Goal: Task Accomplishment & Management: Use online tool/utility

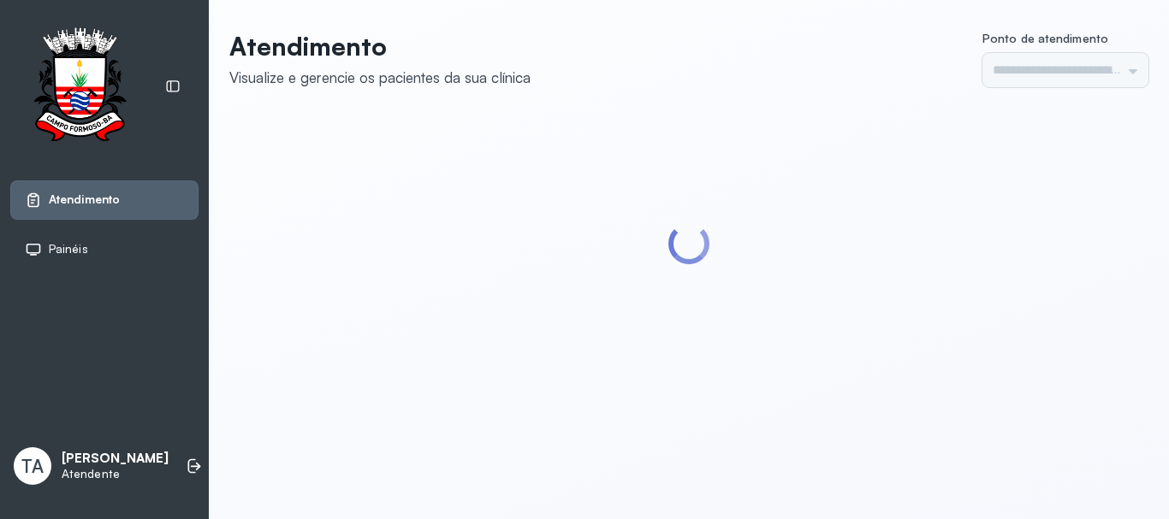
type input "******"
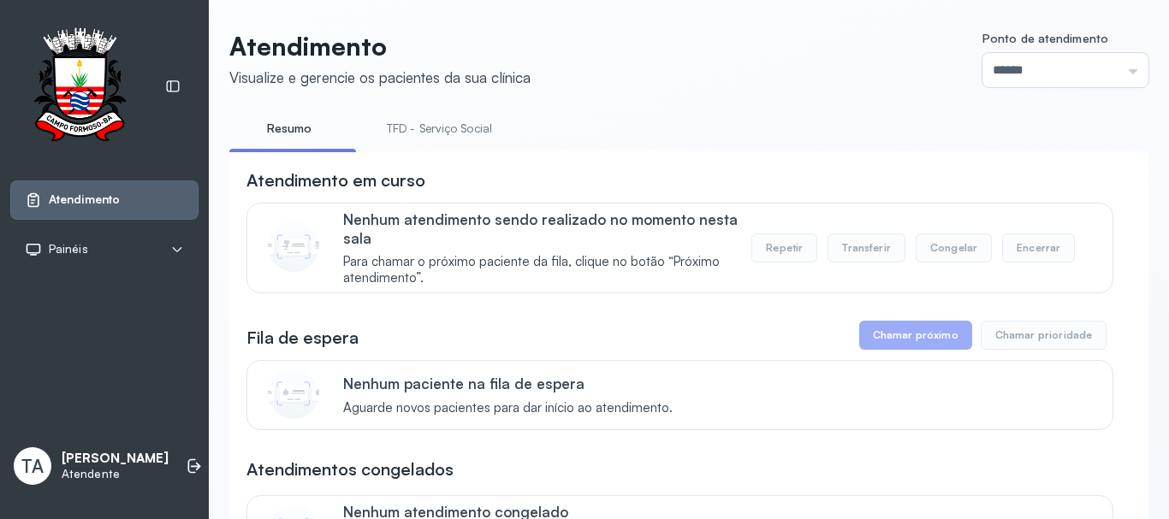
click at [412, 128] on link "TFD - Serviço Social" at bounding box center [439, 129] width 139 height 28
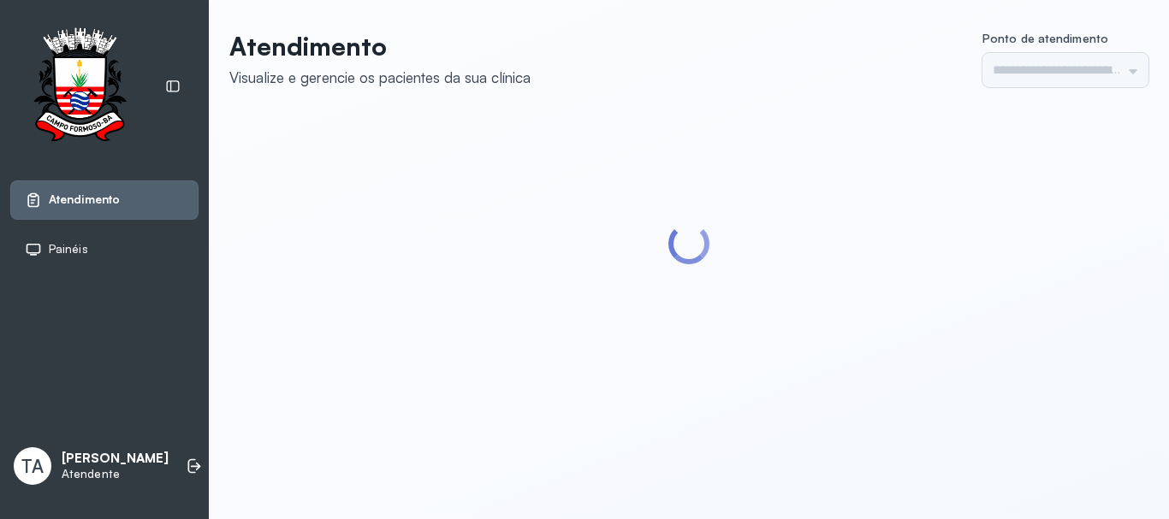
type input "******"
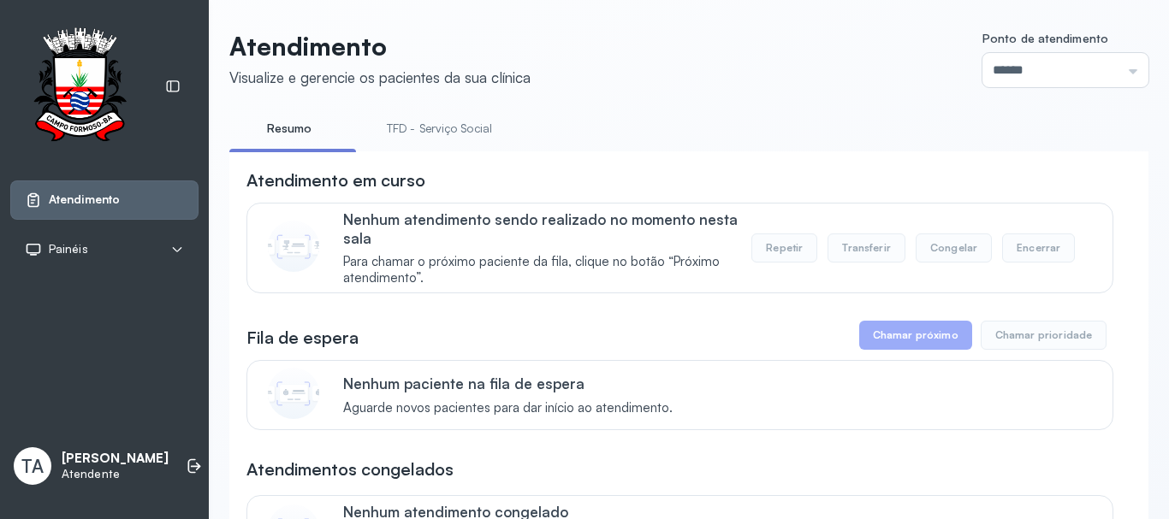
click at [423, 131] on link "TFD - Serviço Social" at bounding box center [439, 129] width 139 height 28
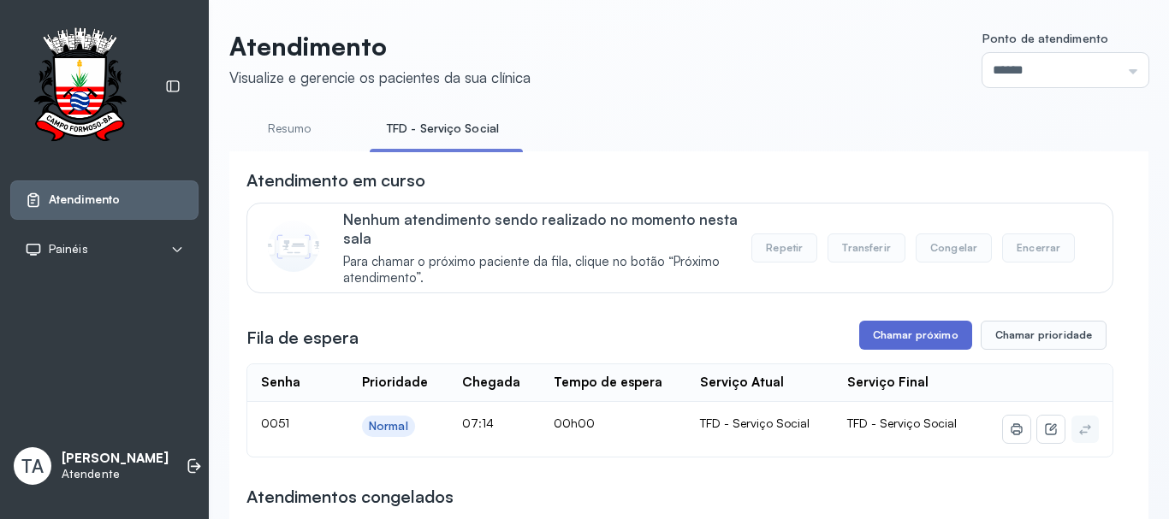
click at [907, 347] on button "Chamar próximo" at bounding box center [915, 335] width 113 height 29
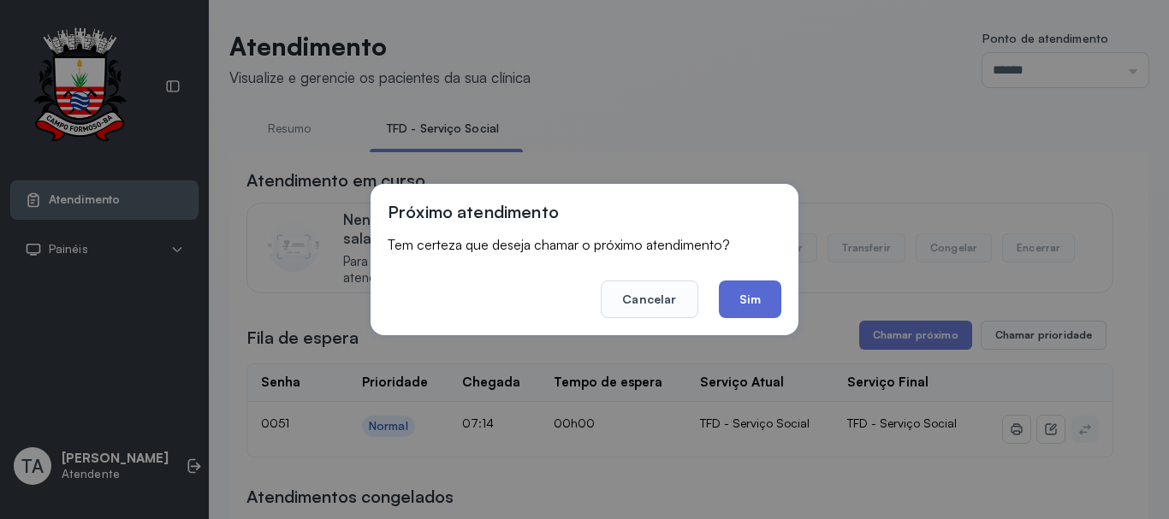
click at [773, 316] on button "Sim" at bounding box center [750, 300] width 62 height 38
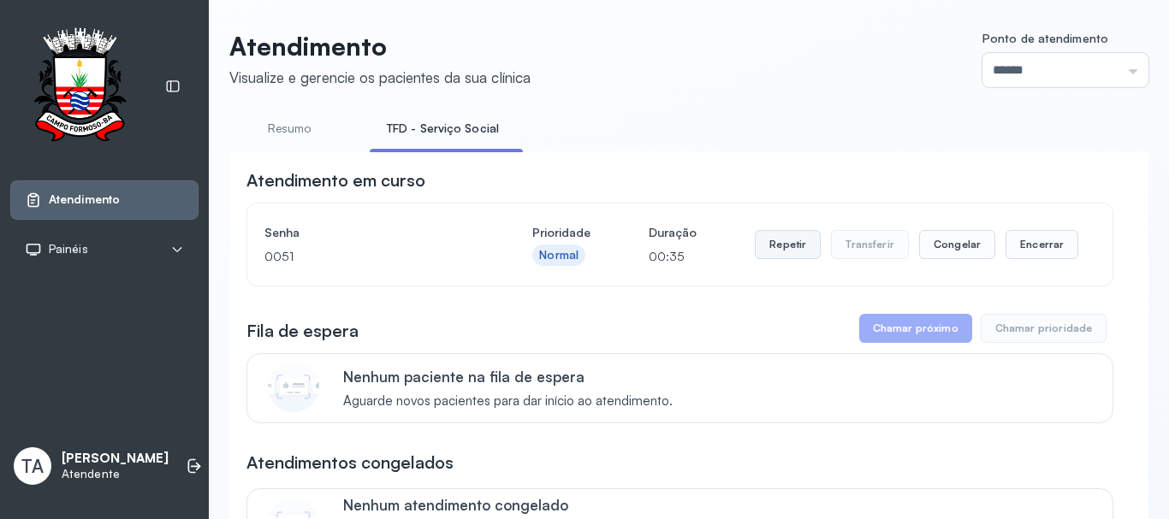
click at [799, 256] on button "Repetir" at bounding box center [788, 244] width 66 height 29
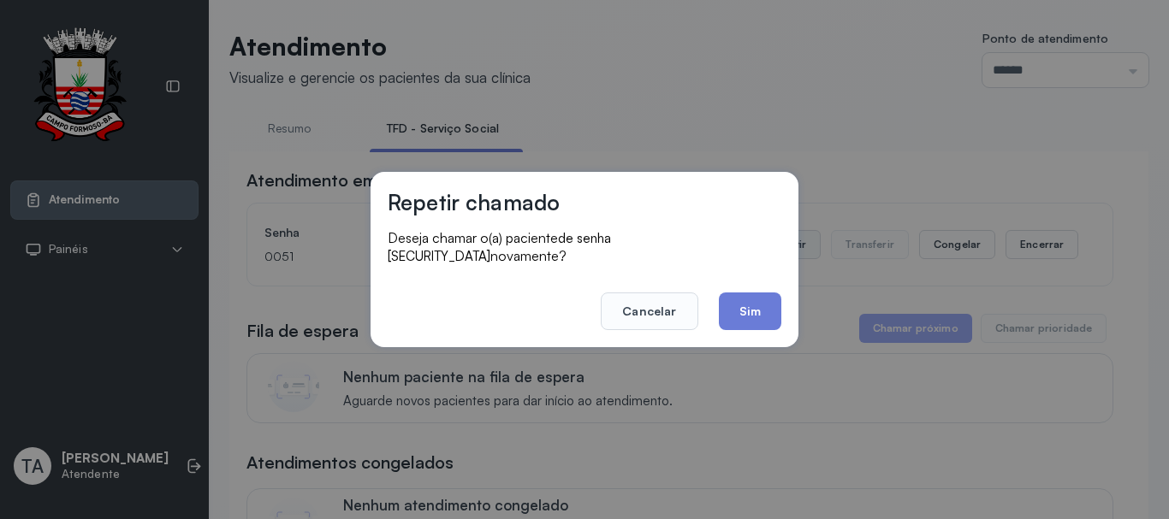
click at [776, 257] on div "Deseja chamar o(a) paciente de senha 0051 novamente?" at bounding box center [585, 248] width 394 height 39
click at [753, 335] on div "Repetir chamado Deseja chamar o(a) paciente de senha 0051 novamente? Cancelar S…" at bounding box center [584, 259] width 428 height 175
click at [752, 332] on div "Repetir chamado Deseja chamar o(a) paciente de senha 0051 novamente? Cancelar S…" at bounding box center [584, 259] width 428 height 175
click at [749, 294] on button "Sim" at bounding box center [750, 312] width 62 height 38
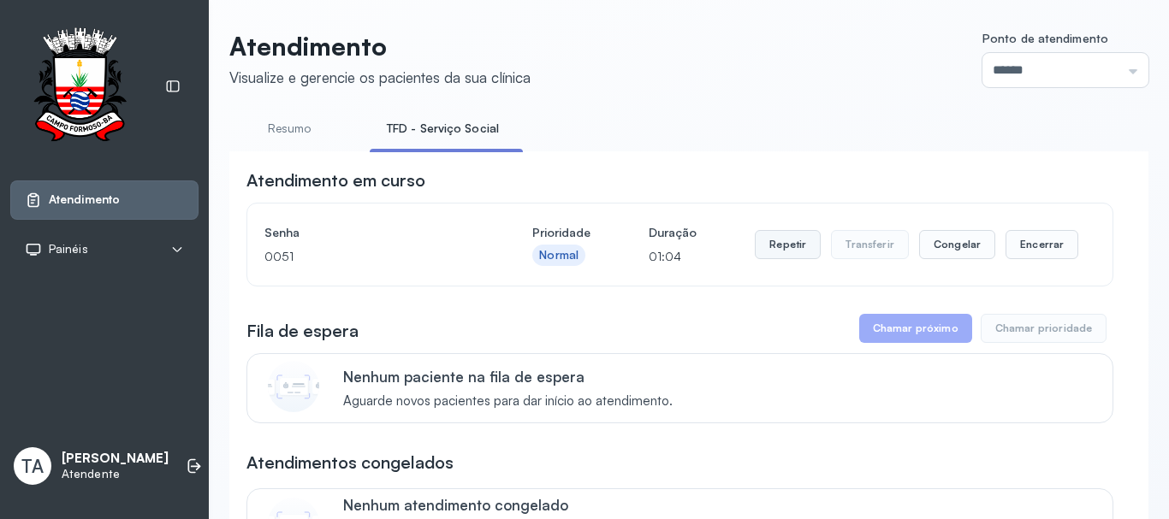
click at [770, 242] on button "Repetir" at bounding box center [788, 244] width 66 height 29
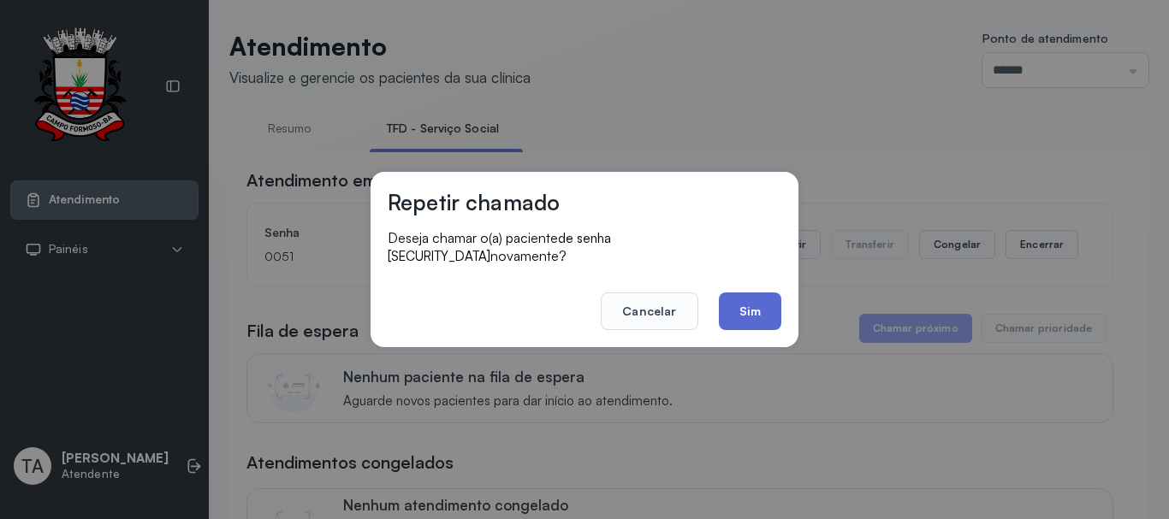
click at [762, 306] on button "Sim" at bounding box center [750, 312] width 62 height 38
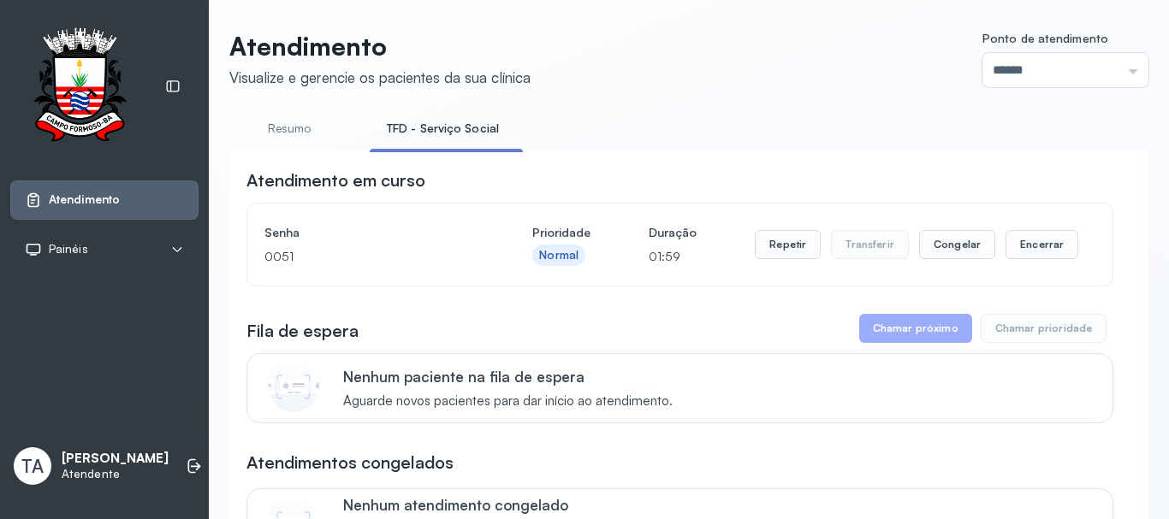
click at [771, 264] on div "Repetir Transferir Congelar Encerrar" at bounding box center [916, 245] width 323 height 48
click at [770, 250] on button "Repetir" at bounding box center [788, 244] width 66 height 29
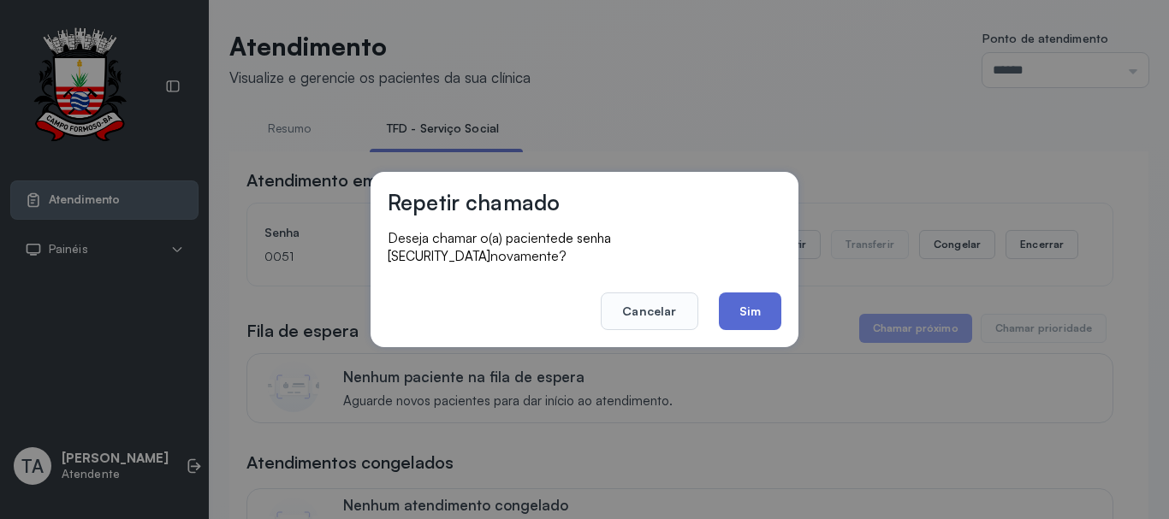
click at [745, 312] on button "Sim" at bounding box center [750, 312] width 62 height 38
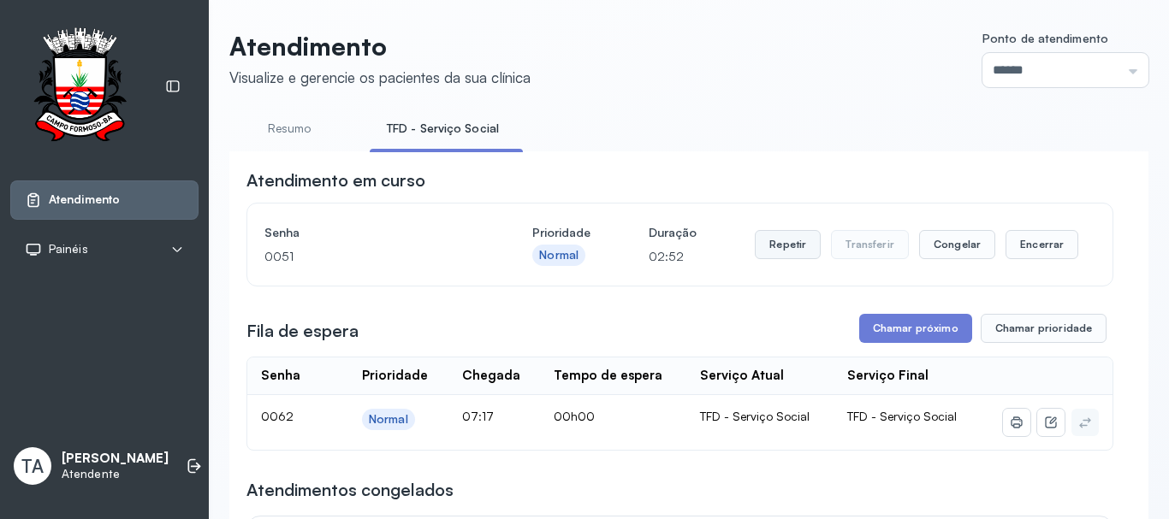
click at [768, 240] on button "Repetir" at bounding box center [788, 244] width 66 height 29
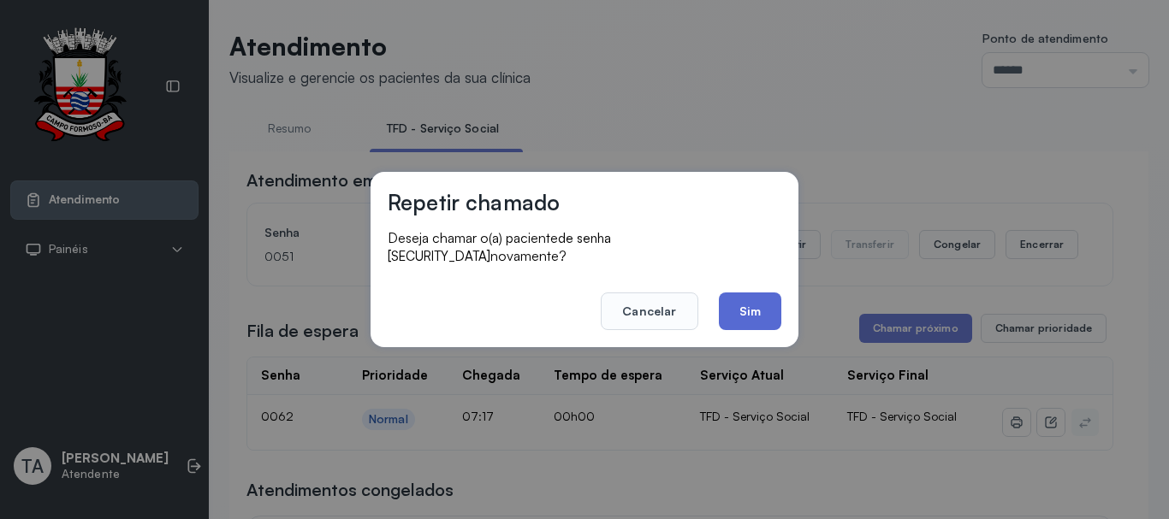
click at [758, 302] on button "Sim" at bounding box center [750, 312] width 62 height 38
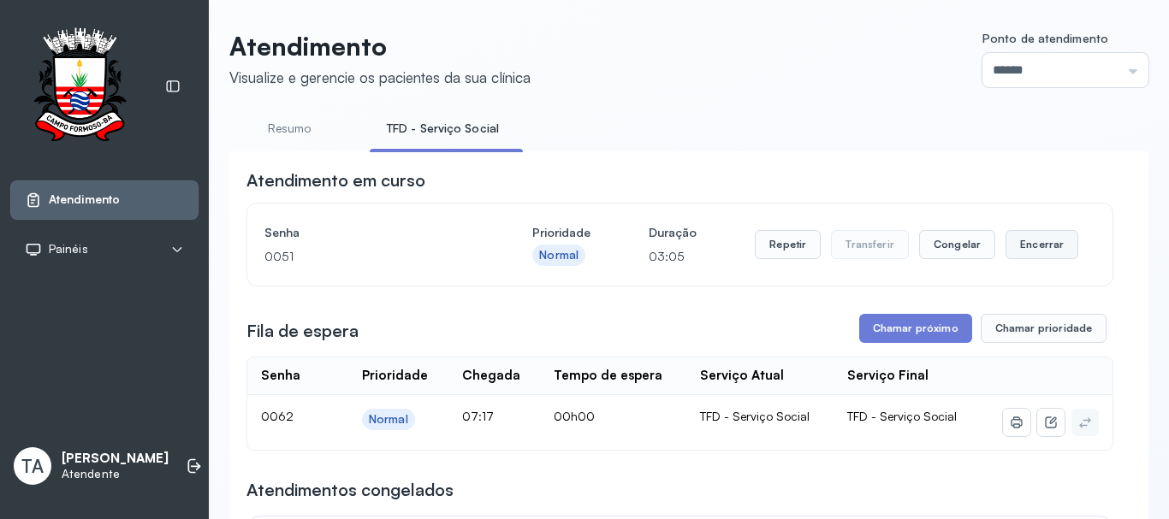
click at [1038, 242] on button "Encerrar" at bounding box center [1041, 244] width 73 height 29
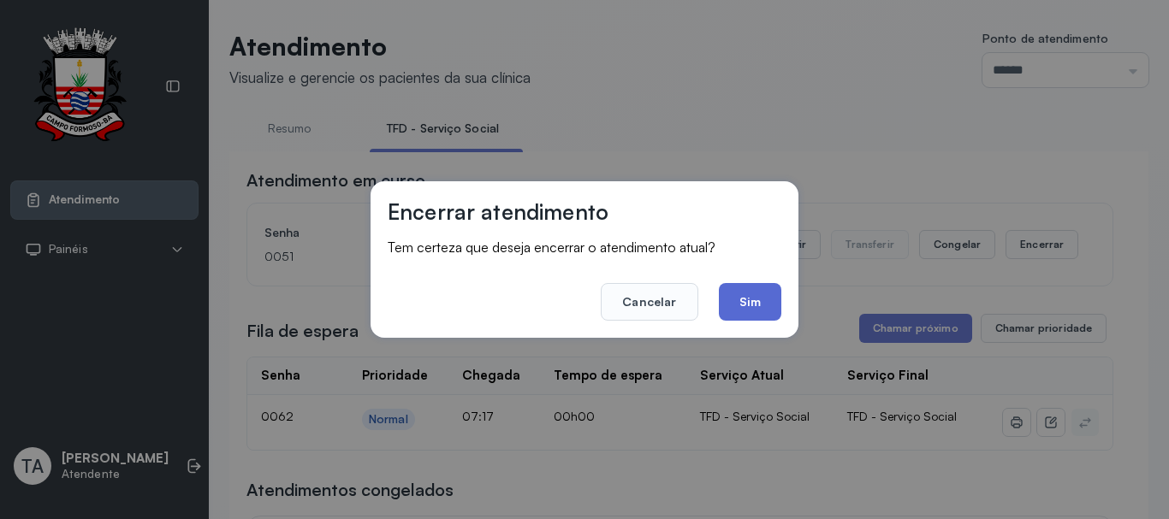
click at [756, 311] on button "Sim" at bounding box center [750, 302] width 62 height 38
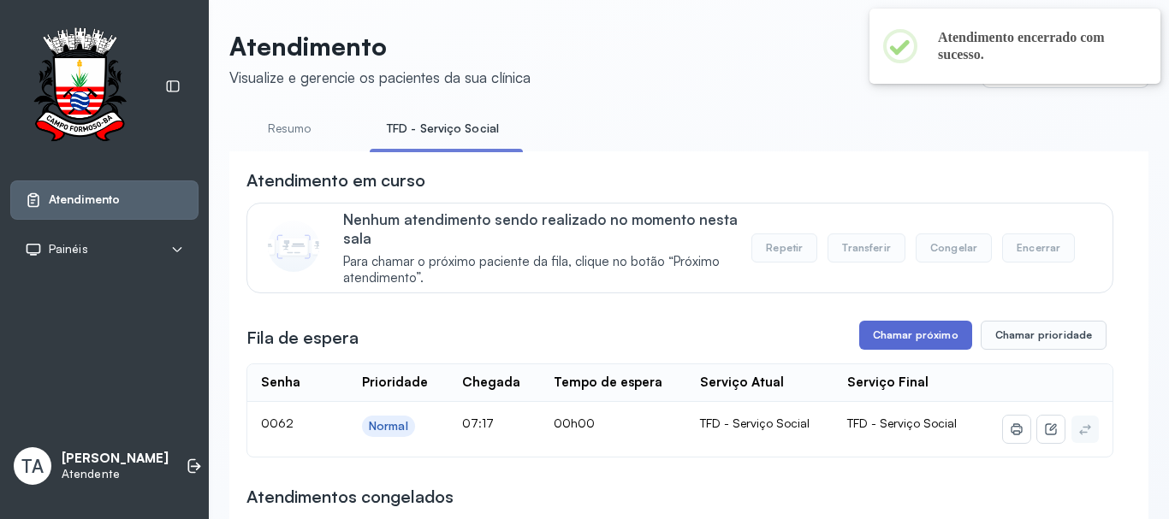
click at [868, 347] on button "Chamar próximo" at bounding box center [915, 335] width 113 height 29
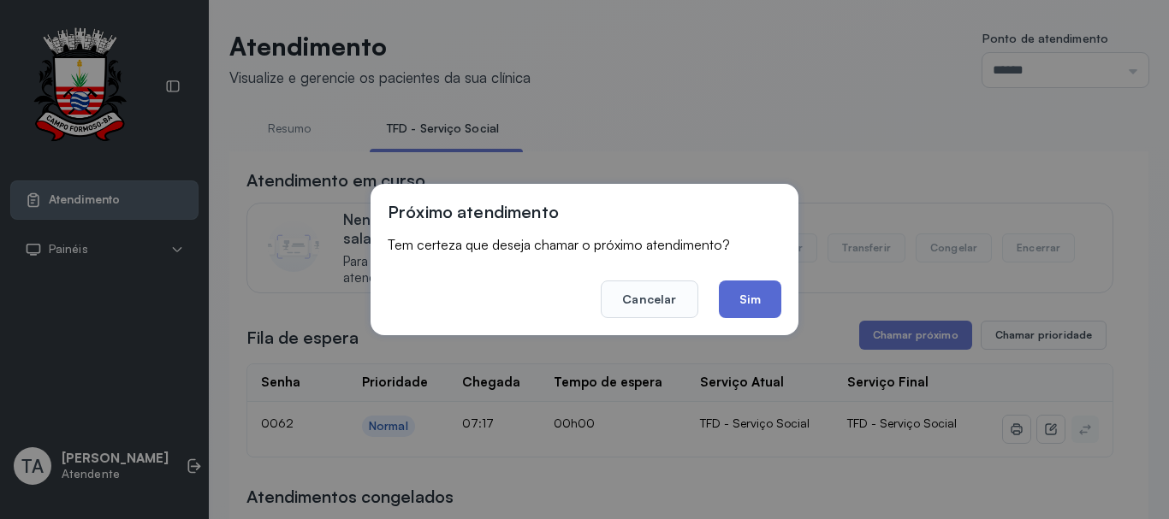
click at [754, 306] on button "Sim" at bounding box center [750, 300] width 62 height 38
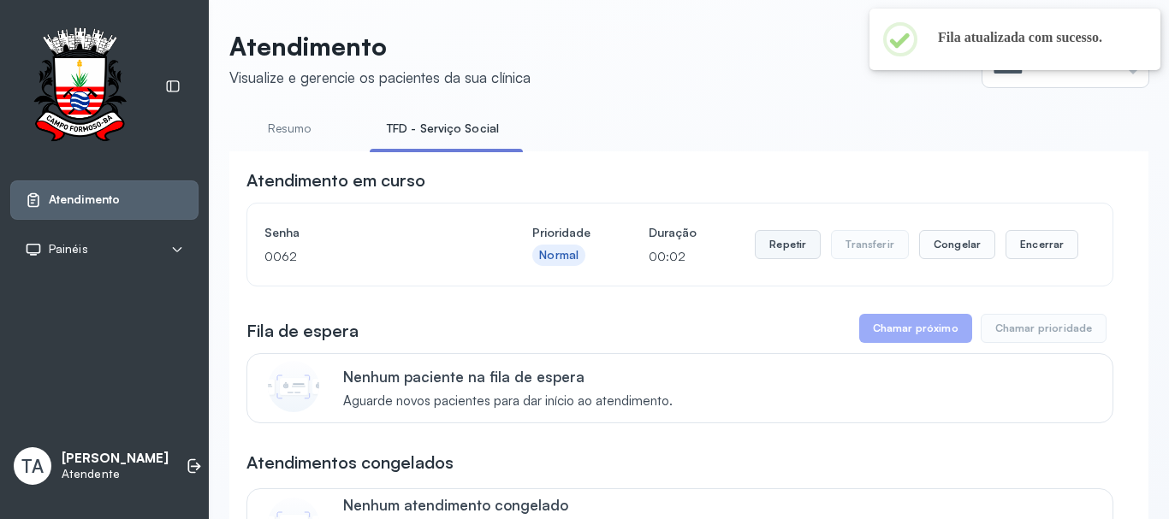
click at [785, 236] on button "Repetir" at bounding box center [788, 244] width 66 height 29
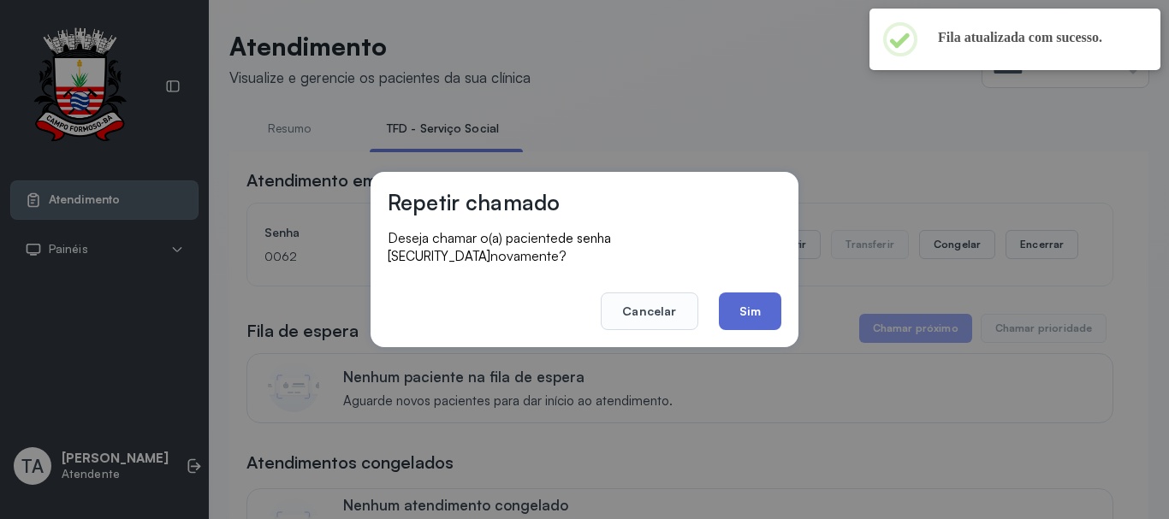
click at [765, 303] on button "Sim" at bounding box center [750, 312] width 62 height 38
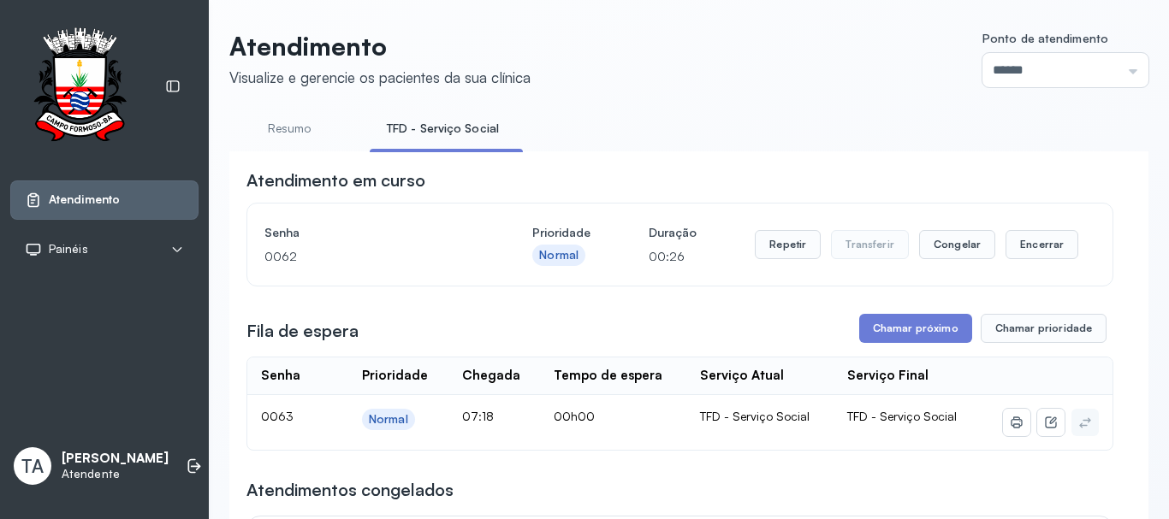
click at [783, 233] on div "Repetir Transferir Congelar Encerrar" at bounding box center [916, 245] width 323 height 48
click at [780, 246] on button "Repetir" at bounding box center [788, 244] width 66 height 29
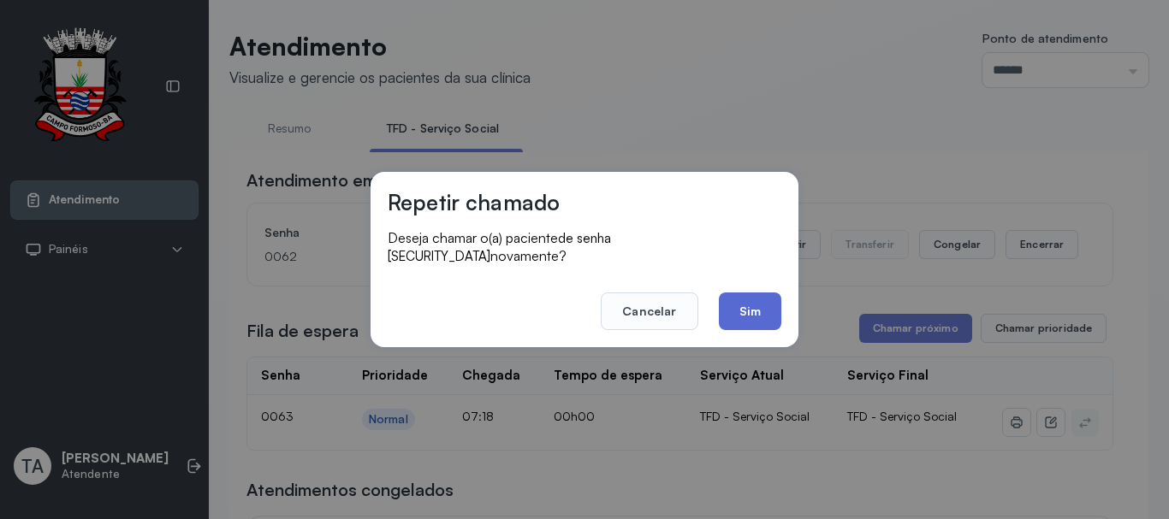
click at [744, 307] on button "Sim" at bounding box center [750, 312] width 62 height 38
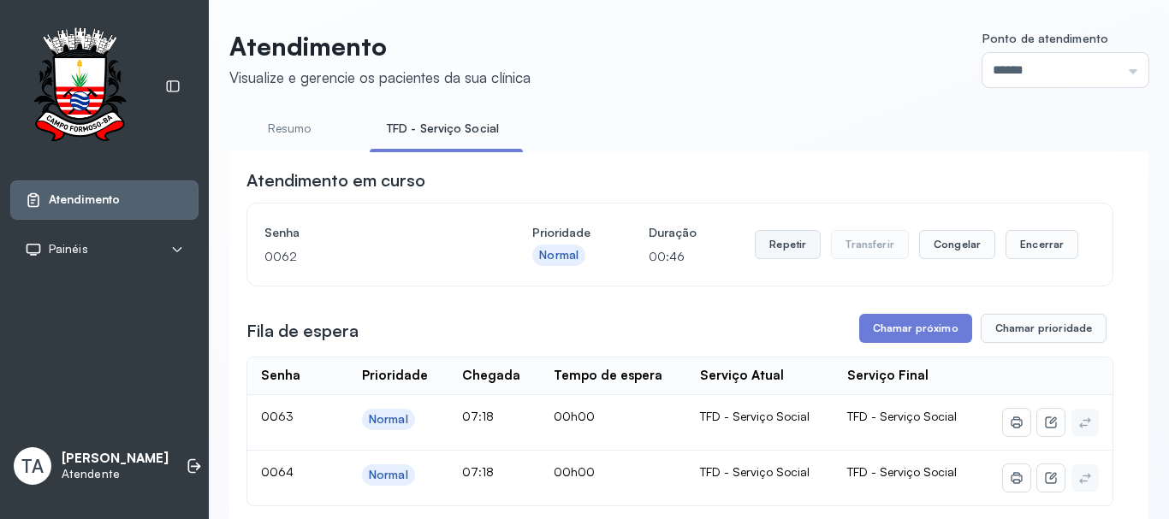
click at [770, 252] on button "Repetir" at bounding box center [788, 244] width 66 height 29
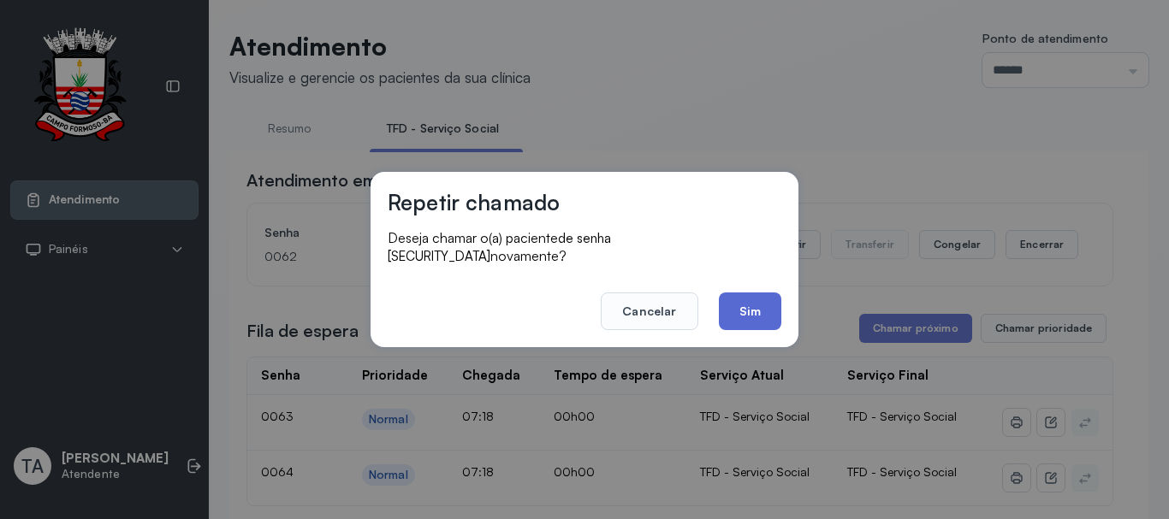
click at [750, 299] on button "Sim" at bounding box center [750, 312] width 62 height 38
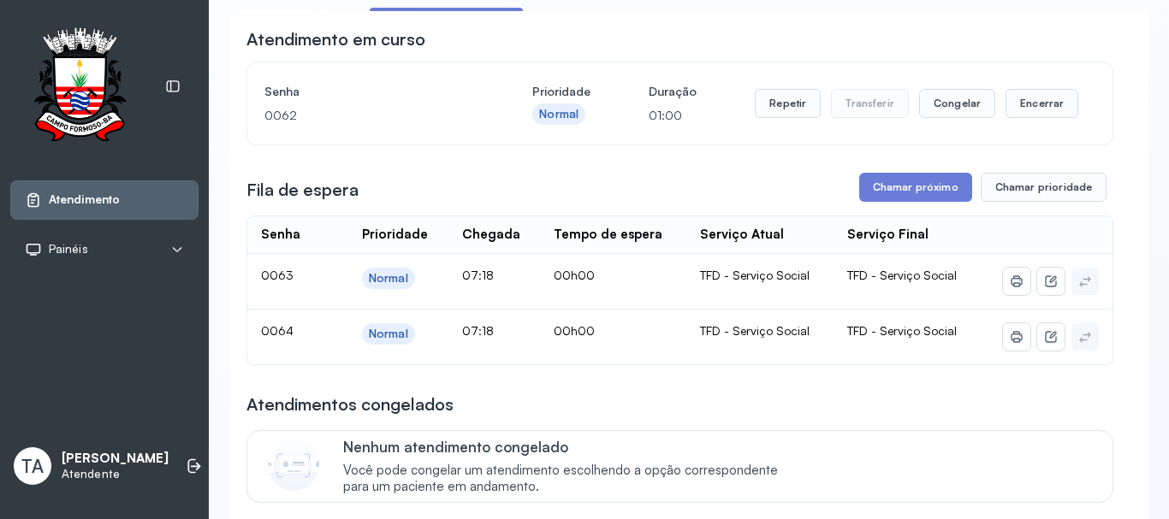
scroll to position [171, 0]
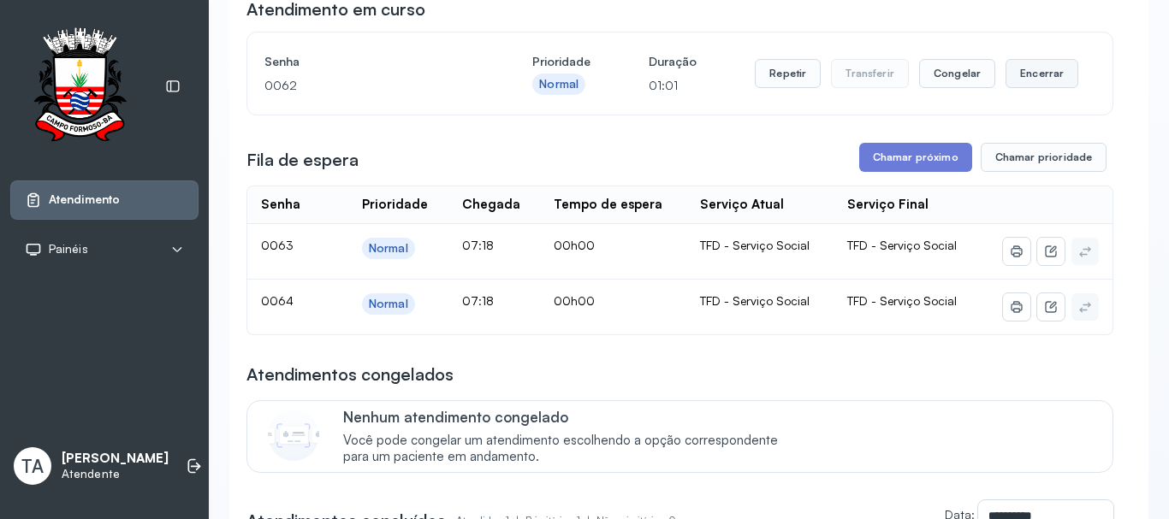
click at [1032, 66] on button "Encerrar" at bounding box center [1041, 73] width 73 height 29
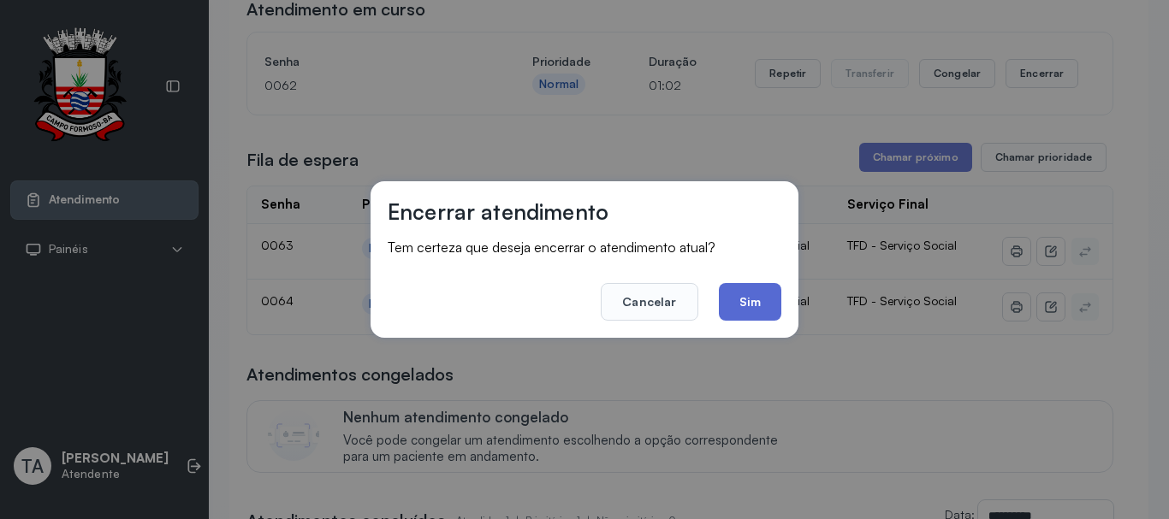
click at [742, 289] on button "Sim" at bounding box center [750, 302] width 62 height 38
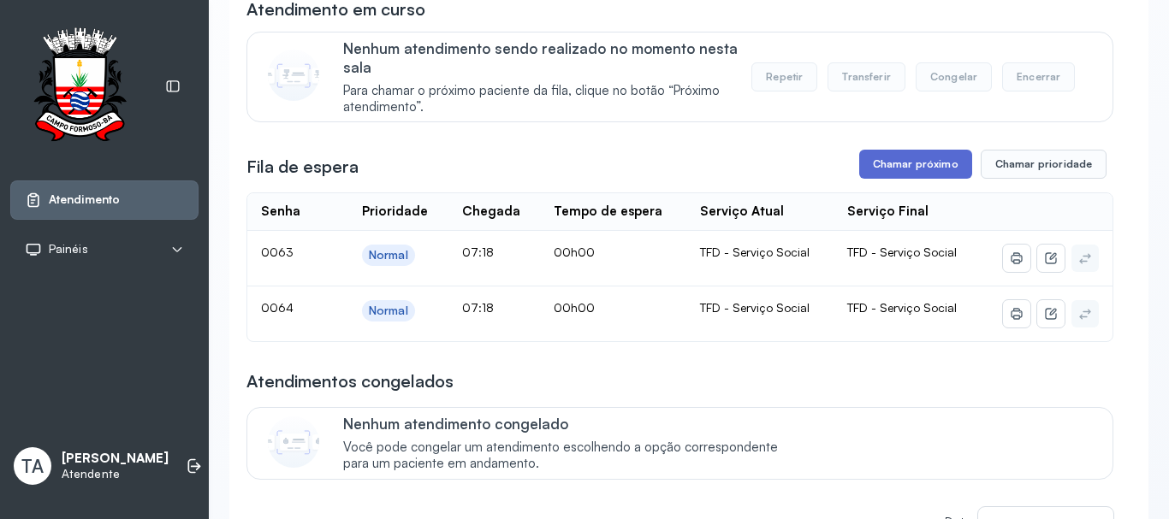
click at [894, 163] on button "Chamar próximo" at bounding box center [915, 164] width 113 height 29
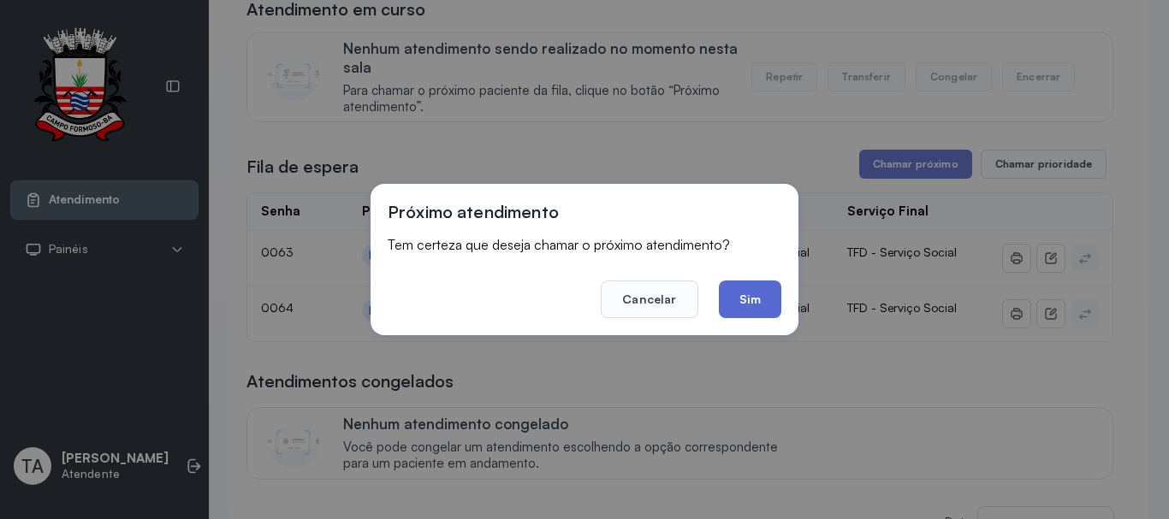
click at [730, 305] on button "Sim" at bounding box center [750, 300] width 62 height 38
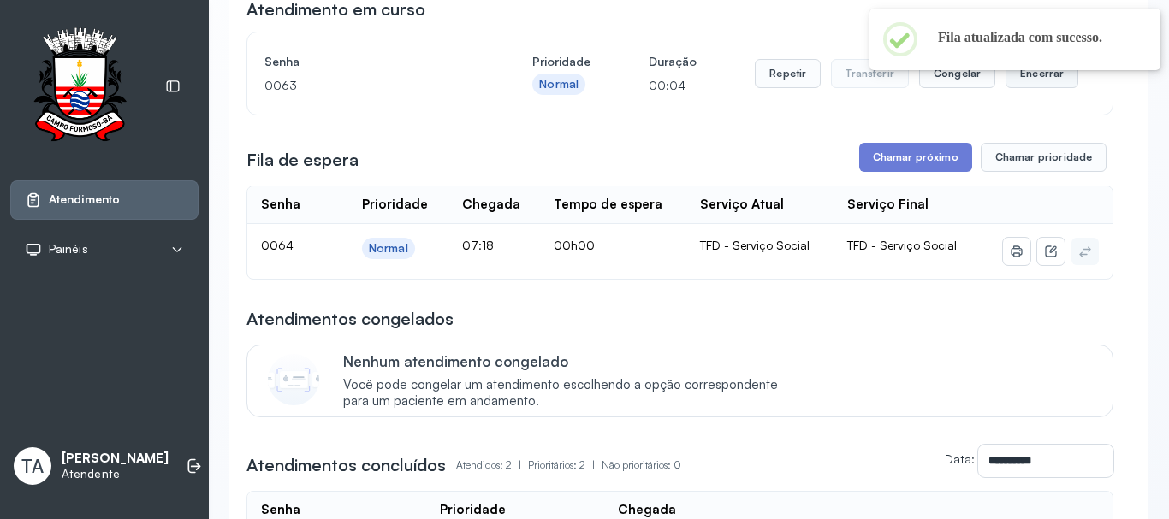
click at [1037, 75] on button "Encerrar" at bounding box center [1041, 73] width 73 height 29
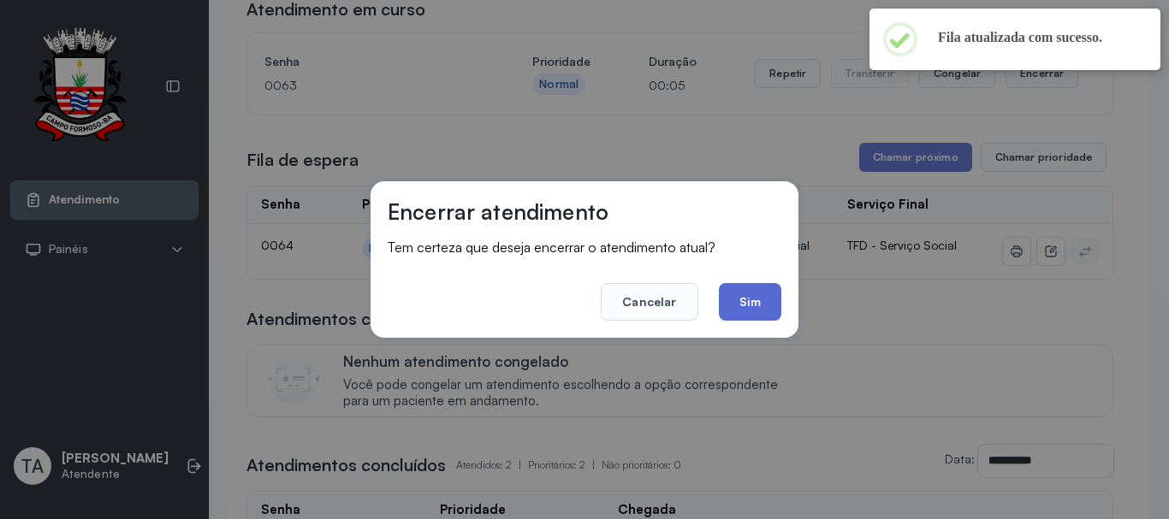
click at [738, 298] on button "Sim" at bounding box center [750, 302] width 62 height 38
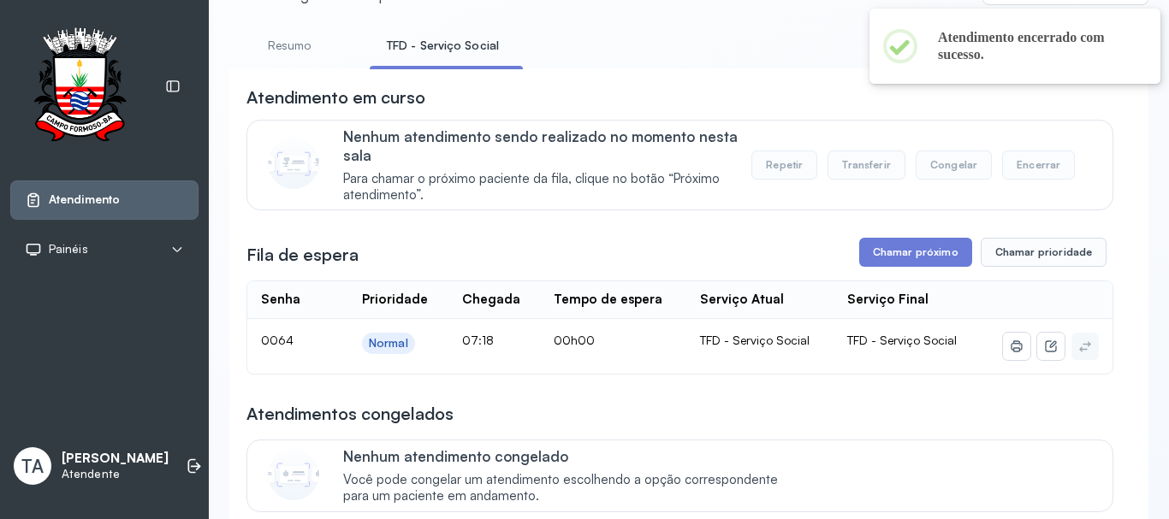
scroll to position [0, 0]
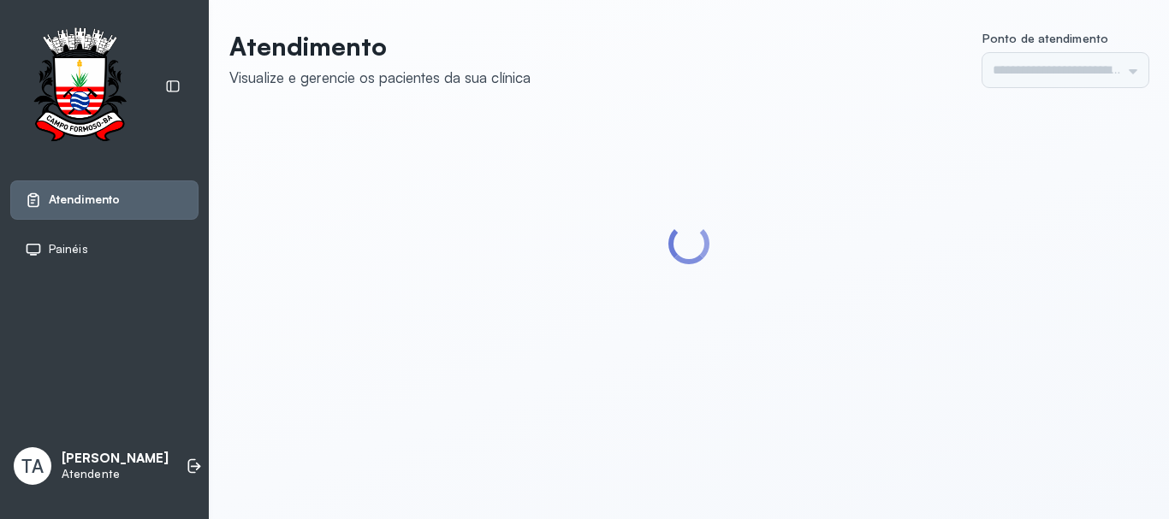
type input "******"
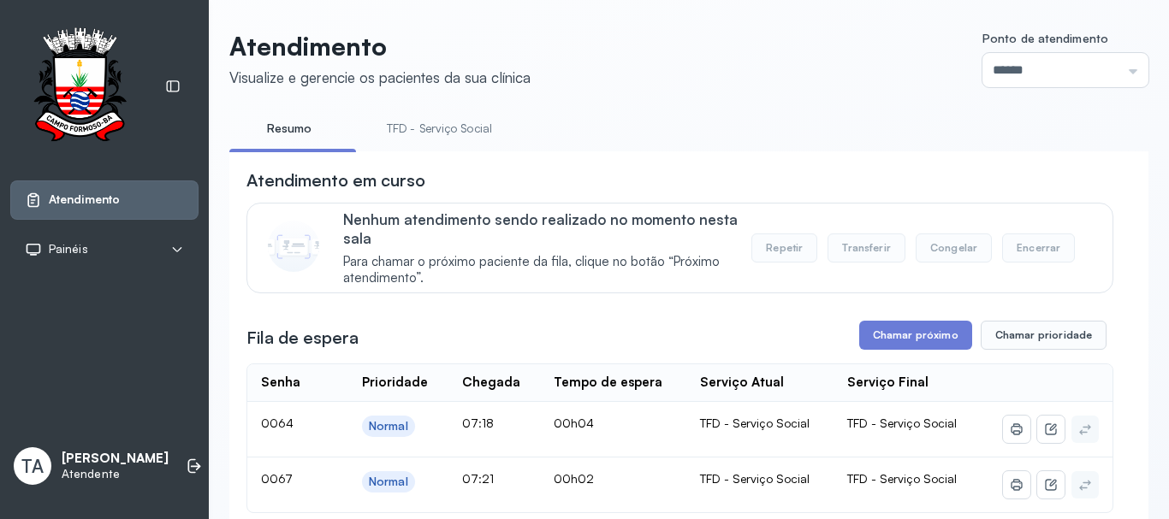
click at [441, 147] on li "TFD - Serviço Social" at bounding box center [443, 134] width 146 height 39
click at [440, 134] on link "TFD - Serviço Social" at bounding box center [439, 129] width 139 height 28
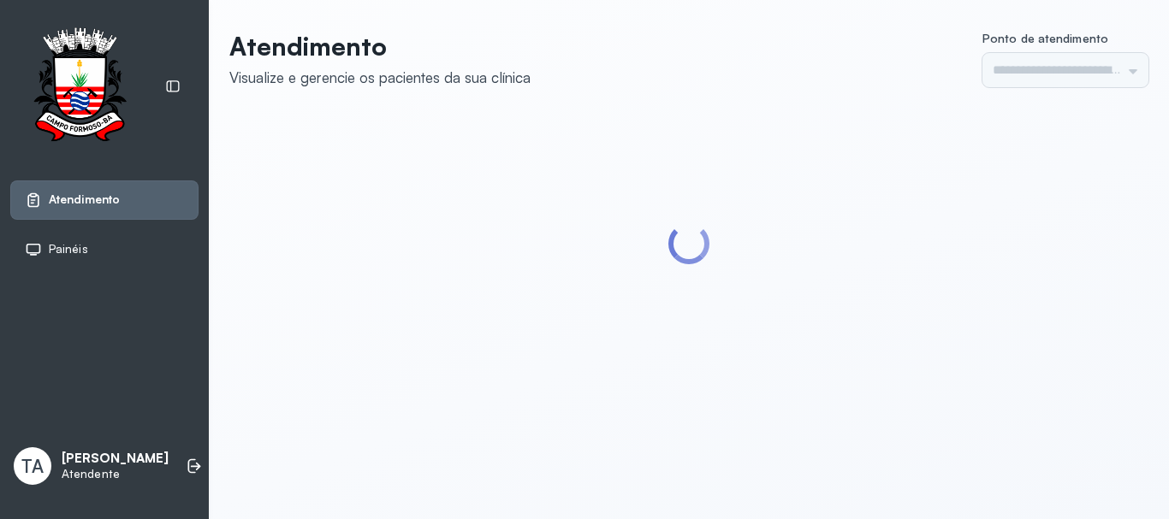
type input "******"
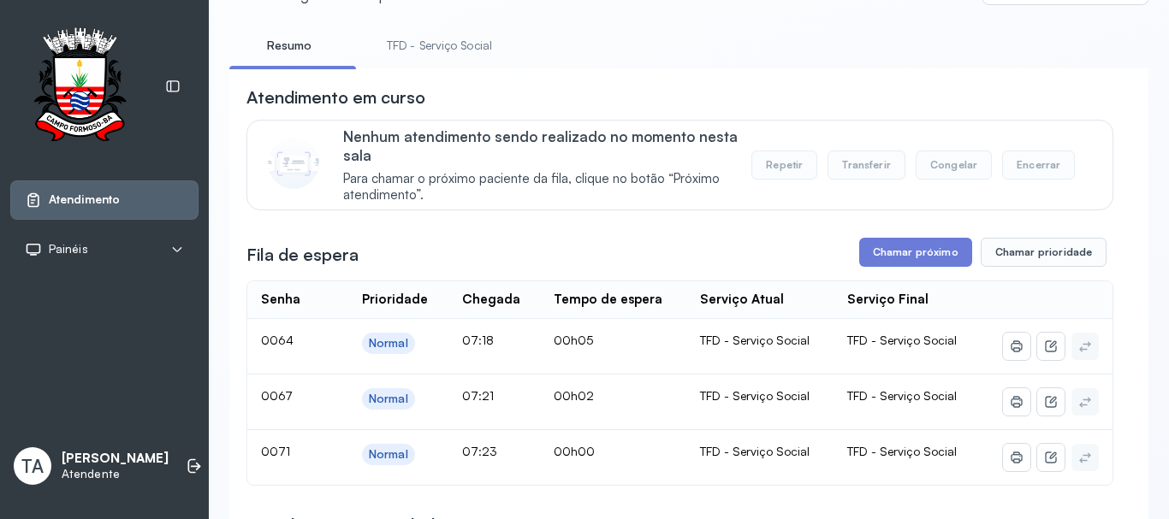
scroll to position [53, 0]
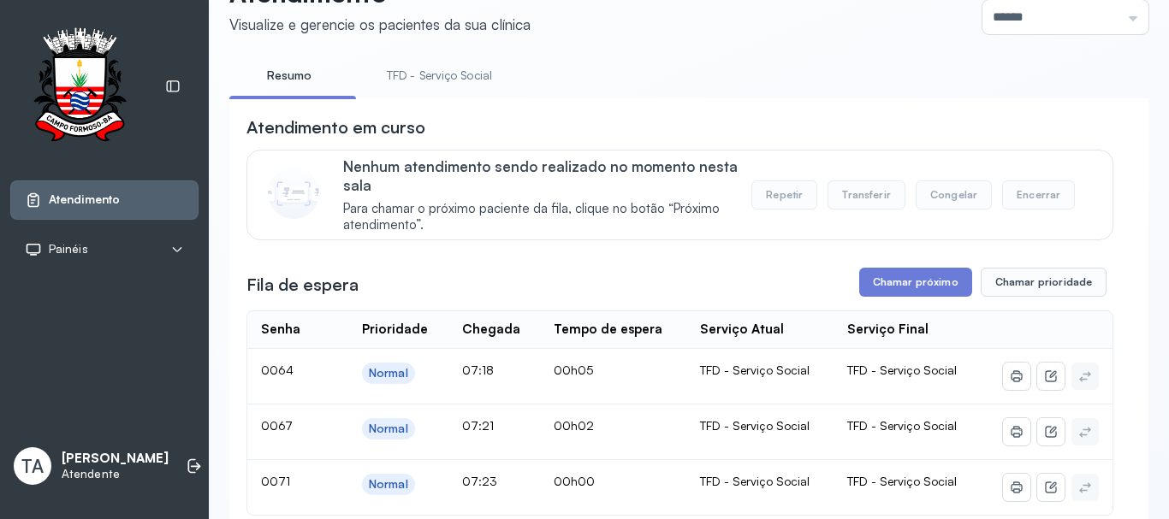
click at [447, 84] on link "TFD - Serviço Social" at bounding box center [439, 76] width 139 height 28
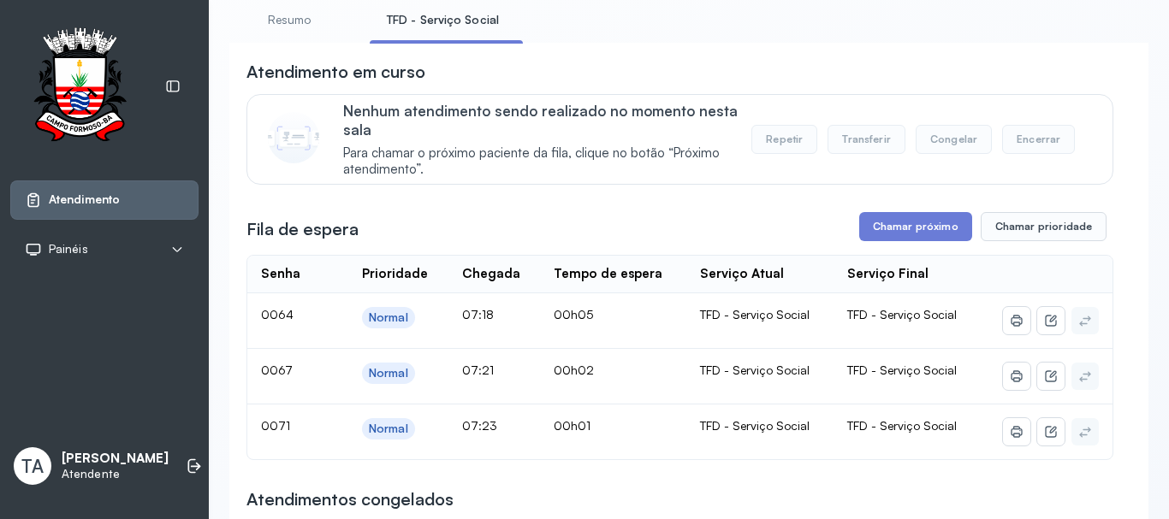
scroll to position [139, 0]
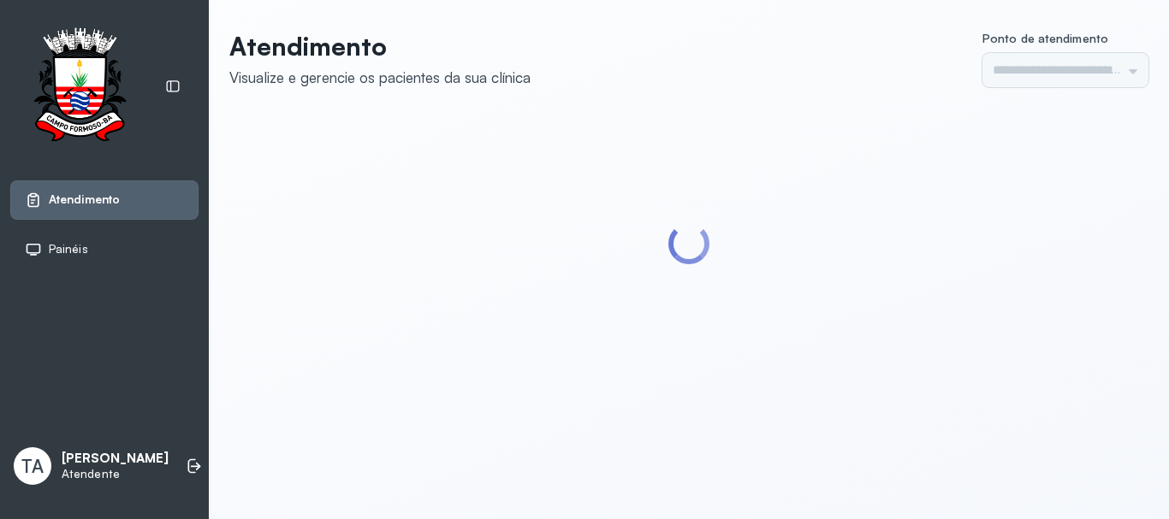
type input "******"
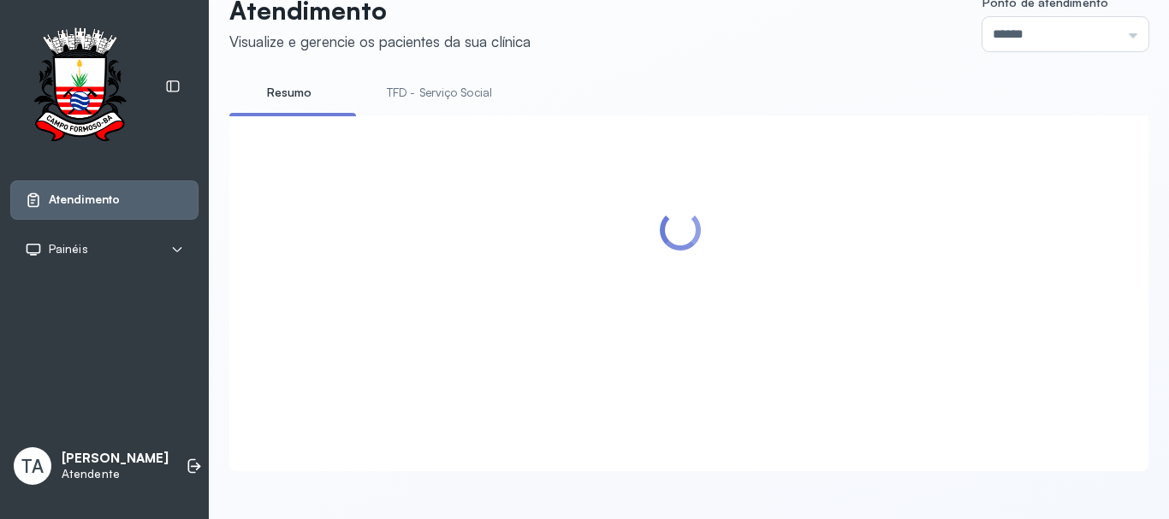
scroll to position [86, 0]
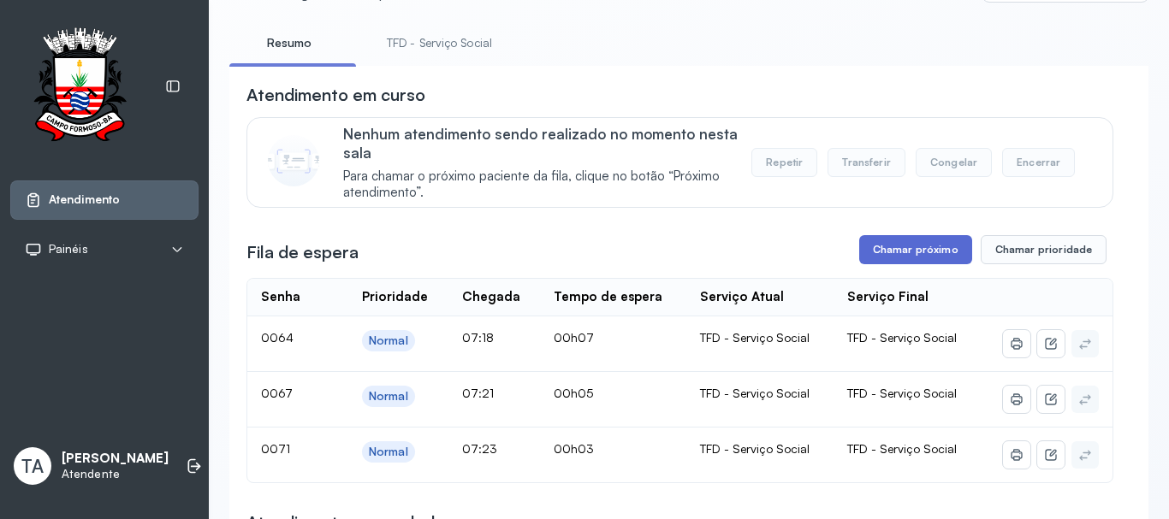
click at [886, 246] on button "Chamar próximo" at bounding box center [915, 249] width 113 height 29
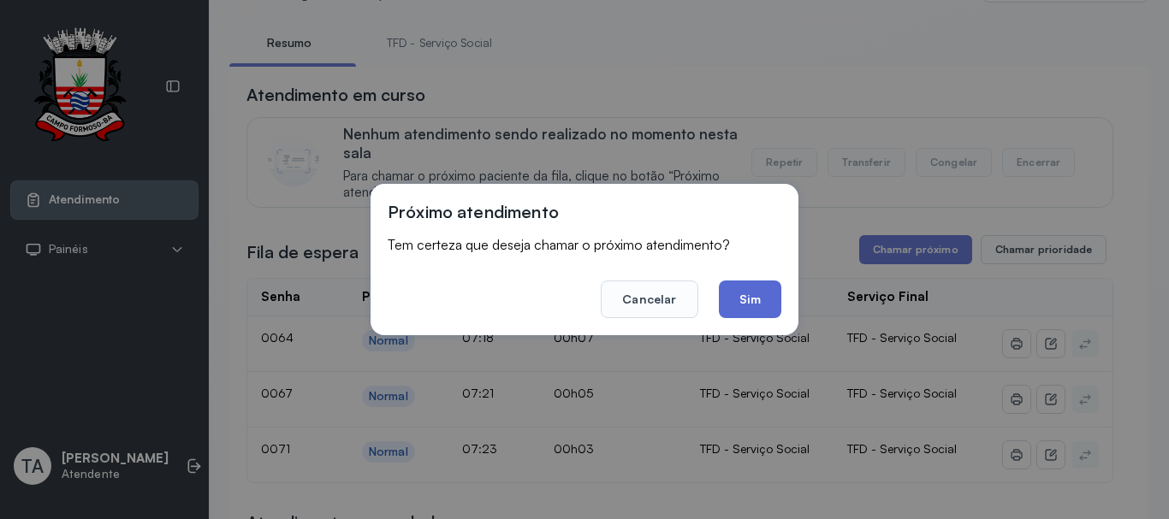
click at [743, 283] on button "Sim" at bounding box center [750, 300] width 62 height 38
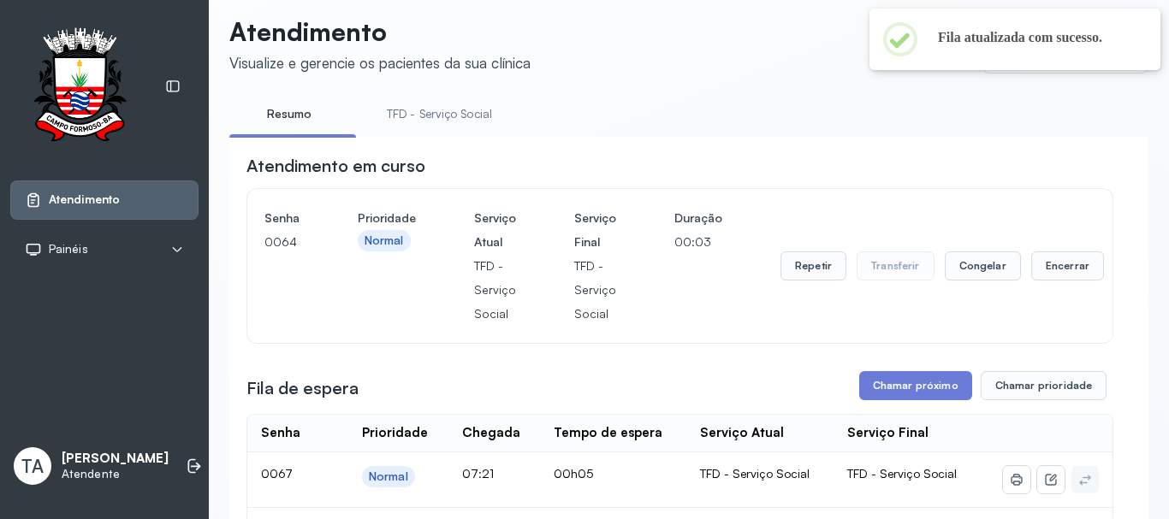
scroll to position [0, 0]
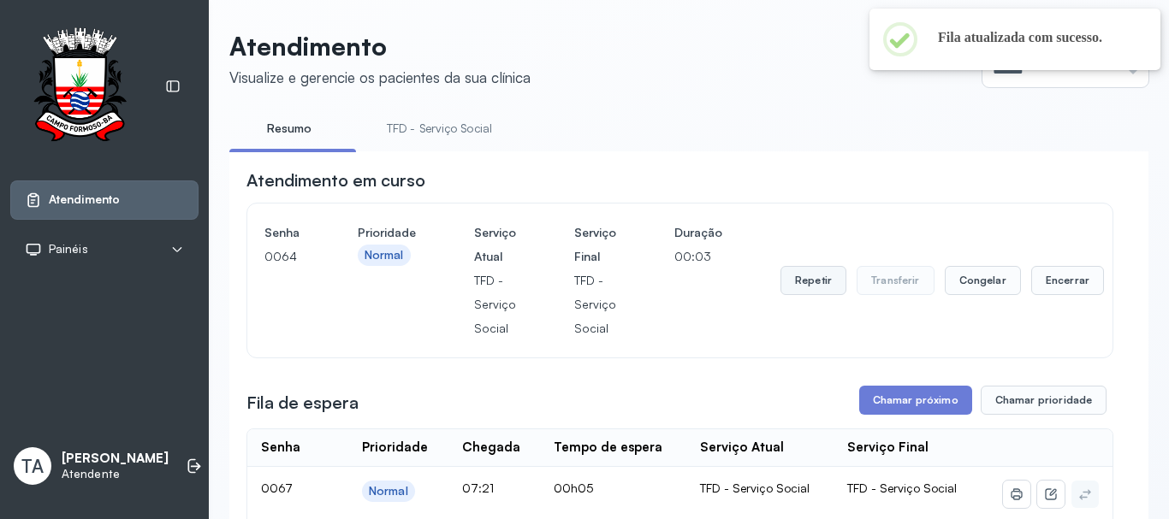
click at [793, 281] on button "Repetir" at bounding box center [813, 280] width 66 height 29
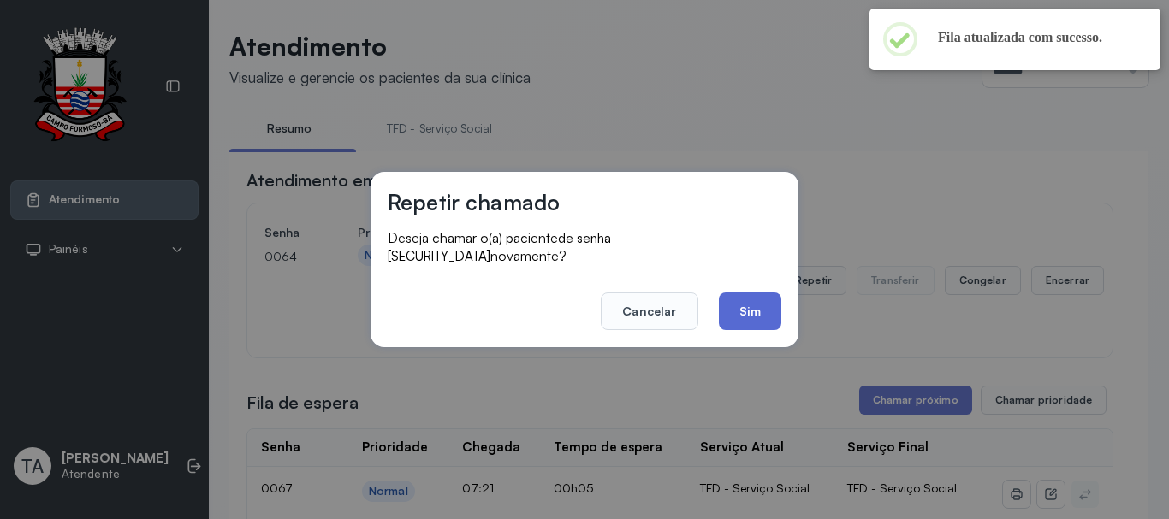
click at [754, 302] on button "Sim" at bounding box center [750, 312] width 62 height 38
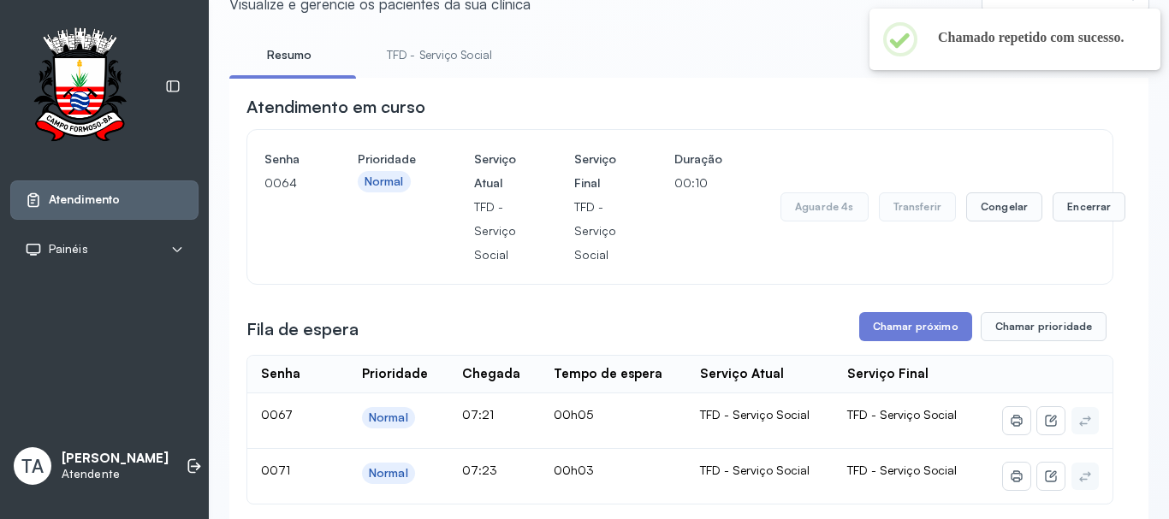
scroll to position [171, 0]
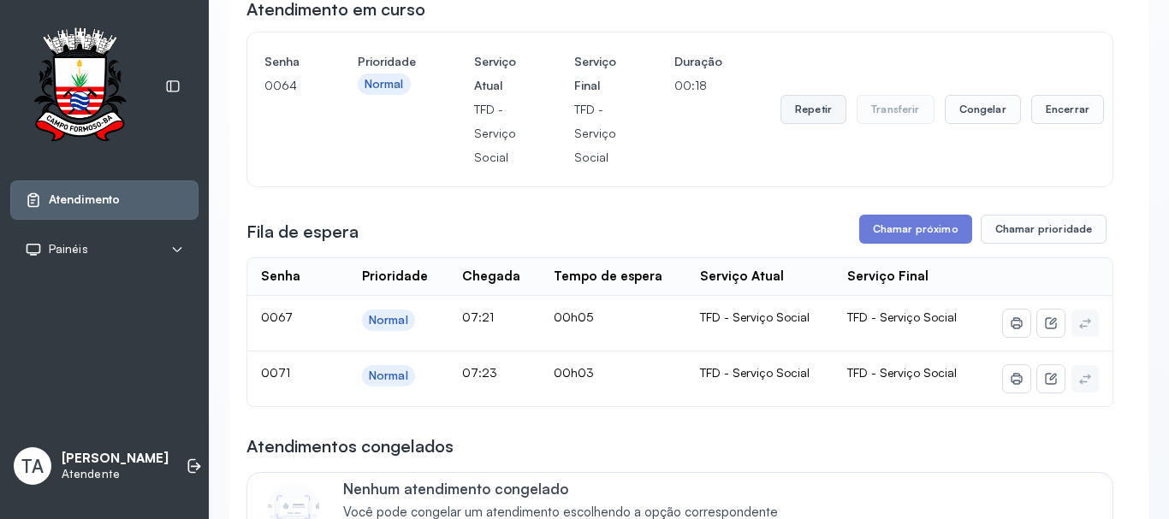
click at [797, 113] on button "Repetir" at bounding box center [813, 109] width 66 height 29
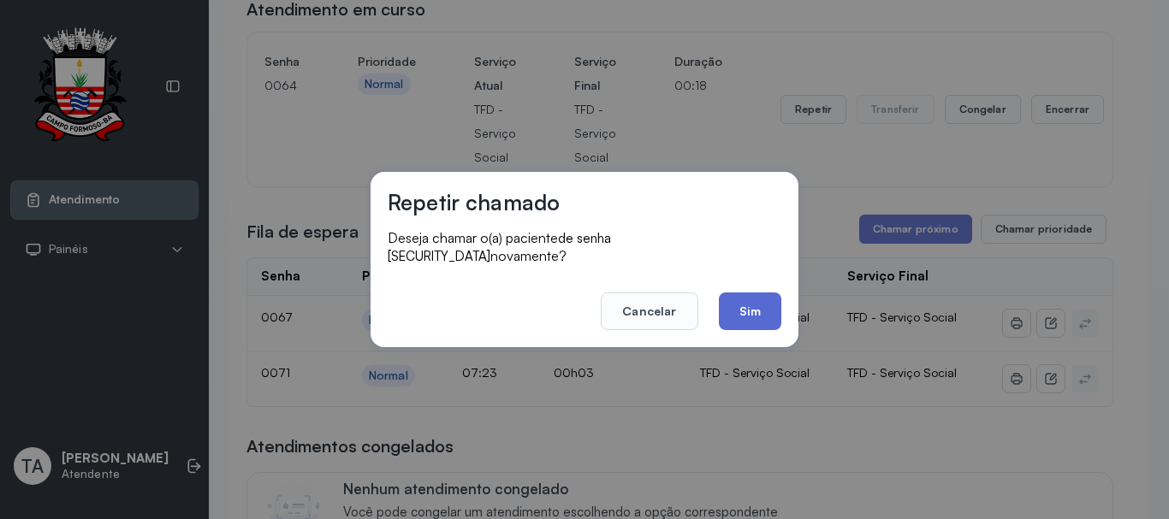
click at [762, 301] on button "Sim" at bounding box center [750, 312] width 62 height 38
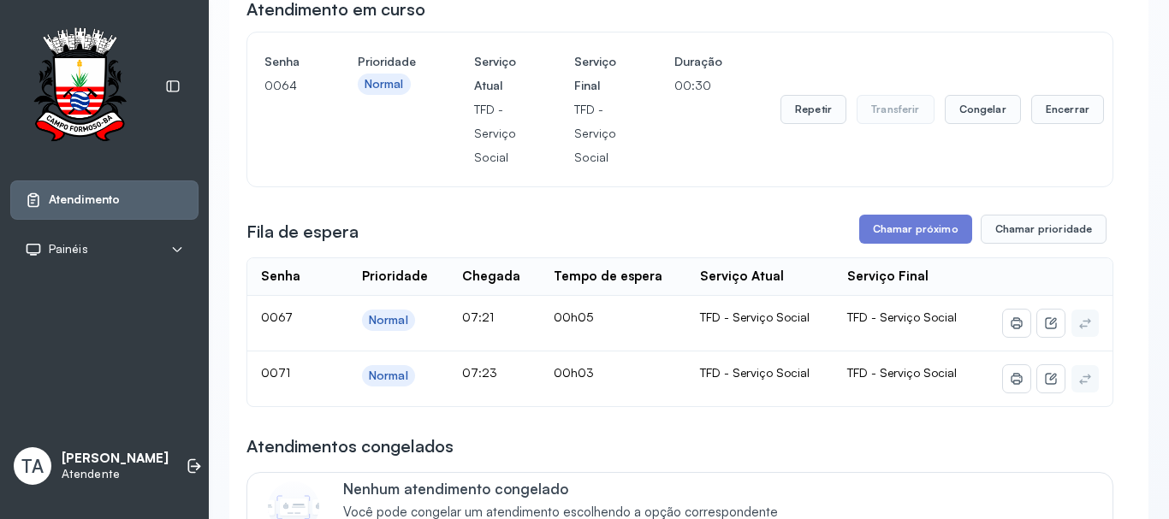
click at [825, 120] on button "Repetir" at bounding box center [813, 109] width 66 height 29
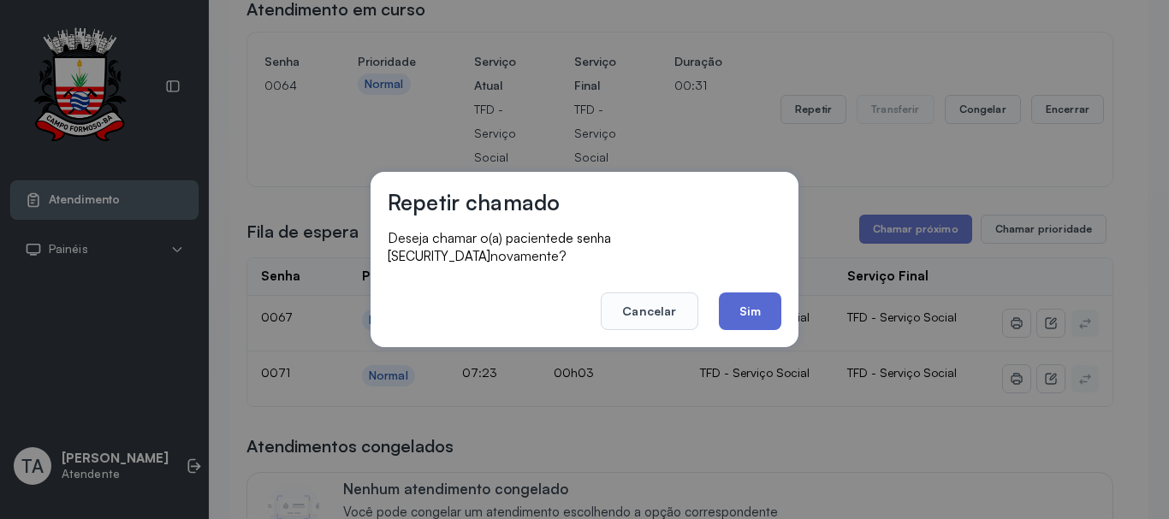
click at [758, 301] on button "Sim" at bounding box center [750, 312] width 62 height 38
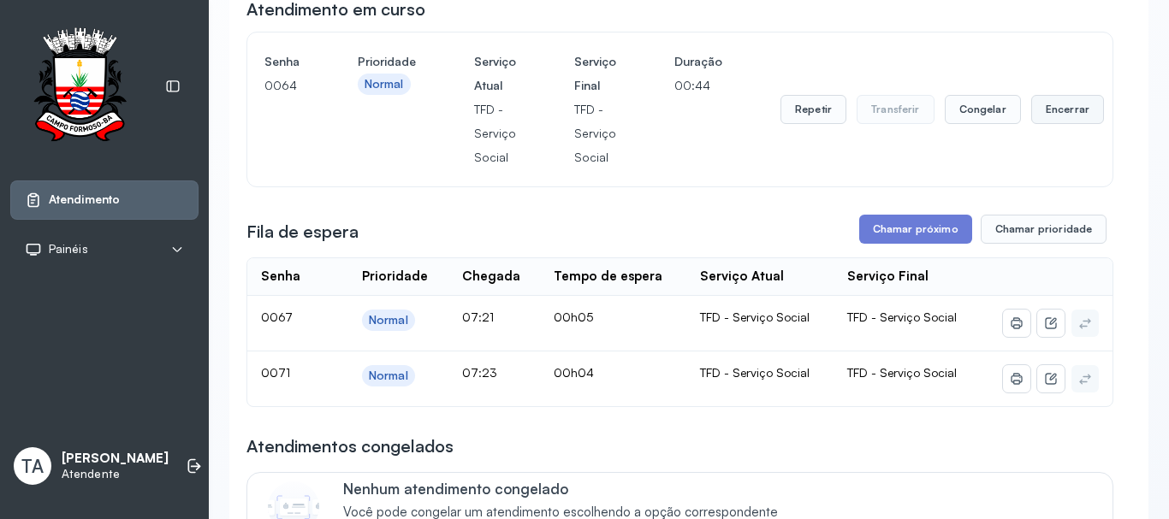
click at [1055, 116] on button "Encerrar" at bounding box center [1067, 109] width 73 height 29
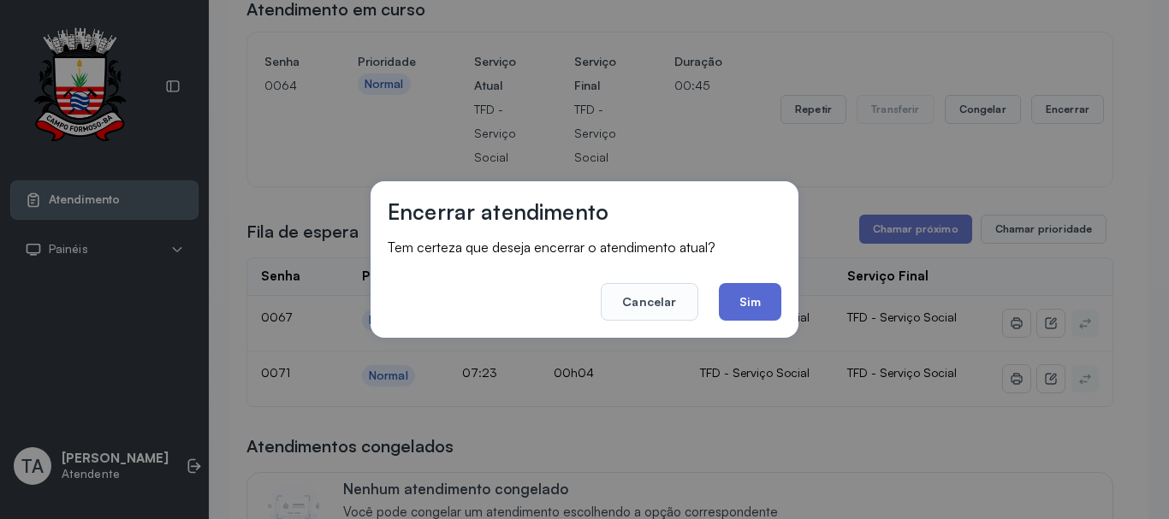
click at [752, 305] on button "Sim" at bounding box center [750, 302] width 62 height 38
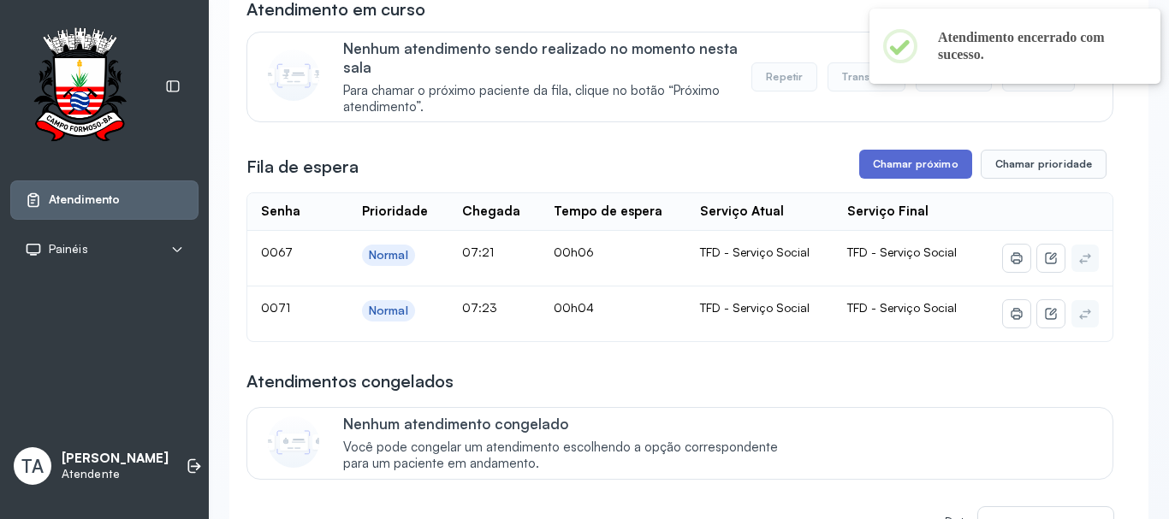
click at [861, 175] on button "Chamar próximo" at bounding box center [915, 164] width 113 height 29
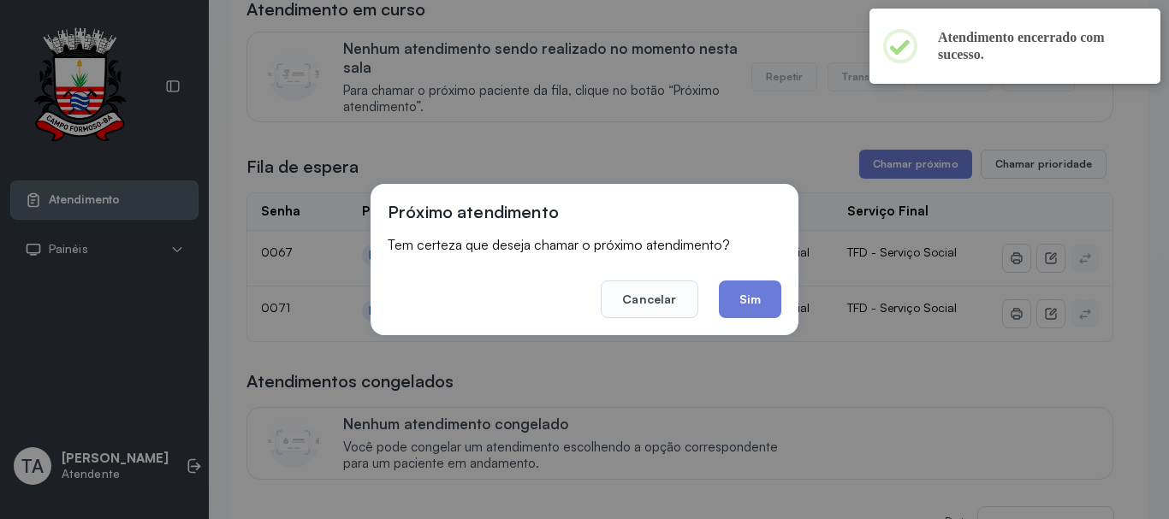
click at [755, 297] on button "Sim" at bounding box center [750, 300] width 62 height 38
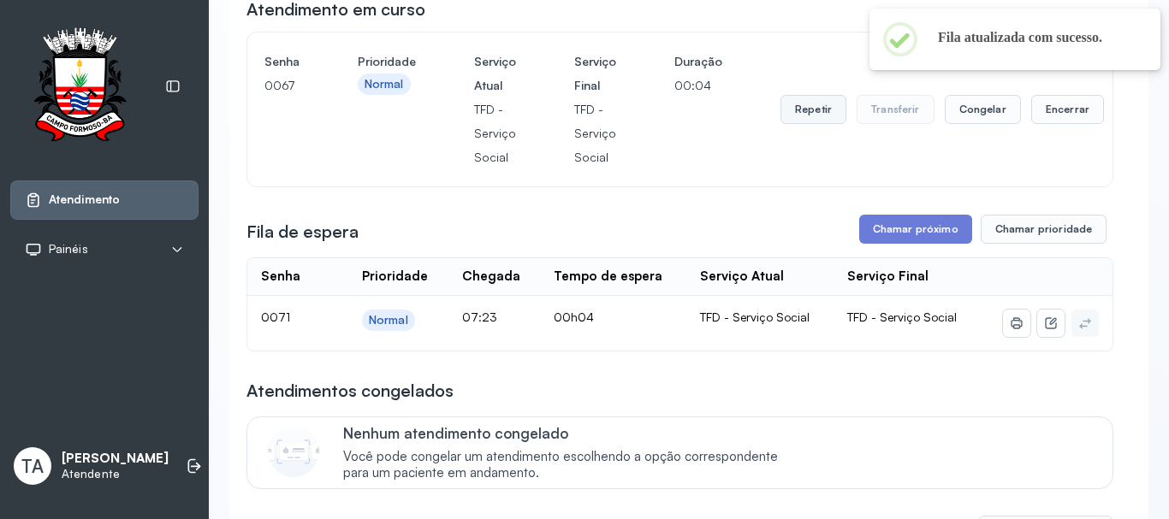
click at [813, 122] on button "Repetir" at bounding box center [813, 109] width 66 height 29
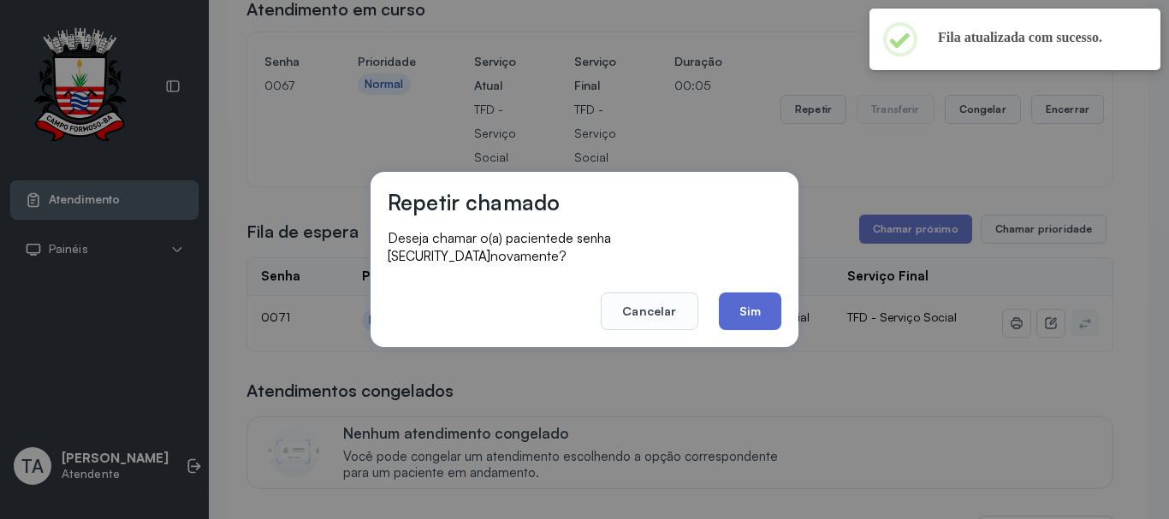
click at [759, 306] on button "Sim" at bounding box center [750, 312] width 62 height 38
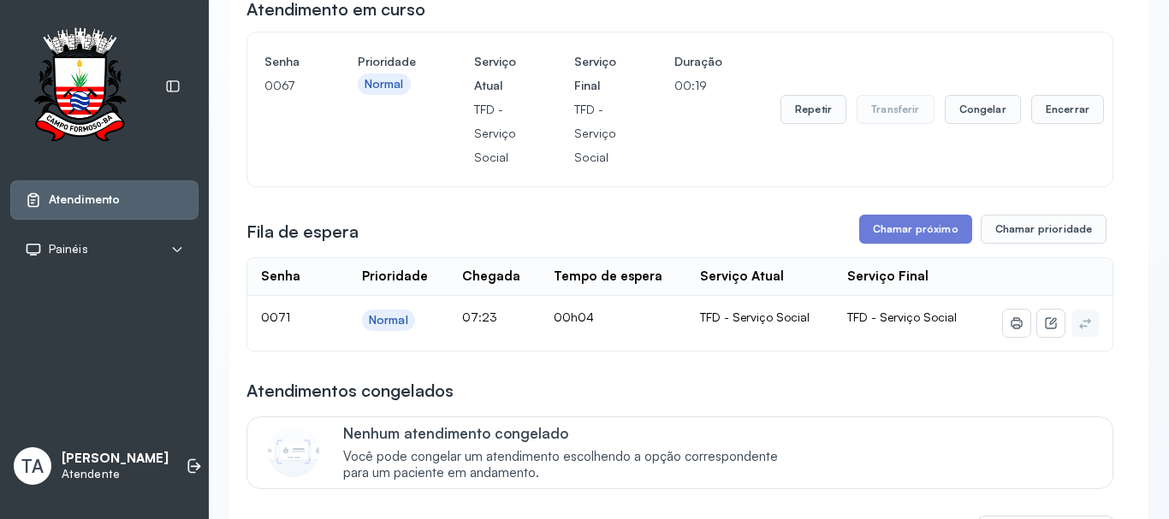
click at [821, 124] on button "Repetir" at bounding box center [813, 109] width 66 height 29
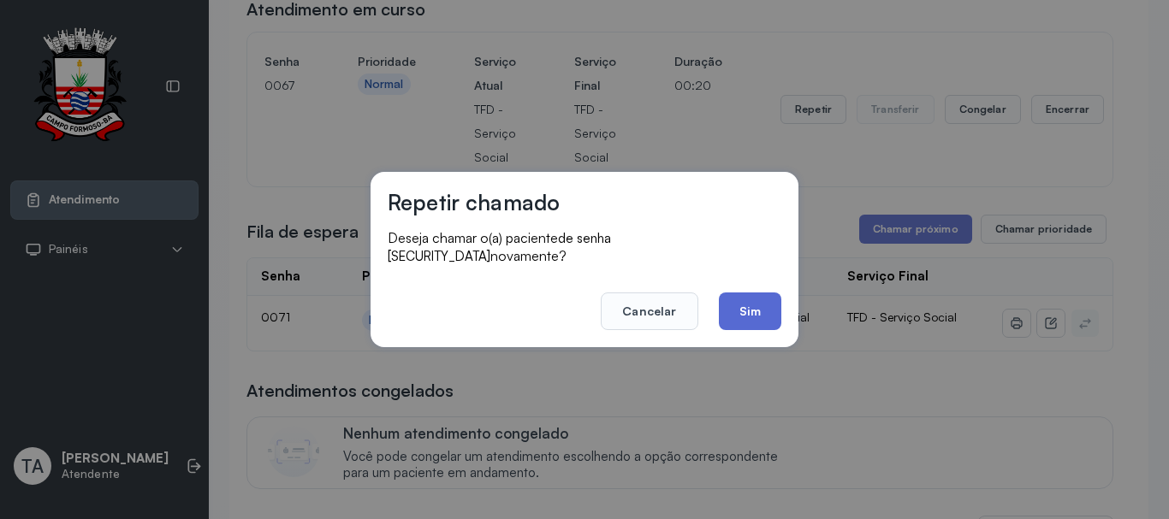
click at [767, 304] on button "Sim" at bounding box center [750, 312] width 62 height 38
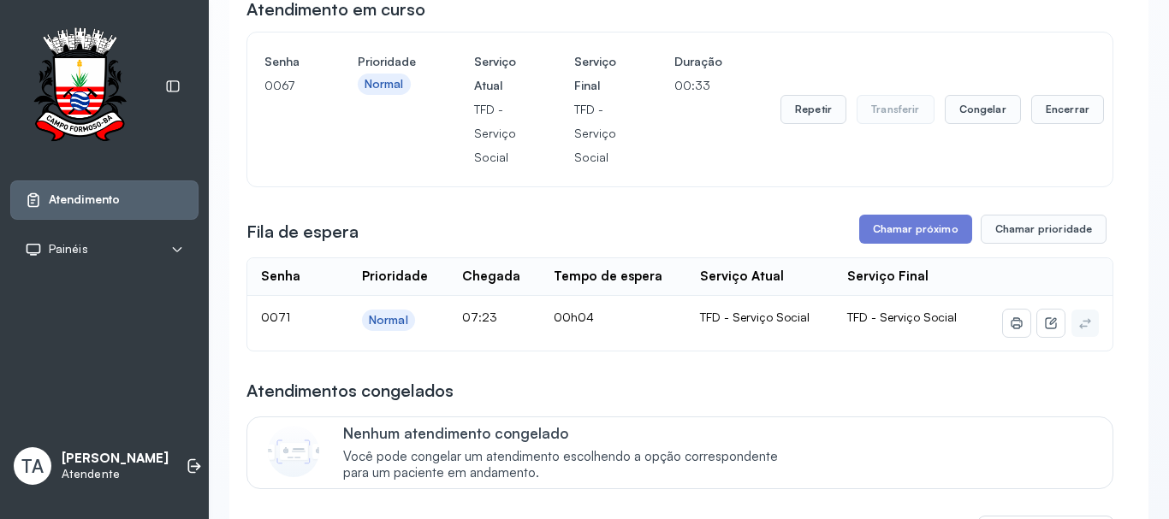
click at [814, 121] on button "Repetir" at bounding box center [813, 109] width 66 height 29
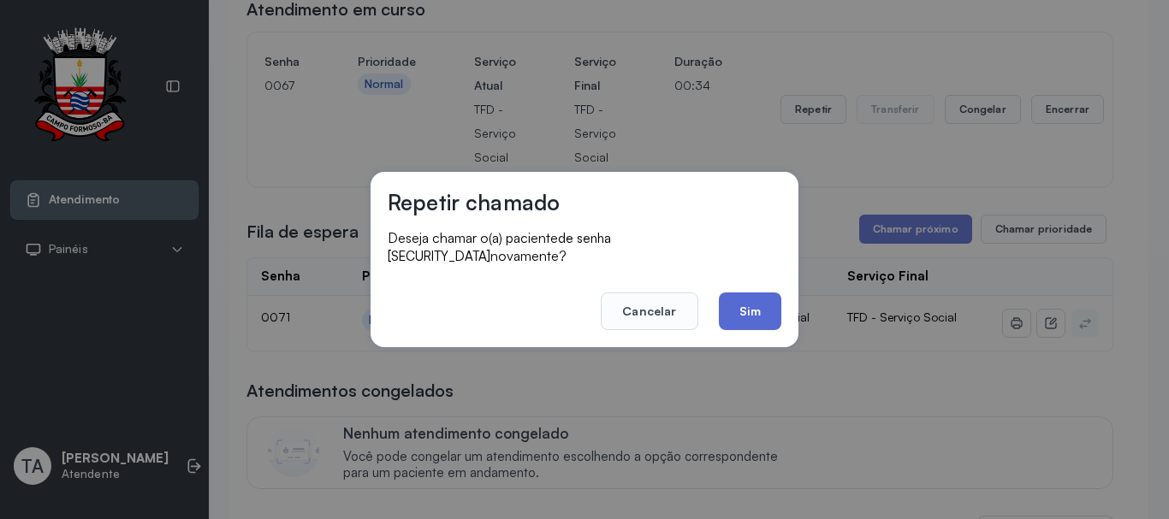
click at [760, 310] on button "Sim" at bounding box center [750, 312] width 62 height 38
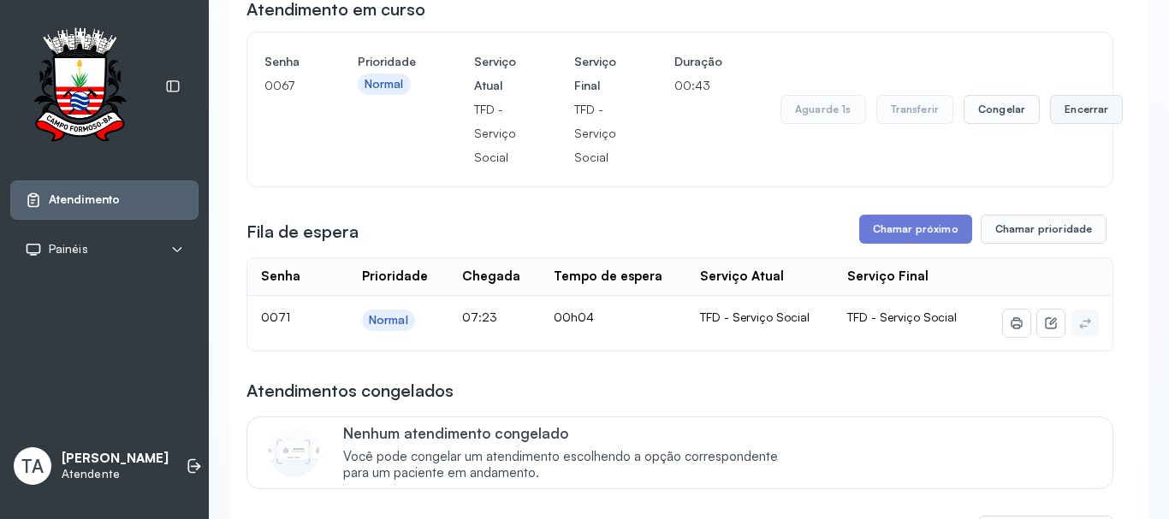
click at [1054, 115] on button "Encerrar" at bounding box center [1086, 109] width 73 height 29
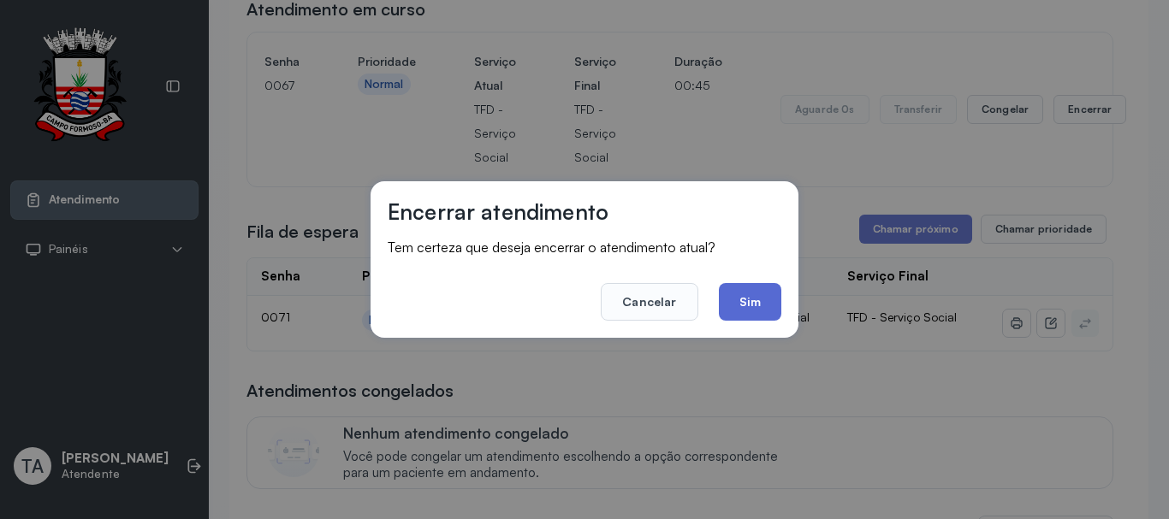
click at [759, 304] on button "Sim" at bounding box center [750, 302] width 62 height 38
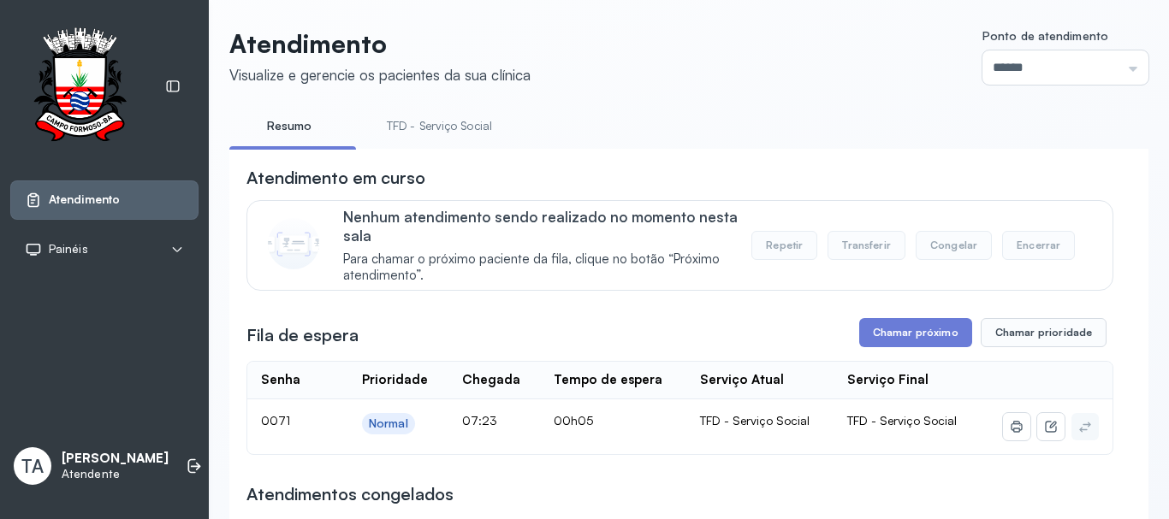
scroll to position [0, 0]
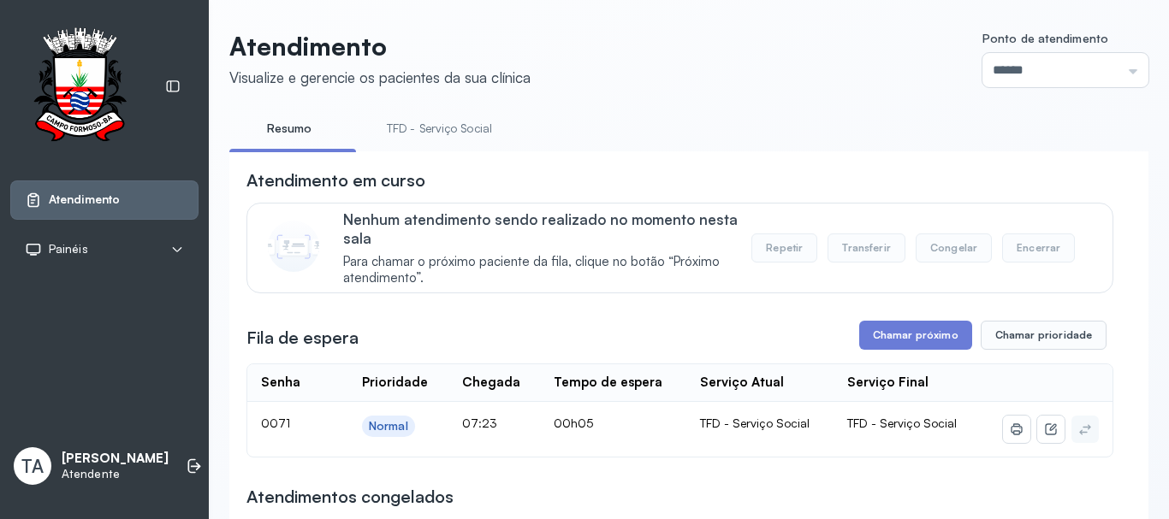
click at [388, 126] on link "TFD - Serviço Social" at bounding box center [439, 129] width 139 height 28
click at [432, 123] on link "TFD - Serviço Social" at bounding box center [439, 129] width 139 height 28
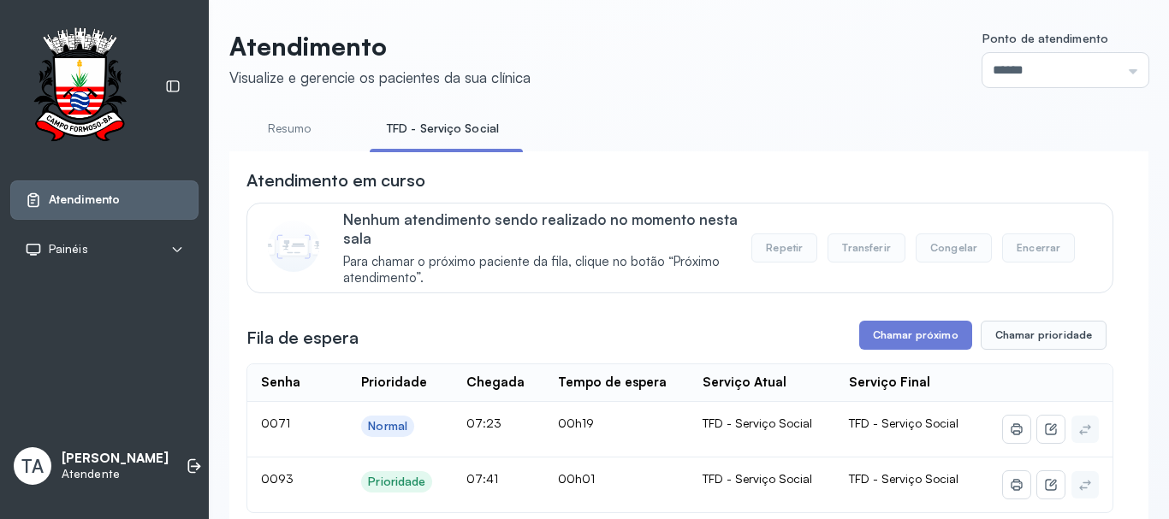
scroll to position [257, 0]
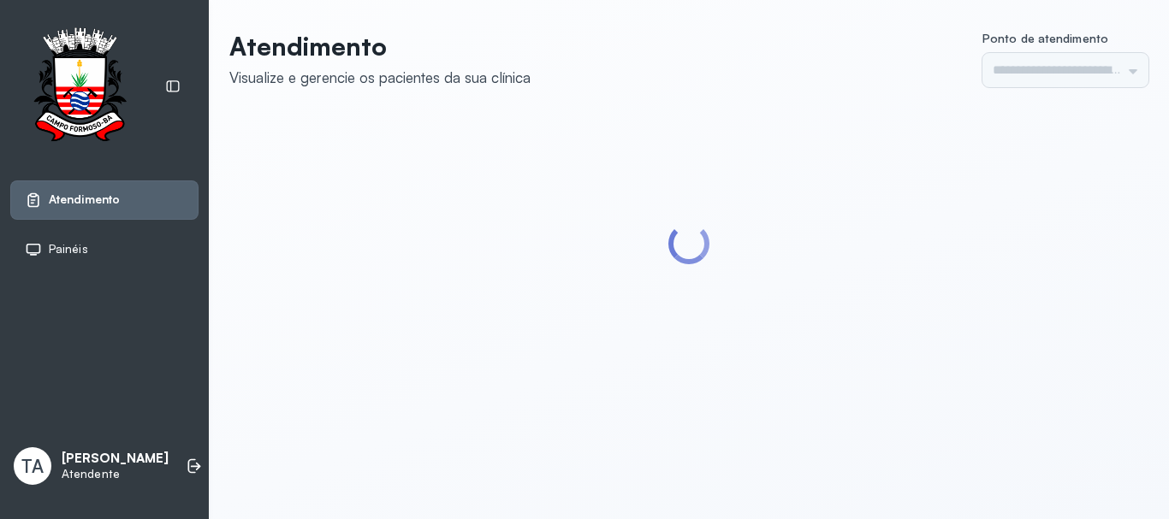
type input "******"
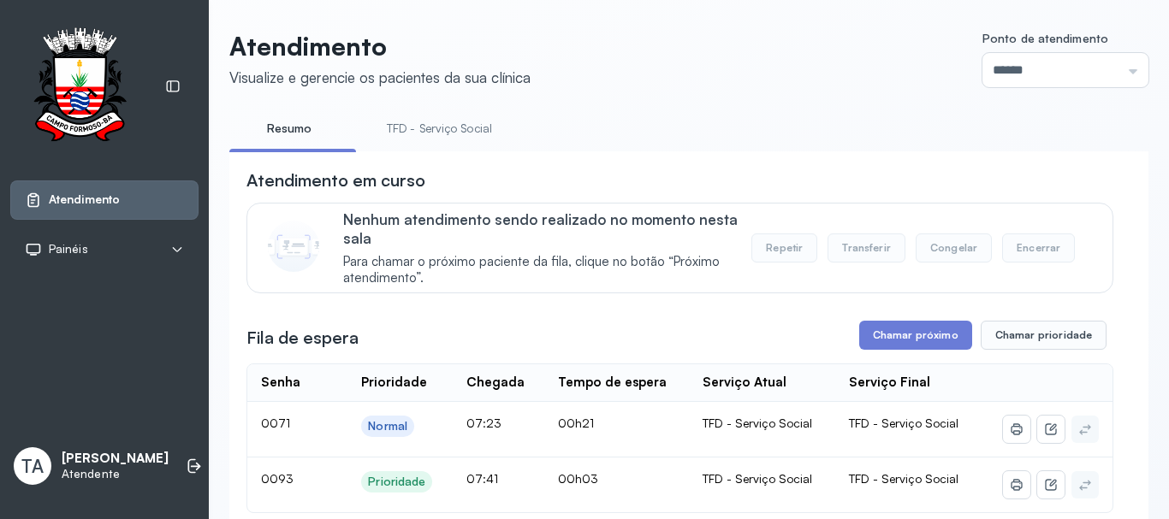
click at [412, 143] on li "TFD - Serviço Social" at bounding box center [443, 134] width 146 height 39
click at [412, 138] on link "TFD - Serviço Social" at bounding box center [439, 129] width 139 height 28
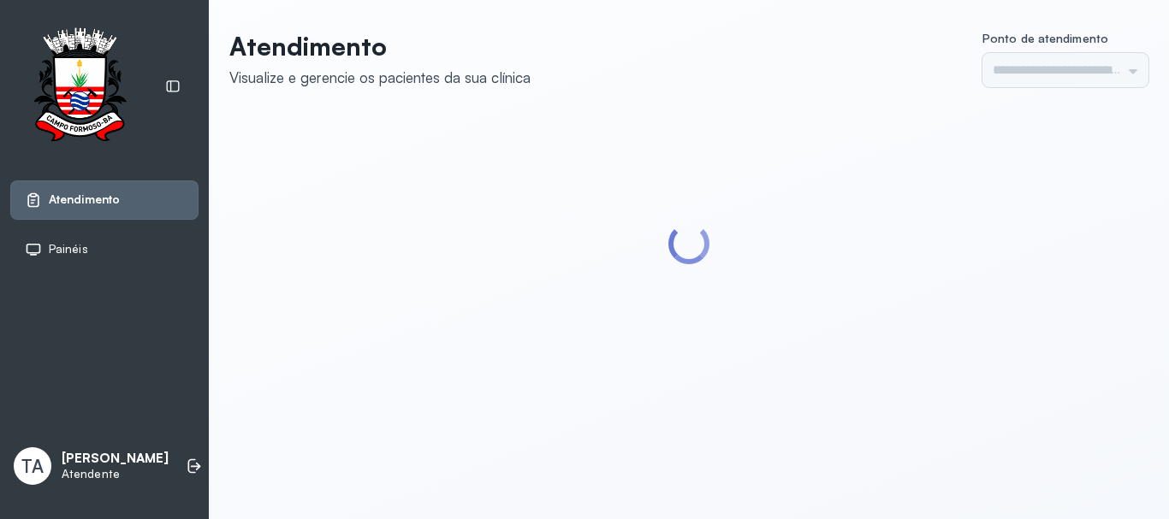
type input "******"
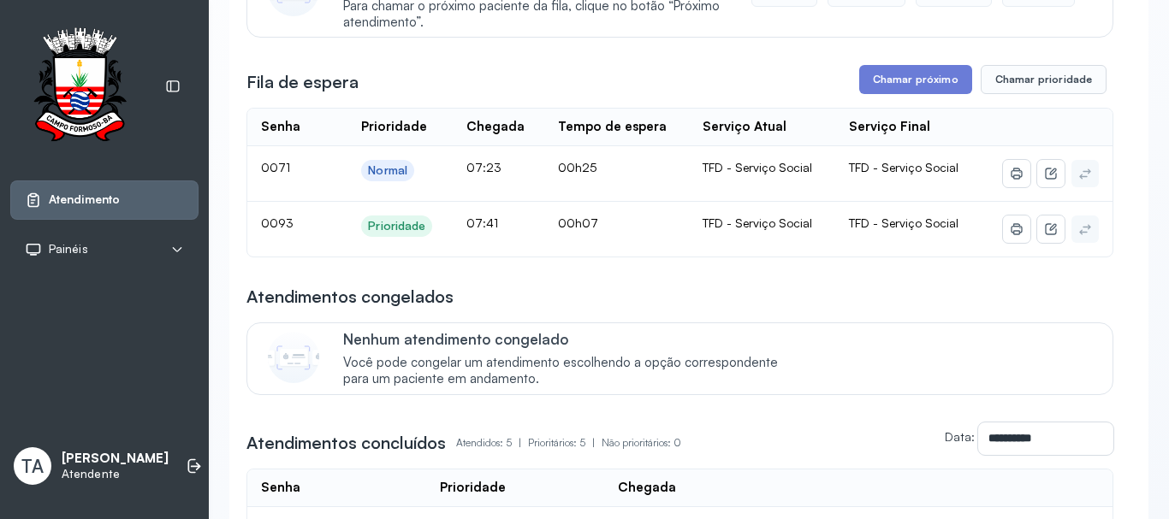
scroll to position [257, 0]
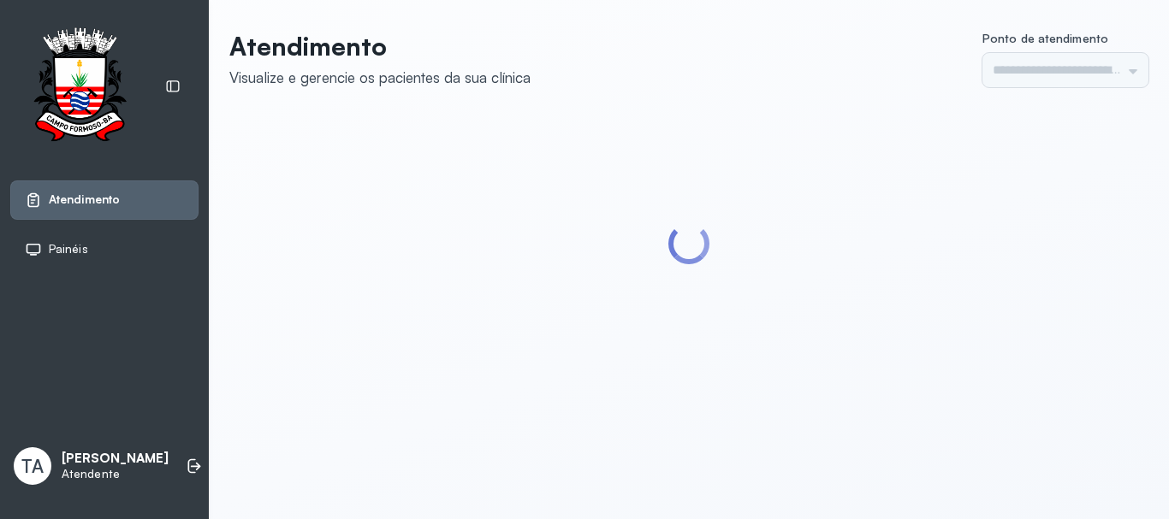
type input "******"
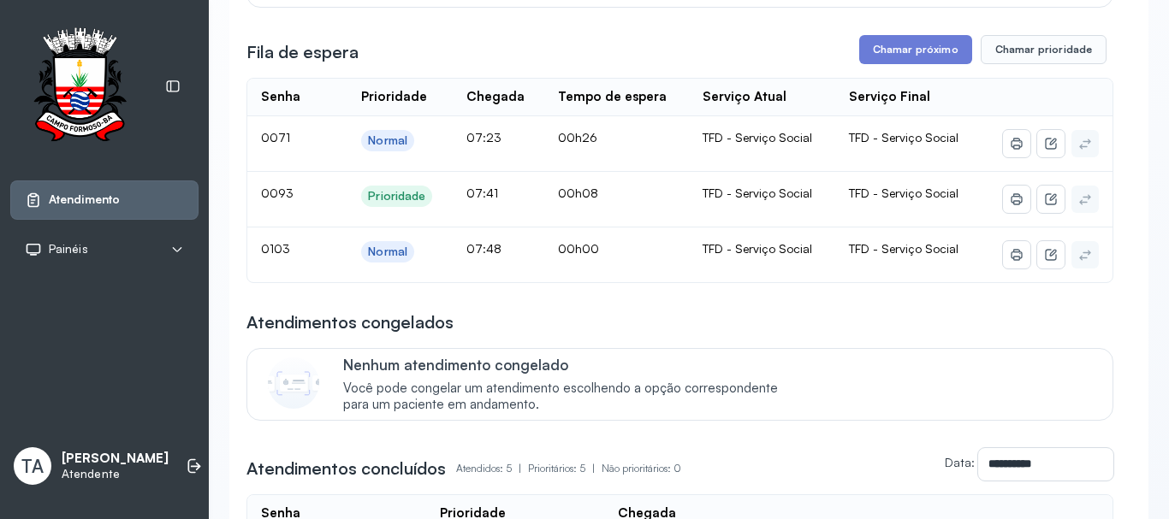
scroll to position [310, 0]
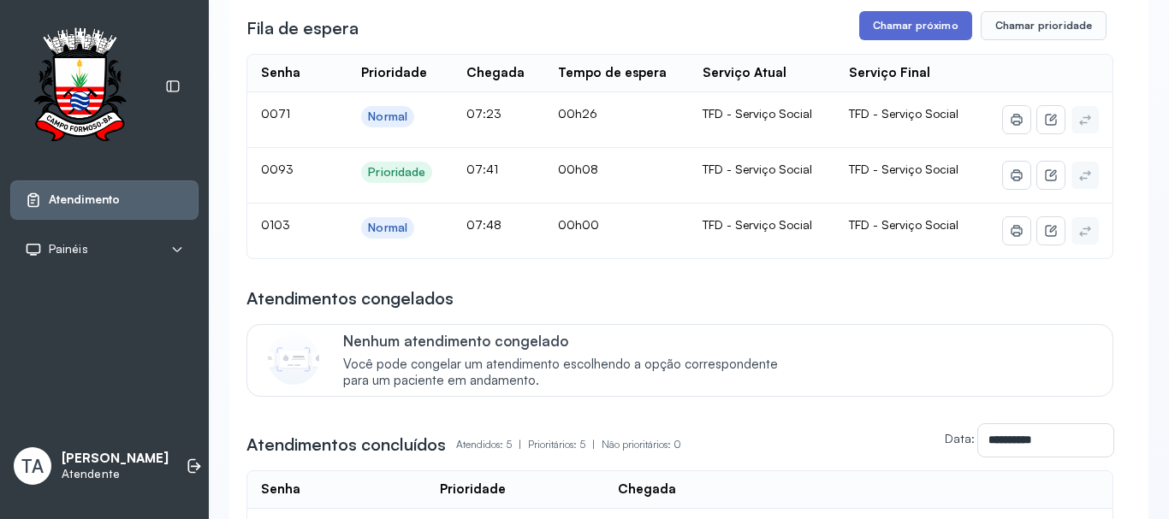
click at [881, 33] on button "Chamar próximo" at bounding box center [915, 25] width 113 height 29
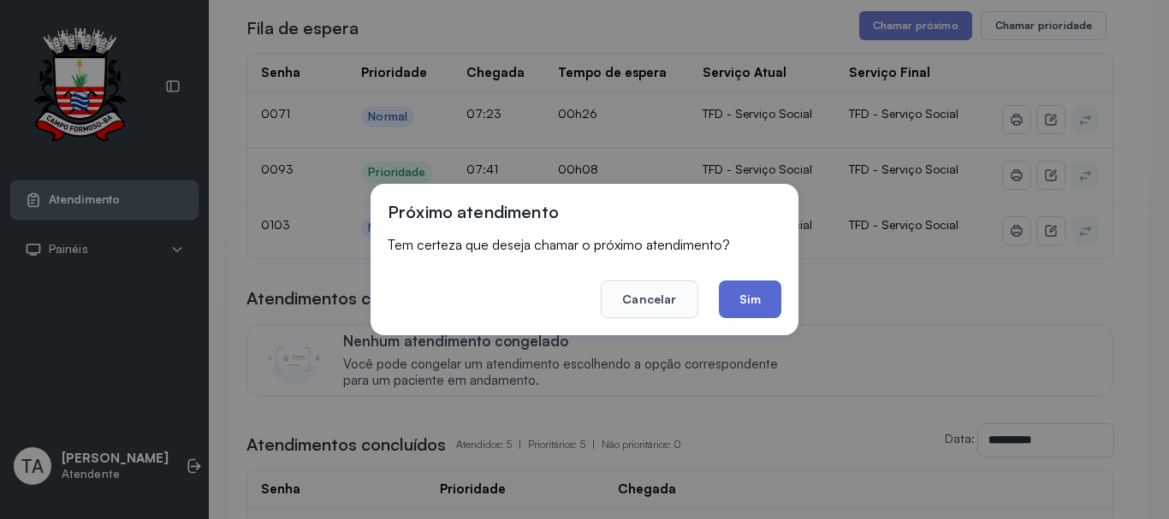
click at [736, 302] on button "Sim" at bounding box center [750, 300] width 62 height 38
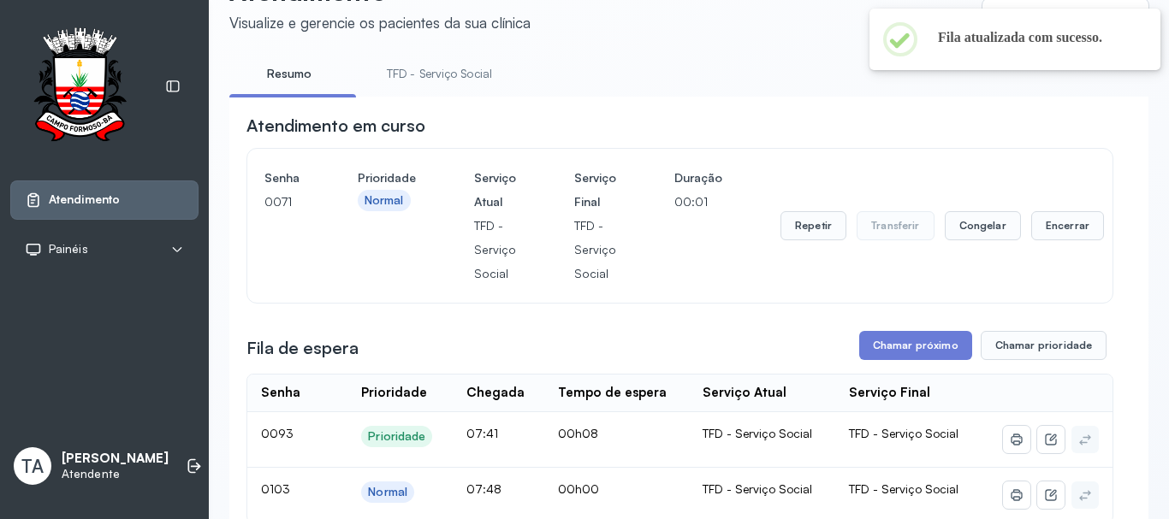
scroll to position [53, 0]
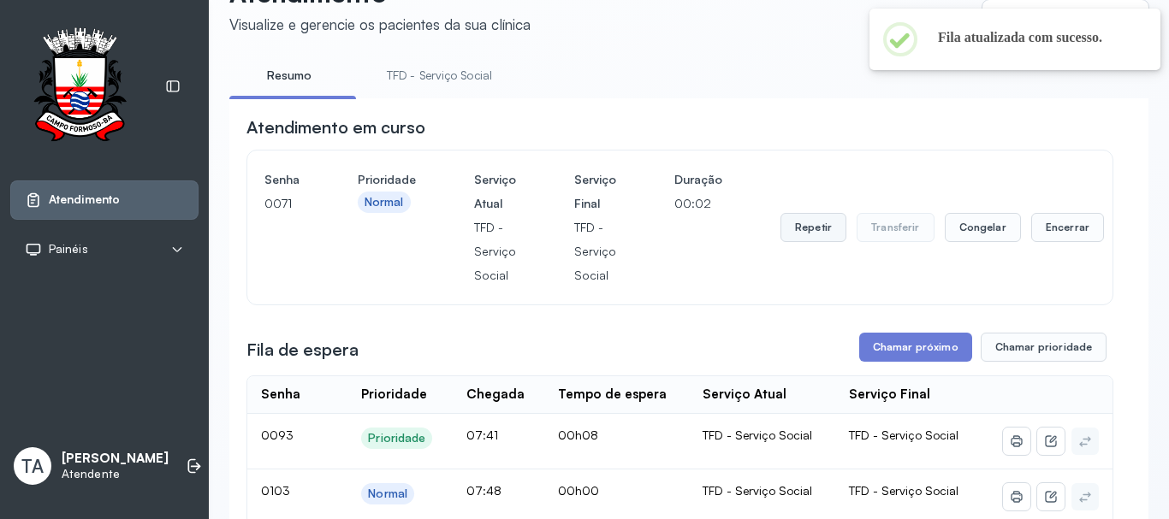
click at [830, 228] on button "Repetir" at bounding box center [813, 227] width 66 height 29
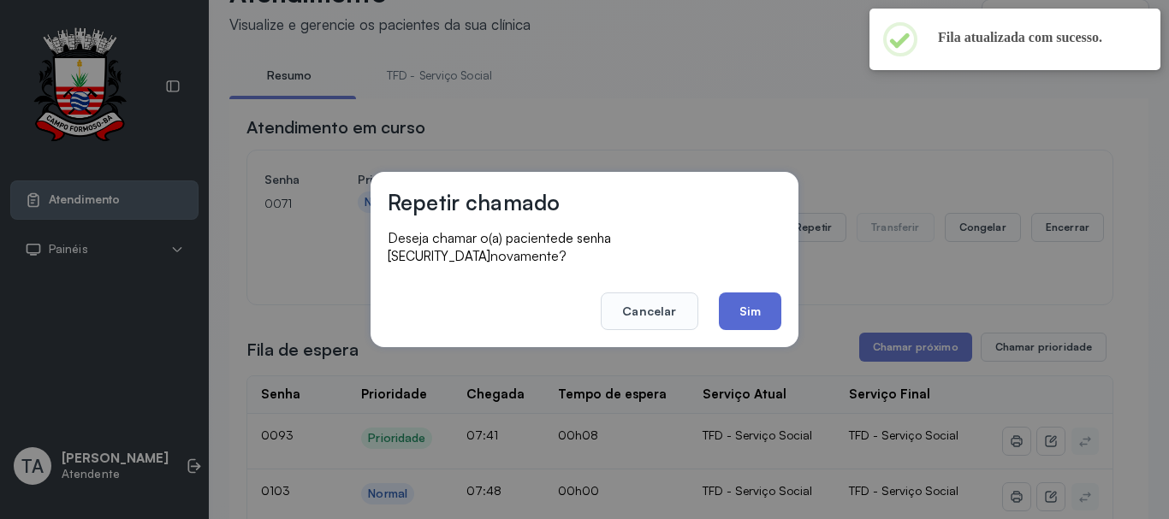
click at [741, 310] on button "Sim" at bounding box center [750, 312] width 62 height 38
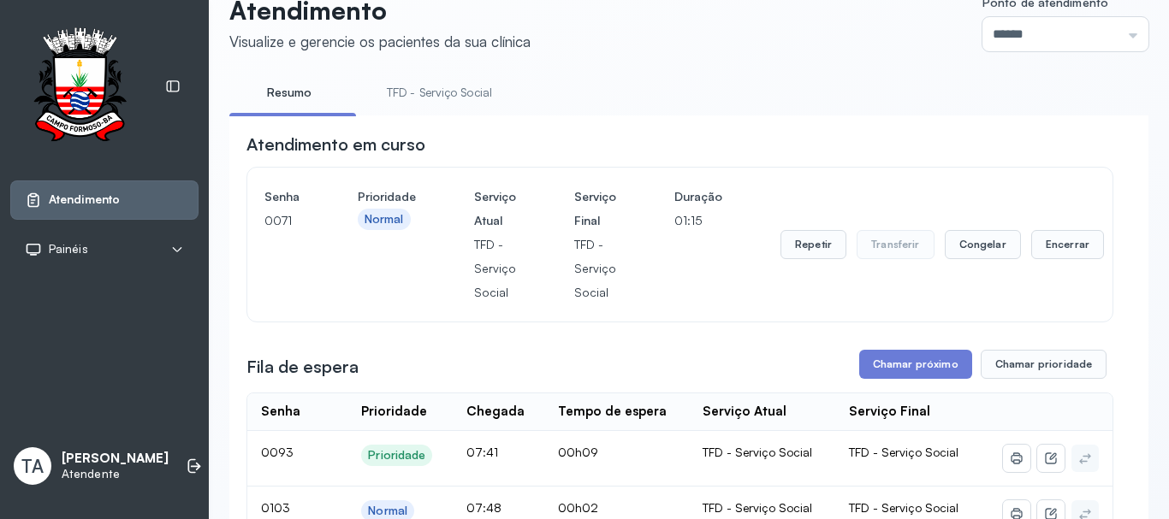
scroll to position [0, 0]
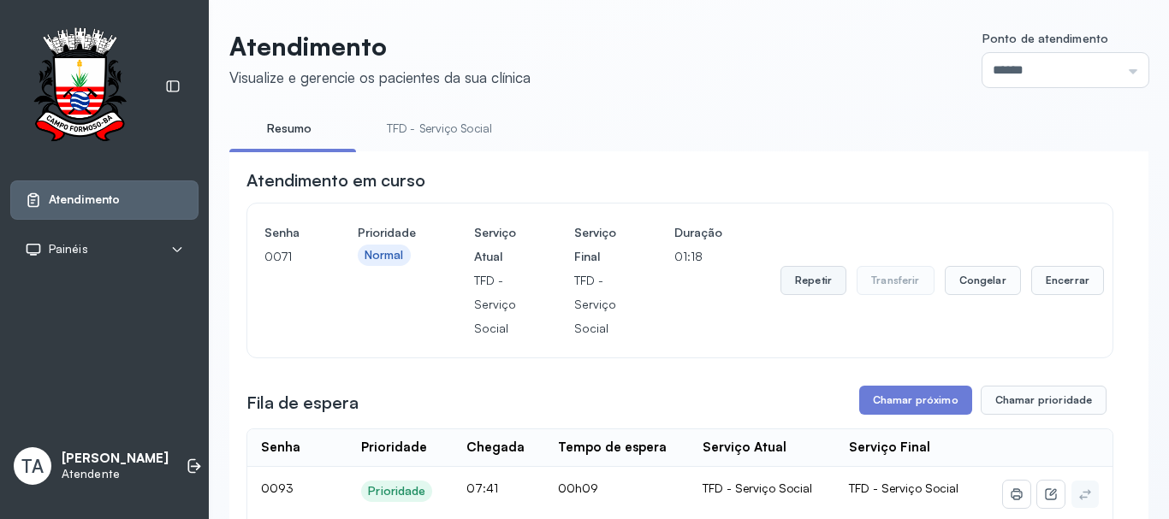
click at [801, 284] on button "Repetir" at bounding box center [813, 280] width 66 height 29
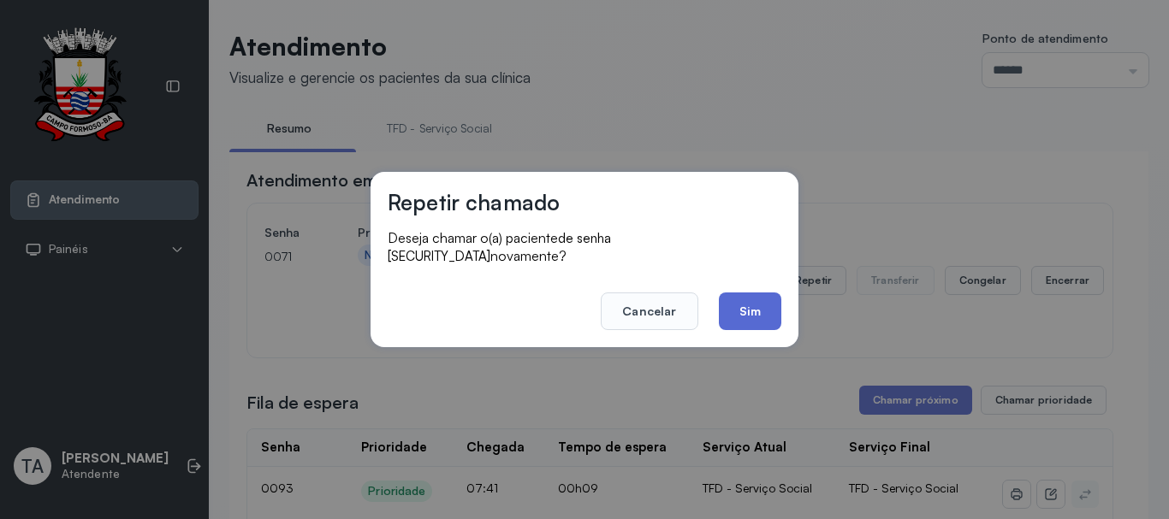
click at [777, 301] on button "Sim" at bounding box center [750, 312] width 62 height 38
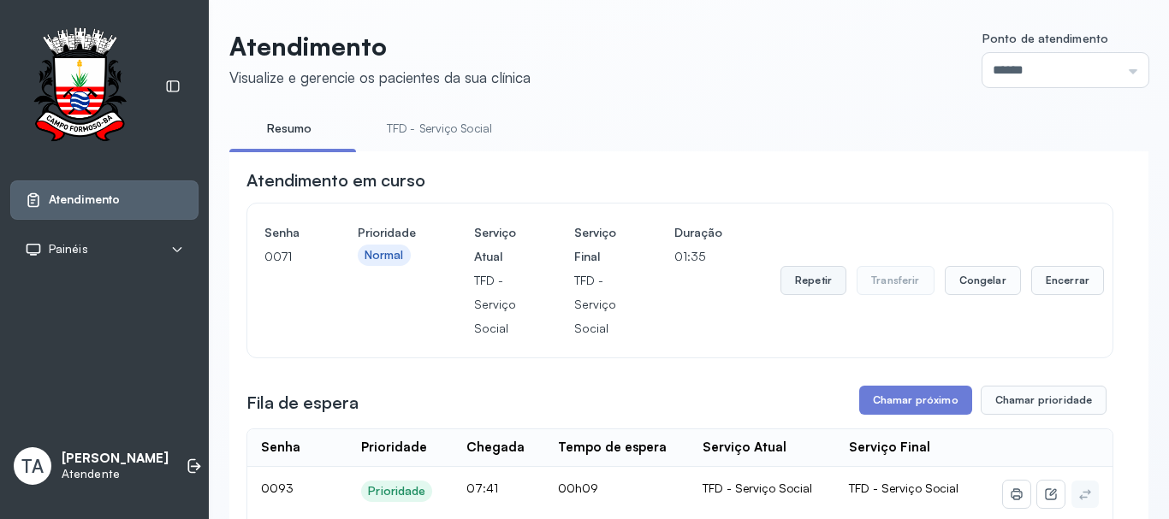
click at [833, 279] on button "Repetir" at bounding box center [813, 280] width 66 height 29
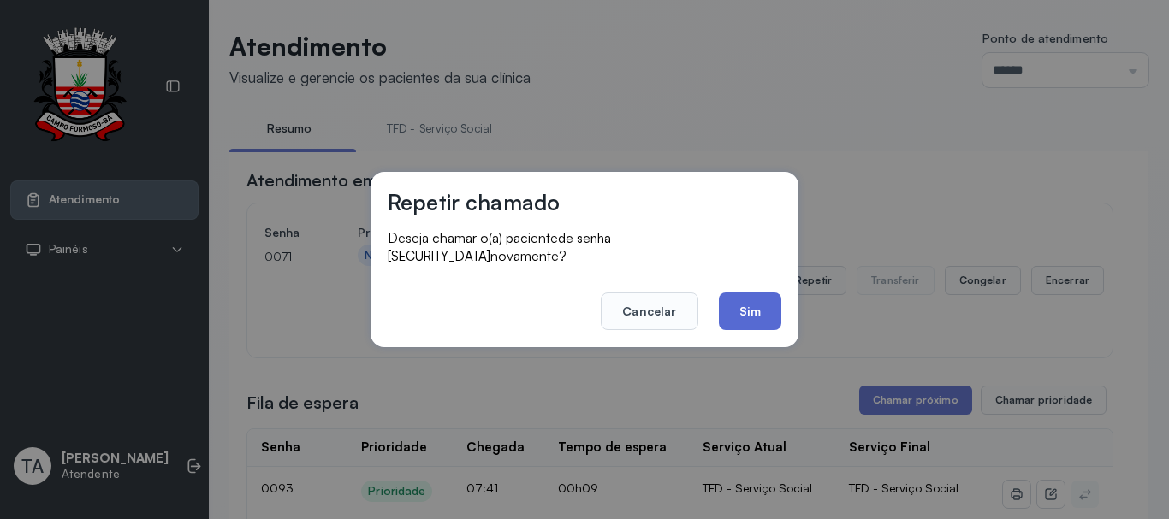
click at [767, 319] on button "Sim" at bounding box center [750, 312] width 62 height 38
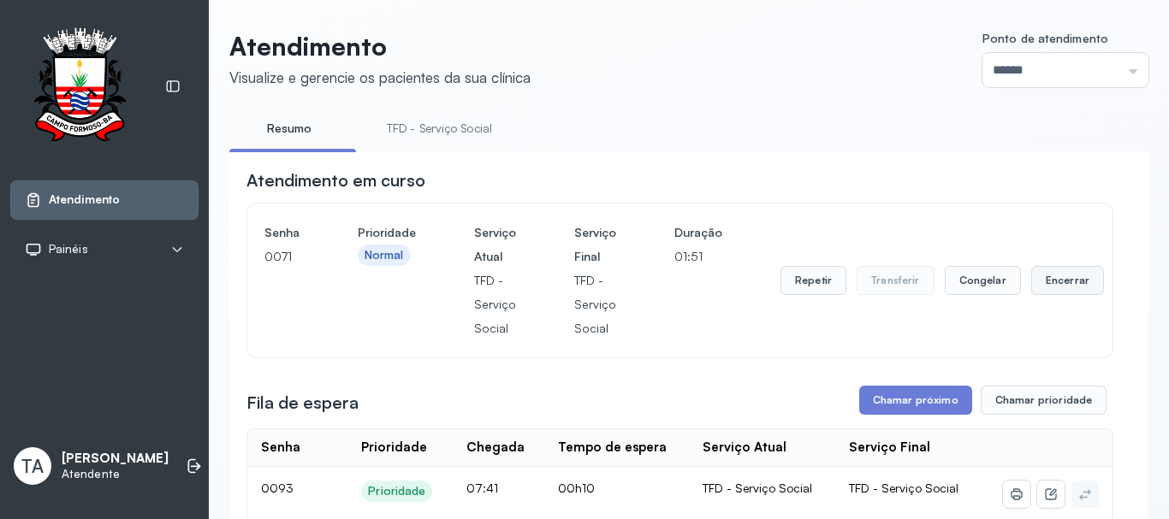
click at [1063, 284] on button "Encerrar" at bounding box center [1067, 280] width 73 height 29
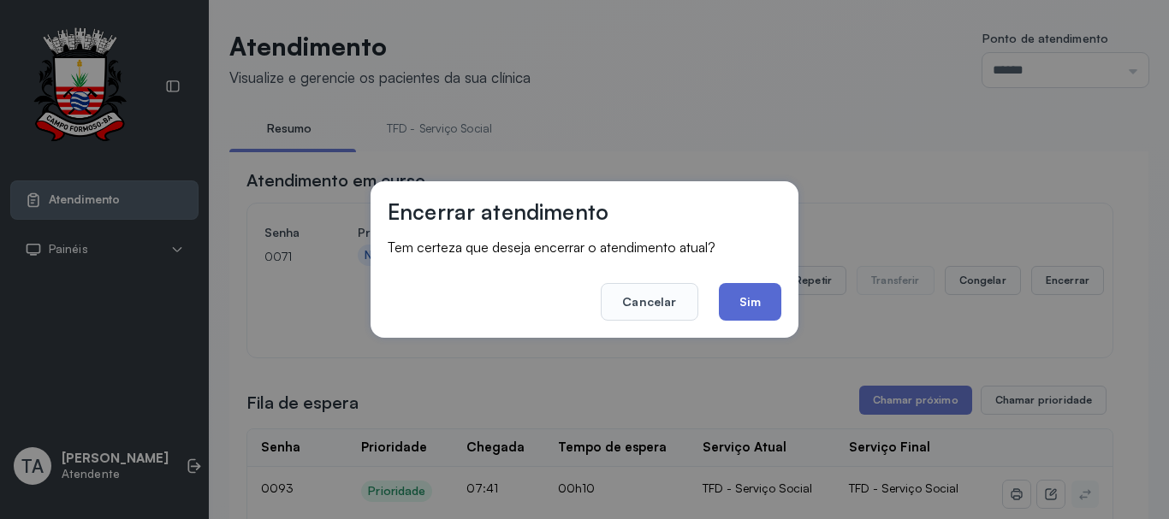
click at [745, 299] on button "Sim" at bounding box center [750, 302] width 62 height 38
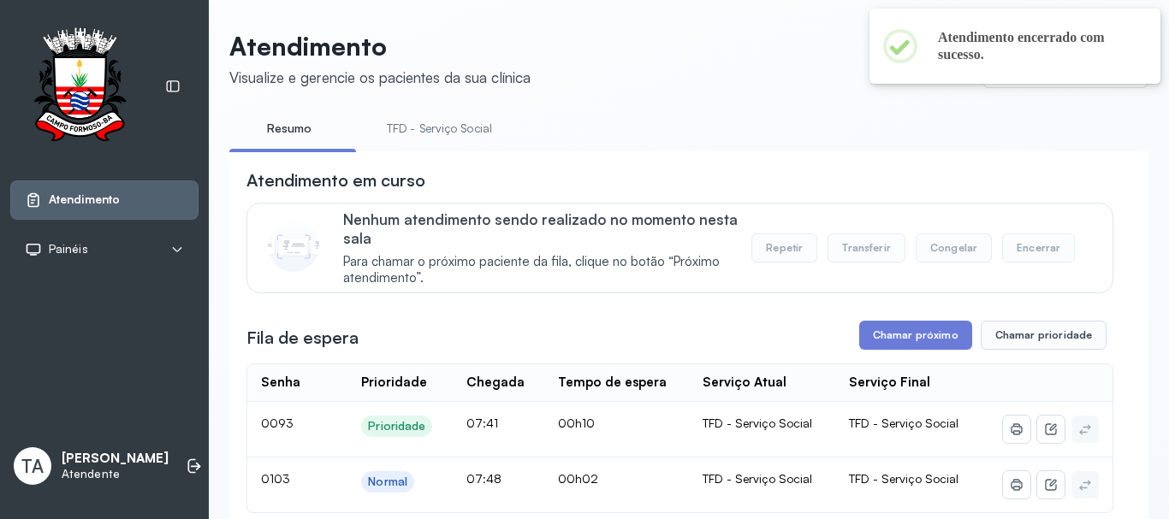
click at [470, 127] on link "TFD - Serviço Social" at bounding box center [439, 129] width 139 height 28
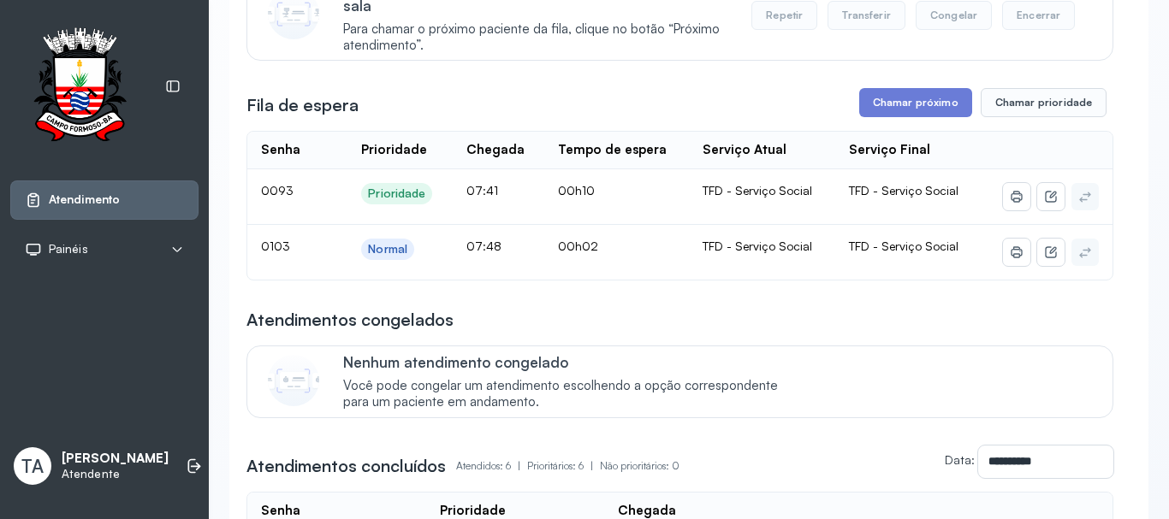
scroll to position [257, 0]
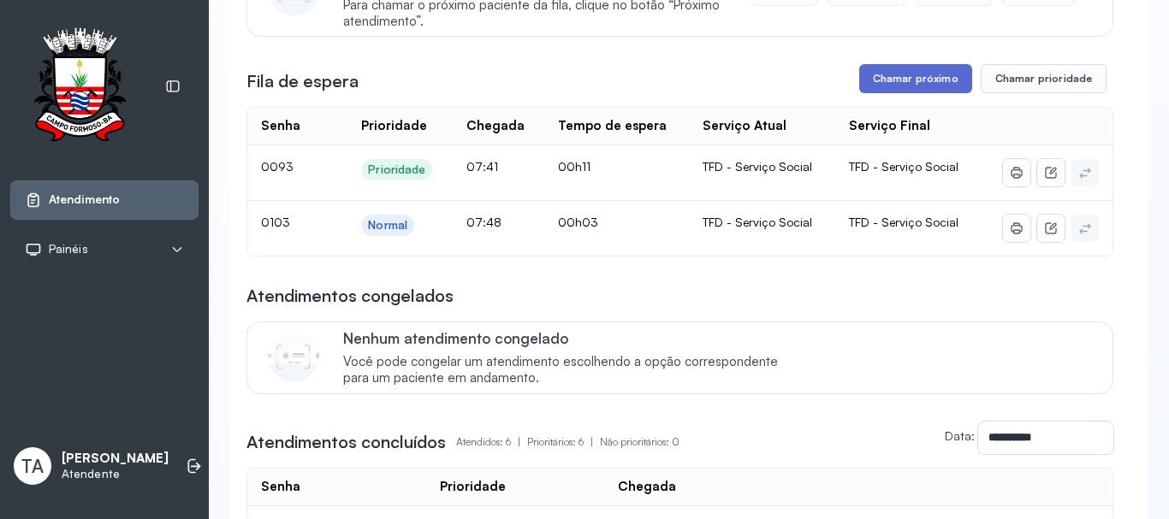
click at [876, 93] on button "Chamar próximo" at bounding box center [915, 78] width 113 height 29
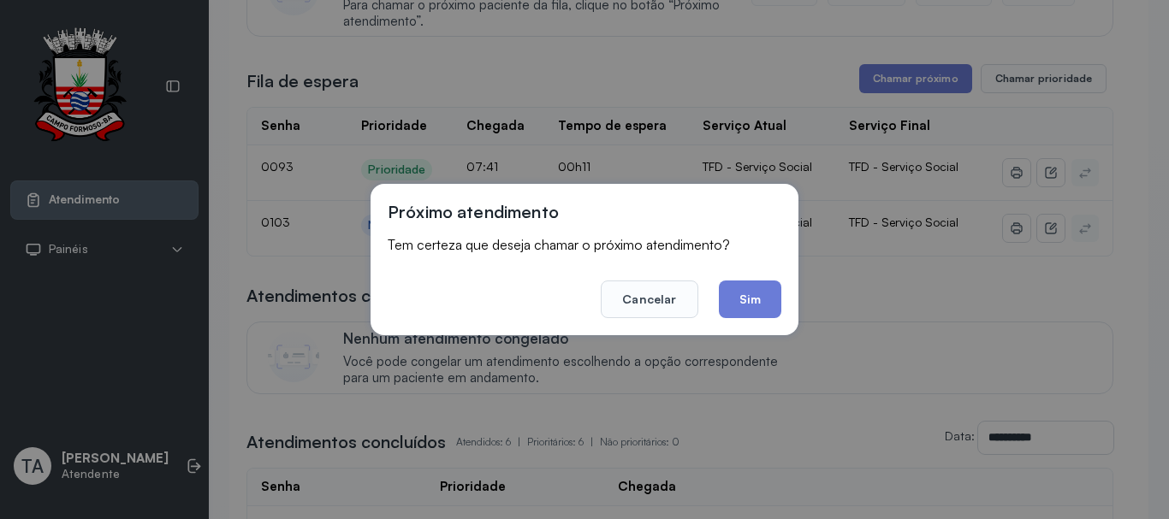
click at [760, 309] on button "Sim" at bounding box center [750, 300] width 62 height 38
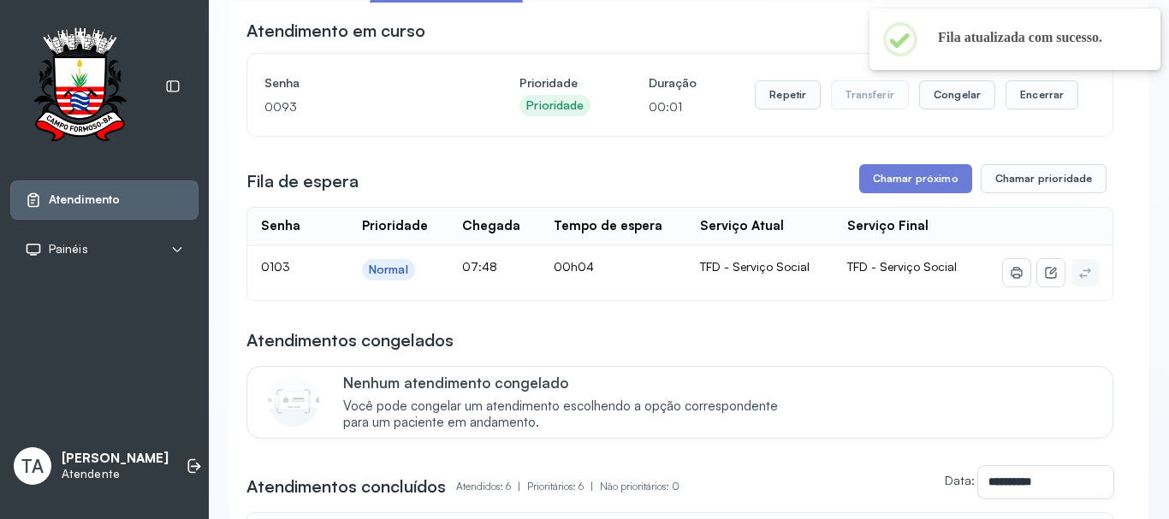
scroll to position [0, 0]
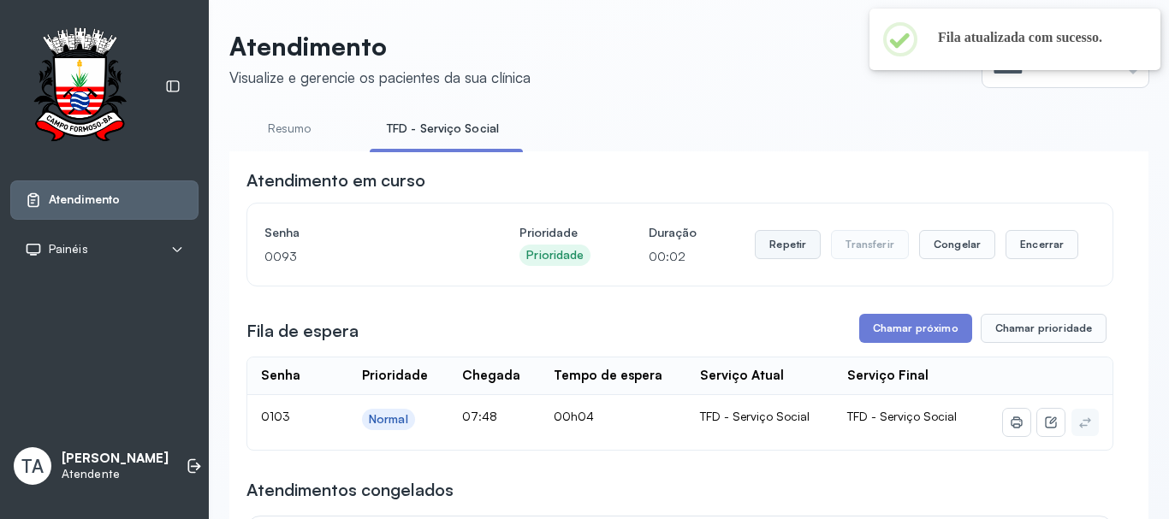
click at [809, 256] on button "Repetir" at bounding box center [788, 244] width 66 height 29
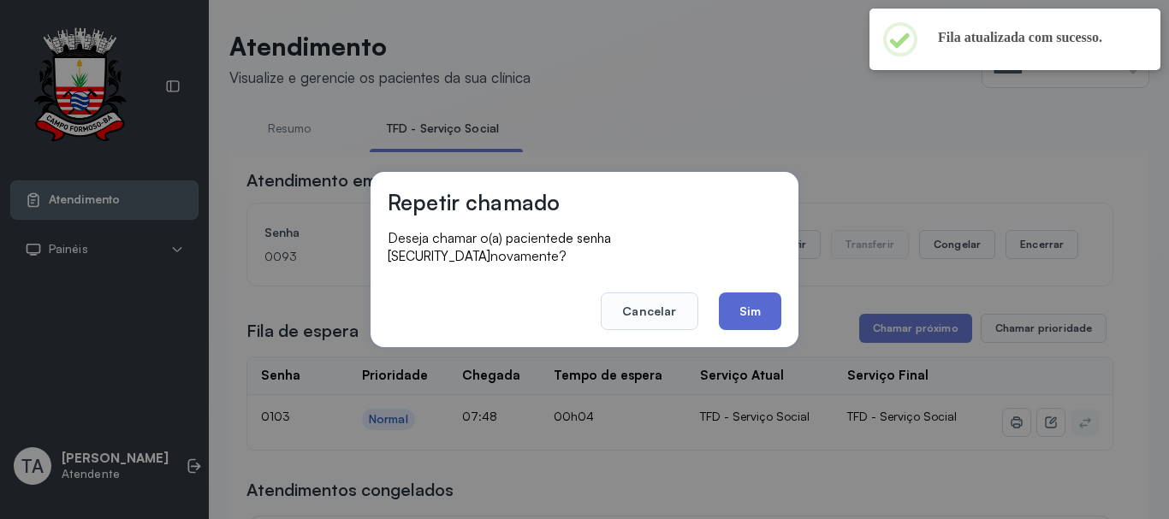
click at [769, 298] on button "Sim" at bounding box center [750, 312] width 62 height 38
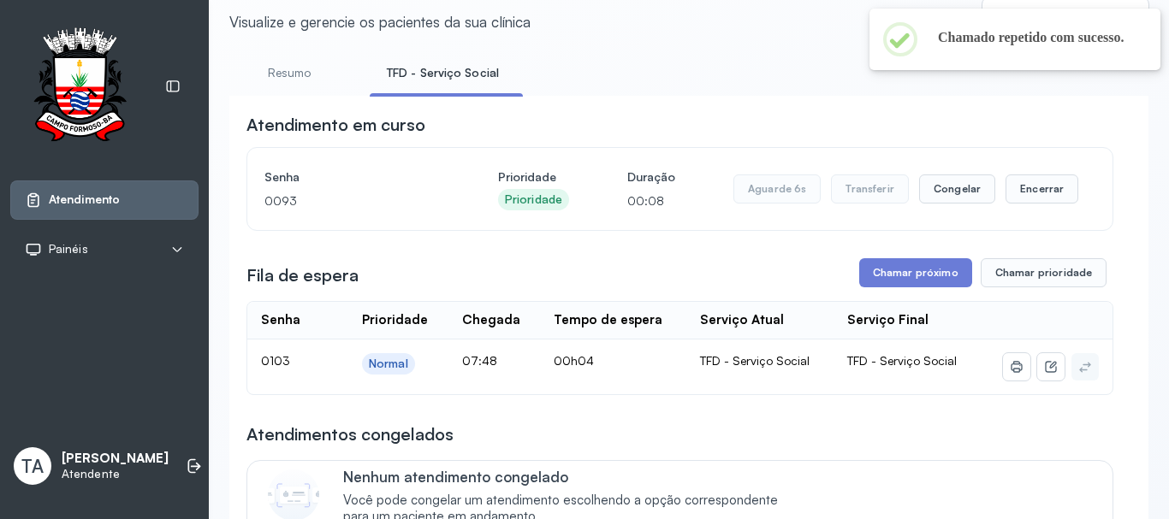
scroll to position [86, 0]
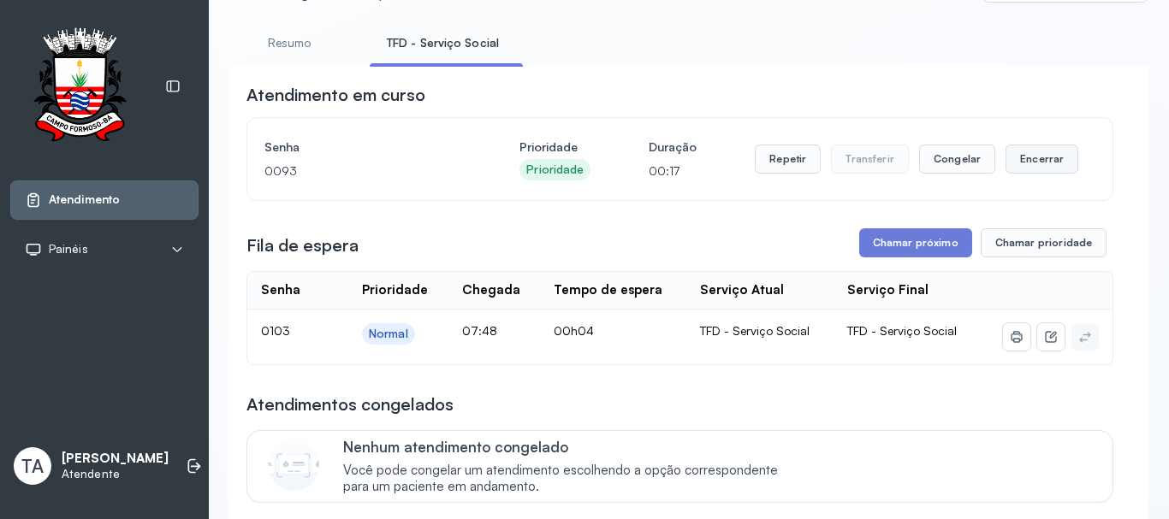
click at [1014, 160] on button "Encerrar" at bounding box center [1041, 159] width 73 height 29
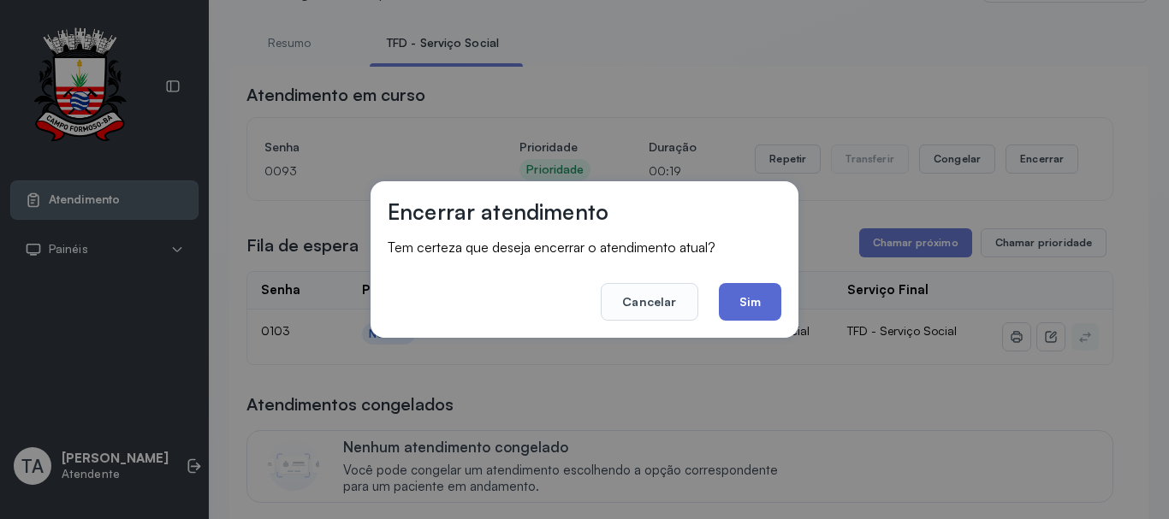
click at [776, 306] on button "Sim" at bounding box center [750, 302] width 62 height 38
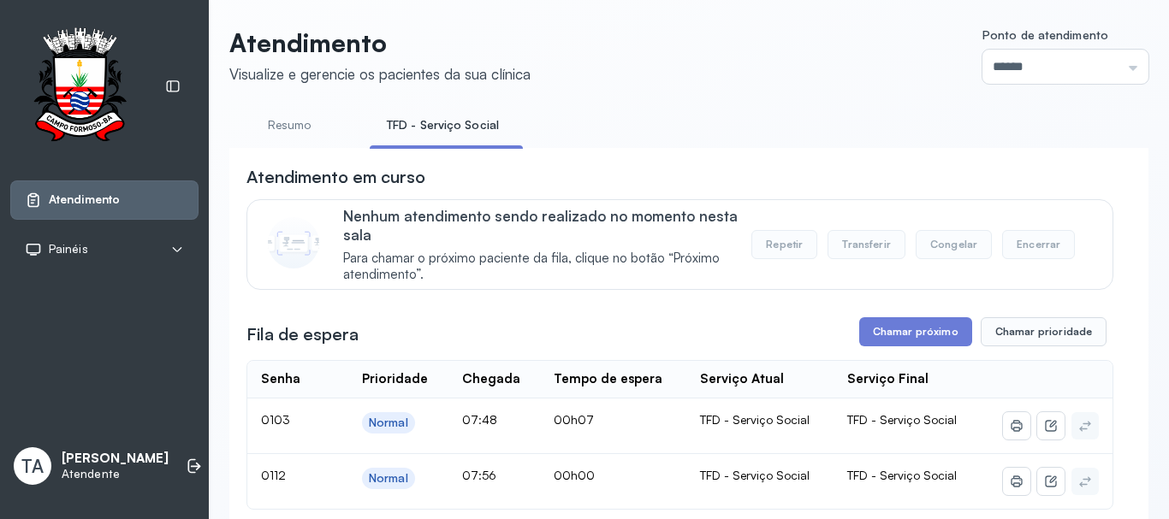
scroll to position [0, 0]
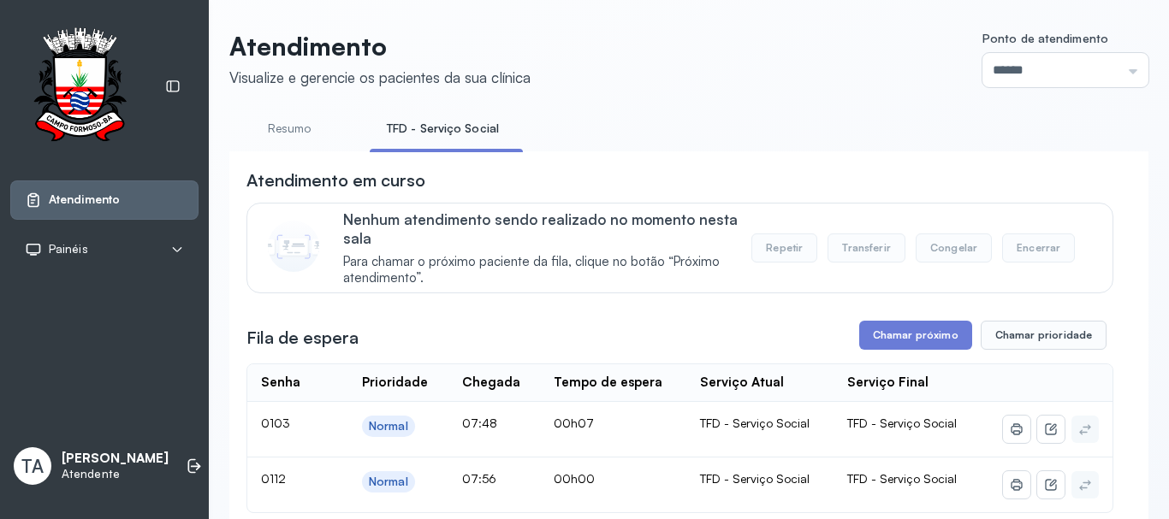
click at [877, 332] on button "Chamar próximo" at bounding box center [915, 335] width 113 height 29
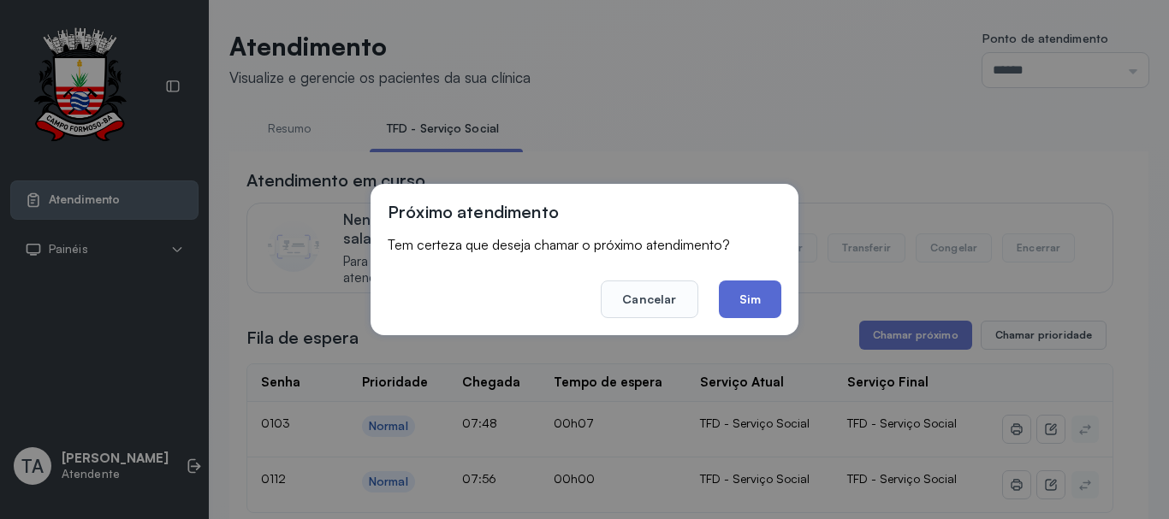
click at [743, 296] on button "Sim" at bounding box center [750, 300] width 62 height 38
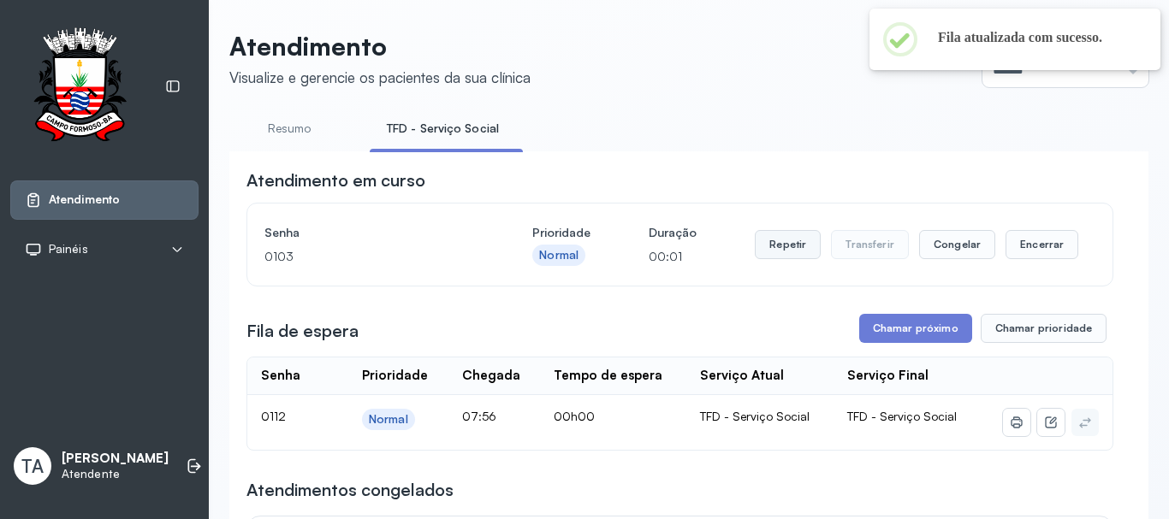
click at [762, 256] on button "Repetir" at bounding box center [788, 244] width 66 height 29
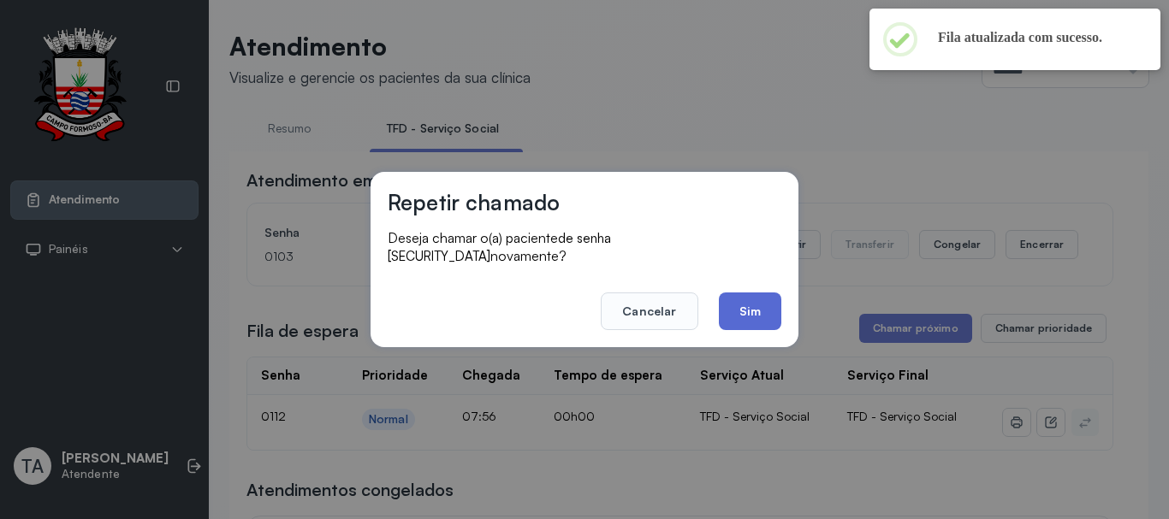
click at [759, 305] on button "Sim" at bounding box center [750, 312] width 62 height 38
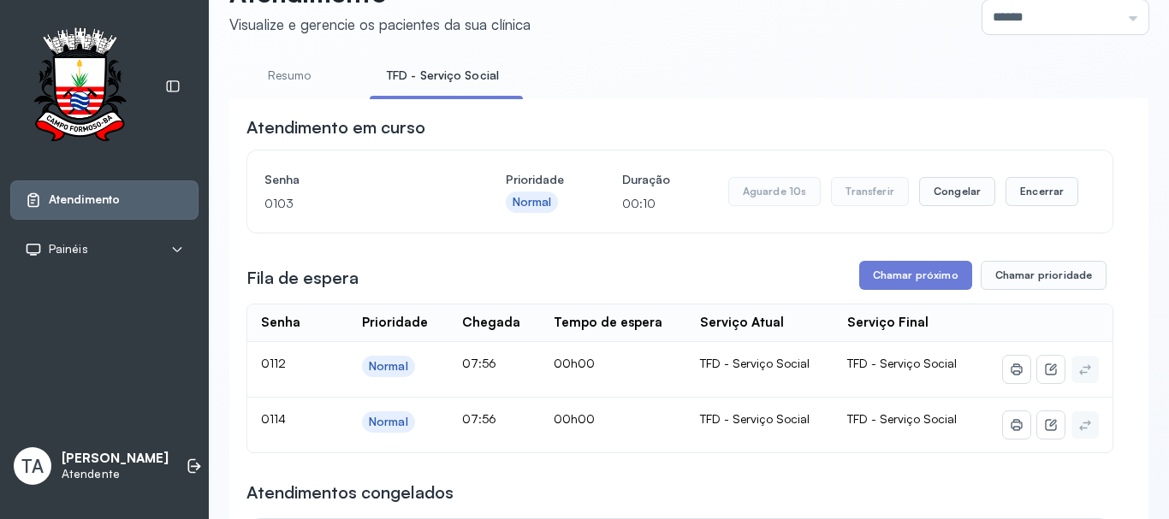
scroll to position [86, 0]
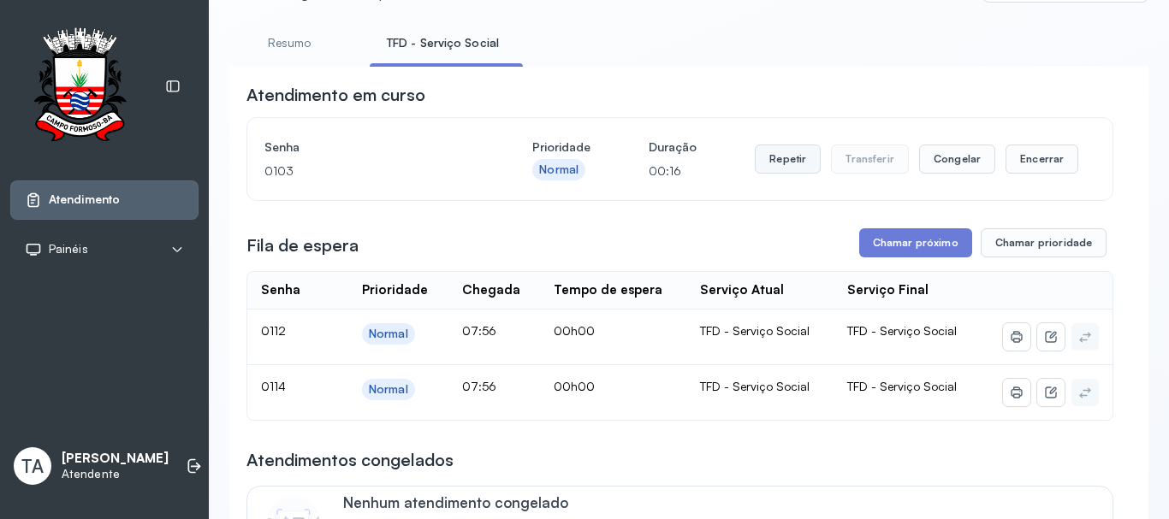
click at [777, 173] on button "Repetir" at bounding box center [788, 159] width 66 height 29
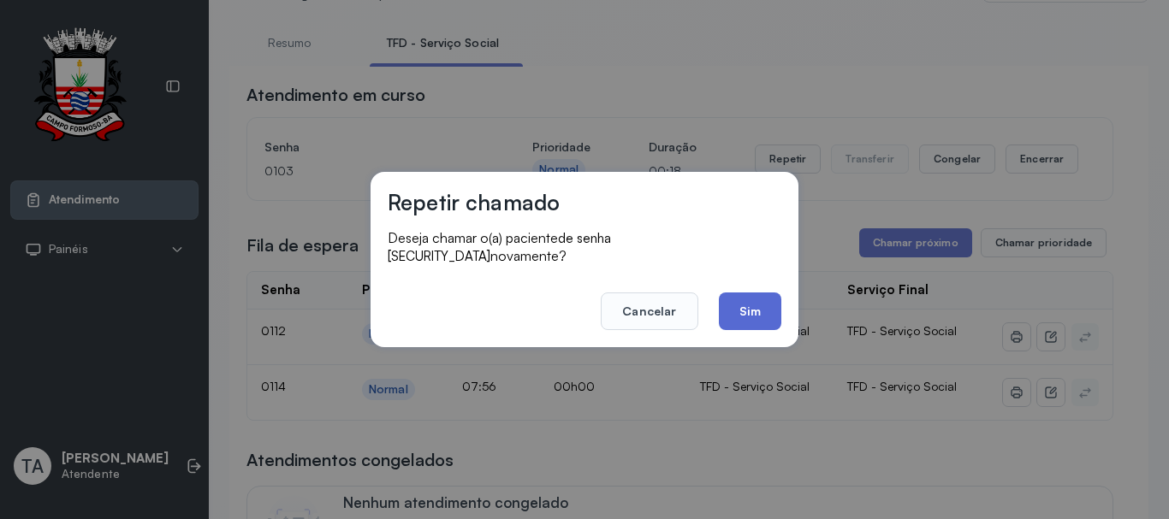
click at [752, 299] on button "Sim" at bounding box center [750, 312] width 62 height 38
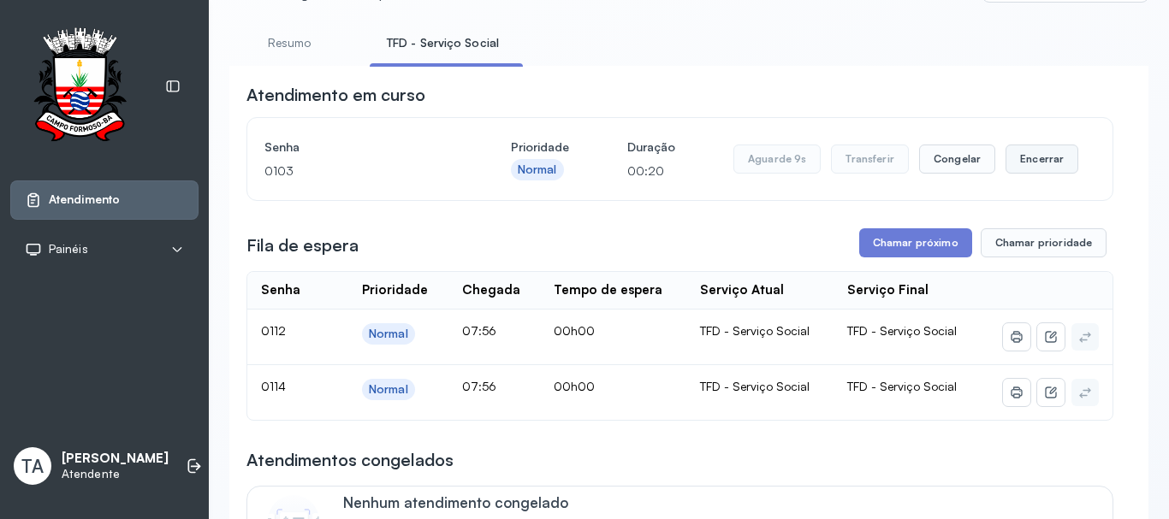
click at [1022, 168] on button "Encerrar" at bounding box center [1041, 159] width 73 height 29
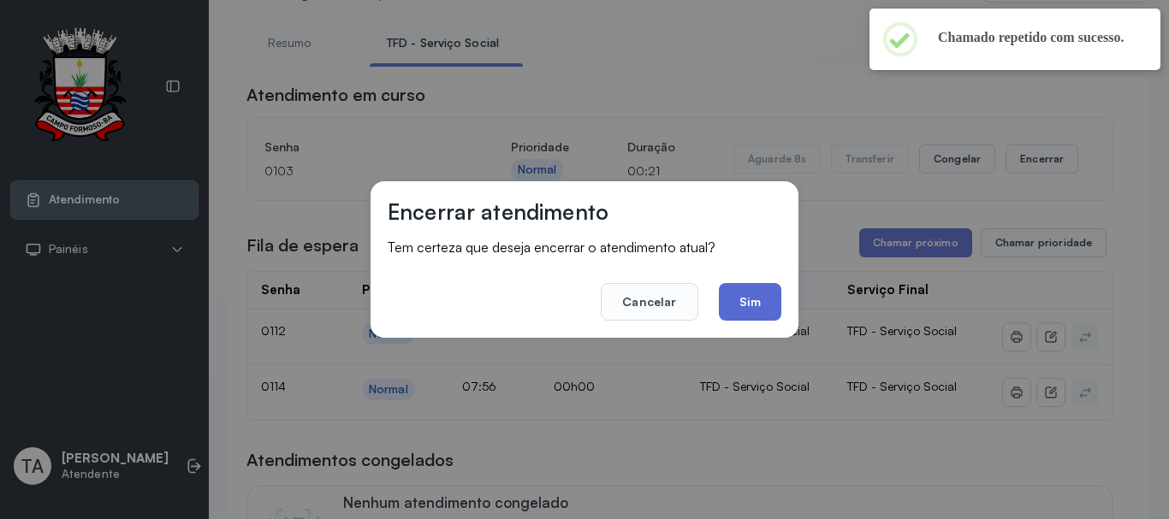
click at [738, 293] on button "Sim" at bounding box center [750, 302] width 62 height 38
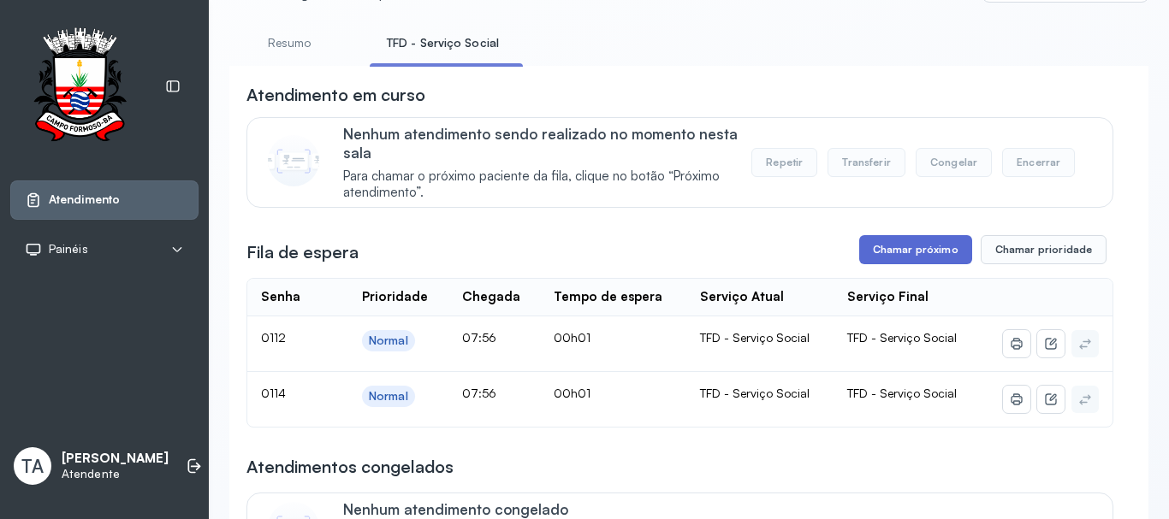
click at [876, 244] on button "Chamar próximo" at bounding box center [915, 249] width 113 height 29
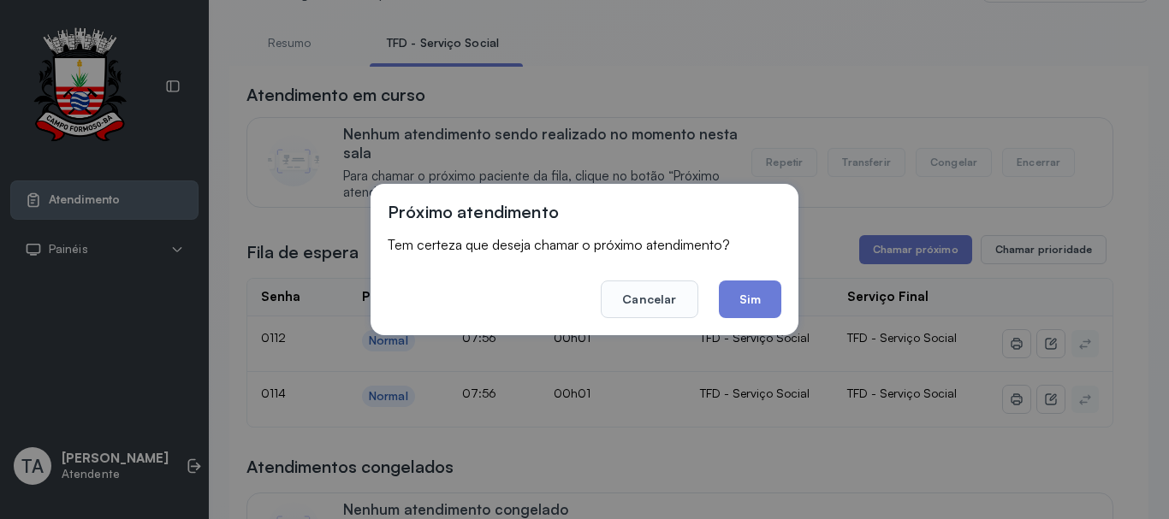
click at [744, 322] on div "Próximo atendimento Tem certeza que deseja chamar o próximo atendimento? Cancel…" at bounding box center [584, 259] width 428 height 151
click at [739, 314] on button "Sim" at bounding box center [750, 300] width 62 height 38
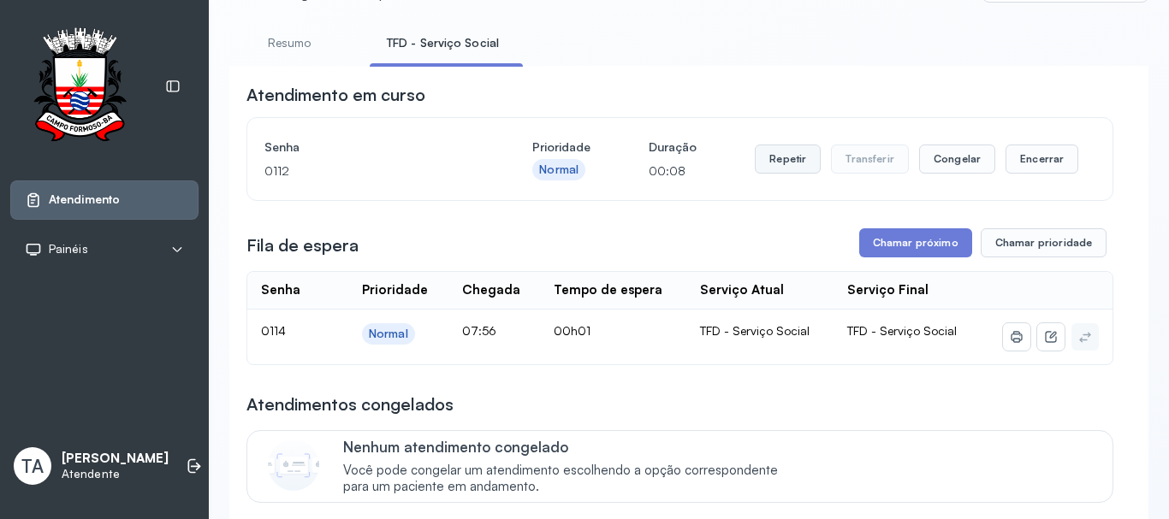
click at [789, 165] on button "Repetir" at bounding box center [788, 159] width 66 height 29
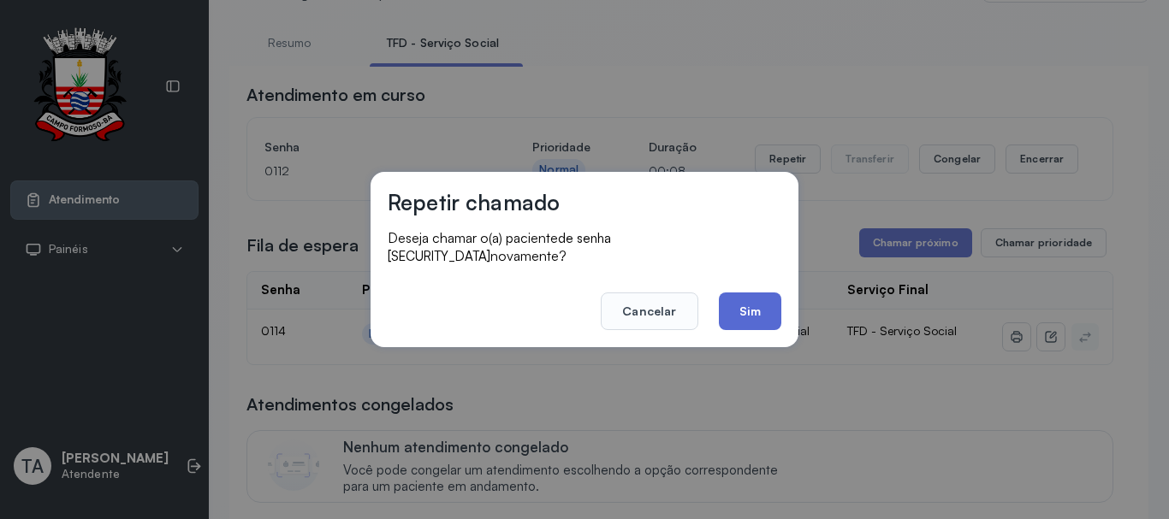
click at [727, 310] on button "Sim" at bounding box center [750, 312] width 62 height 38
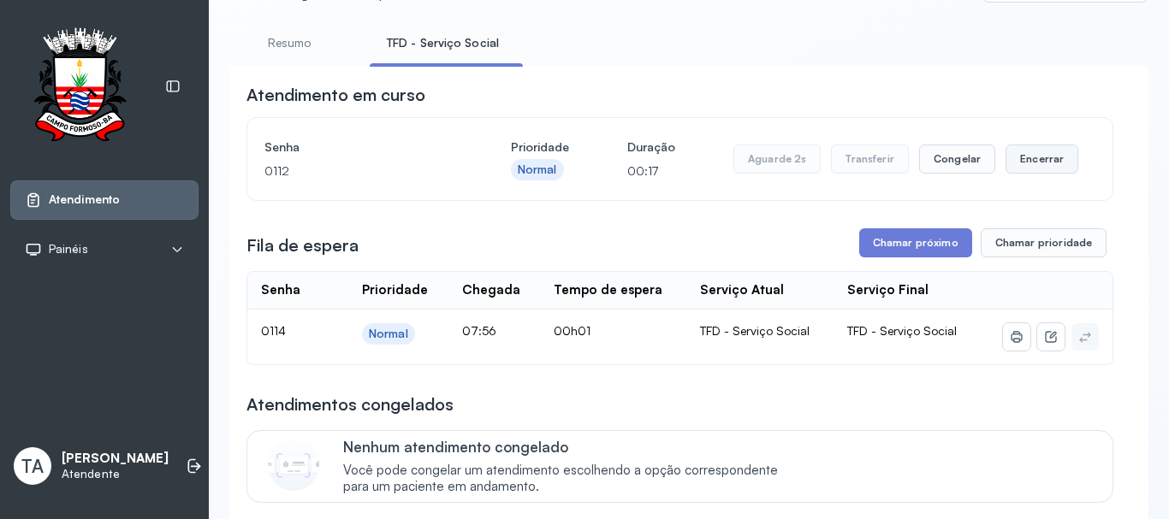
click at [1060, 174] on button "Encerrar" at bounding box center [1041, 159] width 73 height 29
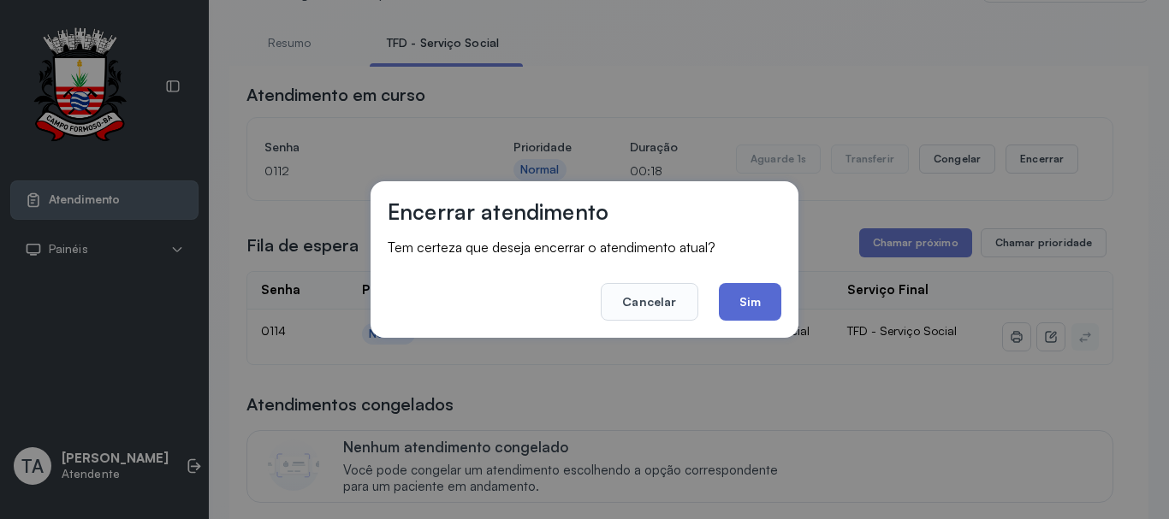
click at [749, 307] on button "Sim" at bounding box center [750, 302] width 62 height 38
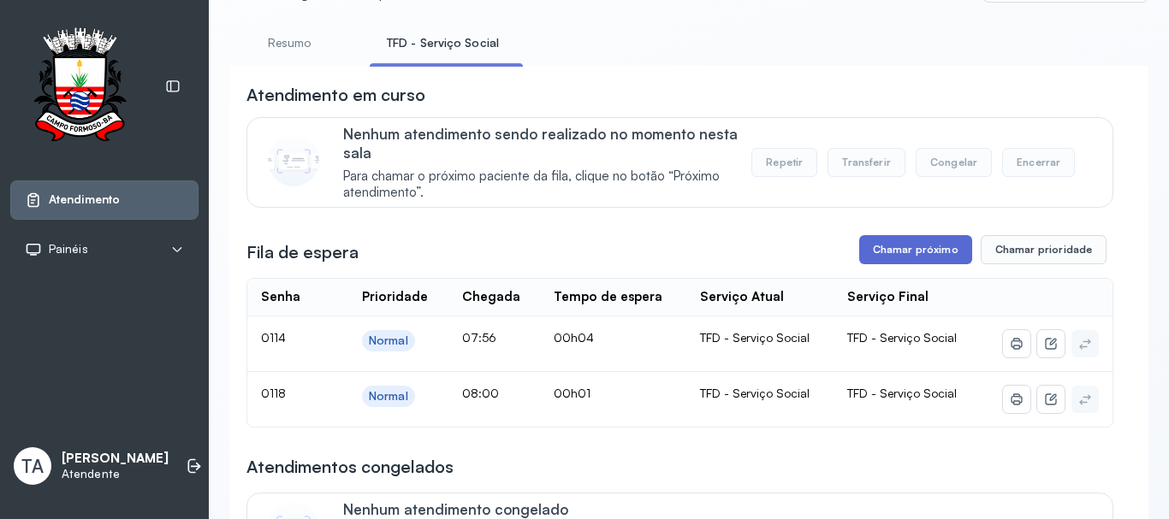
click at [862, 252] on button "Chamar próximo" at bounding box center [915, 249] width 113 height 29
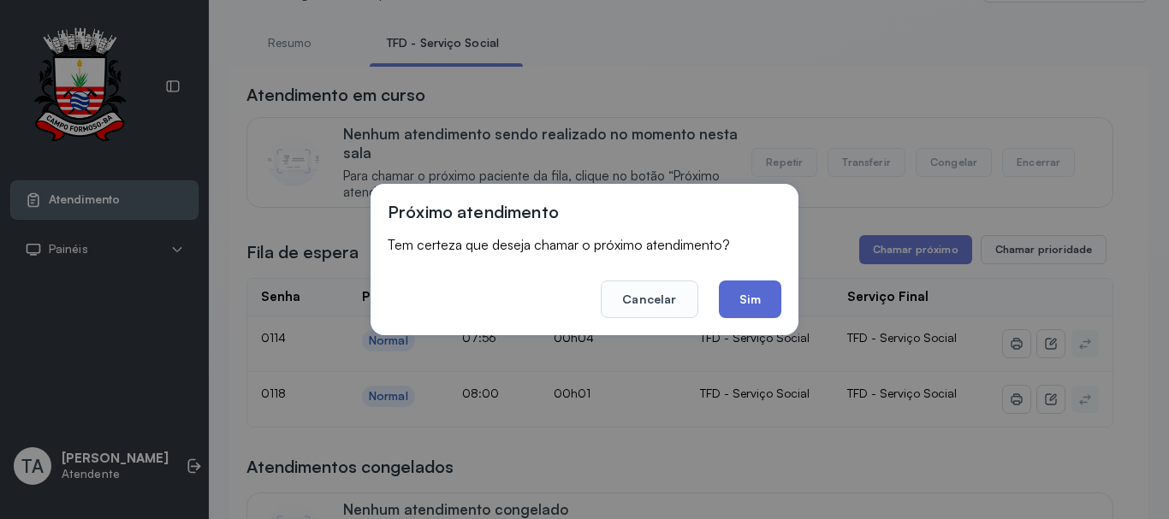
click at [760, 287] on button "Sim" at bounding box center [750, 300] width 62 height 38
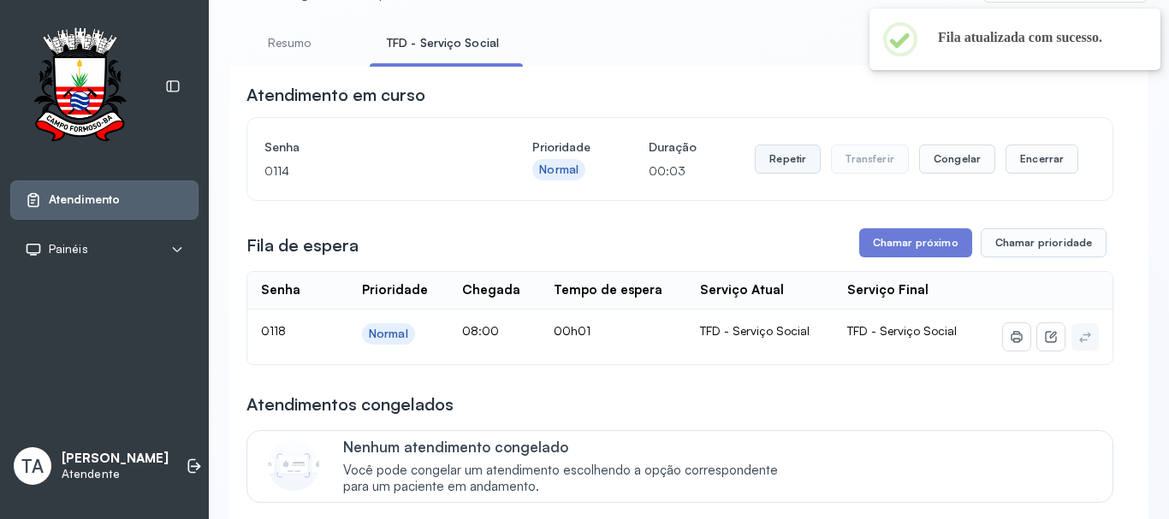
click at [776, 169] on button "Repetir" at bounding box center [788, 159] width 66 height 29
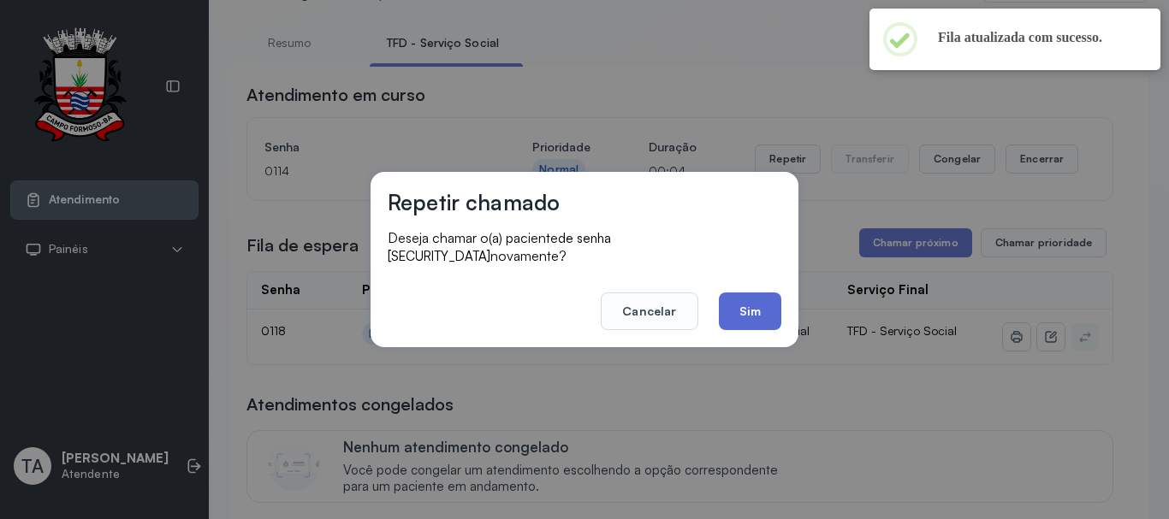
drag, startPoint x: 759, startPoint y: 258, endPoint x: 757, endPoint y: 290, distance: 31.7
click at [759, 268] on div "Repetir chamado Deseja chamar o(a) paciente de senha 0114 novamente? Cancelar S…" at bounding box center [584, 259] width 428 height 175
click at [757, 293] on button "Sim" at bounding box center [750, 312] width 62 height 38
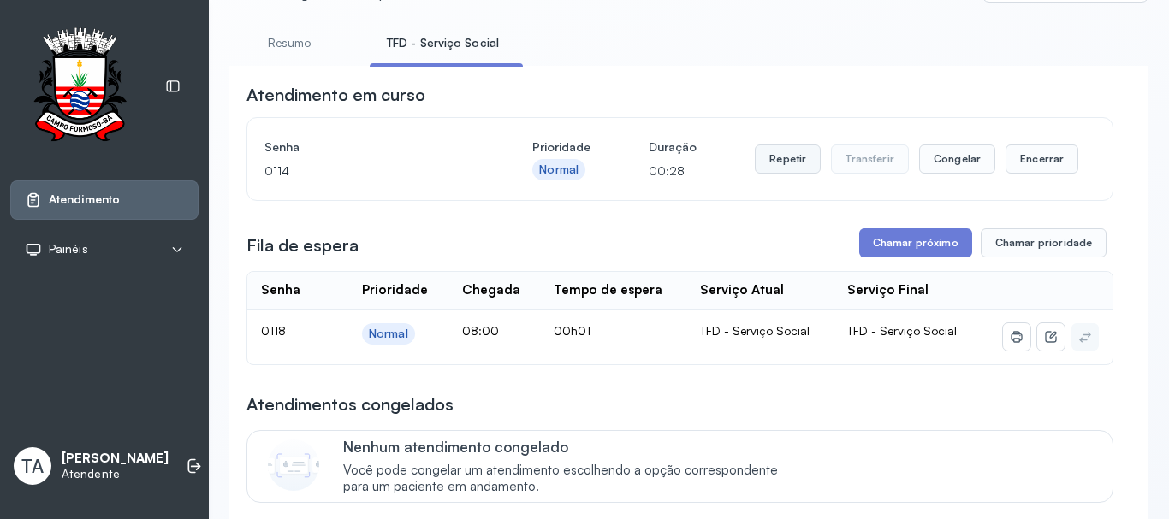
click at [767, 171] on button "Repetir" at bounding box center [788, 159] width 66 height 29
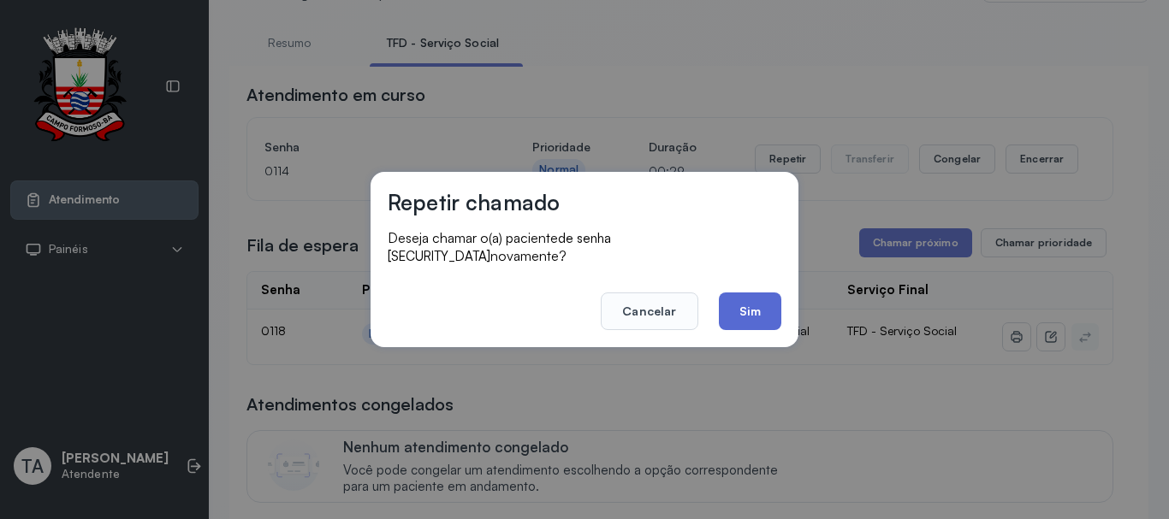
click at [743, 297] on button "Sim" at bounding box center [750, 312] width 62 height 38
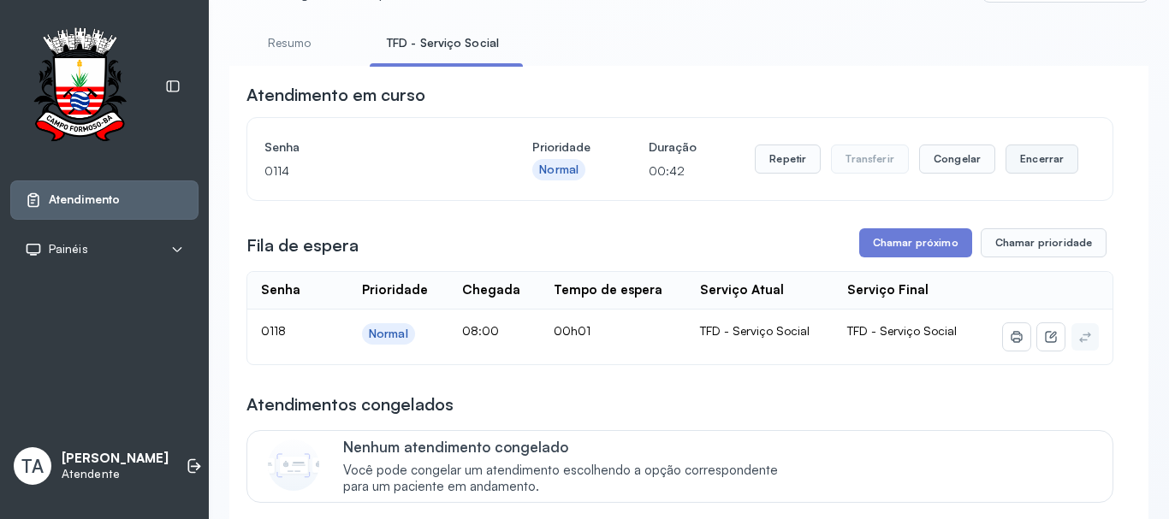
click at [1012, 171] on button "Encerrar" at bounding box center [1041, 159] width 73 height 29
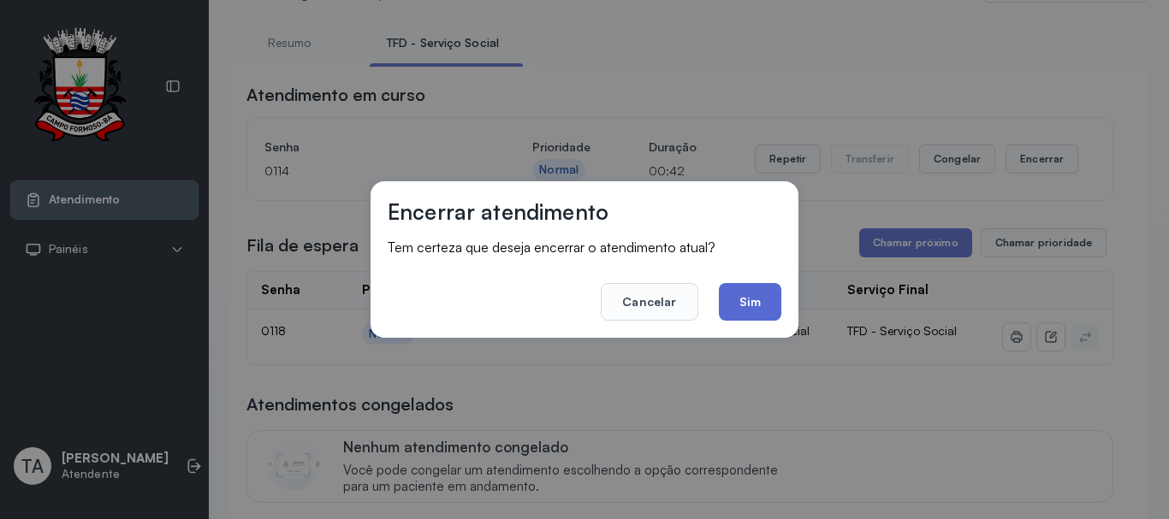
click at [742, 294] on button "Sim" at bounding box center [750, 302] width 62 height 38
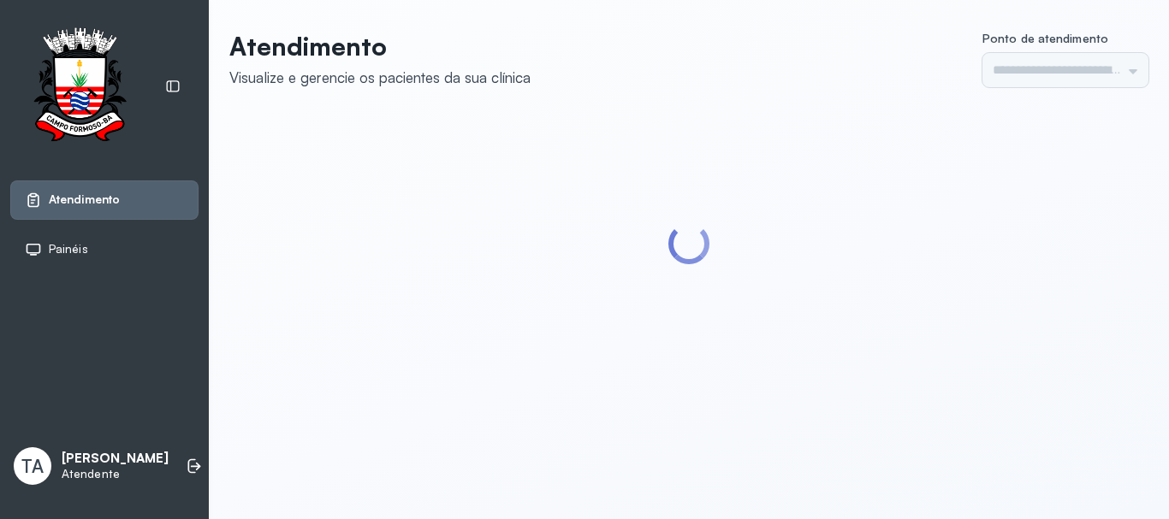
type input "******"
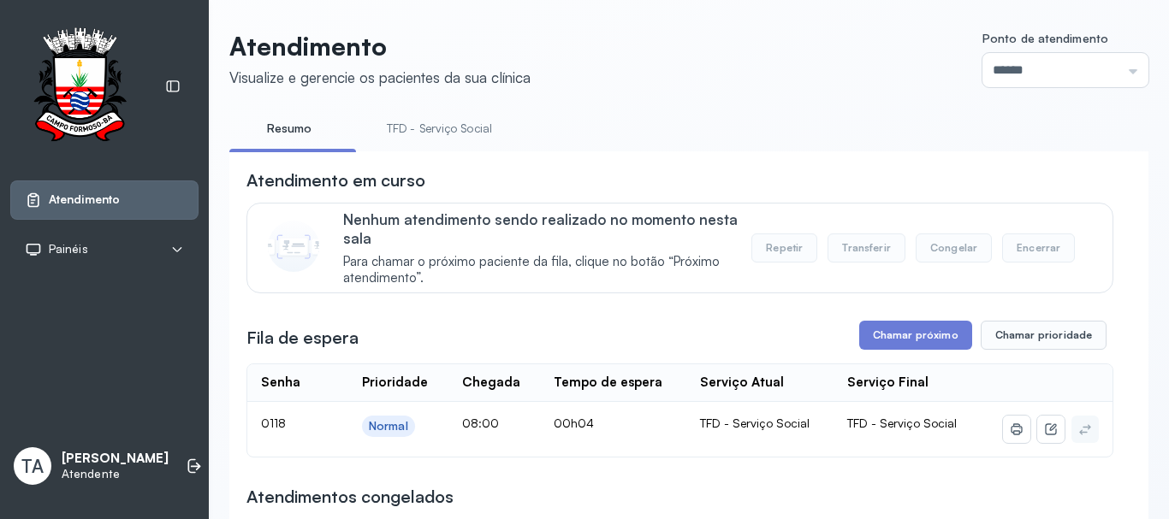
click at [453, 129] on link "TFD - Serviço Social" at bounding box center [439, 129] width 139 height 28
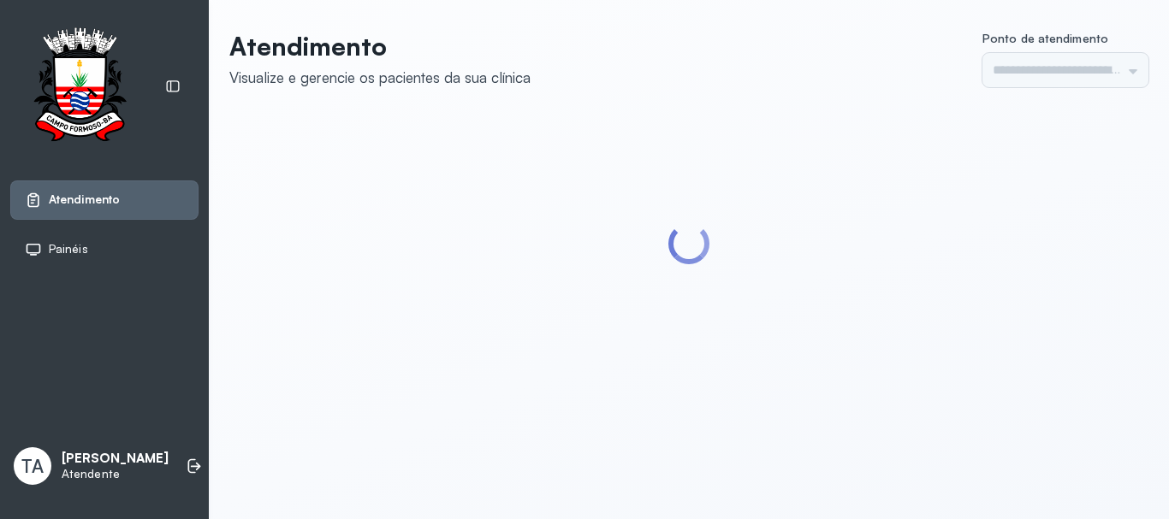
type input "******"
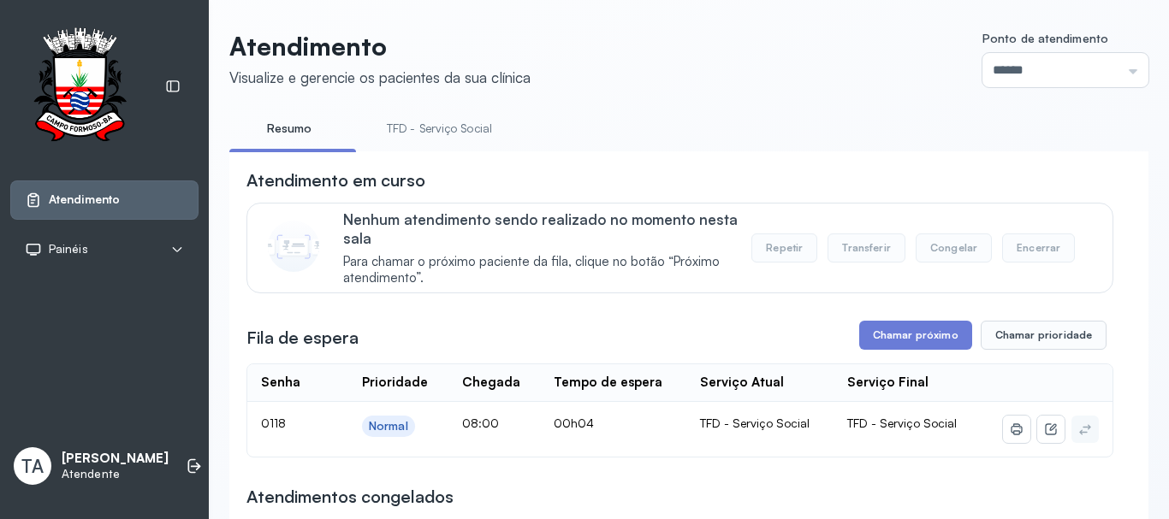
click at [418, 132] on link "TFD - Serviço Social" at bounding box center [439, 129] width 139 height 28
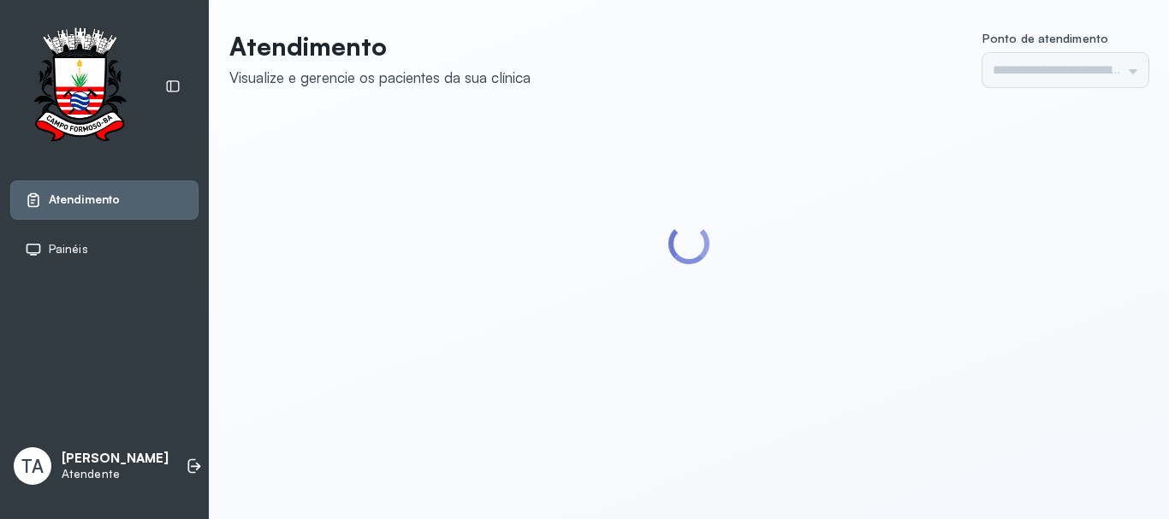
type input "******"
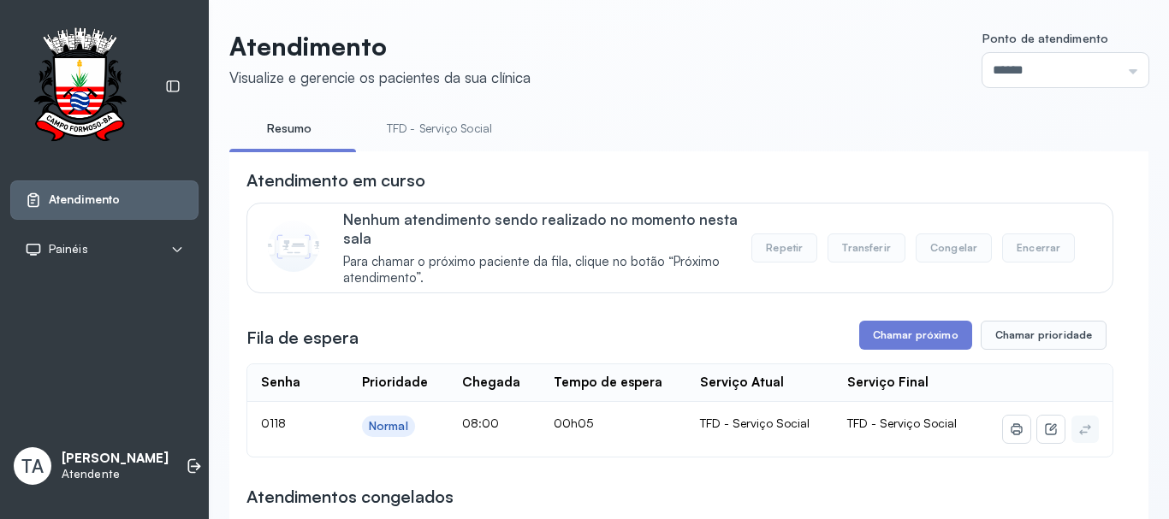
click at [435, 126] on link "TFD - Serviço Social" at bounding box center [439, 129] width 139 height 28
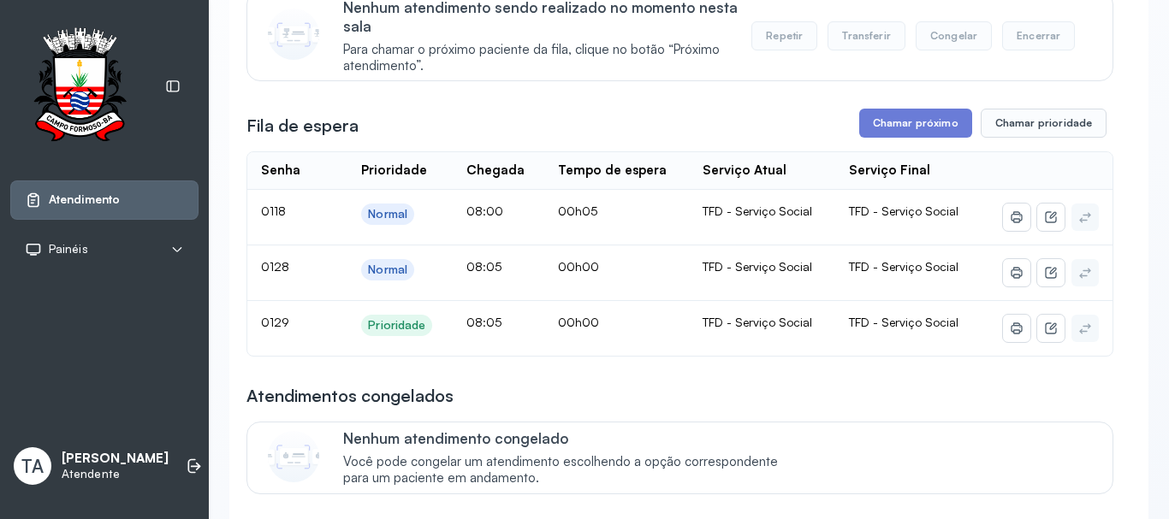
scroll to position [257, 0]
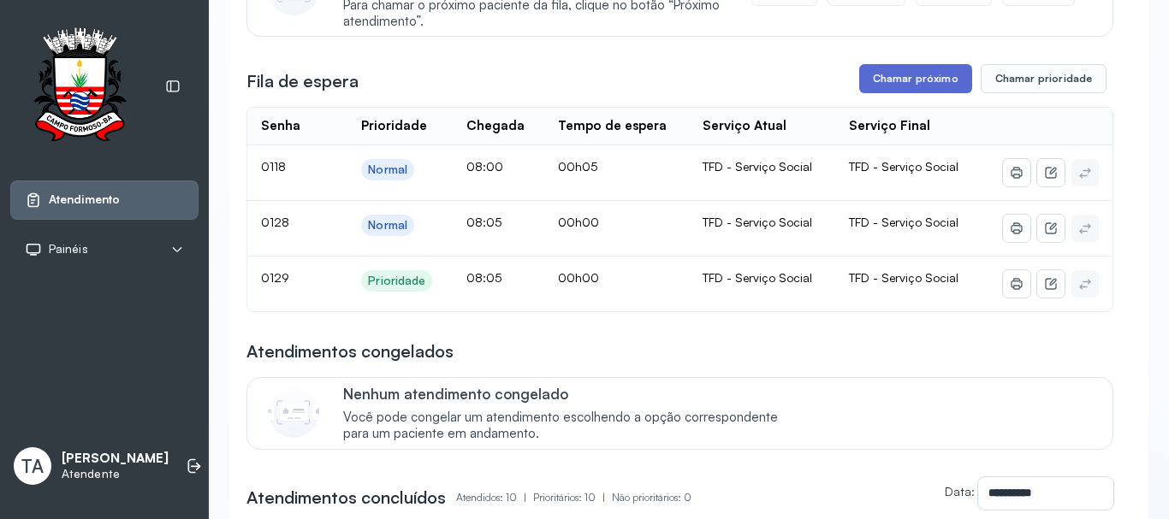
click at [933, 85] on button "Chamar próximo" at bounding box center [915, 78] width 113 height 29
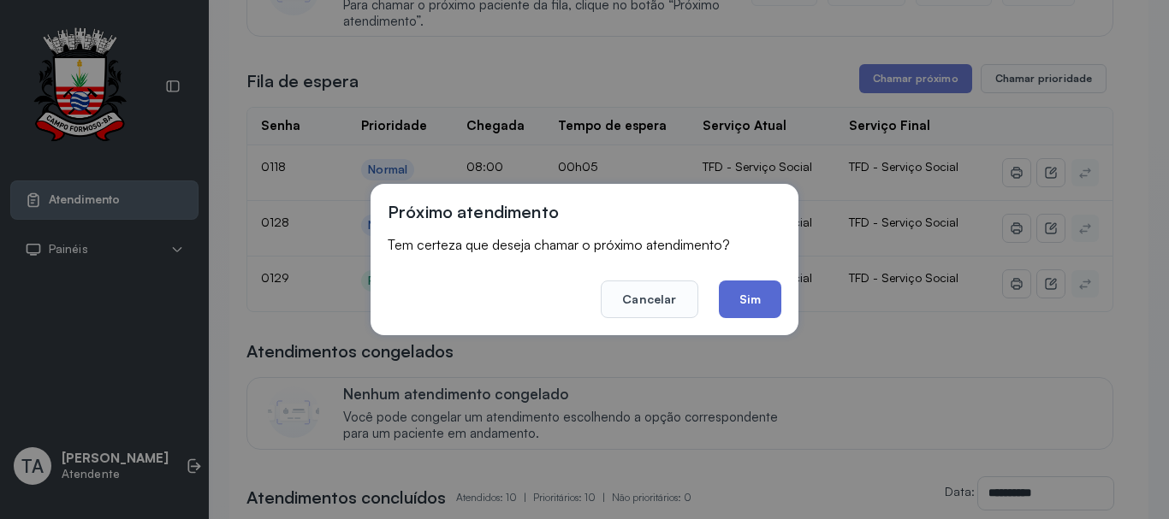
click at [771, 292] on button "Sim" at bounding box center [750, 300] width 62 height 38
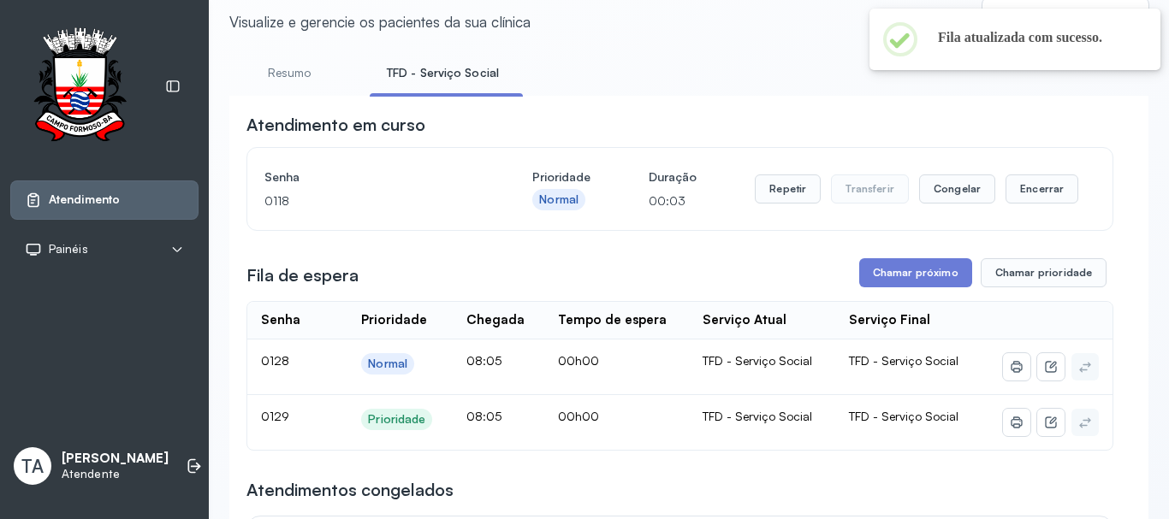
scroll to position [0, 0]
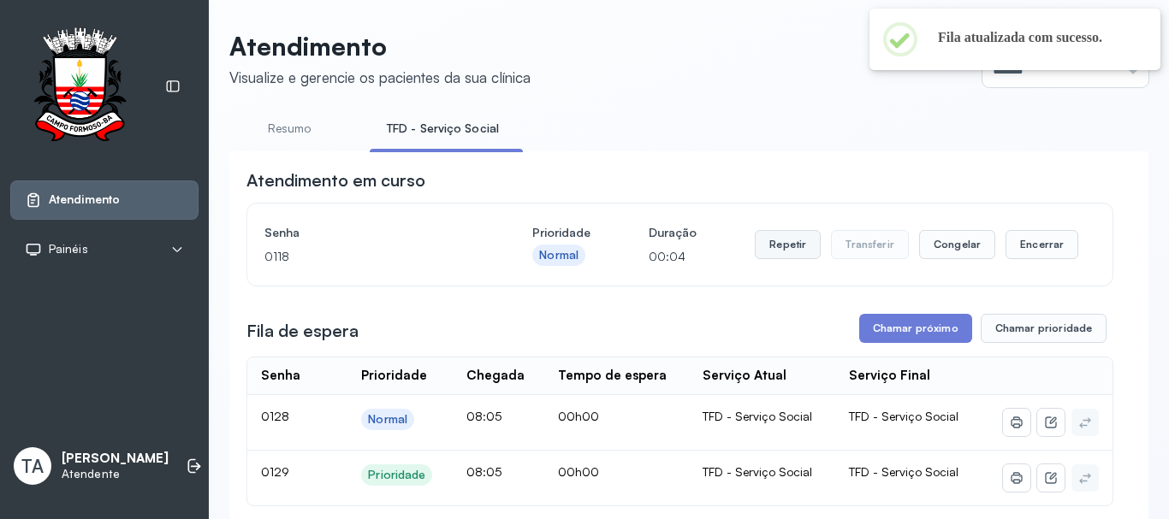
click at [787, 243] on button "Repetir" at bounding box center [788, 244] width 66 height 29
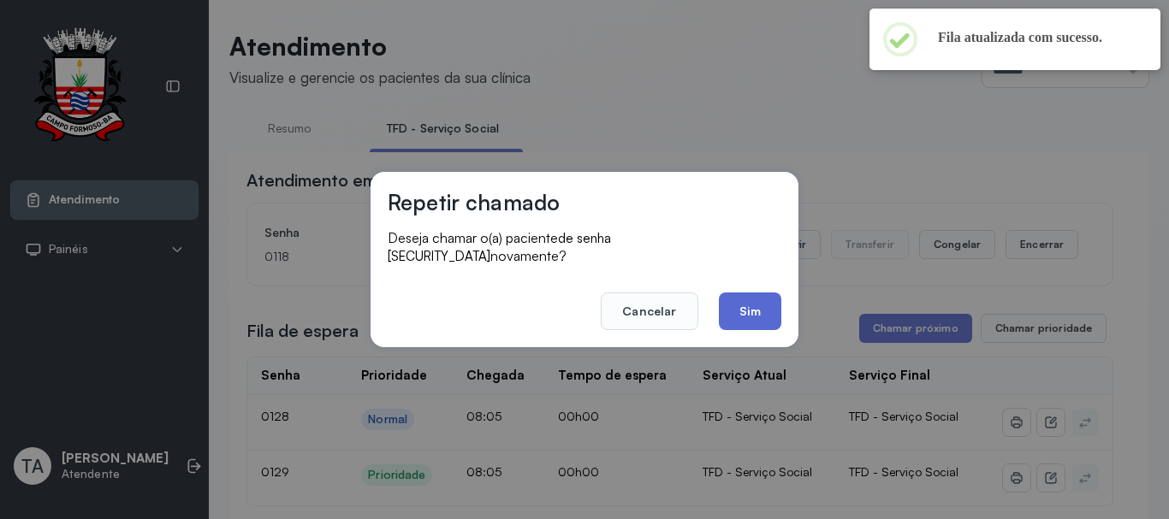
click at [754, 293] on button "Sim" at bounding box center [750, 312] width 62 height 38
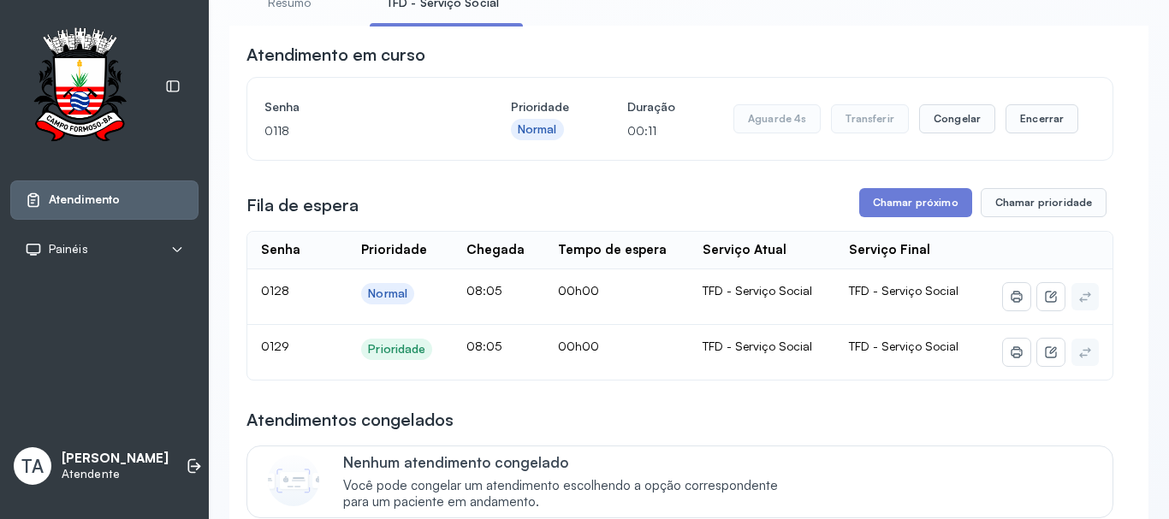
scroll to position [171, 0]
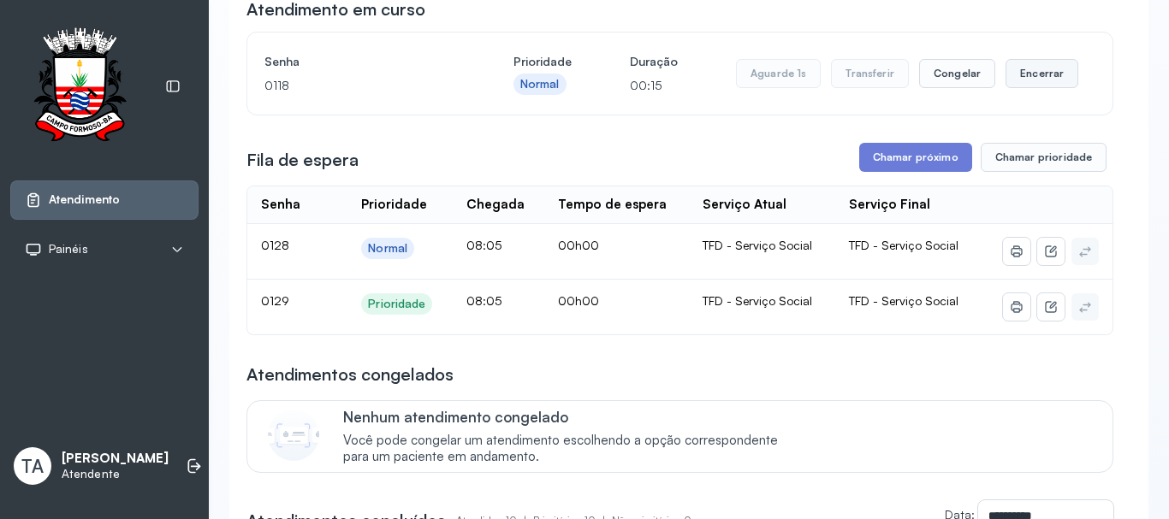
click at [1045, 86] on button "Encerrar" at bounding box center [1041, 73] width 73 height 29
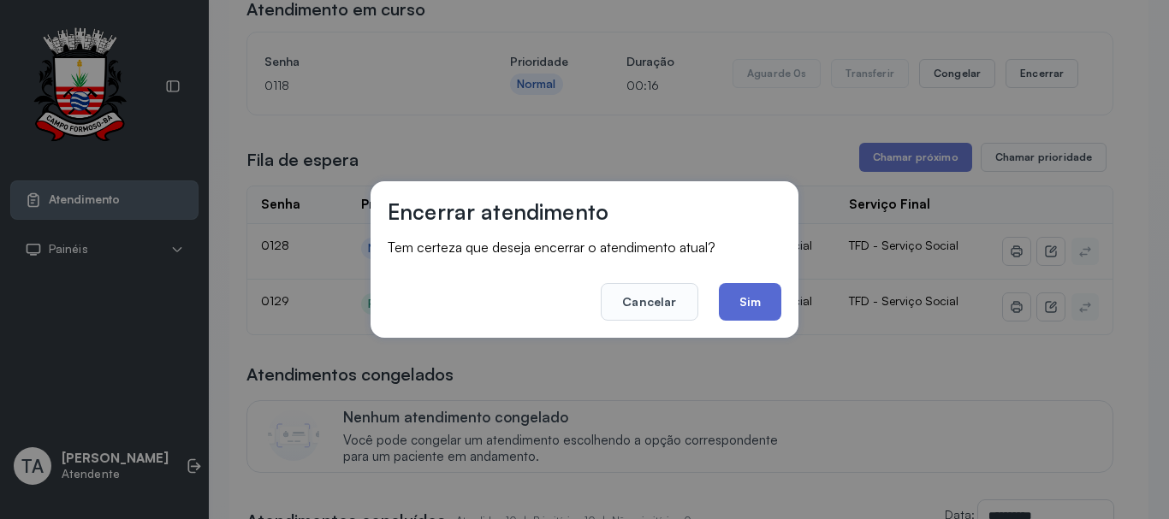
click at [754, 296] on button "Sim" at bounding box center [750, 302] width 62 height 38
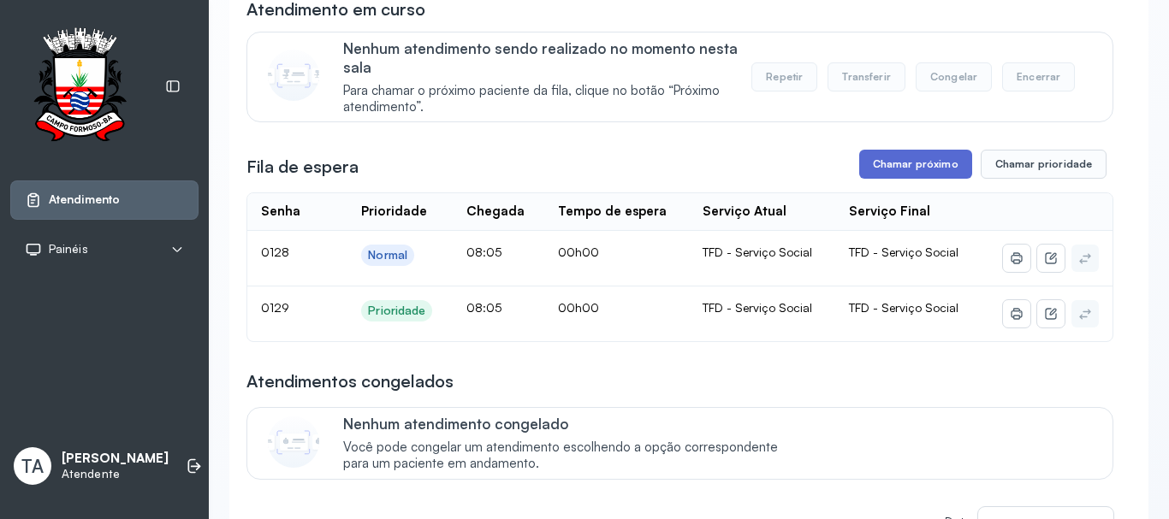
click at [897, 156] on button "Chamar próximo" at bounding box center [915, 164] width 113 height 29
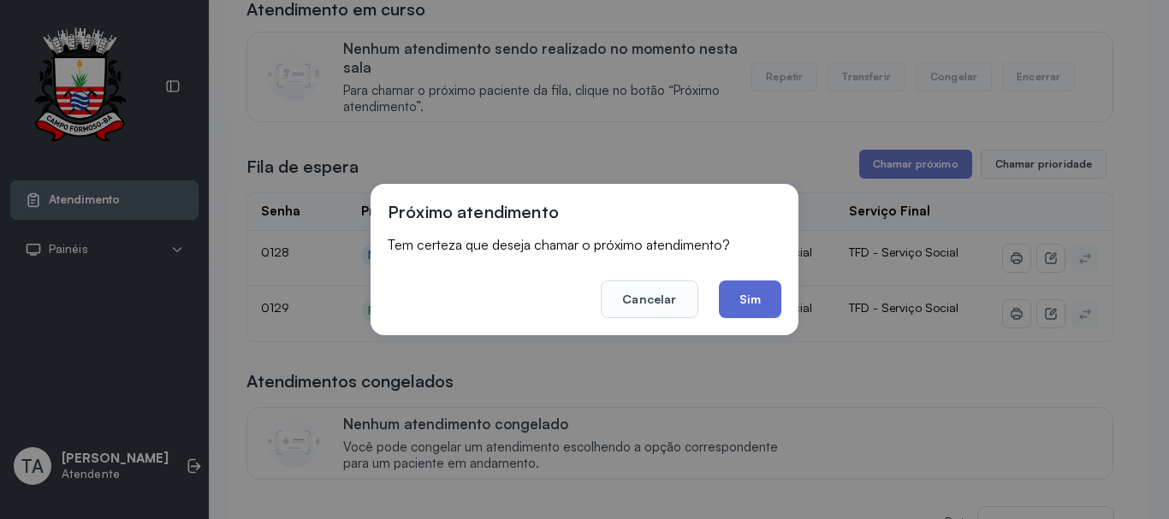
click at [776, 288] on button "Sim" at bounding box center [750, 300] width 62 height 38
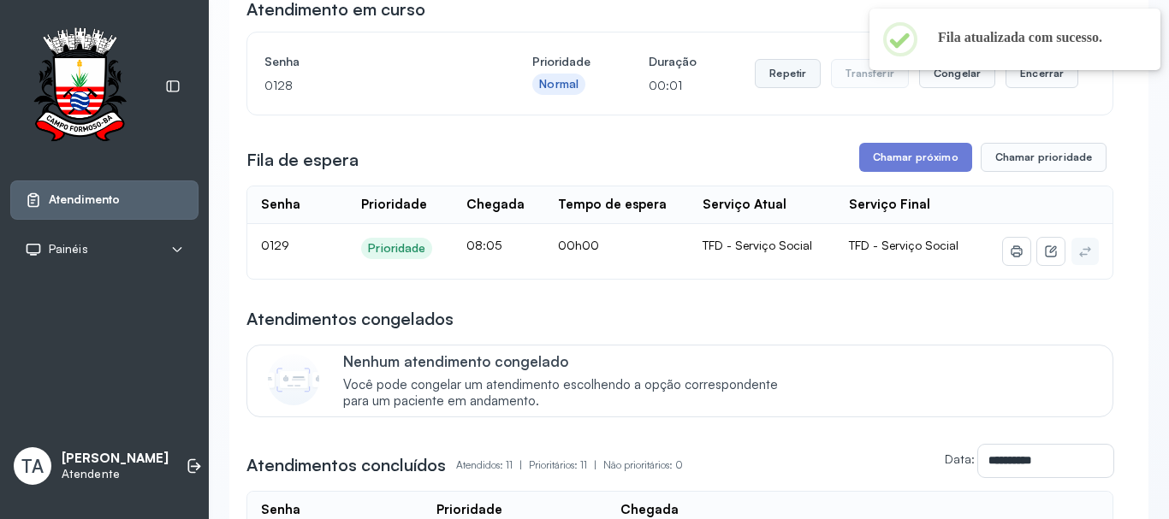
click at [779, 84] on button "Repetir" at bounding box center [788, 73] width 66 height 29
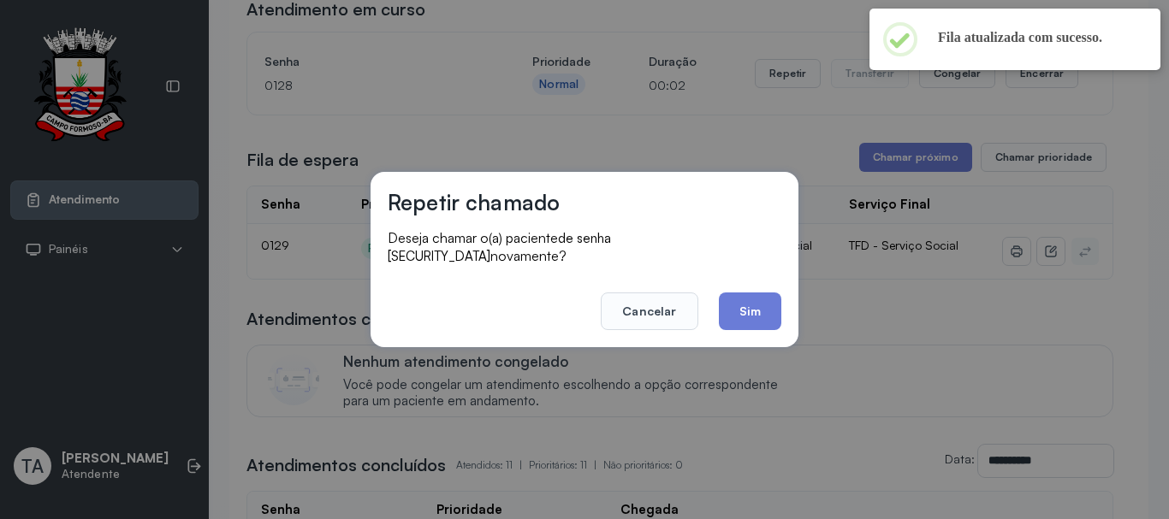
click at [746, 293] on button "Sim" at bounding box center [750, 312] width 62 height 38
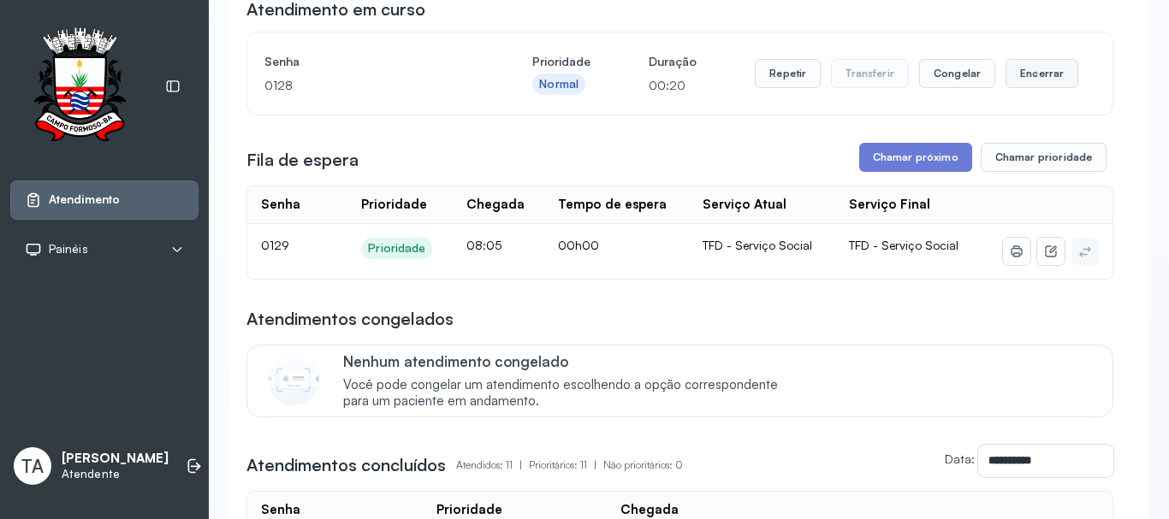
click at [1012, 80] on button "Encerrar" at bounding box center [1041, 73] width 73 height 29
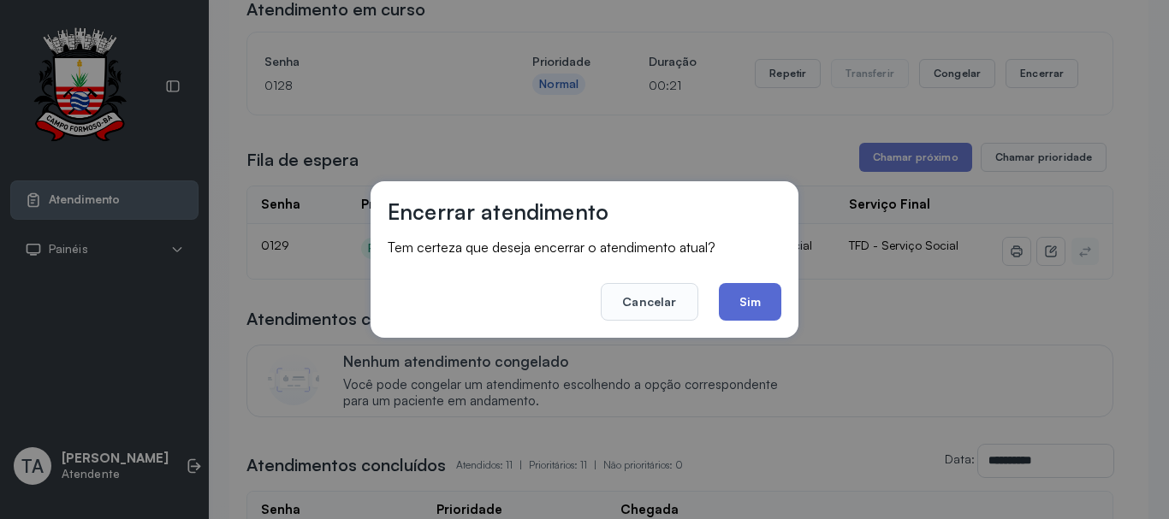
click at [751, 288] on button "Sim" at bounding box center [750, 302] width 62 height 38
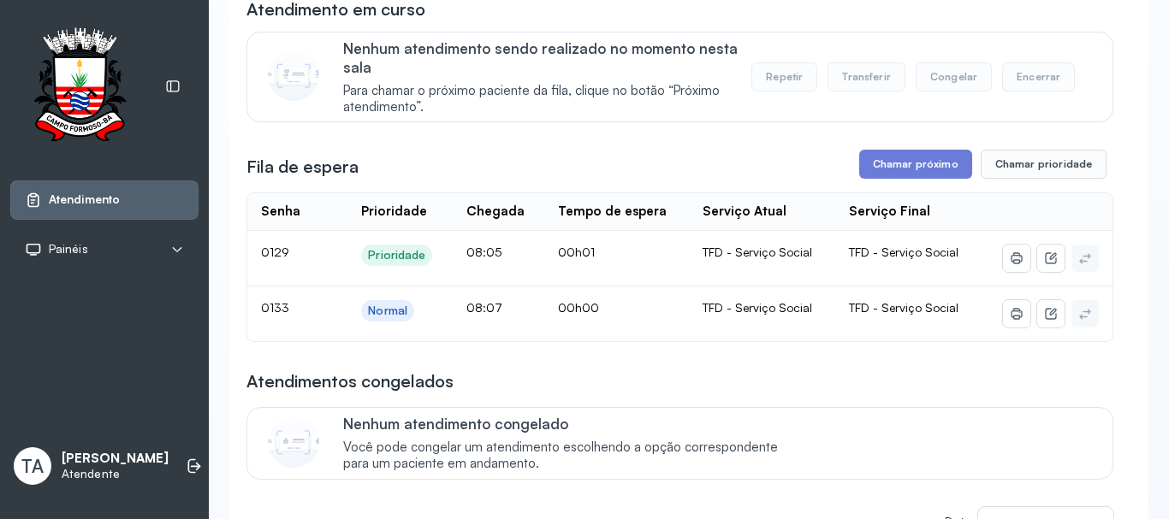
scroll to position [0, 0]
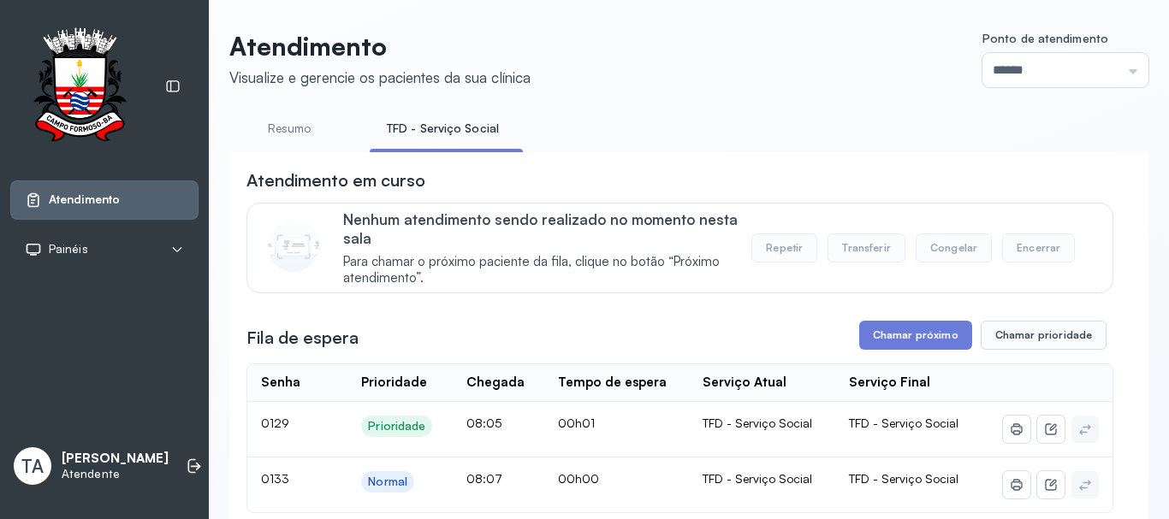
click at [268, 127] on link "Resumo" at bounding box center [289, 129] width 120 height 28
click at [417, 136] on link "TFD - Serviço Social" at bounding box center [439, 129] width 139 height 28
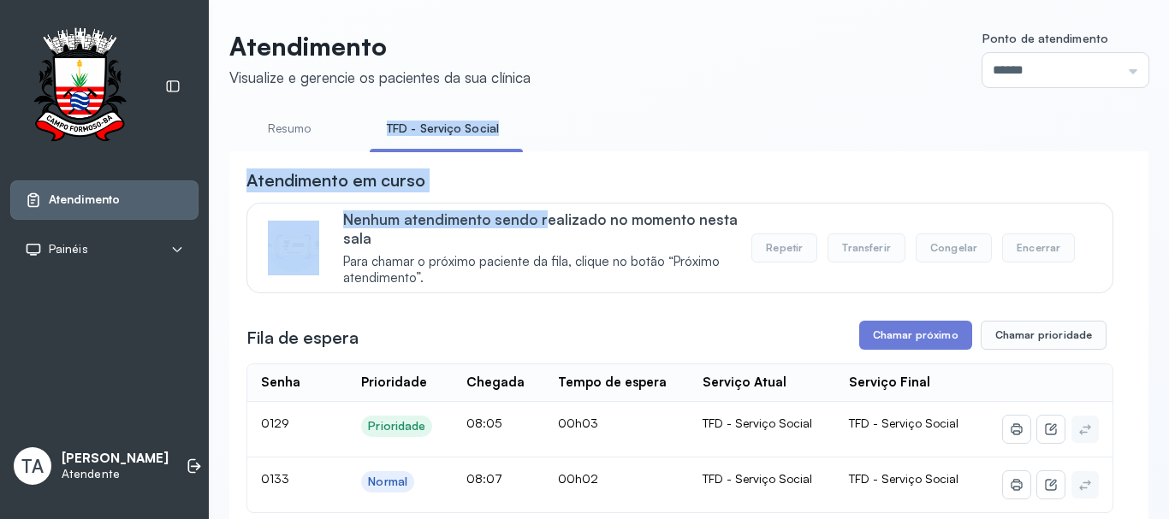
drag, startPoint x: 544, startPoint y: 208, endPoint x: 362, endPoint y: 124, distance: 200.6
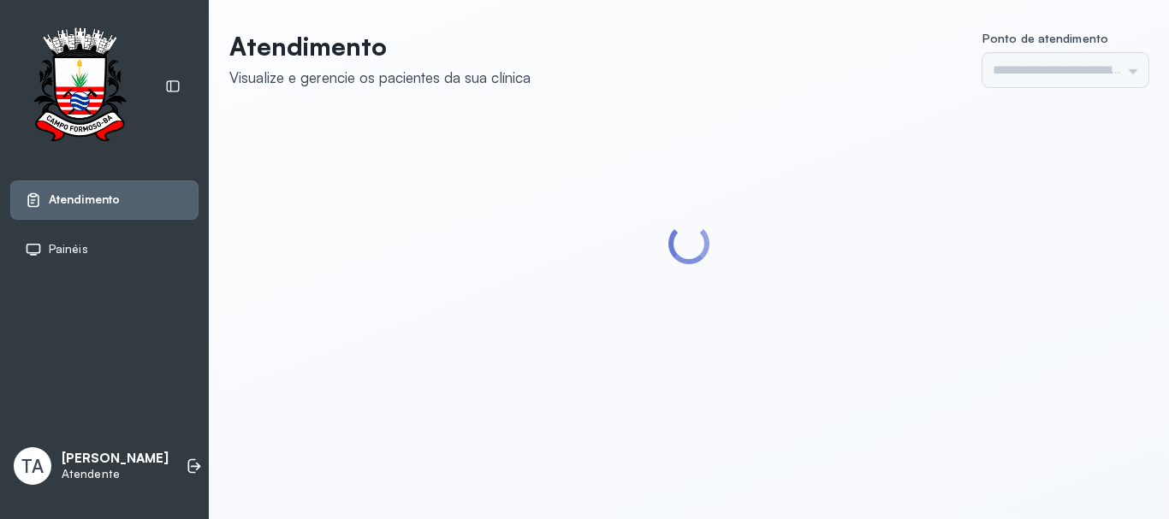
type input "******"
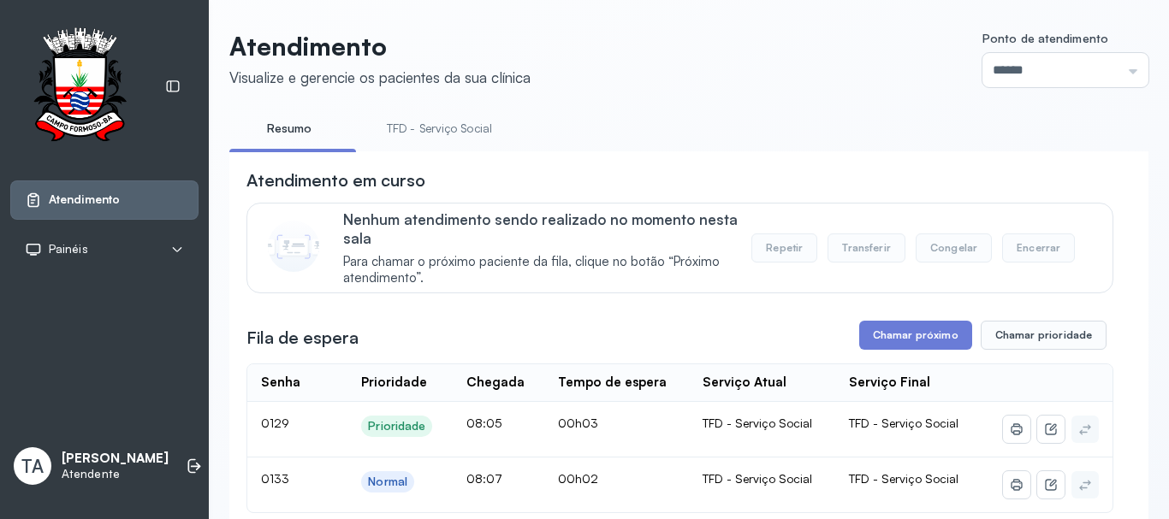
scroll to position [86, 0]
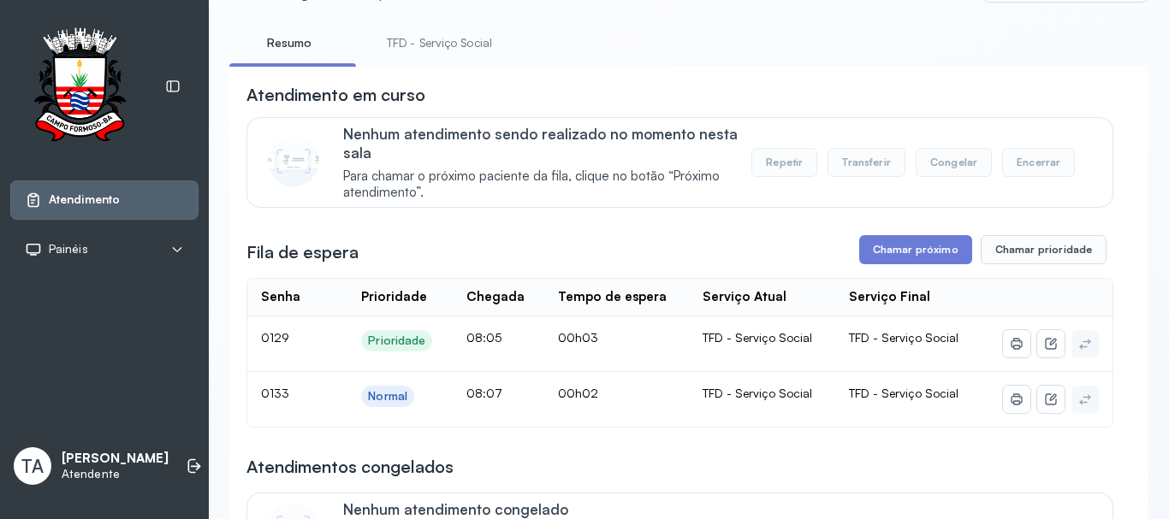
click at [421, 39] on link "TFD - Serviço Social" at bounding box center [439, 43] width 139 height 28
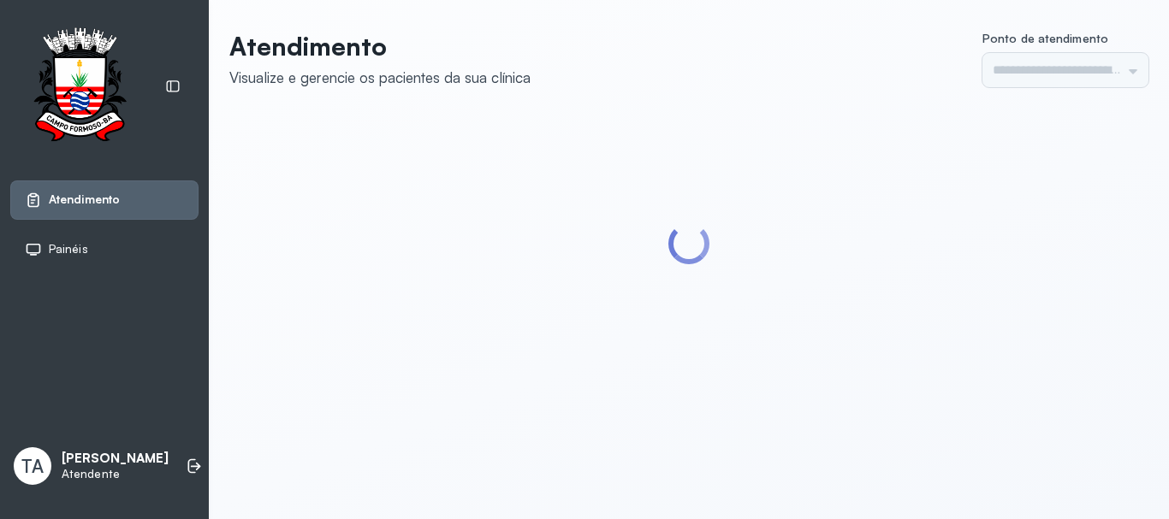
type input "******"
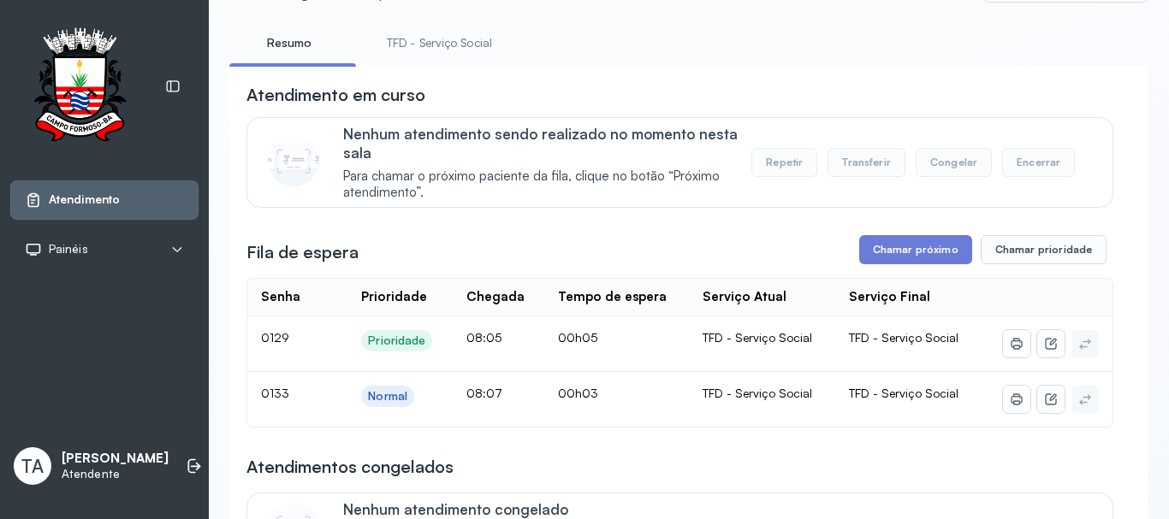
click at [417, 54] on link "TFD - Serviço Social" at bounding box center [439, 43] width 139 height 28
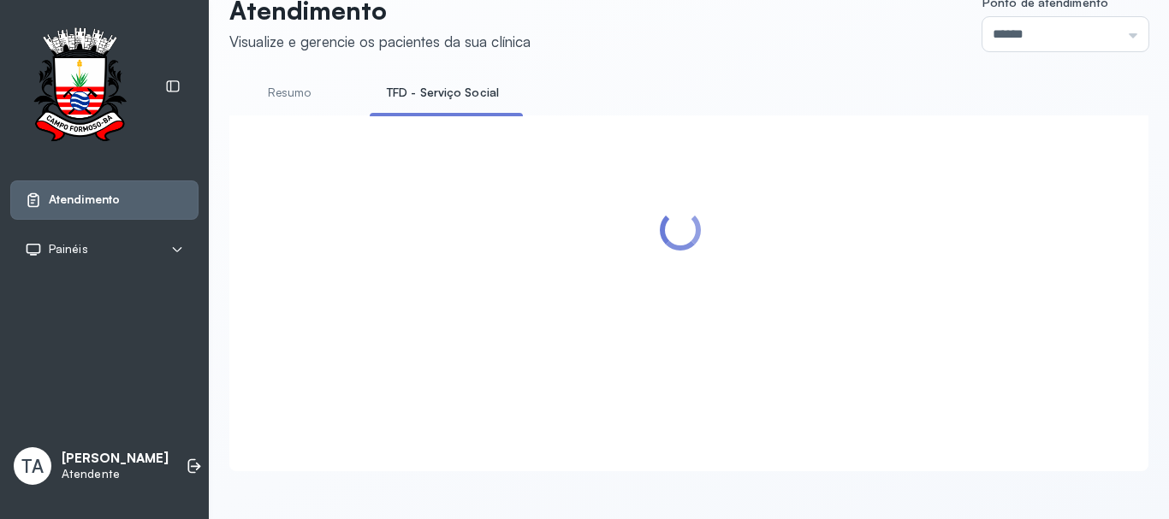
scroll to position [86, 0]
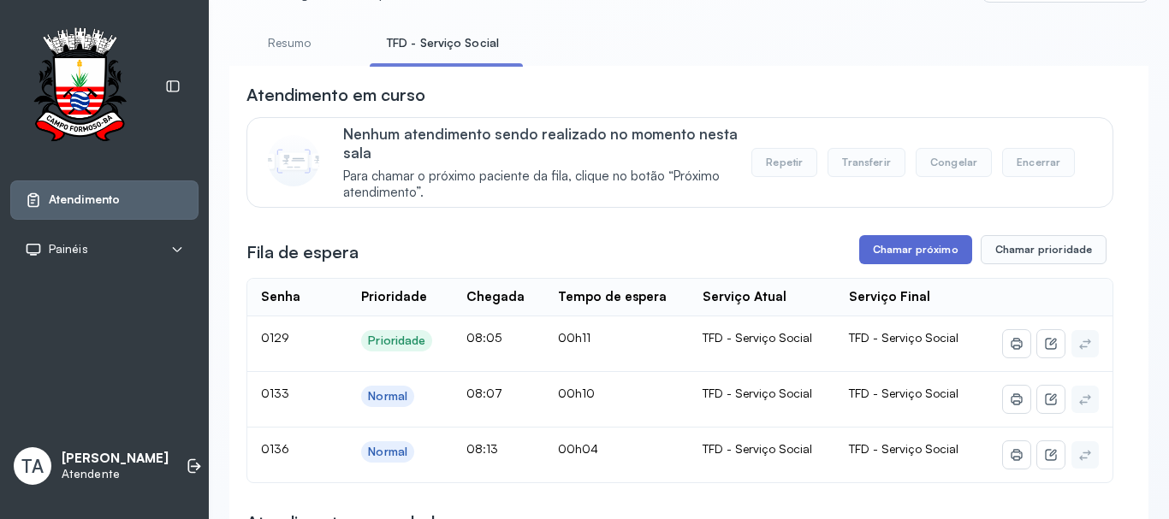
click at [877, 253] on button "Chamar próximo" at bounding box center [915, 249] width 113 height 29
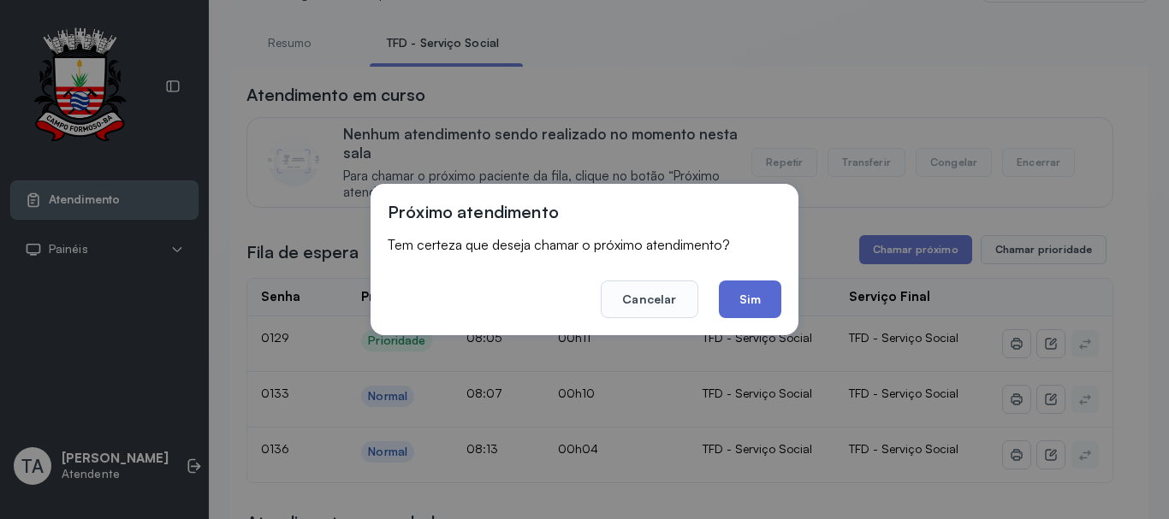
click at [748, 299] on button "Sim" at bounding box center [750, 300] width 62 height 38
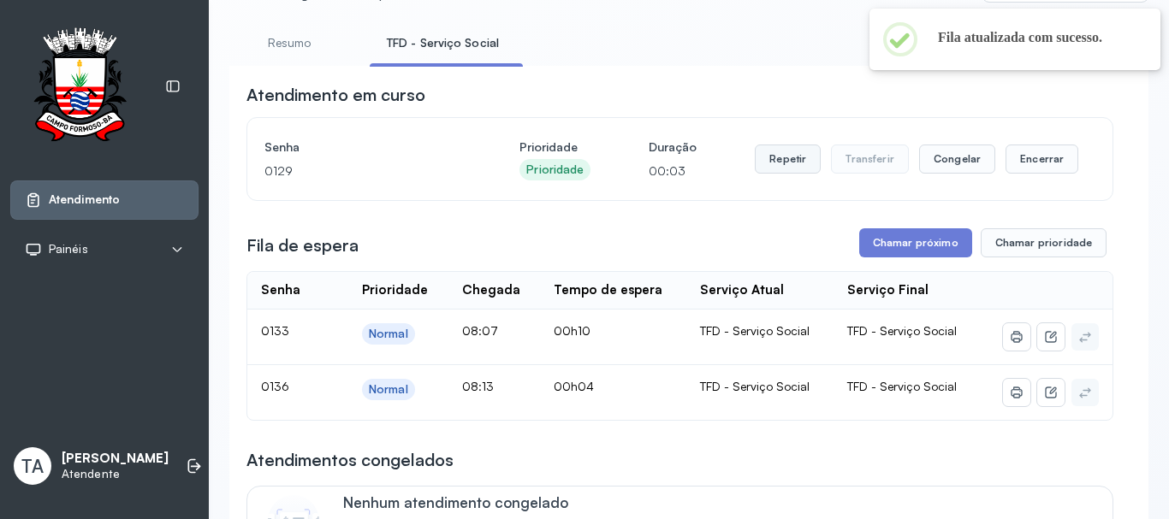
click at [774, 163] on button "Repetir" at bounding box center [788, 159] width 66 height 29
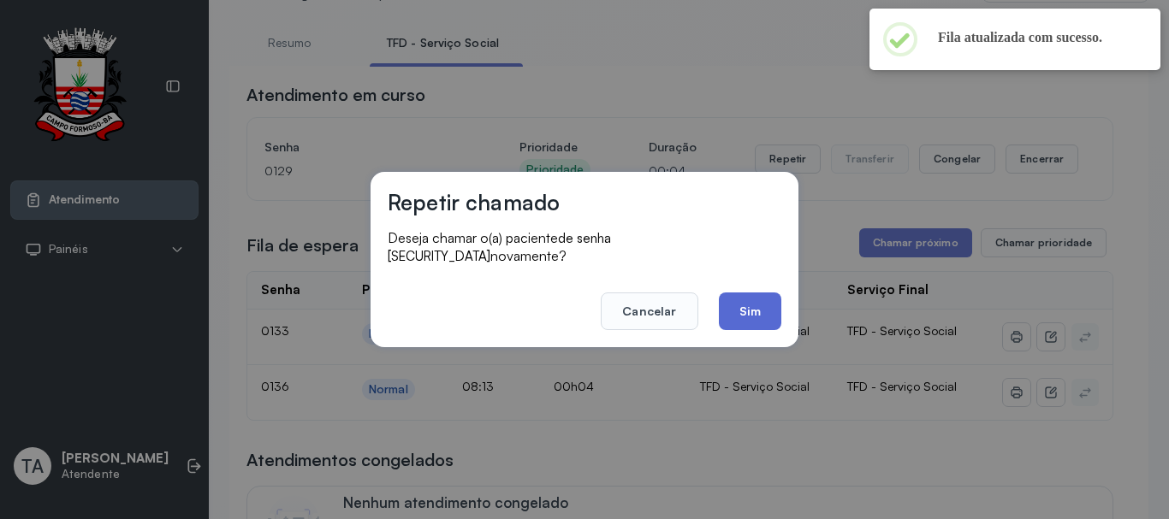
click at [752, 317] on button "Sim" at bounding box center [750, 312] width 62 height 38
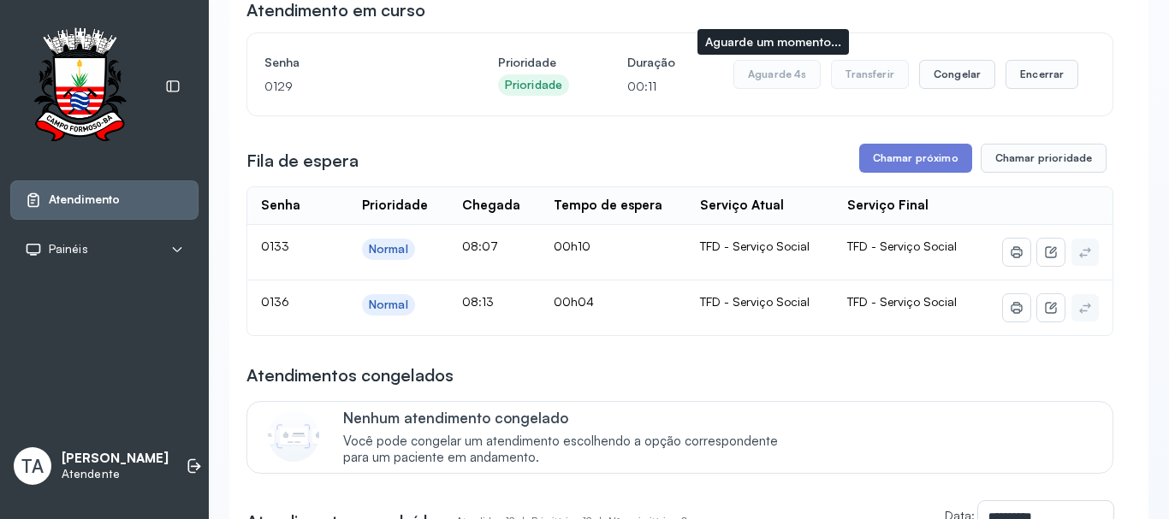
scroll to position [171, 0]
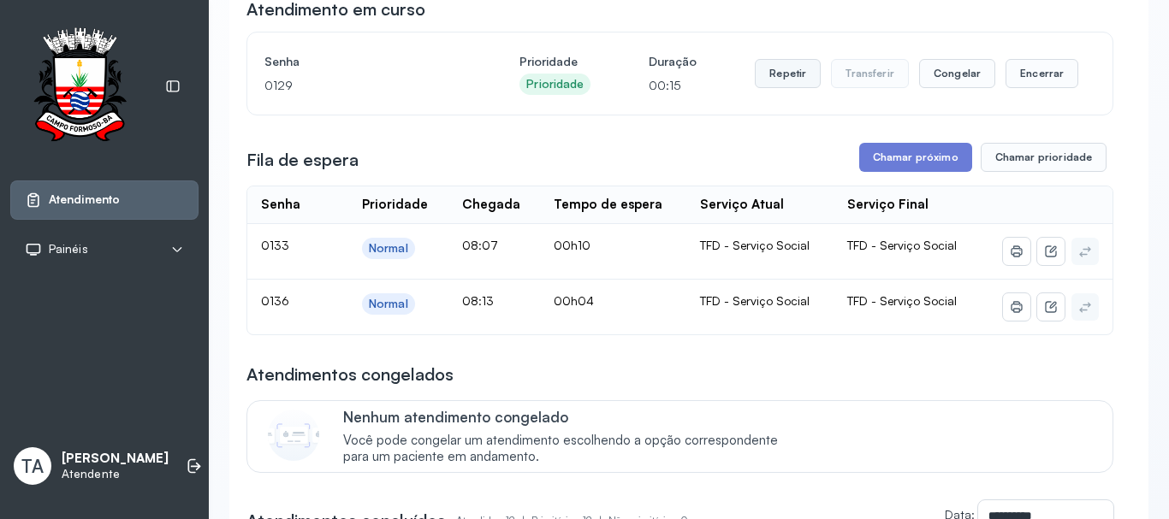
click at [768, 81] on button "Repetir" at bounding box center [788, 73] width 66 height 29
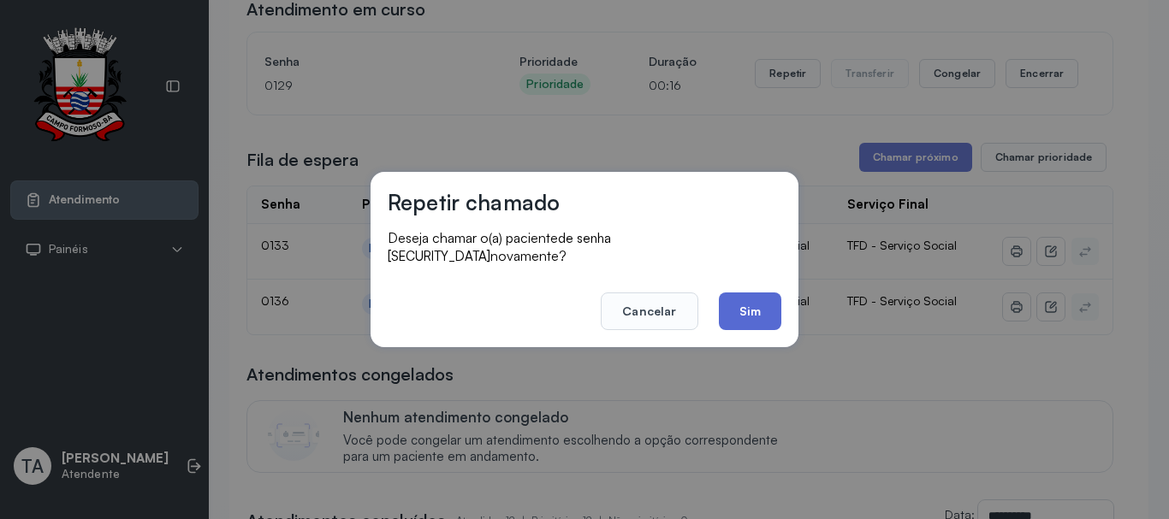
click at [750, 318] on button "Sim" at bounding box center [750, 312] width 62 height 38
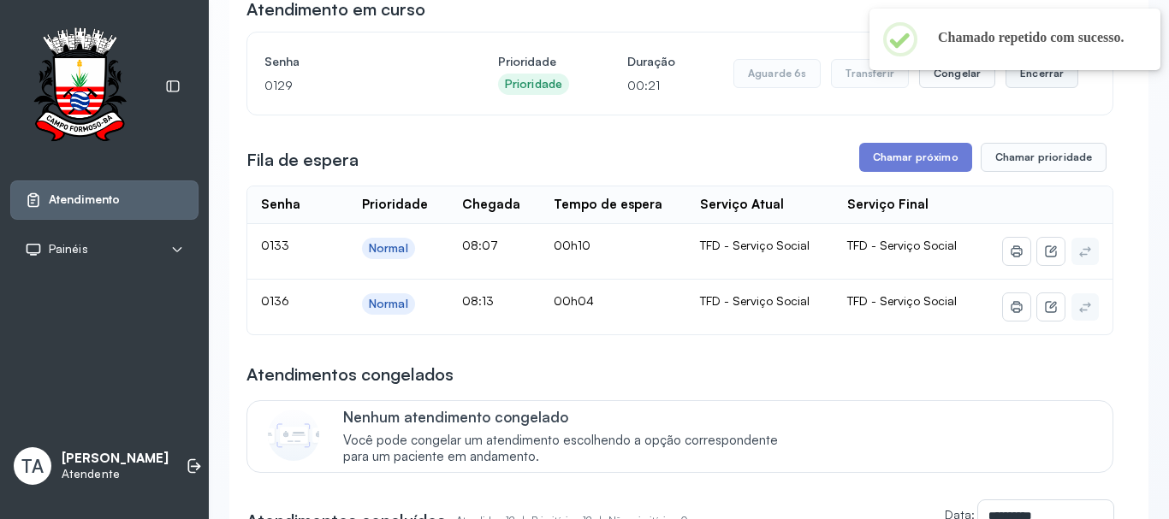
click at [1017, 75] on button "Encerrar" at bounding box center [1041, 73] width 73 height 29
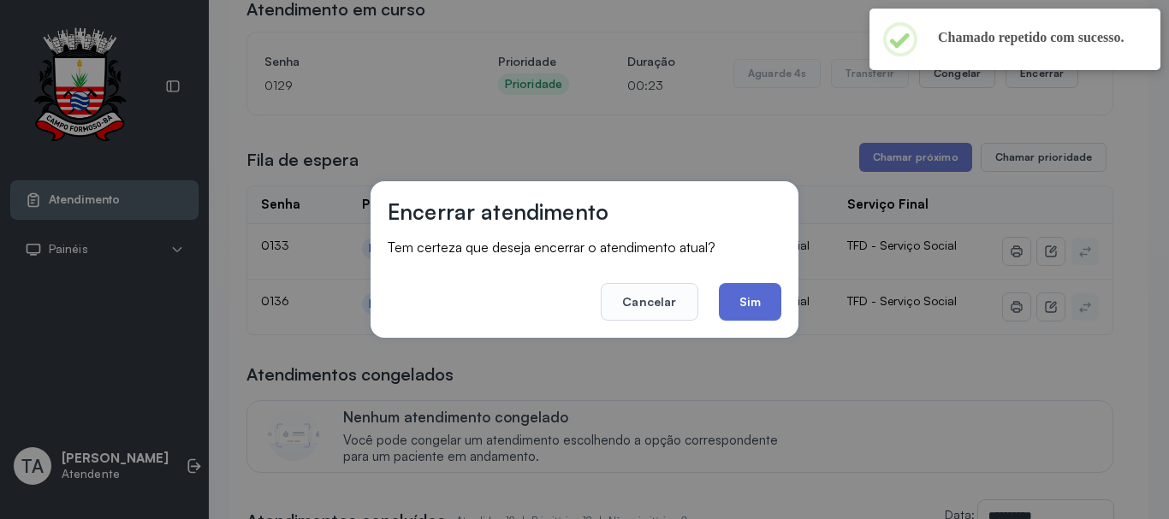
click at [749, 304] on button "Sim" at bounding box center [750, 302] width 62 height 38
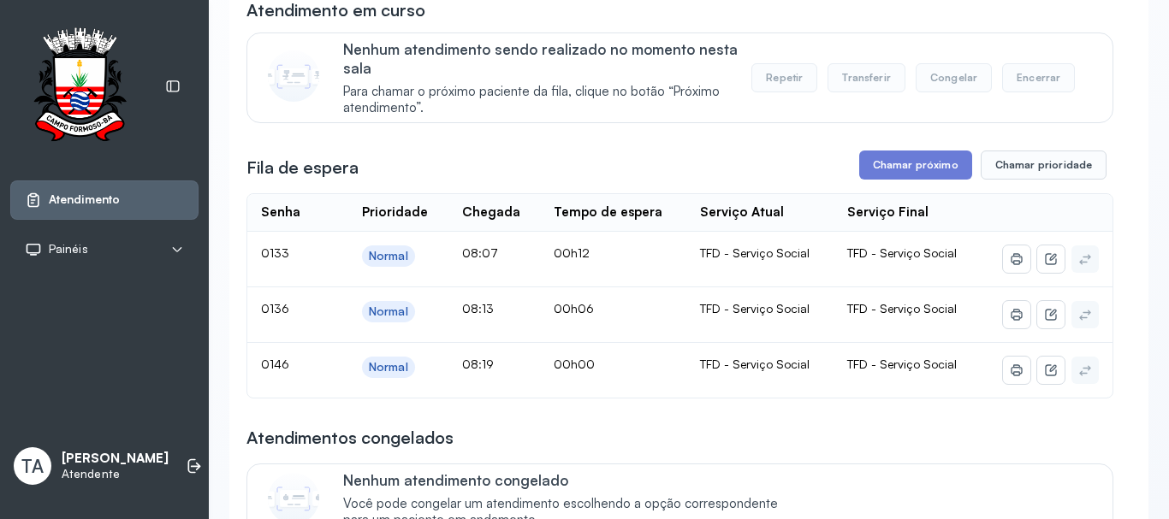
scroll to position [171, 0]
click at [892, 175] on button "Chamar próximo" at bounding box center [915, 164] width 113 height 29
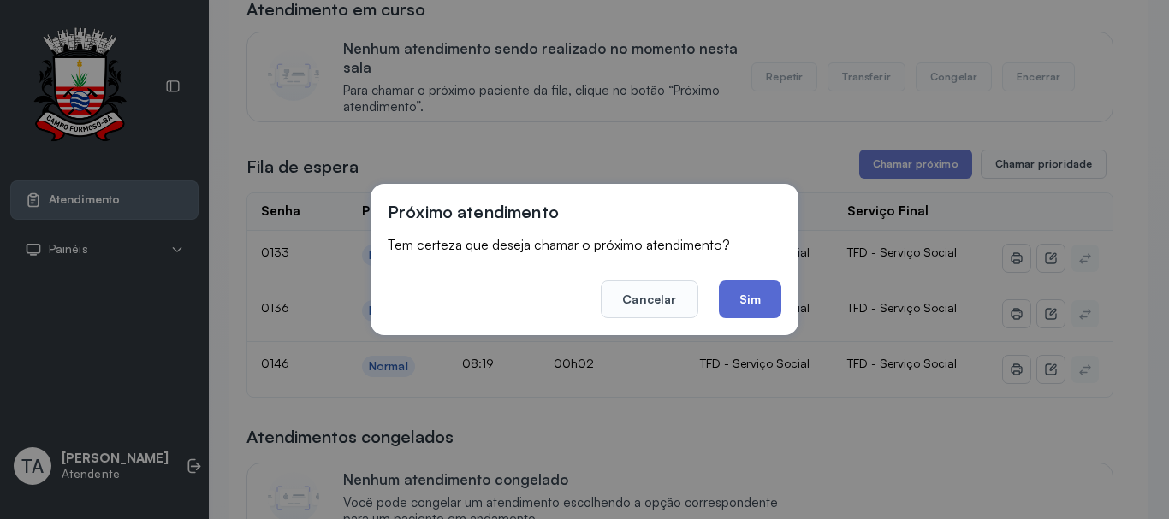
click at [738, 287] on button "Sim" at bounding box center [750, 300] width 62 height 38
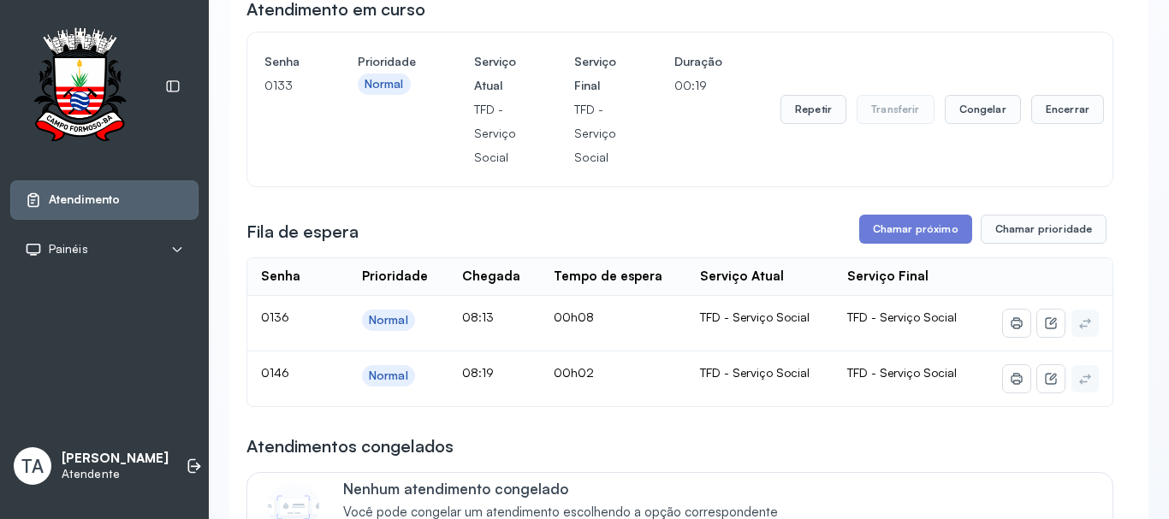
click at [780, 98] on div "Repetir Transferir Congelar Encerrar" at bounding box center [941, 110] width 323 height 120
click at [785, 103] on button "Repetir" at bounding box center [813, 109] width 66 height 29
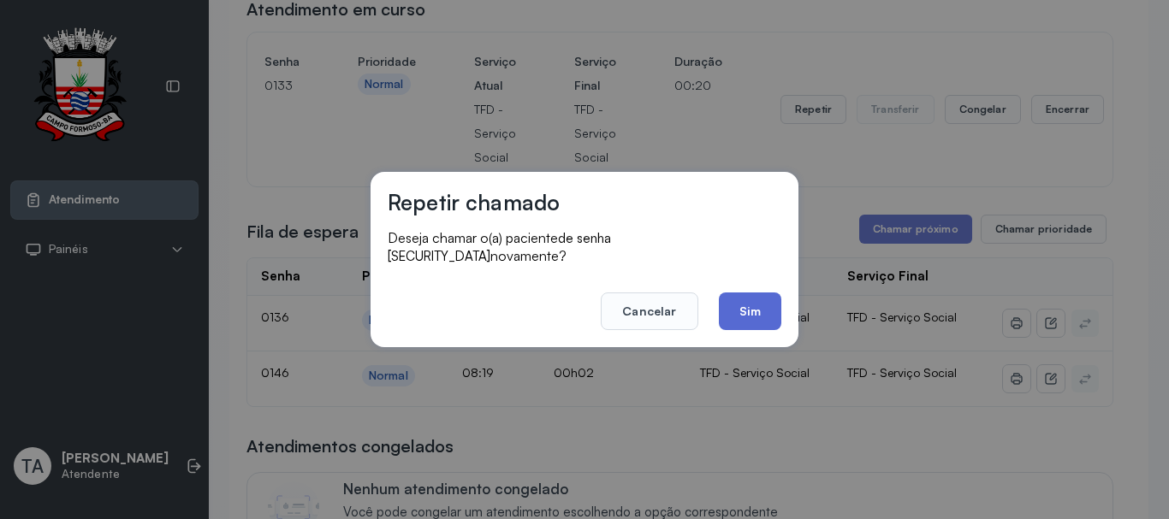
click at [737, 303] on button "Sim" at bounding box center [750, 312] width 62 height 38
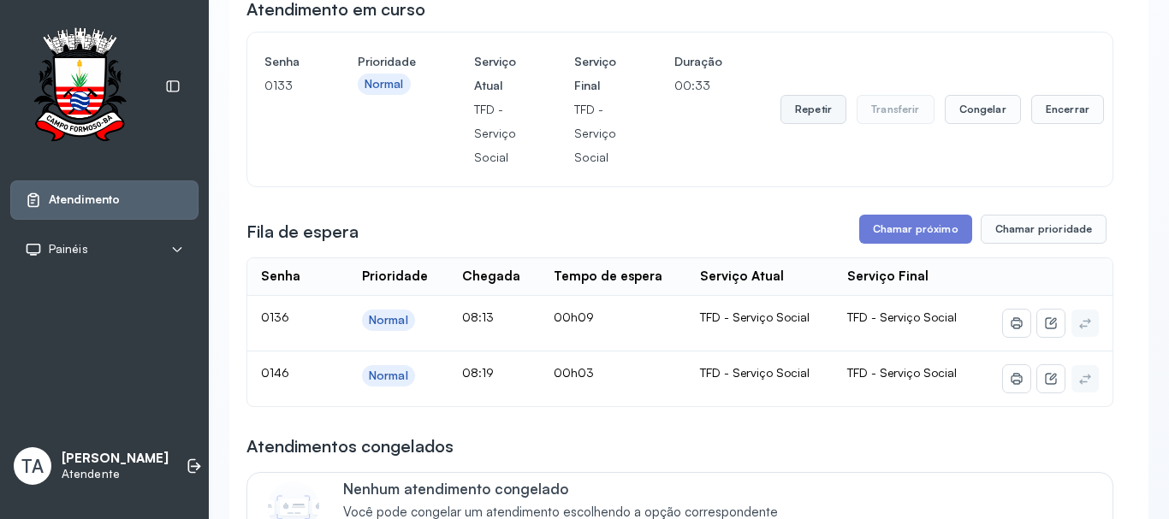
click at [810, 121] on button "Repetir" at bounding box center [813, 109] width 66 height 29
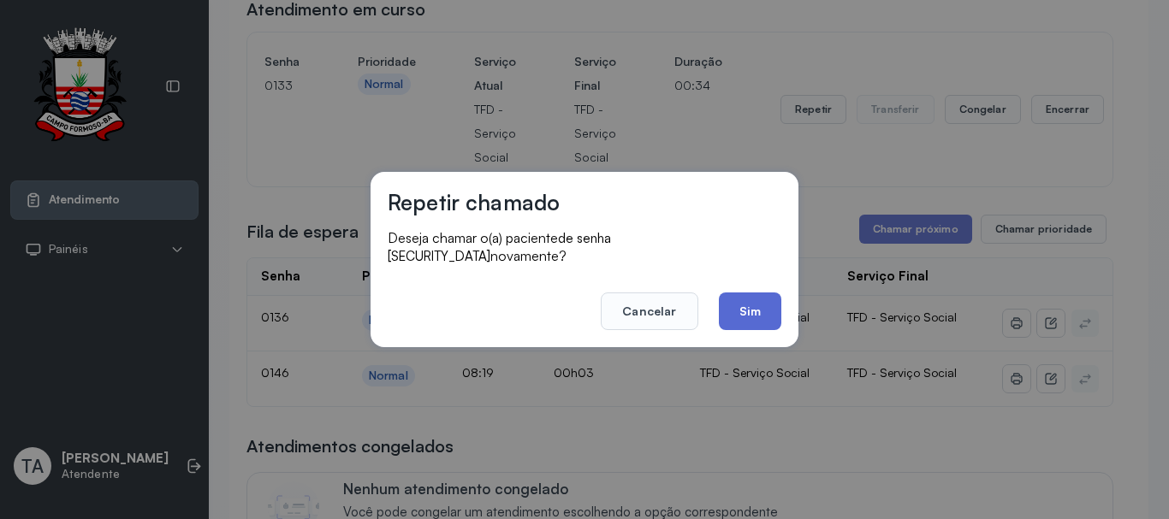
click at [768, 301] on button "Sim" at bounding box center [750, 312] width 62 height 38
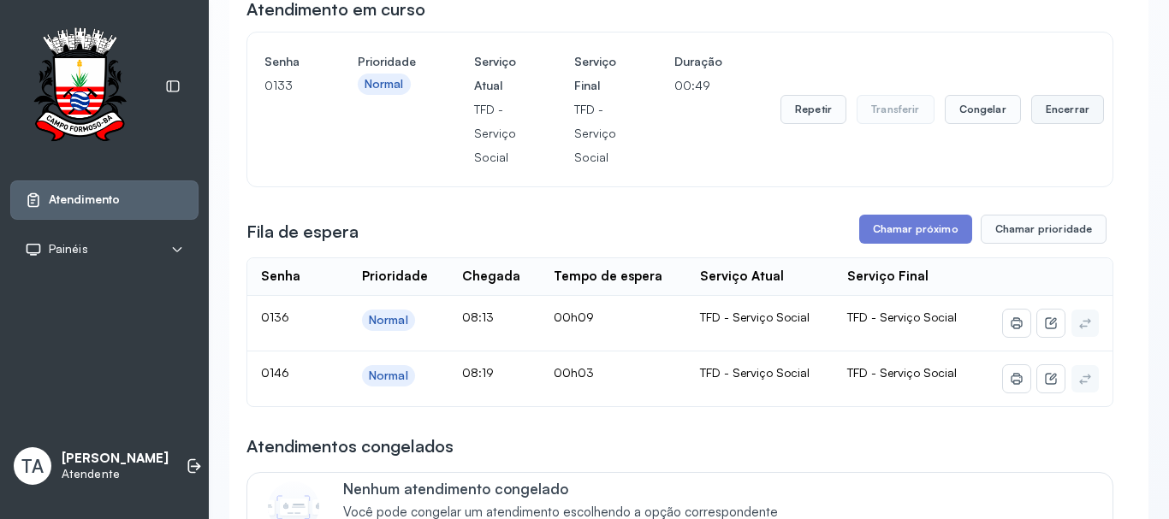
click at [1049, 116] on button "Encerrar" at bounding box center [1067, 109] width 73 height 29
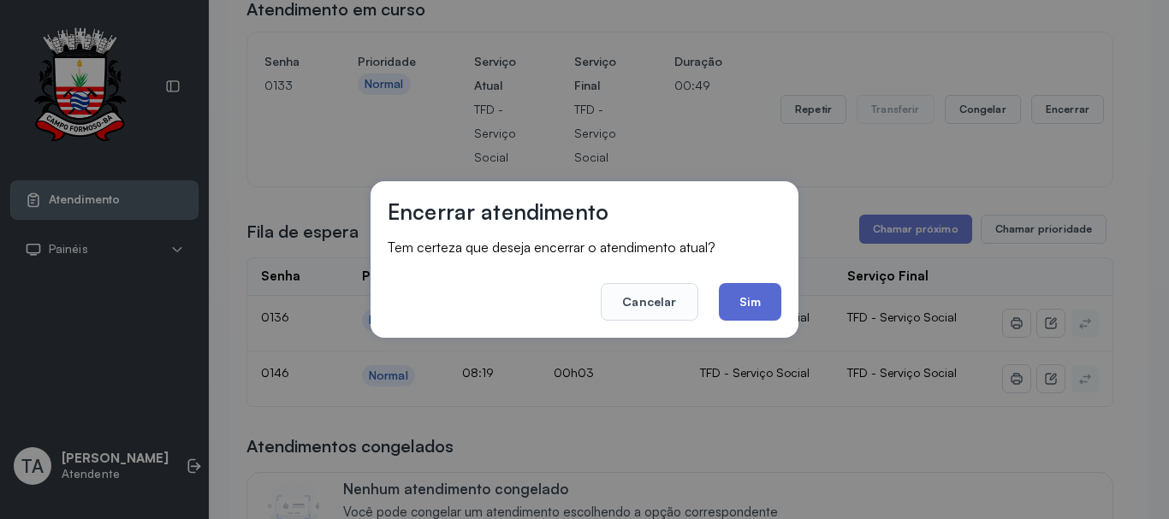
click at [740, 299] on button "Sim" at bounding box center [750, 302] width 62 height 38
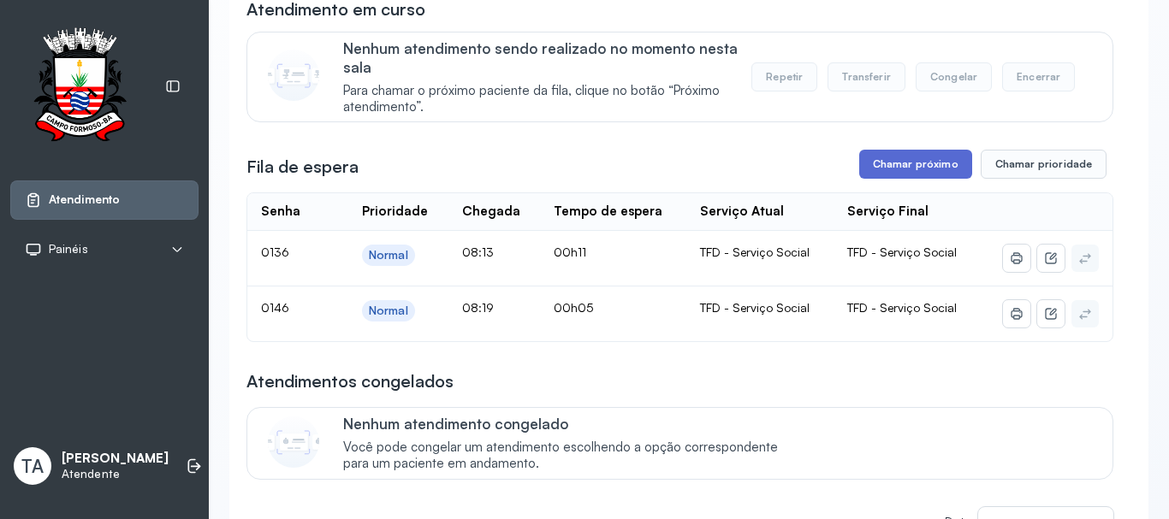
click at [904, 168] on button "Chamar próximo" at bounding box center [915, 164] width 113 height 29
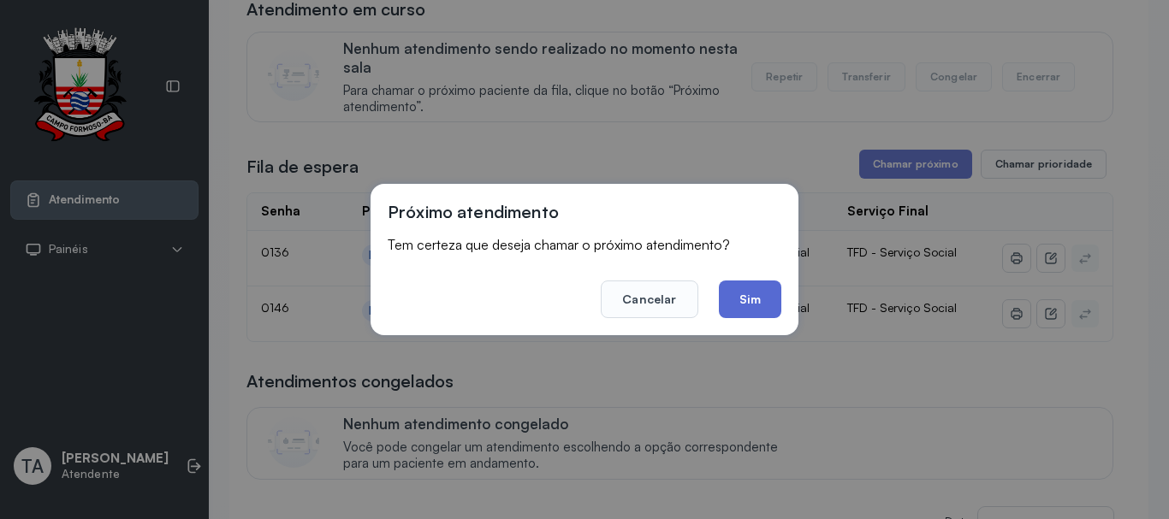
click at [749, 296] on button "Sim" at bounding box center [750, 300] width 62 height 38
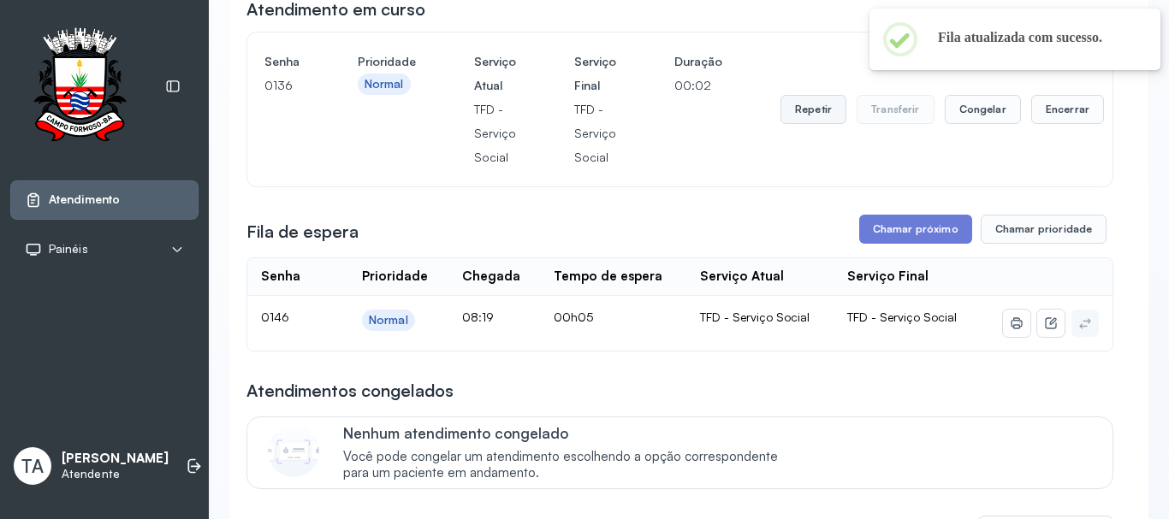
click at [815, 110] on button "Repetir" at bounding box center [813, 109] width 66 height 29
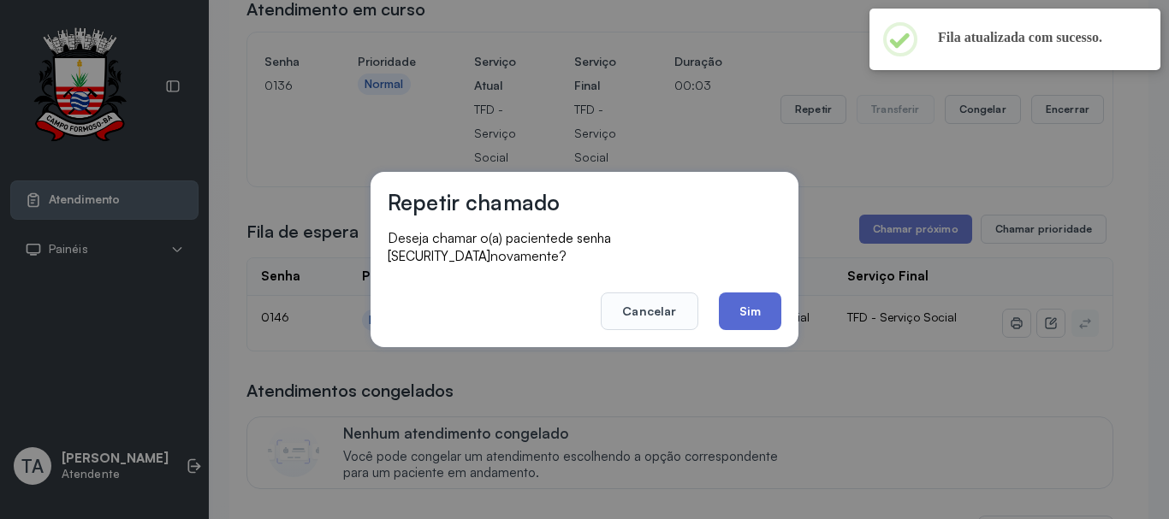
click at [757, 298] on button "Sim" at bounding box center [750, 312] width 62 height 38
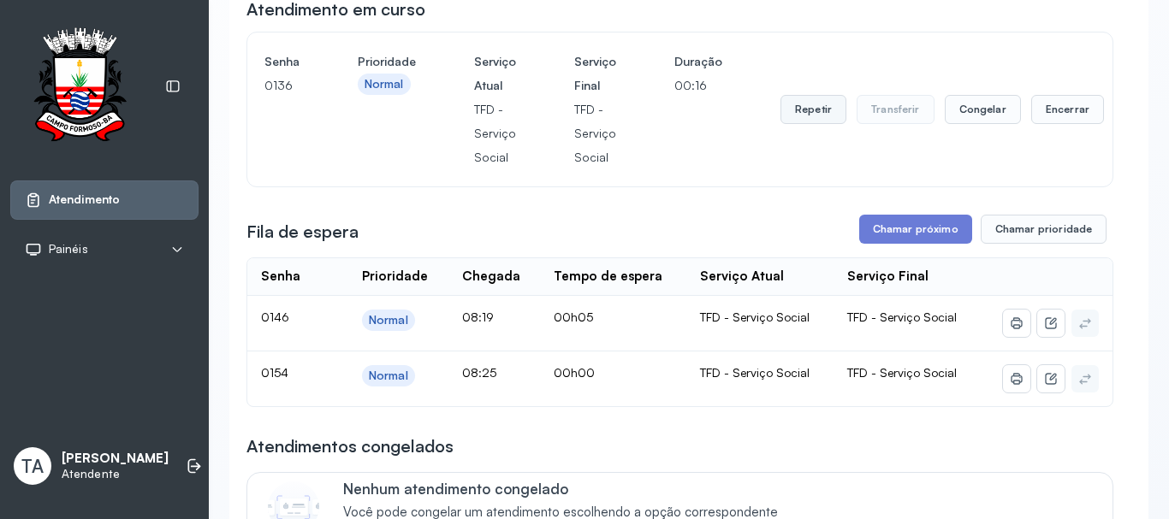
click at [813, 116] on button "Repetir" at bounding box center [813, 109] width 66 height 29
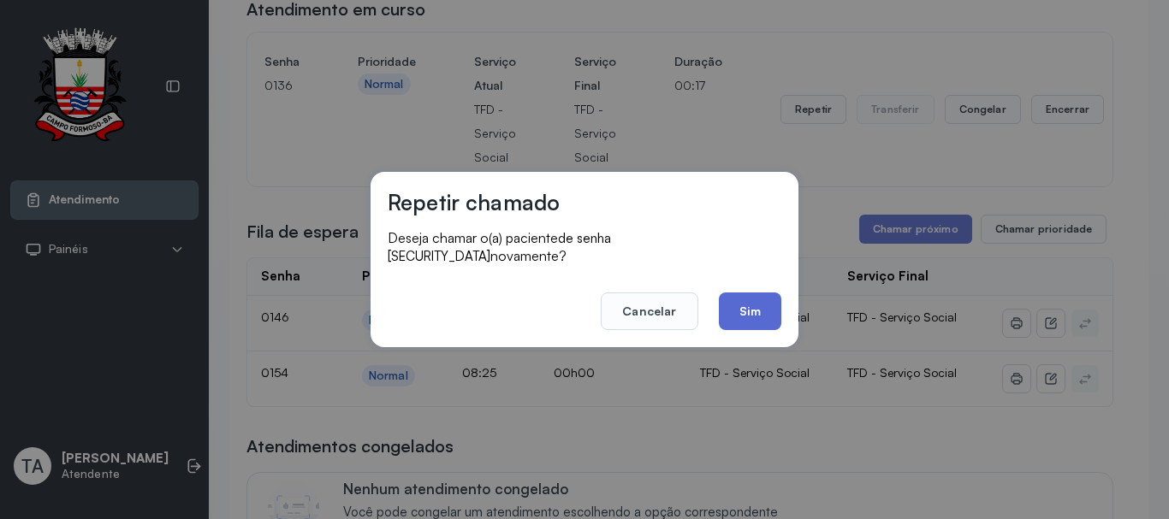
click at [731, 301] on button "Sim" at bounding box center [750, 312] width 62 height 38
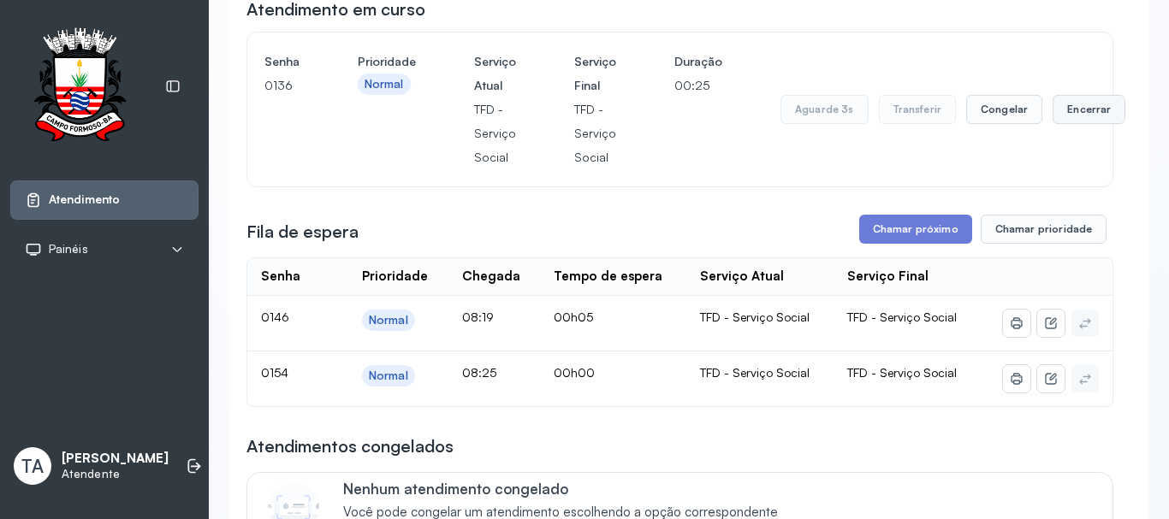
click at [1079, 104] on button "Encerrar" at bounding box center [1088, 109] width 73 height 29
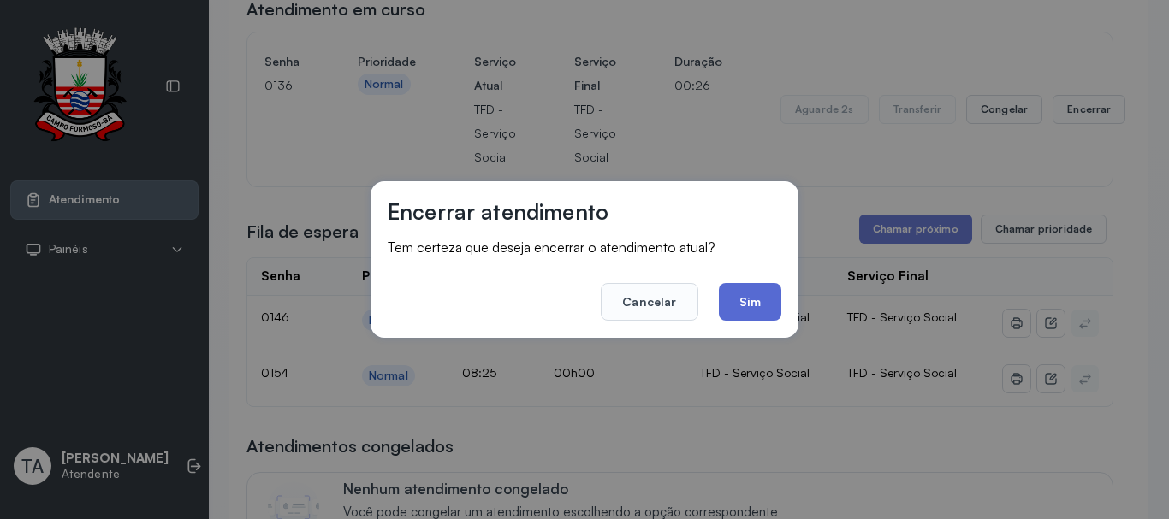
click at [753, 299] on button "Sim" at bounding box center [750, 302] width 62 height 38
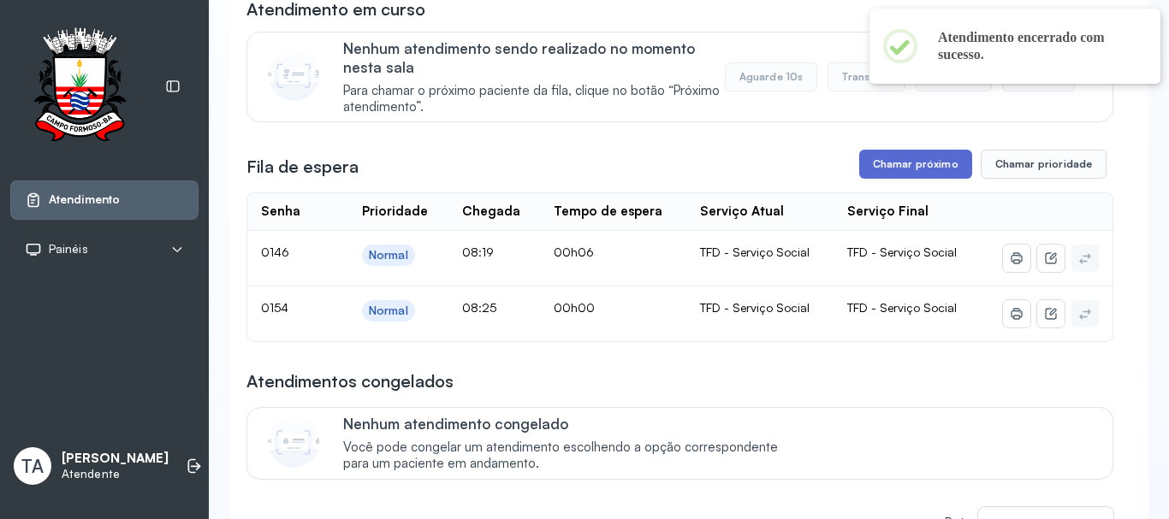
click at [888, 164] on button "Chamar próximo" at bounding box center [915, 164] width 113 height 29
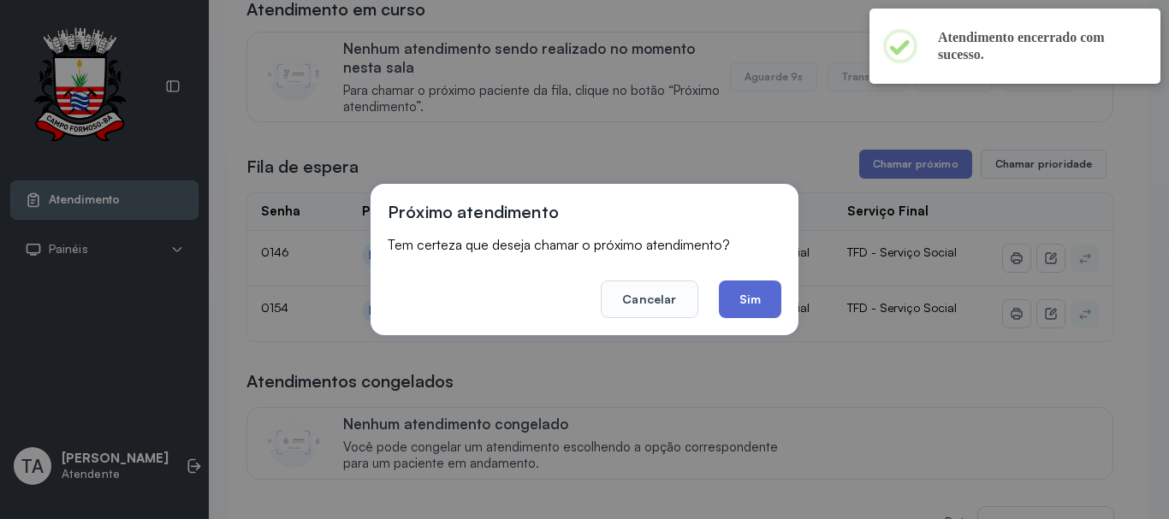
click at [741, 312] on button "Sim" at bounding box center [750, 300] width 62 height 38
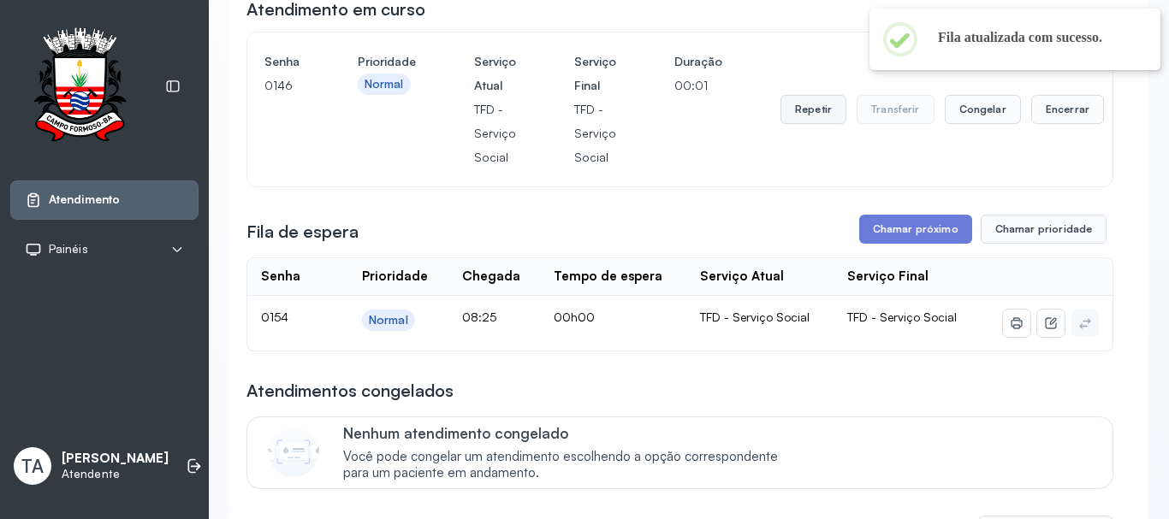
click at [797, 124] on button "Repetir" at bounding box center [813, 109] width 66 height 29
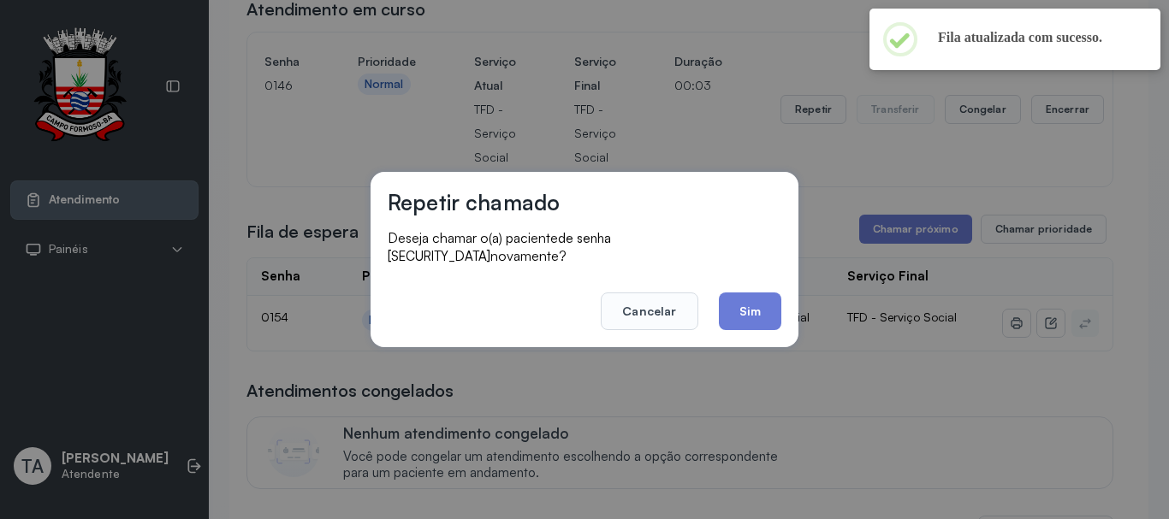
click at [737, 323] on div "Repetir chamado Deseja chamar o(a) paciente de senha 0146 novamente? Cancelar S…" at bounding box center [584, 259] width 428 height 175
click at [737, 314] on button "Sim" at bounding box center [750, 312] width 62 height 38
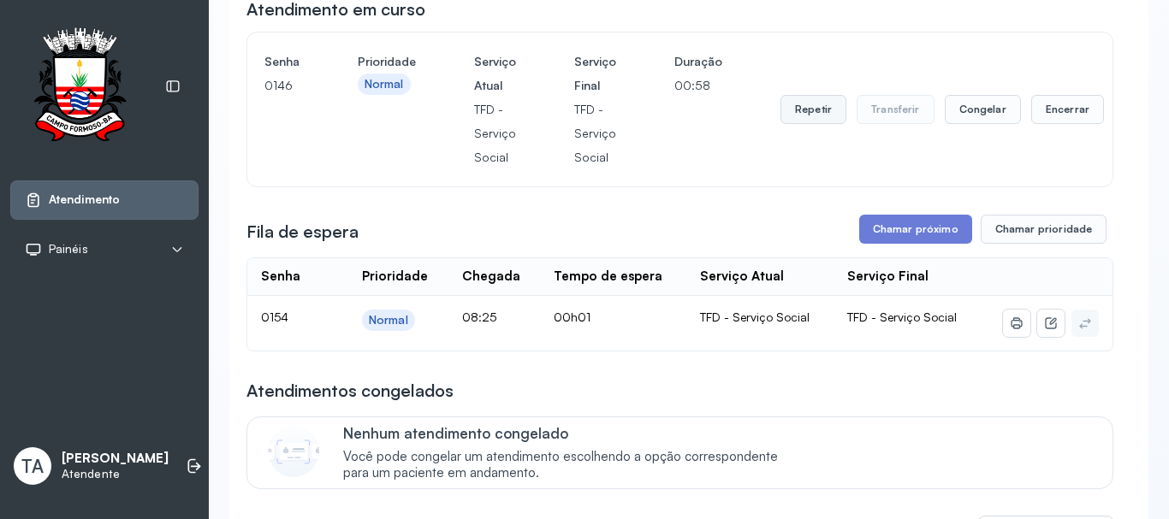
click at [826, 111] on button "Repetir" at bounding box center [813, 109] width 66 height 29
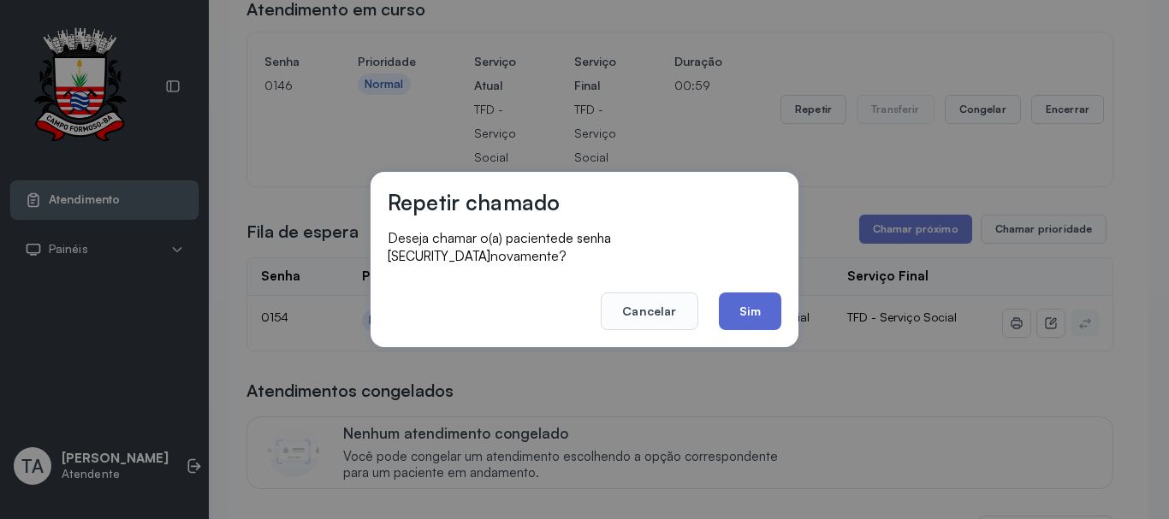
click at [755, 297] on button "Sim" at bounding box center [750, 312] width 62 height 38
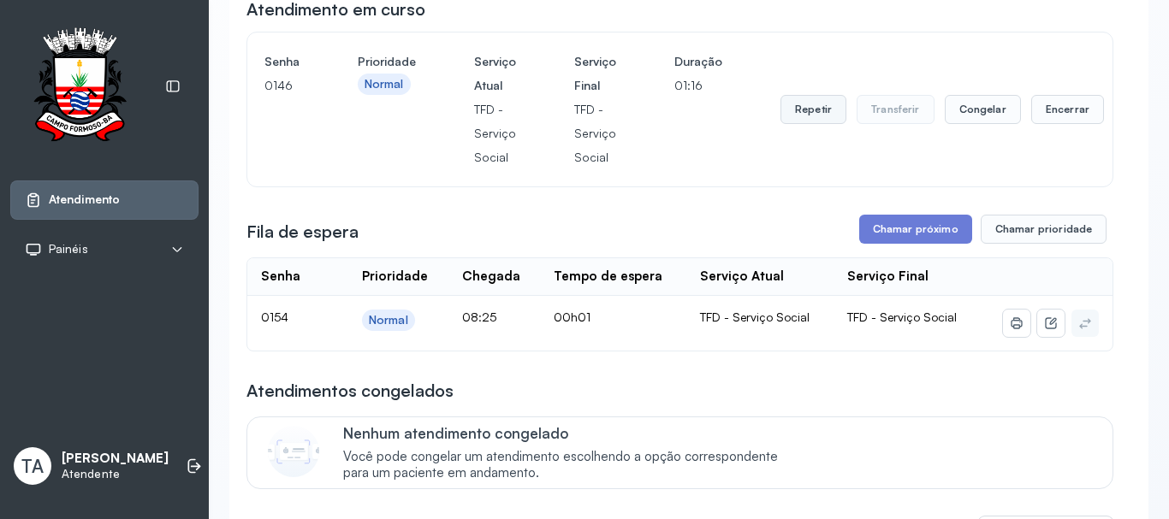
click at [780, 119] on button "Repetir" at bounding box center [813, 109] width 66 height 29
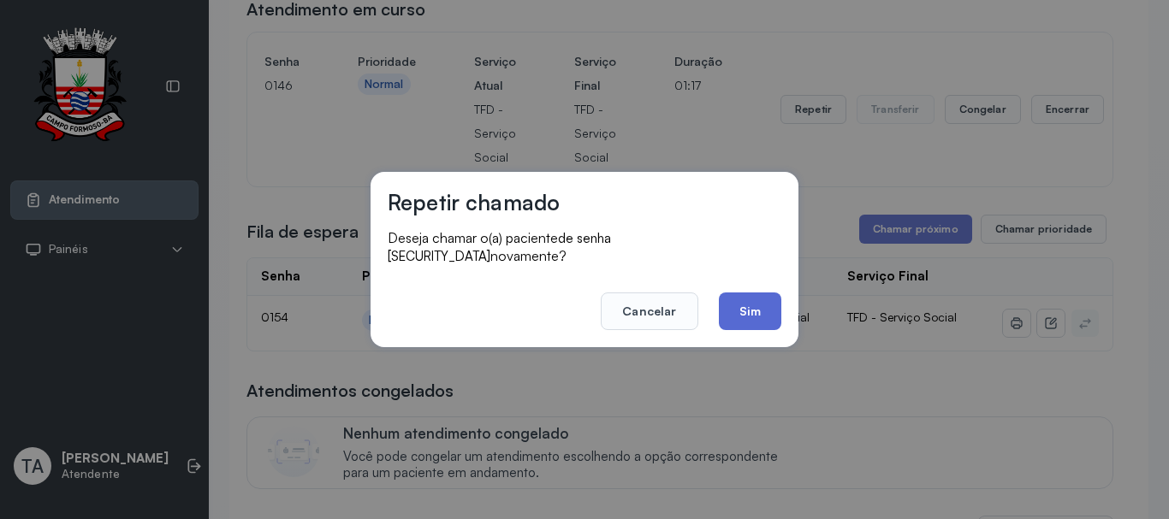
click at [753, 298] on button "Sim" at bounding box center [750, 312] width 62 height 38
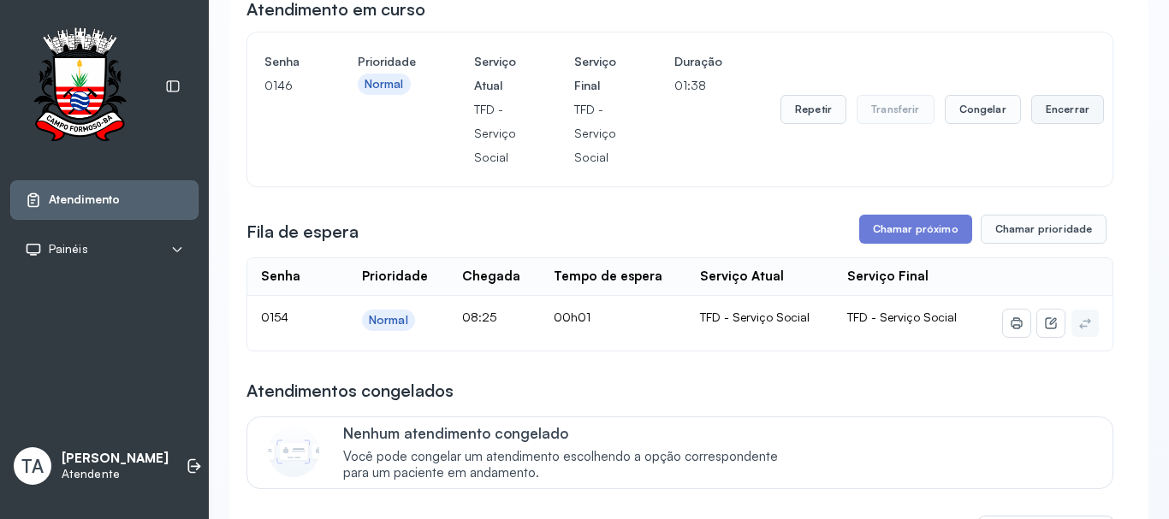
click at [1063, 117] on button "Encerrar" at bounding box center [1067, 109] width 73 height 29
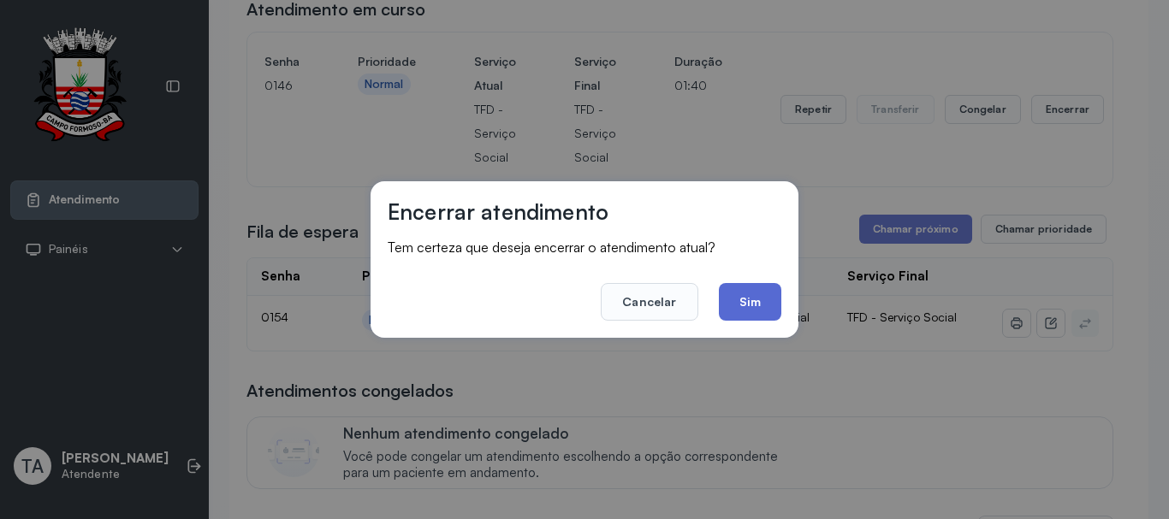
click at [756, 292] on button "Sim" at bounding box center [750, 302] width 62 height 38
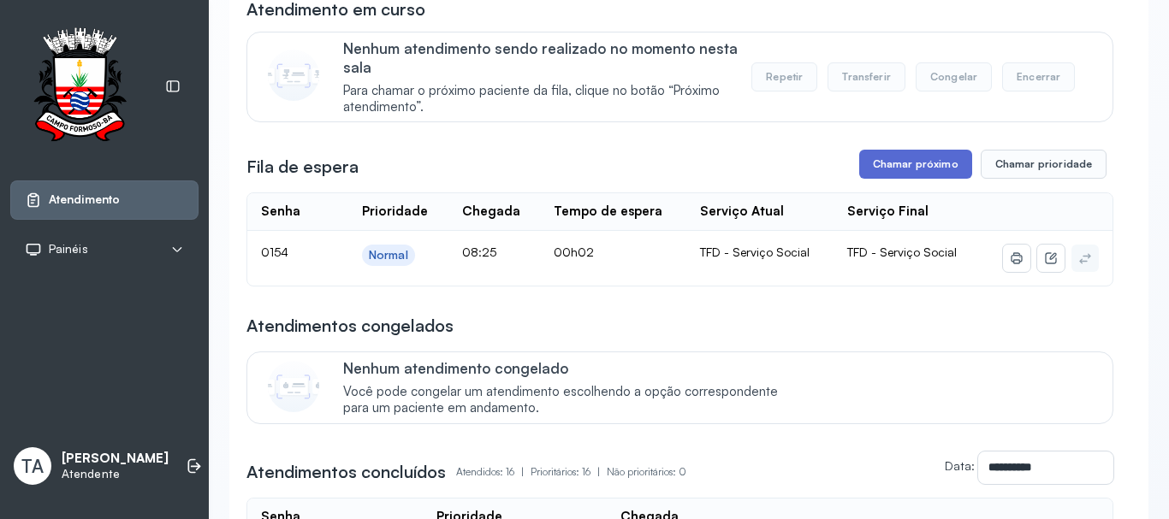
drag, startPoint x: 894, startPoint y: 151, endPoint x: 894, endPoint y: 161, distance: 9.4
click at [894, 162] on button "Chamar próximo" at bounding box center [915, 164] width 113 height 29
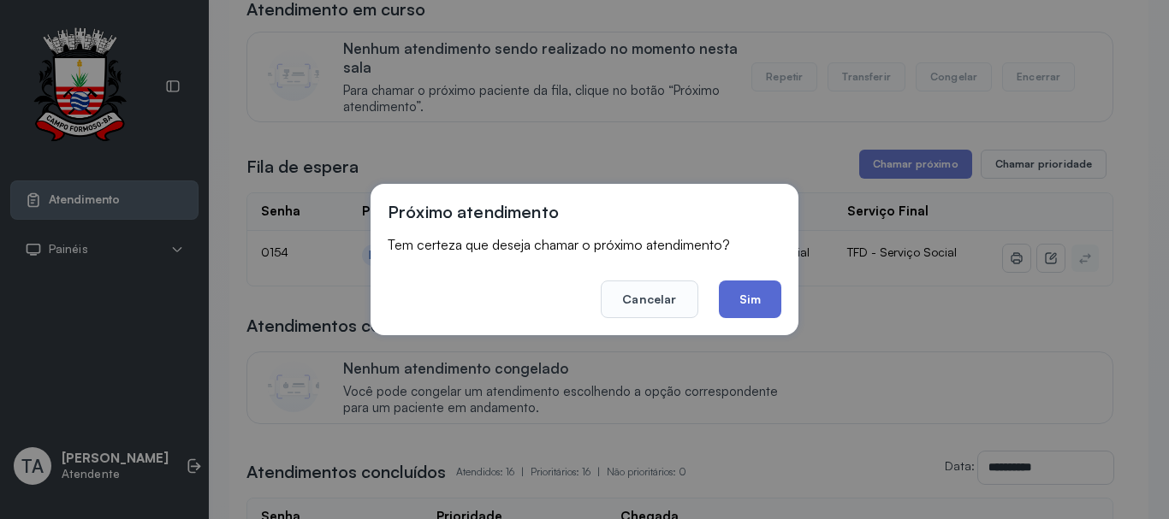
click at [741, 305] on button "Sim" at bounding box center [750, 300] width 62 height 38
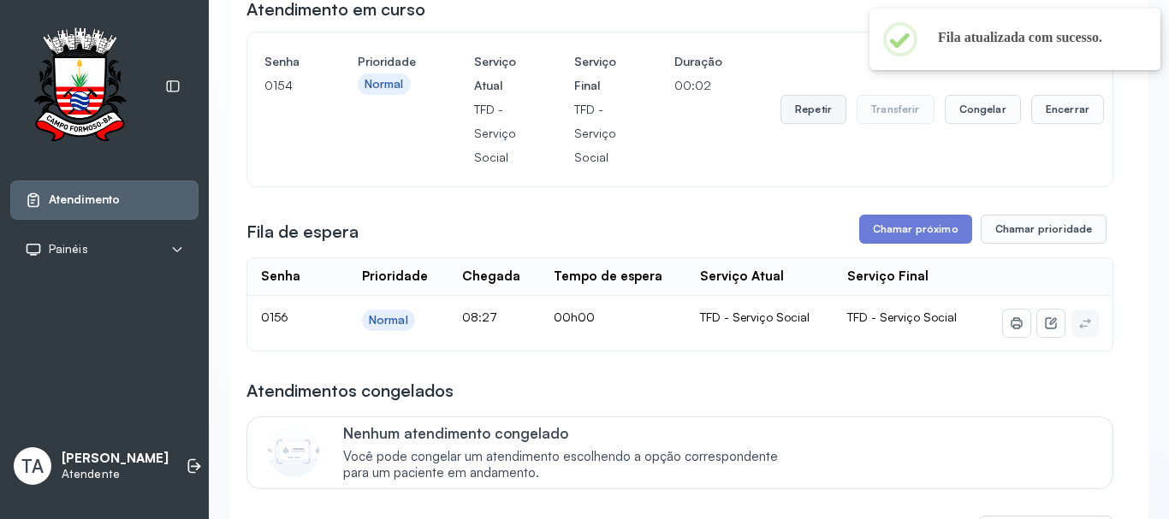
click at [804, 124] on button "Repetir" at bounding box center [813, 109] width 66 height 29
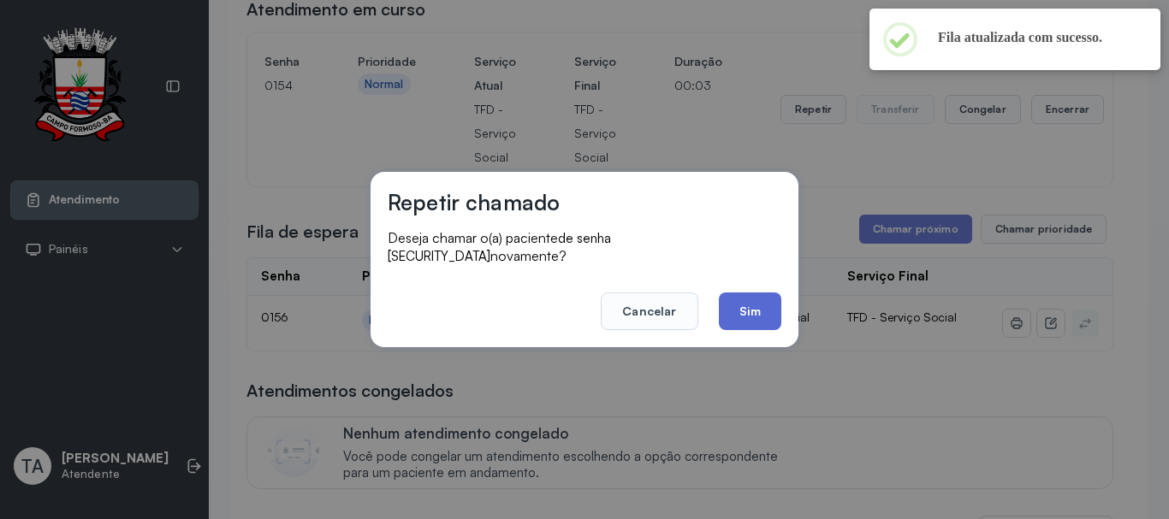
click at [749, 300] on button "Sim" at bounding box center [750, 312] width 62 height 38
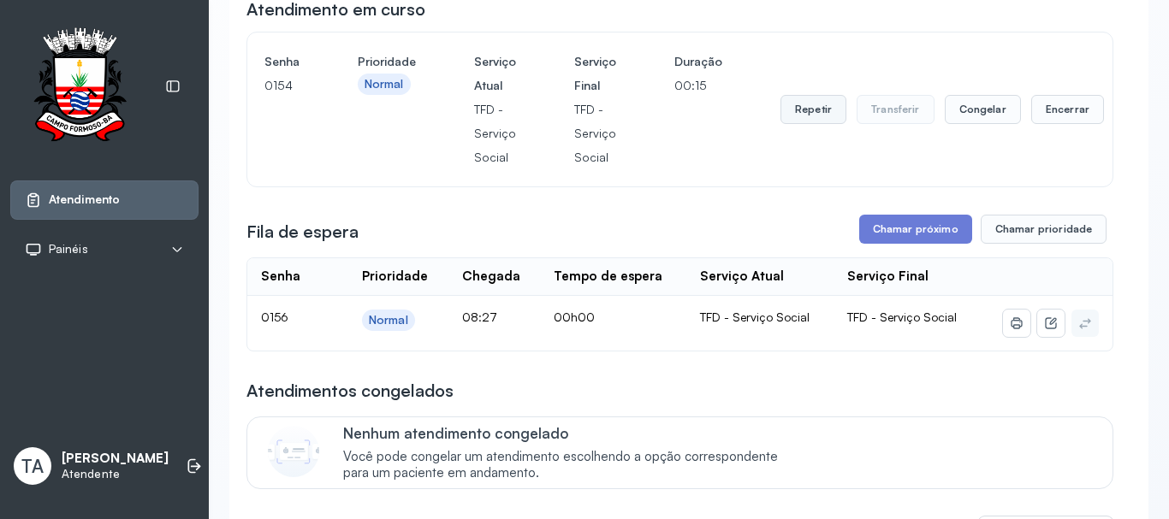
click at [816, 114] on button "Repetir" at bounding box center [813, 109] width 66 height 29
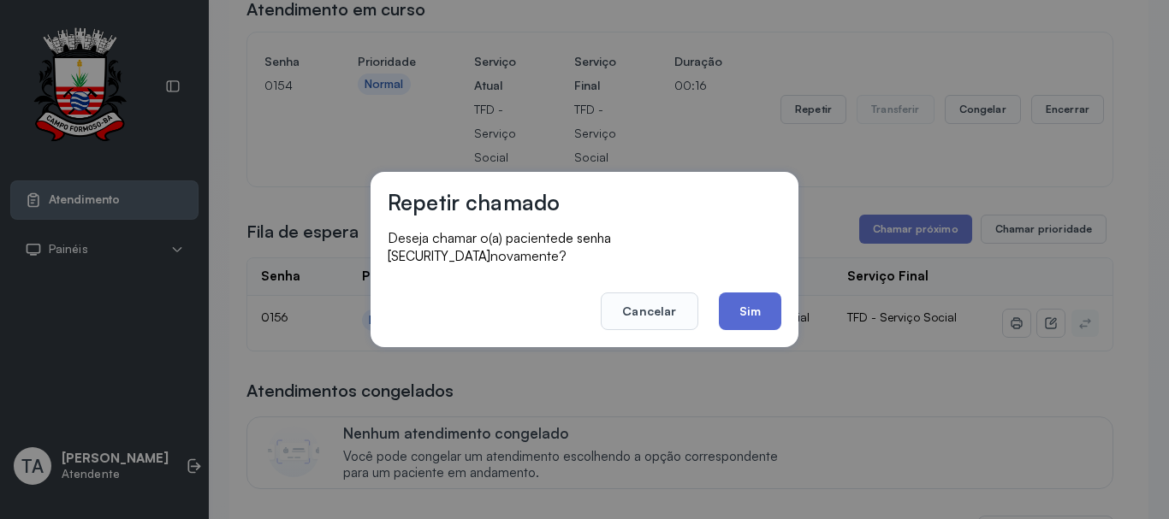
click at [749, 305] on button "Sim" at bounding box center [750, 312] width 62 height 38
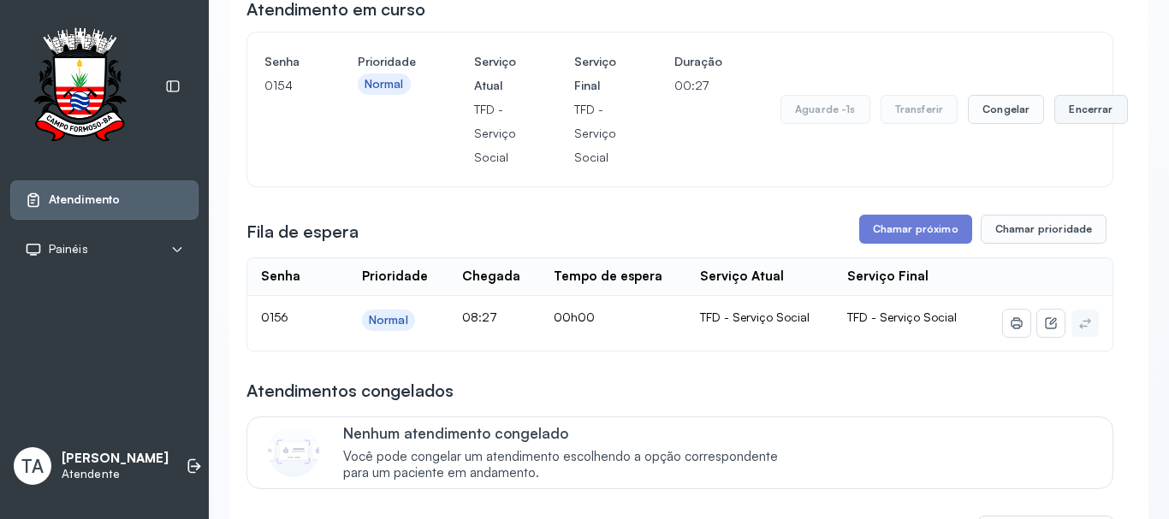
click at [1054, 118] on button "Encerrar" at bounding box center [1090, 109] width 73 height 29
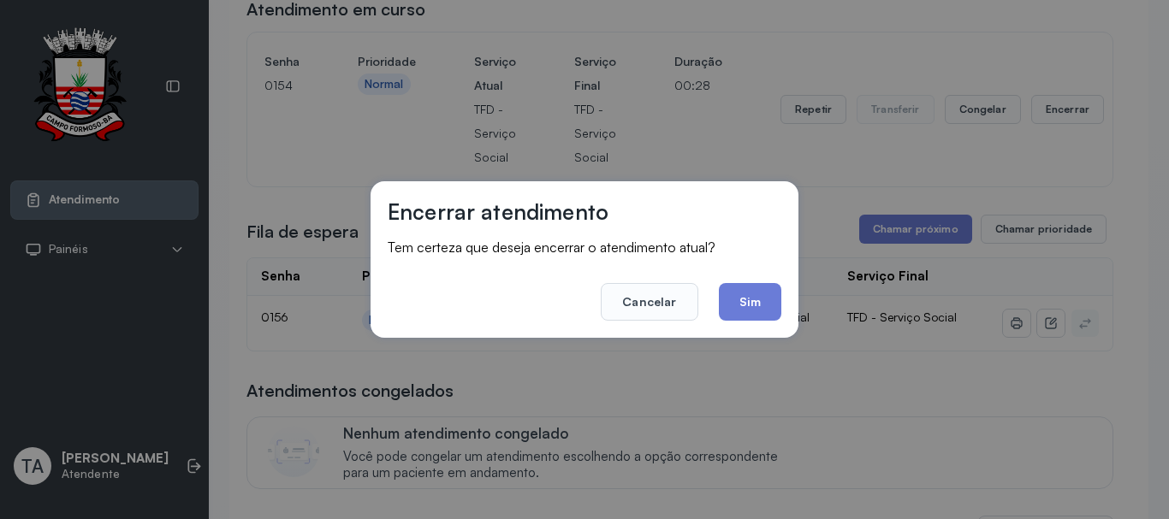
scroll to position [53, 0]
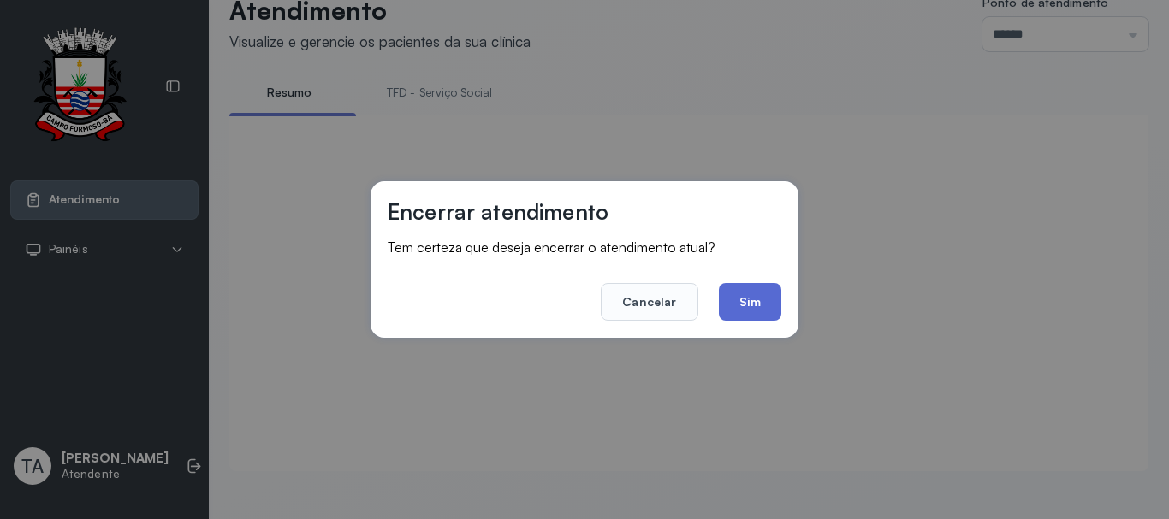
click at [760, 293] on button "Sim" at bounding box center [750, 302] width 62 height 38
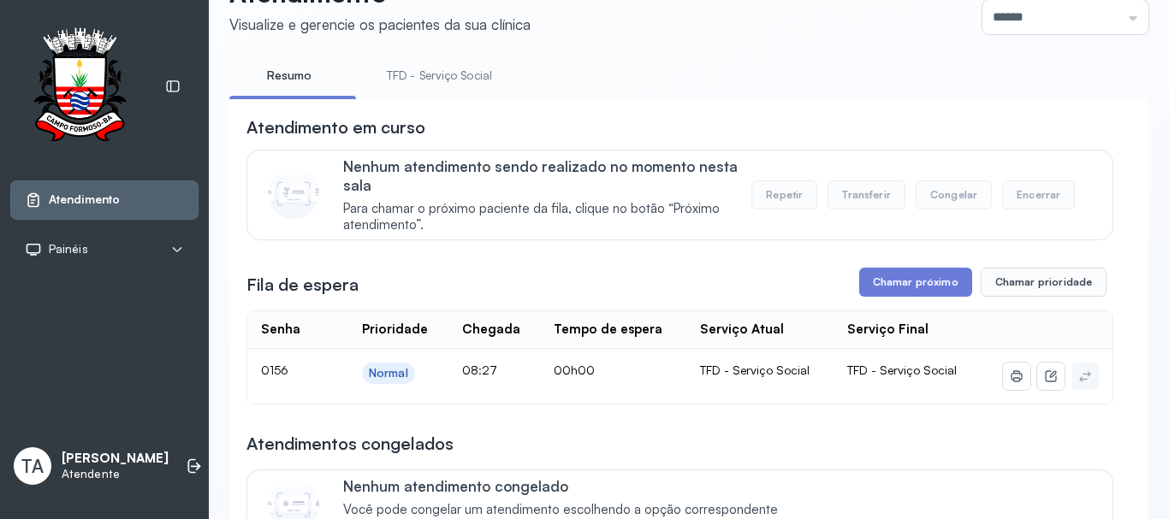
click at [490, 76] on link "TFD - Serviço Social" at bounding box center [439, 76] width 139 height 28
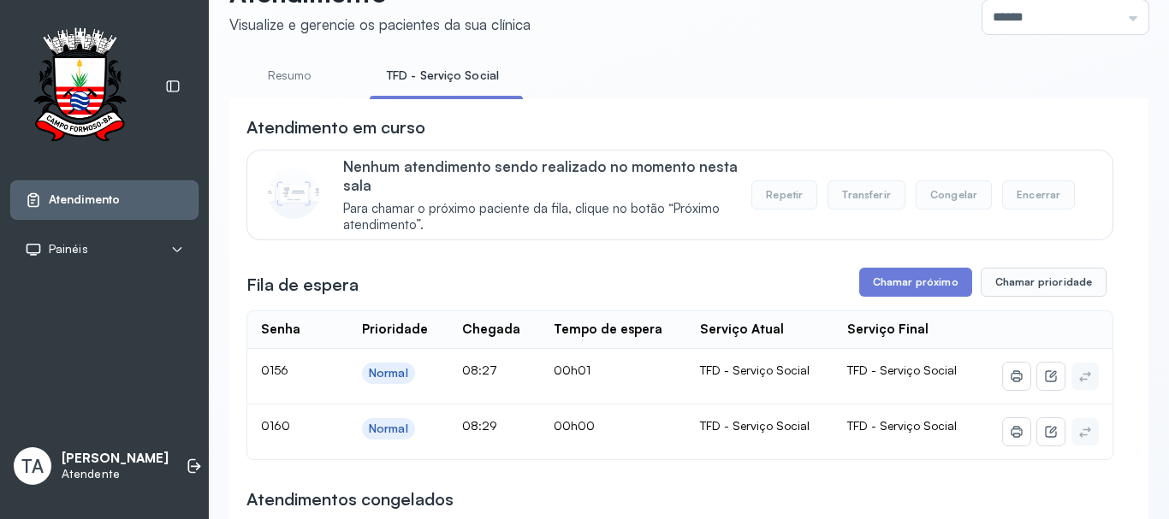
click at [865, 293] on button "Chamar próximo" at bounding box center [915, 282] width 113 height 29
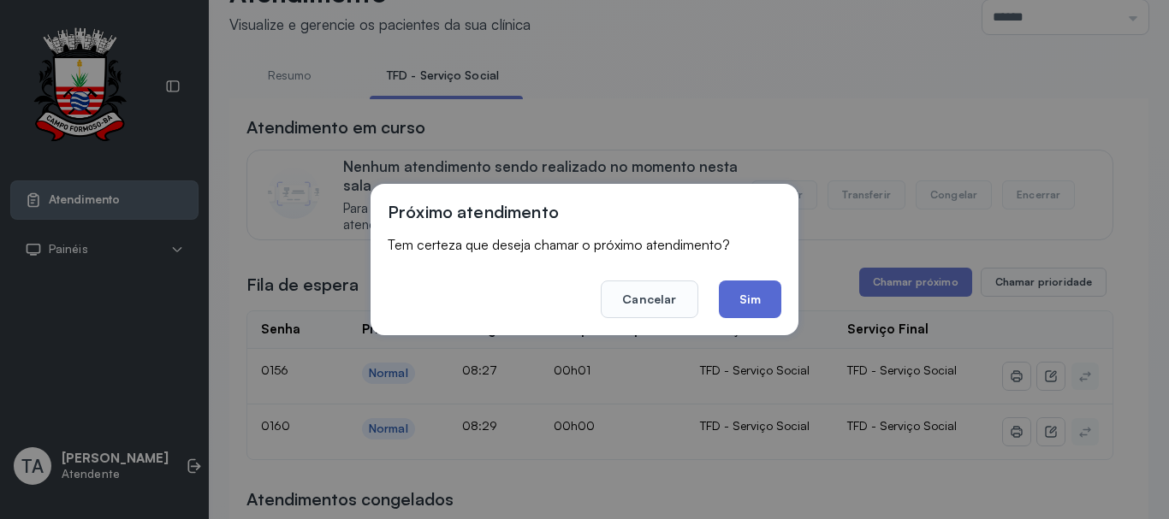
click at [759, 298] on button "Sim" at bounding box center [750, 300] width 62 height 38
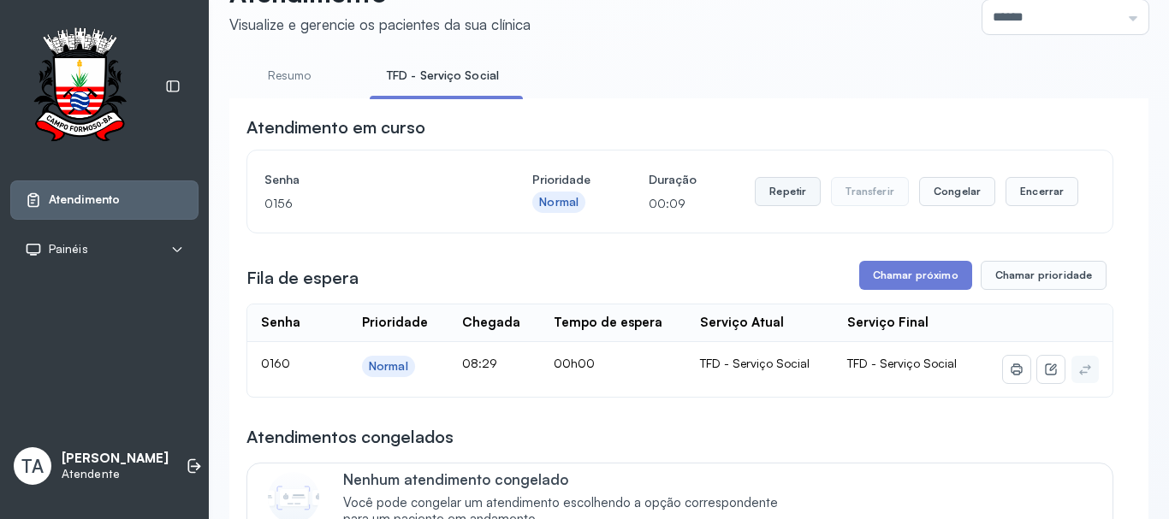
click at [799, 203] on button "Repetir" at bounding box center [788, 191] width 66 height 29
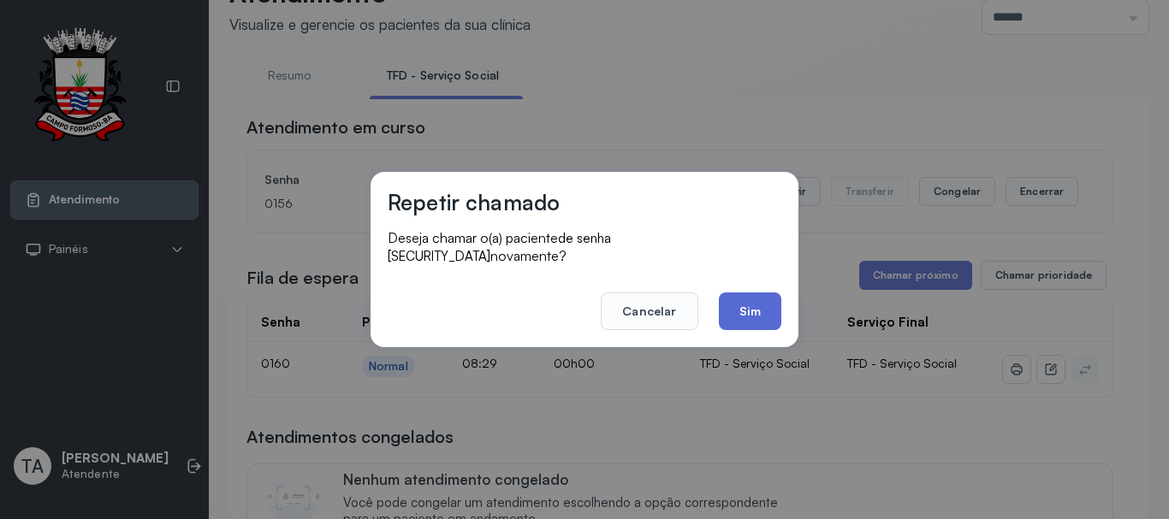
click at [761, 298] on button "Sim" at bounding box center [750, 312] width 62 height 38
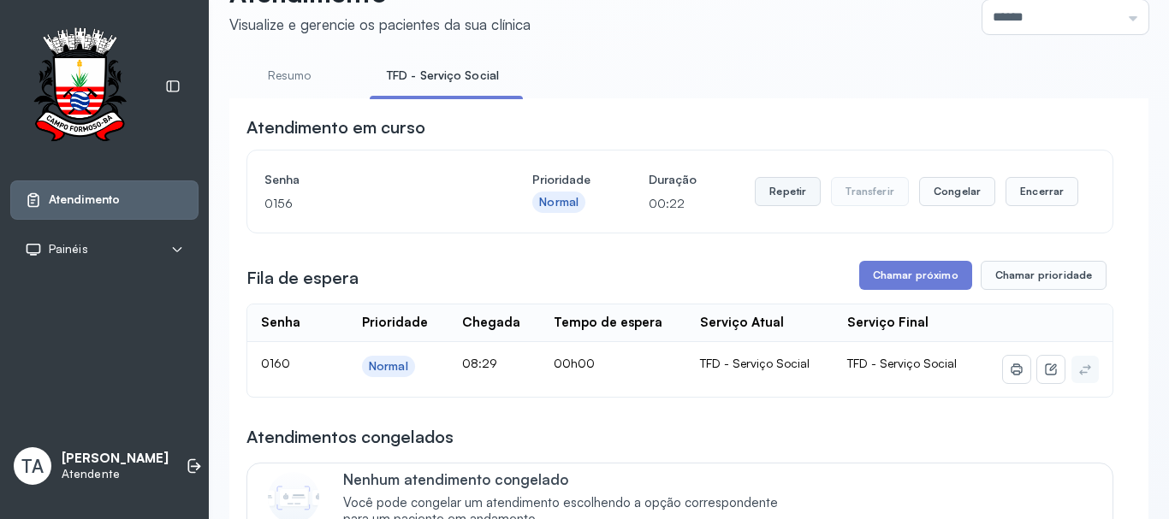
click at [766, 203] on button "Repetir" at bounding box center [788, 191] width 66 height 29
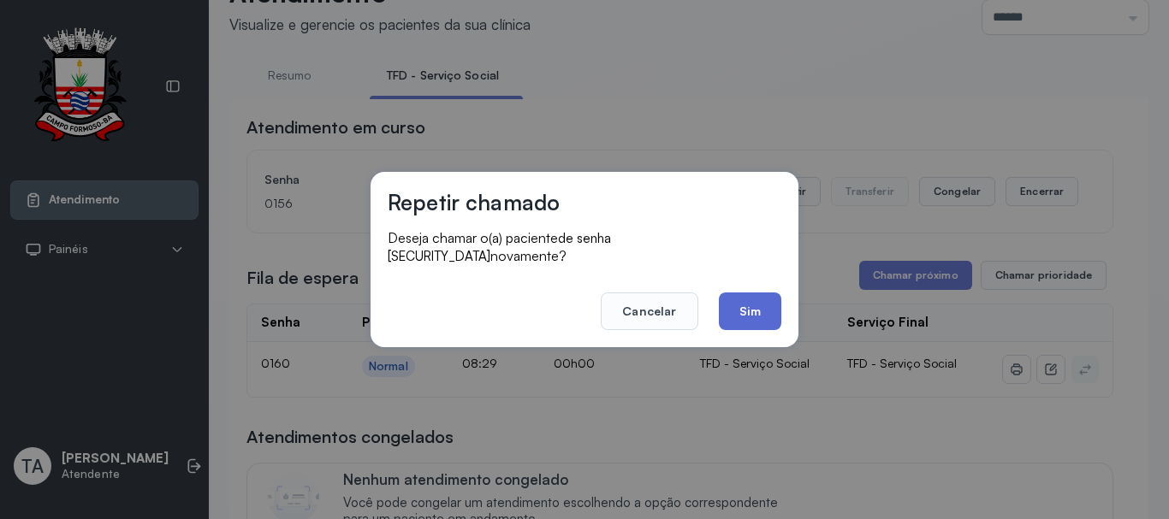
click at [752, 296] on button "Sim" at bounding box center [750, 312] width 62 height 38
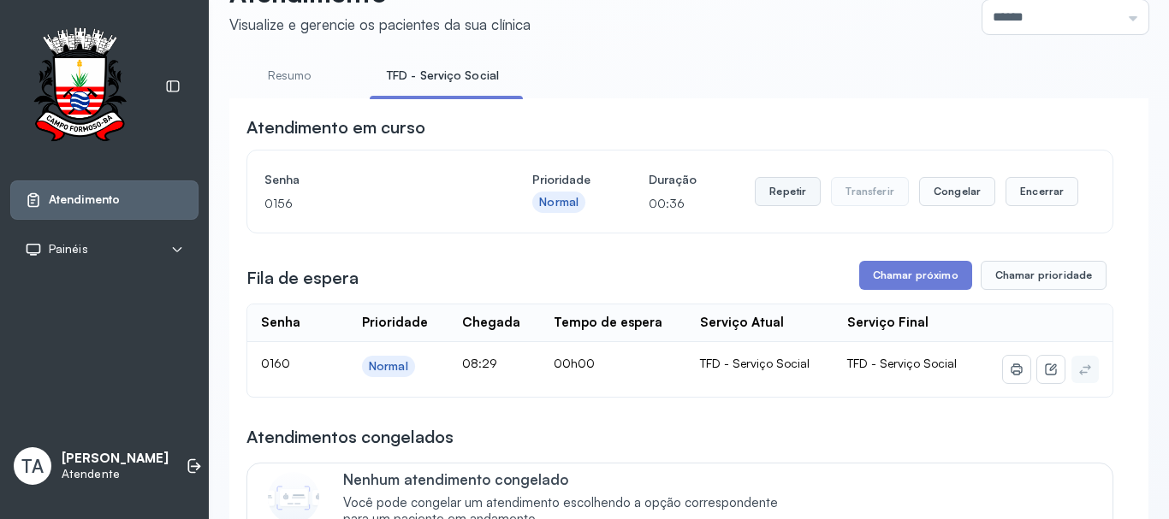
click at [777, 193] on button "Repetir" at bounding box center [788, 191] width 66 height 29
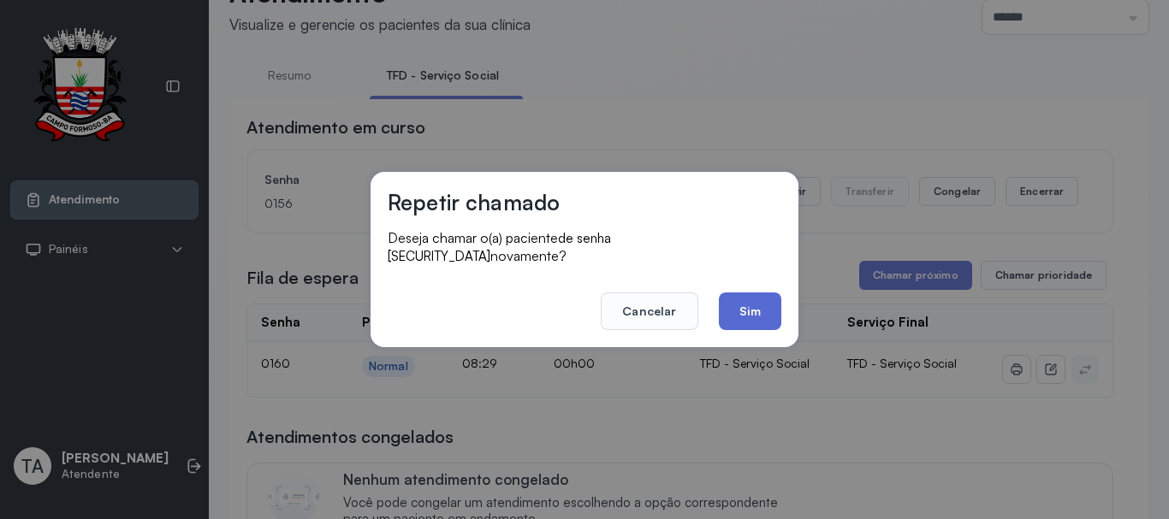
click at [749, 304] on button "Sim" at bounding box center [750, 312] width 62 height 38
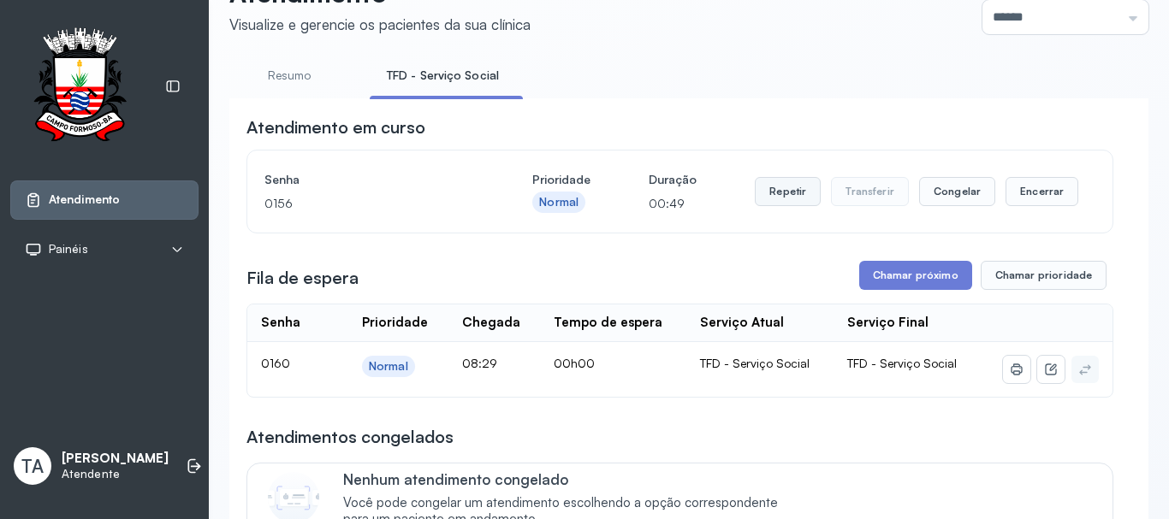
click at [780, 190] on button "Repetir" at bounding box center [788, 191] width 66 height 29
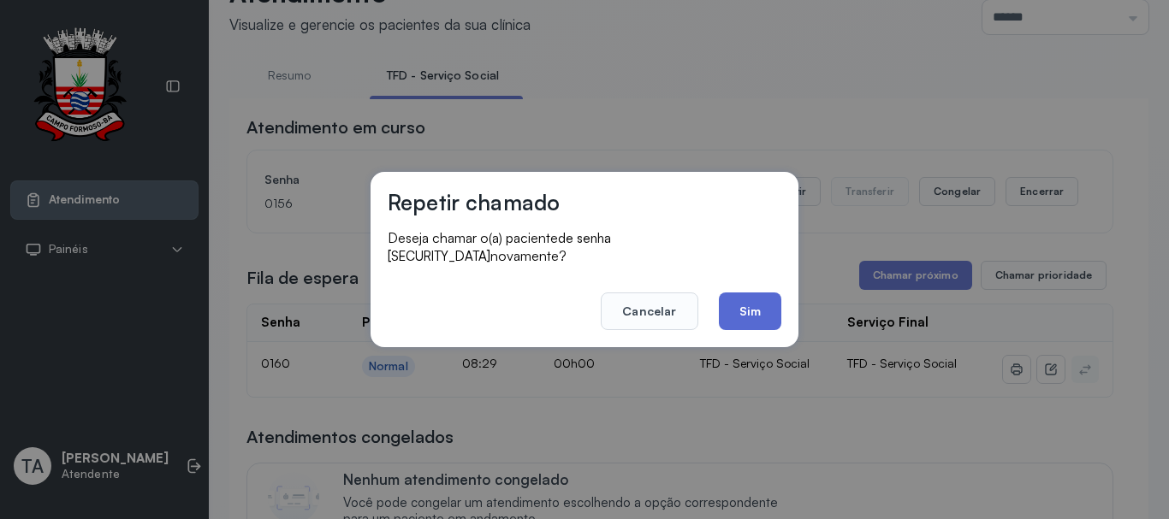
click at [730, 298] on button "Sim" at bounding box center [750, 312] width 62 height 38
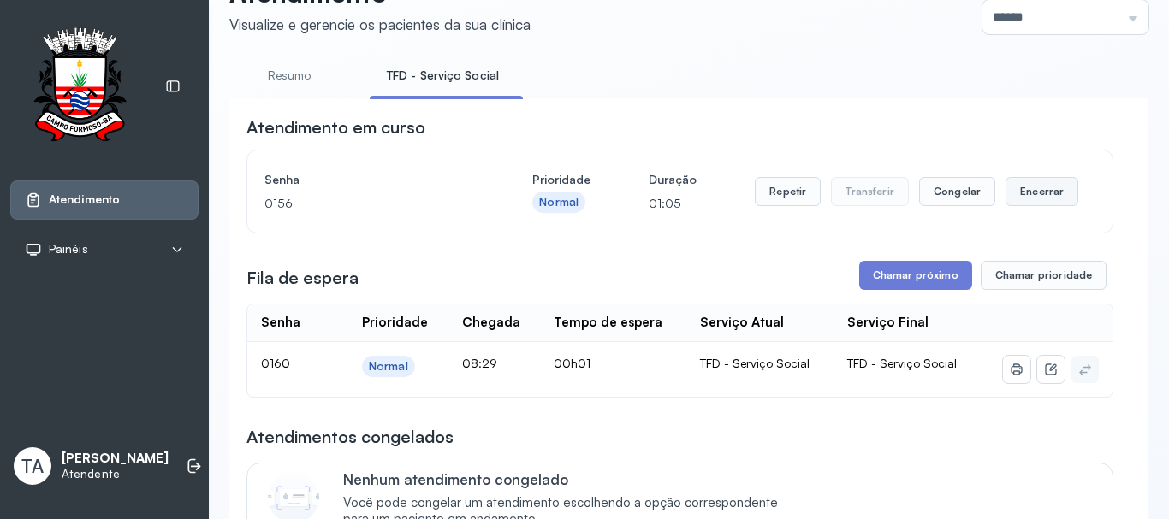
click at [1007, 193] on button "Encerrar" at bounding box center [1041, 191] width 73 height 29
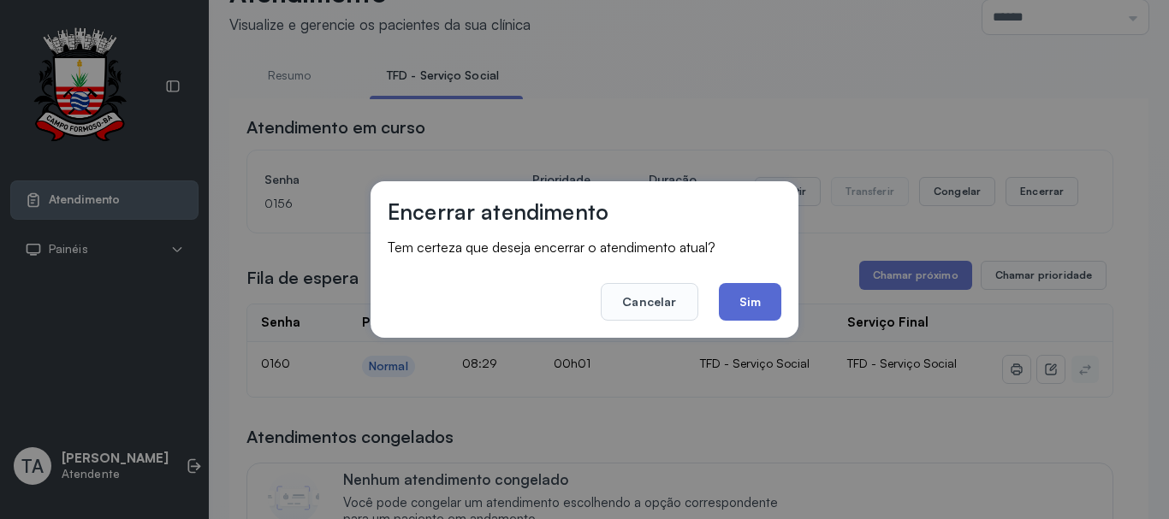
click at [730, 305] on button "Sim" at bounding box center [750, 302] width 62 height 38
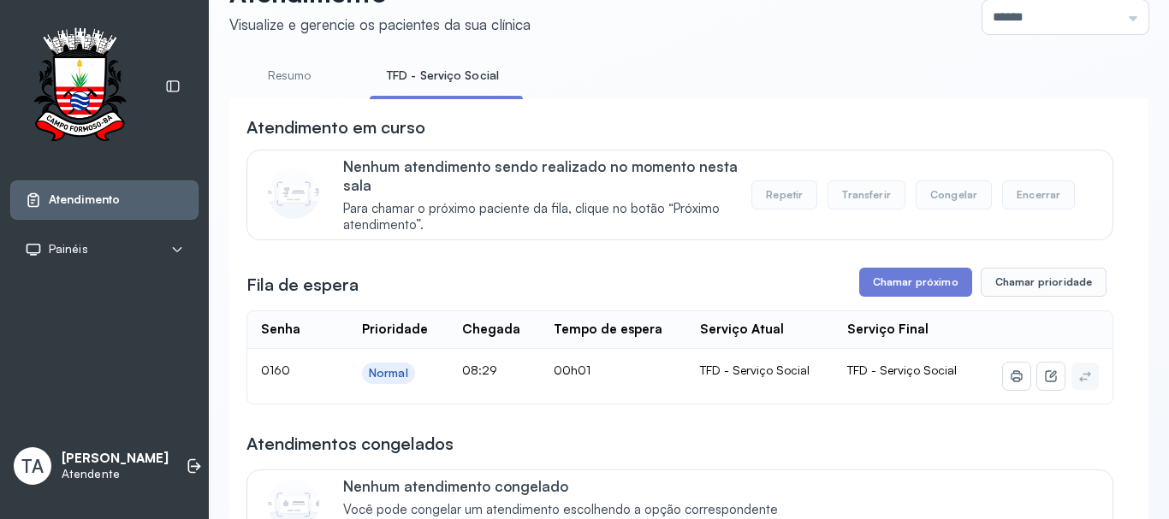
click at [277, 88] on link "Resumo" at bounding box center [289, 76] width 120 height 28
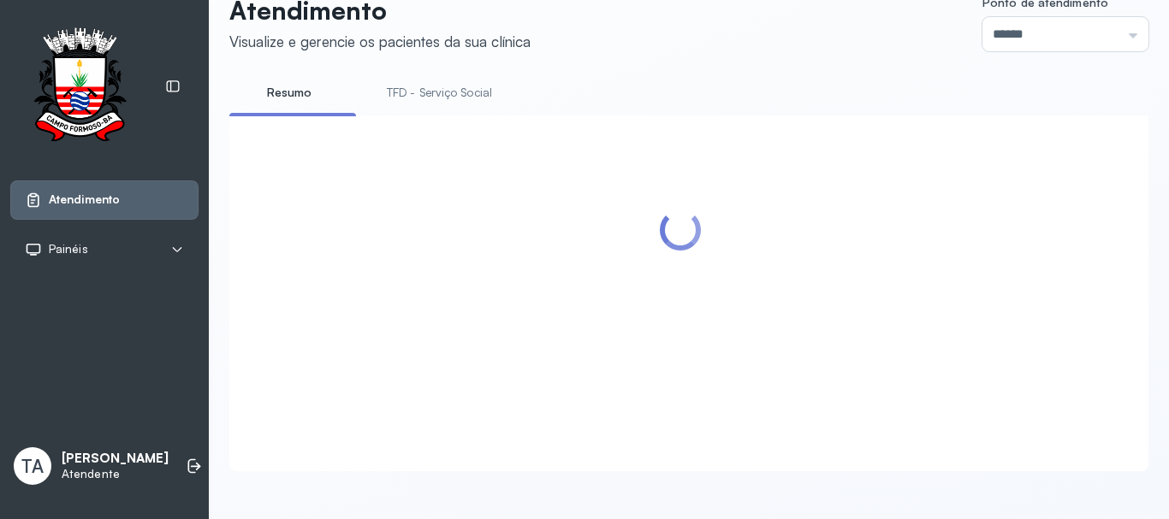
click at [418, 84] on link "TFD - Serviço Social" at bounding box center [439, 93] width 139 height 28
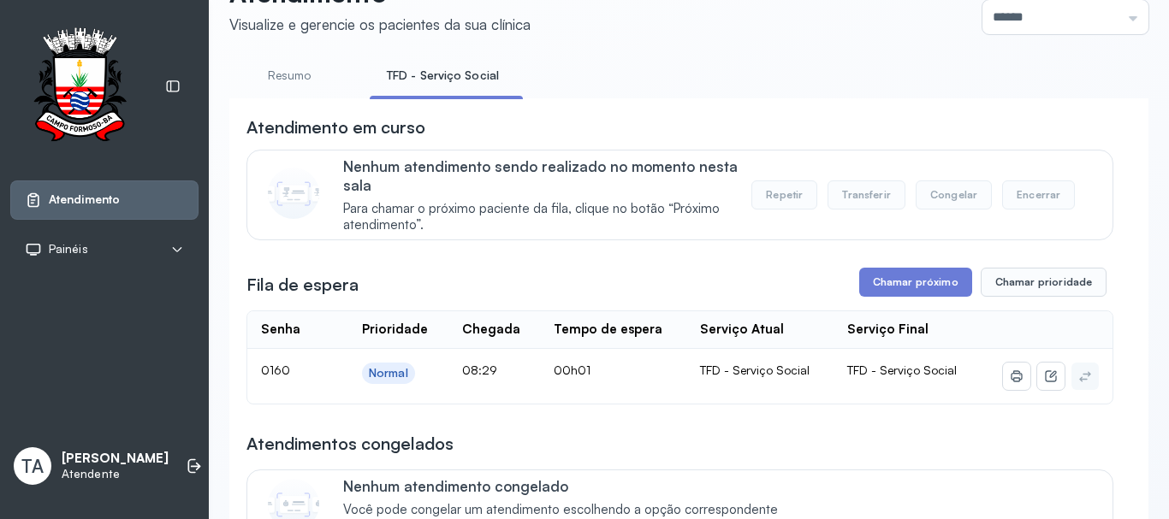
click at [284, 79] on link "Resumo" at bounding box center [289, 76] width 120 height 28
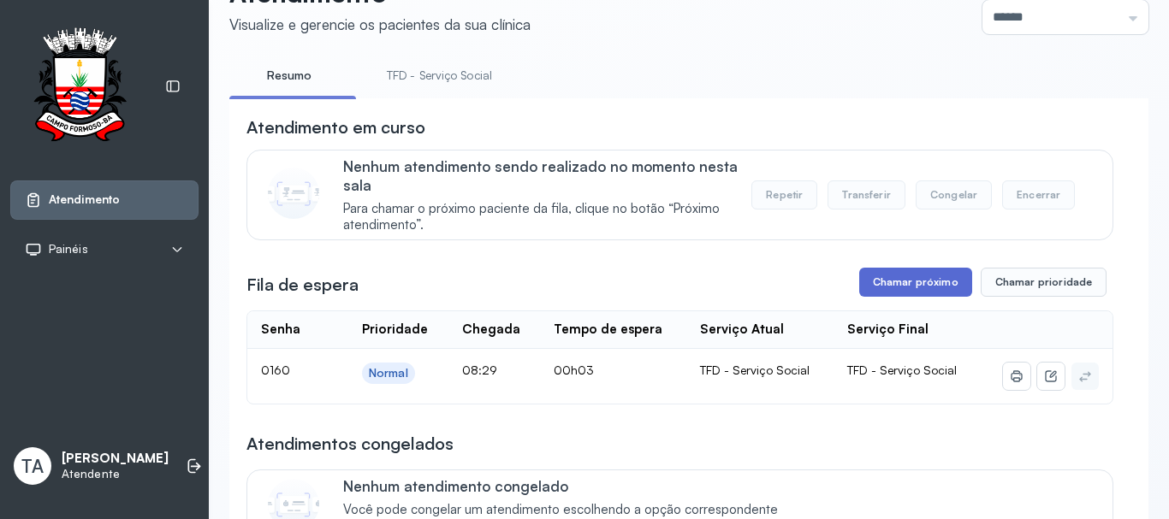
click at [875, 287] on button "Chamar próximo" at bounding box center [915, 282] width 113 height 29
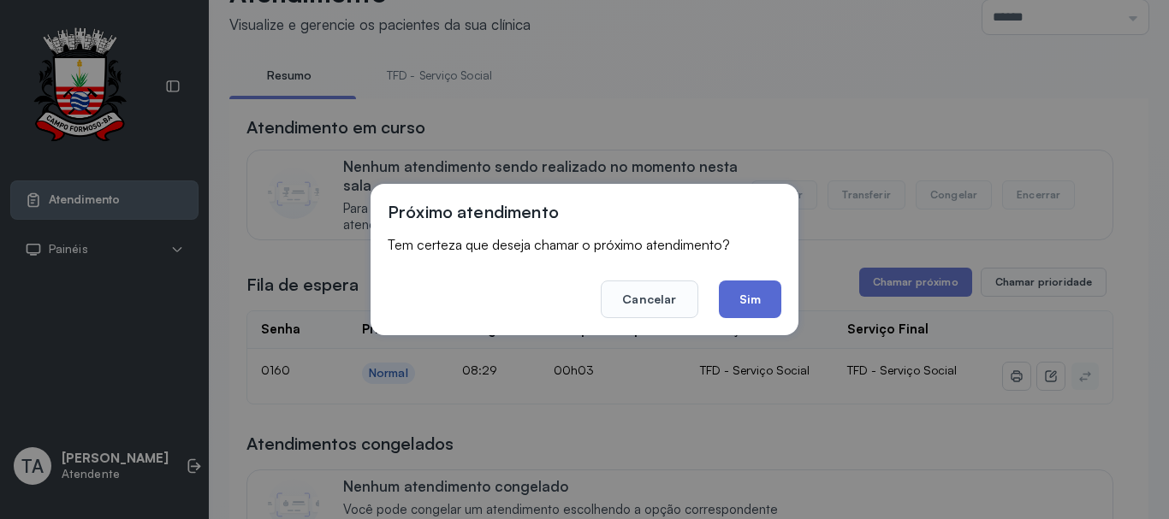
click at [774, 293] on button "Sim" at bounding box center [750, 300] width 62 height 38
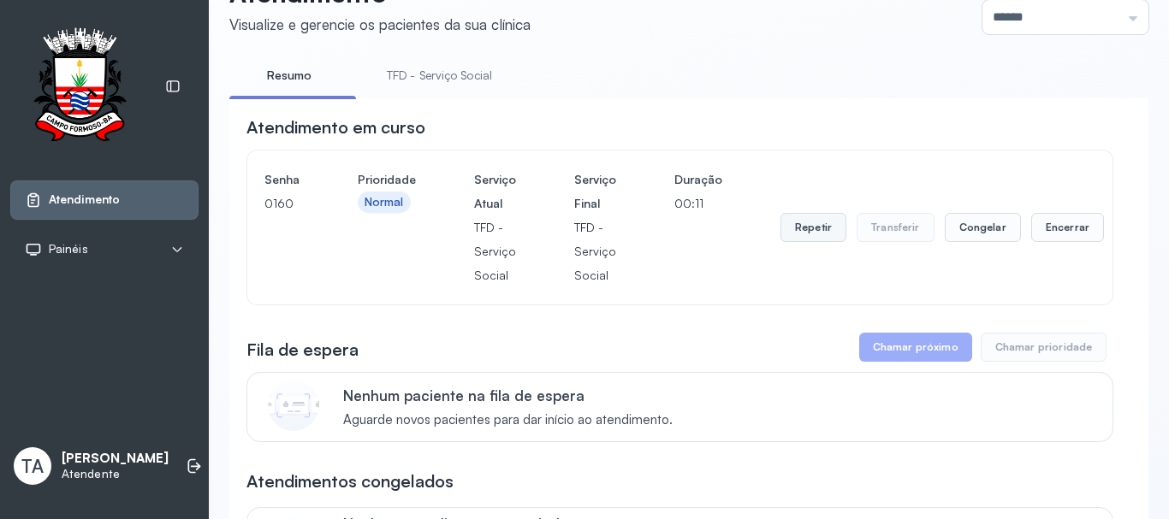
click at [801, 232] on button "Repetir" at bounding box center [813, 227] width 66 height 29
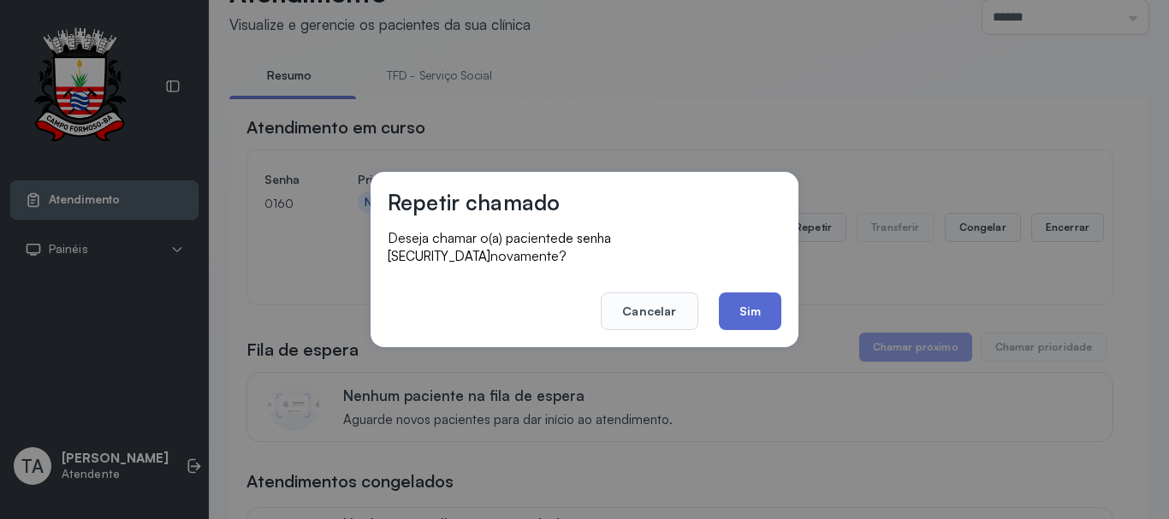
click at [725, 304] on button "Sim" at bounding box center [750, 312] width 62 height 38
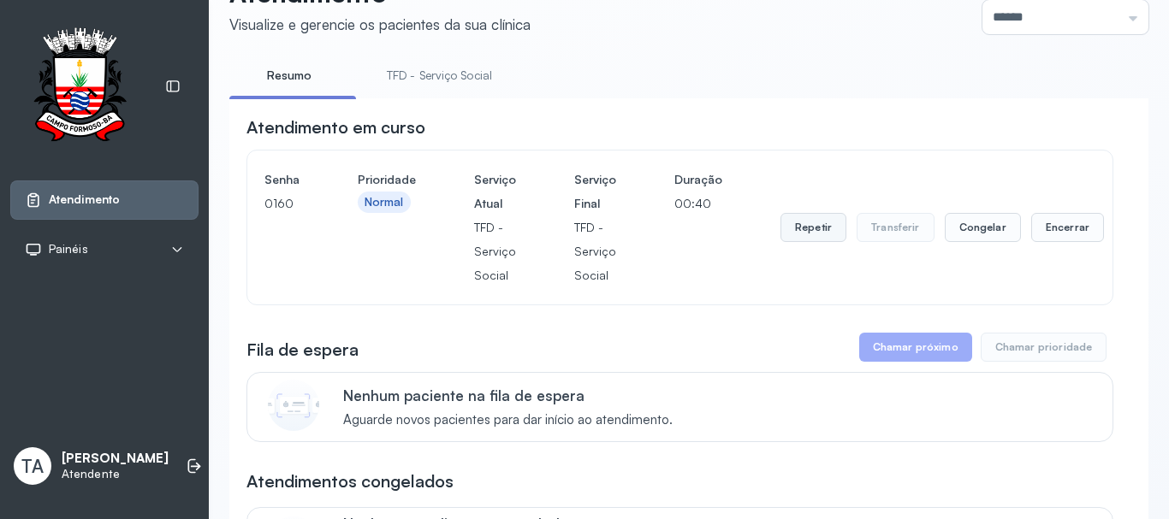
click at [787, 242] on button "Repetir" at bounding box center [813, 227] width 66 height 29
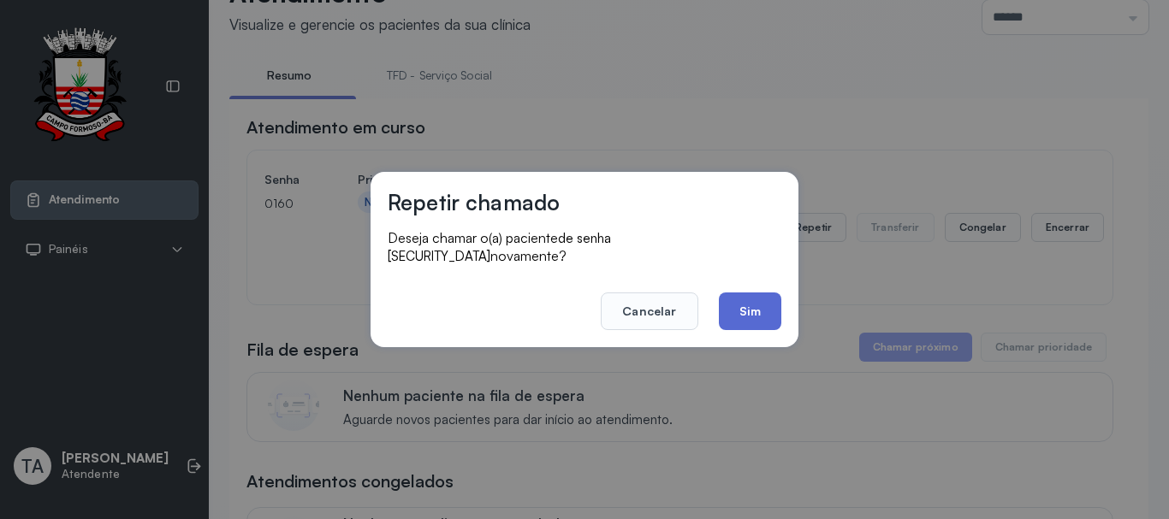
click at [761, 312] on button "Sim" at bounding box center [750, 312] width 62 height 38
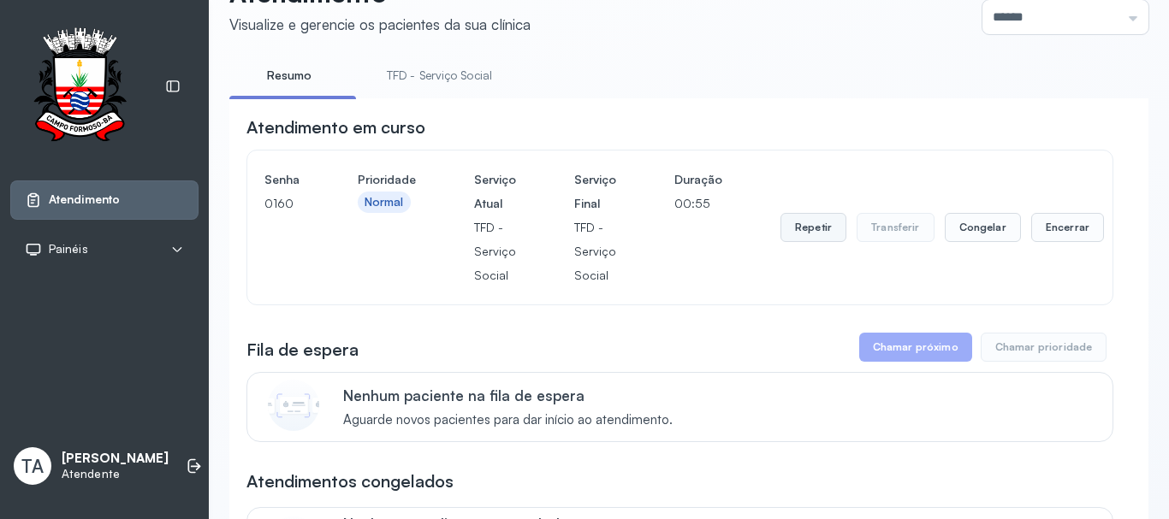
click at [790, 231] on button "Repetir" at bounding box center [813, 227] width 66 height 29
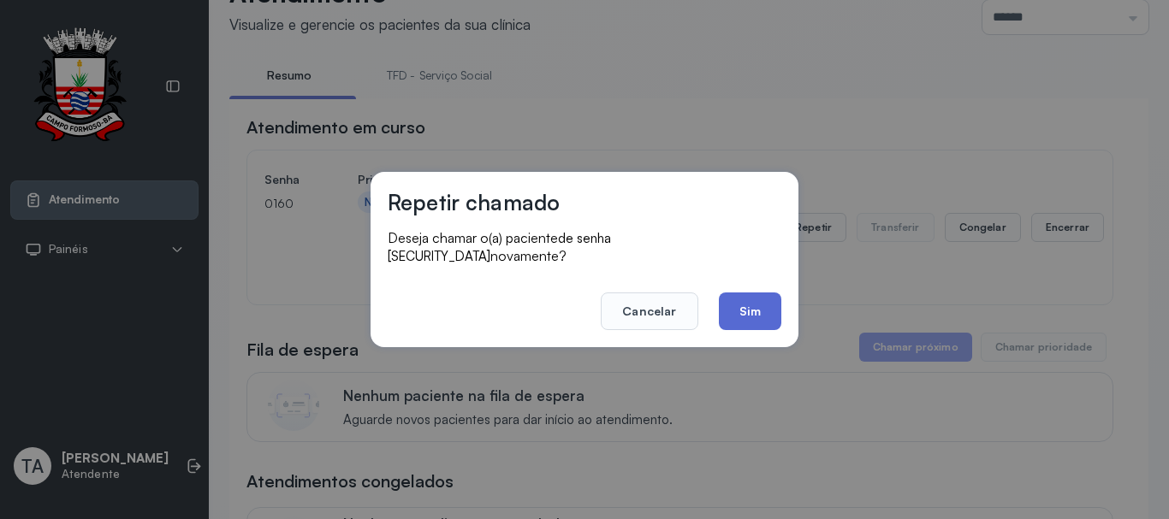
click at [773, 313] on button "Sim" at bounding box center [750, 312] width 62 height 38
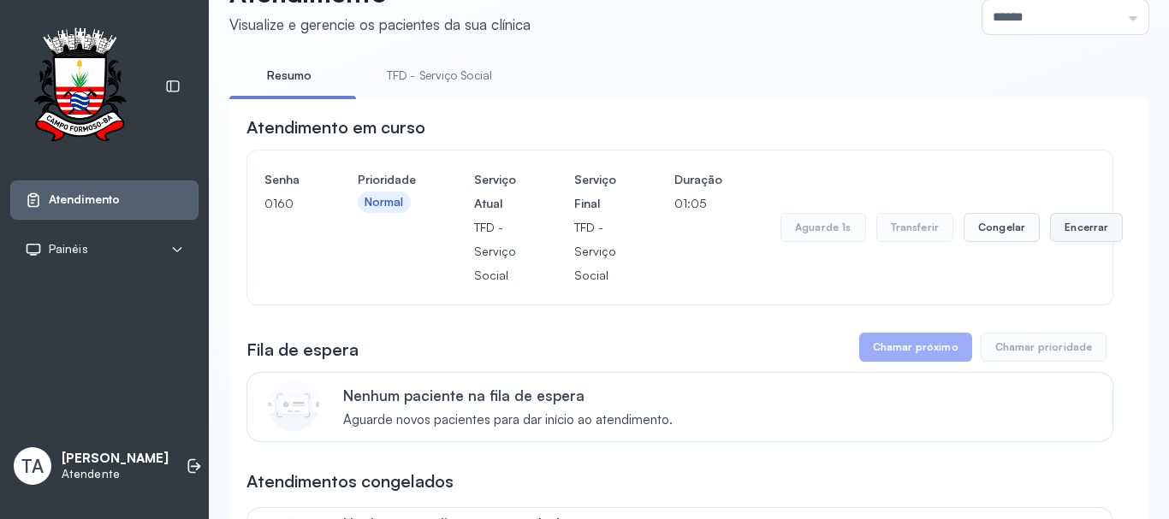
click at [1050, 233] on button "Encerrar" at bounding box center [1086, 227] width 73 height 29
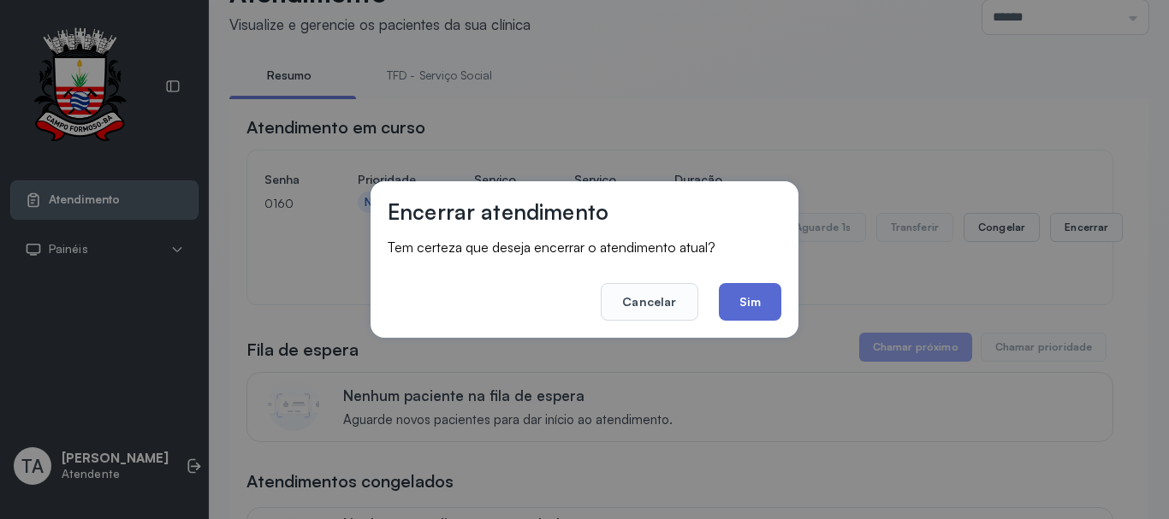
drag, startPoint x: 781, startPoint y: 291, endPoint x: 771, endPoint y: 300, distance: 13.9
click at [776, 296] on div "Encerrar atendimento Tem certeza que deseja encerrar o atendimento atual? Cance…" at bounding box center [584, 259] width 428 height 157
click at [771, 300] on button "Sim" at bounding box center [750, 302] width 62 height 38
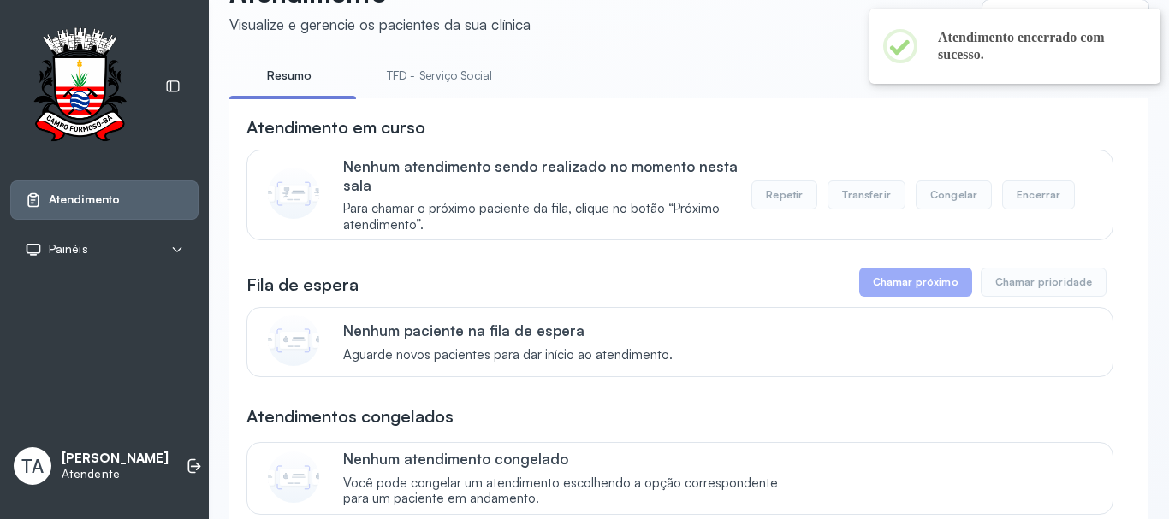
click at [453, 67] on link "TFD - Serviço Social" at bounding box center [439, 76] width 139 height 28
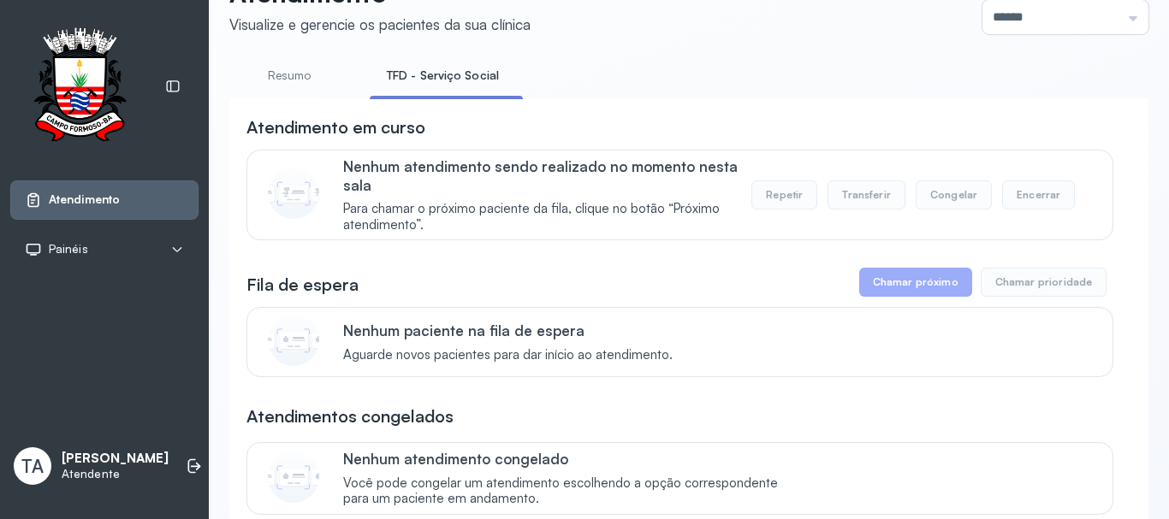
click at [281, 62] on link "Resumo" at bounding box center [289, 76] width 120 height 28
click at [435, 73] on link "TFD - Serviço Social" at bounding box center [439, 76] width 139 height 28
click at [284, 74] on link "Resumo" at bounding box center [289, 76] width 120 height 28
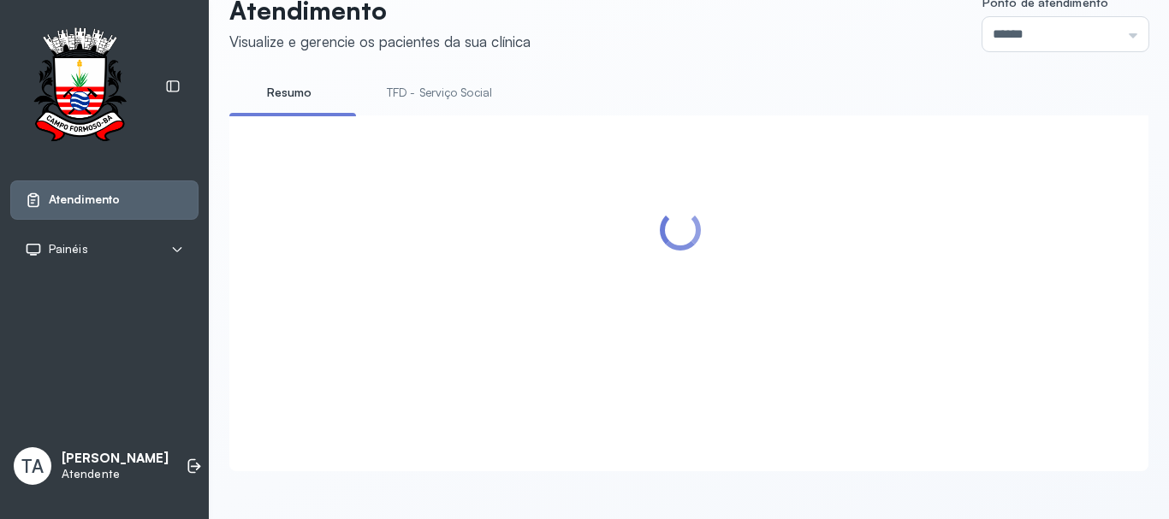
click at [428, 79] on link "TFD - Serviço Social" at bounding box center [439, 93] width 139 height 28
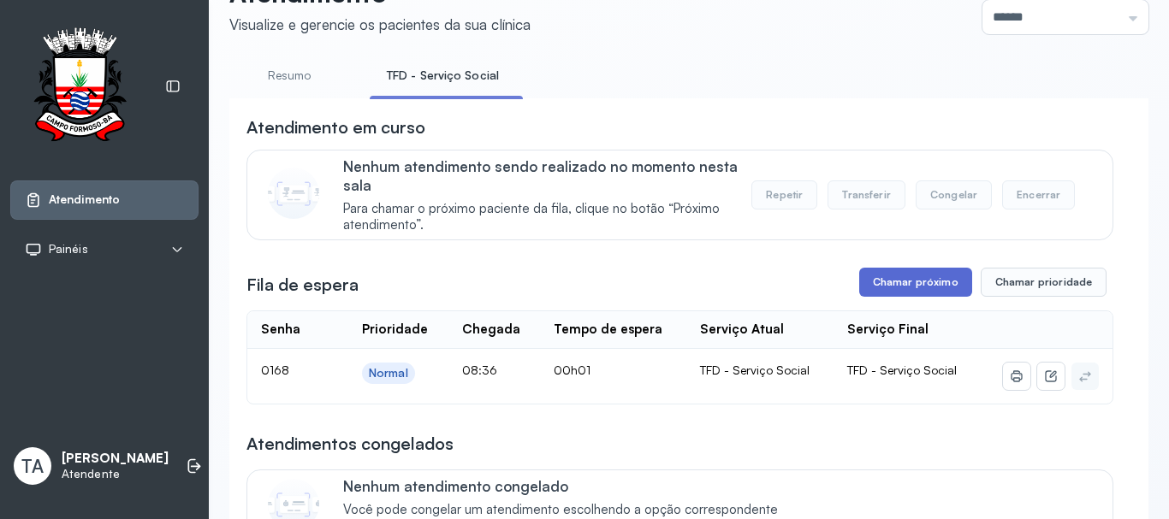
click at [909, 281] on button "Chamar próximo" at bounding box center [915, 282] width 113 height 29
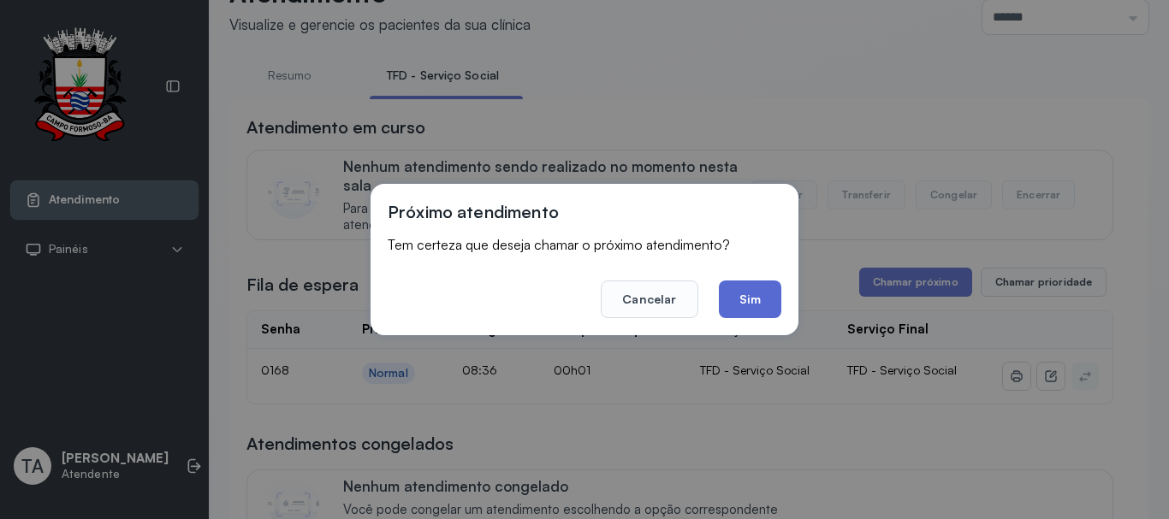
click at [753, 297] on button "Sim" at bounding box center [750, 300] width 62 height 38
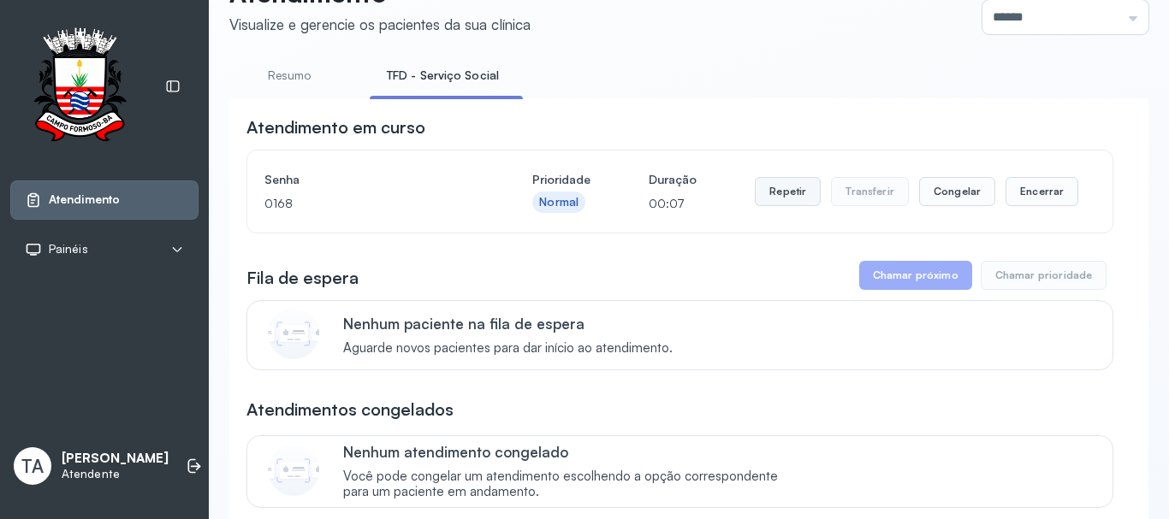
click at [784, 204] on button "Repetir" at bounding box center [788, 191] width 66 height 29
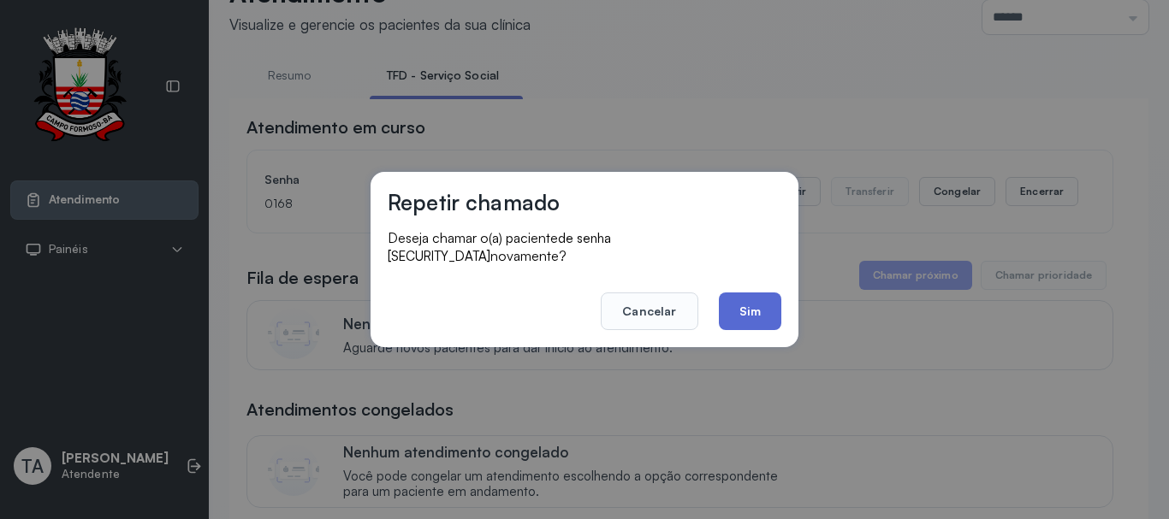
click at [738, 306] on button "Sim" at bounding box center [750, 312] width 62 height 38
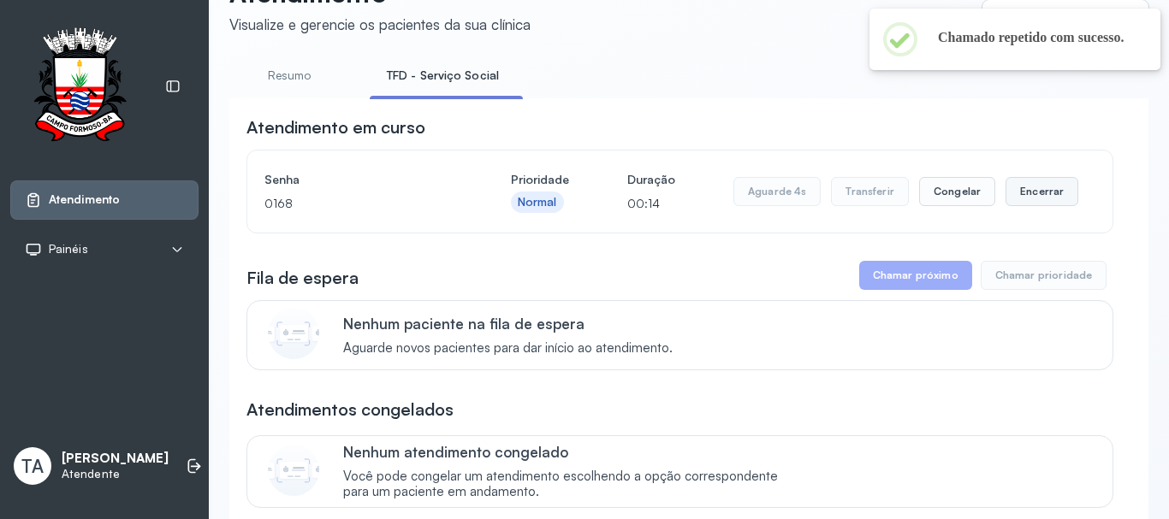
click at [1028, 194] on button "Encerrar" at bounding box center [1041, 191] width 73 height 29
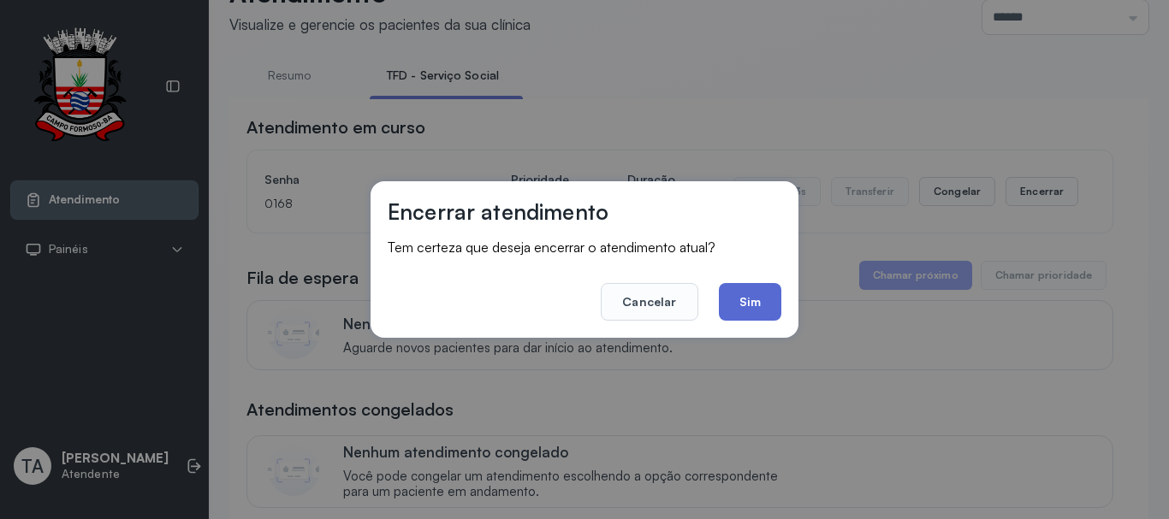
click at [755, 306] on button "Sim" at bounding box center [750, 302] width 62 height 38
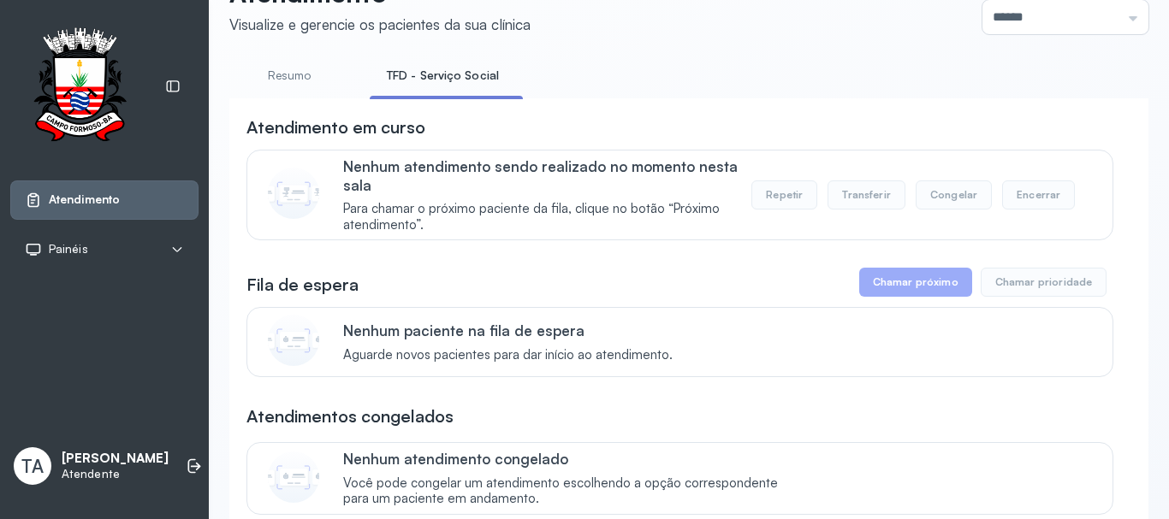
scroll to position [87, 0]
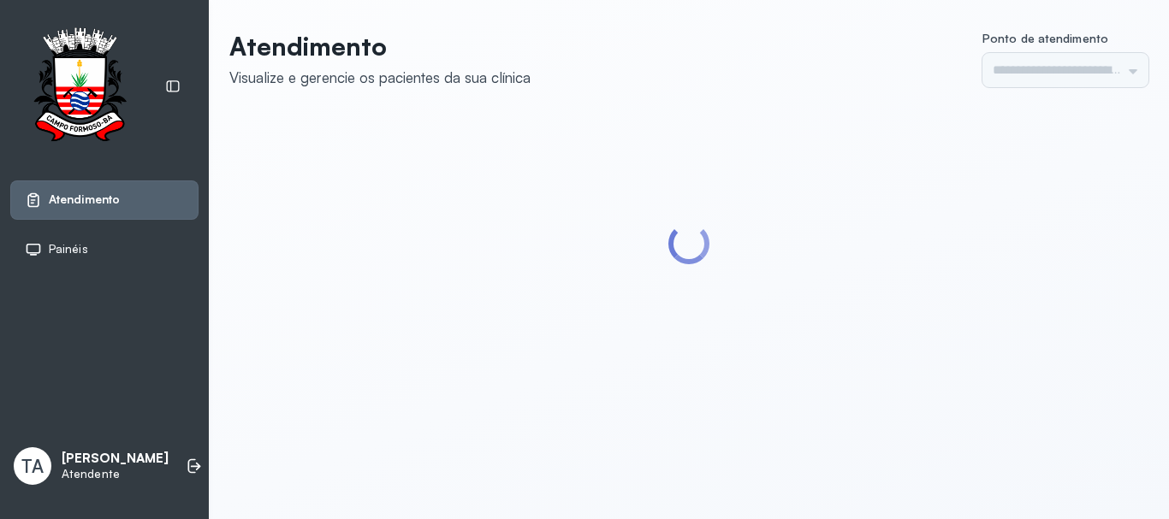
type input "******"
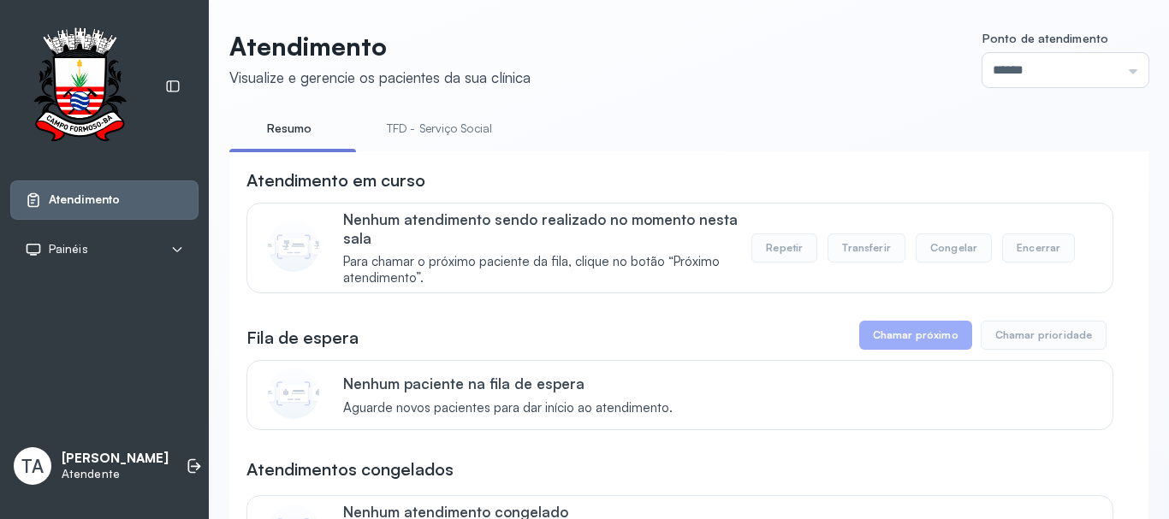
click at [442, 133] on link "TFD - Serviço Social" at bounding box center [439, 129] width 139 height 28
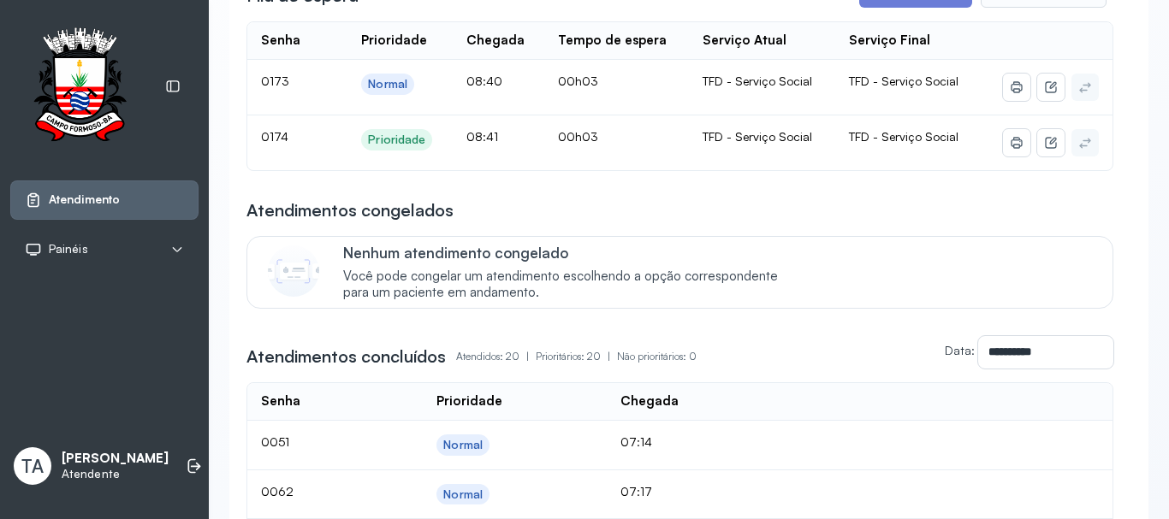
scroll to position [257, 0]
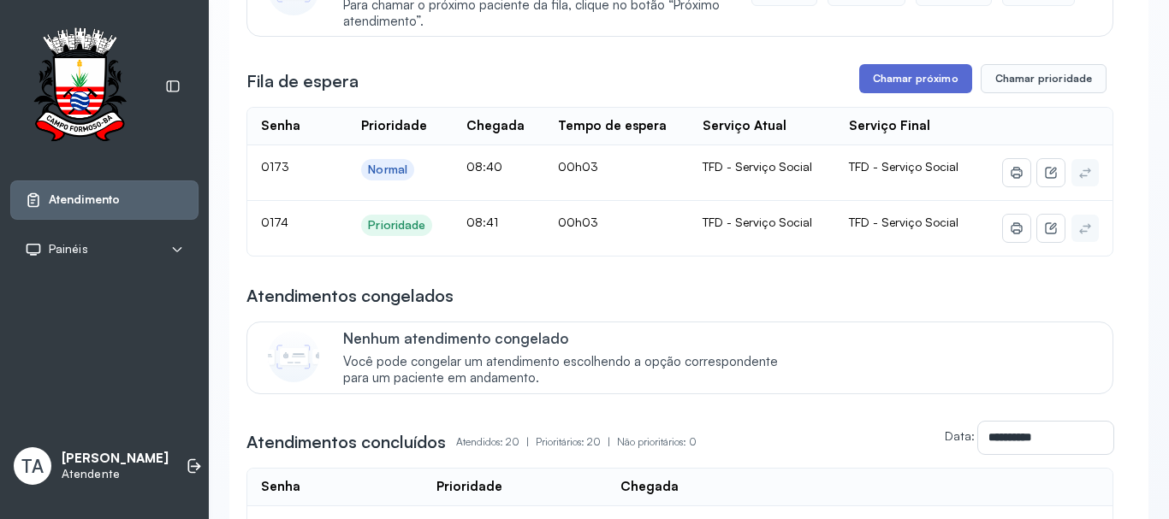
click at [909, 79] on button "Chamar próximo" at bounding box center [915, 78] width 113 height 29
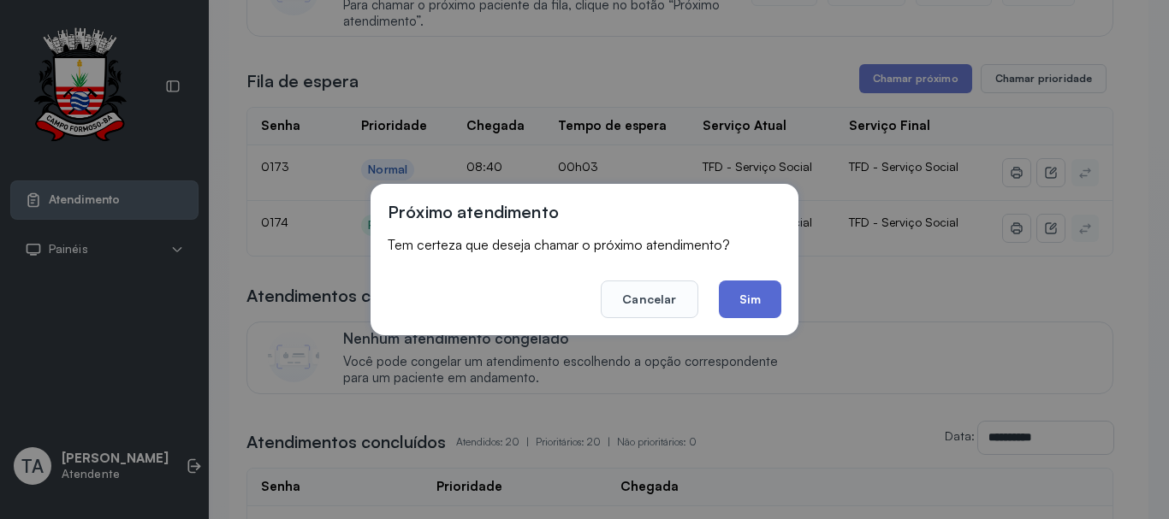
click at [761, 299] on button "Sim" at bounding box center [750, 300] width 62 height 38
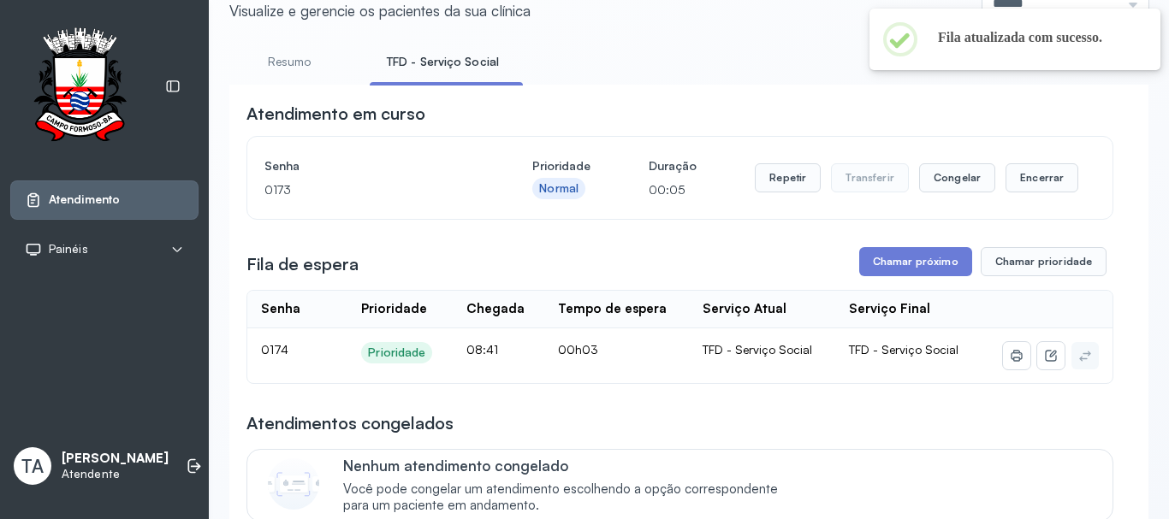
scroll to position [0, 0]
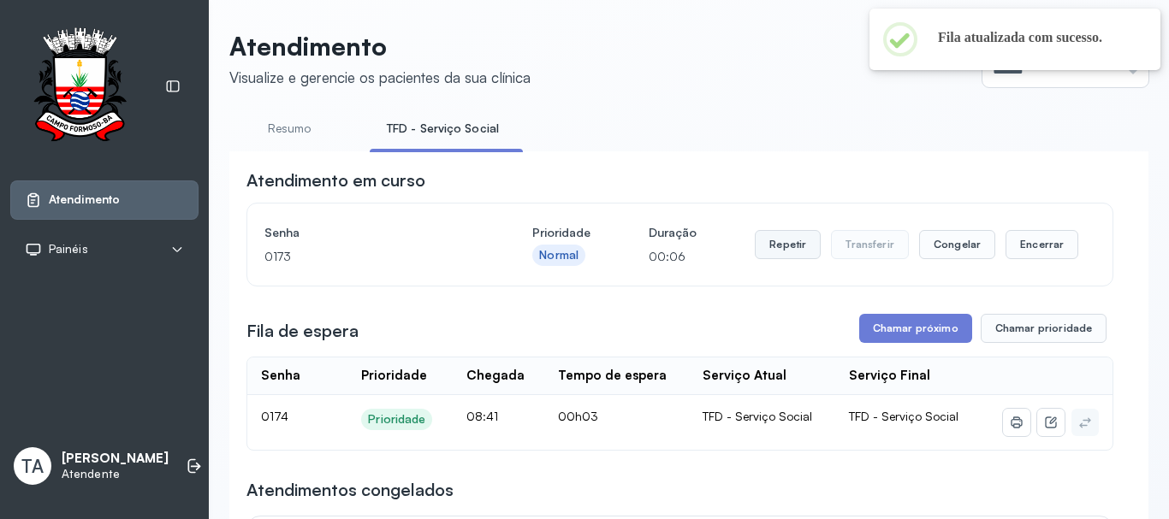
click at [764, 234] on button "Repetir" at bounding box center [788, 244] width 66 height 29
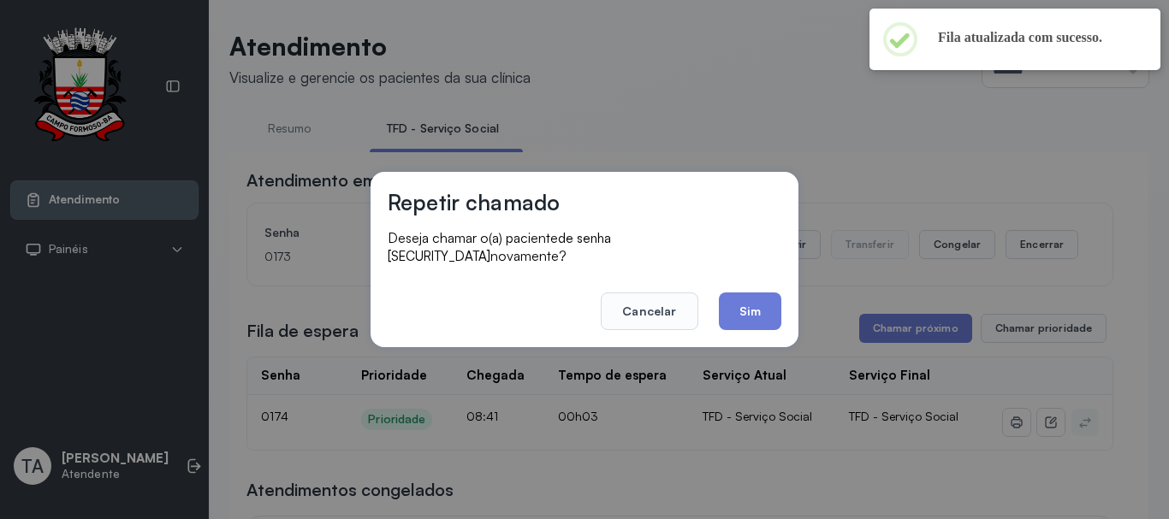
click at [739, 335] on div "Repetir chamado Deseja chamar o(a) paciente de senha 0173 novamente? Cancelar S…" at bounding box center [584, 259] width 428 height 175
click at [743, 309] on button "Sim" at bounding box center [750, 312] width 62 height 38
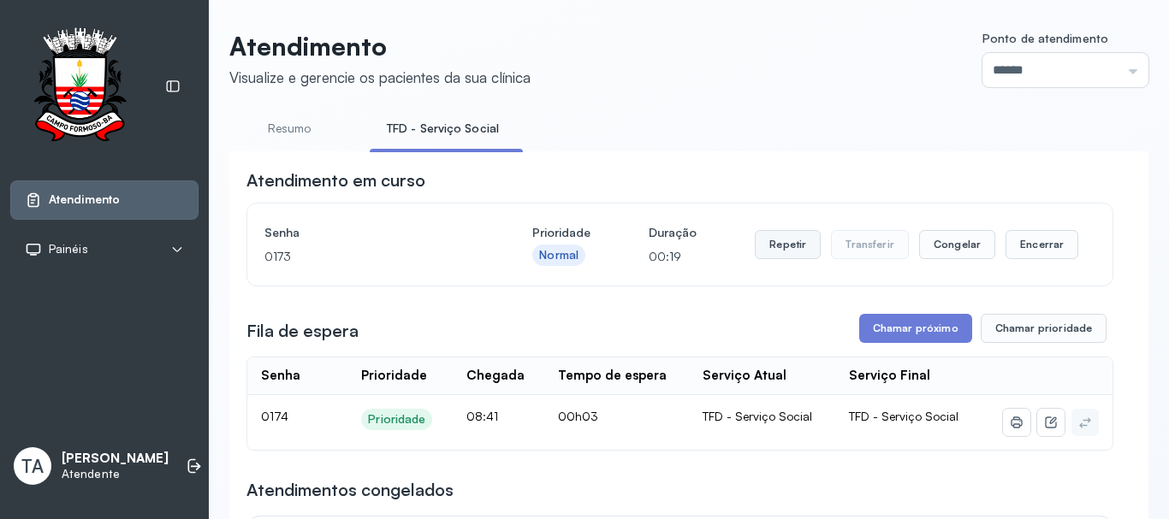
click at [772, 248] on button "Repetir" at bounding box center [788, 244] width 66 height 29
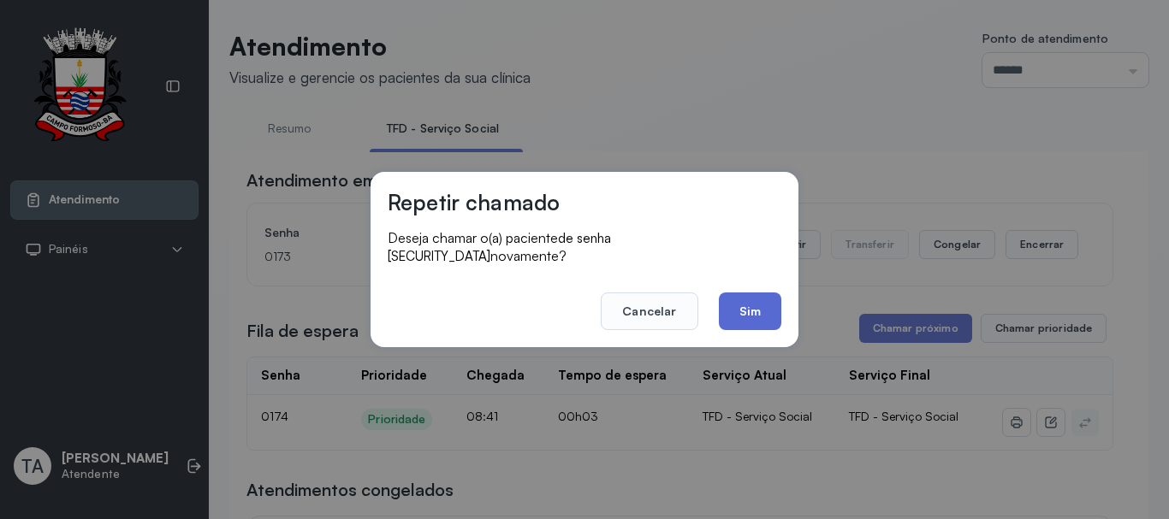
click at [737, 312] on button "Sim" at bounding box center [750, 312] width 62 height 38
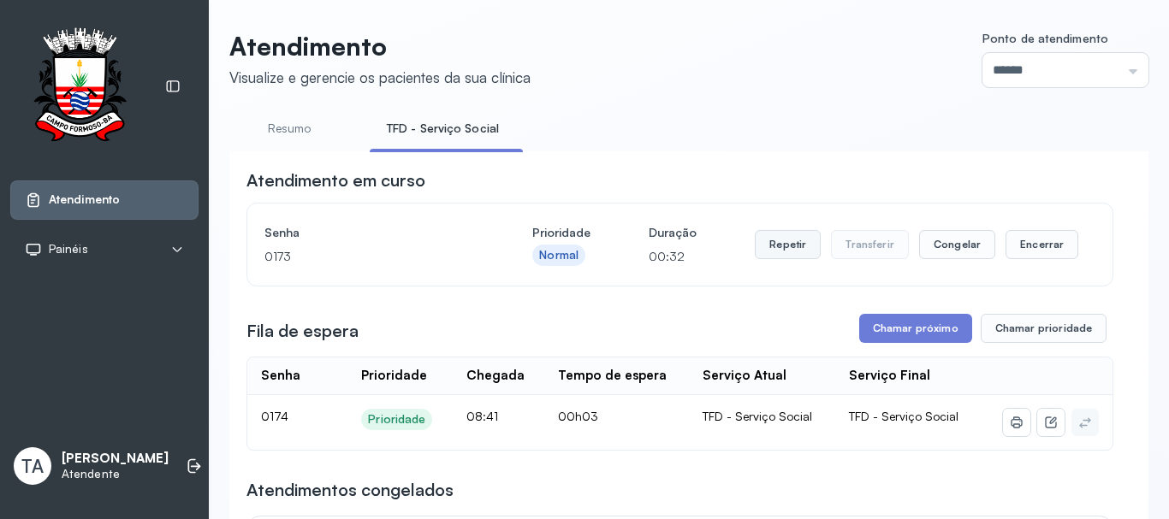
click at [767, 252] on button "Repetir" at bounding box center [788, 244] width 66 height 29
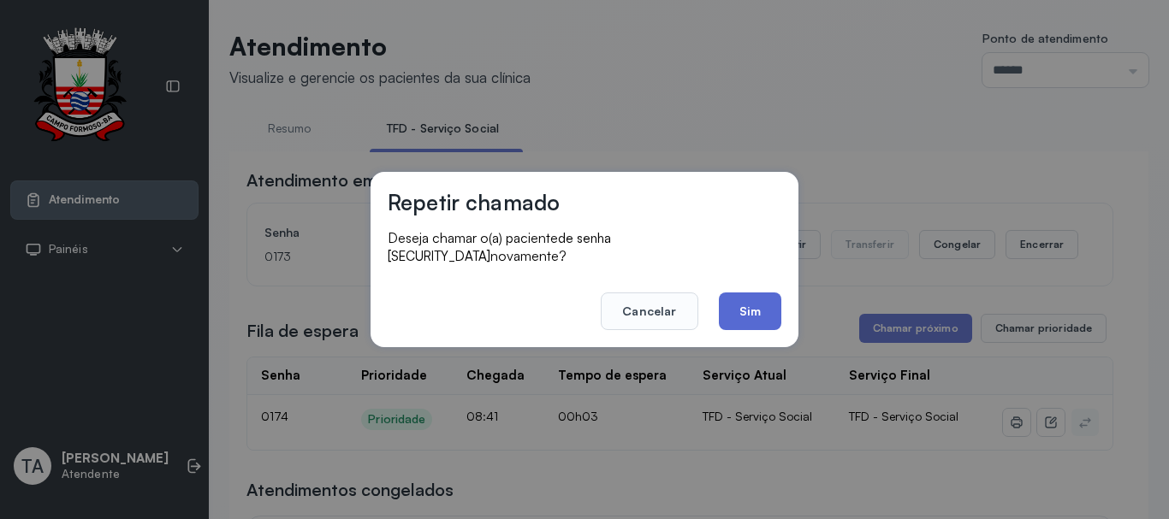
click at [761, 293] on button "Sim" at bounding box center [750, 312] width 62 height 38
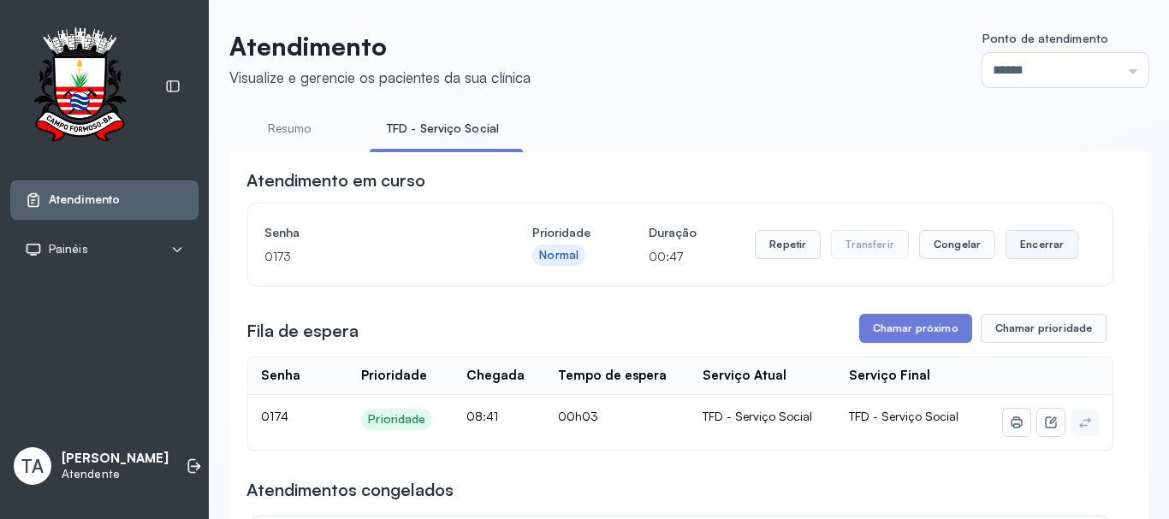
click at [1032, 245] on button "Encerrar" at bounding box center [1041, 244] width 73 height 29
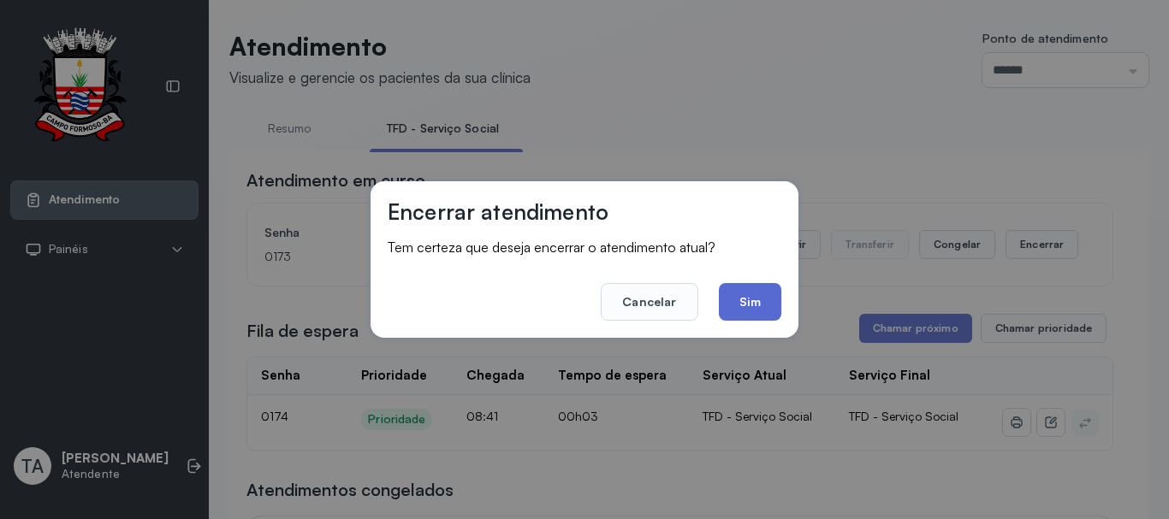
click at [734, 305] on button "Sim" at bounding box center [750, 302] width 62 height 38
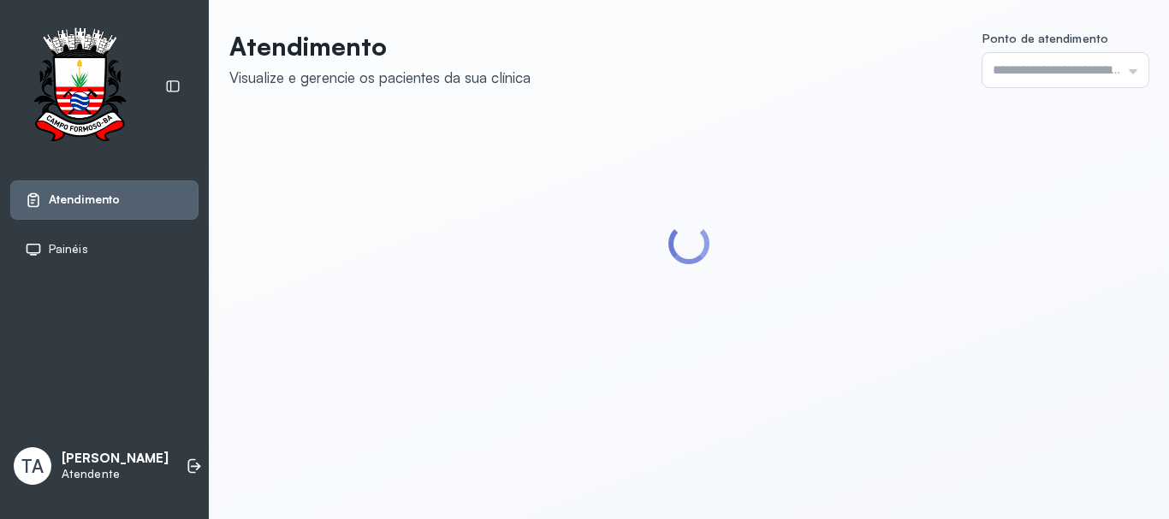
type input "******"
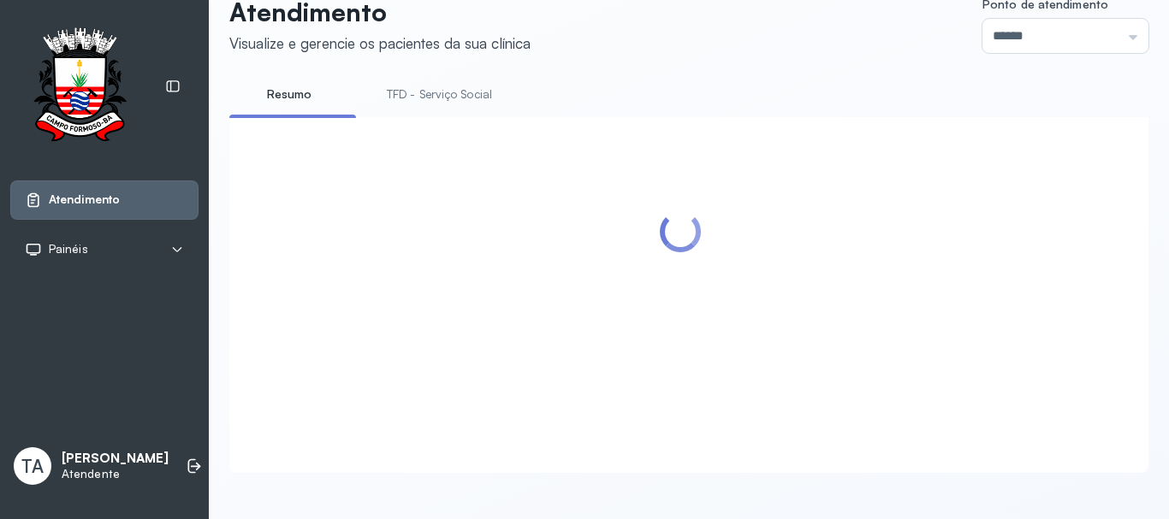
scroll to position [53, 0]
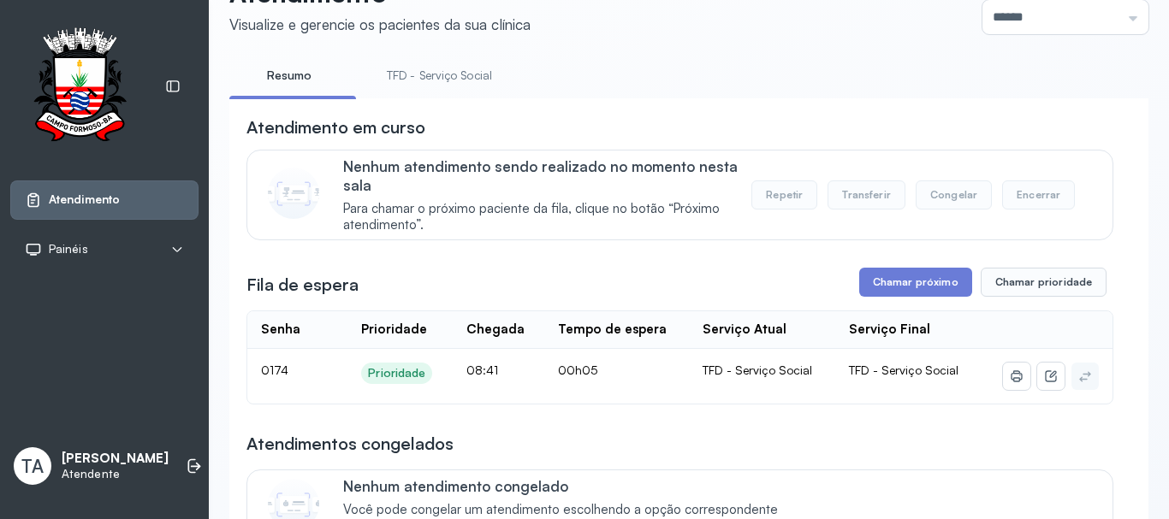
click at [469, 74] on link "TFD - Serviço Social" at bounding box center [439, 76] width 139 height 28
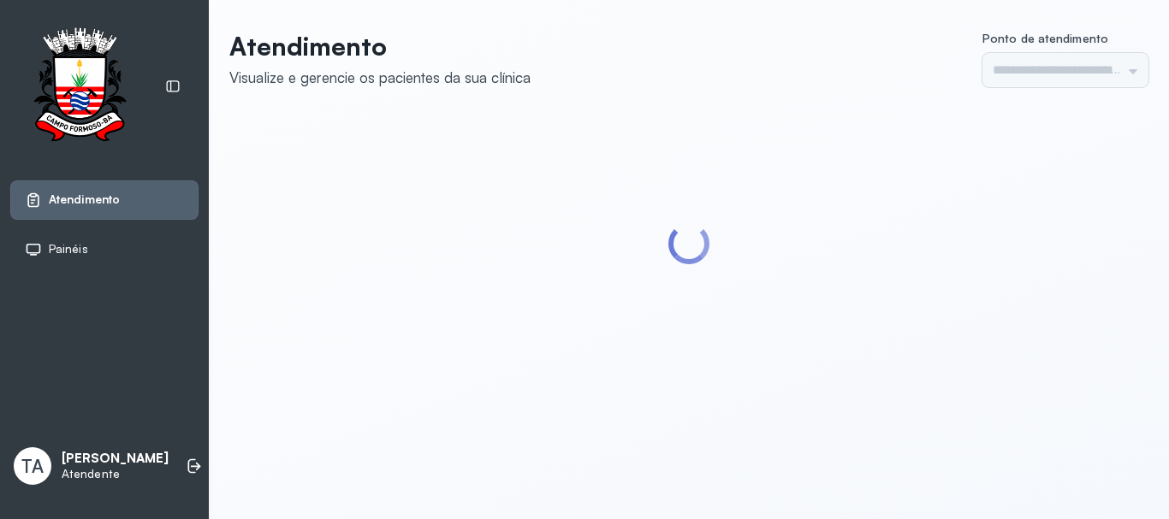
type input "******"
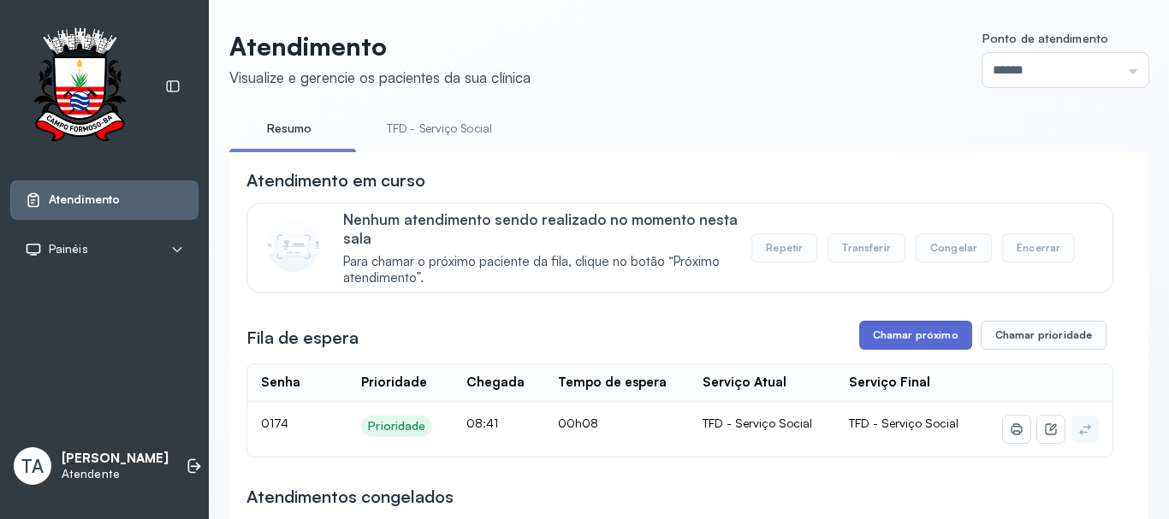
click at [903, 350] on button "Chamar próximo" at bounding box center [915, 335] width 113 height 29
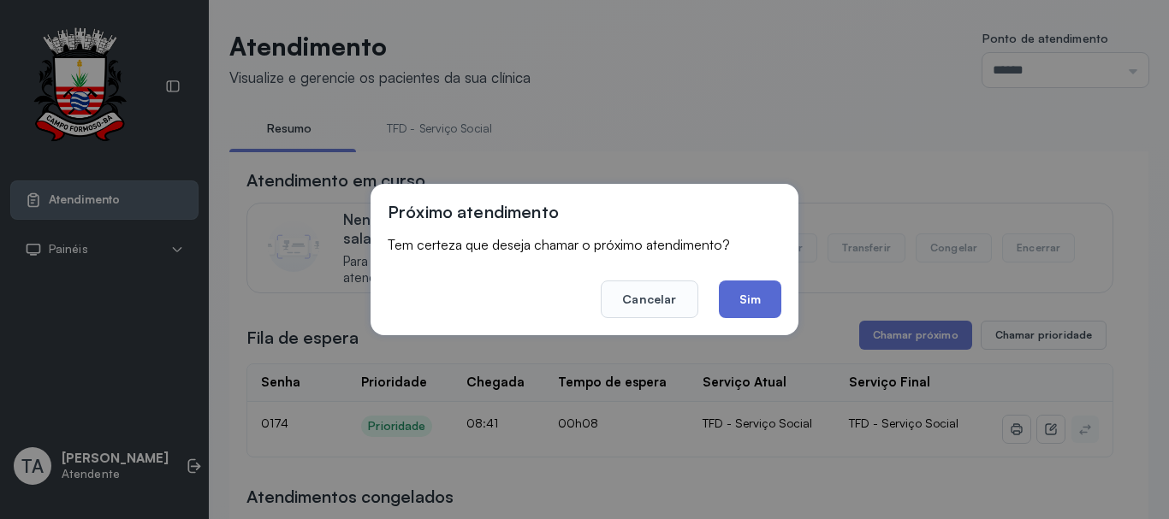
click at [765, 305] on button "Sim" at bounding box center [750, 300] width 62 height 38
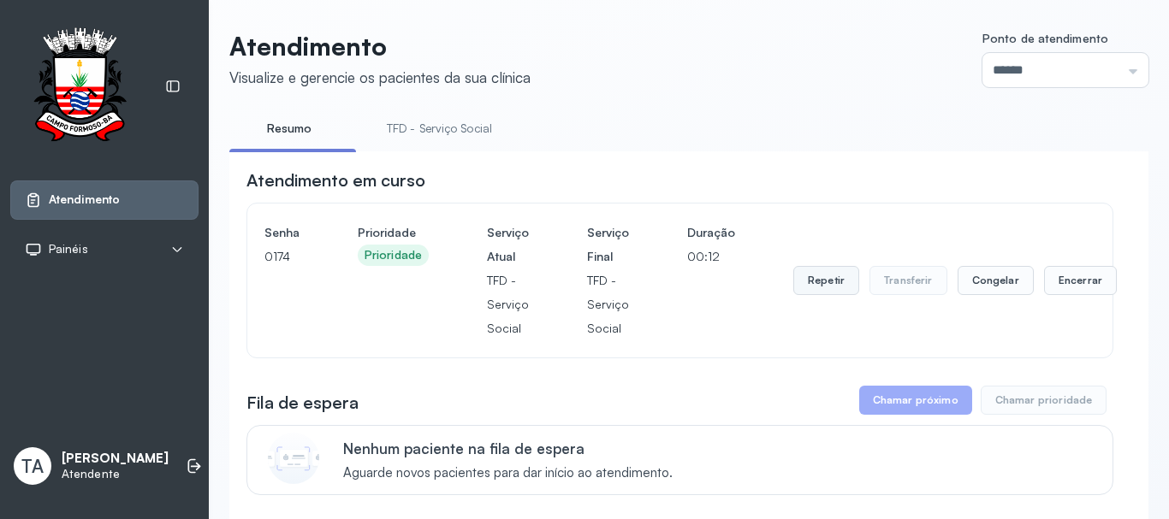
click at [796, 292] on button "Repetir" at bounding box center [826, 280] width 66 height 29
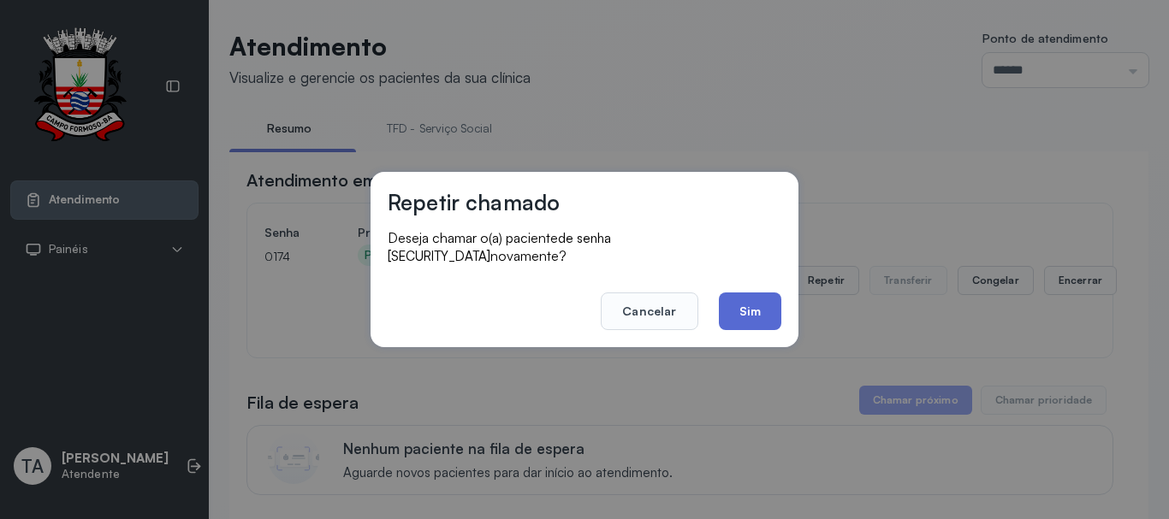
click at [756, 311] on button "Sim" at bounding box center [750, 312] width 62 height 38
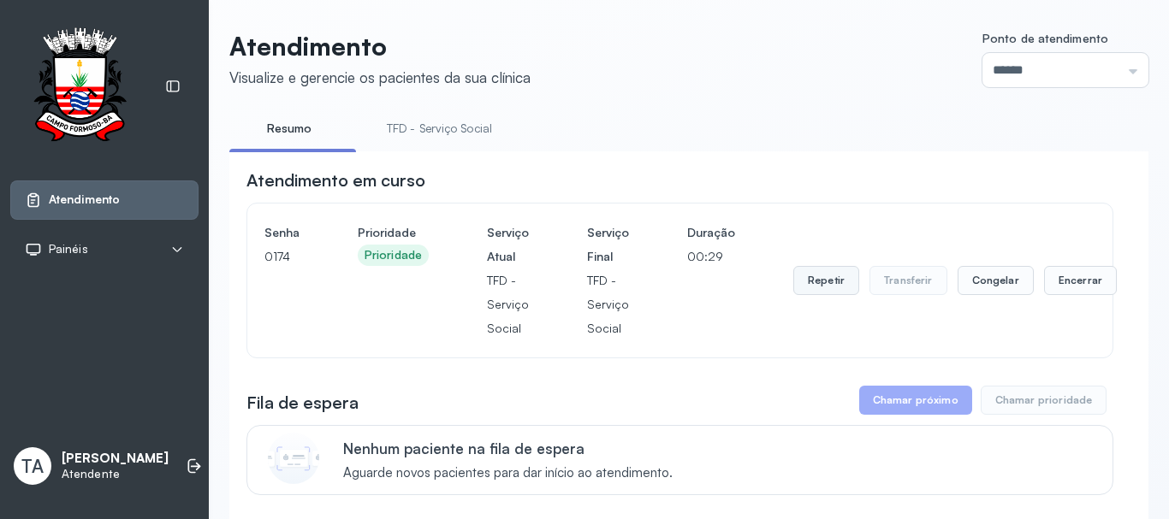
click at [825, 290] on button "Repetir" at bounding box center [826, 280] width 66 height 29
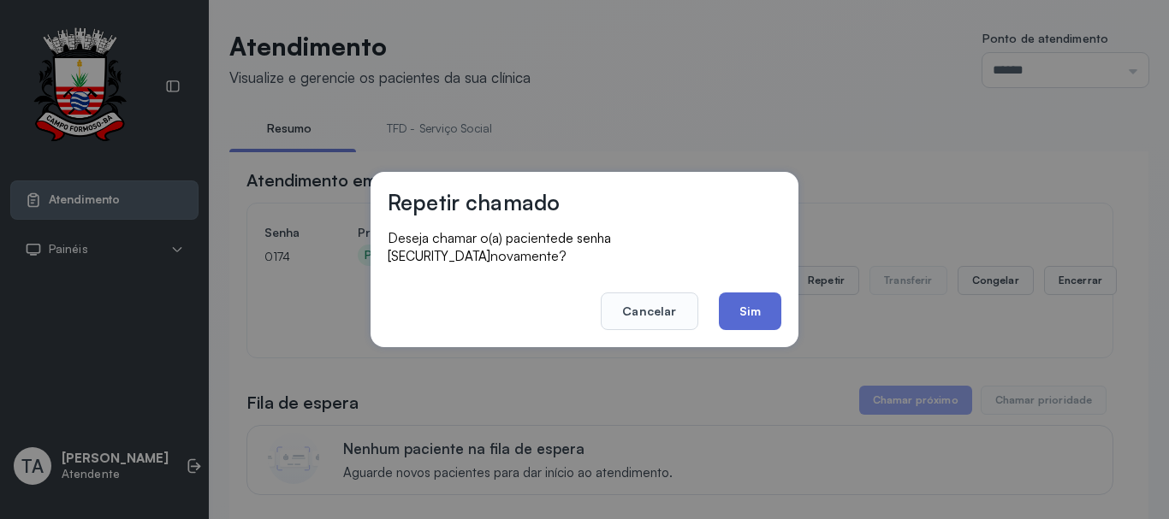
click at [754, 309] on button "Sim" at bounding box center [750, 312] width 62 height 38
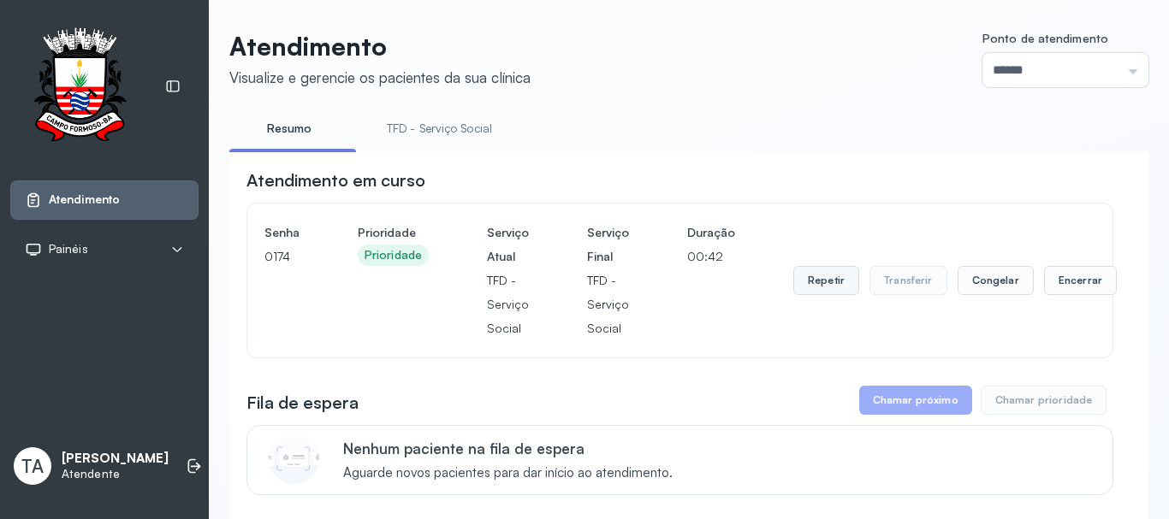
click at [821, 287] on button "Repetir" at bounding box center [826, 280] width 66 height 29
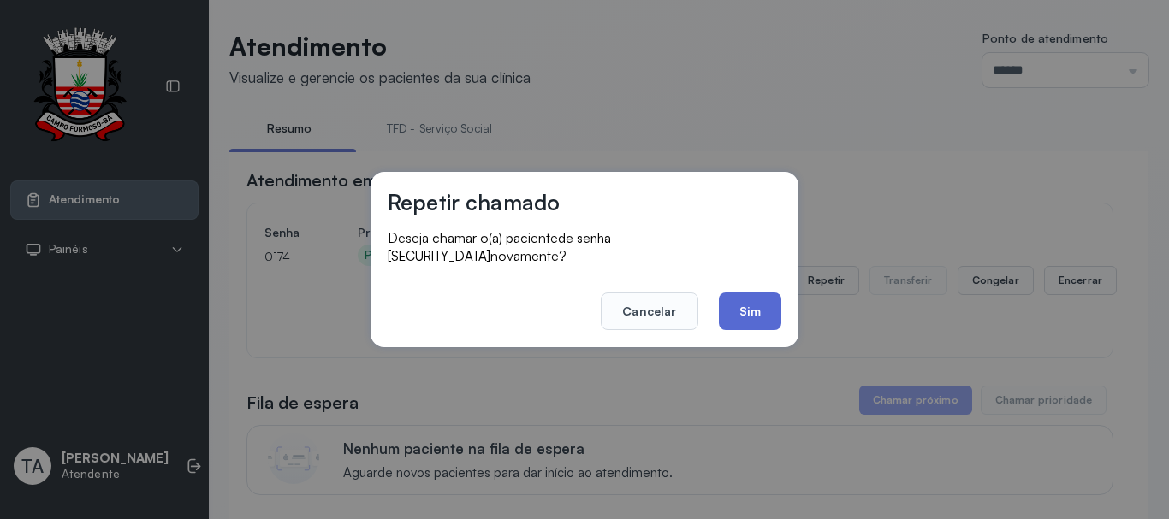
click at [742, 318] on button "Sim" at bounding box center [750, 312] width 62 height 38
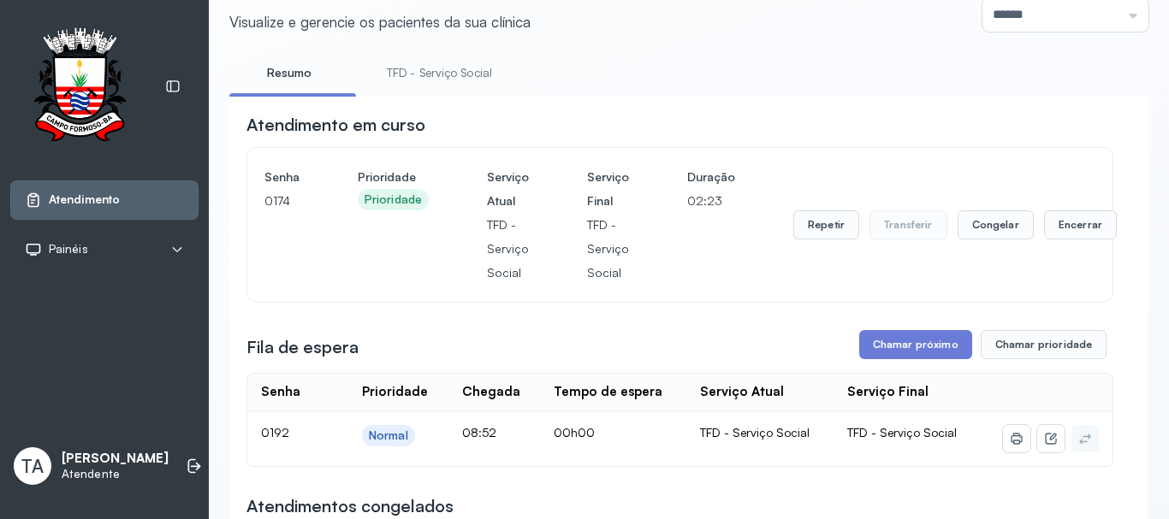
scroll to position [86, 0]
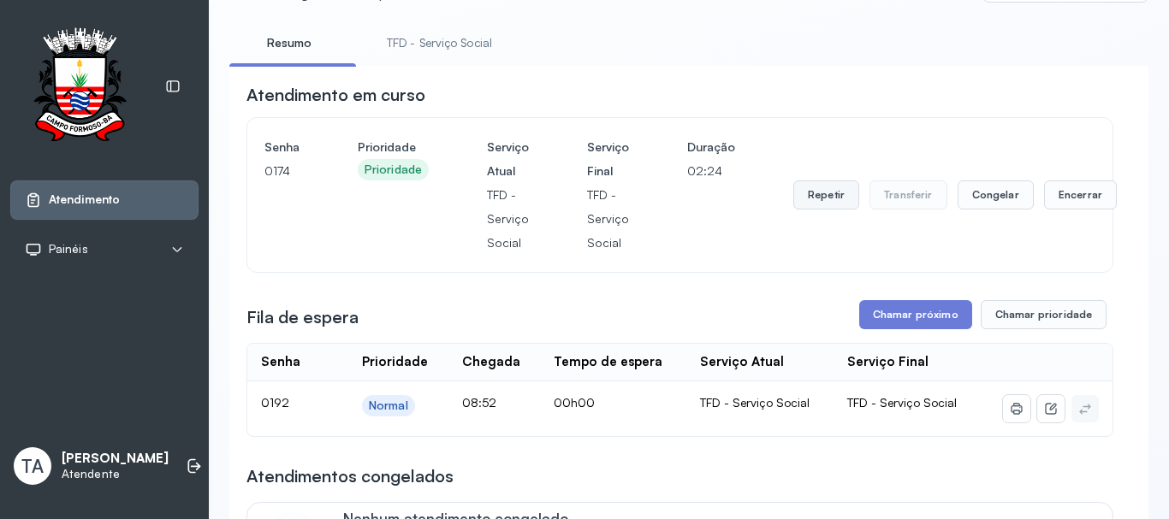
click at [821, 190] on button "Repetir" at bounding box center [826, 195] width 66 height 29
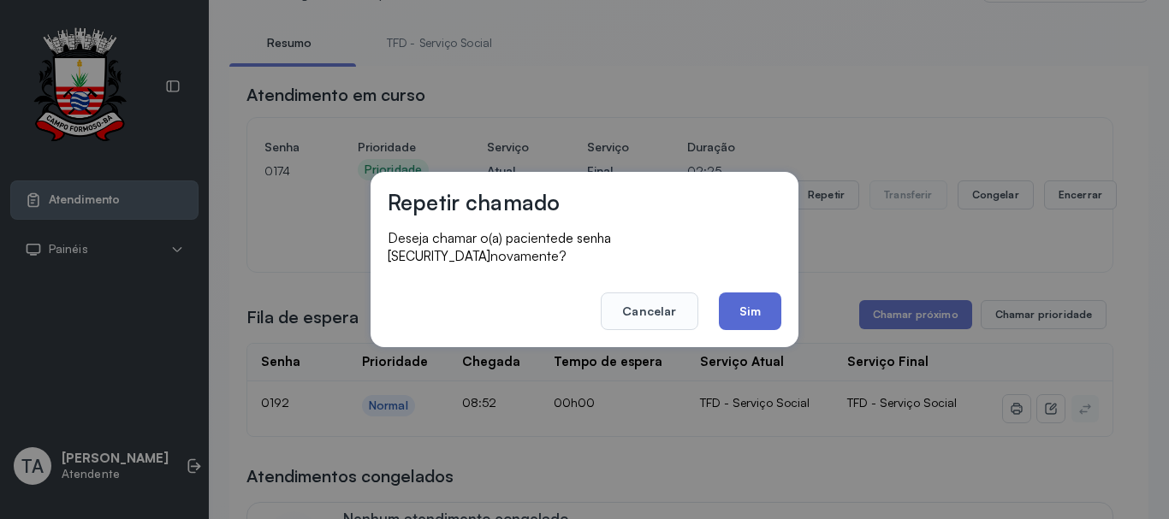
click at [758, 301] on button "Sim" at bounding box center [750, 312] width 62 height 38
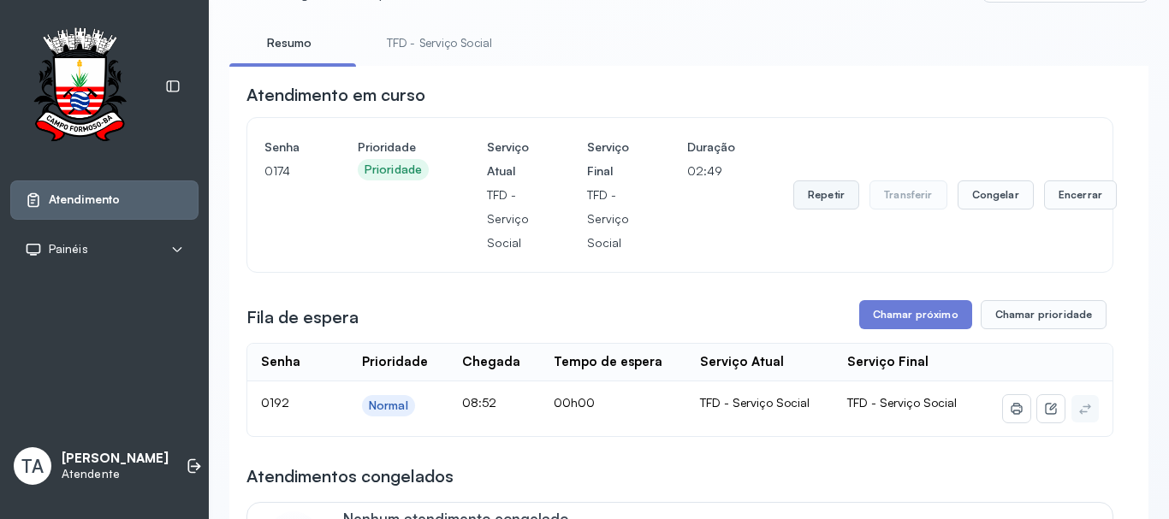
click at [798, 203] on button "Repetir" at bounding box center [826, 195] width 66 height 29
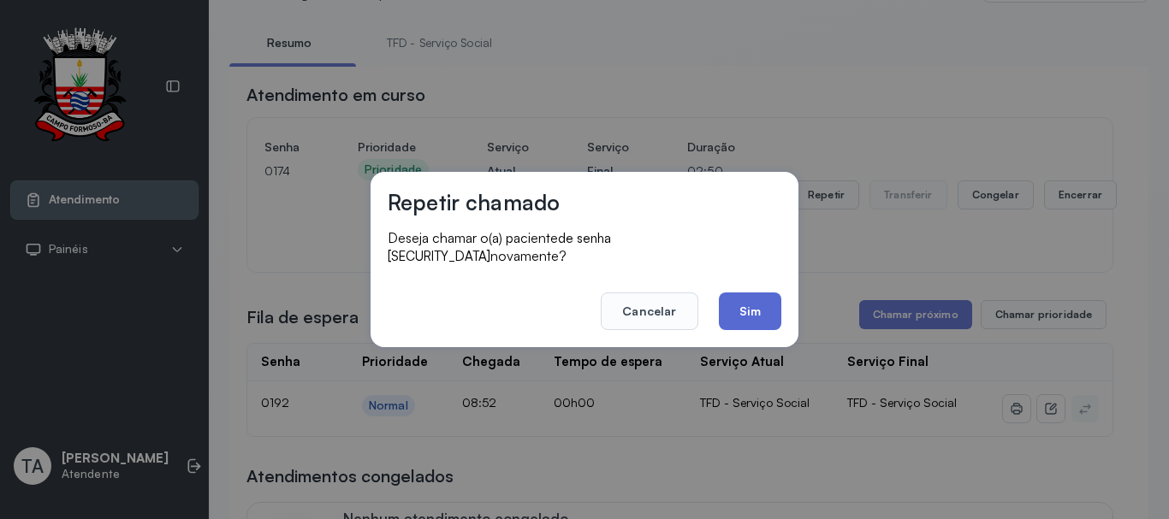
click at [763, 310] on button "Sim" at bounding box center [750, 312] width 62 height 38
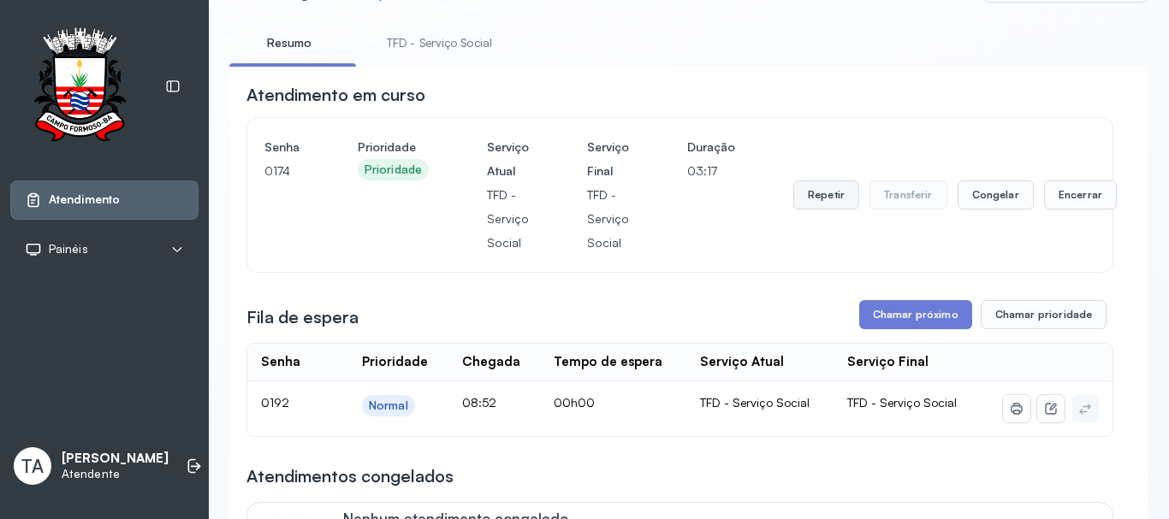
click at [806, 199] on button "Repetir" at bounding box center [826, 195] width 66 height 29
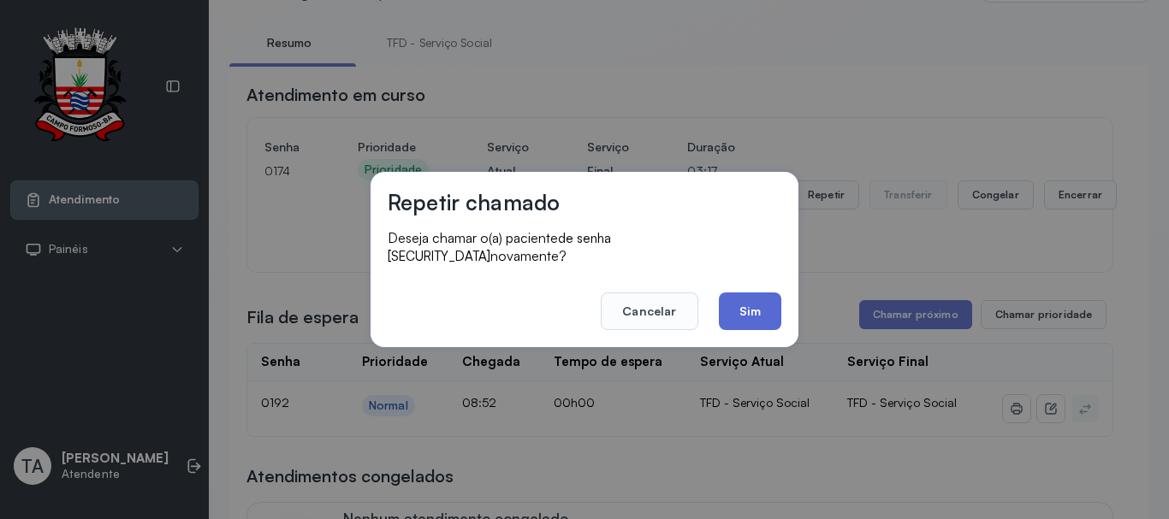
click at [766, 293] on button "Sim" at bounding box center [750, 312] width 62 height 38
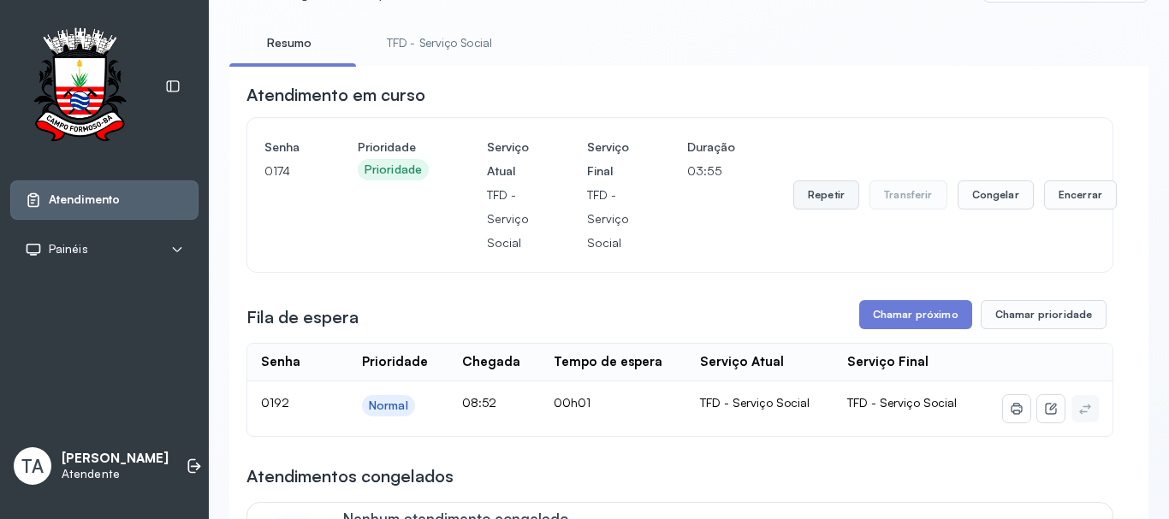
click at [797, 201] on button "Repetir" at bounding box center [826, 195] width 66 height 29
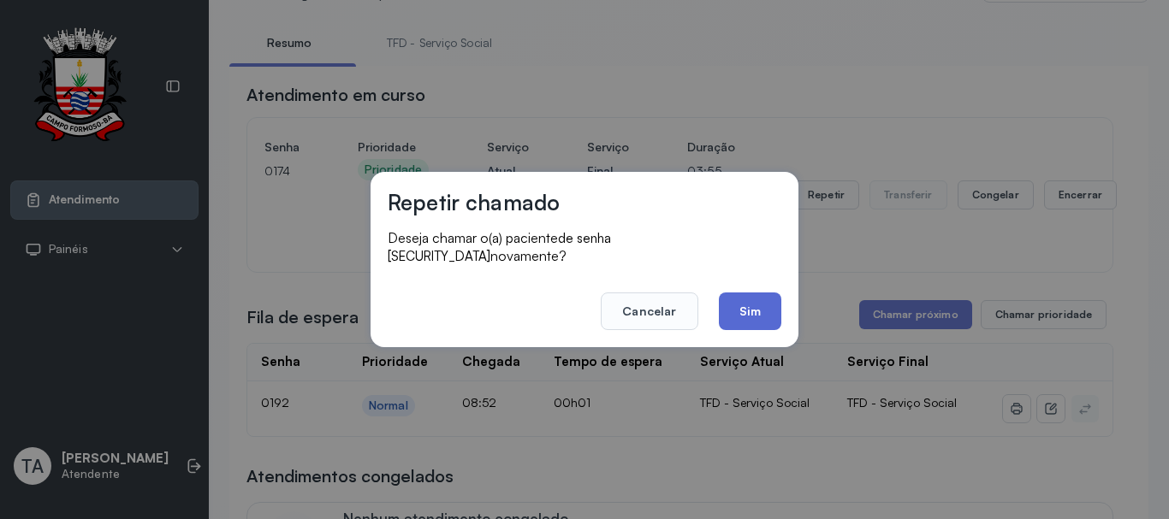
click at [759, 313] on button "Sim" at bounding box center [750, 312] width 62 height 38
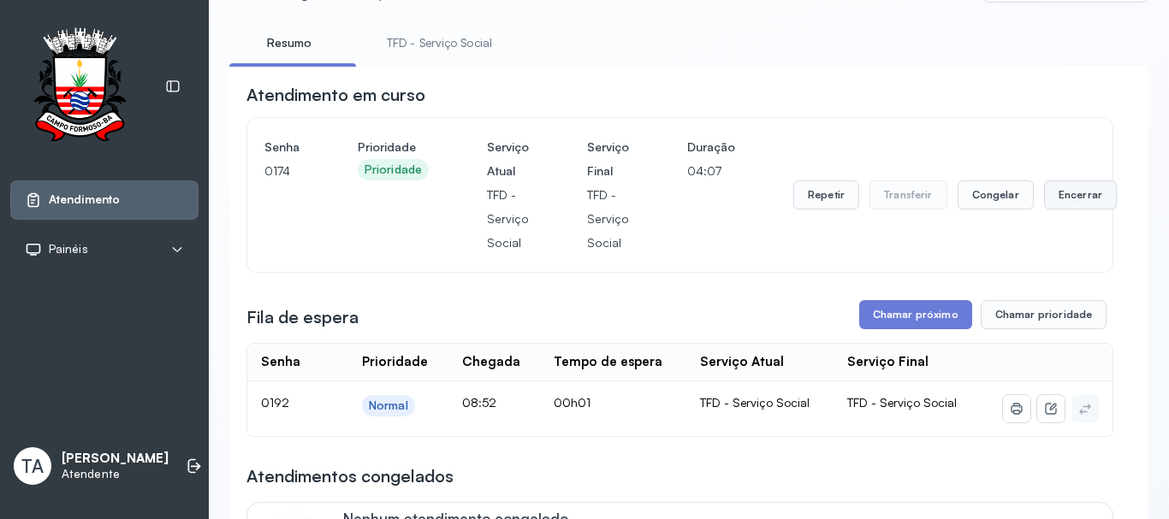
click at [1065, 188] on button "Encerrar" at bounding box center [1080, 195] width 73 height 29
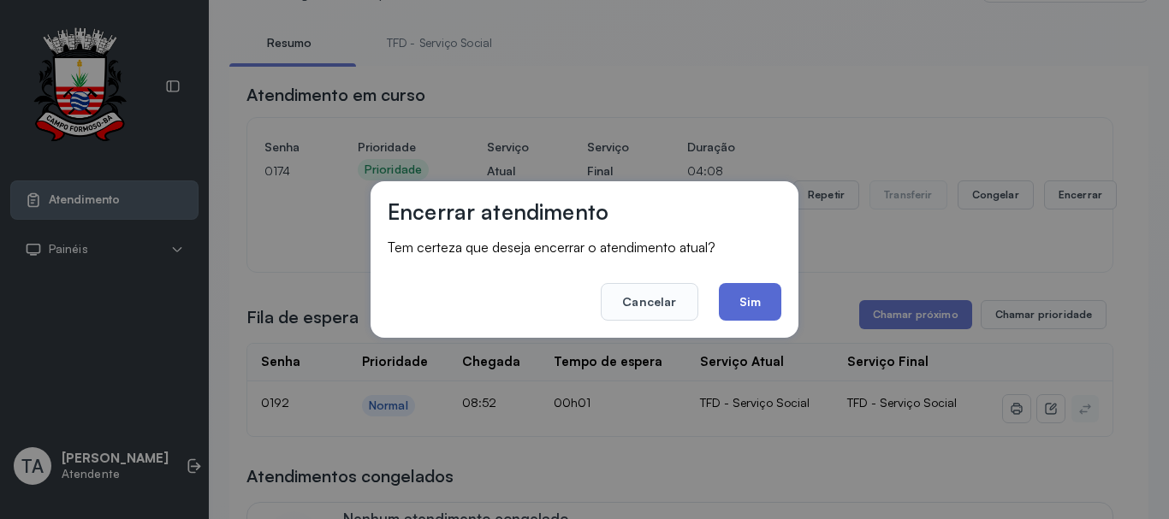
click at [765, 293] on button "Sim" at bounding box center [750, 302] width 62 height 38
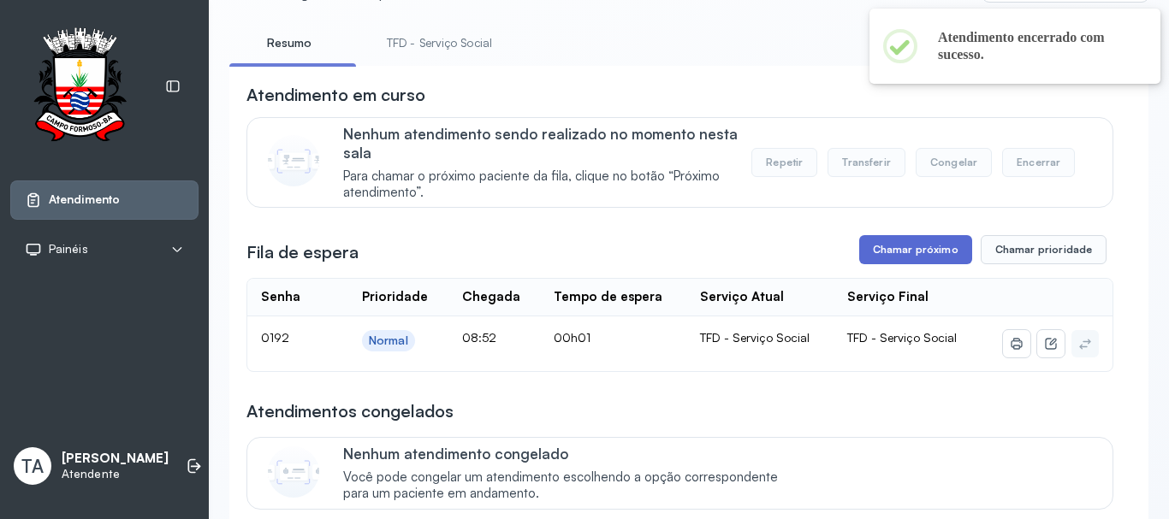
click at [890, 251] on button "Chamar próximo" at bounding box center [915, 249] width 113 height 29
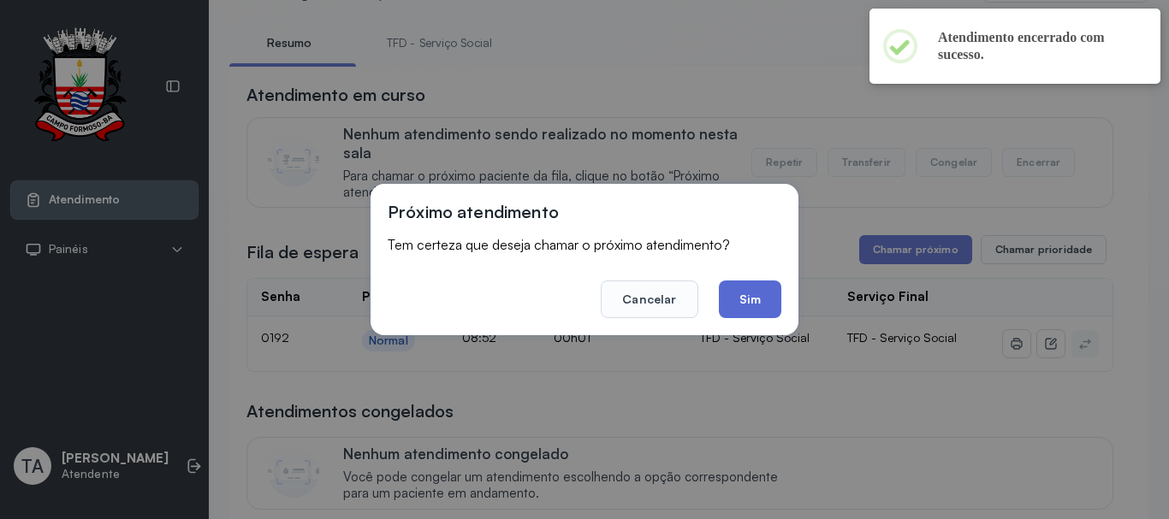
click at [748, 297] on button "Sim" at bounding box center [750, 300] width 62 height 38
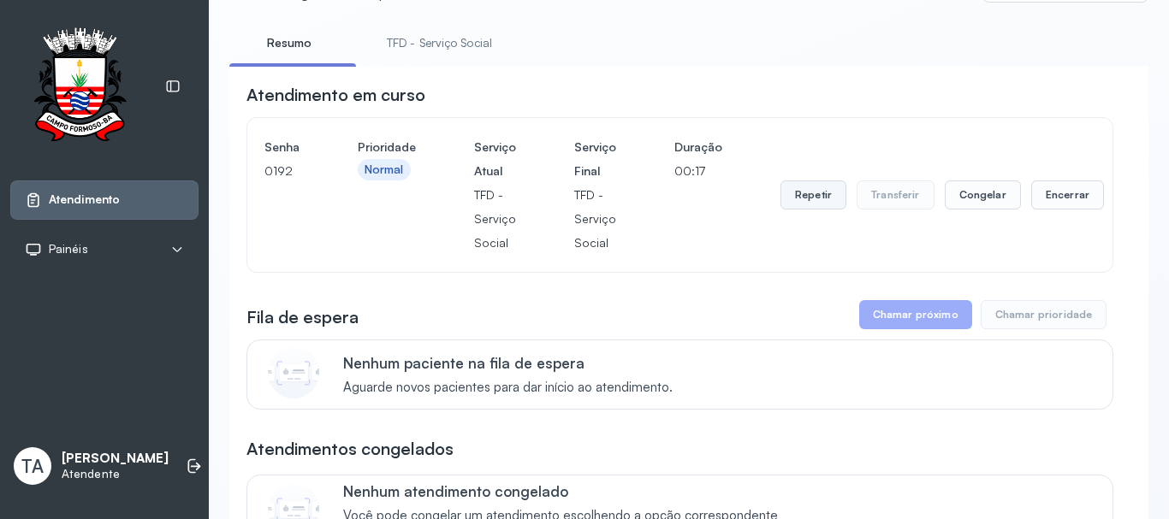
click at [810, 203] on button "Repetir" at bounding box center [813, 195] width 66 height 29
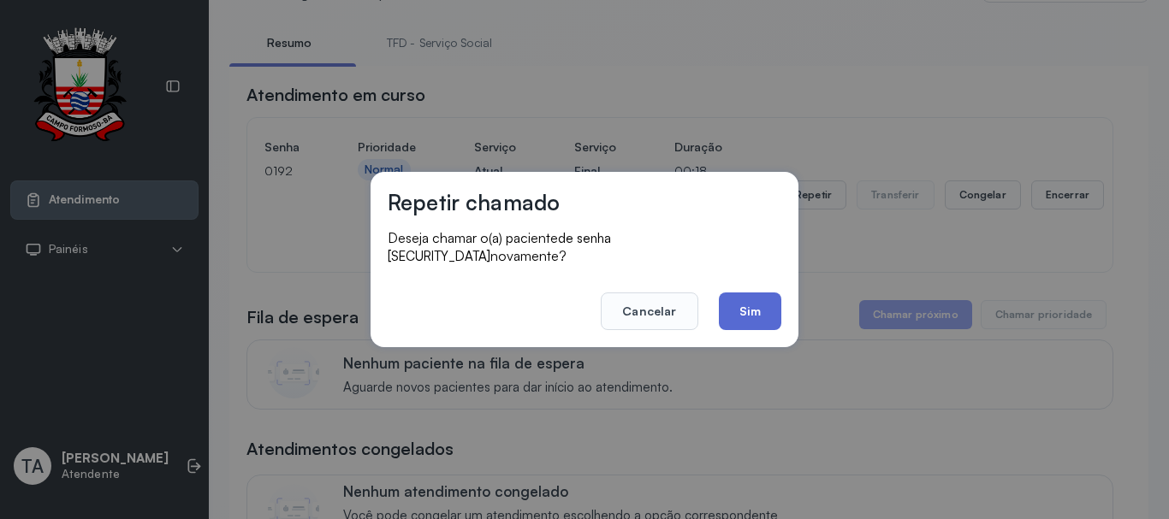
click at [766, 310] on button "Sim" at bounding box center [750, 312] width 62 height 38
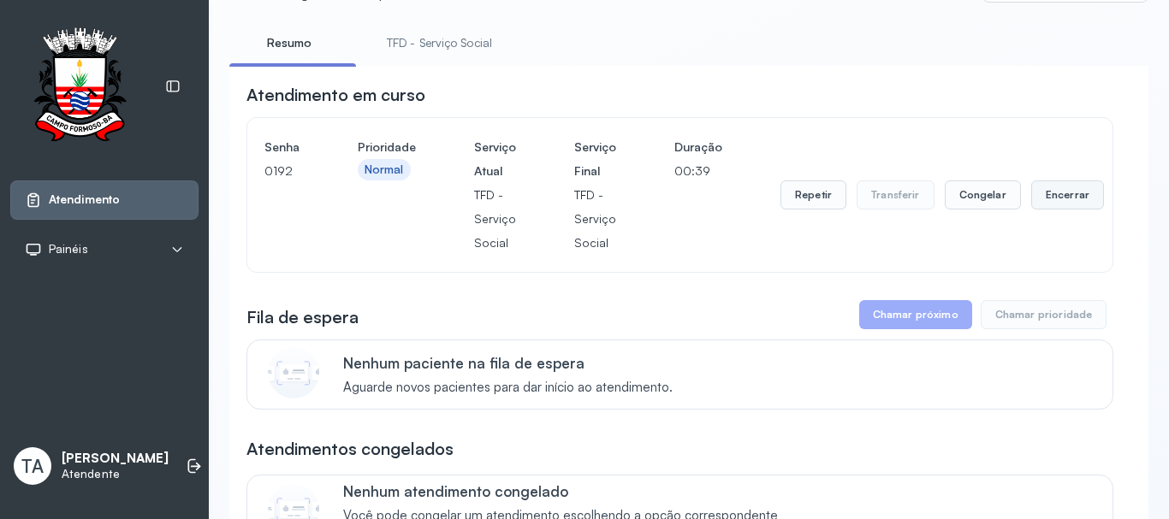
click at [1031, 200] on button "Encerrar" at bounding box center [1067, 195] width 73 height 29
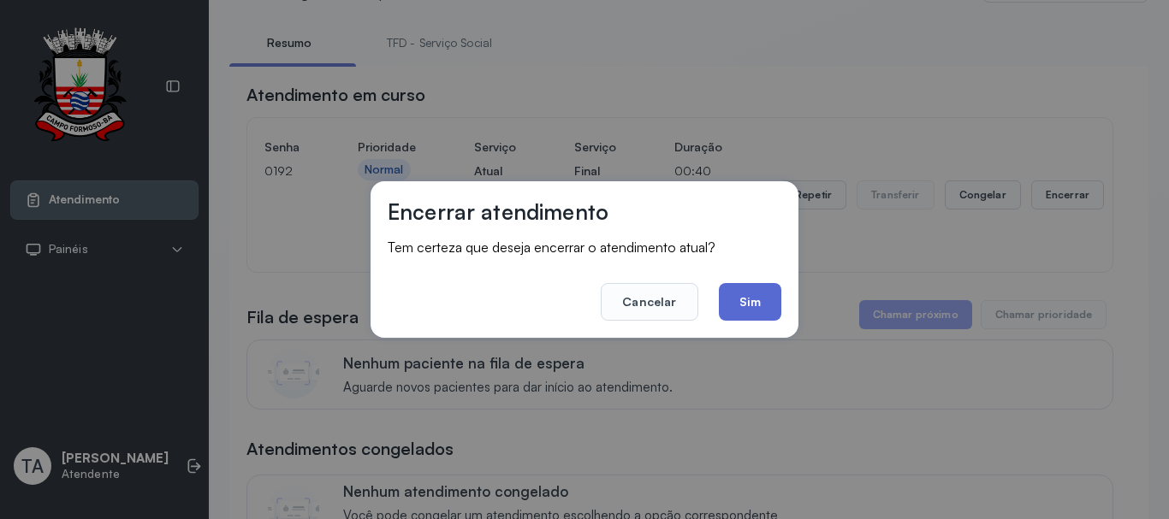
click at [758, 299] on button "Sim" at bounding box center [750, 302] width 62 height 38
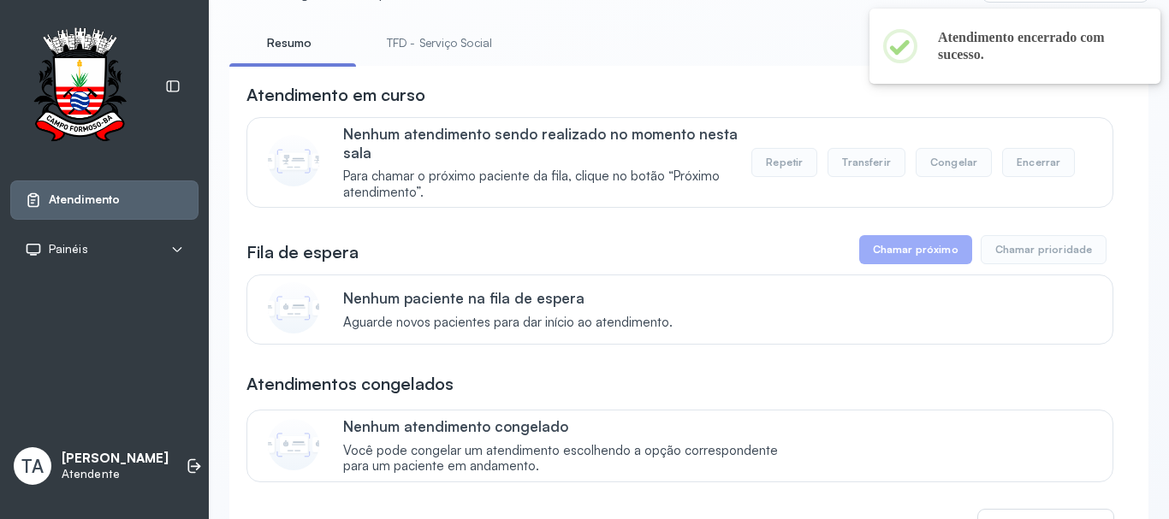
click at [434, 50] on link "TFD - Serviço Social" at bounding box center [439, 43] width 139 height 28
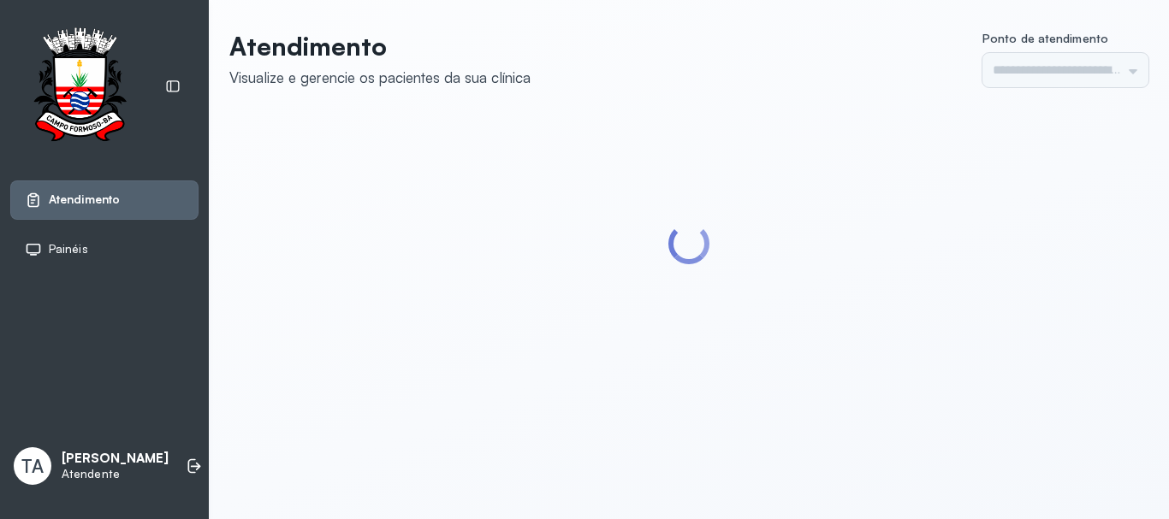
type input "******"
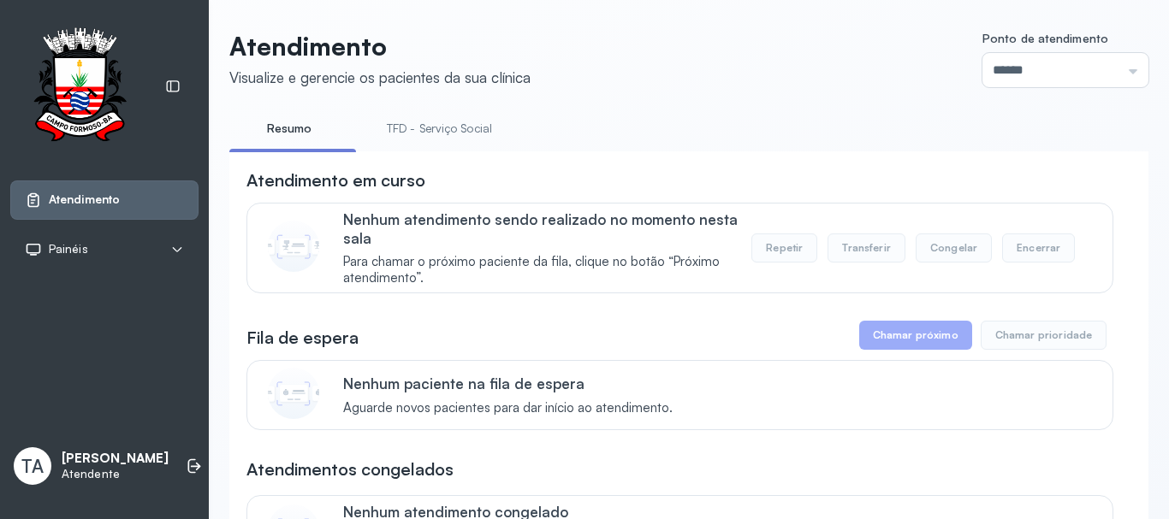
click at [449, 134] on link "TFD - Serviço Social" at bounding box center [439, 129] width 139 height 28
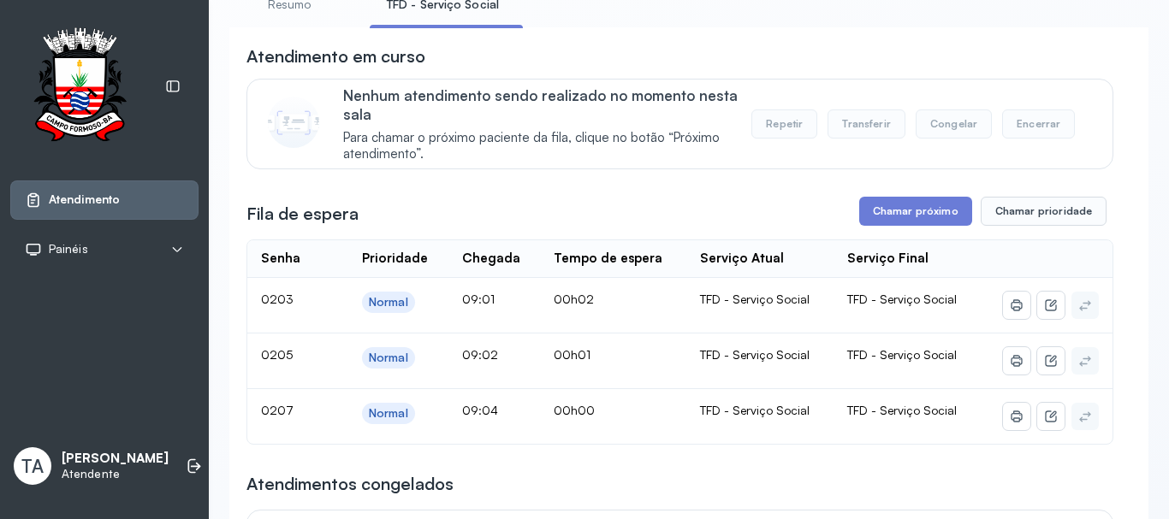
scroll to position [86, 0]
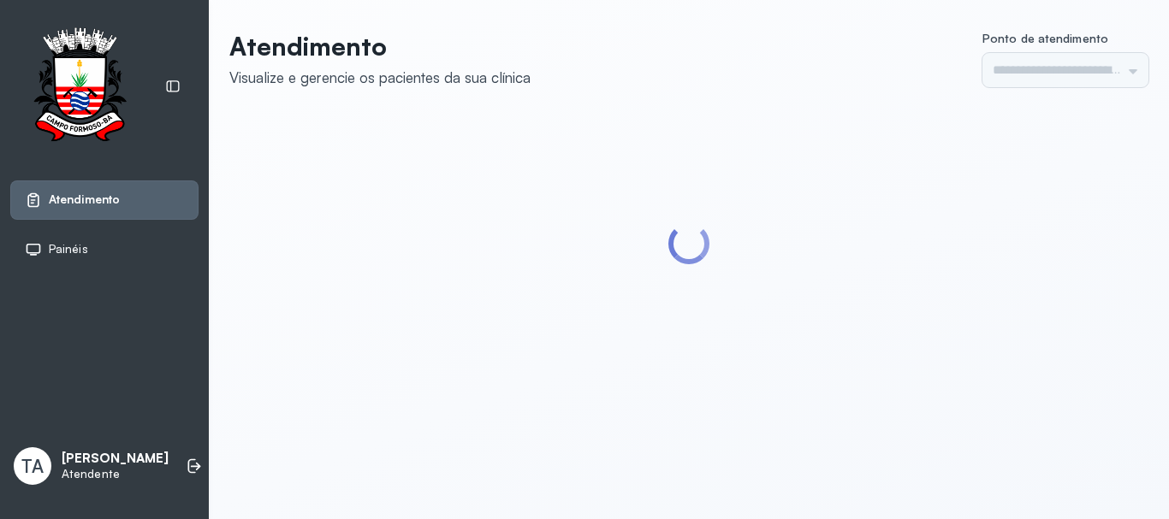
type input "******"
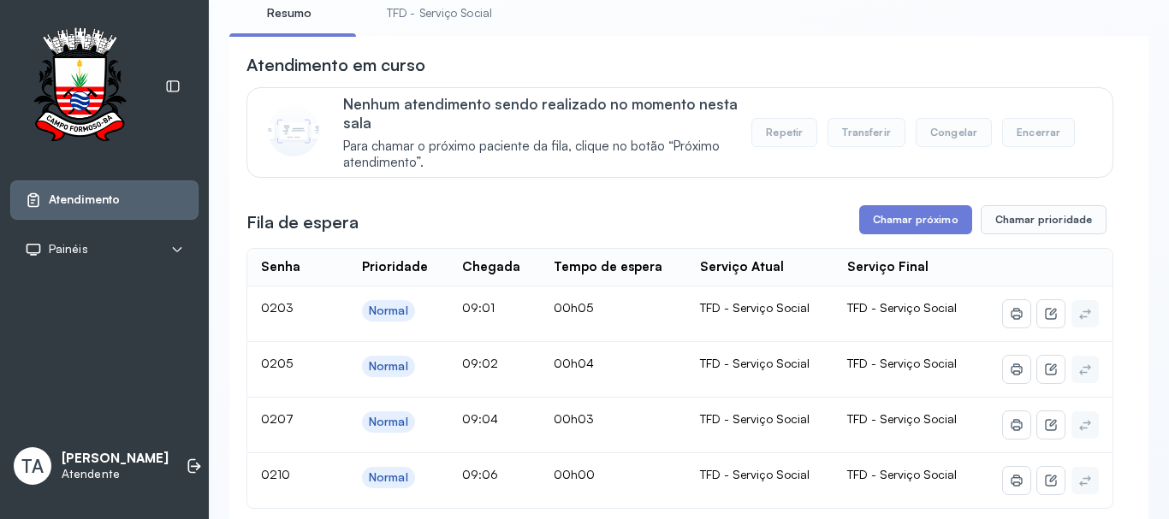
scroll to position [86, 0]
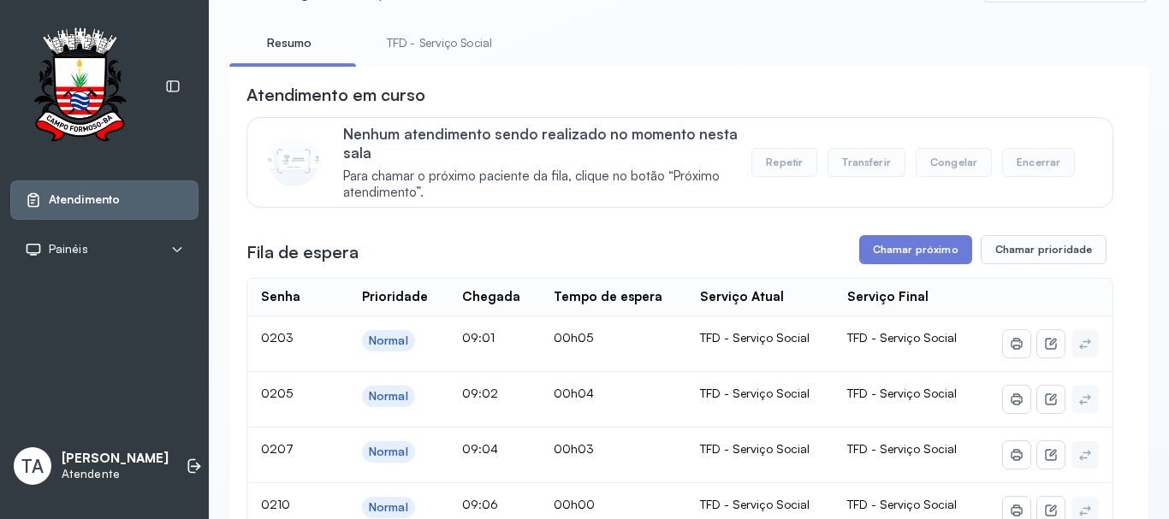
click at [410, 49] on link "TFD - Serviço Social" at bounding box center [439, 43] width 139 height 28
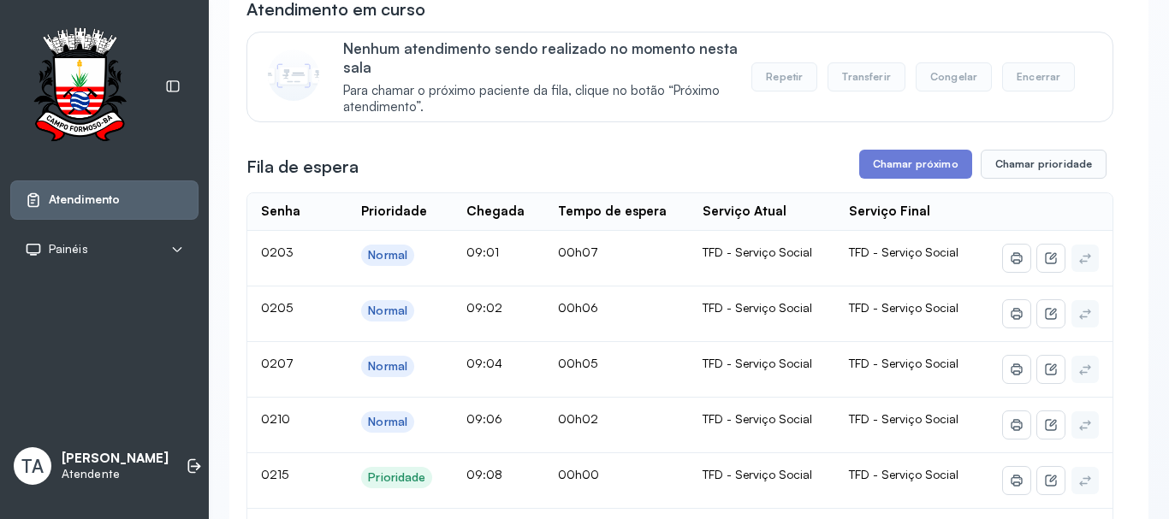
scroll to position [0, 0]
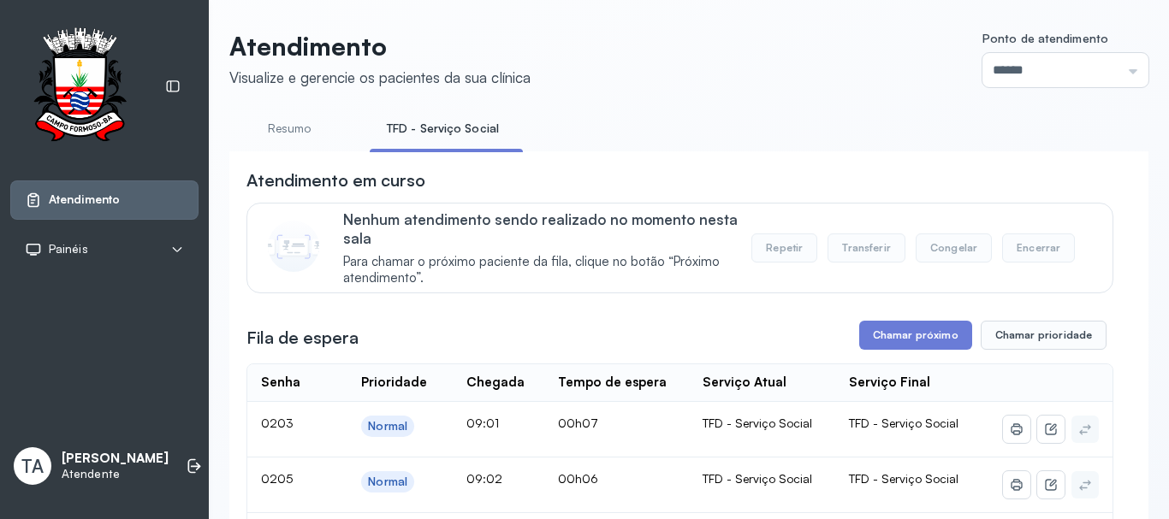
drag, startPoint x: 294, startPoint y: 140, endPoint x: 305, endPoint y: 139, distance: 11.2
click at [294, 140] on link "Resumo" at bounding box center [289, 129] width 120 height 28
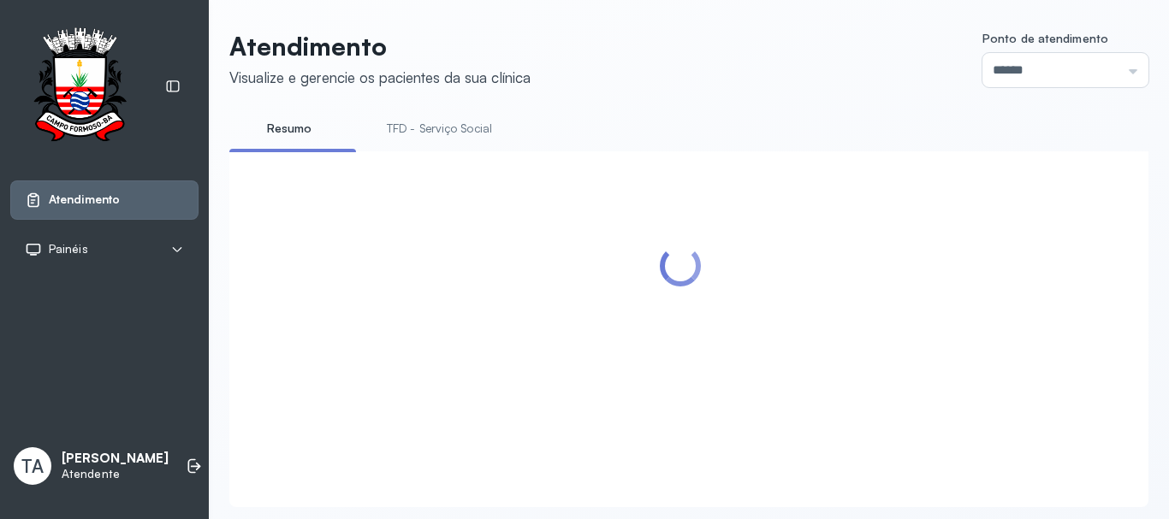
click at [430, 127] on link "TFD - Serviço Social" at bounding box center [439, 129] width 139 height 28
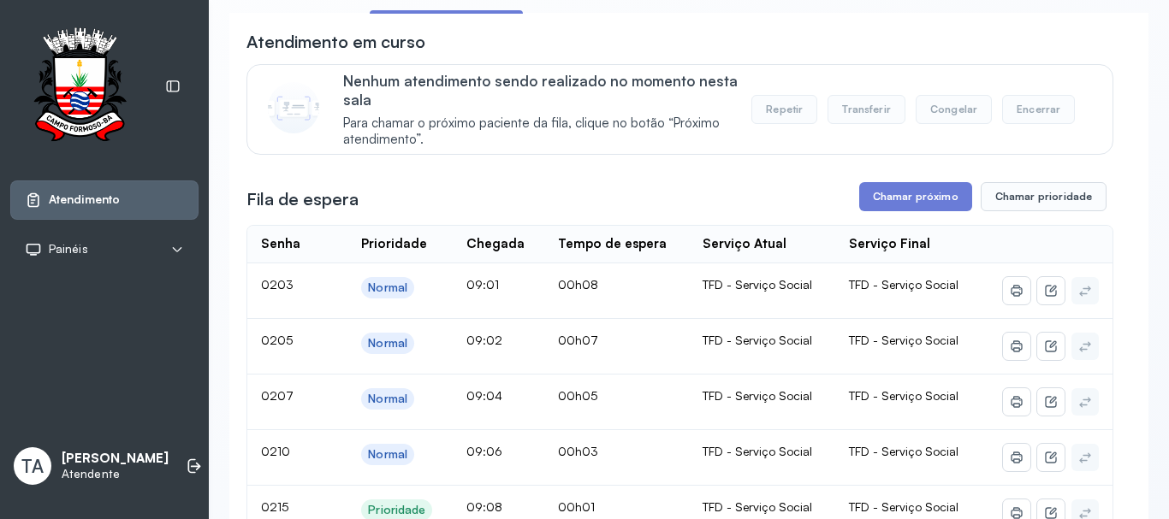
scroll to position [53, 0]
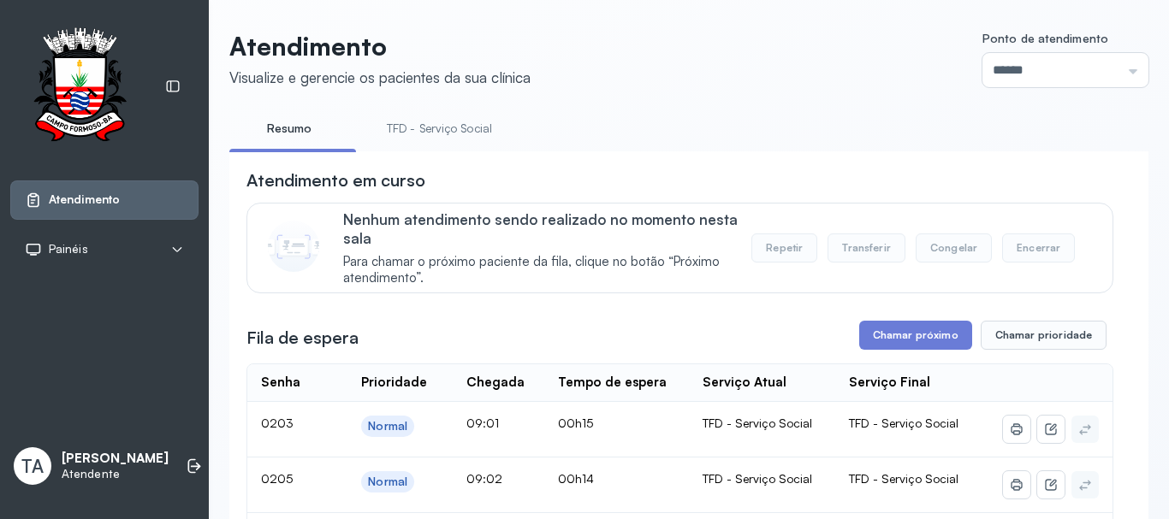
click at [407, 130] on link "TFD - Serviço Social" at bounding box center [439, 129] width 139 height 28
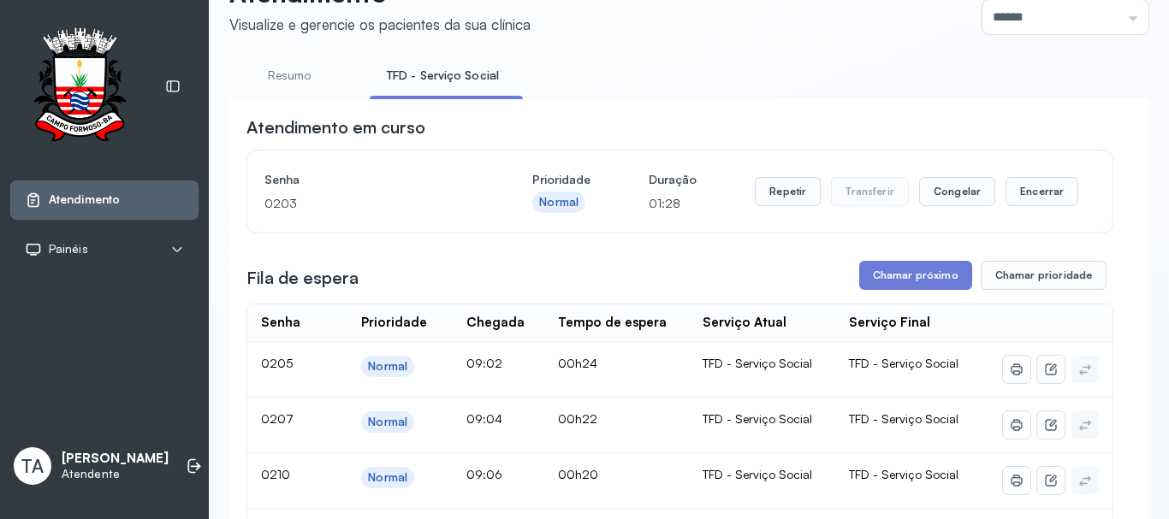
scroll to position [224, 0]
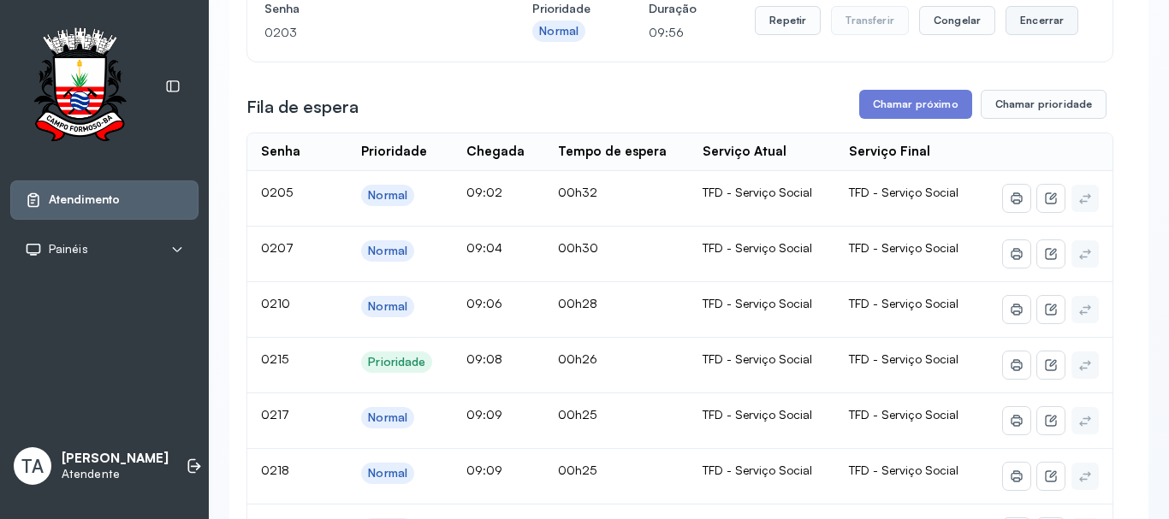
click at [1034, 30] on button "Encerrar" at bounding box center [1041, 20] width 73 height 29
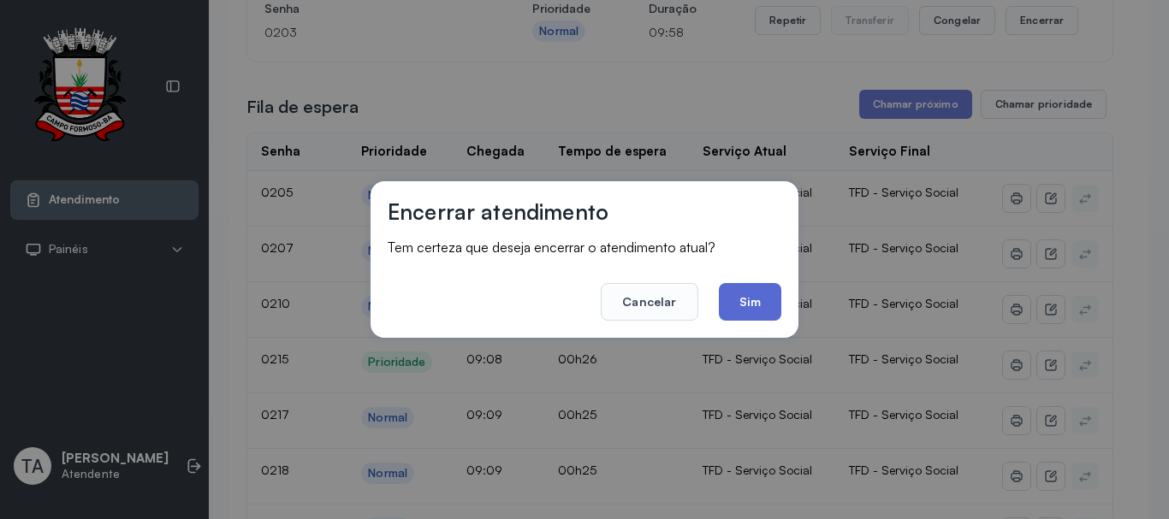
click at [778, 305] on button "Sim" at bounding box center [750, 302] width 62 height 38
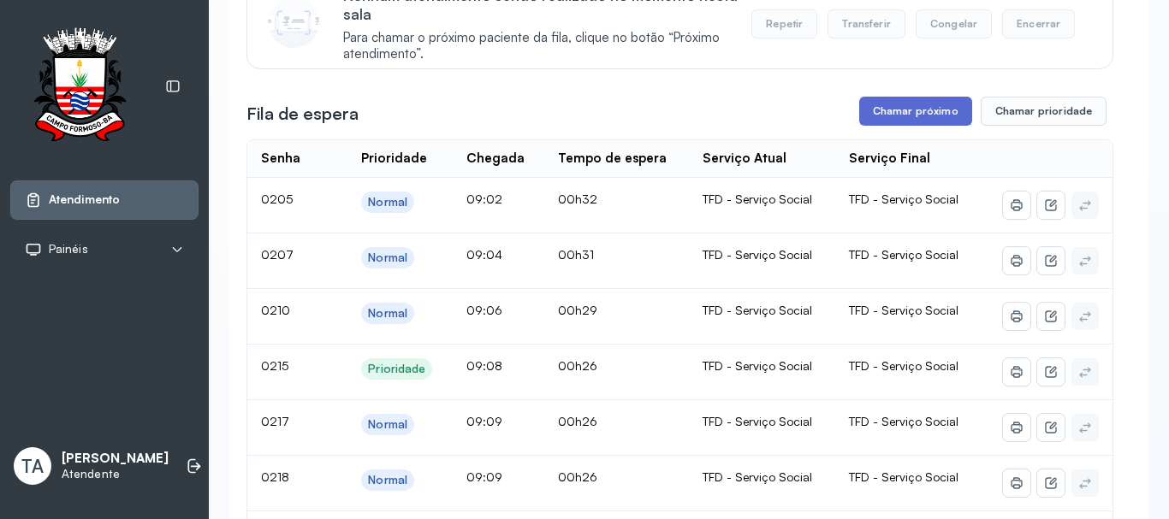
click at [898, 115] on button "Chamar próximo" at bounding box center [915, 111] width 113 height 29
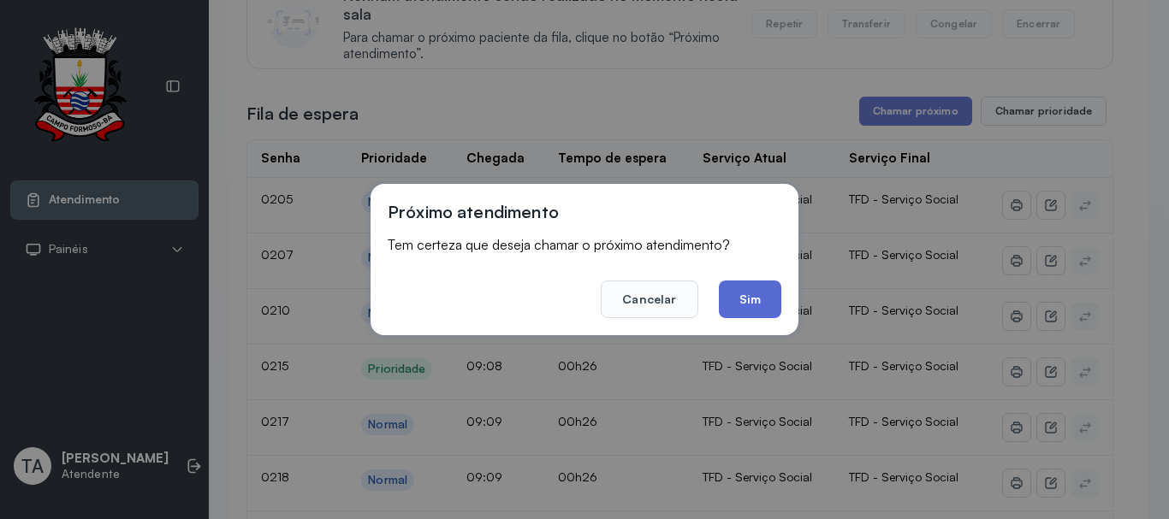
click at [744, 304] on button "Sim" at bounding box center [750, 300] width 62 height 38
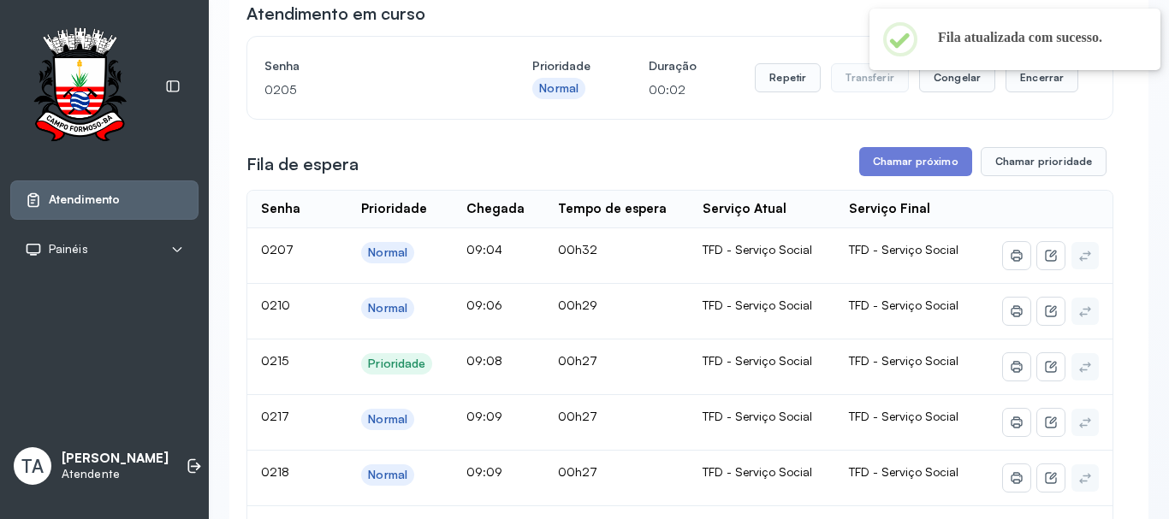
scroll to position [139, 0]
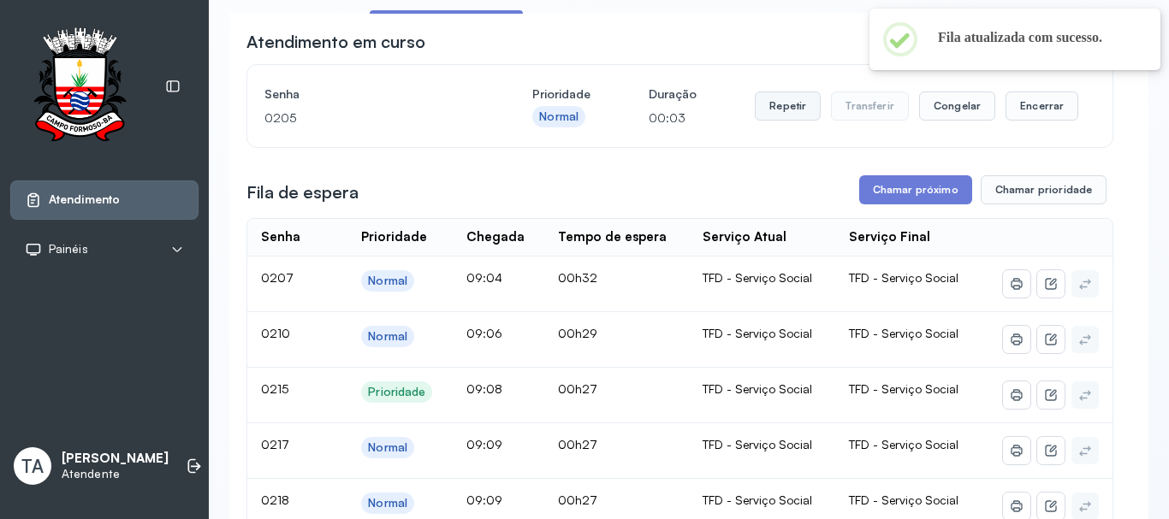
click at [794, 116] on button "Repetir" at bounding box center [788, 106] width 66 height 29
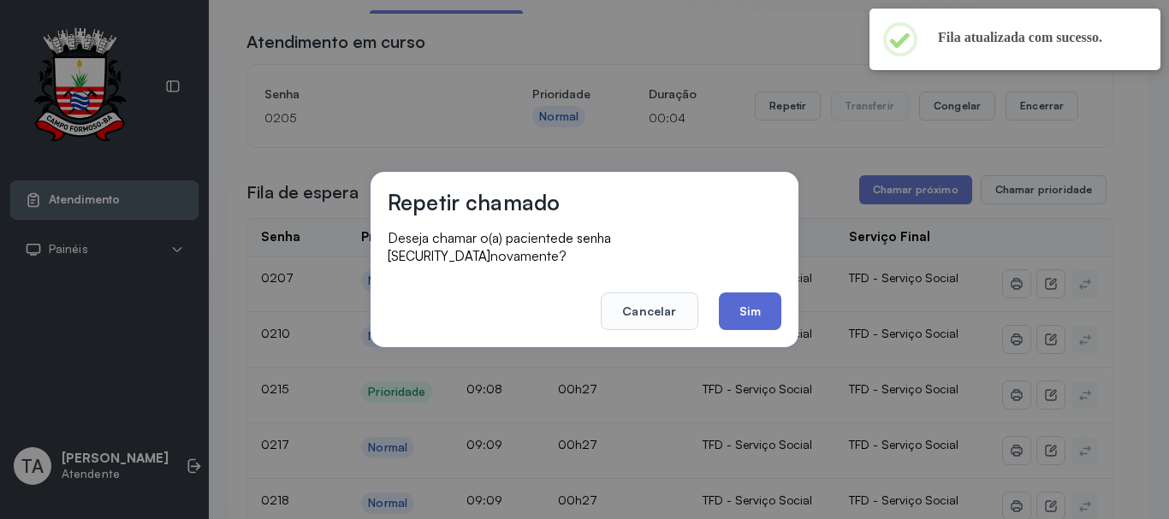
click at [763, 303] on button "Sim" at bounding box center [750, 312] width 62 height 38
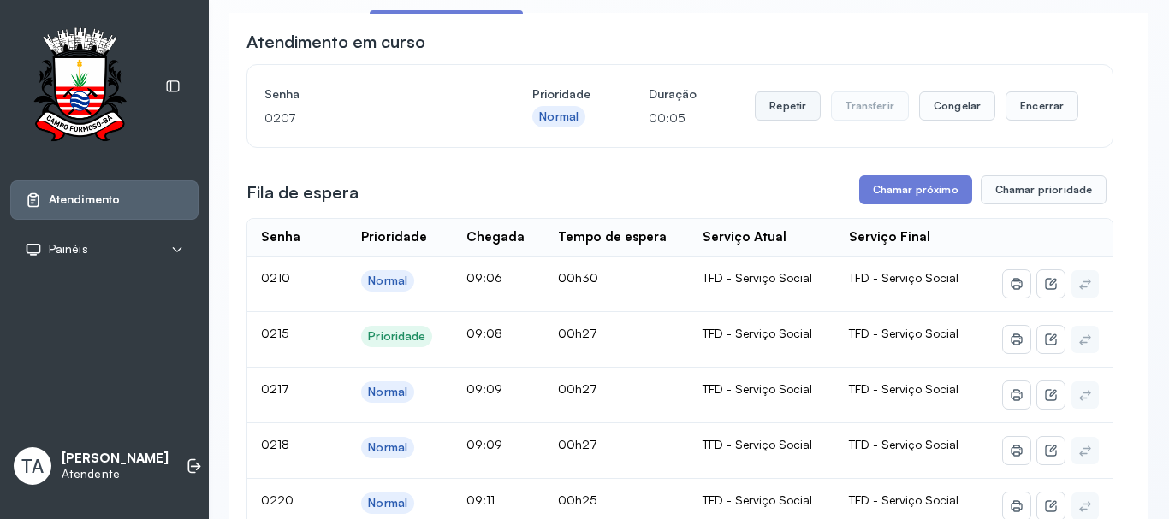
click at [790, 104] on button "Repetir" at bounding box center [788, 106] width 66 height 29
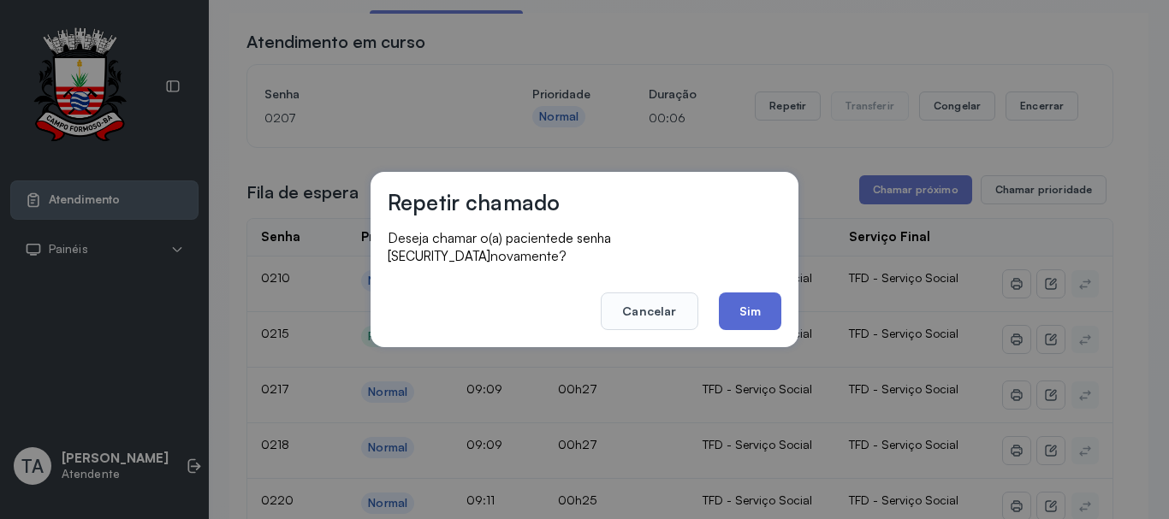
click at [765, 297] on button "Sim" at bounding box center [750, 312] width 62 height 38
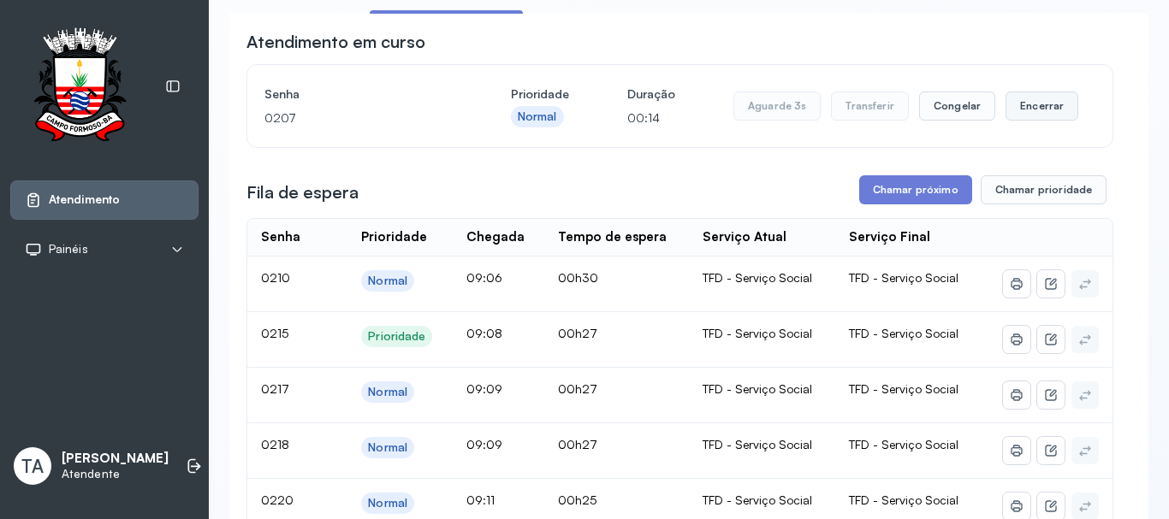
click at [1031, 105] on button "Encerrar" at bounding box center [1041, 106] width 73 height 29
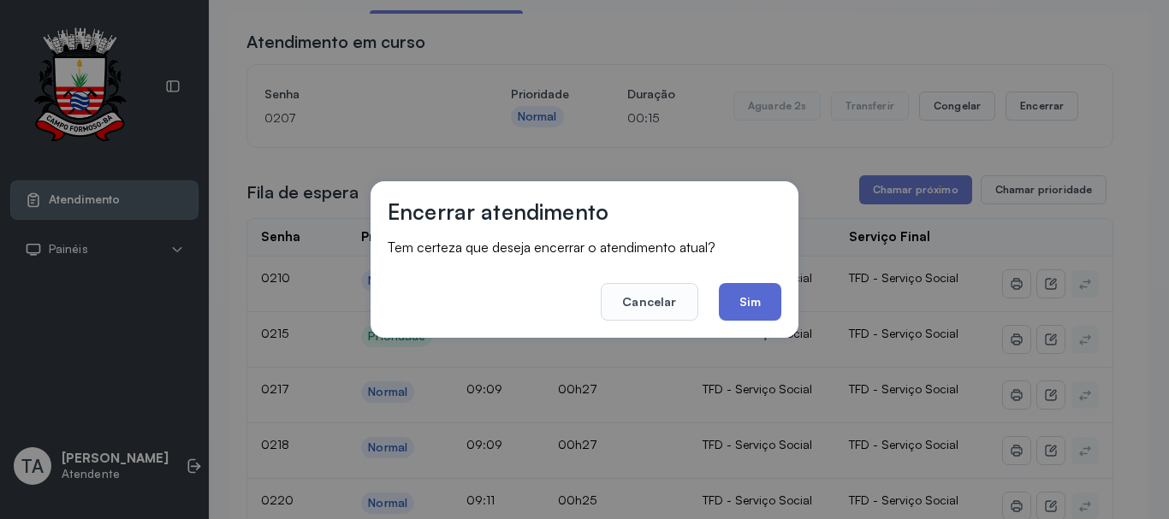
click at [755, 300] on button "Sim" at bounding box center [750, 302] width 62 height 38
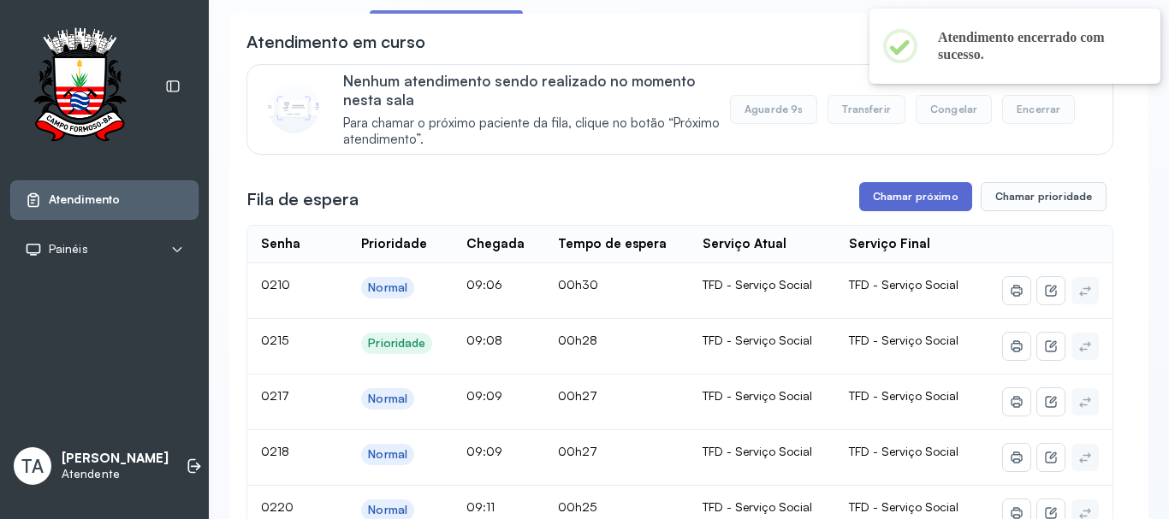
click at [864, 196] on button "Chamar próximo" at bounding box center [915, 196] width 113 height 29
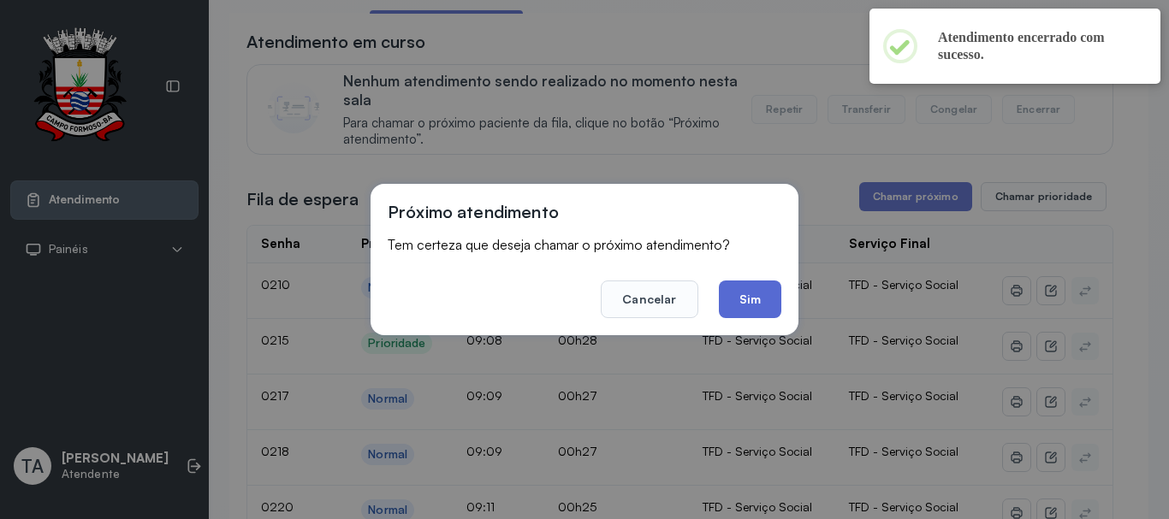
click at [744, 295] on button "Sim" at bounding box center [750, 300] width 62 height 38
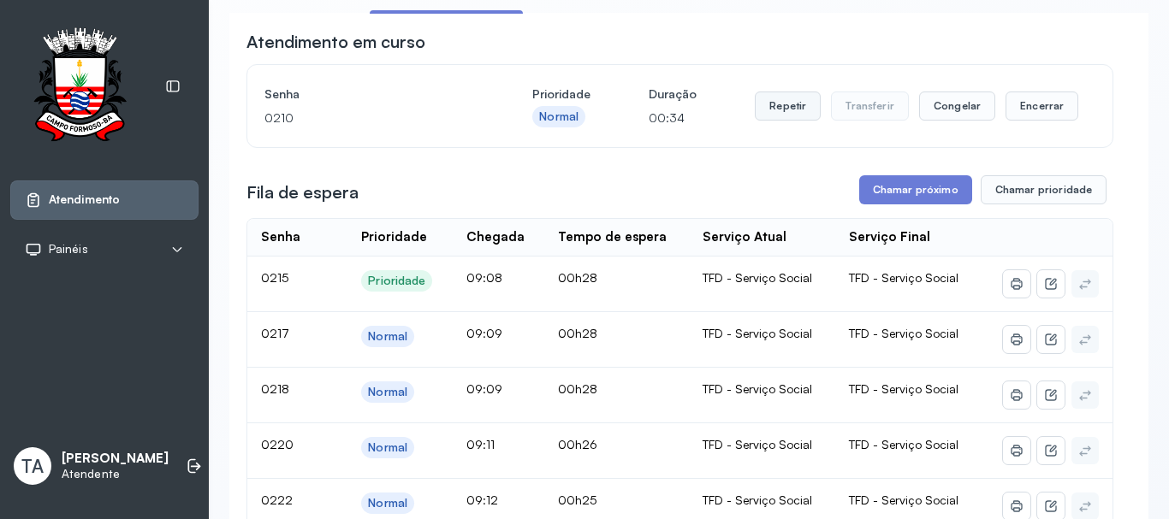
click at [789, 121] on button "Repetir" at bounding box center [788, 106] width 66 height 29
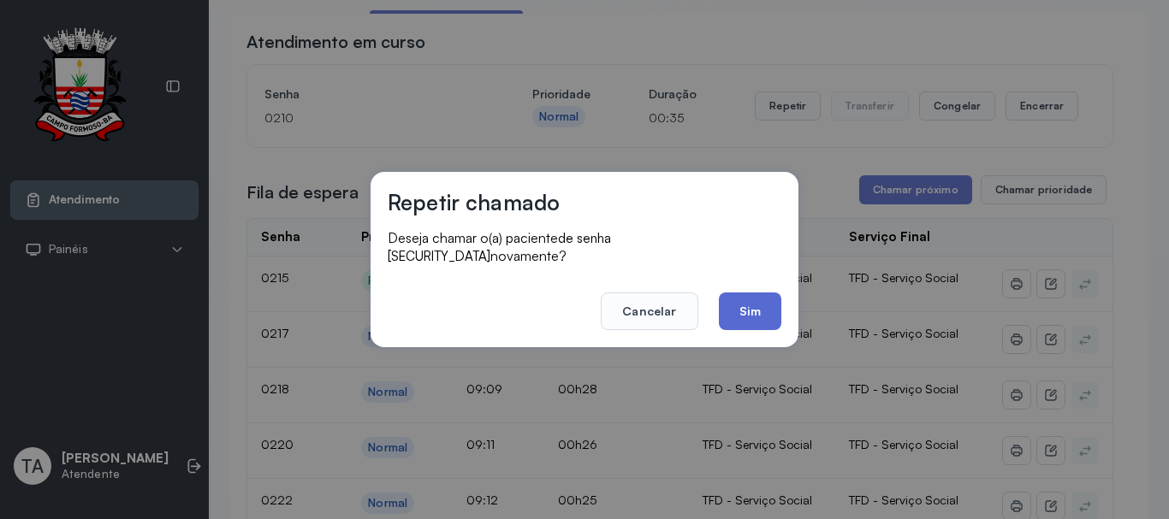
click at [762, 313] on button "Sim" at bounding box center [750, 312] width 62 height 38
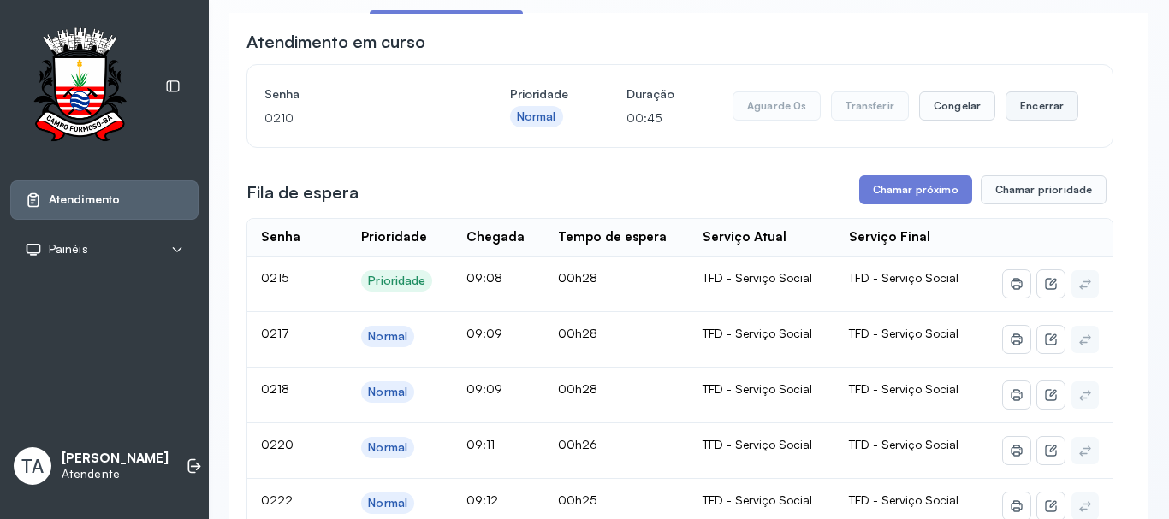
click at [1015, 121] on button "Encerrar" at bounding box center [1041, 106] width 73 height 29
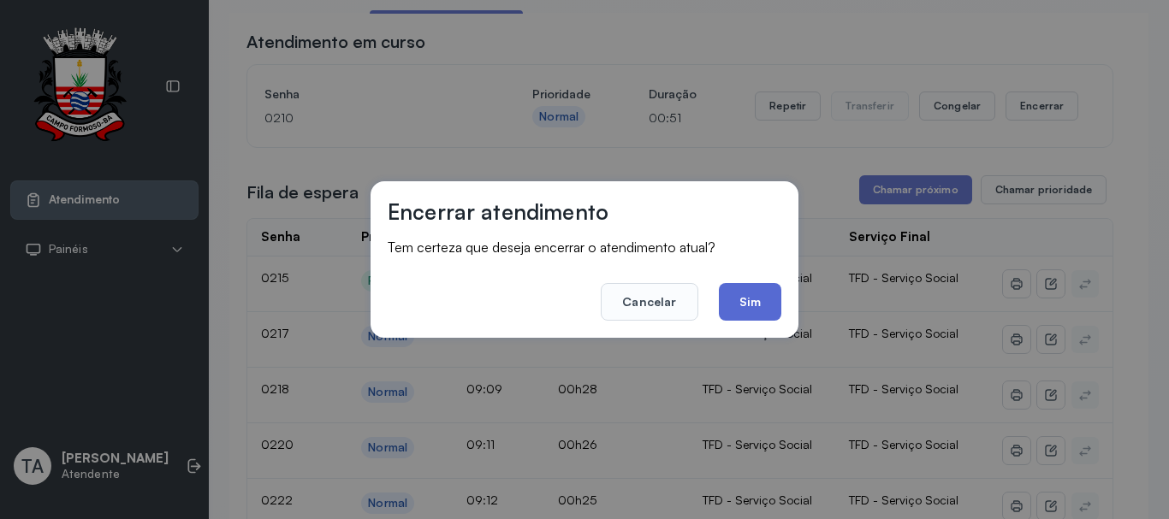
click at [760, 303] on button "Sim" at bounding box center [750, 302] width 62 height 38
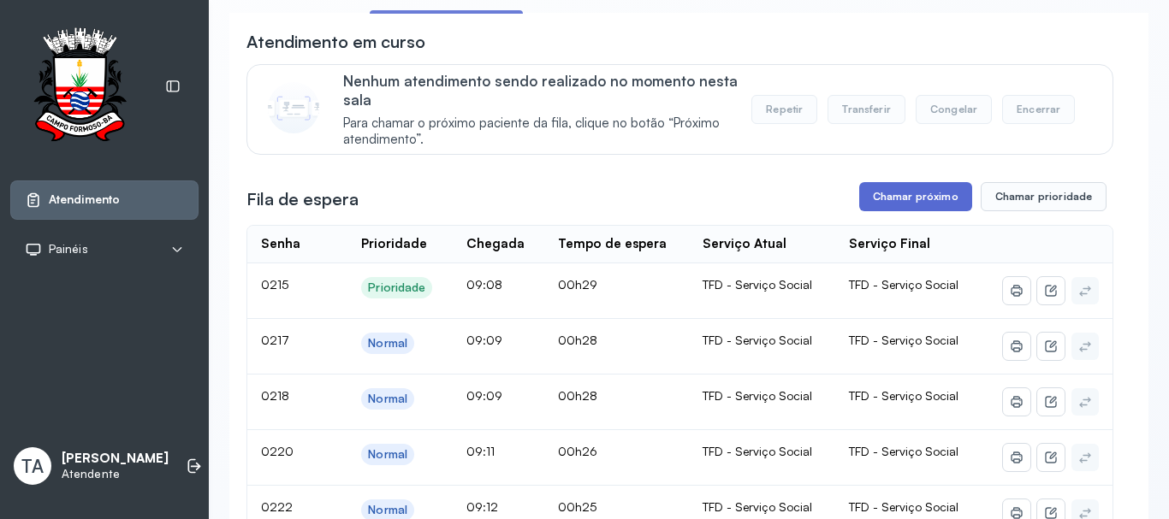
click at [899, 200] on button "Chamar próximo" at bounding box center [915, 196] width 113 height 29
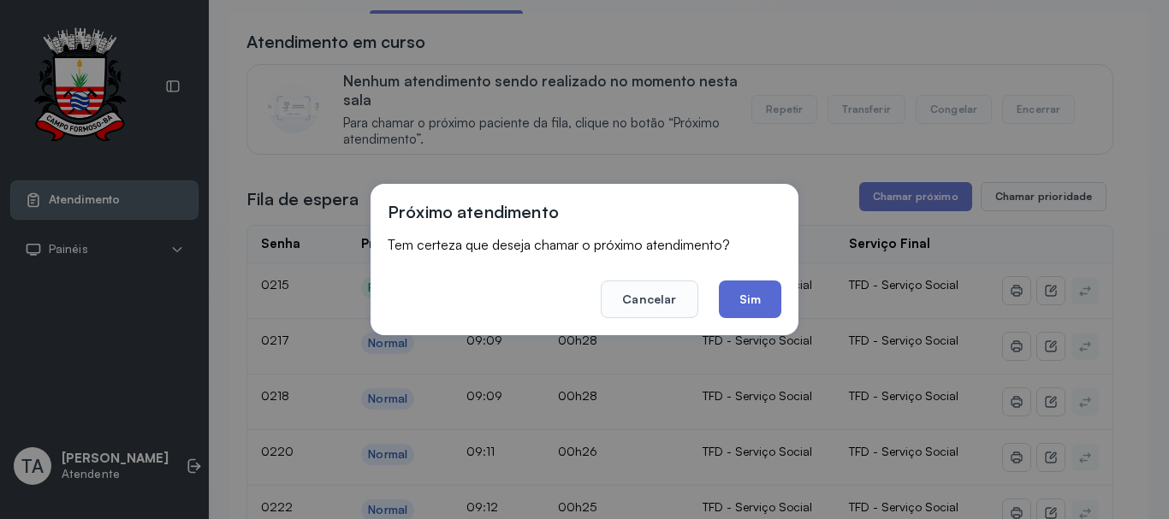
click at [761, 299] on button "Sim" at bounding box center [750, 300] width 62 height 38
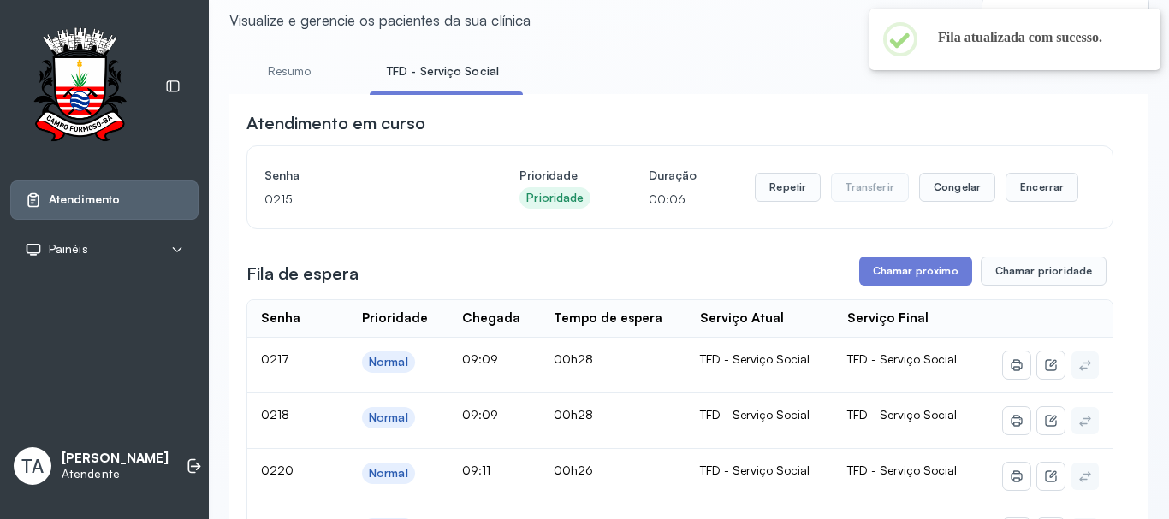
scroll to position [53, 0]
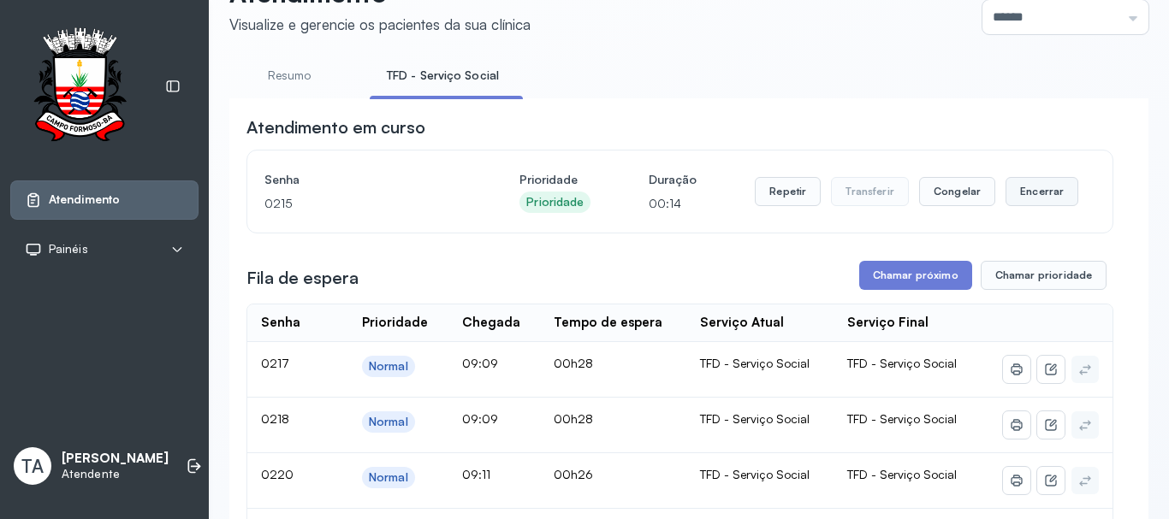
click at [1038, 197] on button "Encerrar" at bounding box center [1041, 191] width 73 height 29
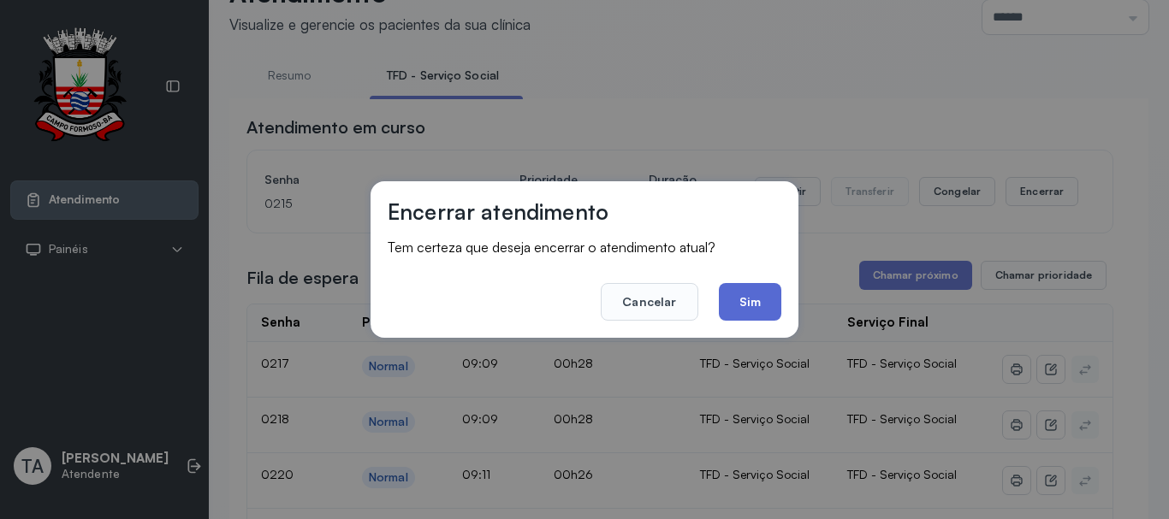
click at [749, 298] on button "Sim" at bounding box center [750, 302] width 62 height 38
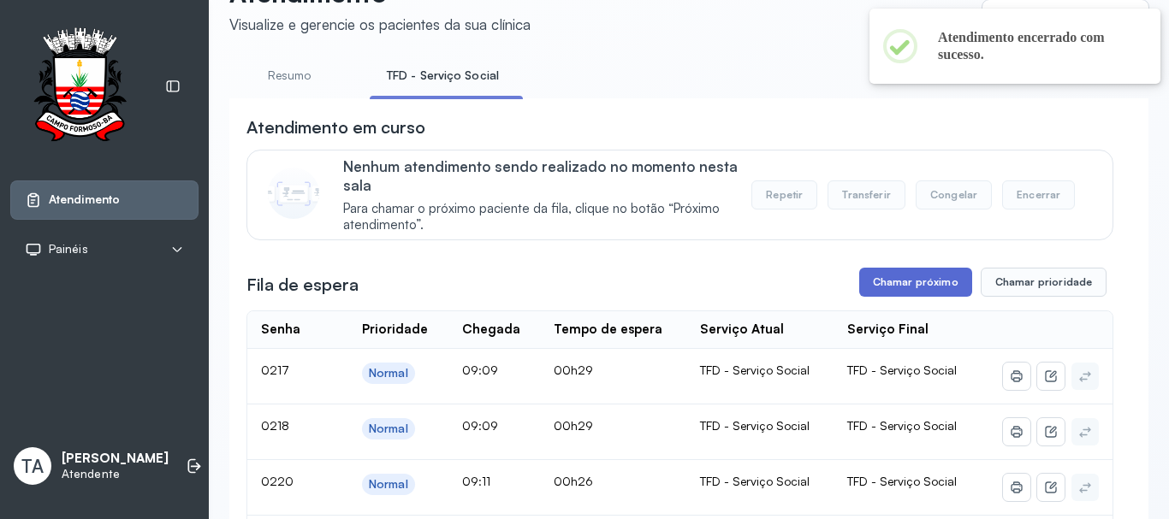
click at [870, 297] on button "Chamar próximo" at bounding box center [915, 282] width 113 height 29
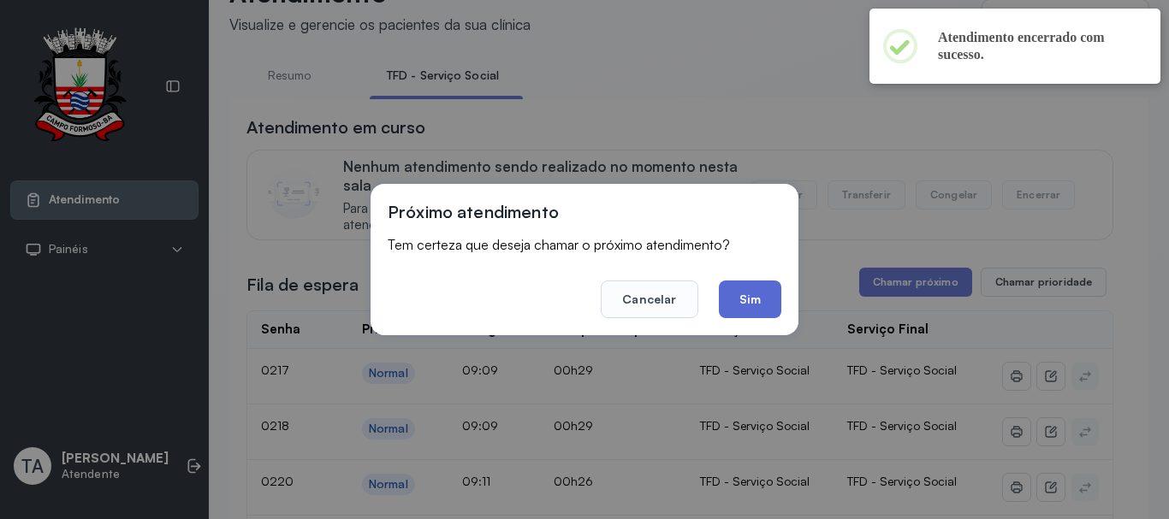
click at [762, 292] on button "Sim" at bounding box center [750, 300] width 62 height 38
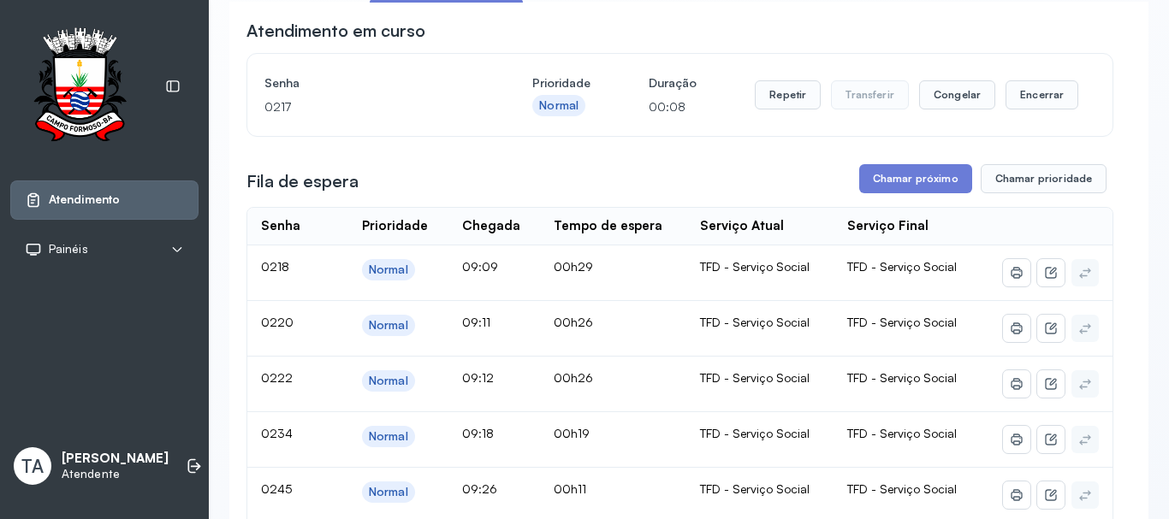
scroll to position [139, 0]
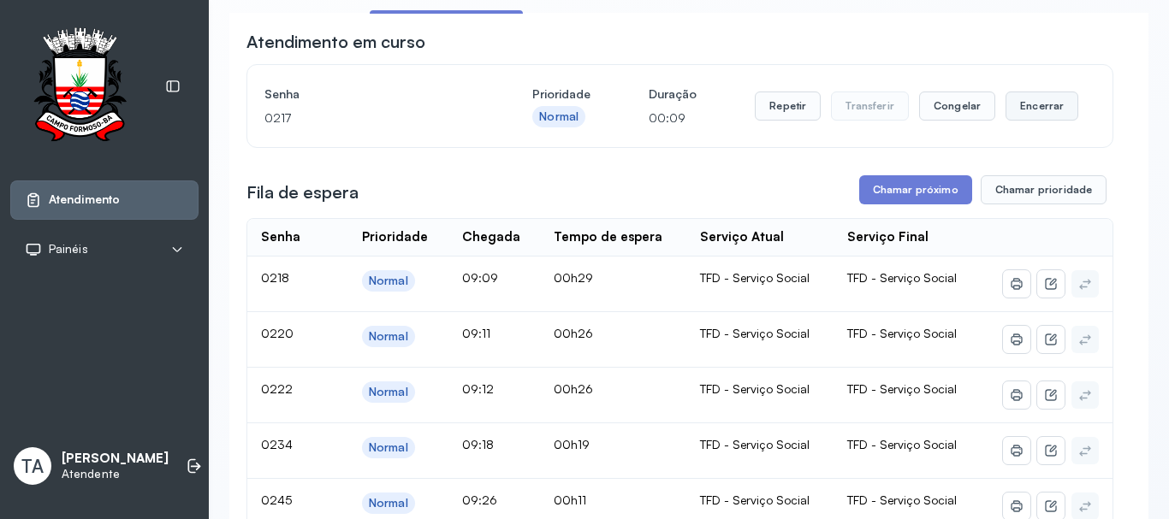
click at [1027, 107] on button "Encerrar" at bounding box center [1041, 106] width 73 height 29
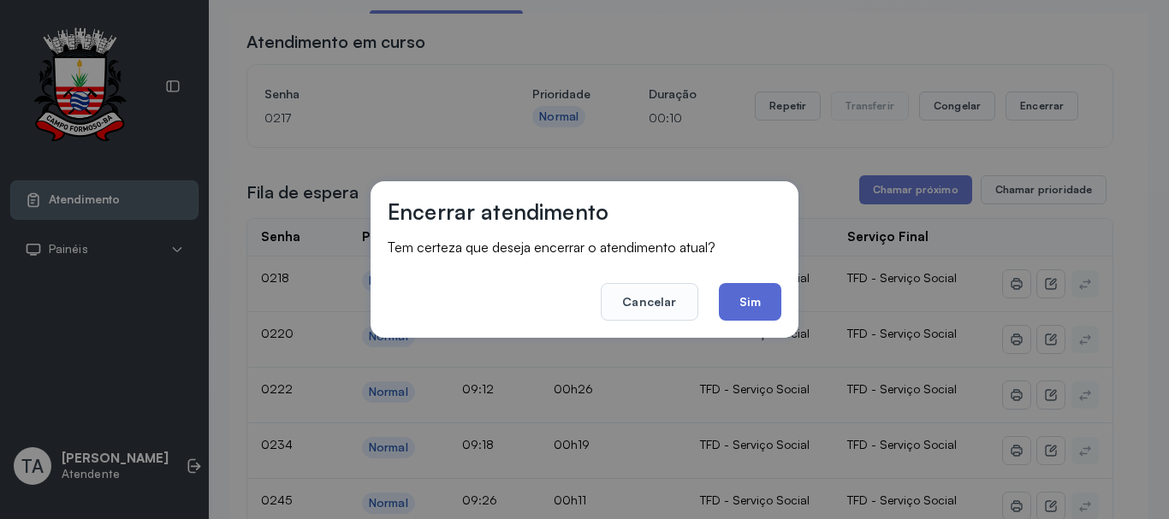
click at [766, 283] on button "Sim" at bounding box center [750, 302] width 62 height 38
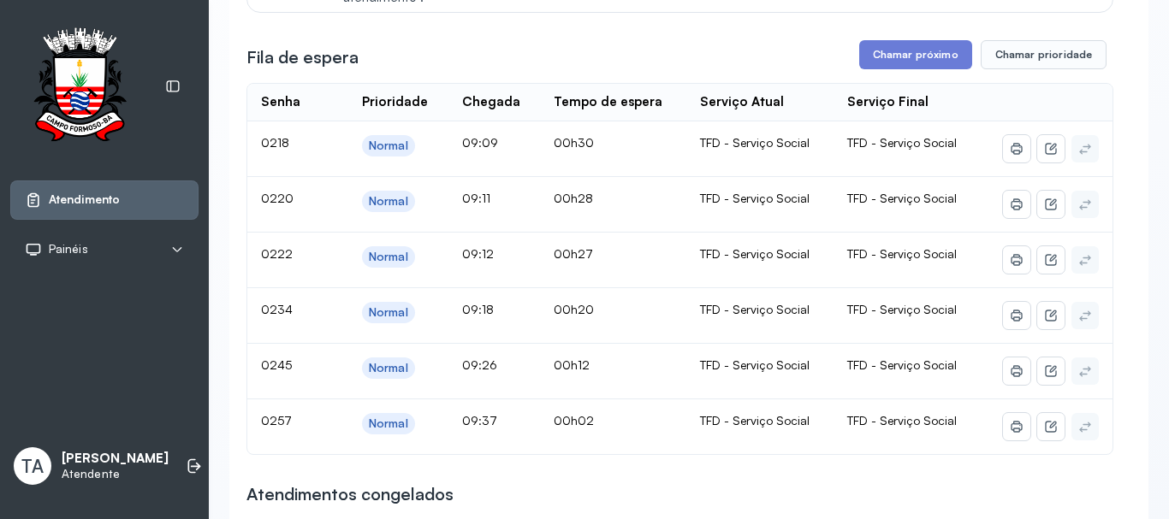
scroll to position [224, 0]
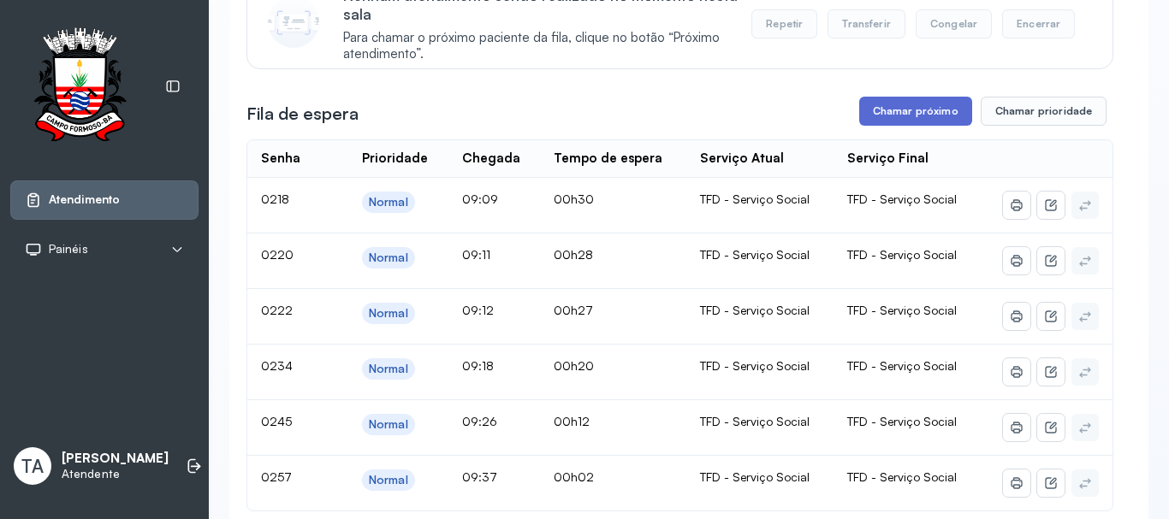
click at [927, 105] on button "Chamar próximo" at bounding box center [915, 111] width 113 height 29
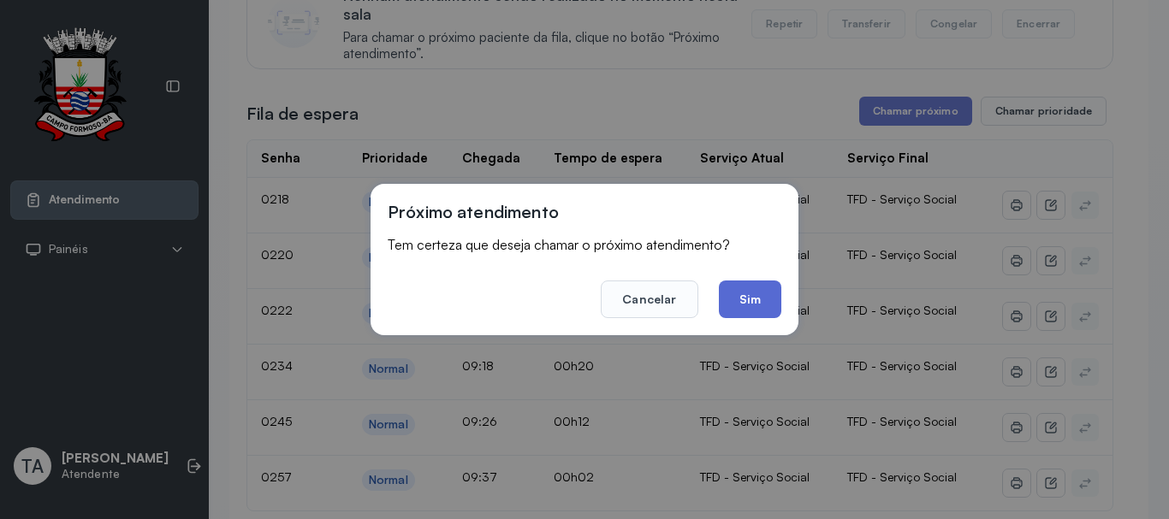
click at [746, 312] on button "Sim" at bounding box center [750, 300] width 62 height 38
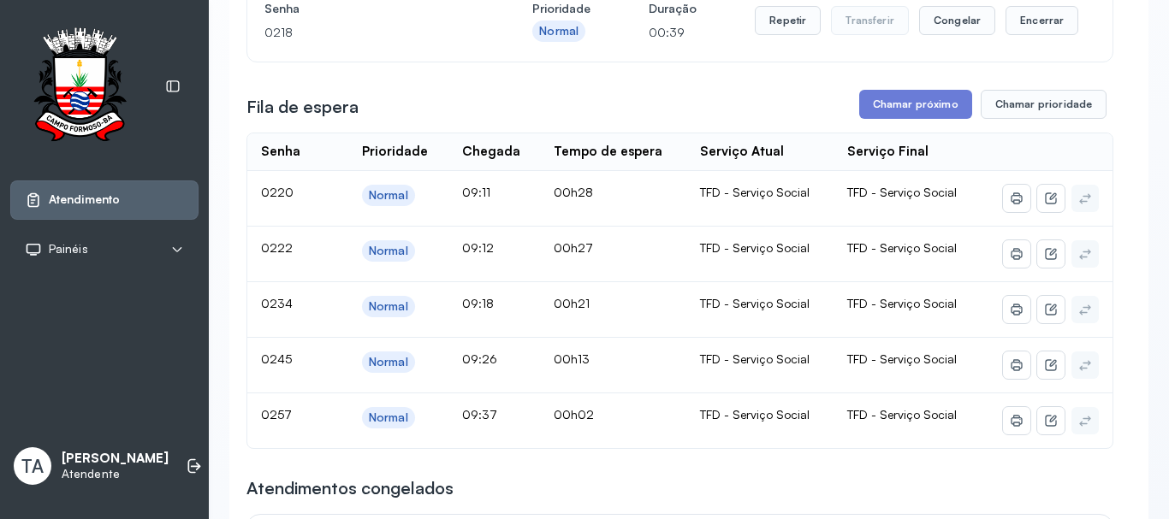
scroll to position [139, 0]
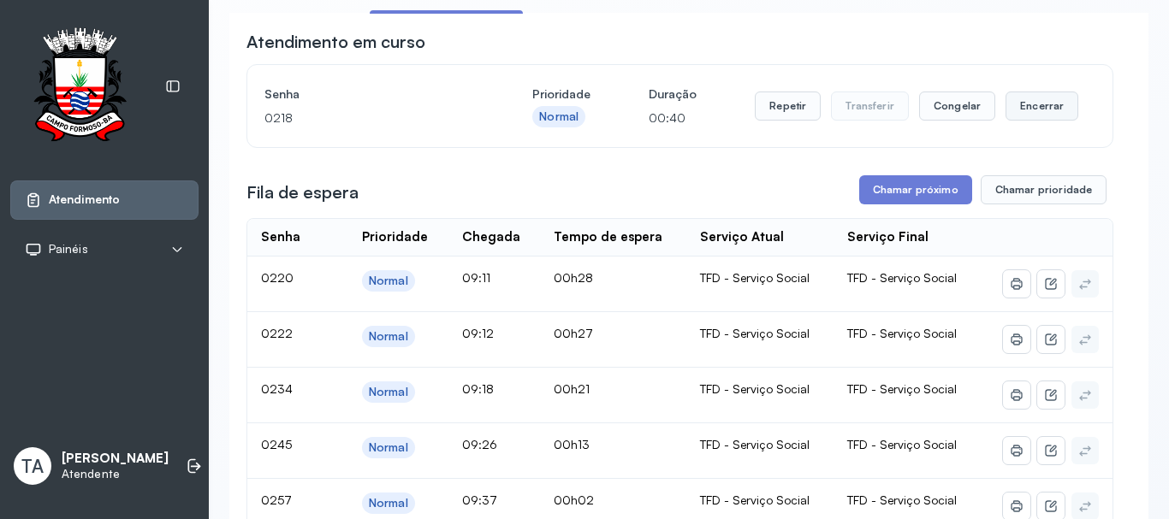
click at [1005, 113] on button "Encerrar" at bounding box center [1041, 106] width 73 height 29
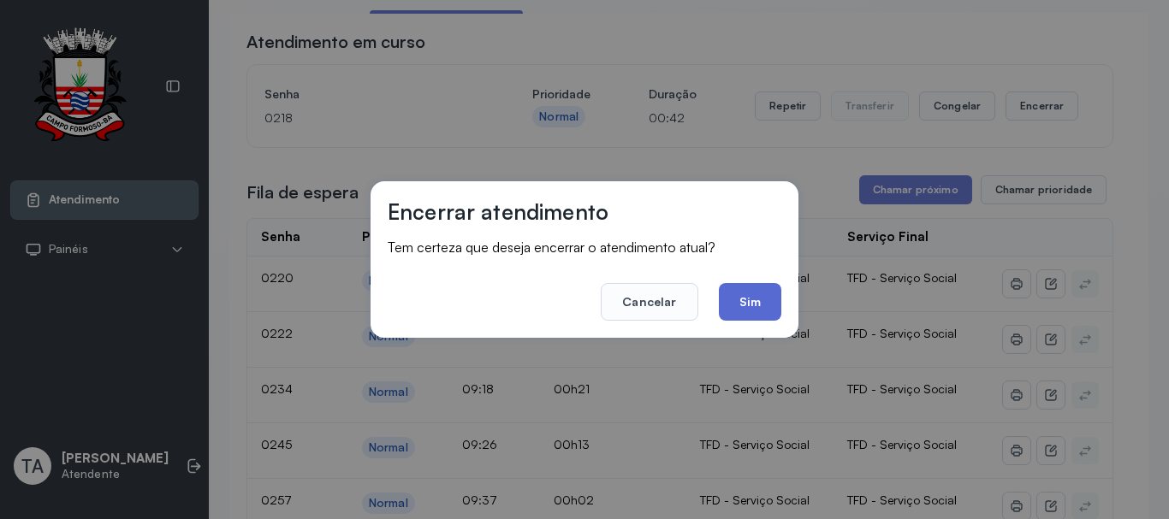
click at [730, 305] on button "Sim" at bounding box center [750, 302] width 62 height 38
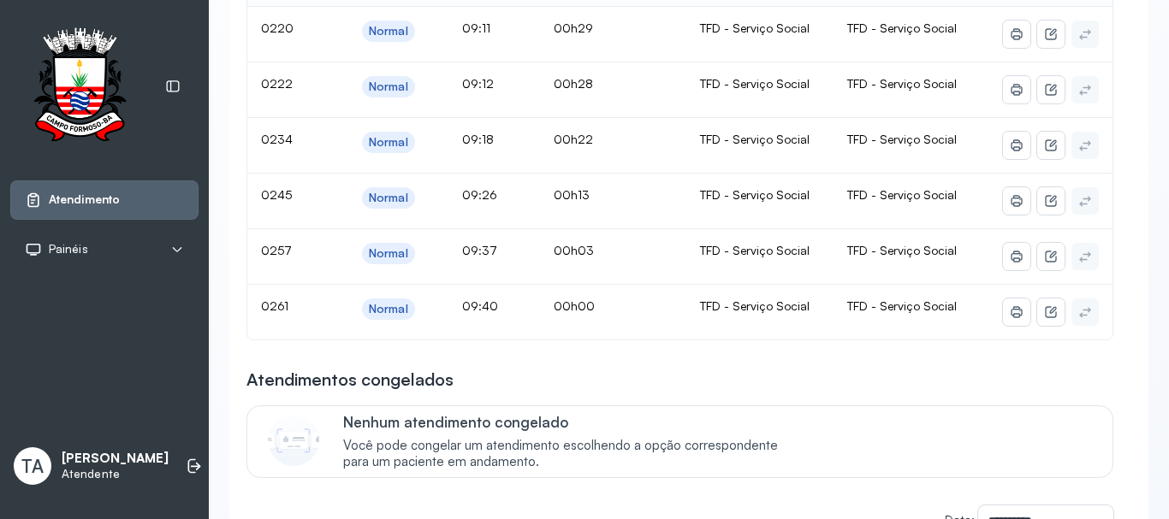
scroll to position [310, 0]
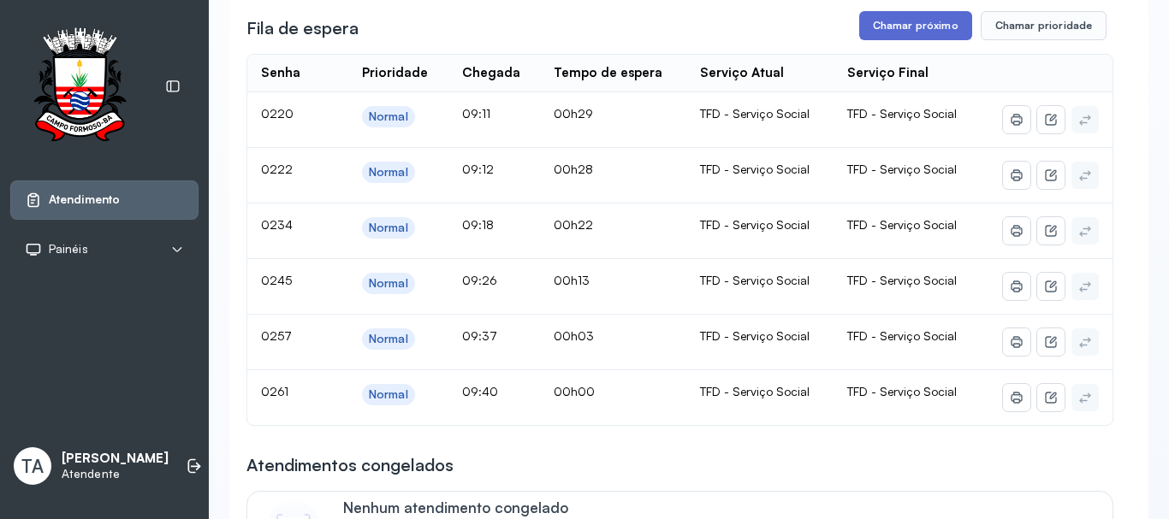
click at [929, 39] on button "Chamar próximo" at bounding box center [915, 25] width 113 height 29
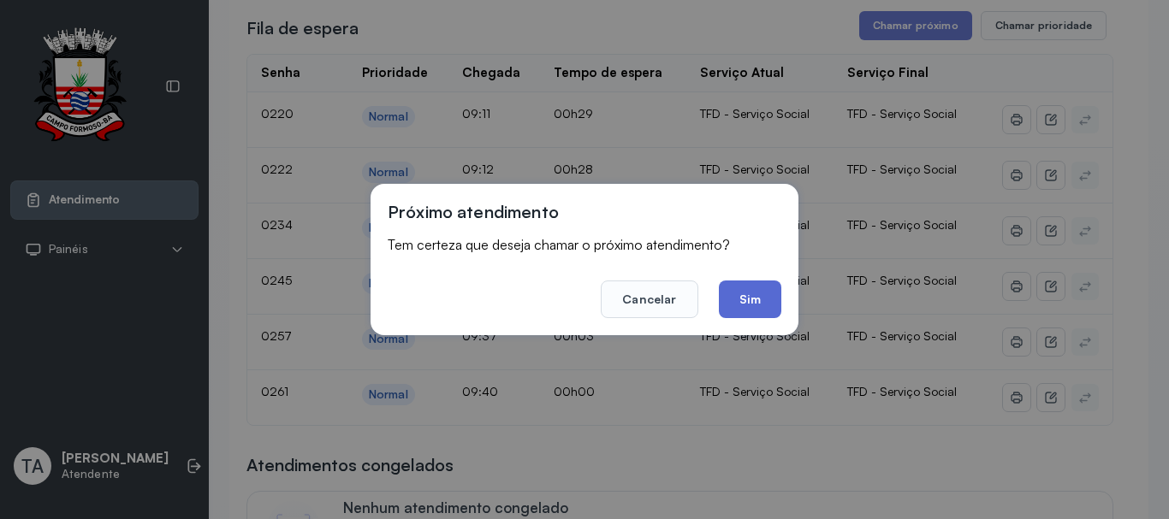
click at [759, 284] on button "Sim" at bounding box center [750, 300] width 62 height 38
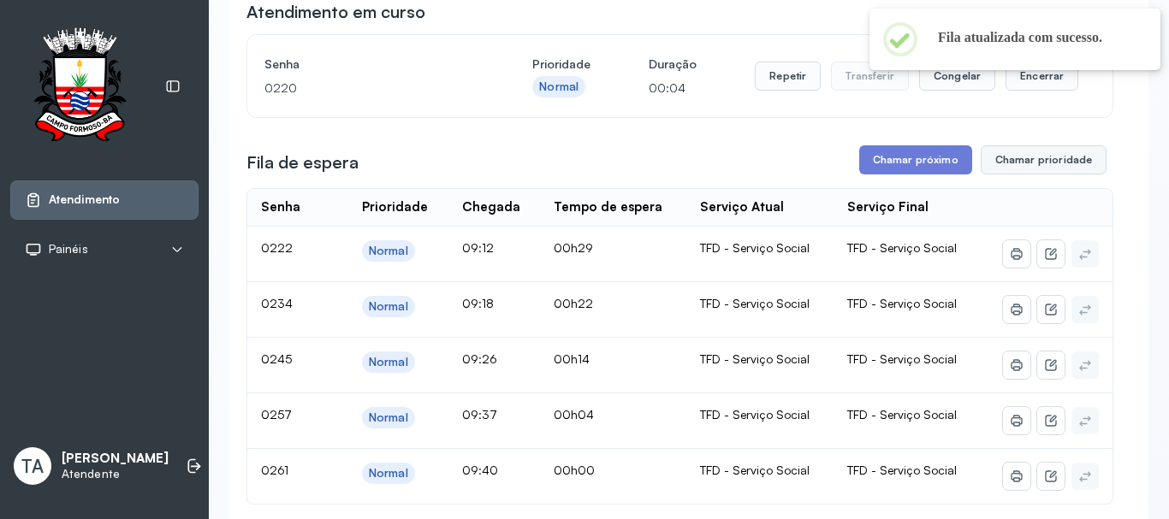
scroll to position [139, 0]
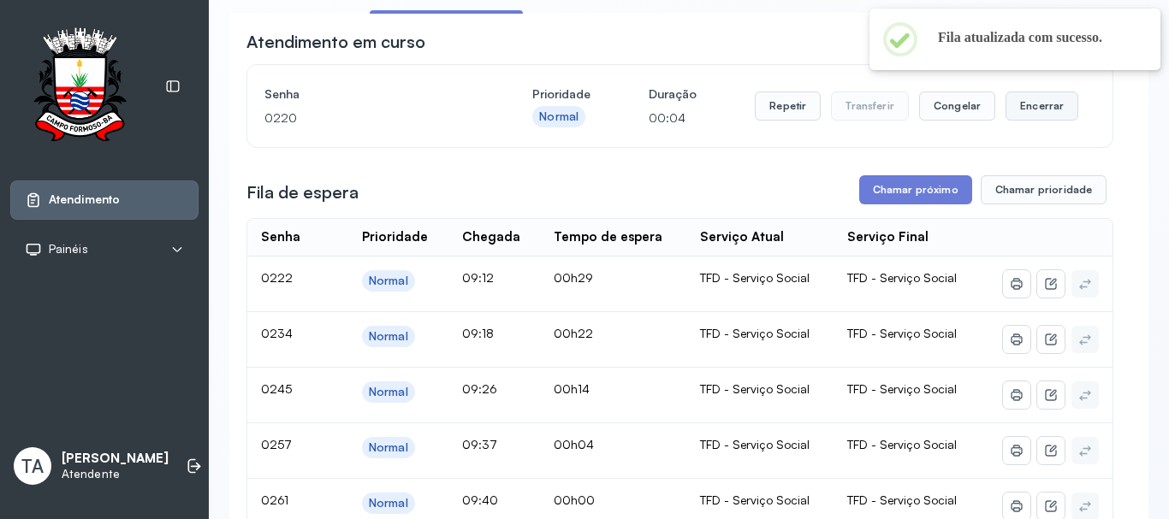
click at [1039, 114] on button "Encerrar" at bounding box center [1041, 106] width 73 height 29
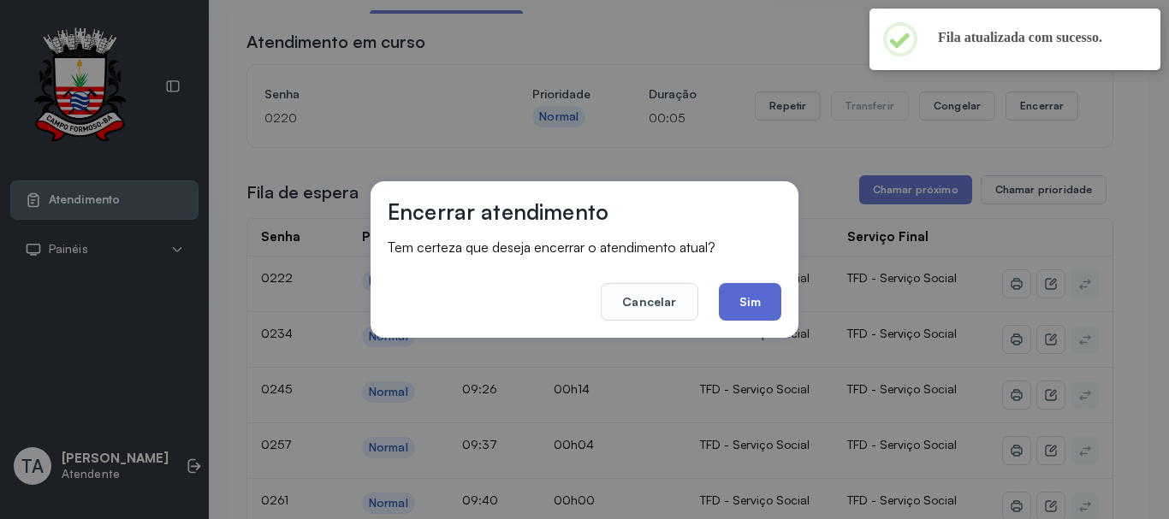
click at [744, 298] on button "Sim" at bounding box center [750, 302] width 62 height 38
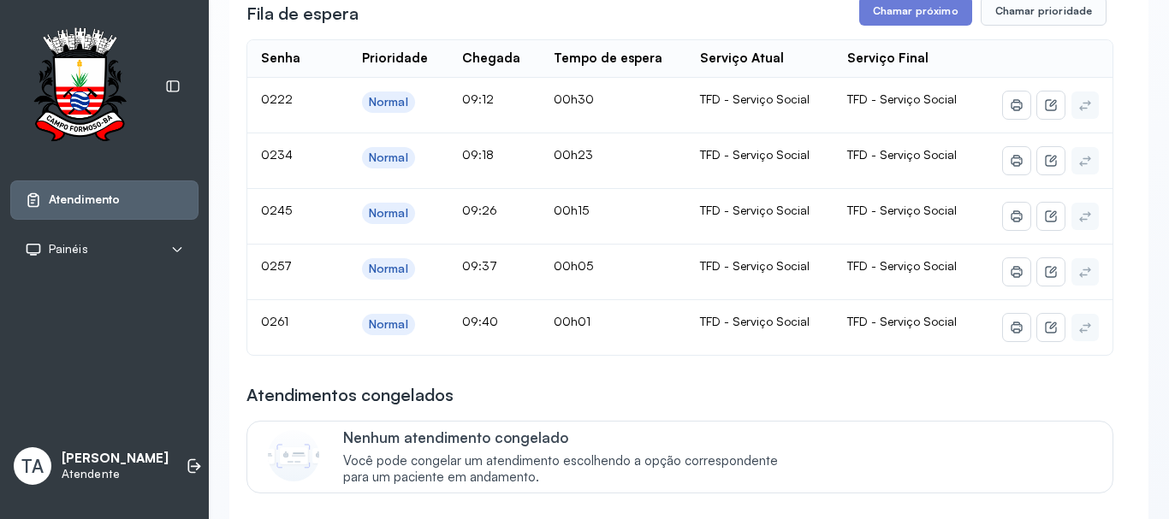
scroll to position [342, 0]
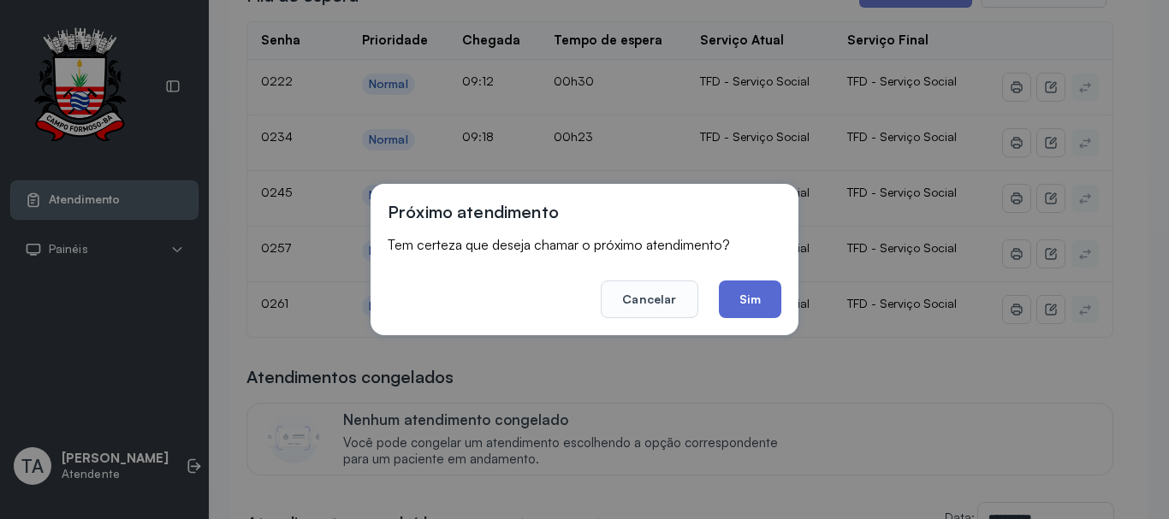
click at [773, 313] on button "Sim" at bounding box center [750, 300] width 62 height 38
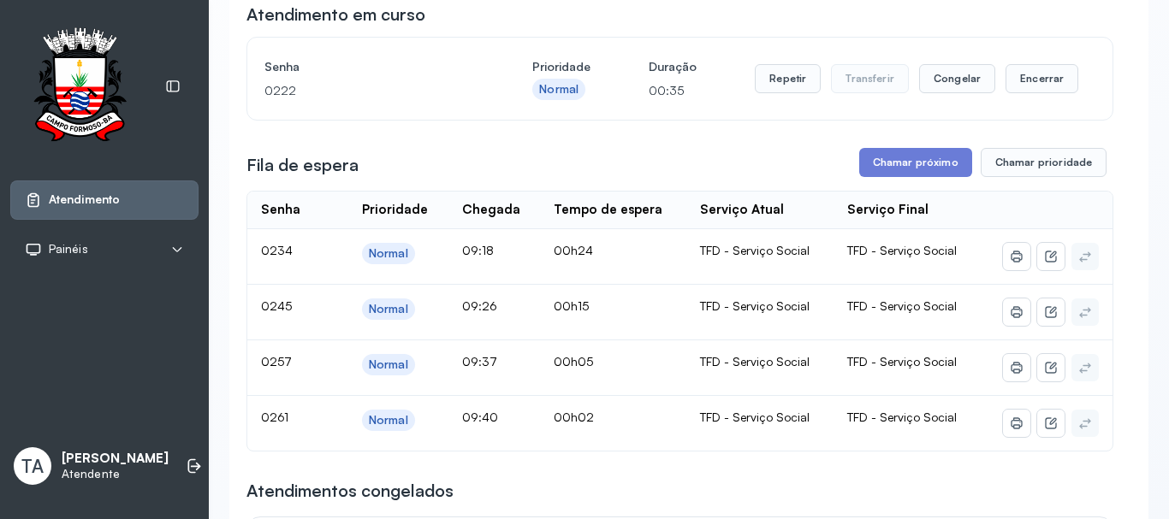
scroll to position [86, 0]
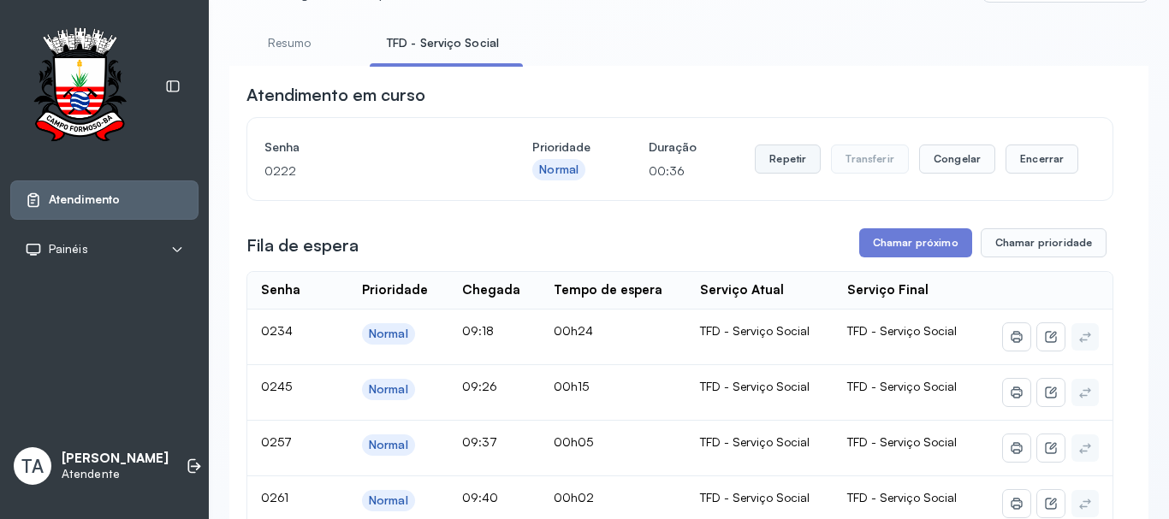
click at [775, 167] on button "Repetir" at bounding box center [788, 159] width 66 height 29
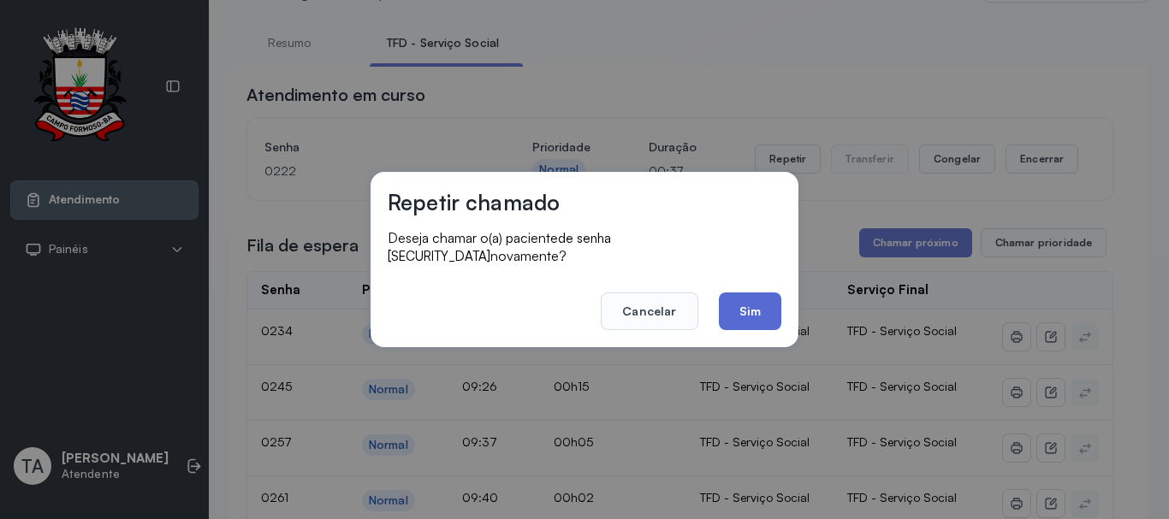
click at [744, 294] on button "Sim" at bounding box center [750, 312] width 62 height 38
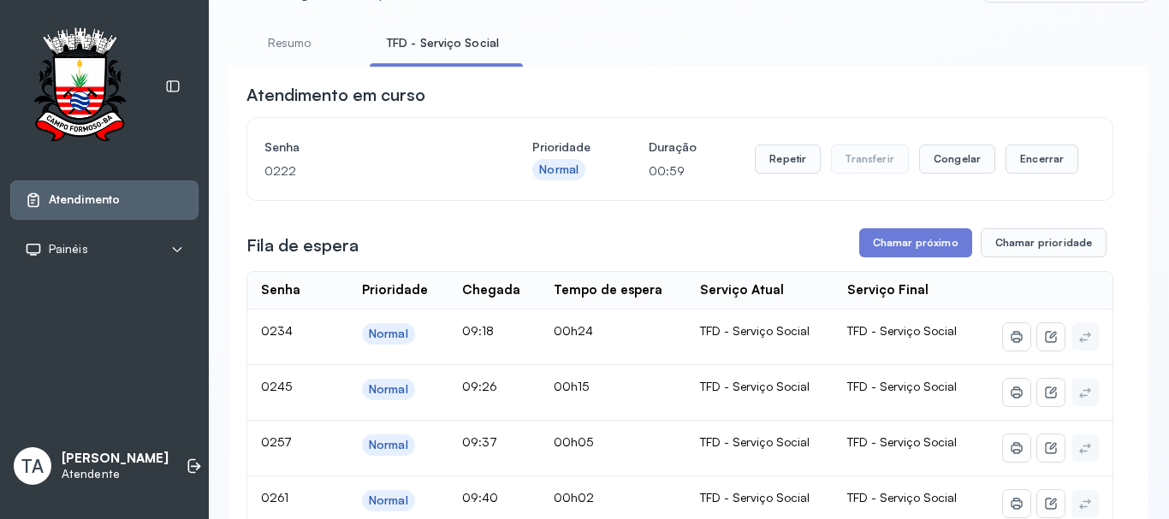
click at [767, 183] on div "Repetir Transferir Congelar Encerrar" at bounding box center [916, 159] width 323 height 48
click at [768, 169] on button "Repetir" at bounding box center [788, 159] width 66 height 29
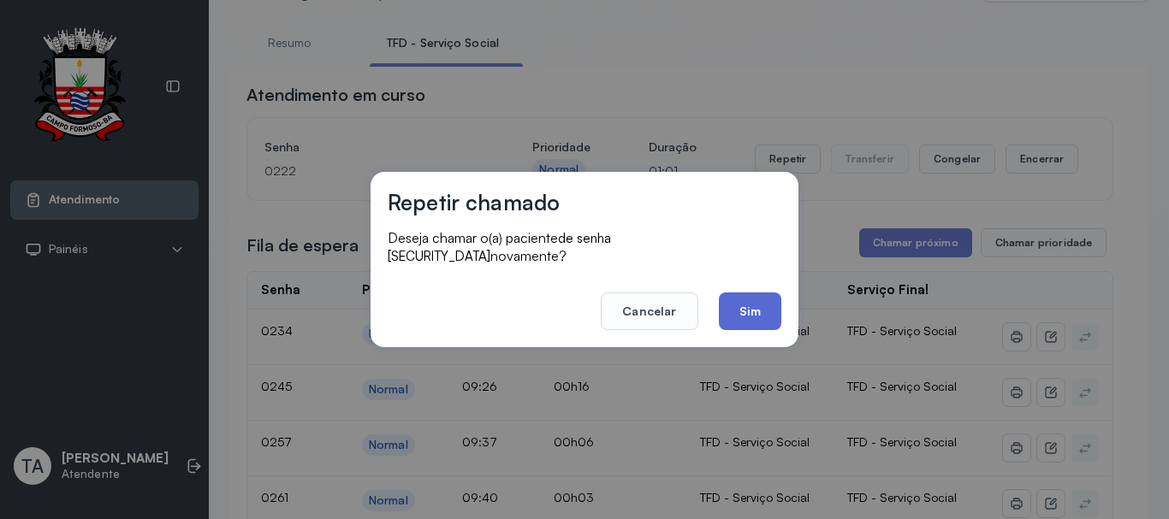
click at [742, 303] on button "Sim" at bounding box center [750, 312] width 62 height 38
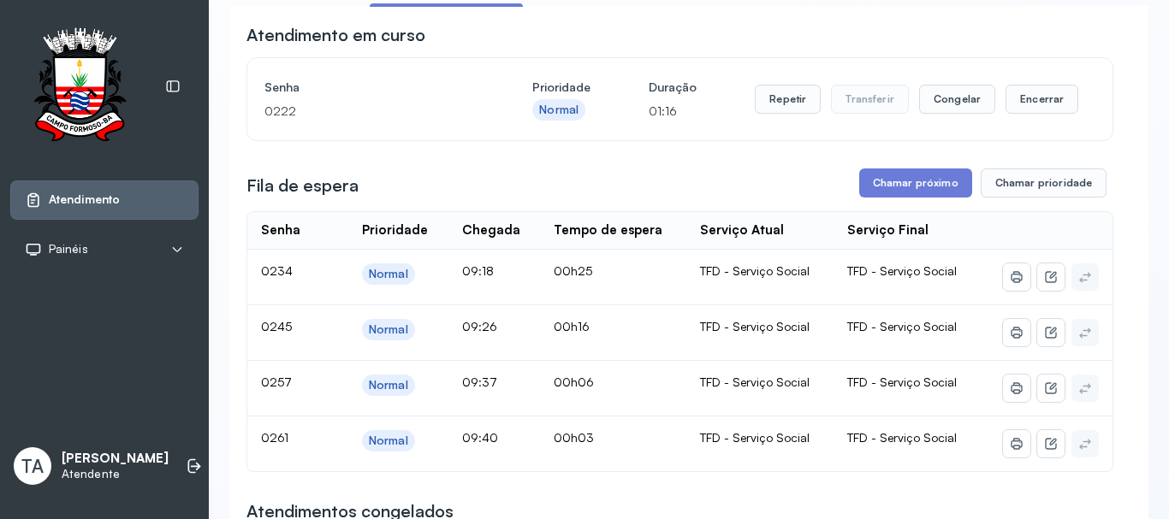
scroll to position [171, 0]
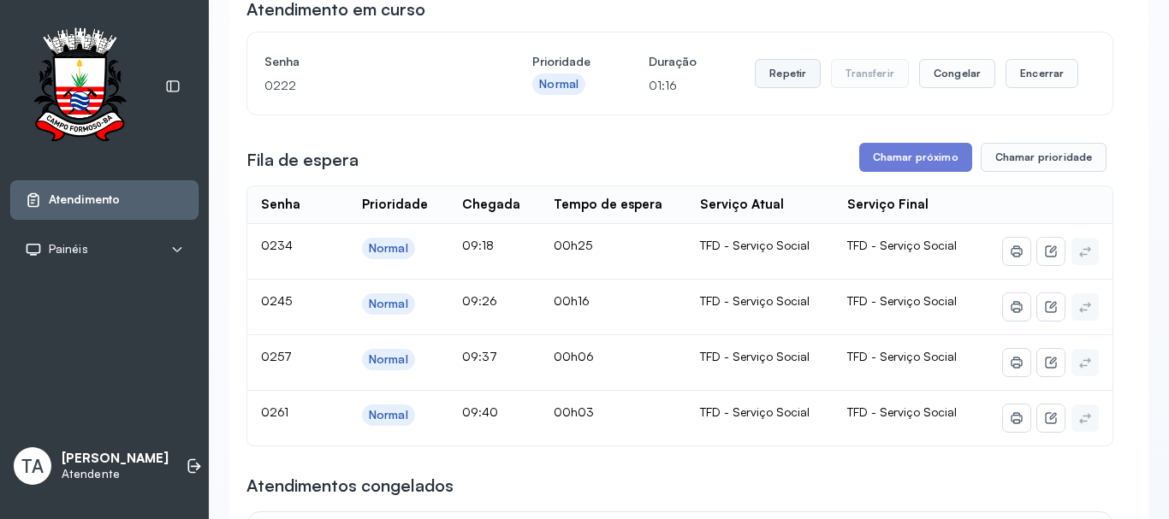
click at [773, 85] on button "Repetir" at bounding box center [788, 73] width 66 height 29
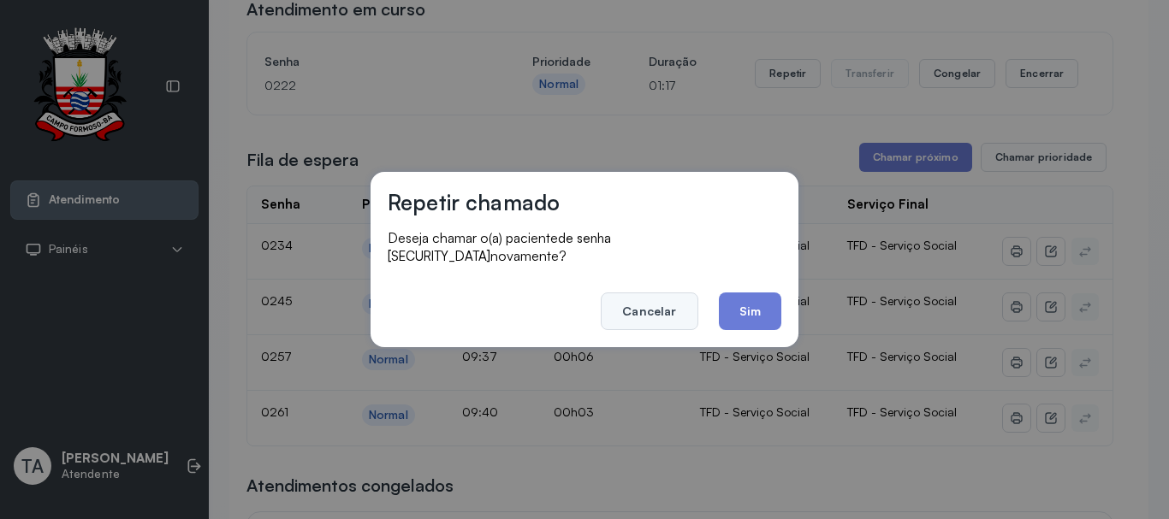
click at [683, 302] on button "Cancelar" at bounding box center [649, 312] width 97 height 38
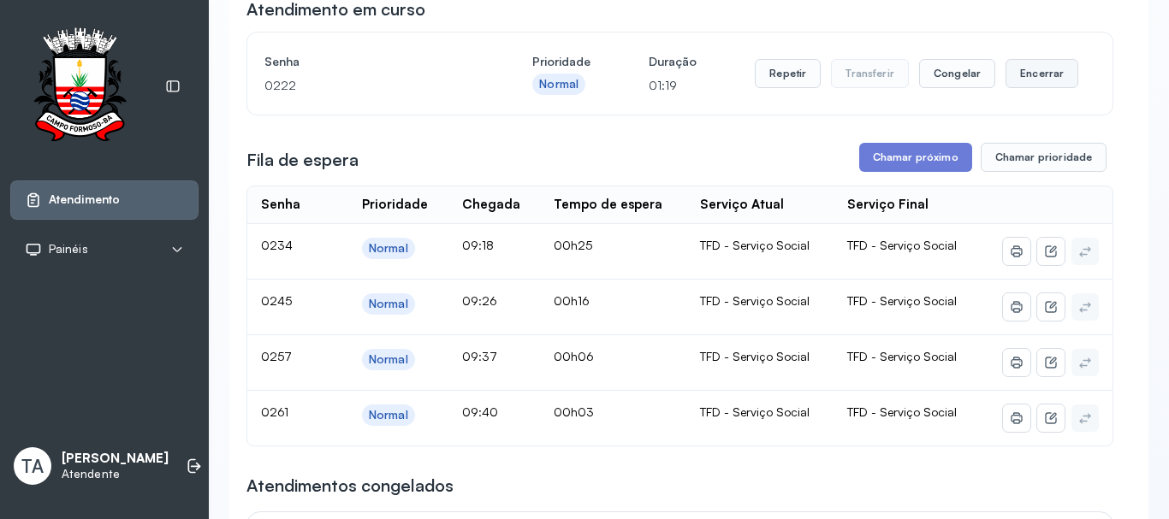
click at [1056, 66] on button "Encerrar" at bounding box center [1041, 73] width 73 height 29
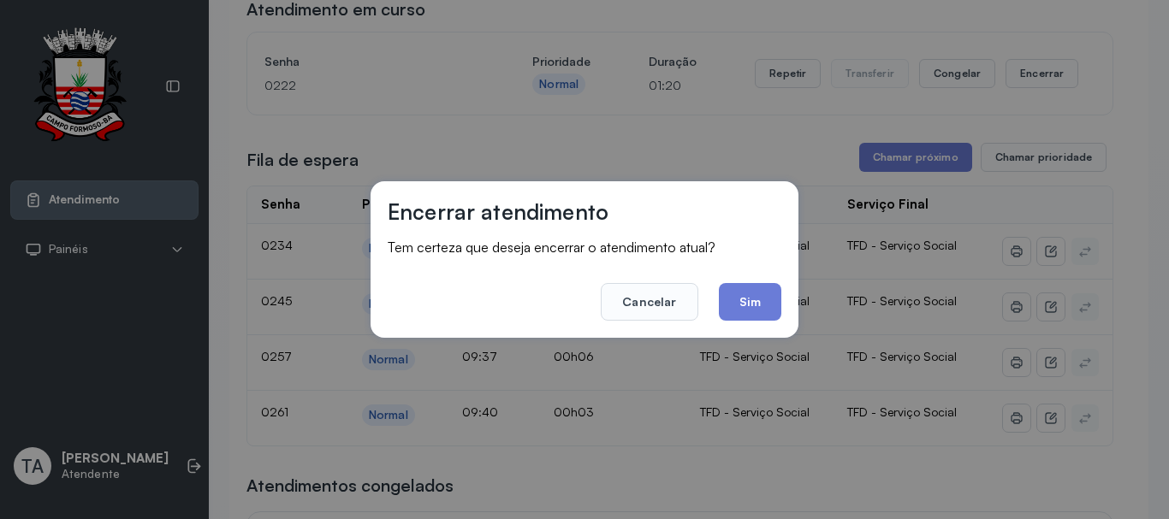
click at [761, 323] on div "Encerrar atendimento Tem certeza que deseja encerrar o atendimento atual? Cance…" at bounding box center [584, 259] width 428 height 157
click at [761, 309] on button "Sim" at bounding box center [750, 302] width 62 height 38
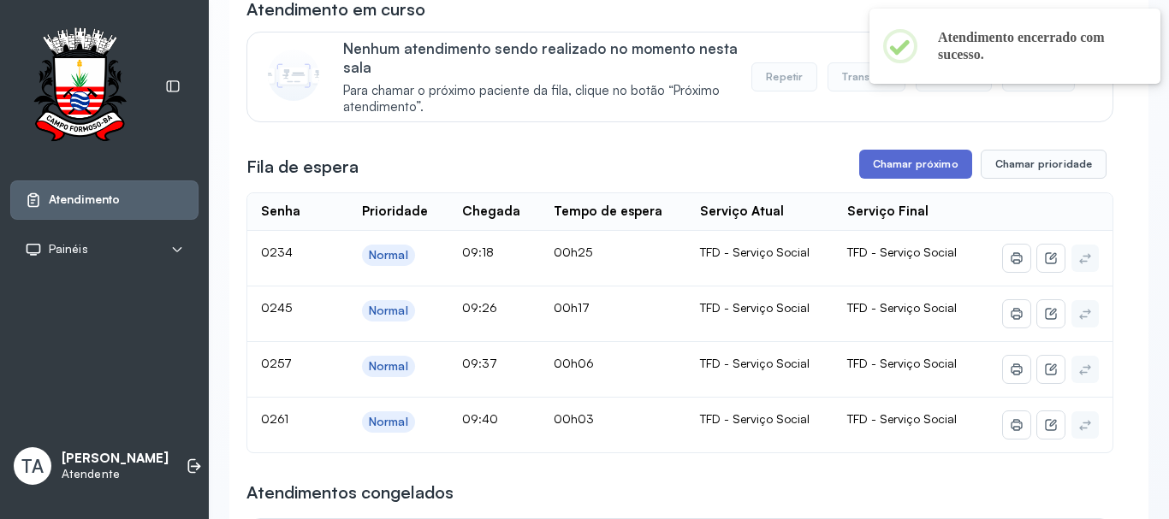
click at [899, 173] on button "Chamar próximo" at bounding box center [915, 164] width 113 height 29
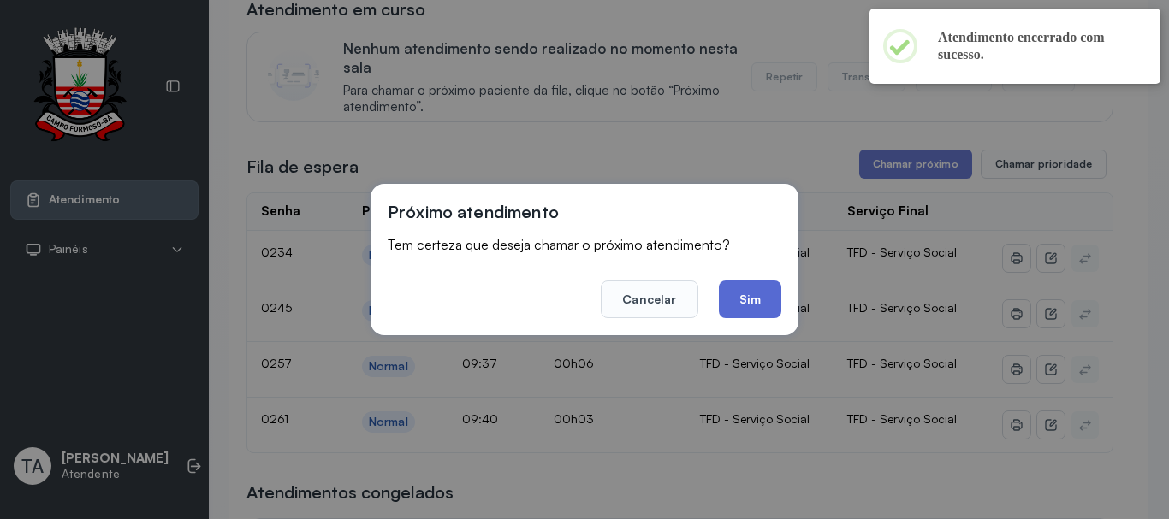
click at [744, 311] on button "Sim" at bounding box center [750, 300] width 62 height 38
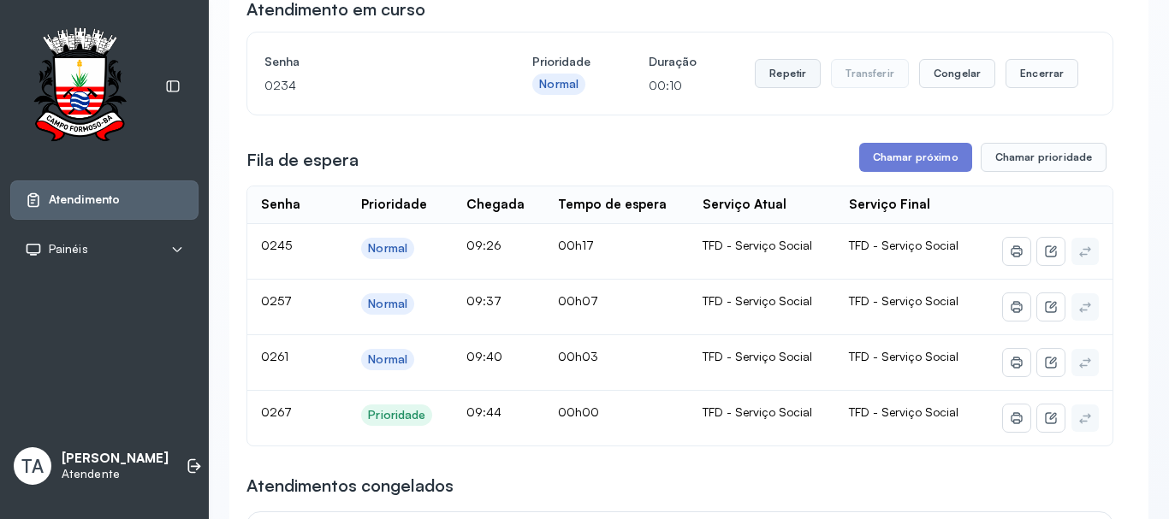
click at [787, 86] on button "Repetir" at bounding box center [788, 73] width 66 height 29
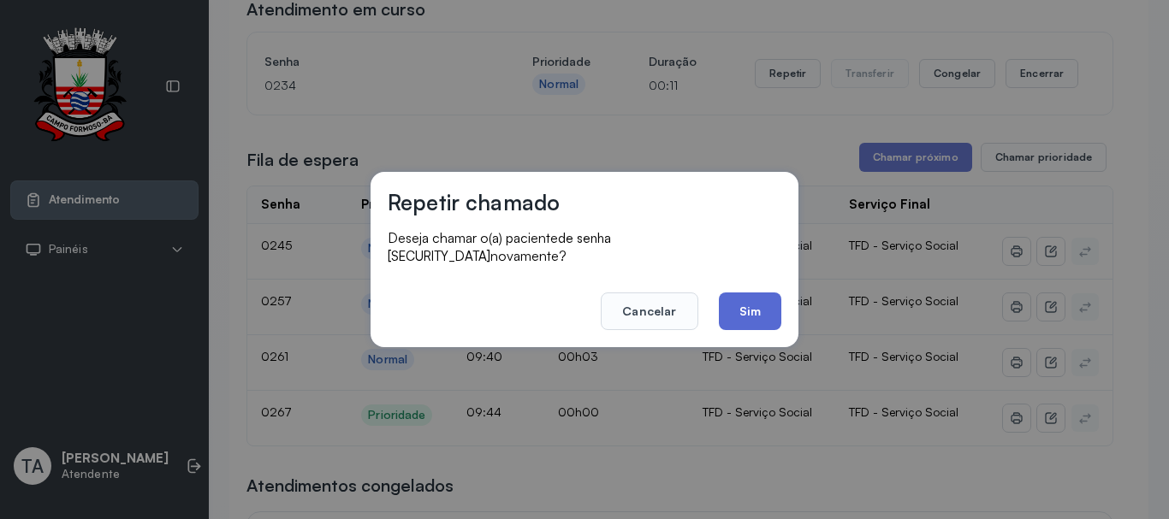
click at [734, 307] on button "Sim" at bounding box center [750, 312] width 62 height 38
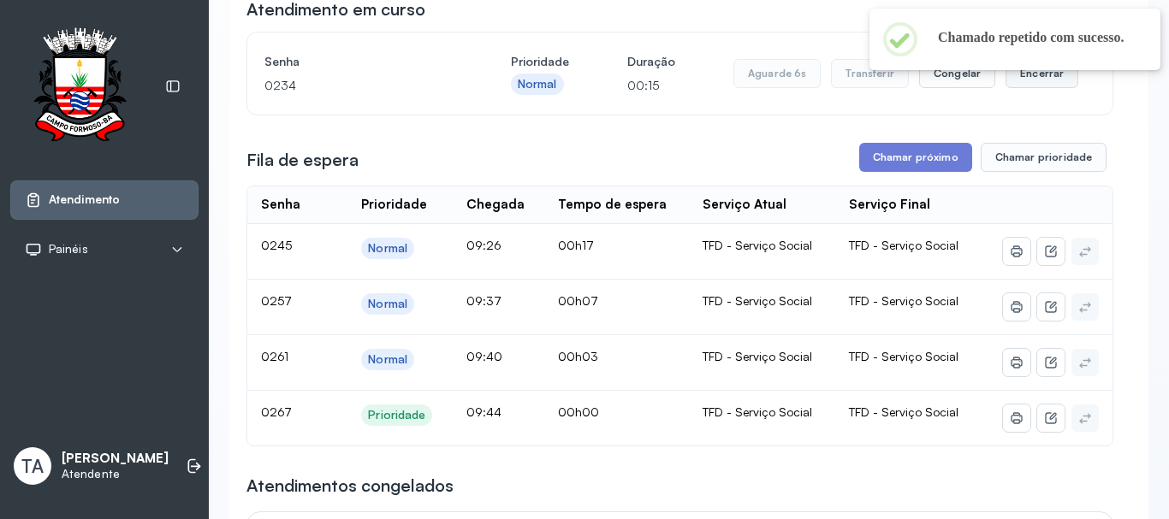
click at [1032, 82] on button "Encerrar" at bounding box center [1041, 73] width 73 height 29
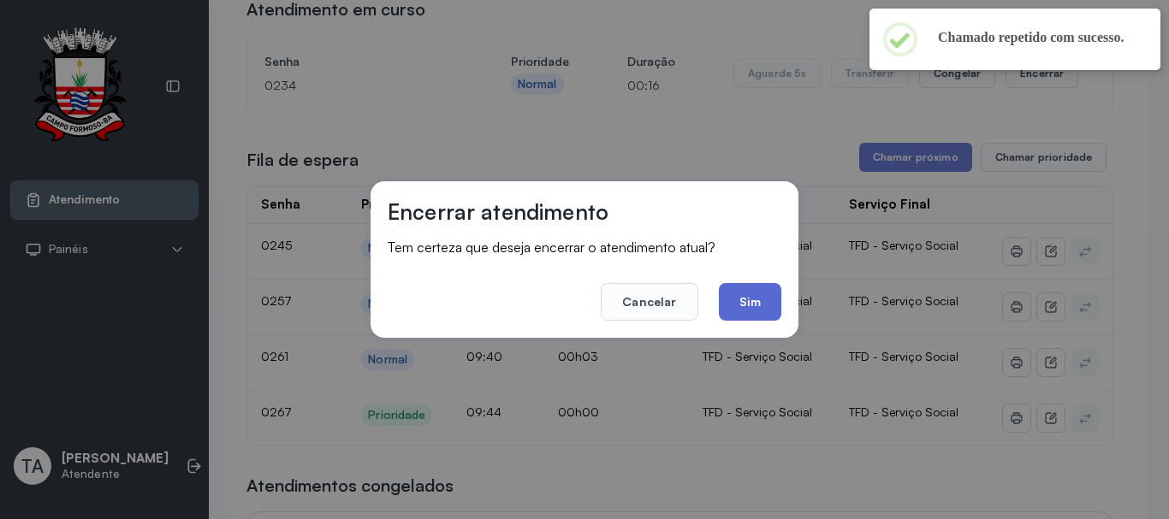
click at [760, 308] on button "Sim" at bounding box center [750, 302] width 62 height 38
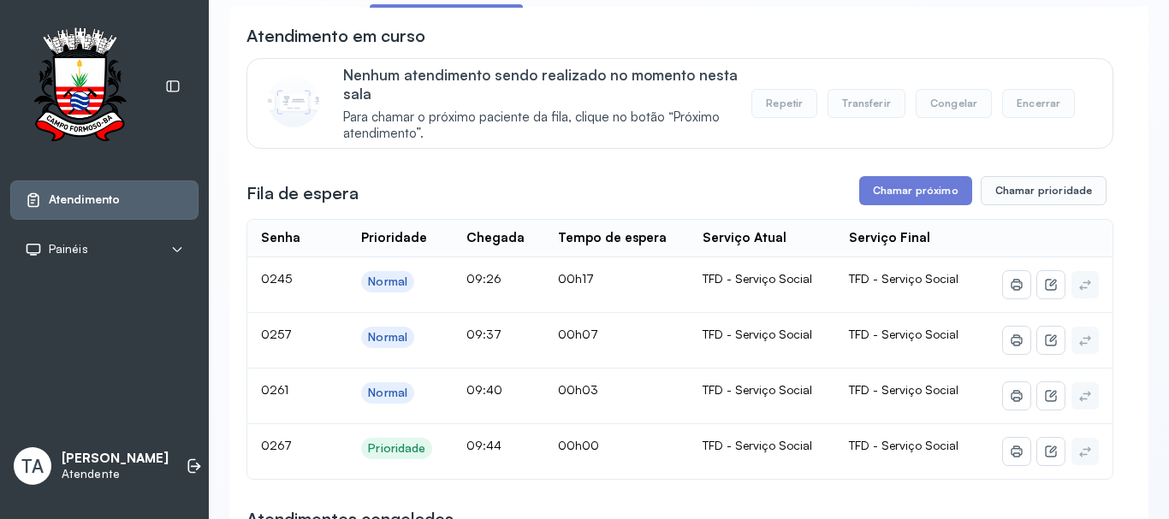
scroll to position [257, 0]
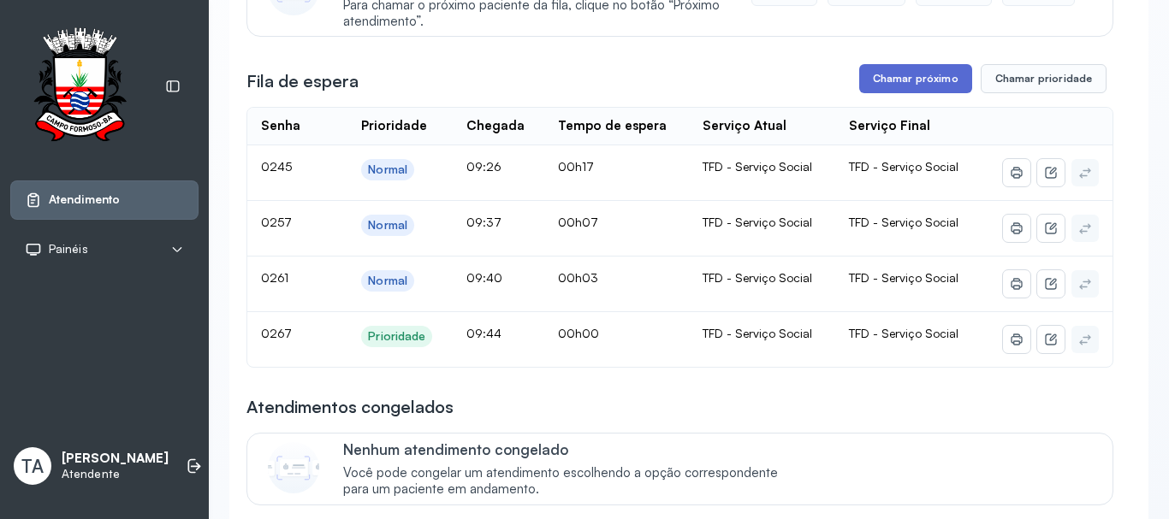
click at [874, 86] on button "Chamar próximo" at bounding box center [915, 78] width 113 height 29
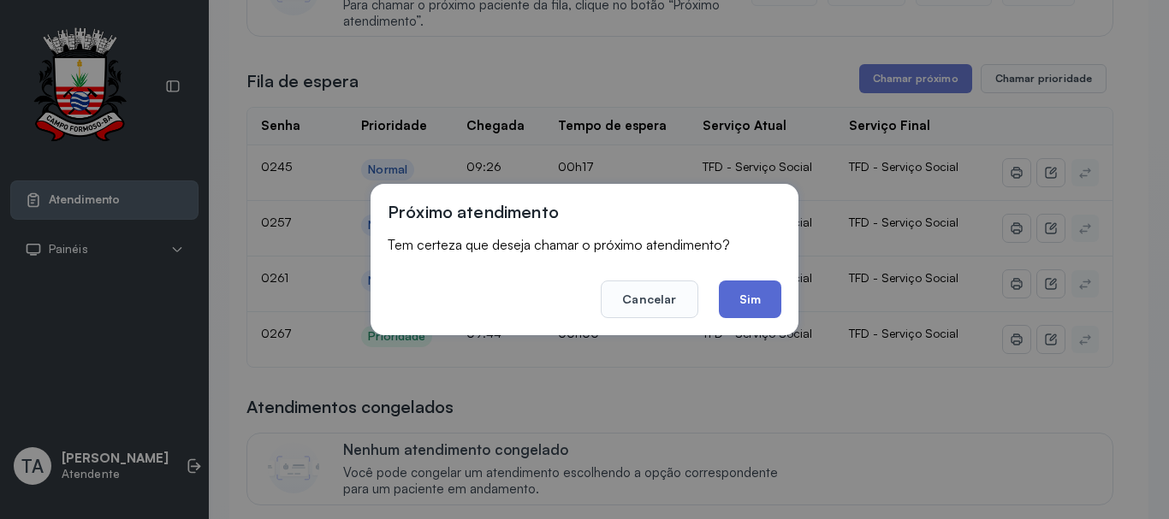
click at [739, 301] on button "Sim" at bounding box center [750, 300] width 62 height 38
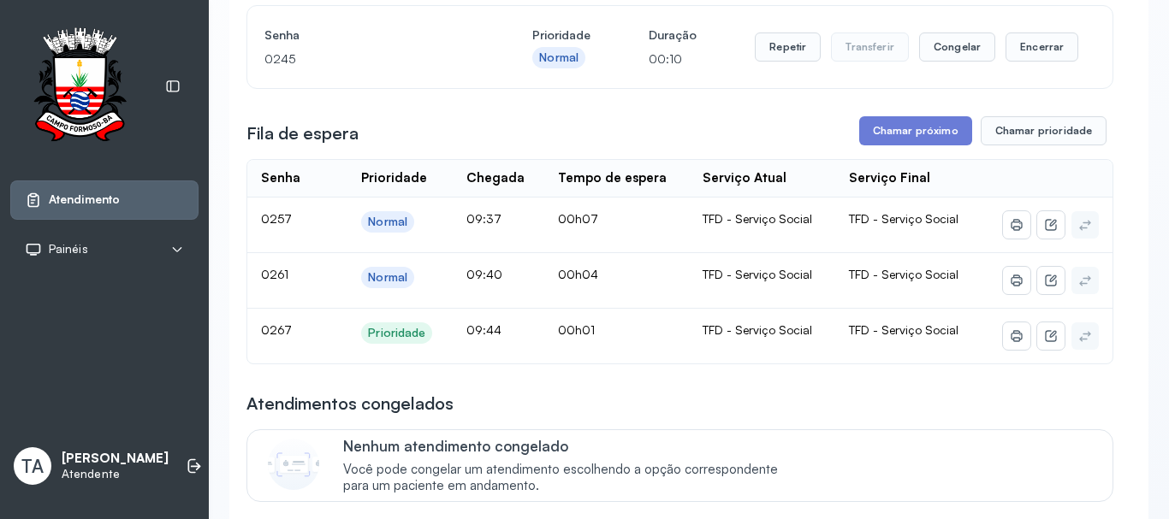
scroll to position [171, 0]
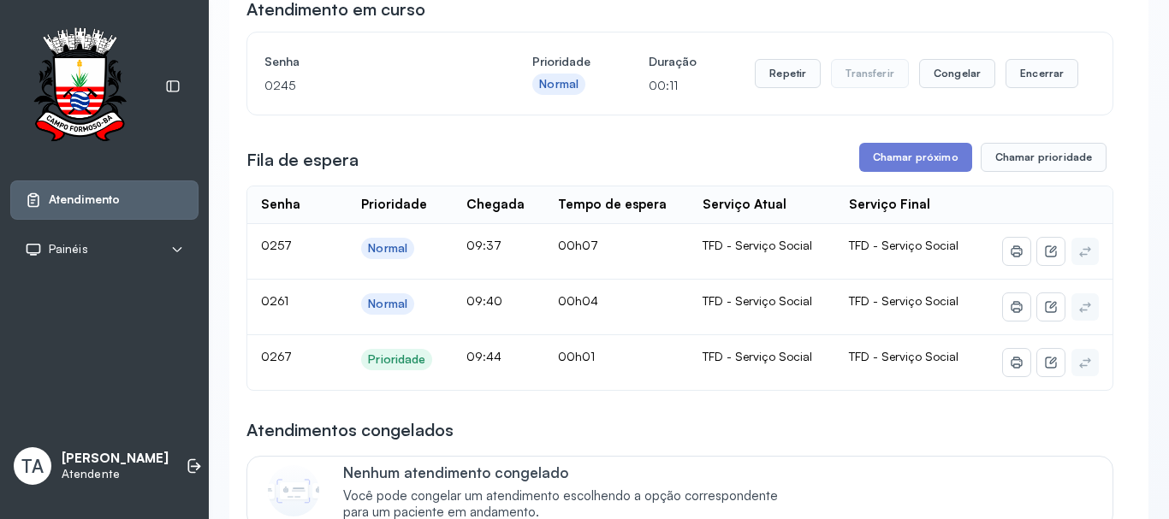
click at [773, 94] on div "Repetir Transferir Congelar Encerrar" at bounding box center [916, 74] width 323 height 48
click at [773, 86] on button "Repetir" at bounding box center [788, 73] width 66 height 29
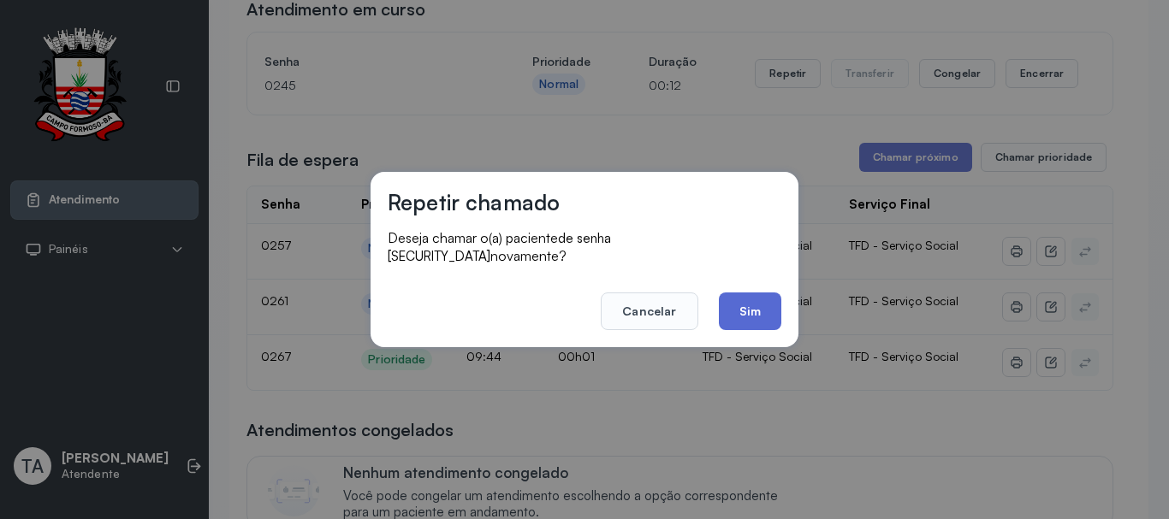
click at [758, 302] on button "Sim" at bounding box center [750, 312] width 62 height 38
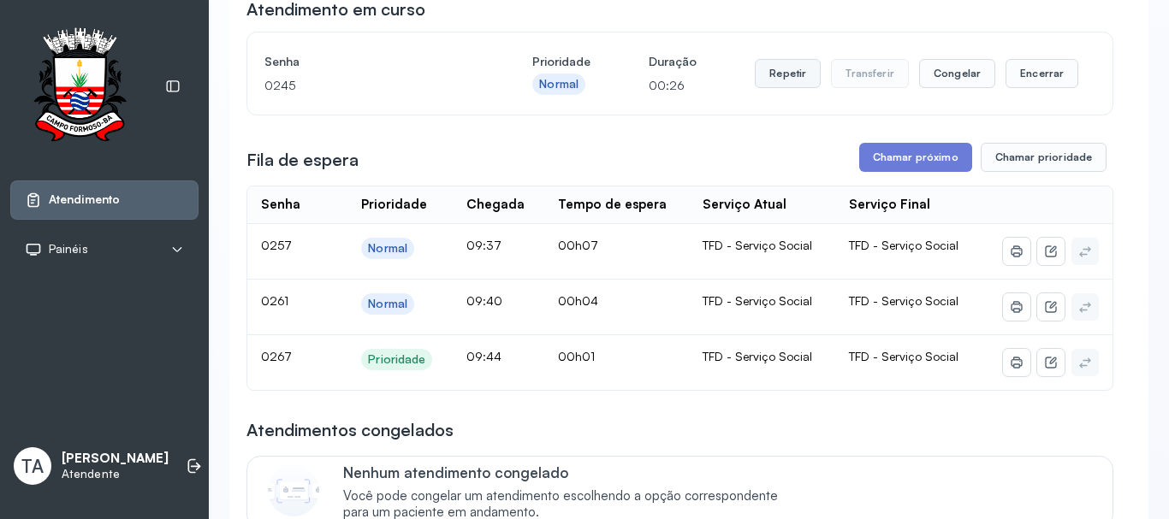
click at [760, 70] on button "Repetir" at bounding box center [788, 73] width 66 height 29
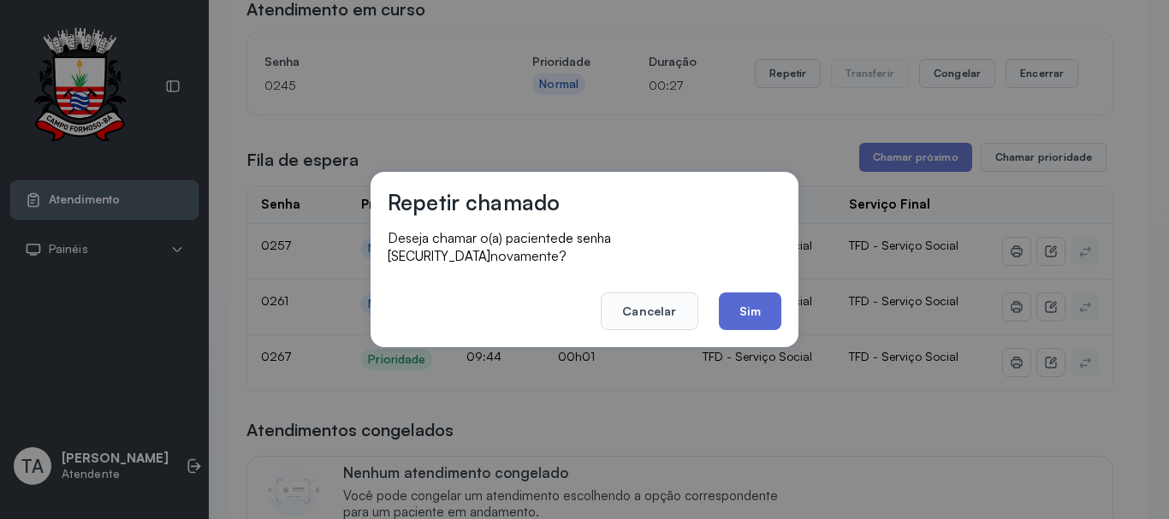
click at [746, 307] on button "Sim" at bounding box center [750, 312] width 62 height 38
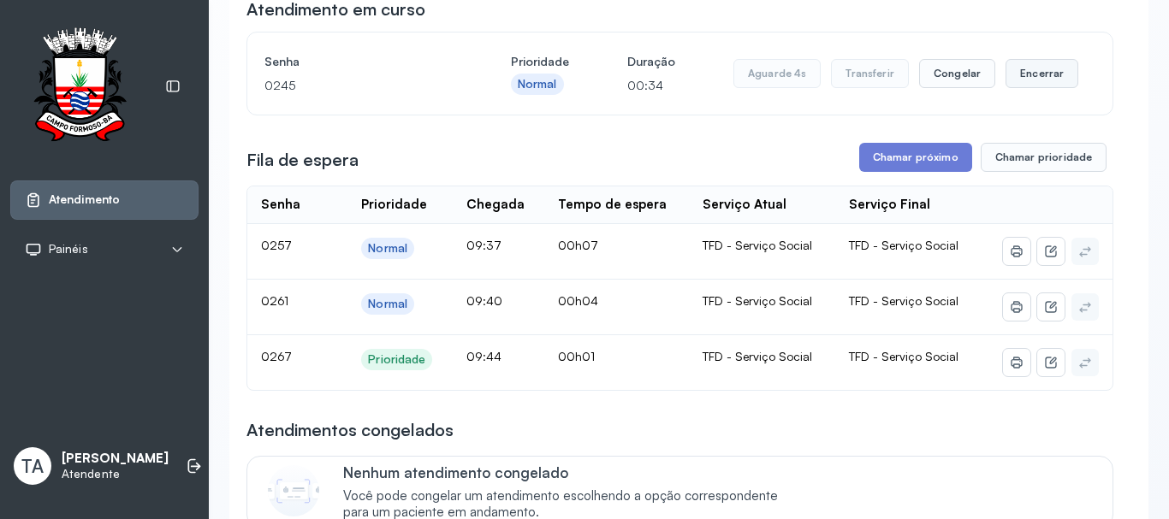
click at [1026, 74] on button "Encerrar" at bounding box center [1041, 73] width 73 height 29
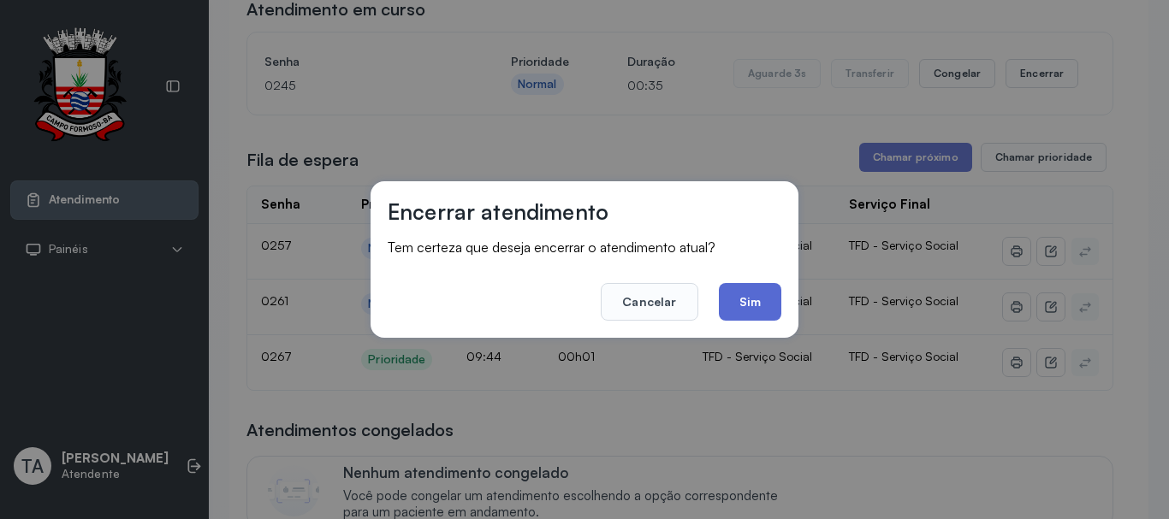
click at [757, 299] on button "Sim" at bounding box center [750, 302] width 62 height 38
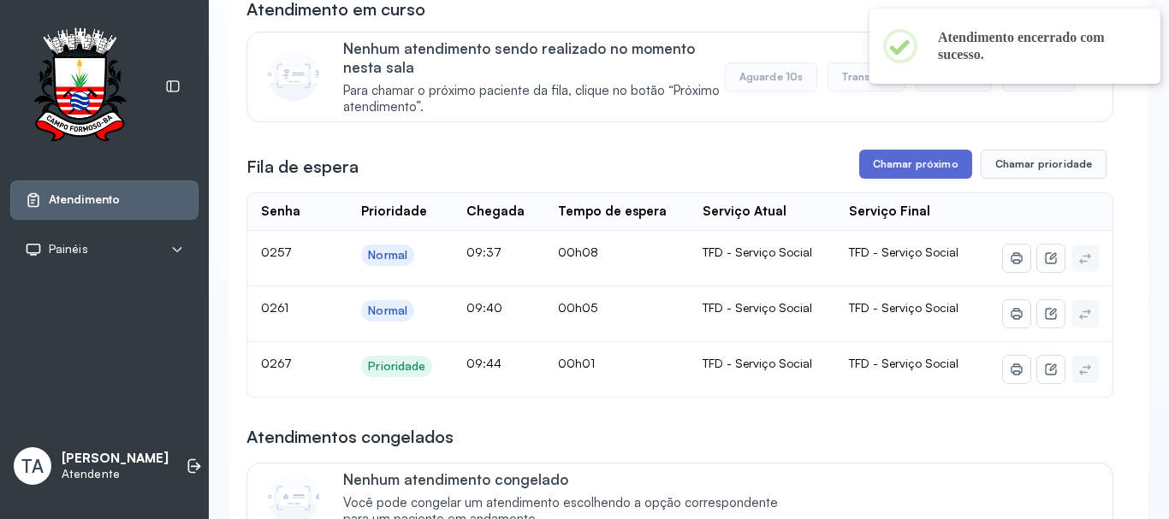
click at [906, 177] on button "Chamar próximo" at bounding box center [915, 164] width 113 height 29
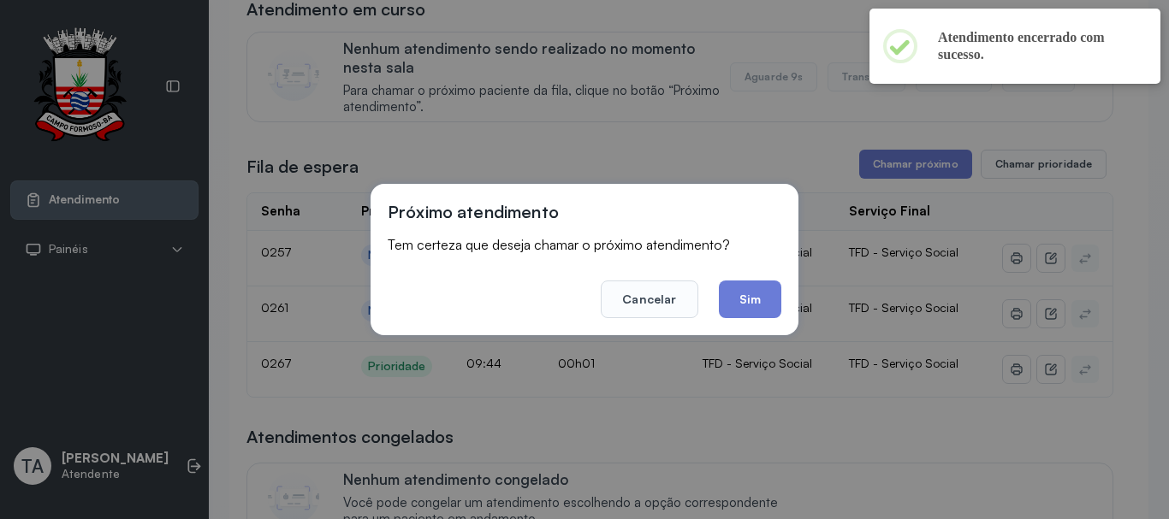
click at [728, 316] on button "Sim" at bounding box center [750, 300] width 62 height 38
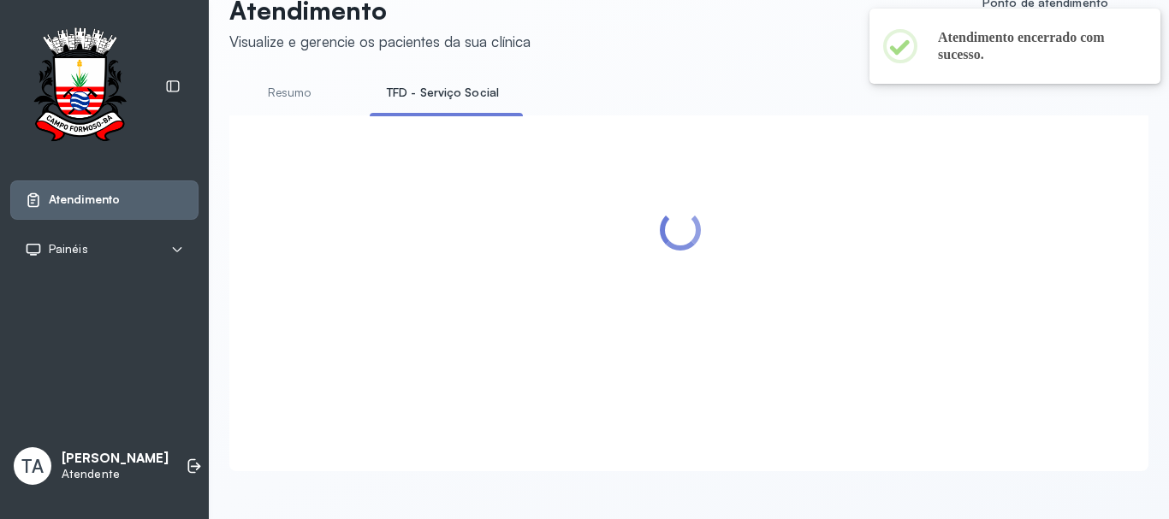
click at [728, 314] on div at bounding box center [679, 273] width 867 height 281
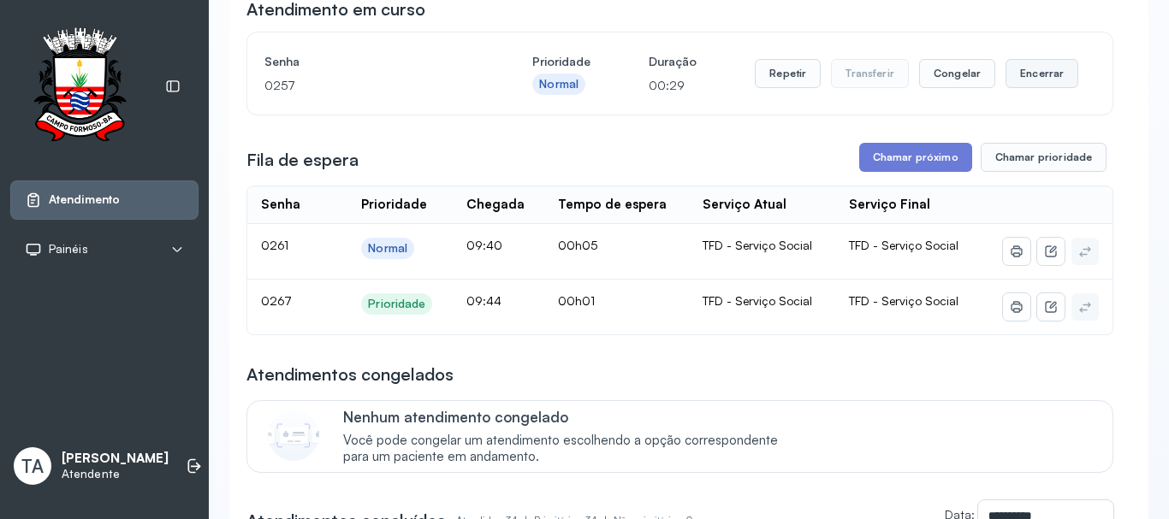
click at [1013, 80] on button "Encerrar" at bounding box center [1041, 73] width 73 height 29
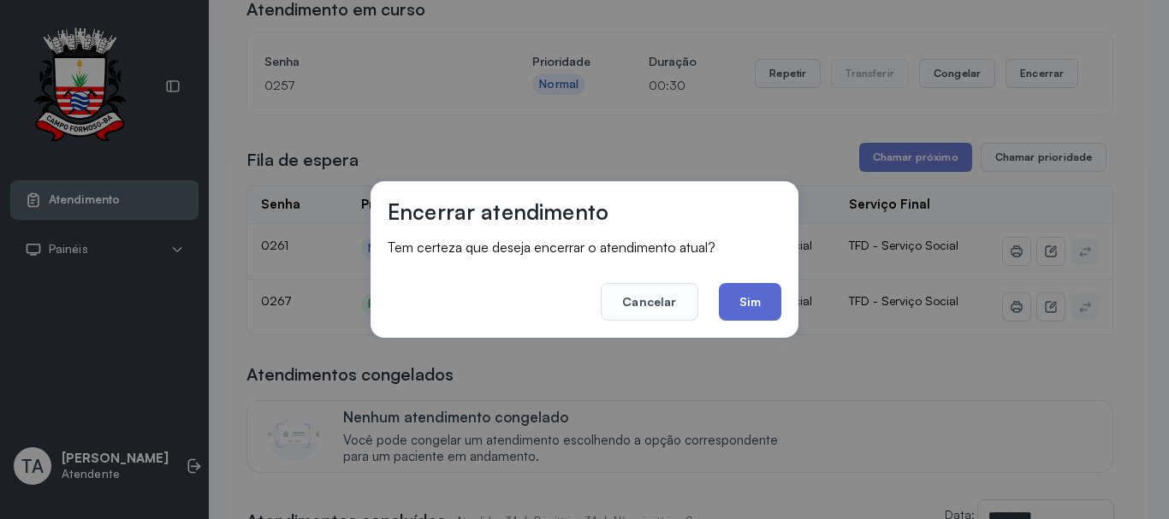
click at [751, 301] on button "Sim" at bounding box center [750, 302] width 62 height 38
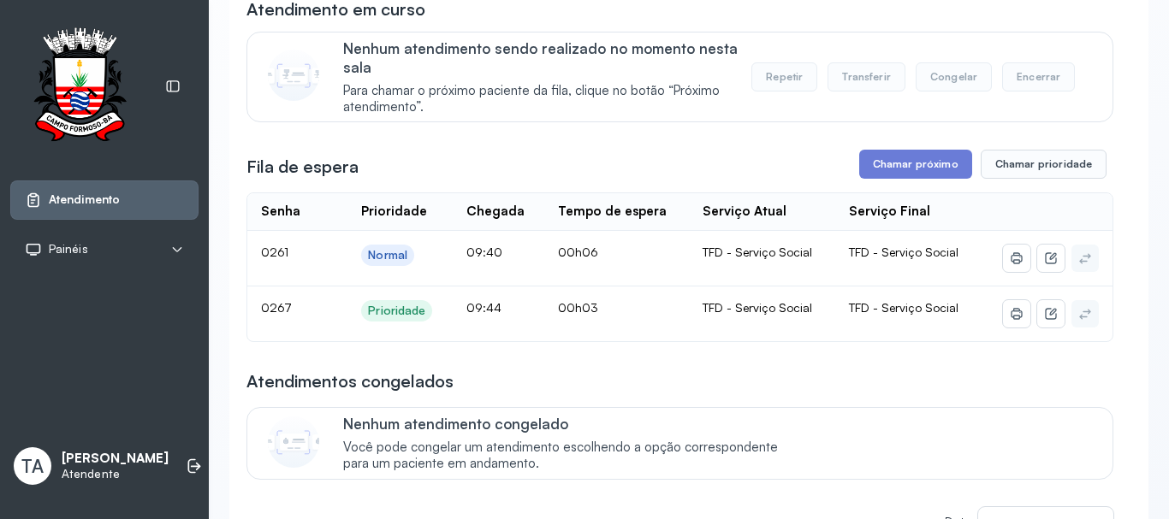
click at [899, 165] on button "Chamar próximo" at bounding box center [915, 164] width 113 height 29
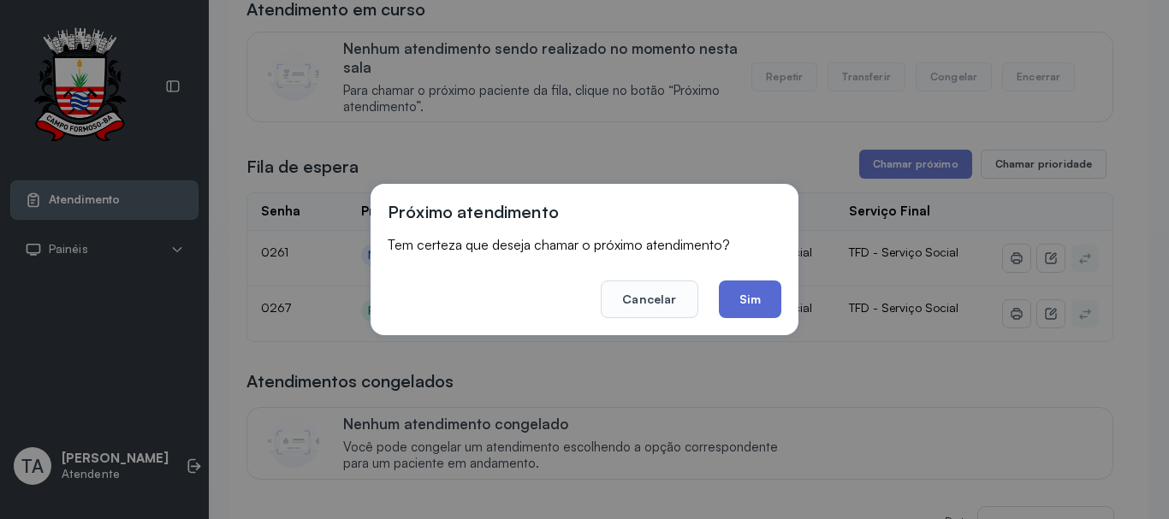
click at [738, 303] on button "Sim" at bounding box center [750, 300] width 62 height 38
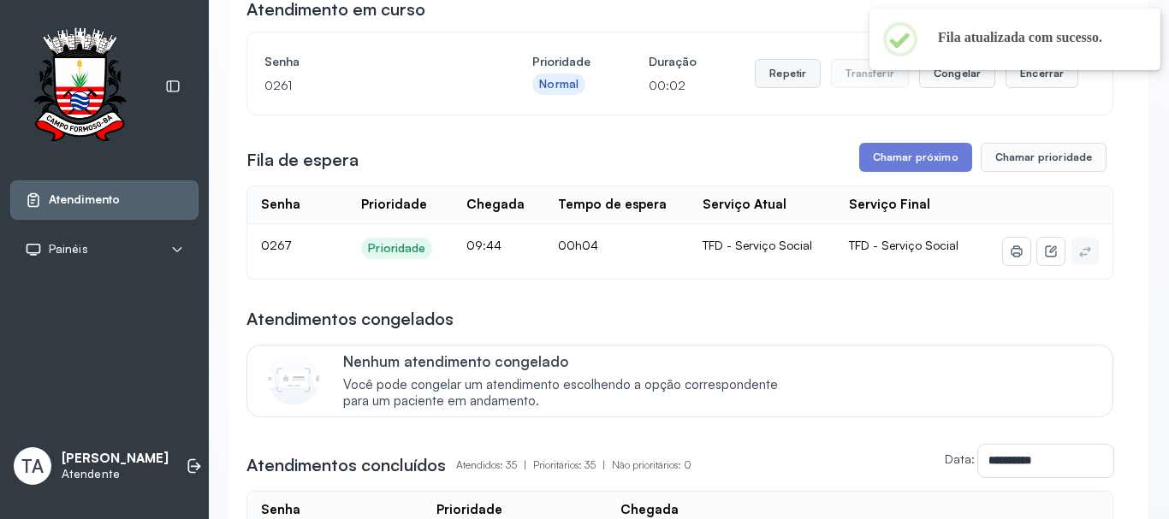
click at [791, 81] on button "Repetir" at bounding box center [788, 73] width 66 height 29
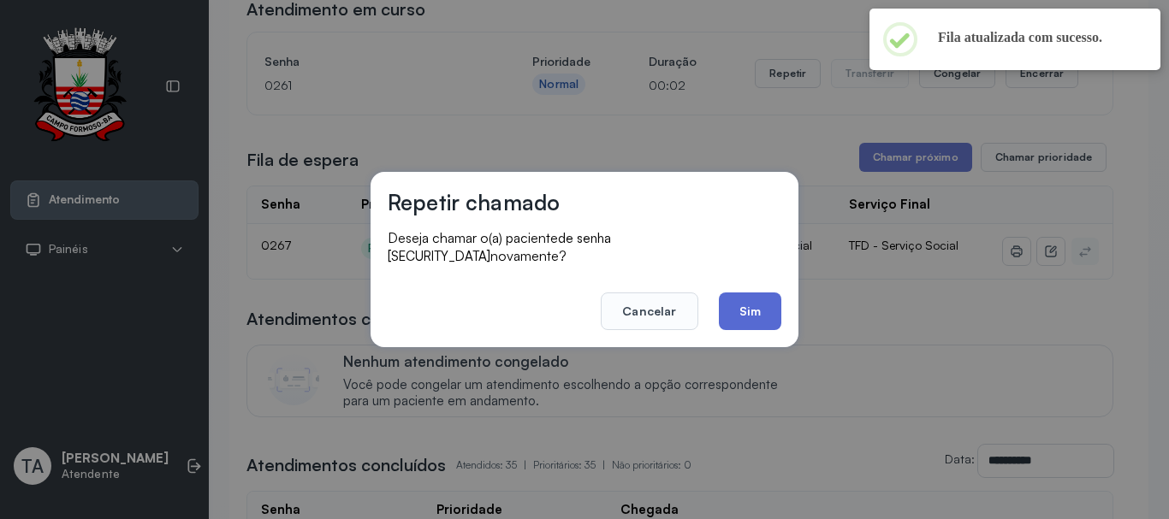
click at [759, 315] on button "Sim" at bounding box center [750, 312] width 62 height 38
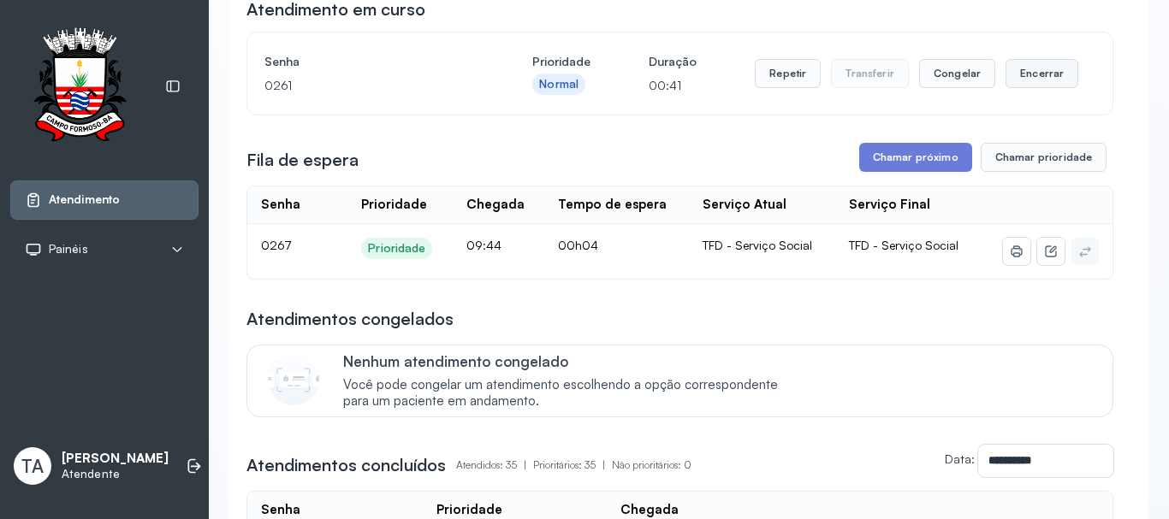
click at [1014, 74] on button "Encerrar" at bounding box center [1041, 73] width 73 height 29
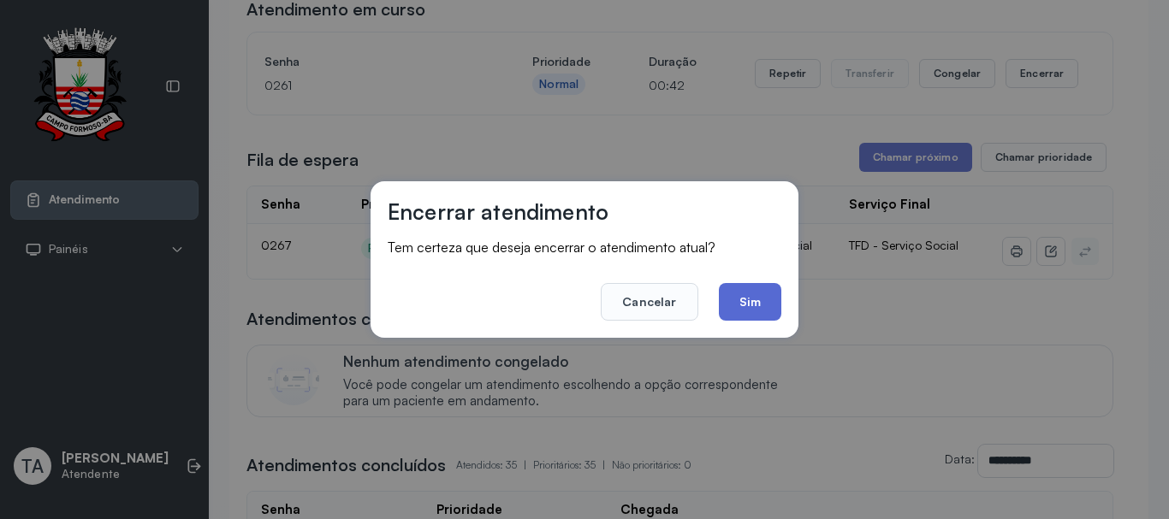
click at [747, 299] on button "Sim" at bounding box center [750, 302] width 62 height 38
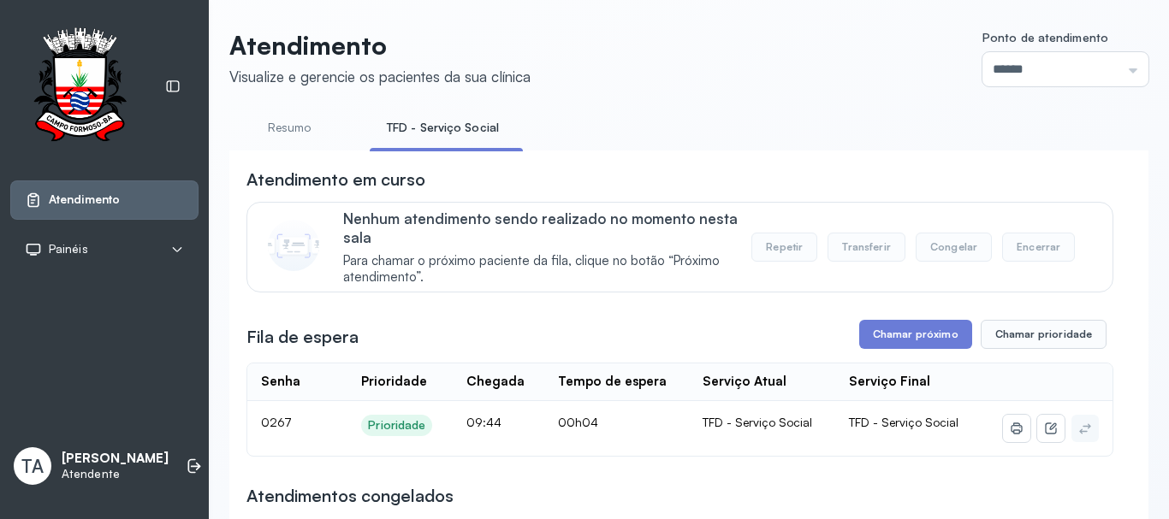
scroll to position [0, 0]
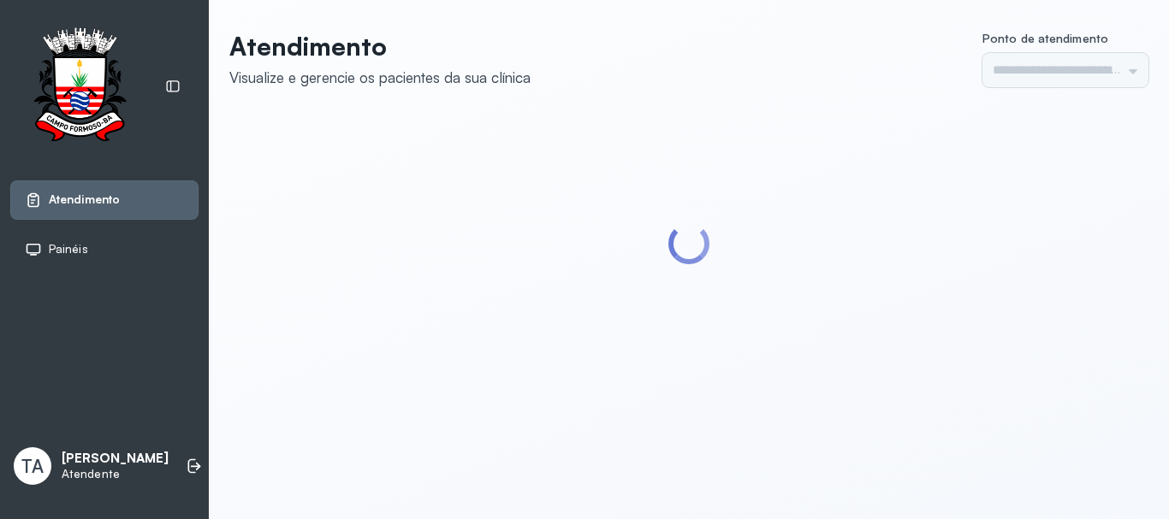
type input "******"
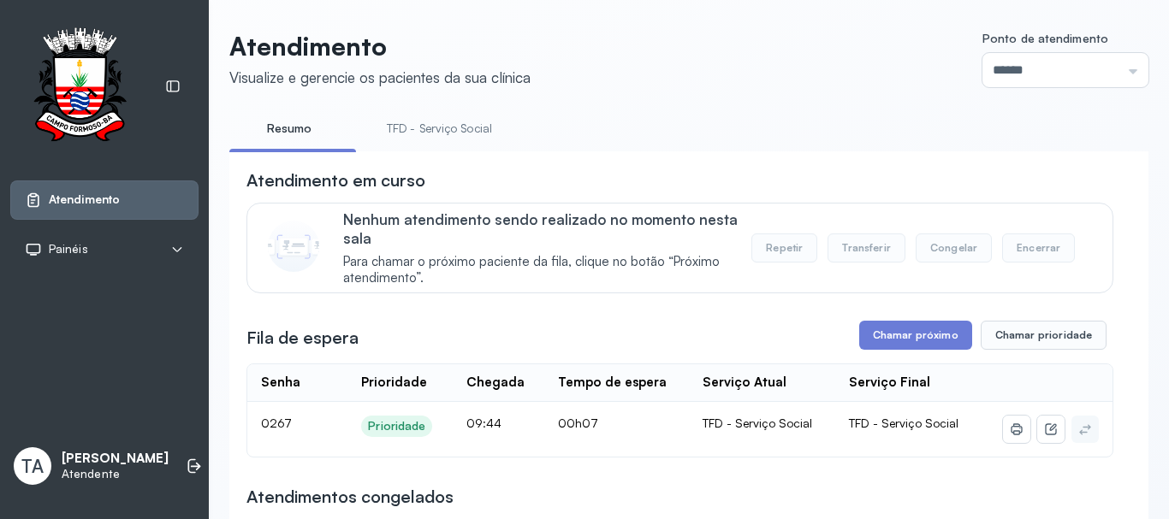
click at [406, 118] on link "TFD - Serviço Social" at bounding box center [439, 129] width 139 height 28
click at [939, 349] on button "Chamar próximo" at bounding box center [915, 335] width 113 height 29
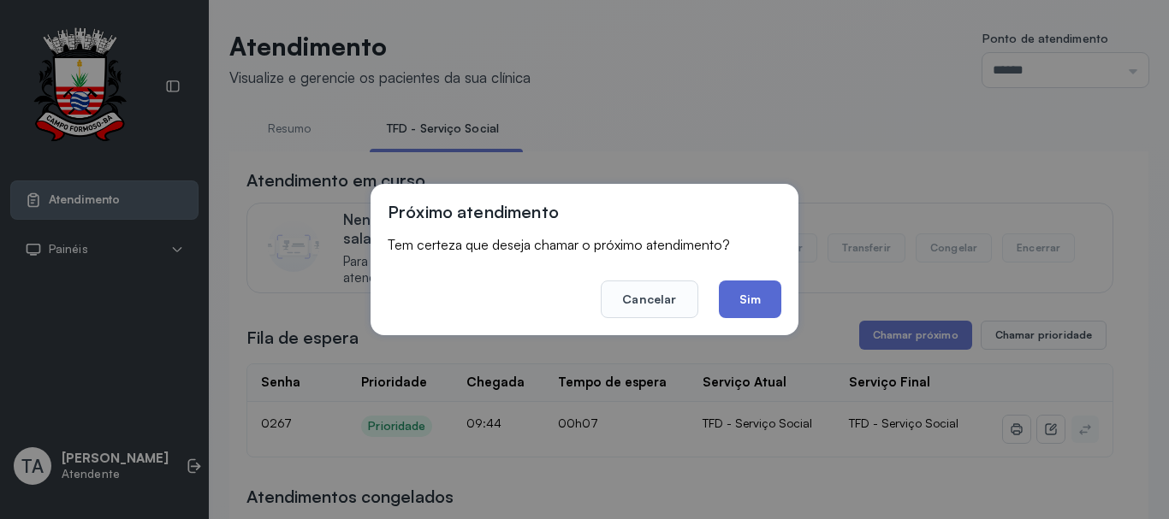
click at [740, 297] on button "Sim" at bounding box center [750, 300] width 62 height 38
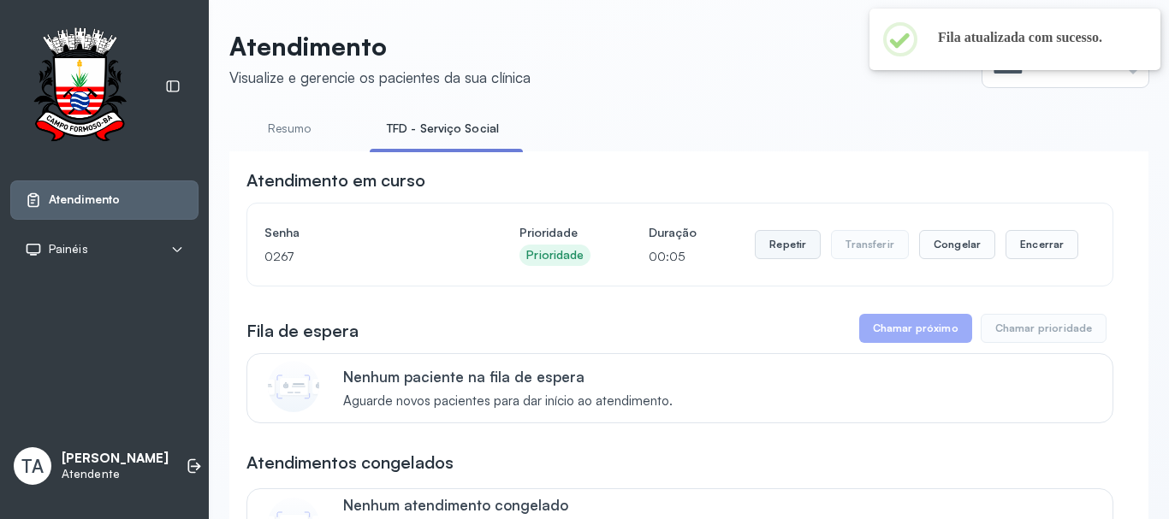
click at [773, 247] on button "Repetir" at bounding box center [788, 244] width 66 height 29
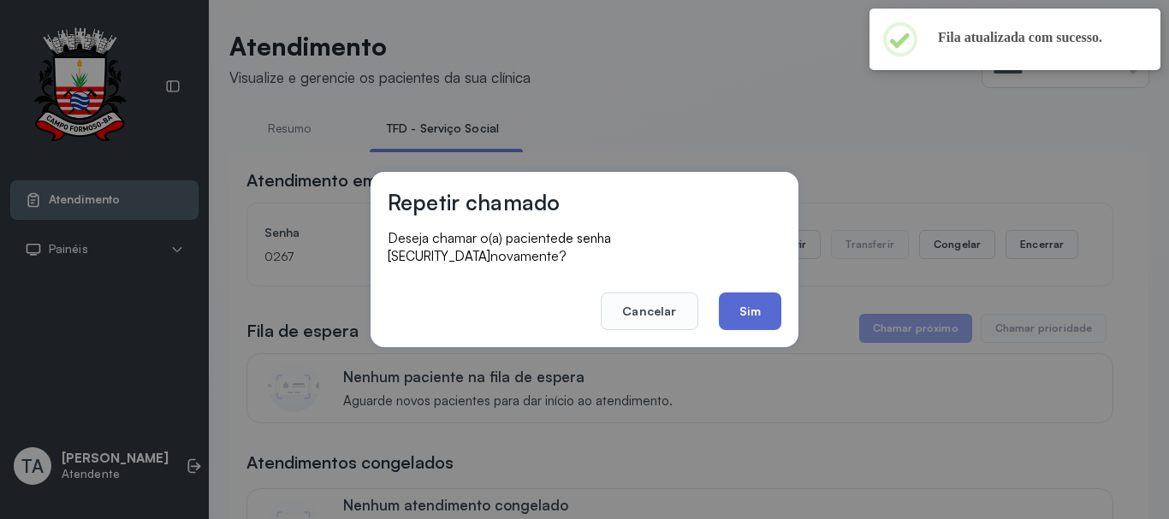
click at [746, 293] on button "Sim" at bounding box center [750, 312] width 62 height 38
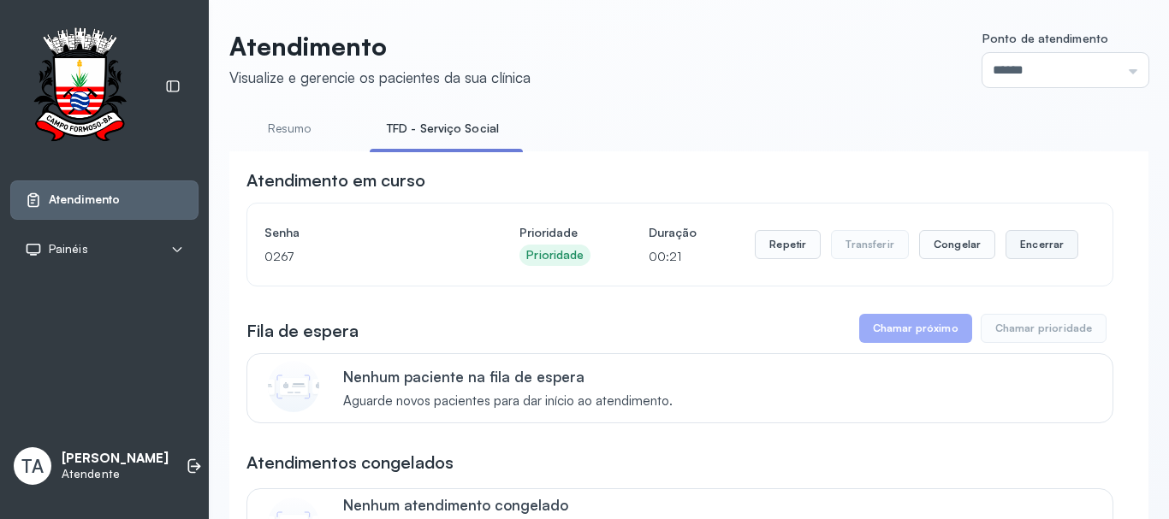
click at [1020, 247] on button "Encerrar" at bounding box center [1041, 244] width 73 height 29
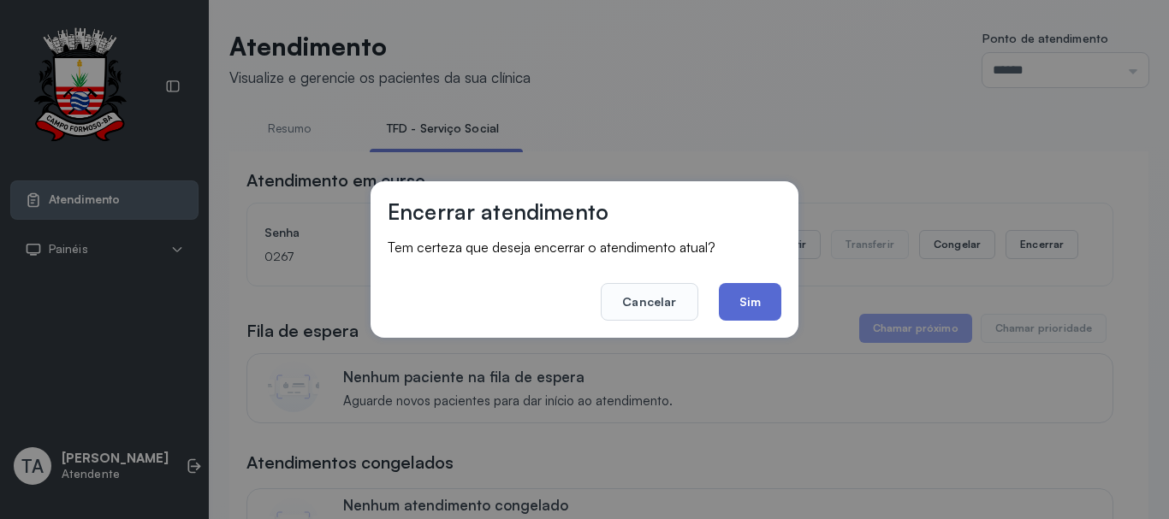
click at [742, 299] on button "Sim" at bounding box center [750, 302] width 62 height 38
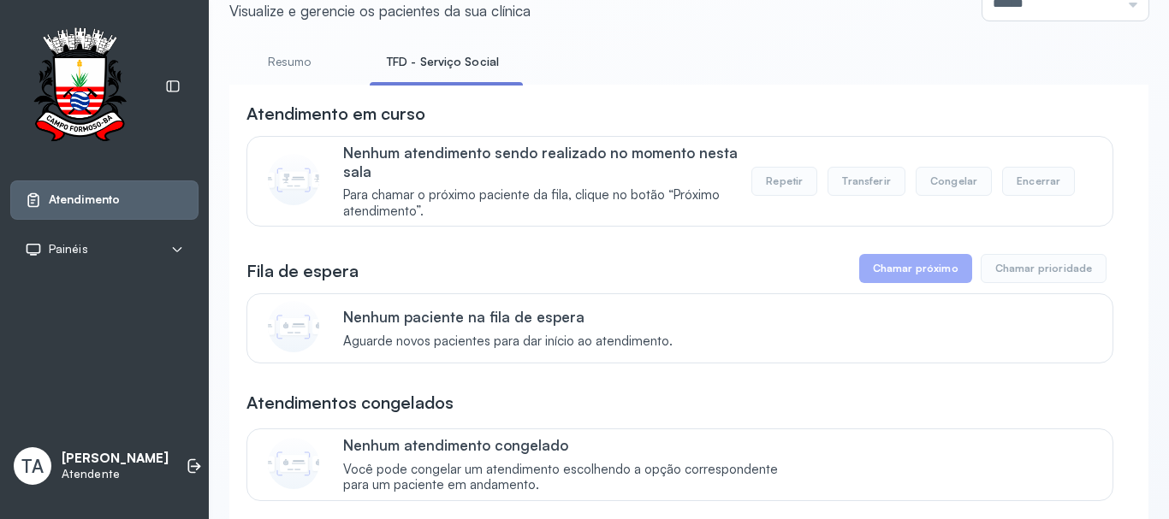
scroll to position [68, 0]
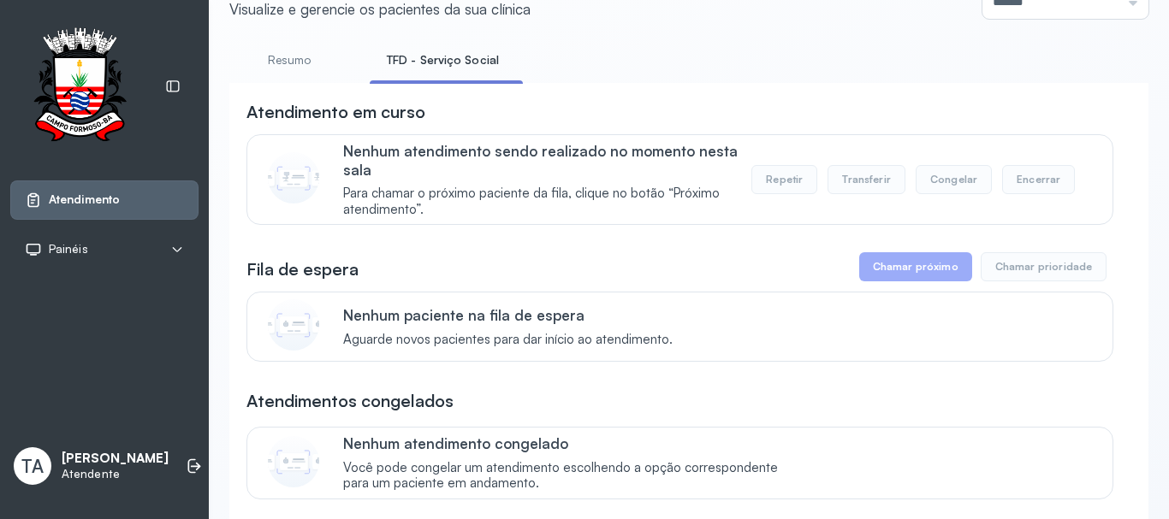
click at [326, 70] on link "Resumo" at bounding box center [289, 60] width 120 height 28
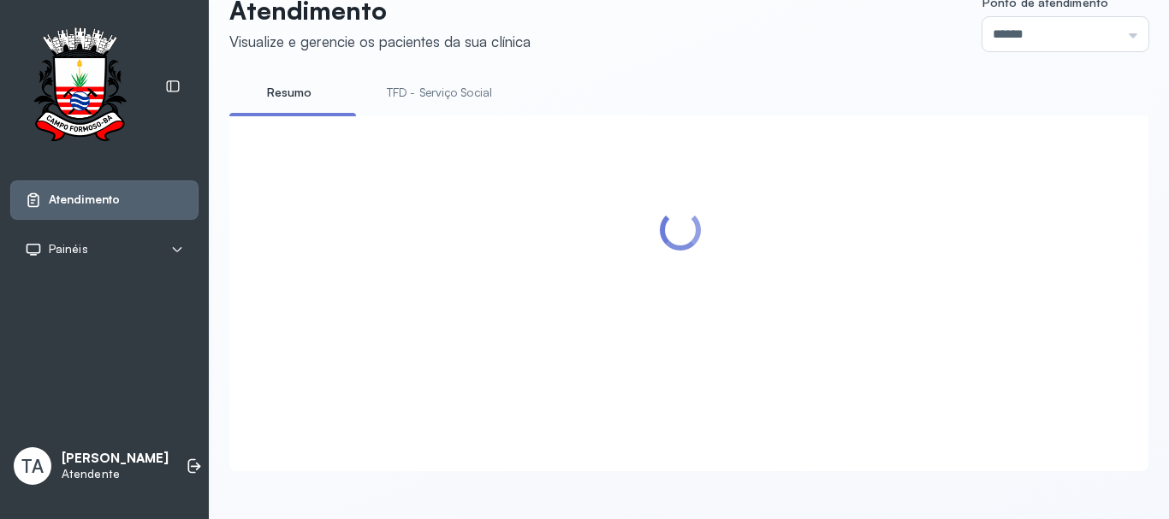
scroll to position [53, 0]
click at [394, 89] on link "TFD - Serviço Social" at bounding box center [439, 93] width 139 height 28
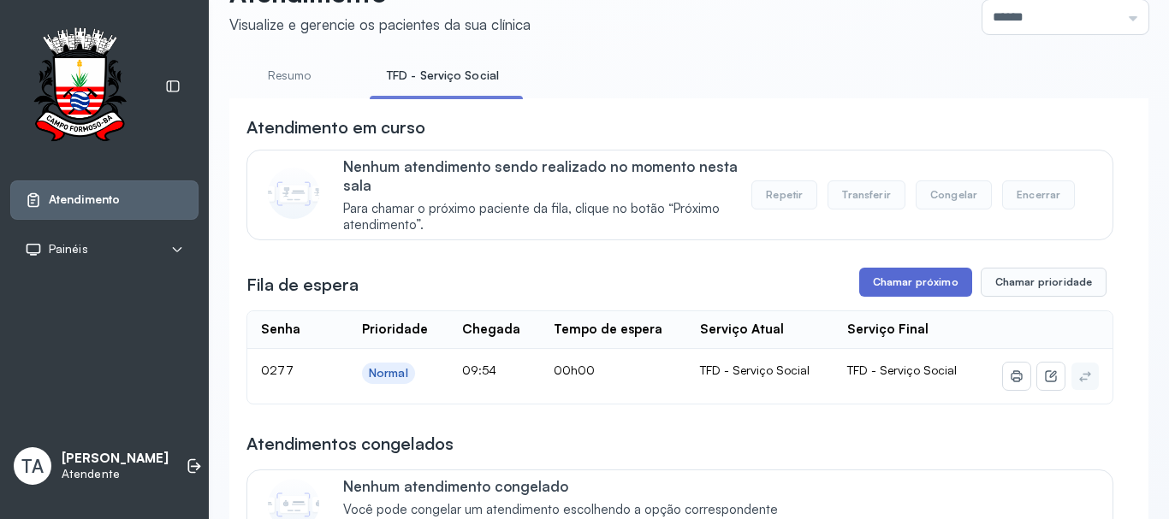
click at [959, 293] on button "Chamar próximo" at bounding box center [915, 282] width 113 height 29
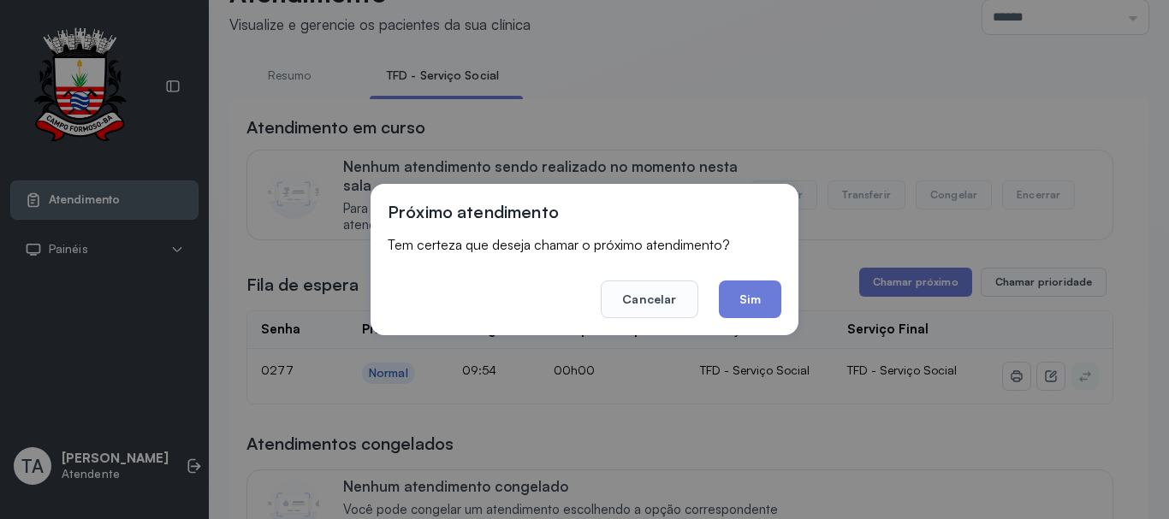
click at [715, 301] on footer "Cancelar Sim" at bounding box center [585, 288] width 394 height 62
click at [724, 299] on button "Sim" at bounding box center [750, 300] width 62 height 38
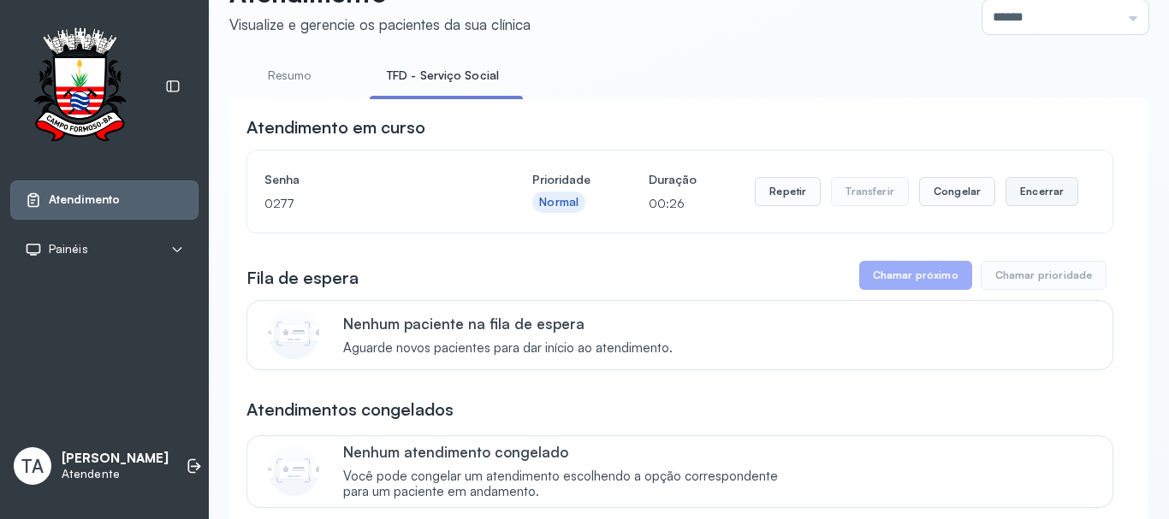
click at [1018, 196] on button "Encerrar" at bounding box center [1041, 191] width 73 height 29
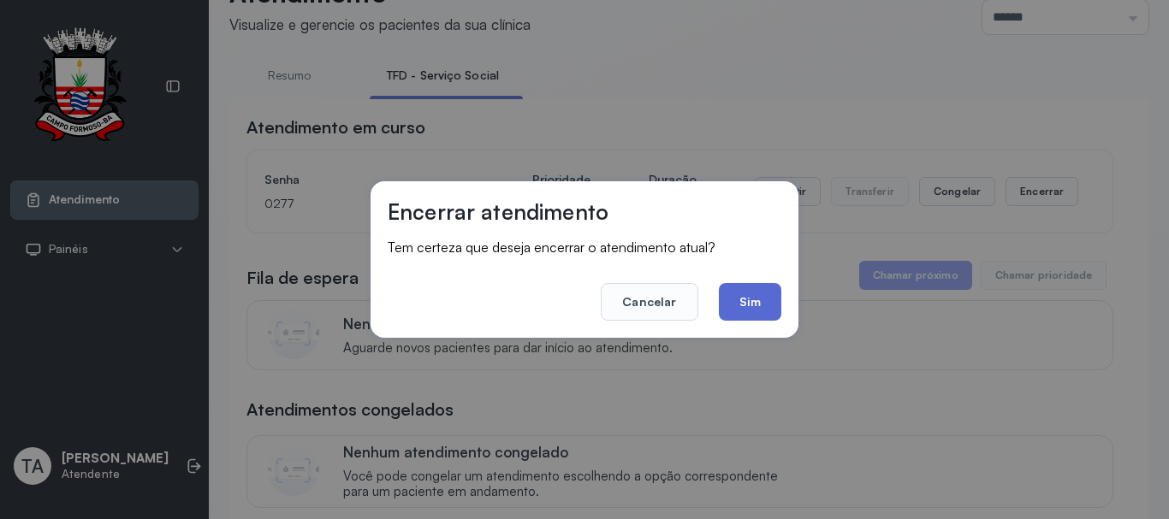
click at [758, 305] on button "Sim" at bounding box center [750, 302] width 62 height 38
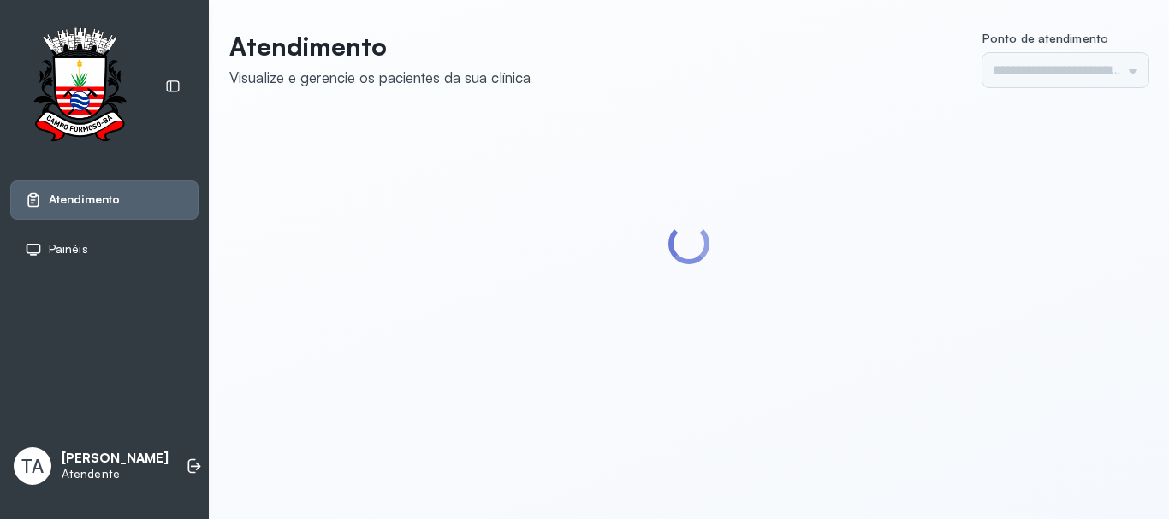
type input "******"
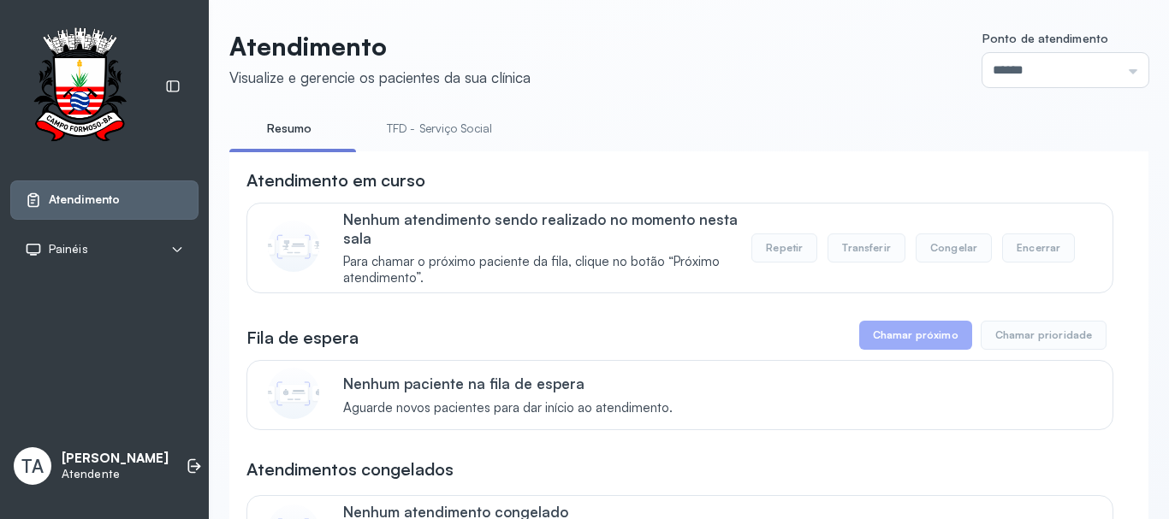
click at [405, 122] on link "TFD - Serviço Social" at bounding box center [439, 129] width 139 height 28
click at [395, 136] on link "TFD - Serviço Social" at bounding box center [443, 129] width 146 height 28
click at [311, 141] on link "Resumo" at bounding box center [289, 129] width 120 height 28
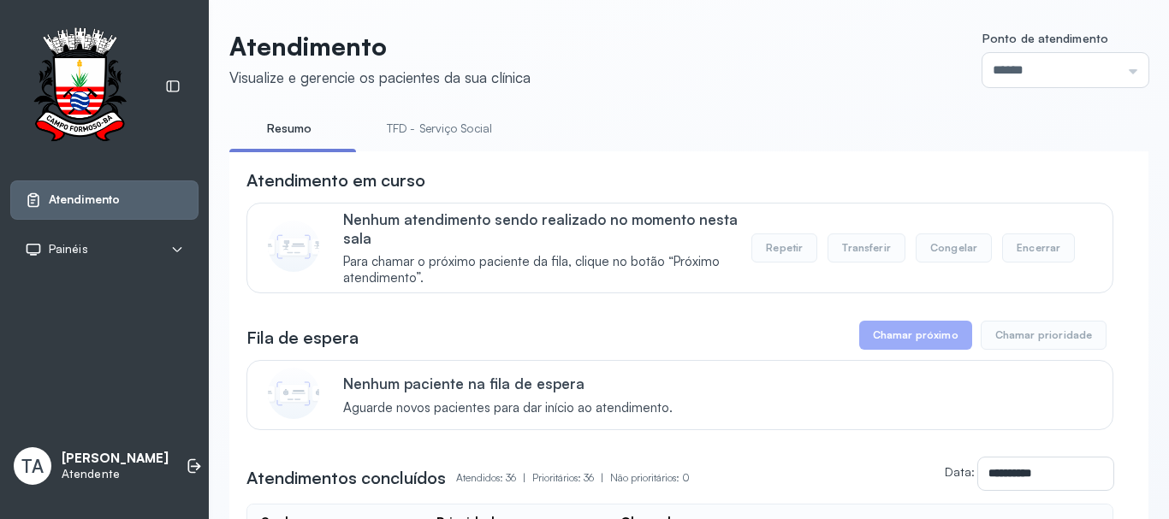
click at [413, 135] on link "TFD - Serviço Social" at bounding box center [439, 129] width 139 height 28
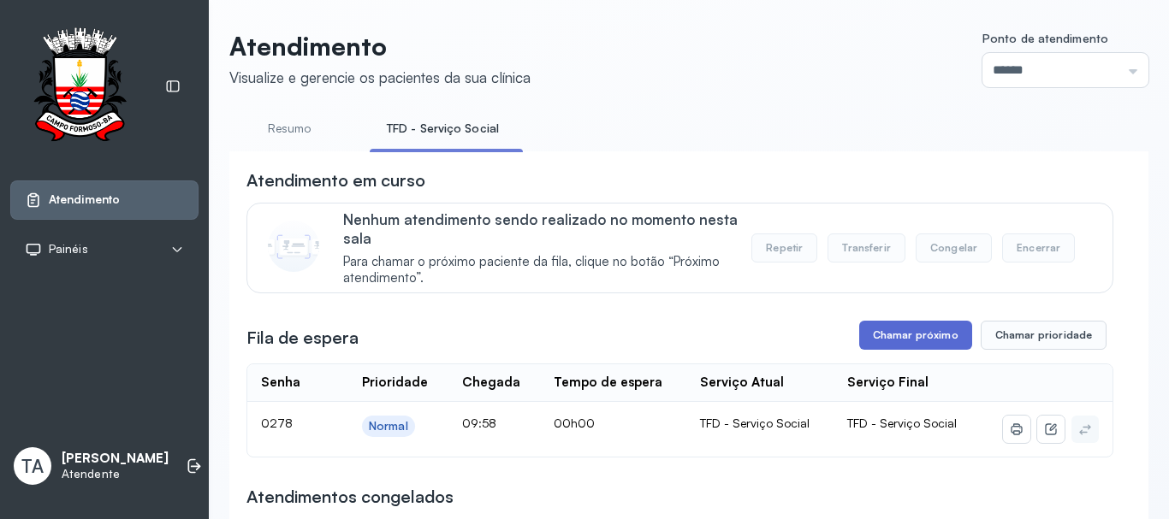
click at [910, 346] on button "Chamar próximo" at bounding box center [915, 335] width 113 height 29
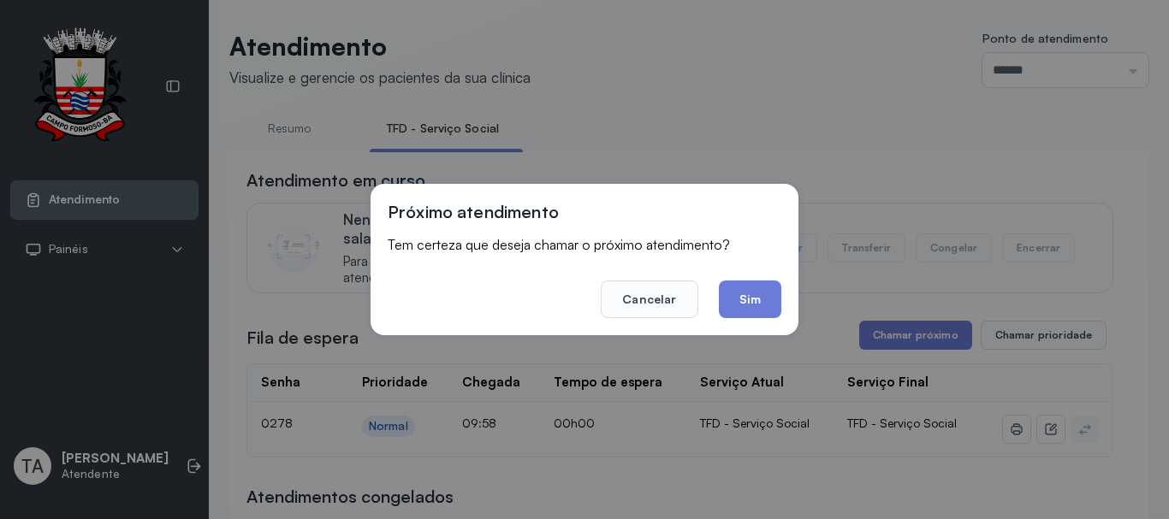
click at [769, 309] on button "Sim" at bounding box center [750, 300] width 62 height 38
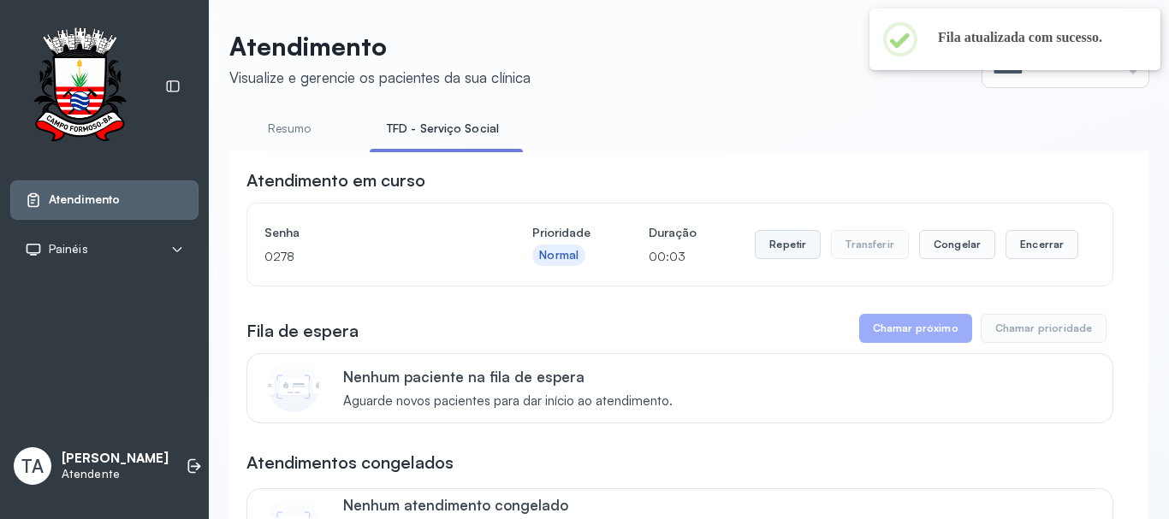
click at [783, 238] on button "Repetir" at bounding box center [788, 244] width 66 height 29
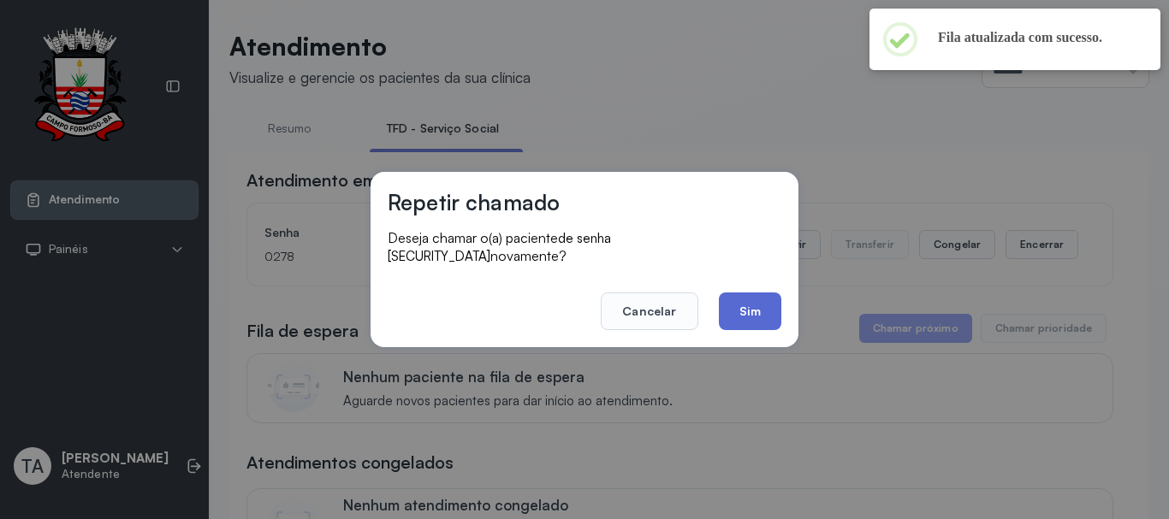
click at [751, 293] on button "Sim" at bounding box center [750, 312] width 62 height 38
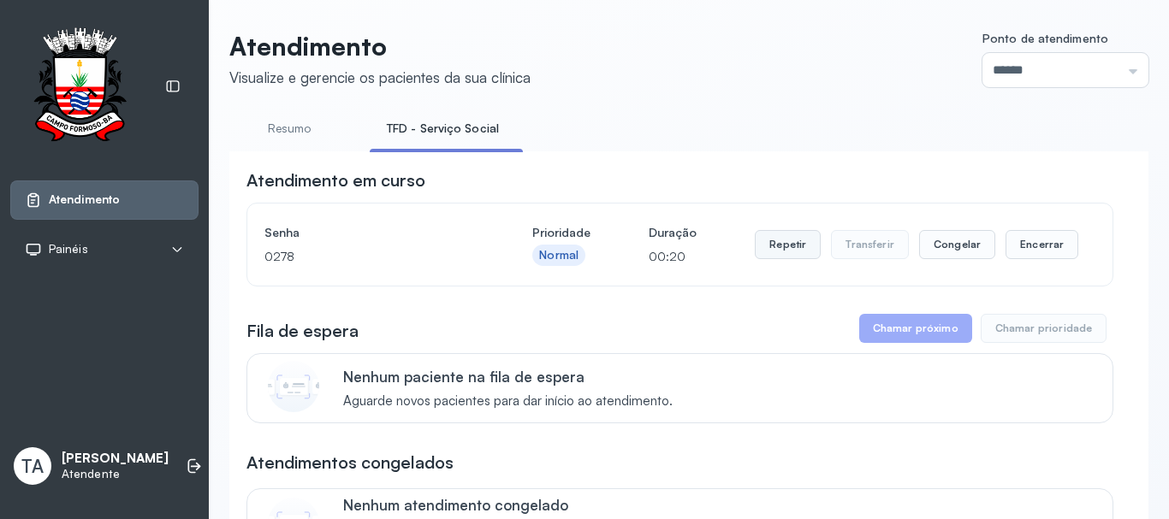
click at [769, 259] on button "Repetir" at bounding box center [788, 244] width 66 height 29
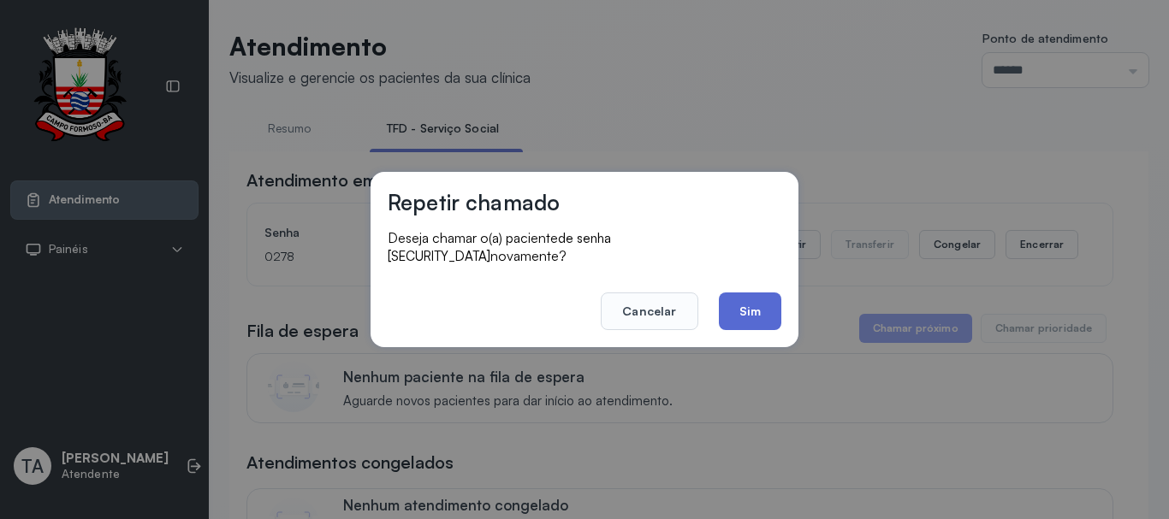
click at [738, 314] on button "Sim" at bounding box center [750, 312] width 62 height 38
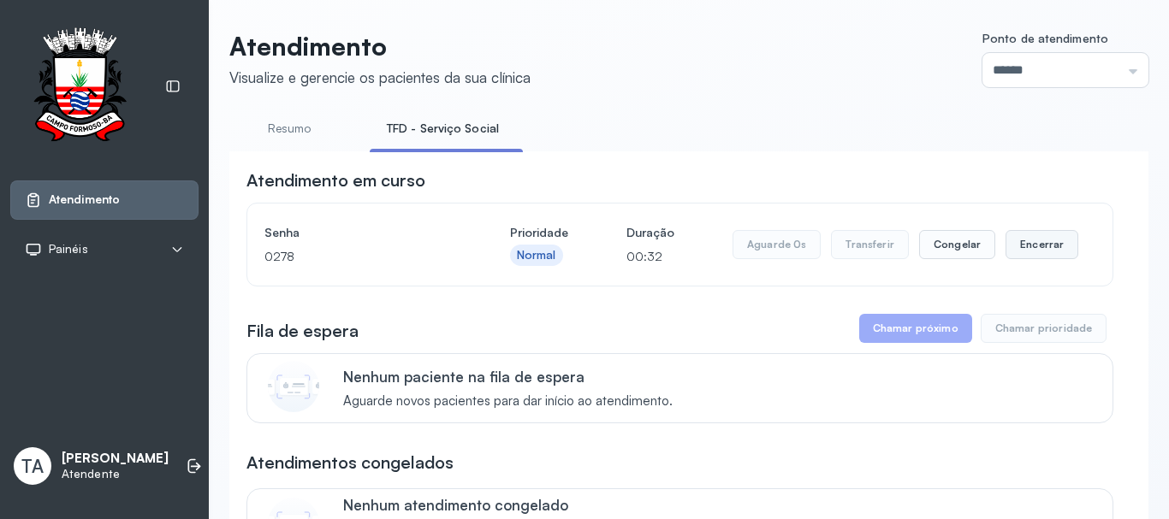
click at [1042, 247] on button "Encerrar" at bounding box center [1041, 244] width 73 height 29
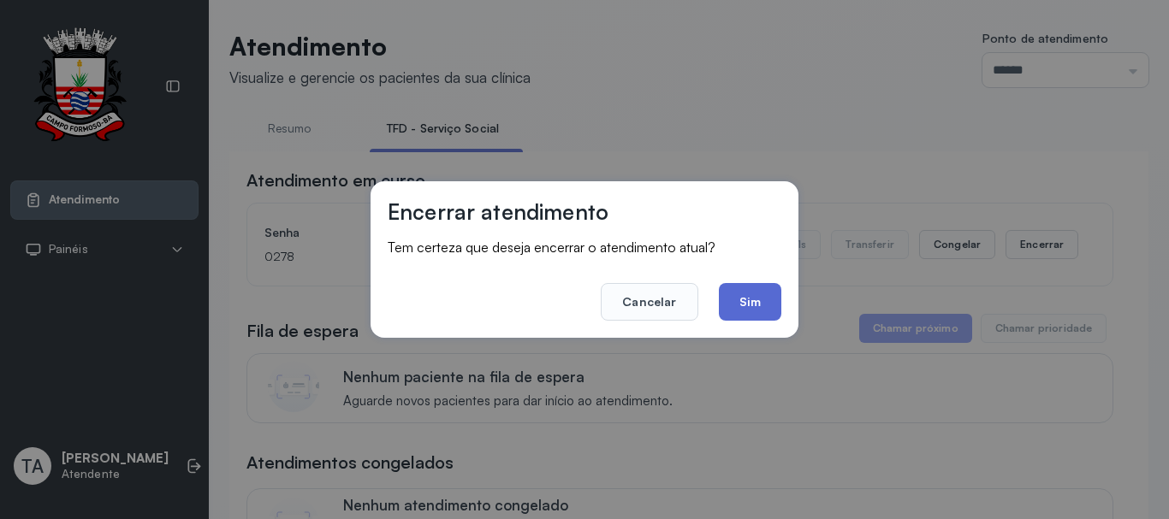
click at [738, 299] on button "Sim" at bounding box center [750, 302] width 62 height 38
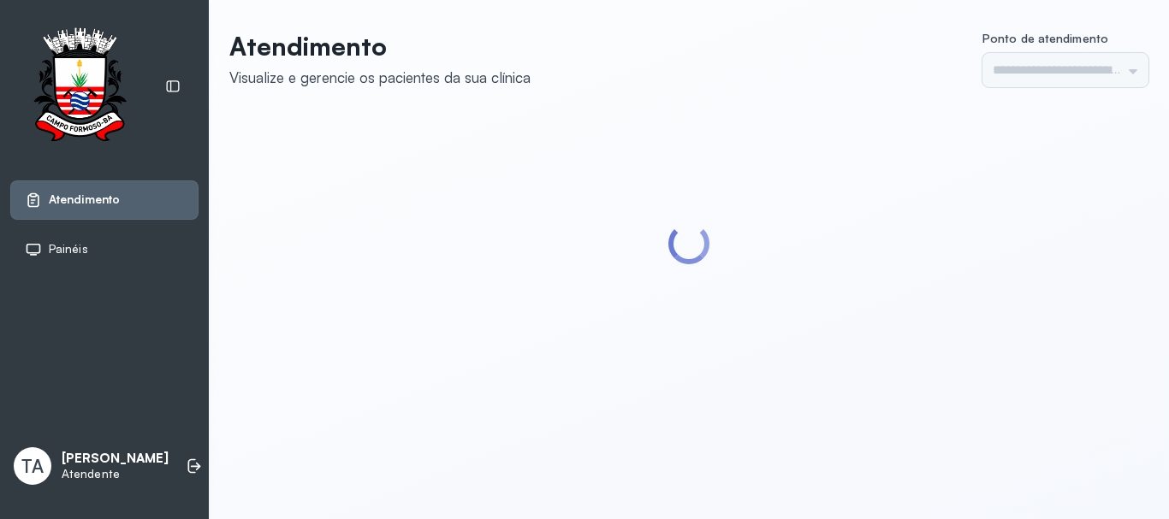
type input "******"
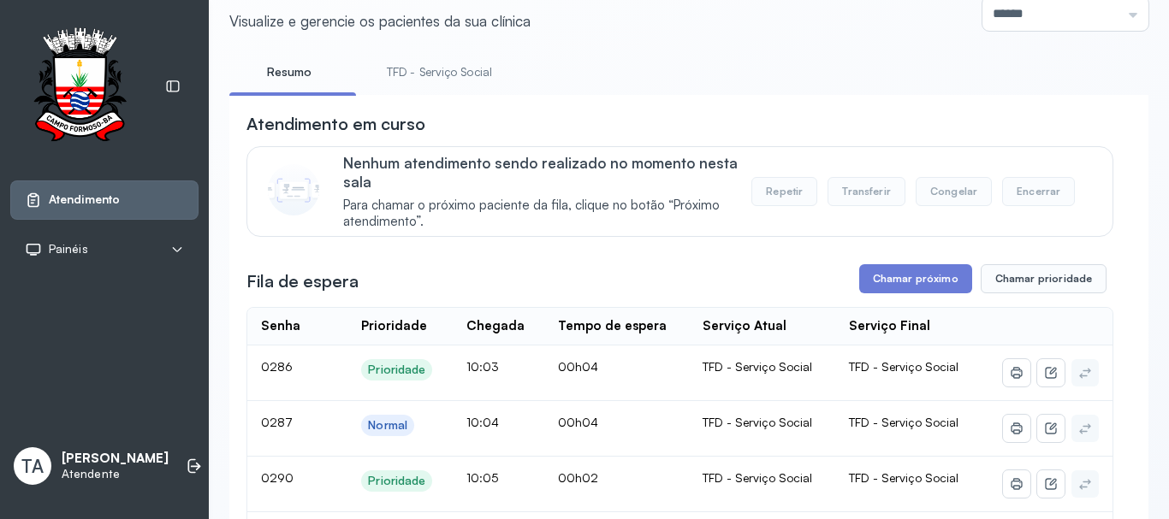
scroll to position [171, 0]
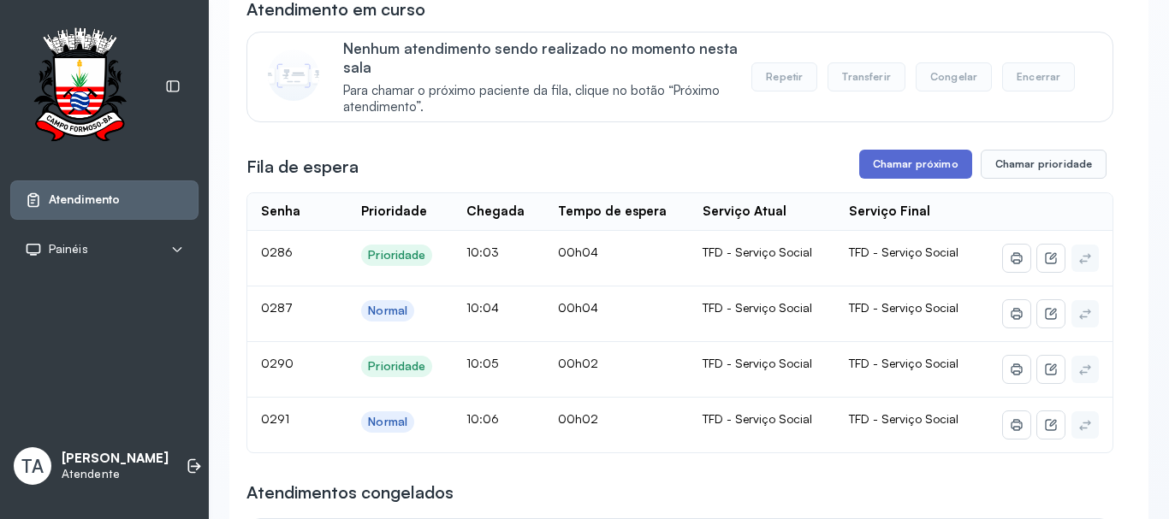
click at [868, 154] on button "Chamar próximo" at bounding box center [915, 164] width 113 height 29
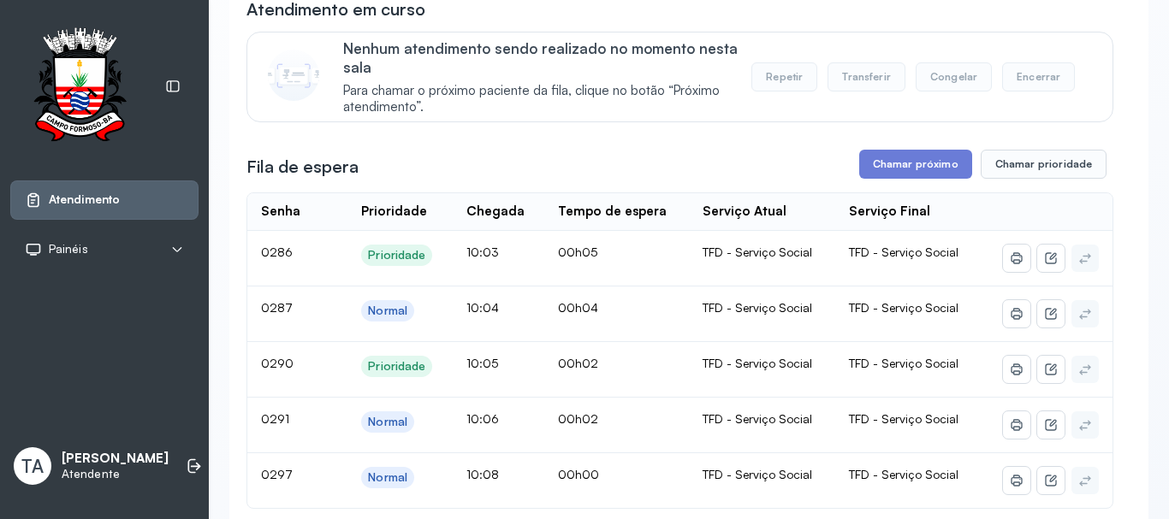
scroll to position [0, 0]
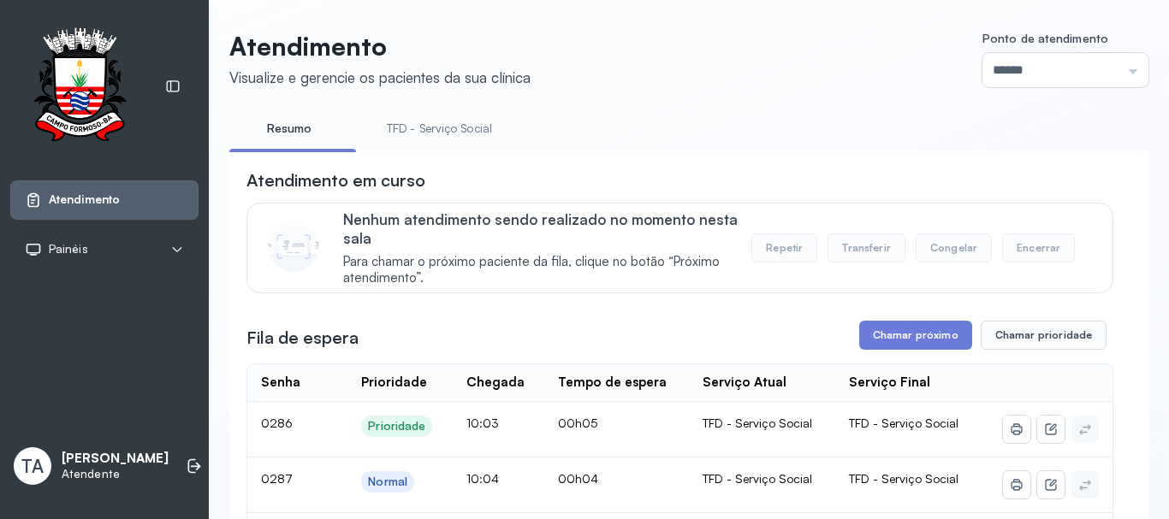
click at [391, 138] on link "TFD - Serviço Social" at bounding box center [439, 129] width 139 height 28
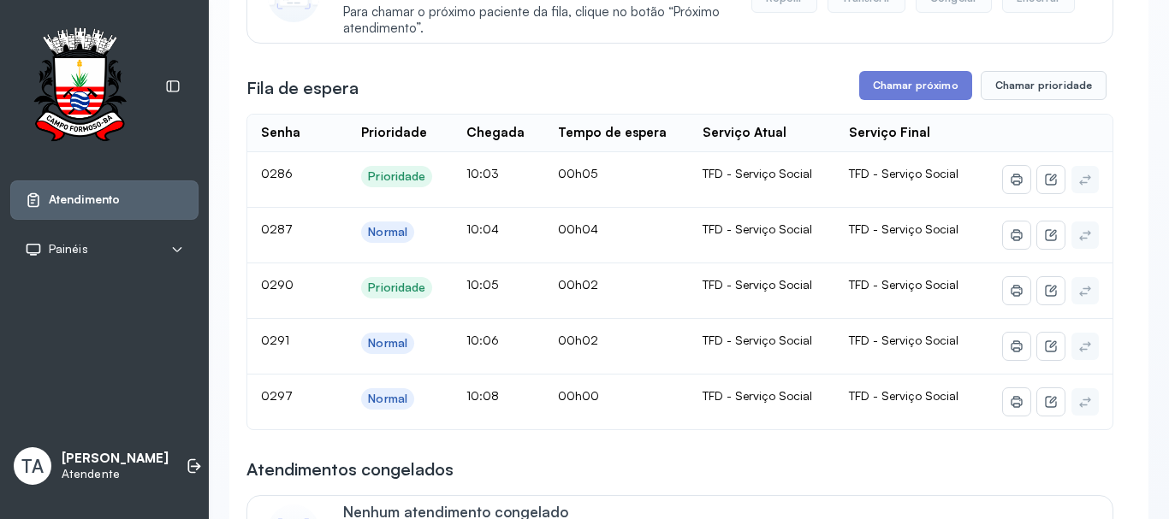
scroll to position [257, 0]
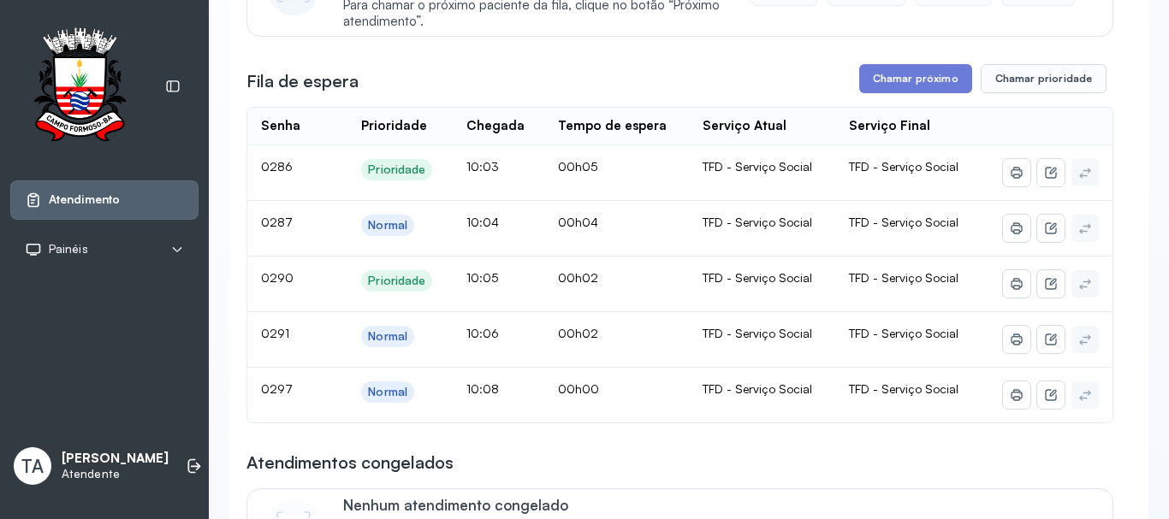
click at [873, 92] on button "Chamar próximo" at bounding box center [915, 78] width 113 height 29
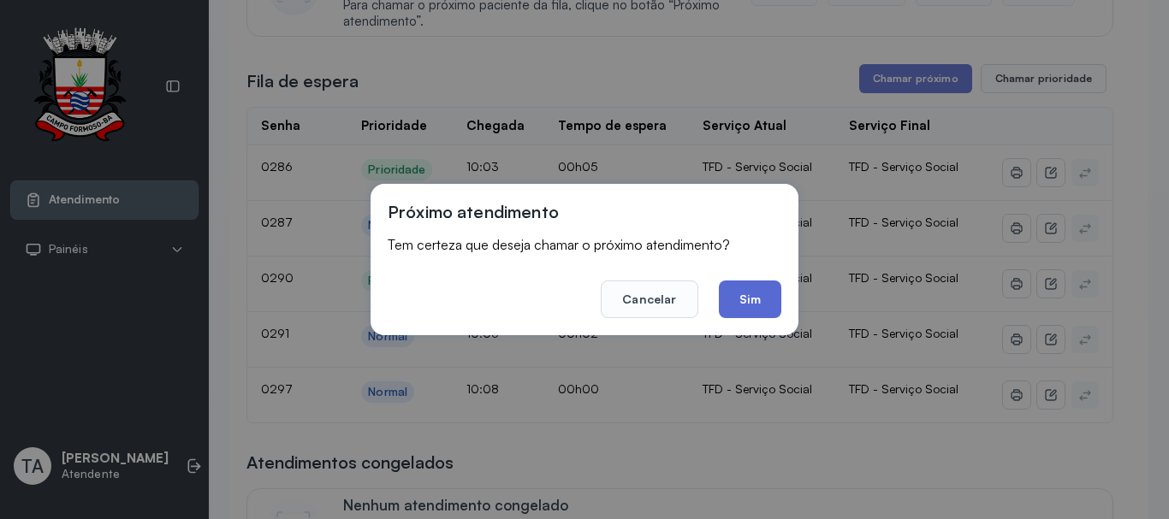
click at [759, 295] on button "Sim" at bounding box center [750, 300] width 62 height 38
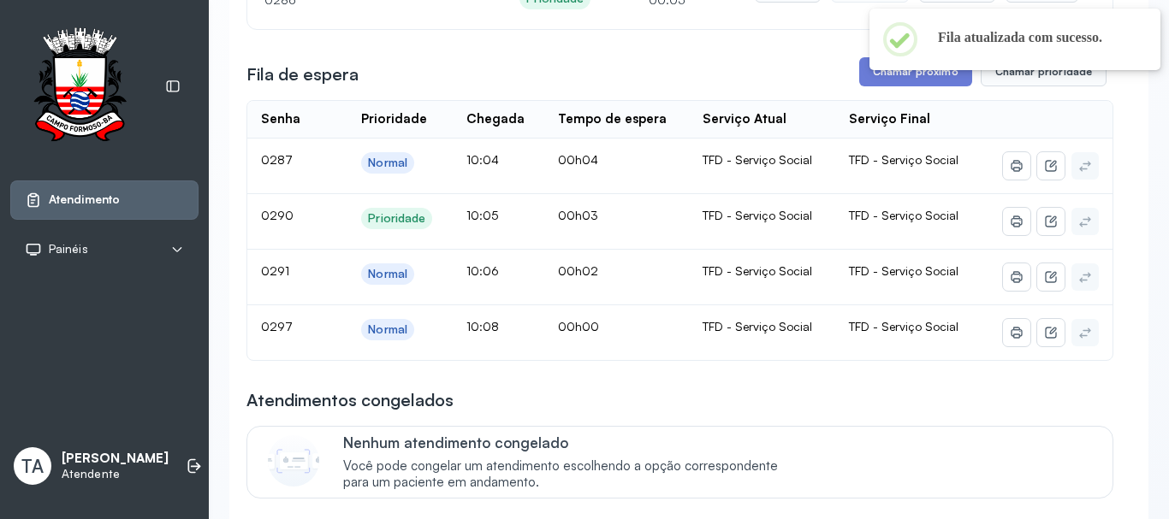
scroll to position [171, 0]
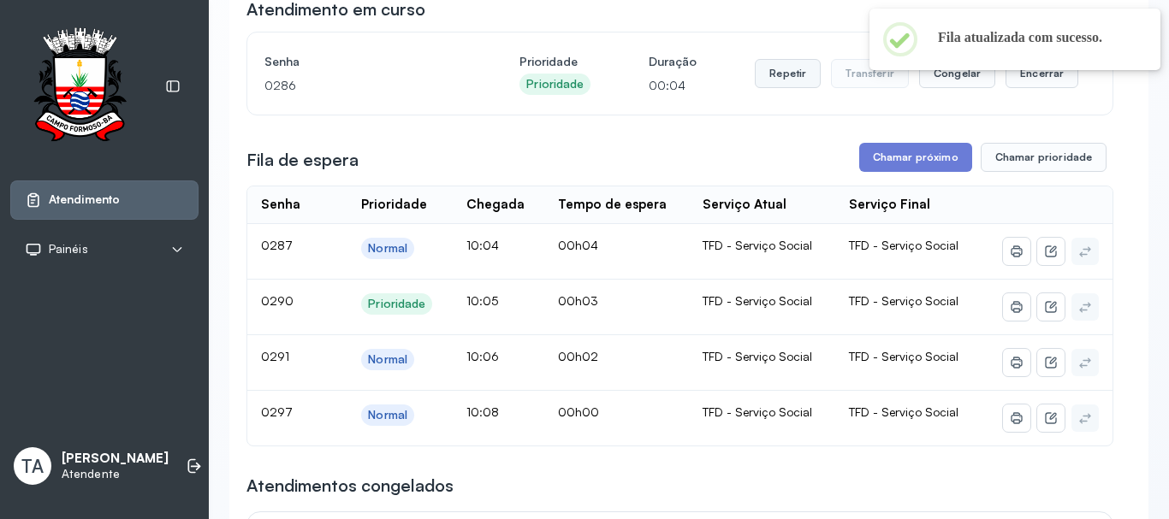
click at [798, 80] on button "Repetir" at bounding box center [788, 73] width 66 height 29
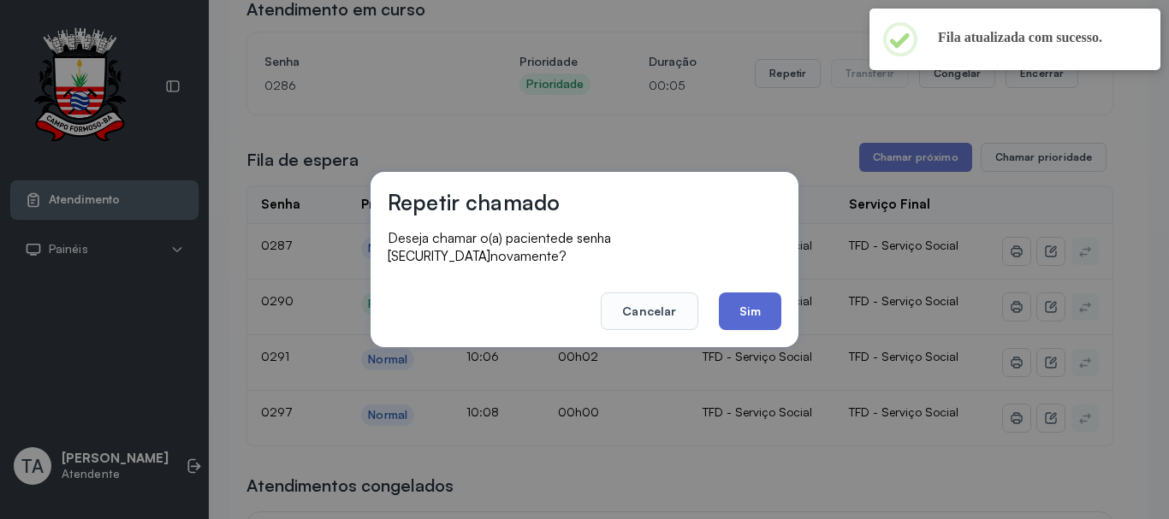
click at [740, 307] on button "Sim" at bounding box center [750, 312] width 62 height 38
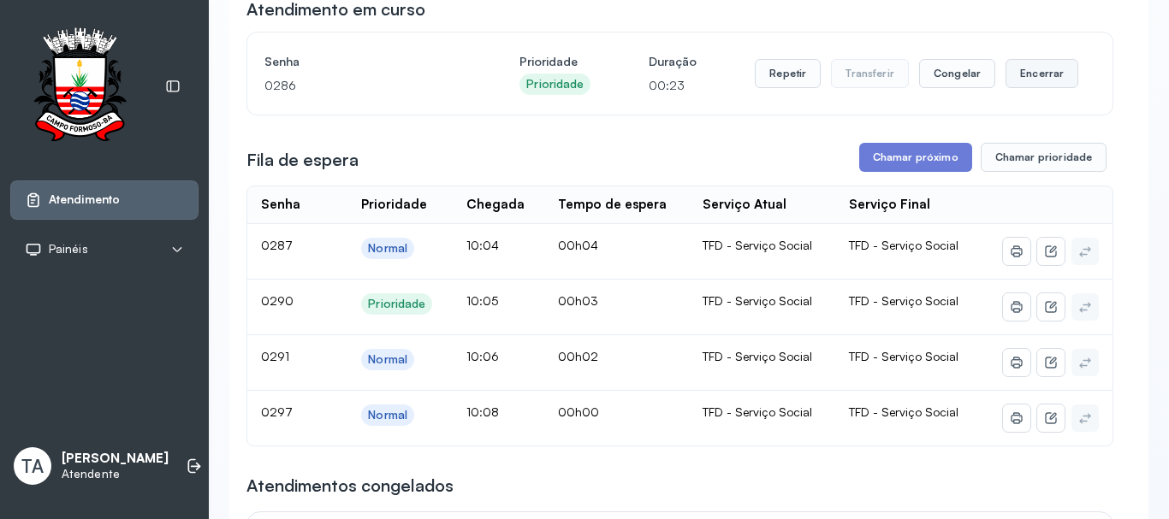
click at [1026, 80] on button "Encerrar" at bounding box center [1041, 73] width 73 height 29
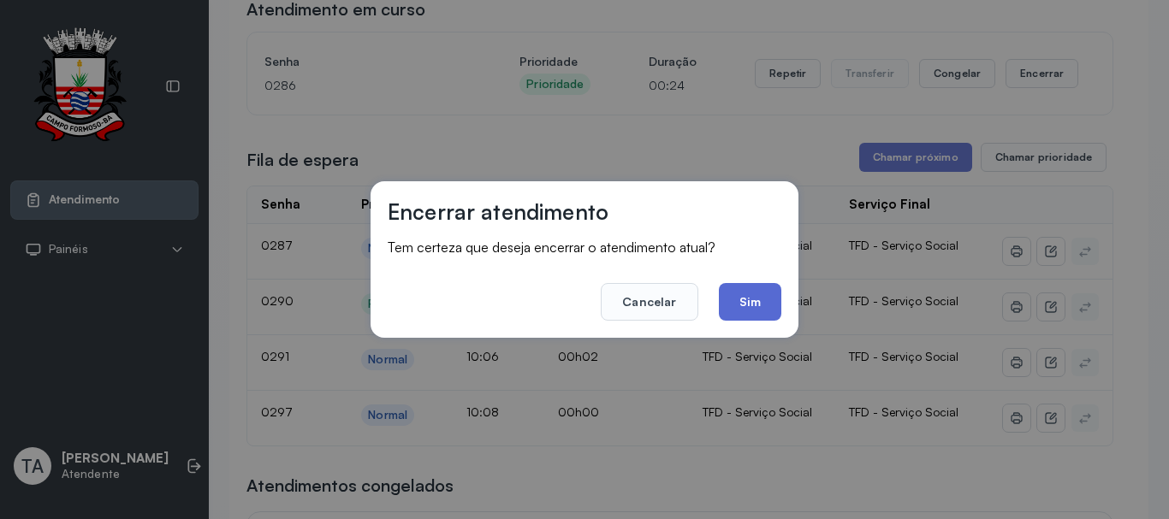
click at [757, 304] on button "Sim" at bounding box center [750, 302] width 62 height 38
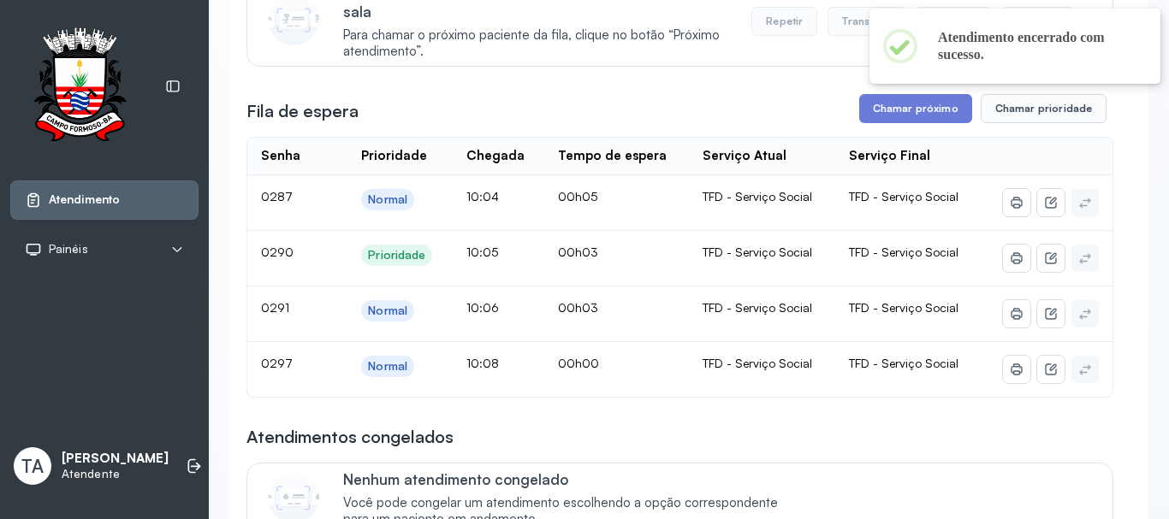
scroll to position [257, 0]
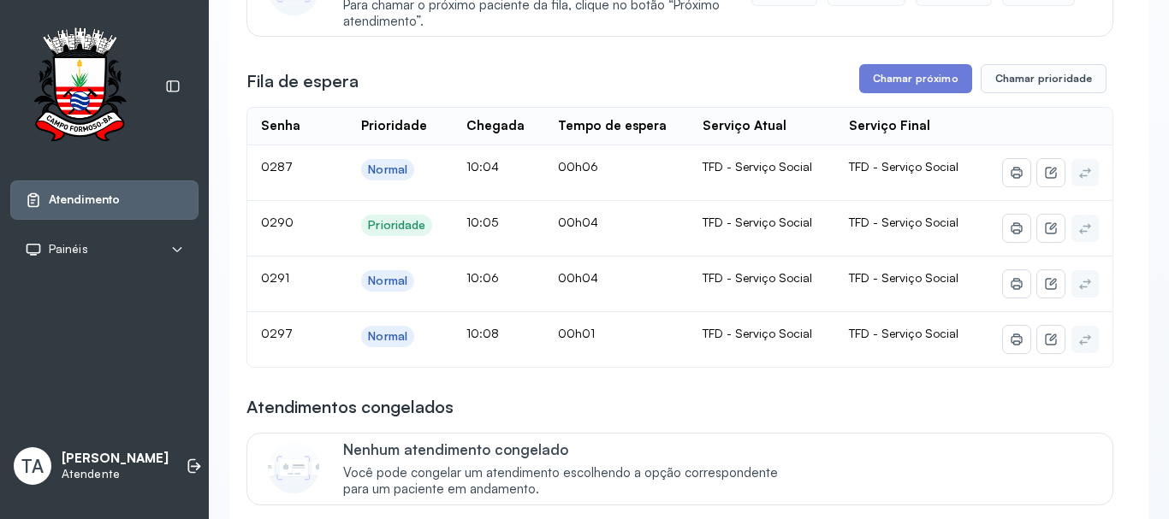
click at [690, 468] on div "Nenhum atendimento congelado Você pode congelar um atendimento escolhendo a opç…" at bounding box center [569, 469] width 453 height 57
click at [875, 75] on button "Chamar próximo" at bounding box center [915, 78] width 113 height 29
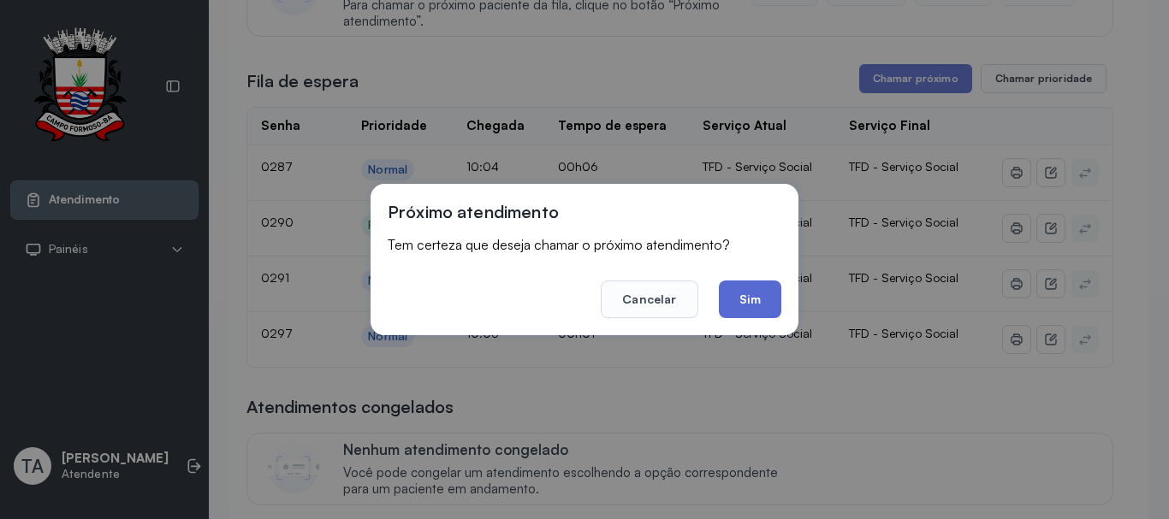
click at [755, 293] on button "Sim" at bounding box center [750, 300] width 62 height 38
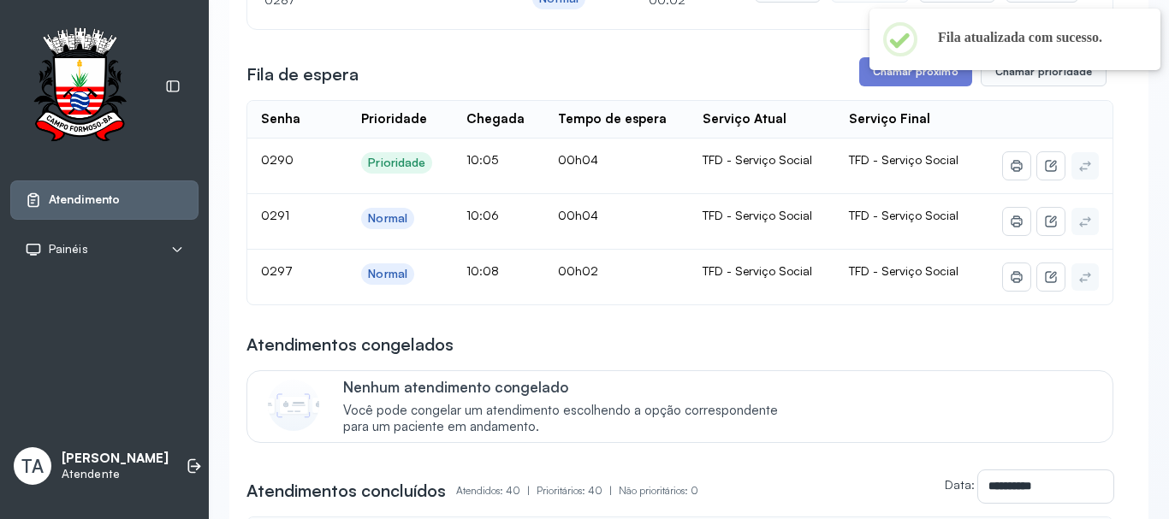
scroll to position [171, 0]
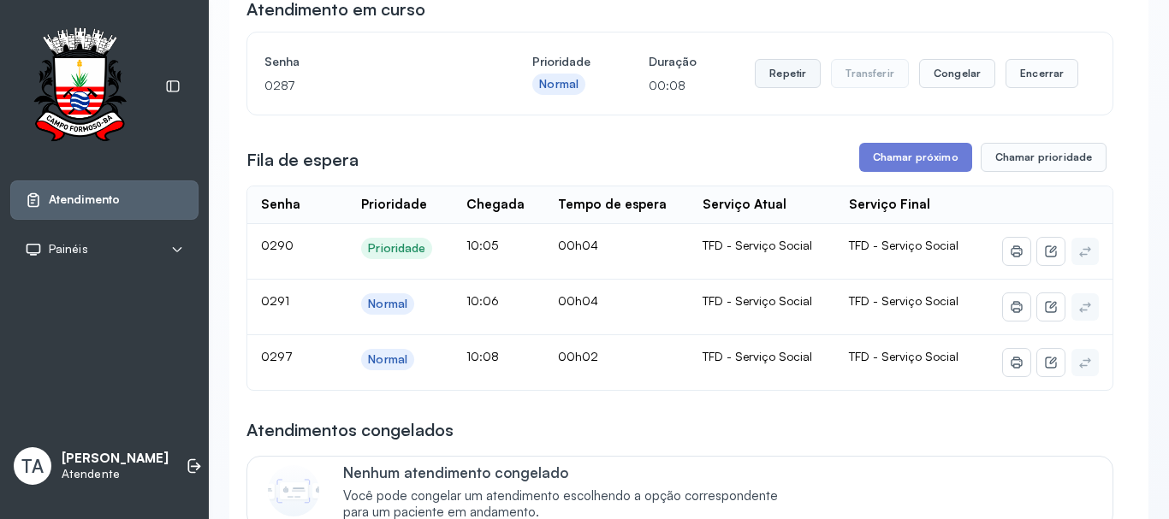
click at [788, 88] on button "Repetir" at bounding box center [788, 73] width 66 height 29
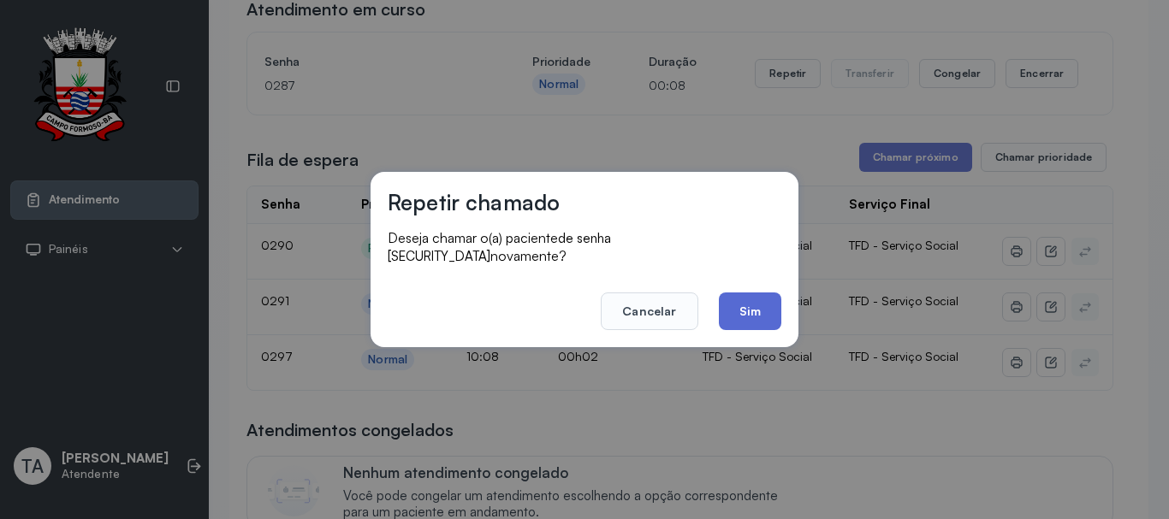
click at [747, 299] on button "Sim" at bounding box center [750, 312] width 62 height 38
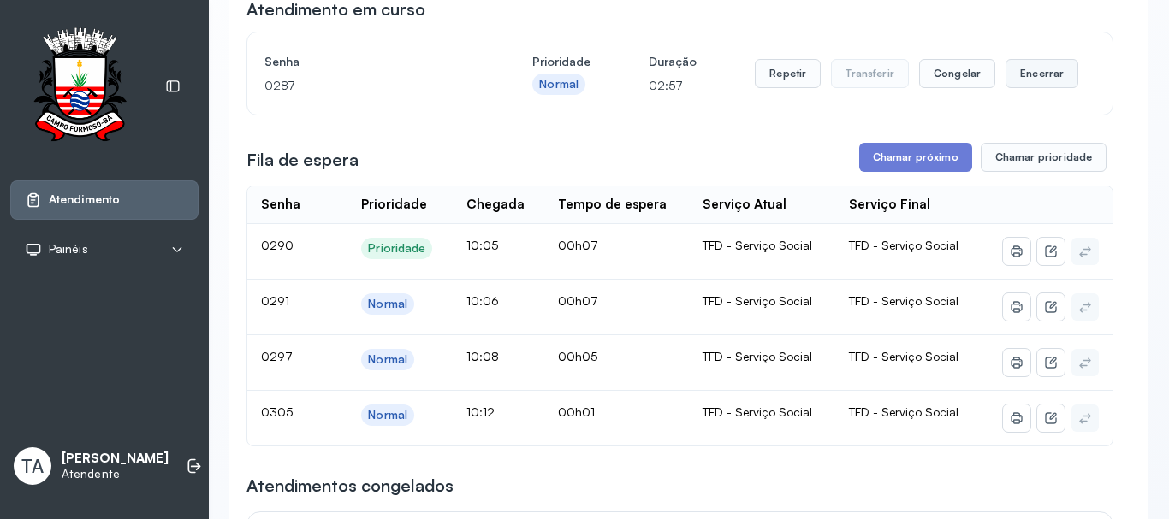
click at [1005, 78] on button "Encerrar" at bounding box center [1041, 73] width 73 height 29
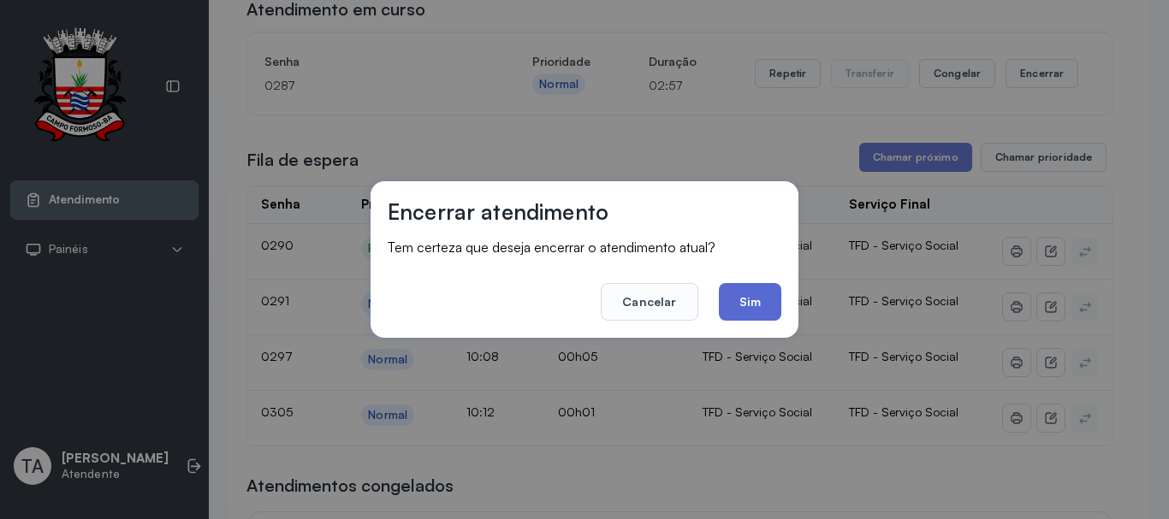
click at [765, 305] on button "Sim" at bounding box center [750, 302] width 62 height 38
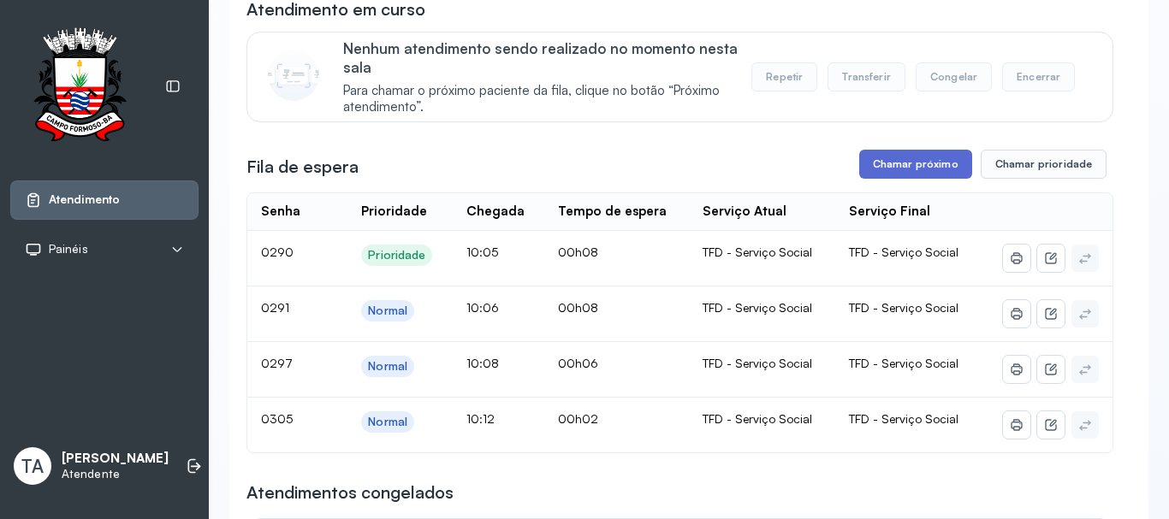
click at [875, 167] on button "Chamar próximo" at bounding box center [915, 164] width 113 height 29
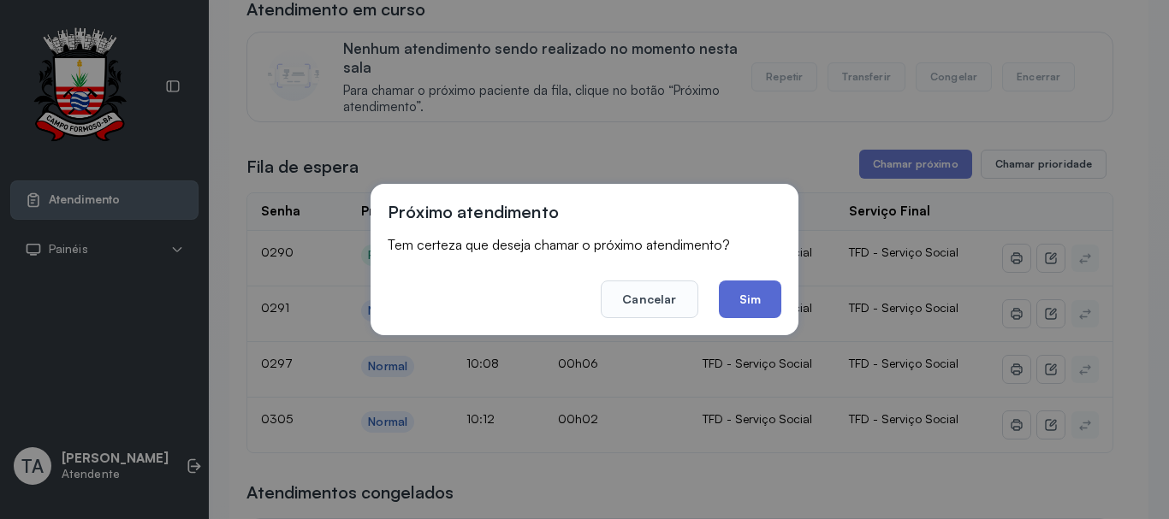
click at [751, 299] on button "Sim" at bounding box center [750, 300] width 62 height 38
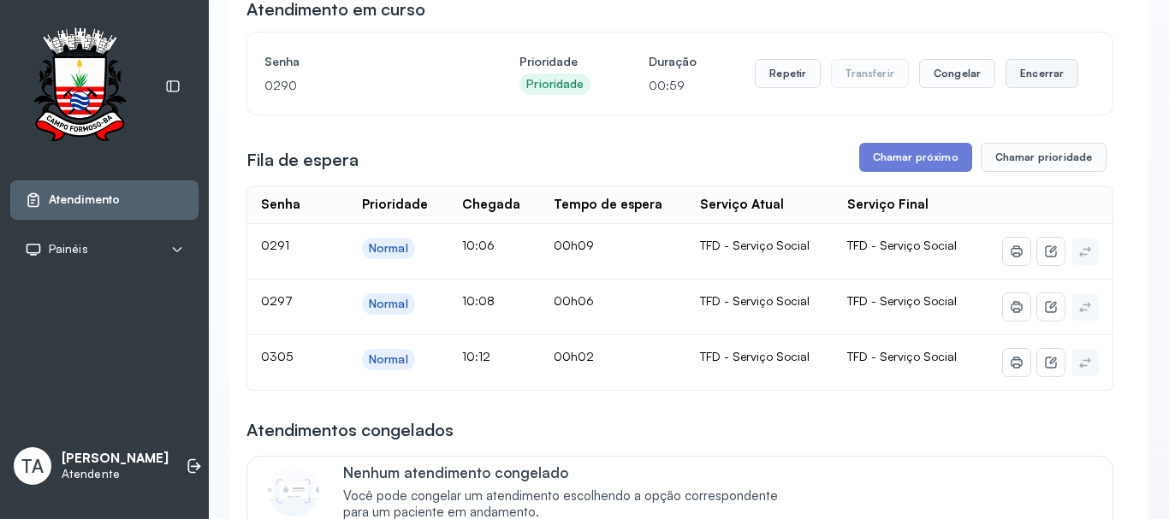
click at [1022, 80] on button "Encerrar" at bounding box center [1041, 73] width 73 height 29
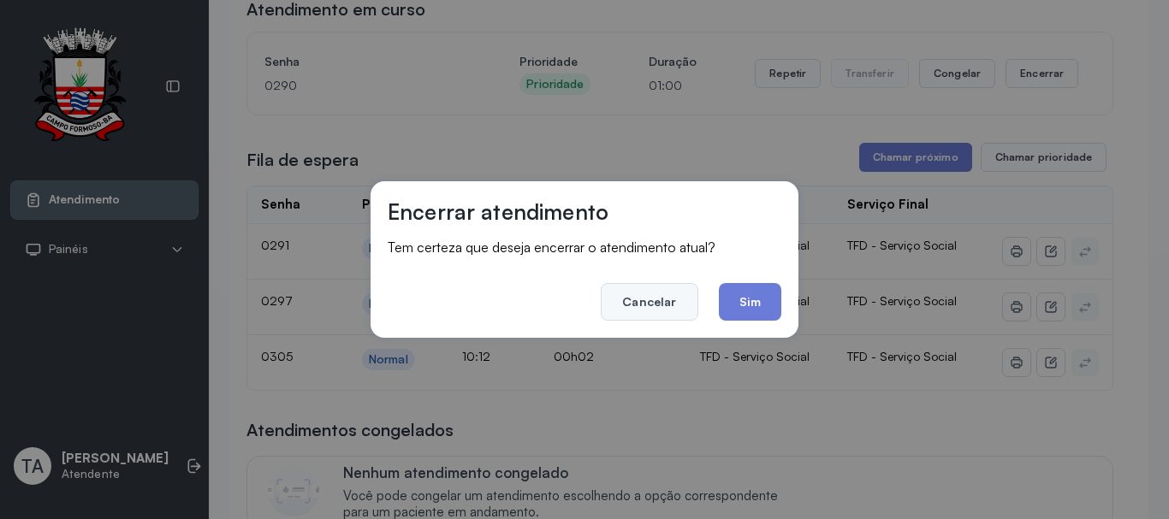
click at [673, 301] on button "Cancelar" at bounding box center [649, 302] width 97 height 38
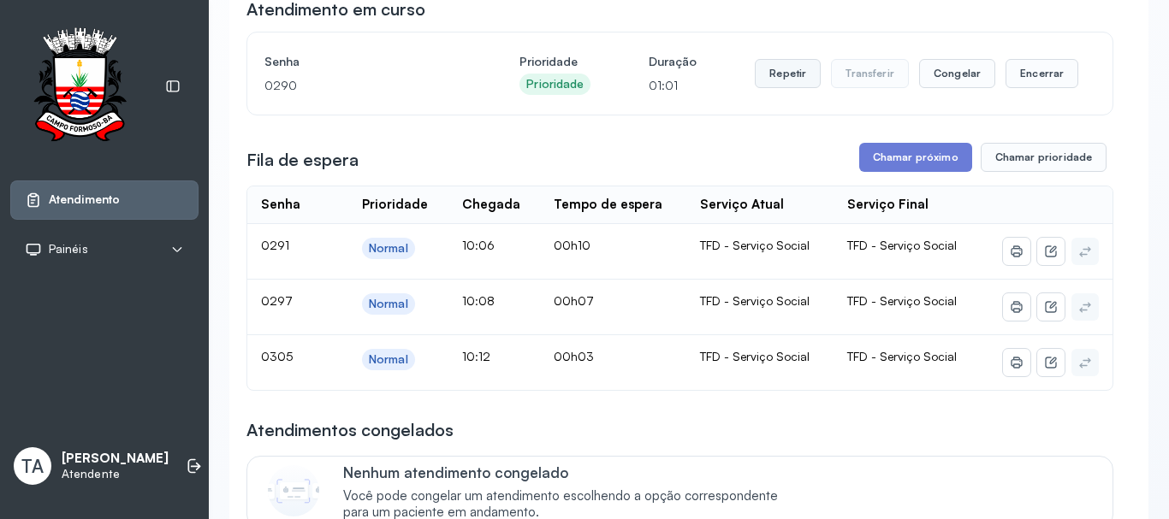
click at [761, 80] on button "Repetir" at bounding box center [788, 73] width 66 height 29
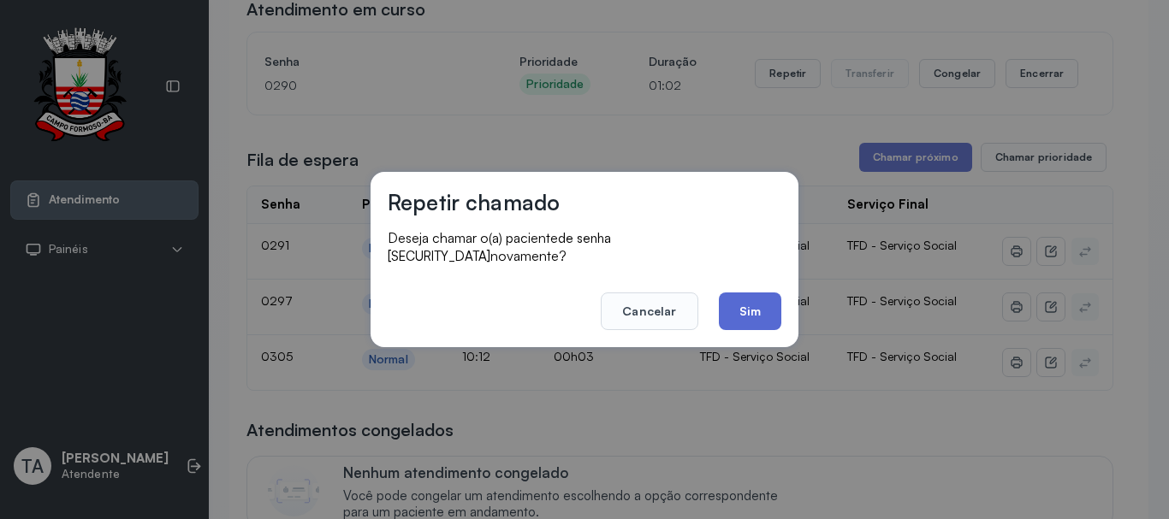
click at [767, 311] on button "Sim" at bounding box center [750, 312] width 62 height 38
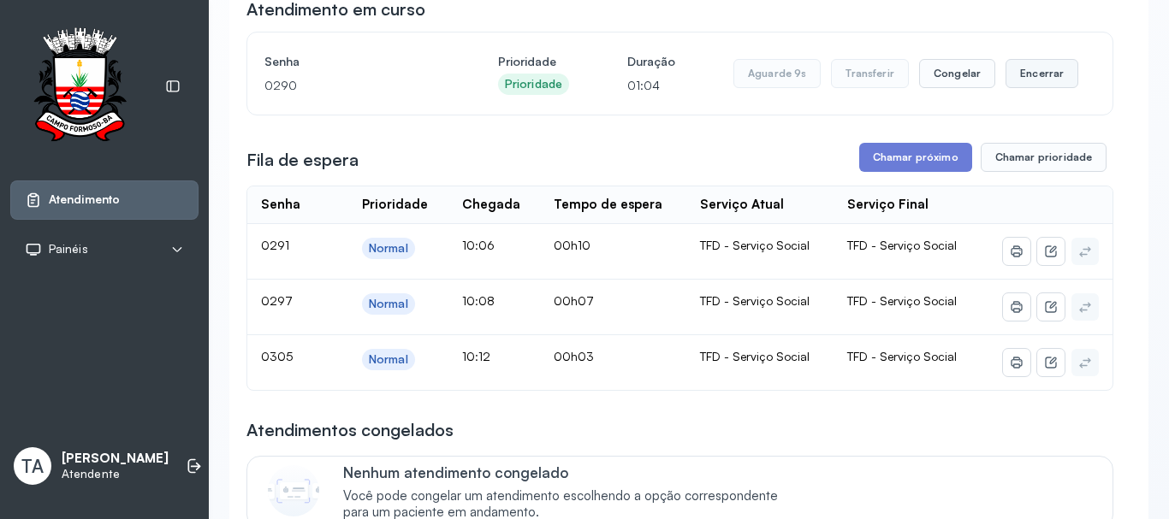
click at [1031, 80] on button "Encerrar" at bounding box center [1041, 73] width 73 height 29
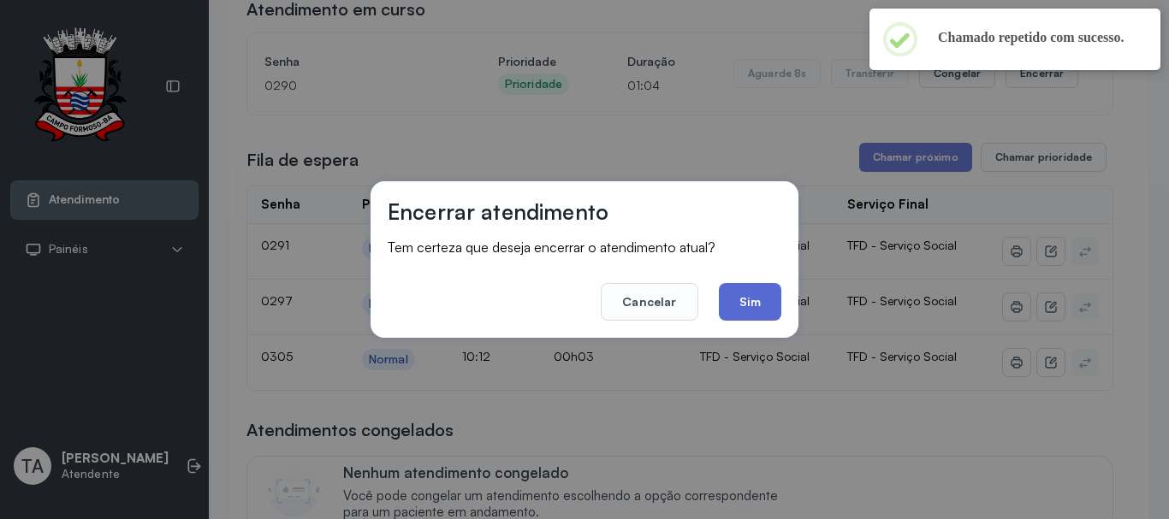
click at [766, 311] on button "Sim" at bounding box center [750, 302] width 62 height 38
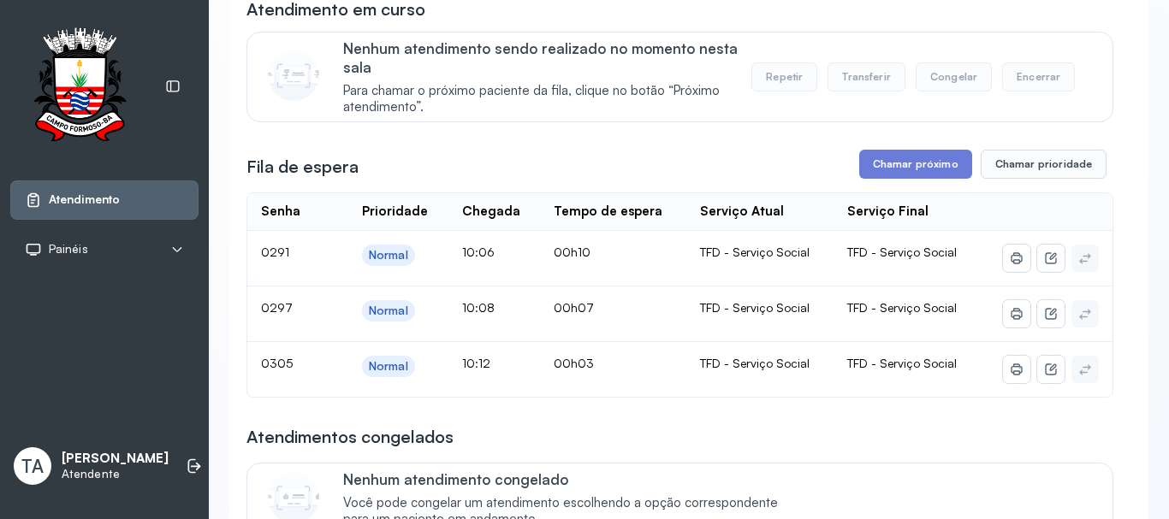
click at [865, 155] on button "Chamar próximo" at bounding box center [915, 164] width 113 height 29
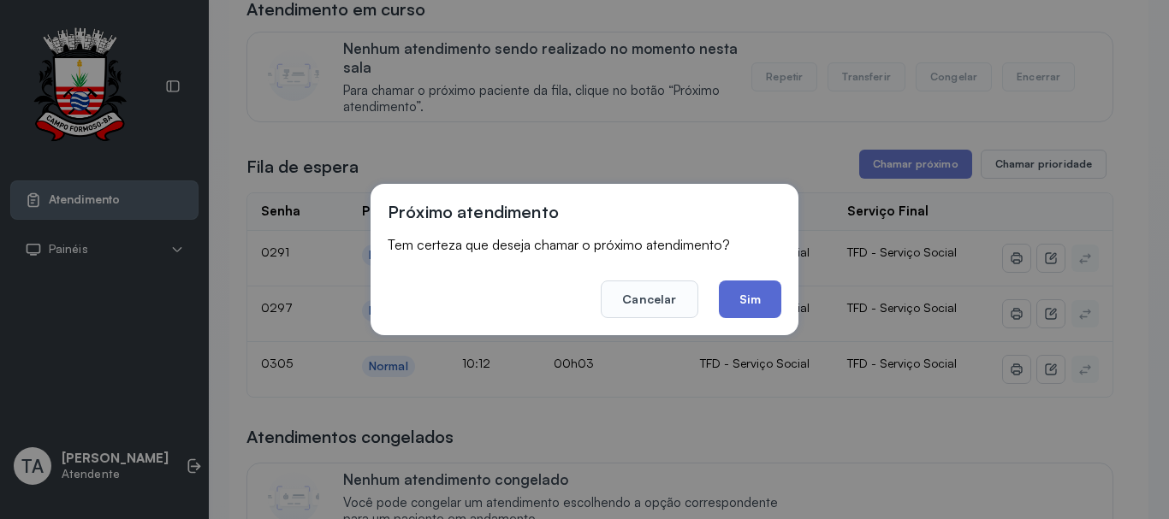
click at [766, 287] on button "Sim" at bounding box center [750, 300] width 62 height 38
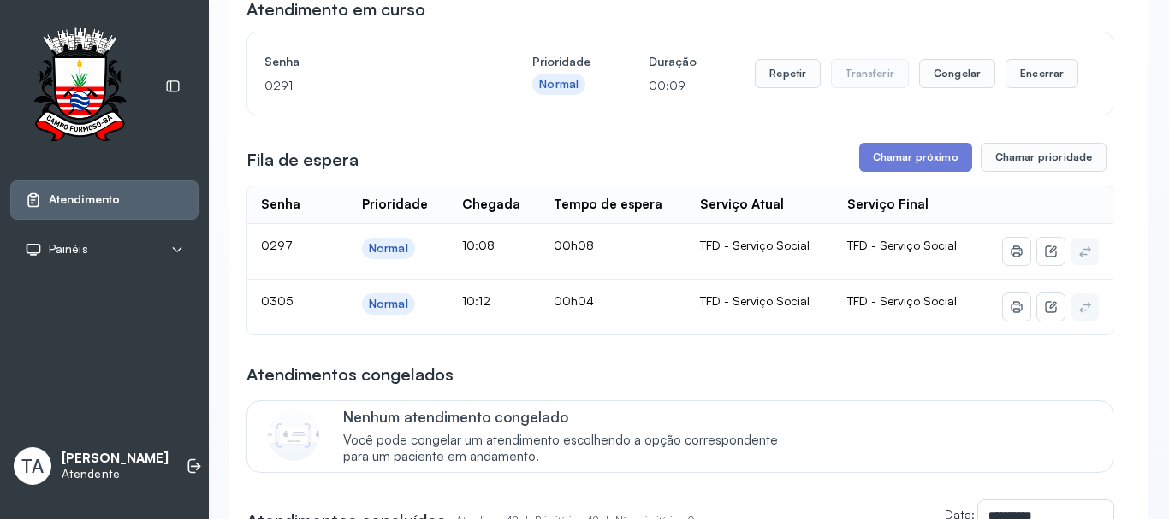
click at [773, 46] on div "Senha 0291 Prioridade Normal Duração 00:09 Repetir Transferir Congelar Encerrar" at bounding box center [679, 74] width 865 height 82
click at [773, 81] on button "Repetir" at bounding box center [788, 73] width 66 height 29
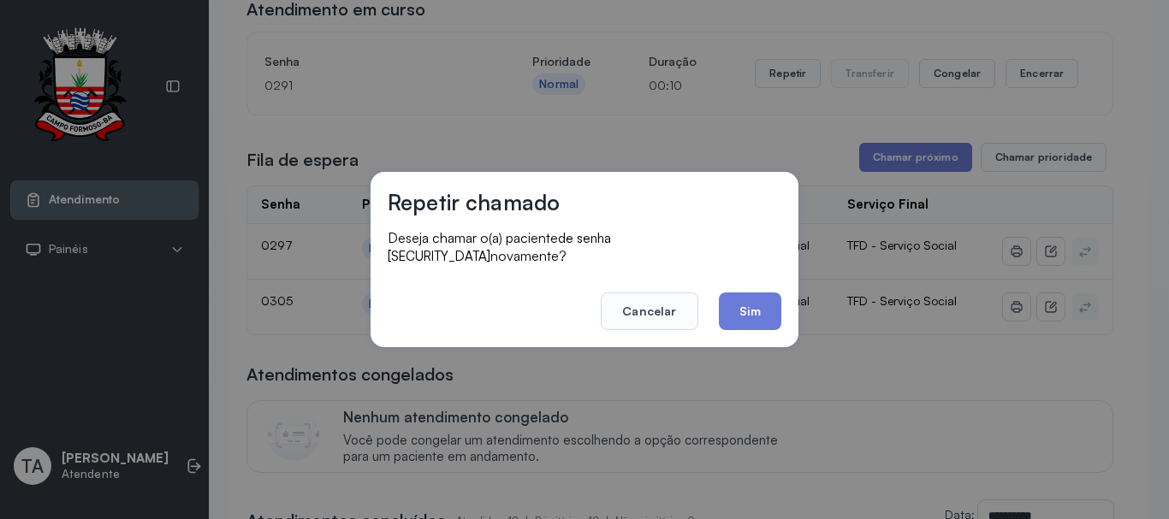
click at [736, 322] on div "Repetir chamado Deseja chamar o(a) paciente de senha 0291 novamente? Cancelar S…" at bounding box center [584, 259] width 428 height 175
click at [744, 300] on button "Sim" at bounding box center [750, 312] width 62 height 38
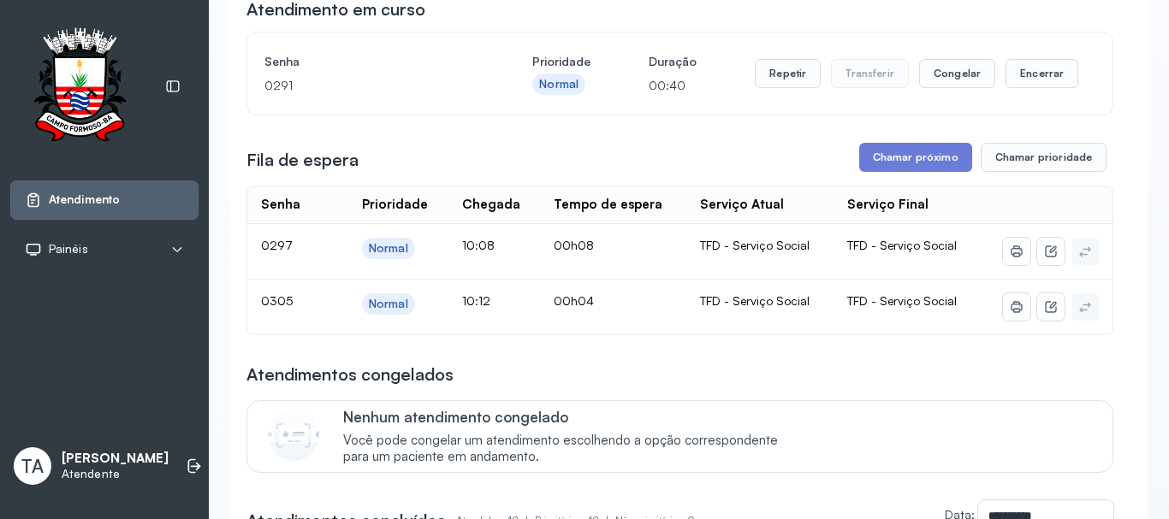
click at [1028, 94] on div "Repetir Transferir Congelar Encerrar" at bounding box center [916, 74] width 323 height 48
click at [1026, 79] on button "Encerrar" at bounding box center [1041, 73] width 73 height 29
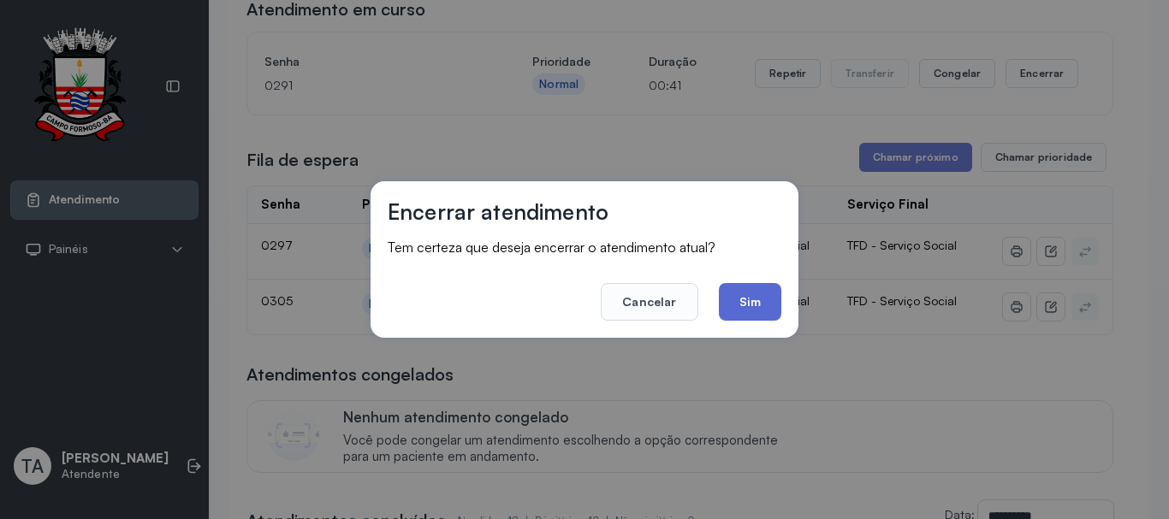
click at [738, 299] on button "Sim" at bounding box center [750, 302] width 62 height 38
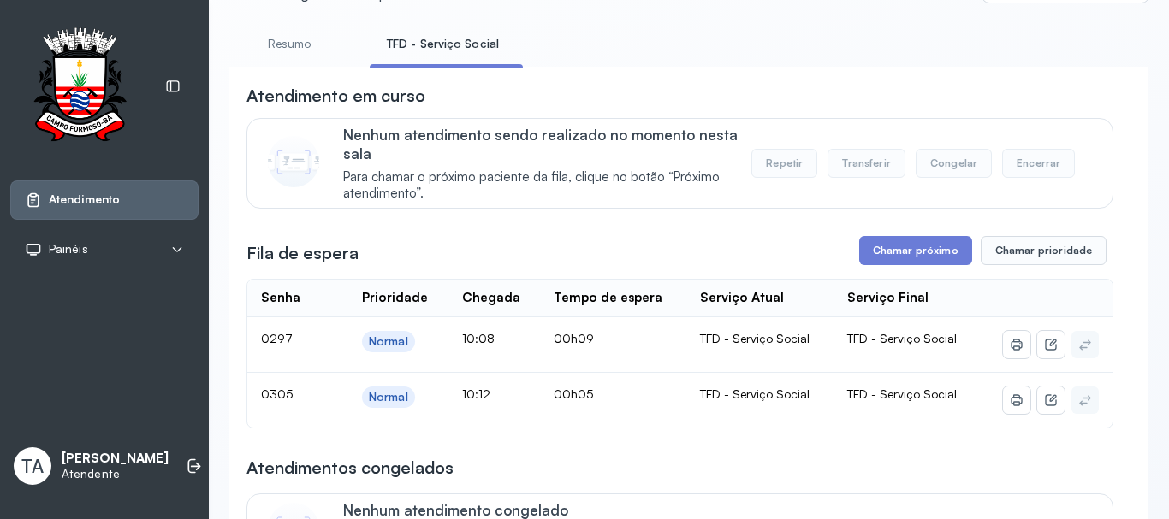
scroll to position [86, 0]
click at [921, 260] on button "Chamar próximo" at bounding box center [915, 249] width 113 height 29
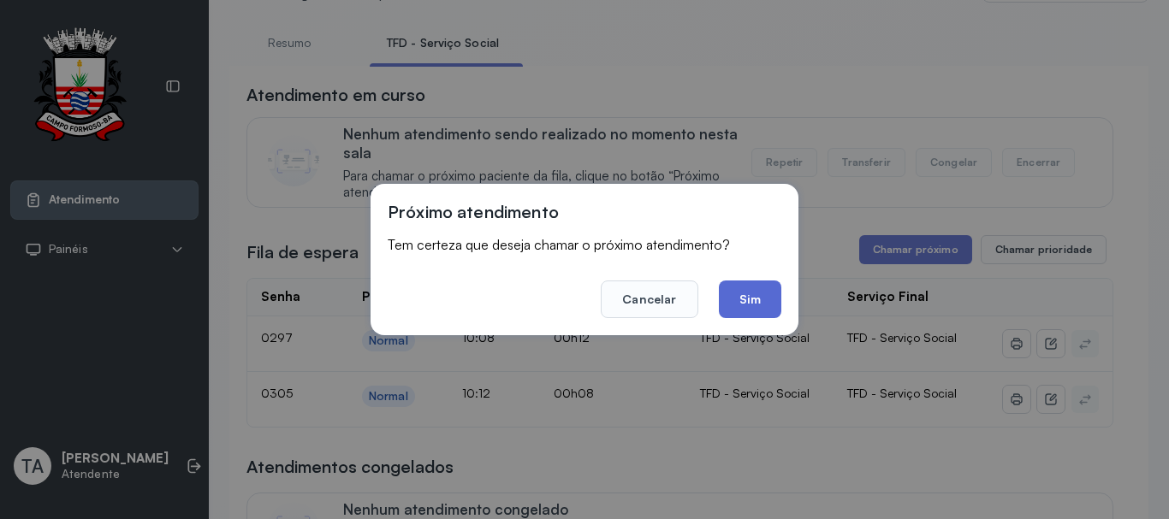
click at [763, 305] on button "Sim" at bounding box center [750, 300] width 62 height 38
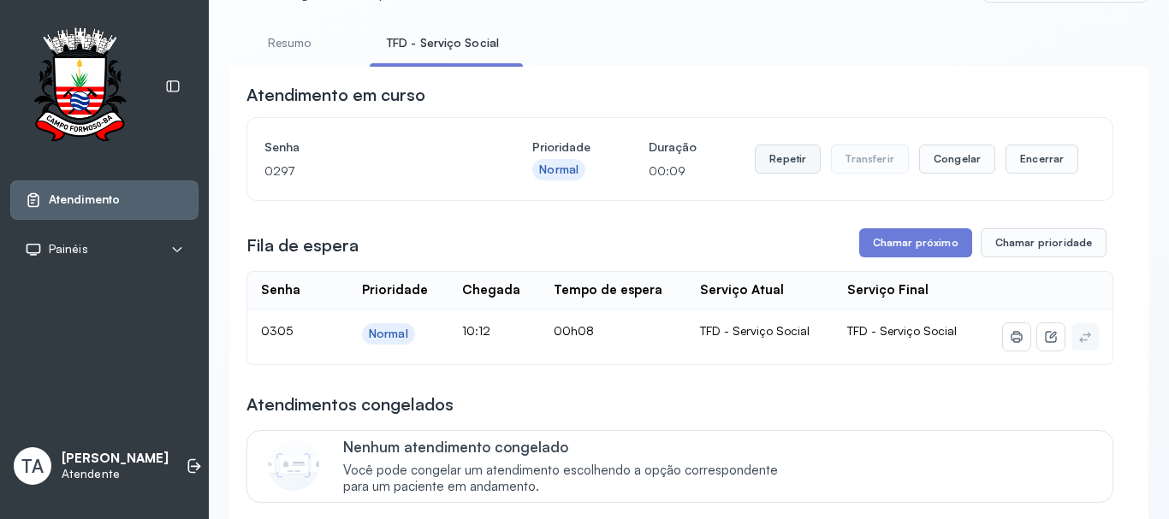
click at [784, 174] on button "Repetir" at bounding box center [788, 159] width 66 height 29
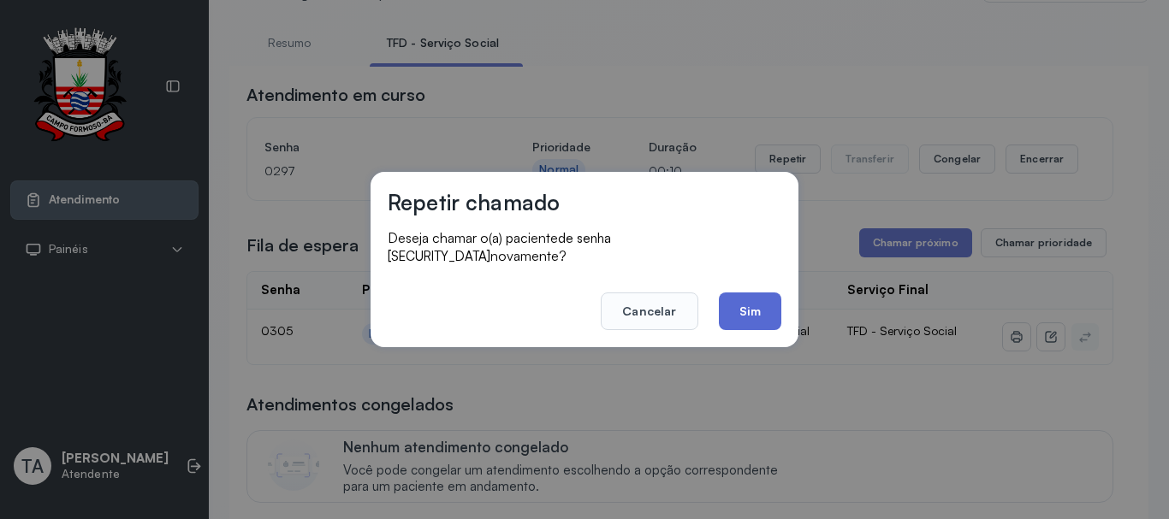
click at [759, 298] on button "Sim" at bounding box center [750, 312] width 62 height 38
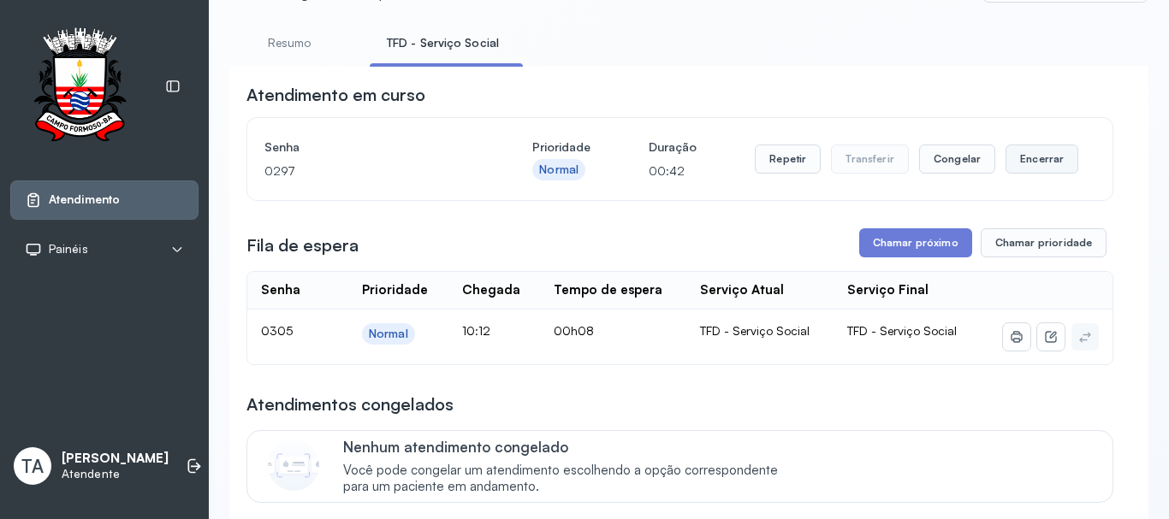
click at [1005, 168] on button "Encerrar" at bounding box center [1041, 159] width 73 height 29
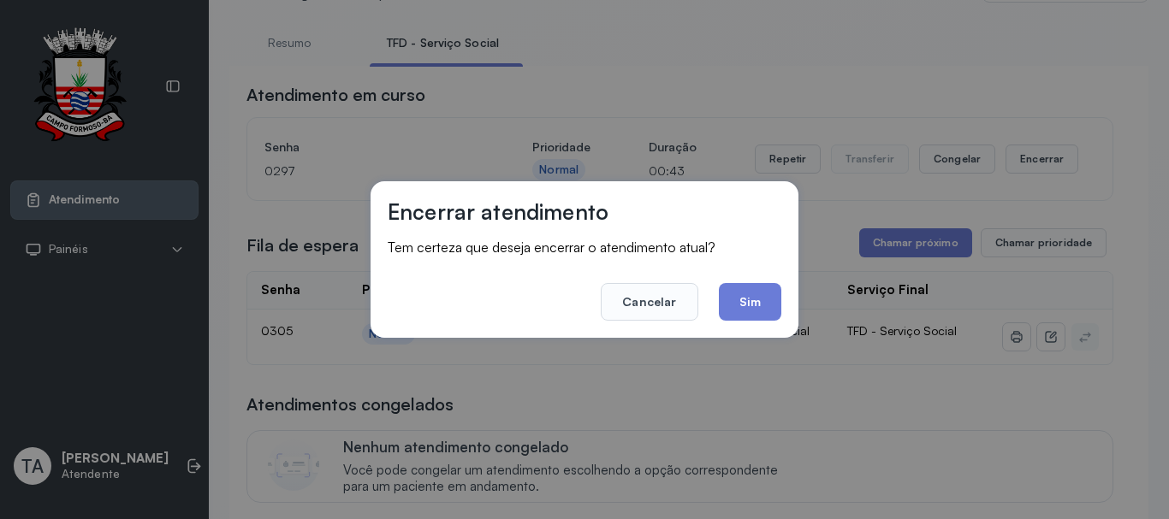
click at [763, 322] on div "Encerrar atendimento Tem certeza que deseja encerrar o atendimento atual? Cance…" at bounding box center [584, 259] width 428 height 157
click at [762, 318] on button "Sim" at bounding box center [750, 302] width 62 height 38
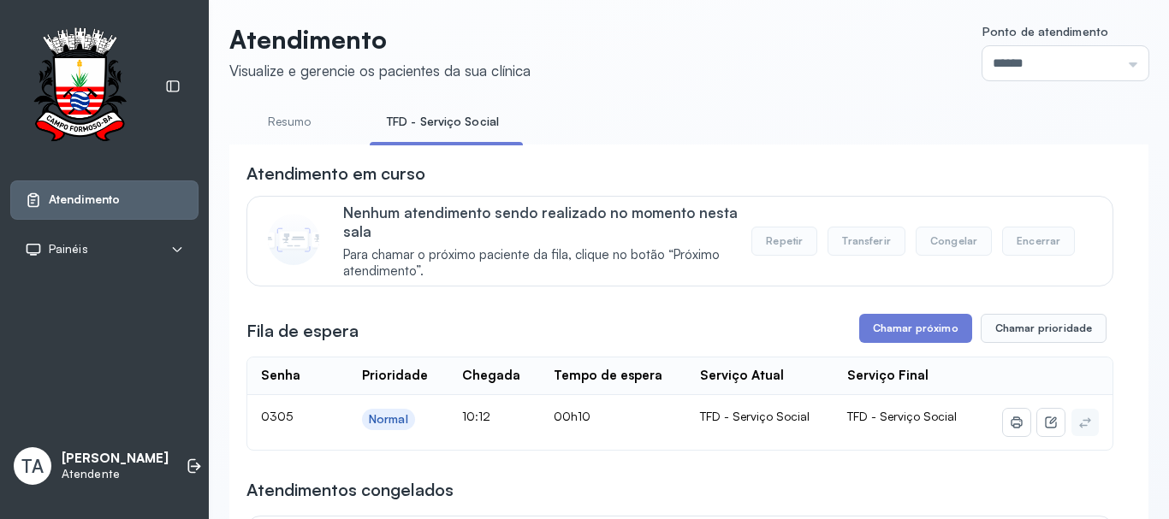
scroll to position [0, 0]
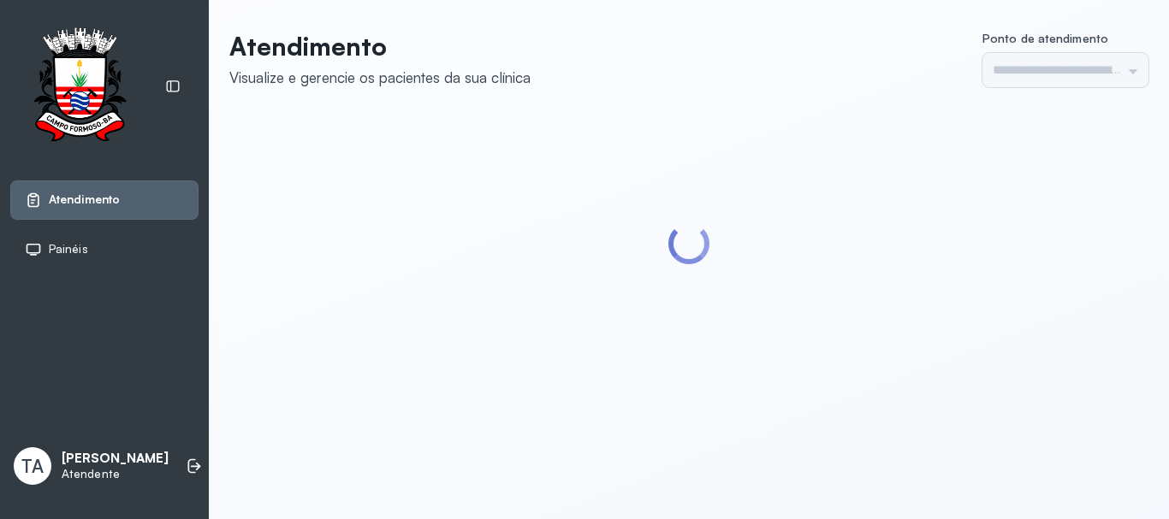
type input "******"
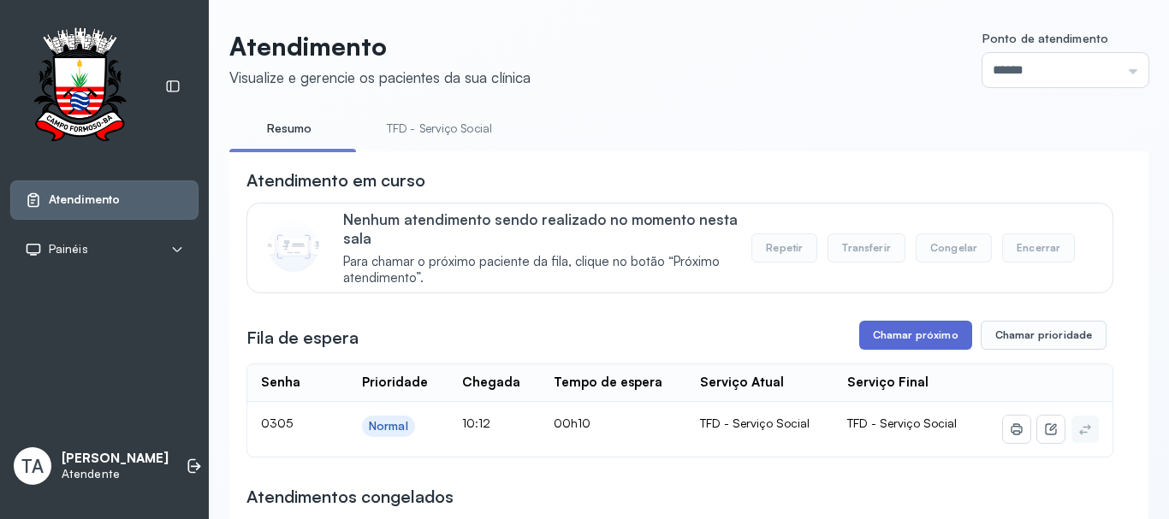
click at [900, 343] on button "Chamar próximo" at bounding box center [915, 335] width 113 height 29
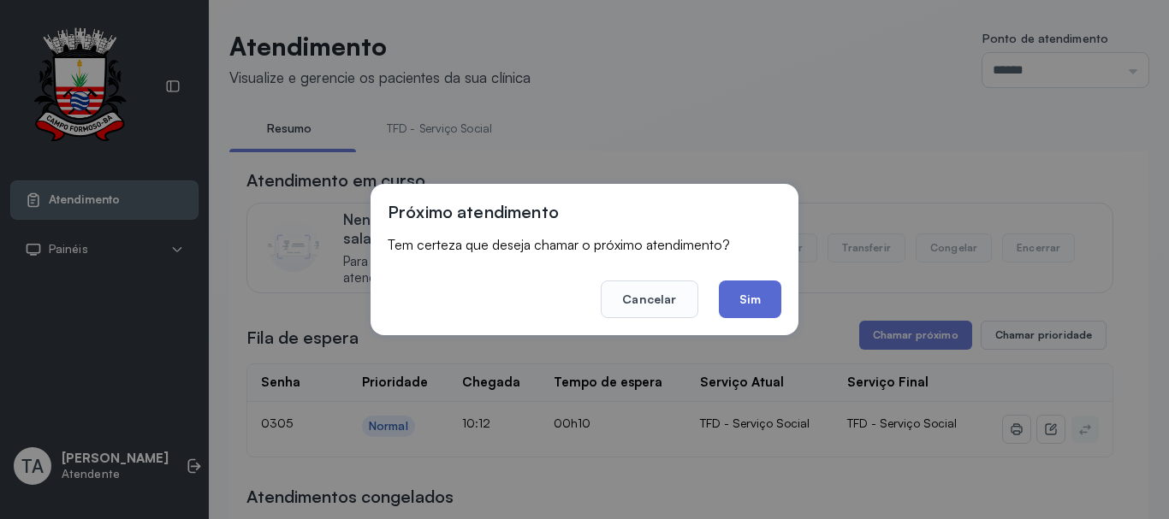
click at [725, 299] on button "Sim" at bounding box center [750, 300] width 62 height 38
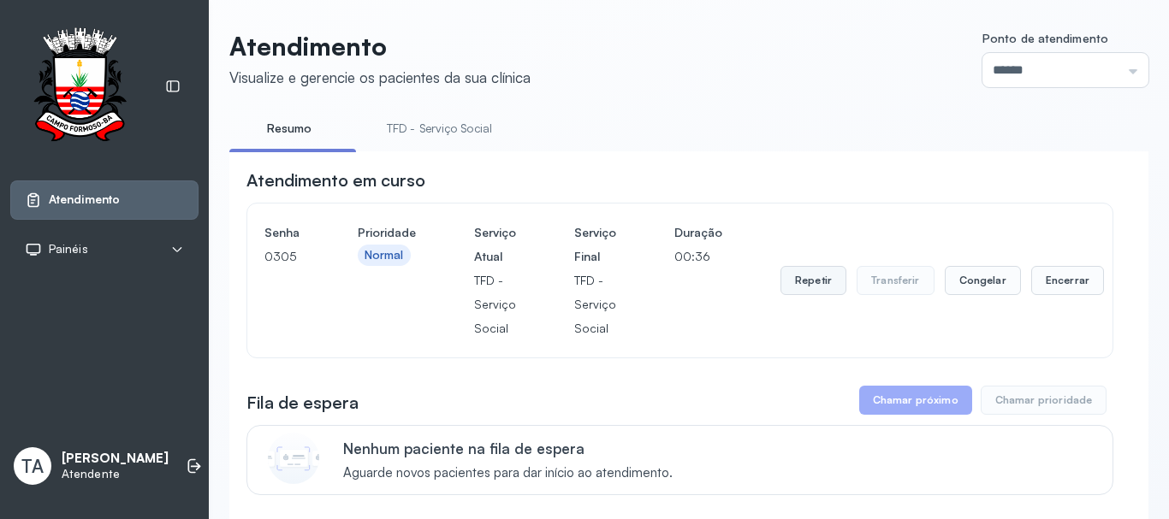
click at [797, 291] on button "Repetir" at bounding box center [813, 280] width 66 height 29
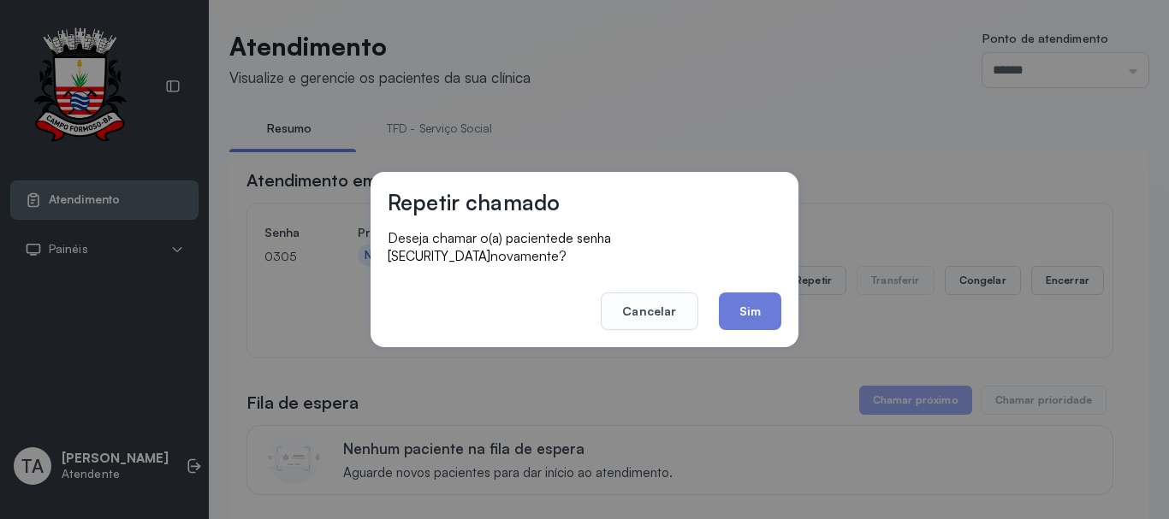
click at [740, 330] on div "Repetir chamado Deseja chamar o(a) paciente de senha [SECURITY_DATA] novamente?…" at bounding box center [584, 259] width 428 height 175
click at [740, 305] on button "Sim" at bounding box center [750, 312] width 62 height 38
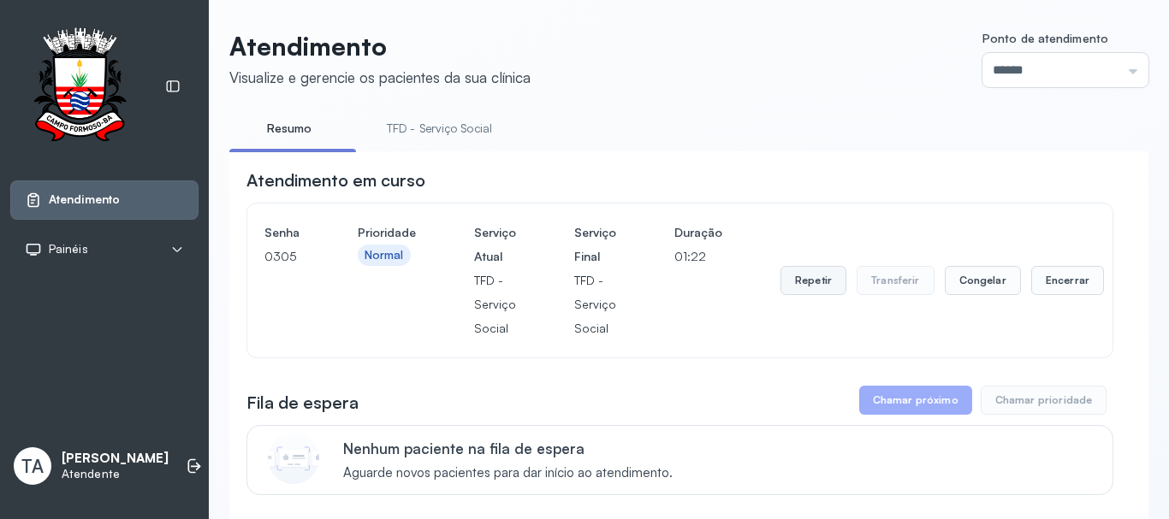
click at [806, 284] on button "Repetir" at bounding box center [813, 280] width 66 height 29
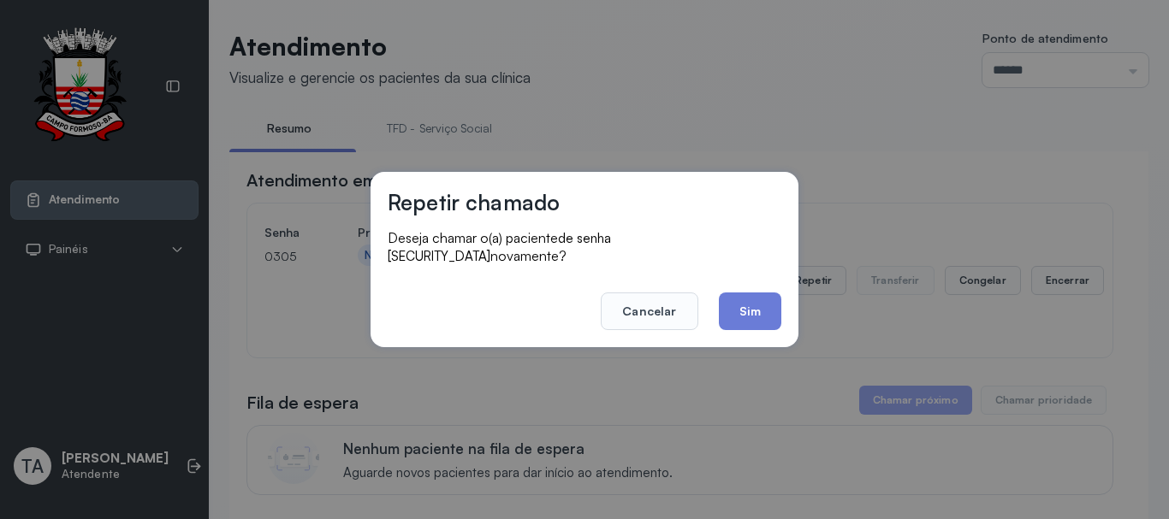
click at [747, 322] on div "Repetir chamado Deseja chamar o(a) paciente de senha [SECURITY_DATA] novamente?…" at bounding box center [584, 259] width 428 height 175
click at [745, 315] on button "Sim" at bounding box center [750, 312] width 62 height 38
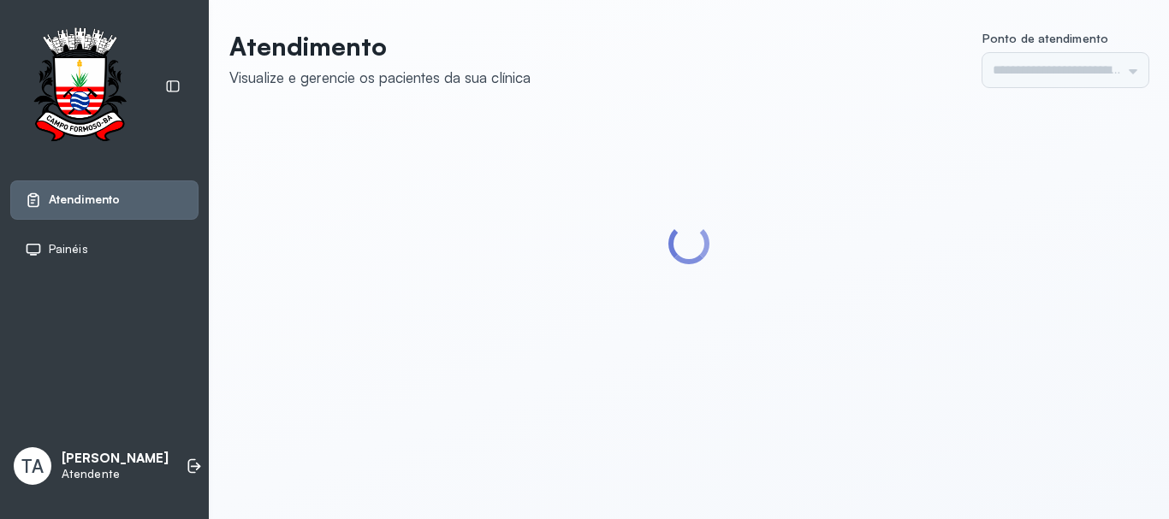
type input "******"
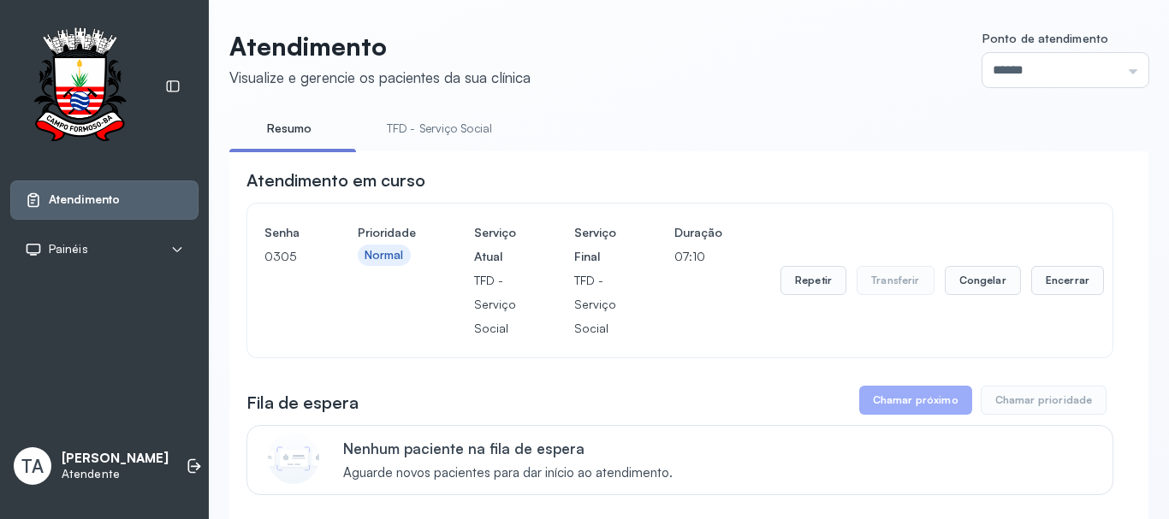
click at [424, 133] on link "TFD - Serviço Social" at bounding box center [439, 129] width 139 height 28
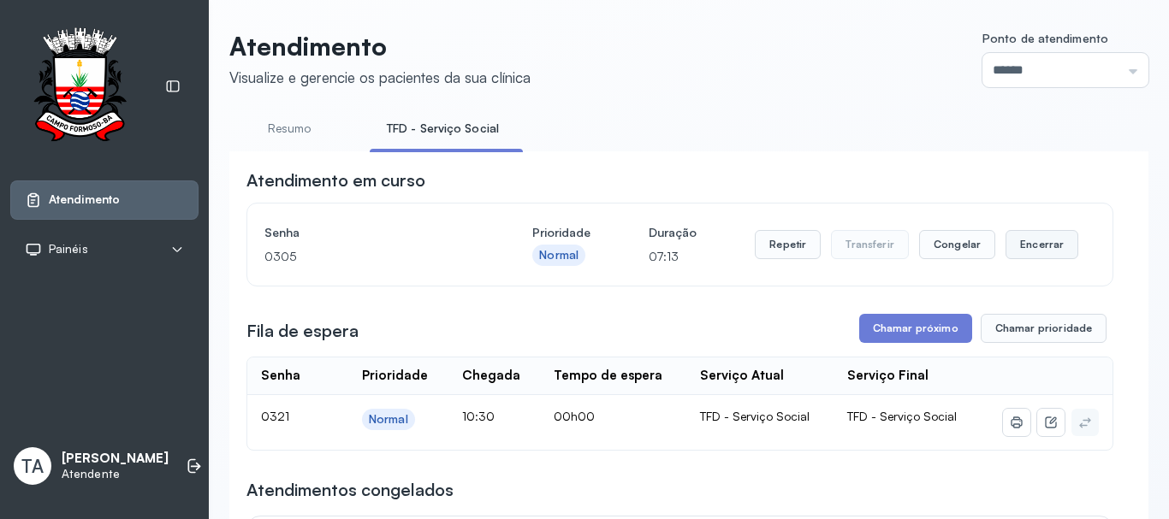
click at [1031, 258] on button "Encerrar" at bounding box center [1041, 244] width 73 height 29
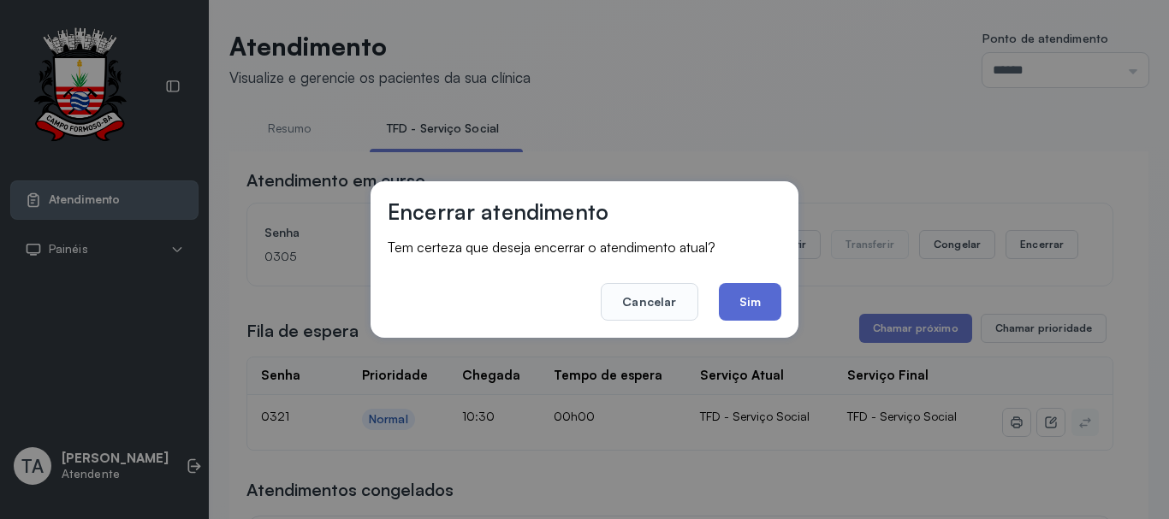
click at [758, 308] on button "Sim" at bounding box center [750, 302] width 62 height 38
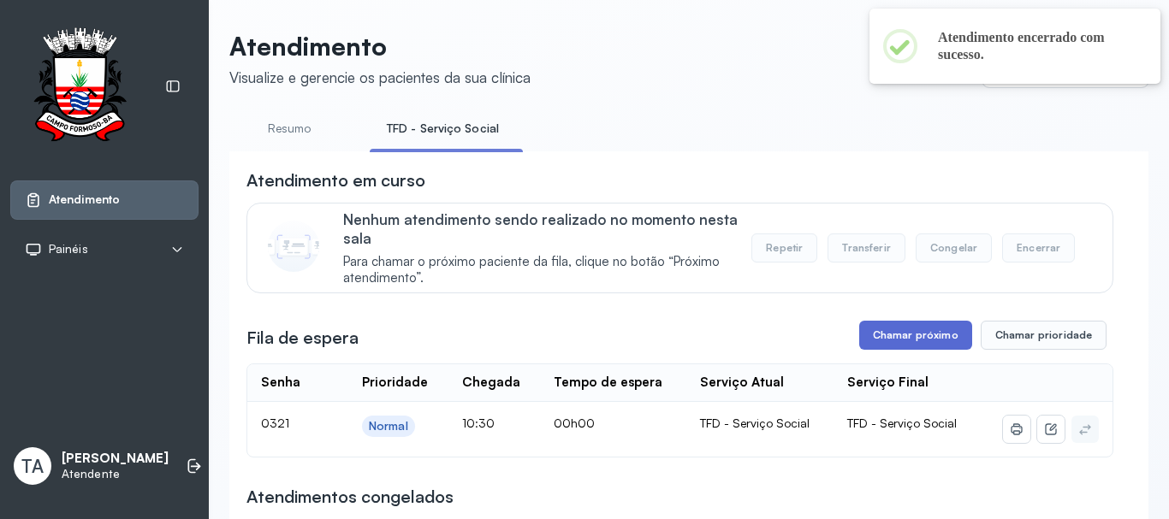
click at [887, 338] on button "Chamar próximo" at bounding box center [915, 335] width 113 height 29
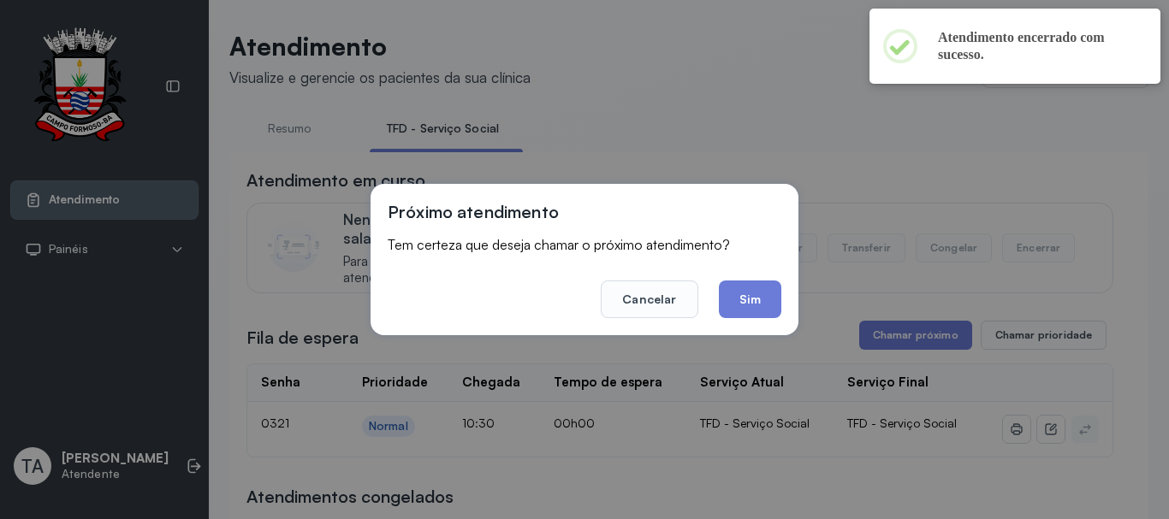
drag, startPoint x: 760, startPoint y: 311, endPoint x: 751, endPoint y: 312, distance: 8.6
click at [752, 312] on button "Sim" at bounding box center [750, 300] width 62 height 38
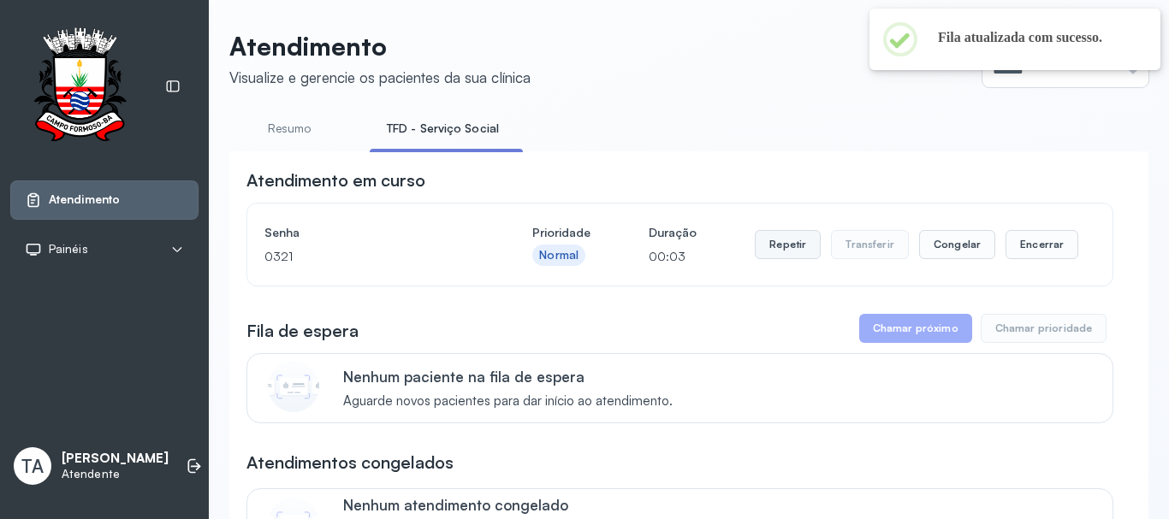
click at [775, 259] on button "Repetir" at bounding box center [788, 244] width 66 height 29
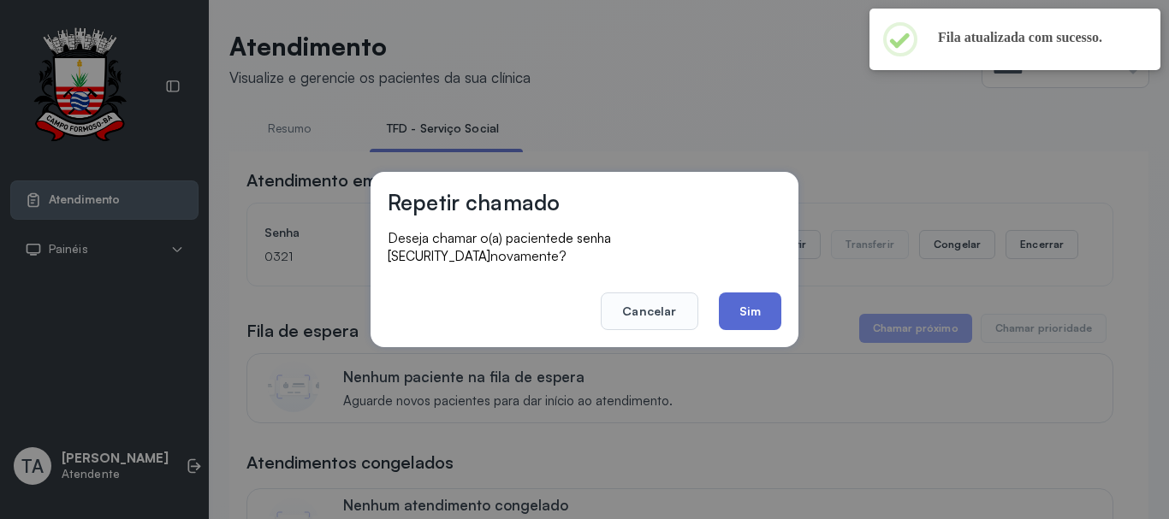
click at [769, 313] on button "Sim" at bounding box center [750, 312] width 62 height 38
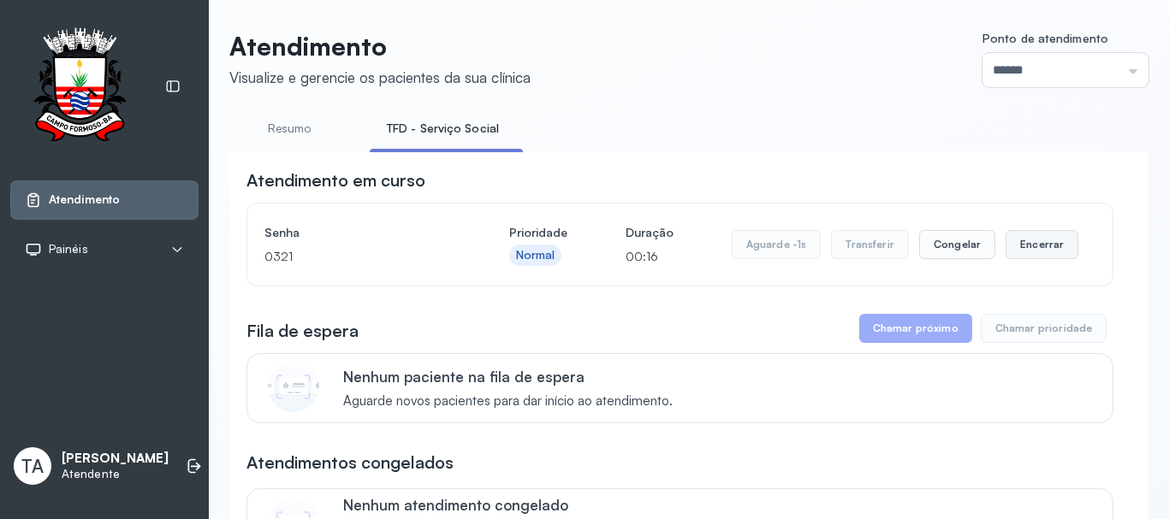
click at [1058, 246] on button "Encerrar" at bounding box center [1041, 244] width 73 height 29
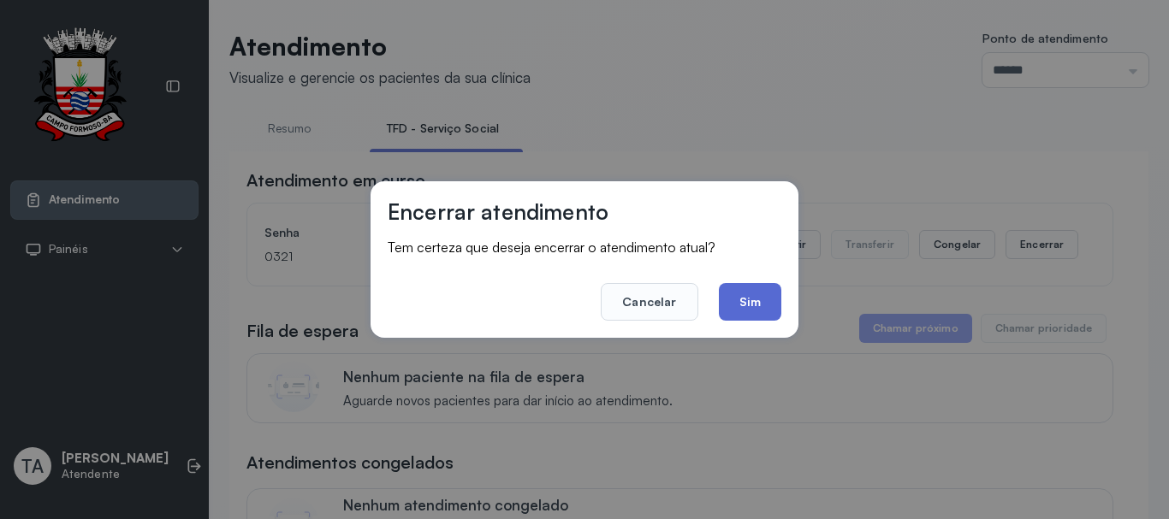
click at [747, 289] on button "Sim" at bounding box center [750, 302] width 62 height 38
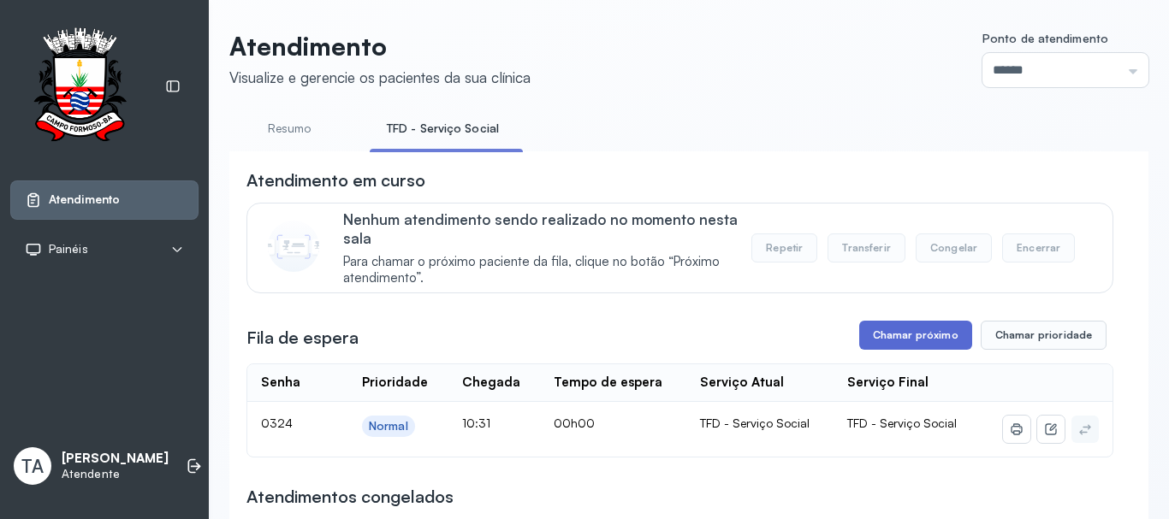
drag, startPoint x: 858, startPoint y: 324, endPoint x: 865, endPoint y: 332, distance: 10.3
click at [865, 334] on button "Chamar próximo" at bounding box center [915, 335] width 113 height 29
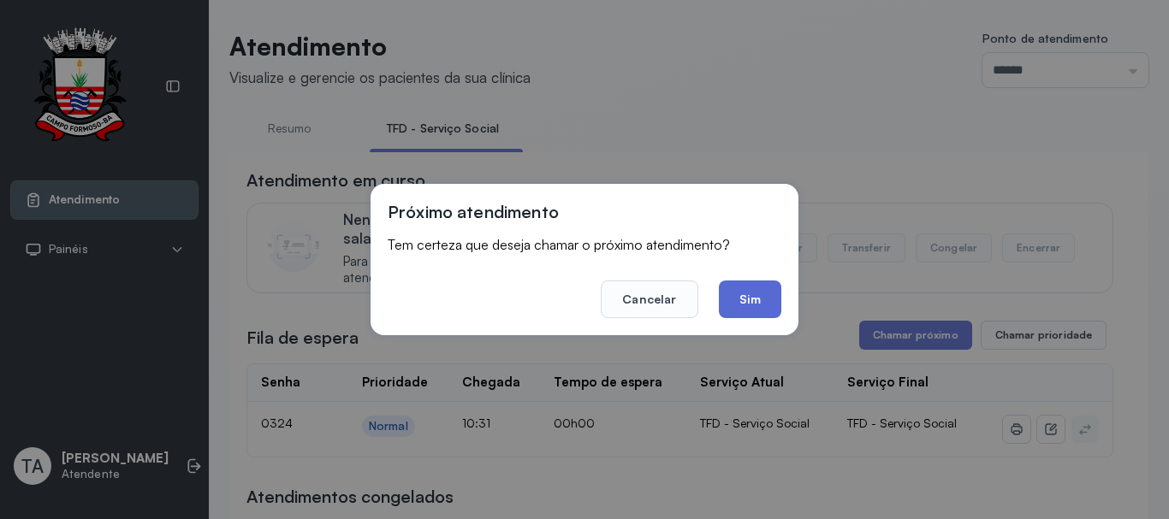
click at [728, 281] on button "Sim" at bounding box center [750, 300] width 62 height 38
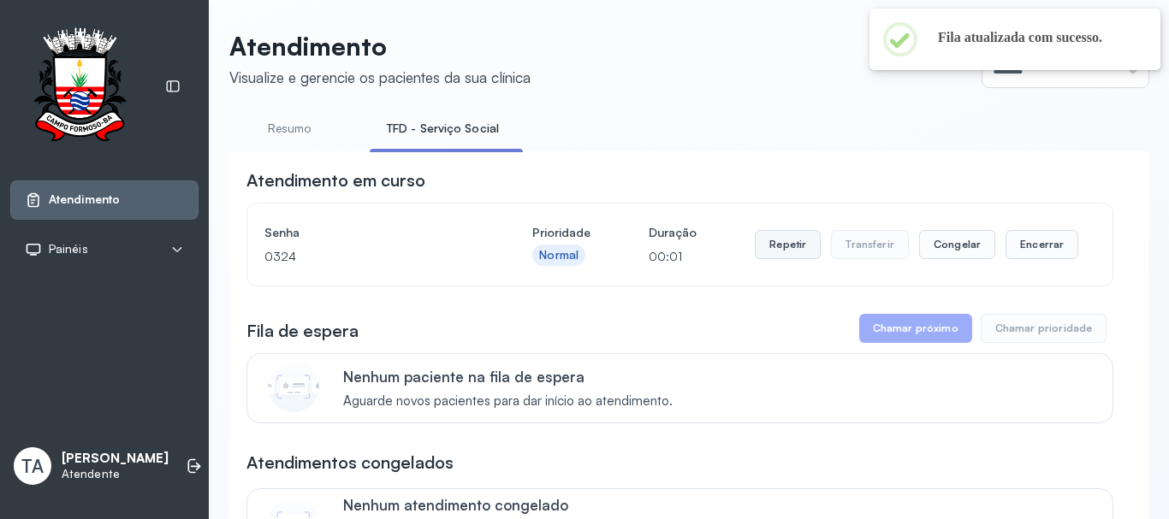
drag, startPoint x: 813, startPoint y: 240, endPoint x: 794, endPoint y: 239, distance: 18.9
click at [794, 239] on button "Repetir" at bounding box center [788, 244] width 66 height 29
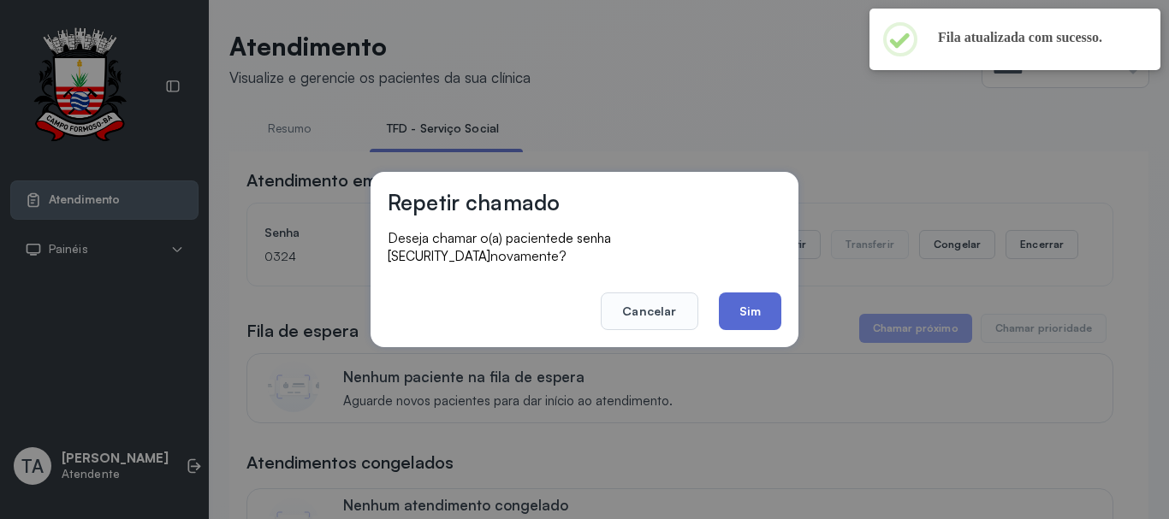
click at [760, 293] on button "Sim" at bounding box center [750, 312] width 62 height 38
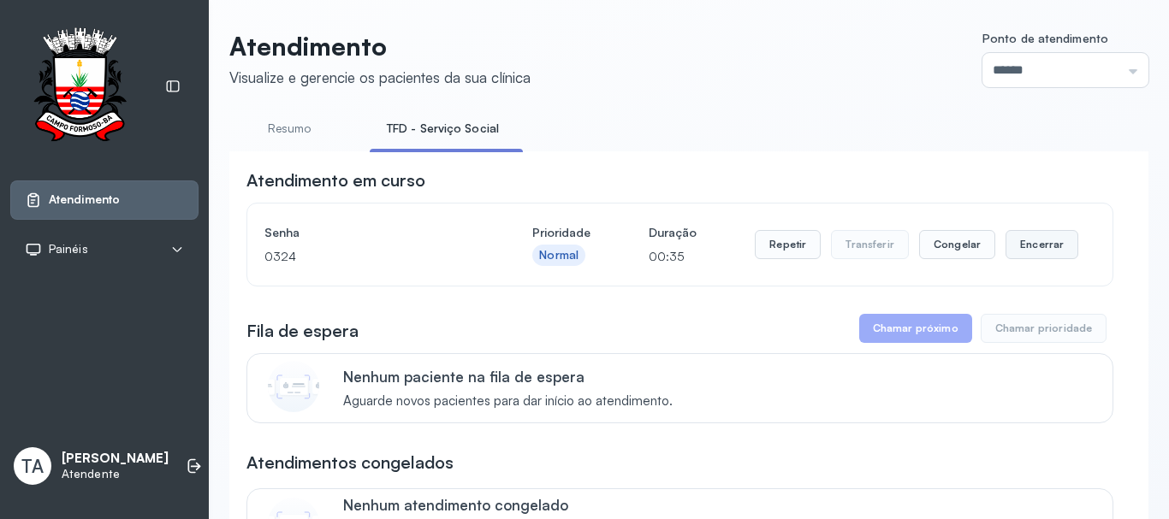
click at [1006, 247] on button "Encerrar" at bounding box center [1041, 244] width 73 height 29
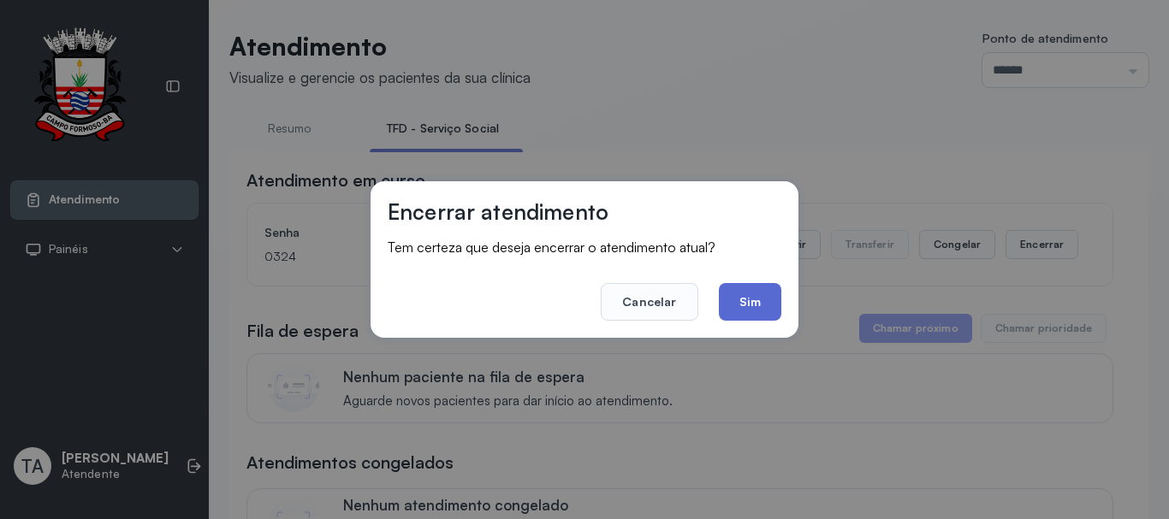
click at [761, 311] on button "Sim" at bounding box center [750, 302] width 62 height 38
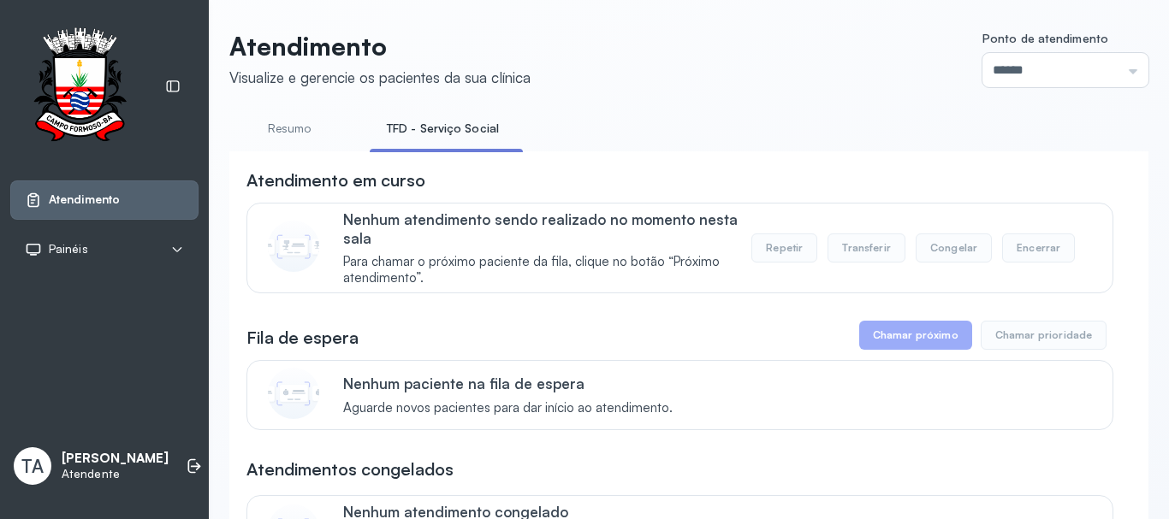
click at [657, 128] on ul "Resumo TFD - Serviço Social" at bounding box center [688, 134] width 919 height 39
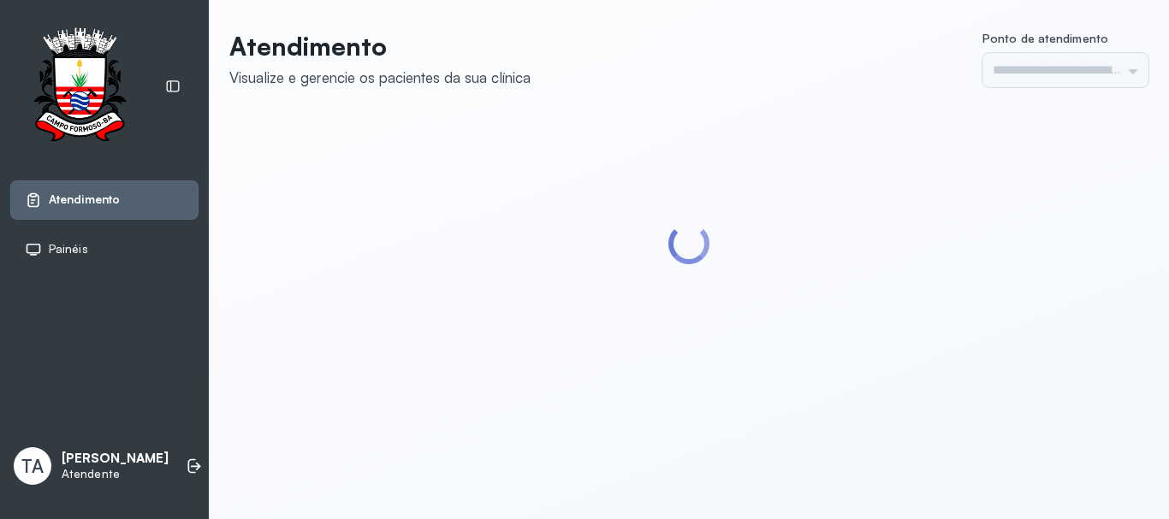
type input "******"
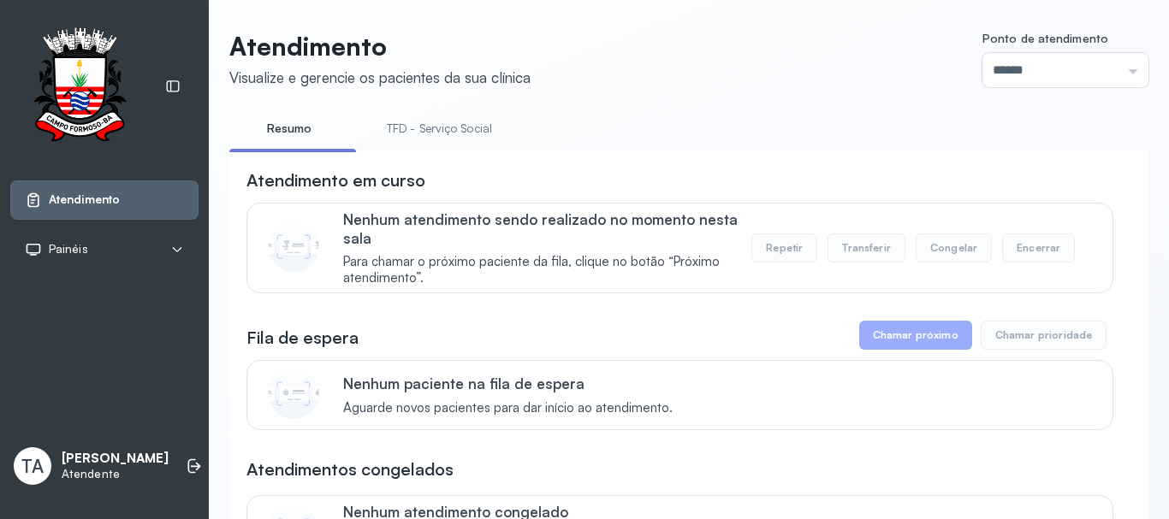
click at [439, 132] on link "TFD - Serviço Social" at bounding box center [439, 129] width 139 height 28
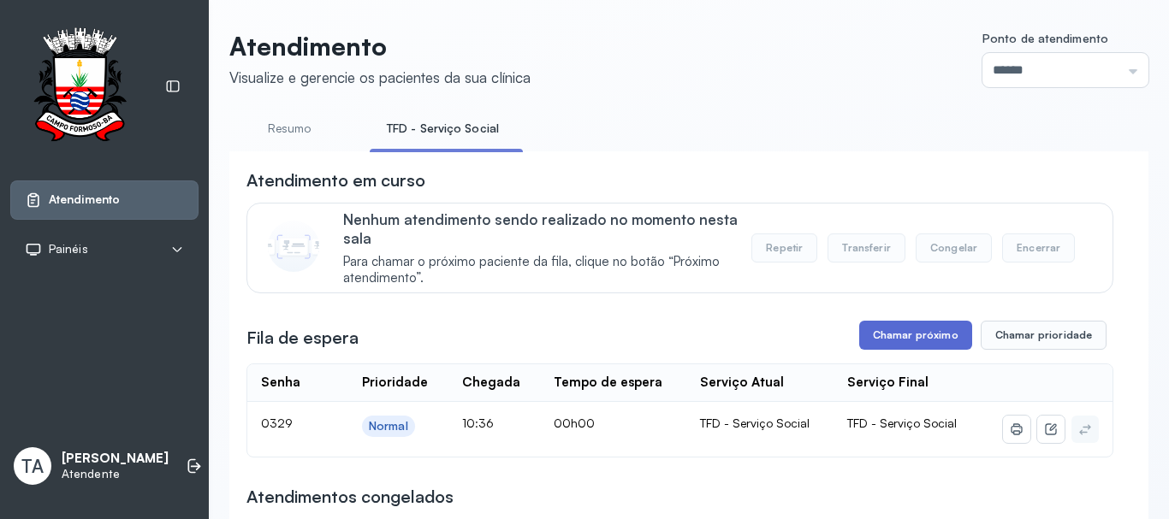
click at [926, 330] on button "Chamar próximo" at bounding box center [915, 335] width 113 height 29
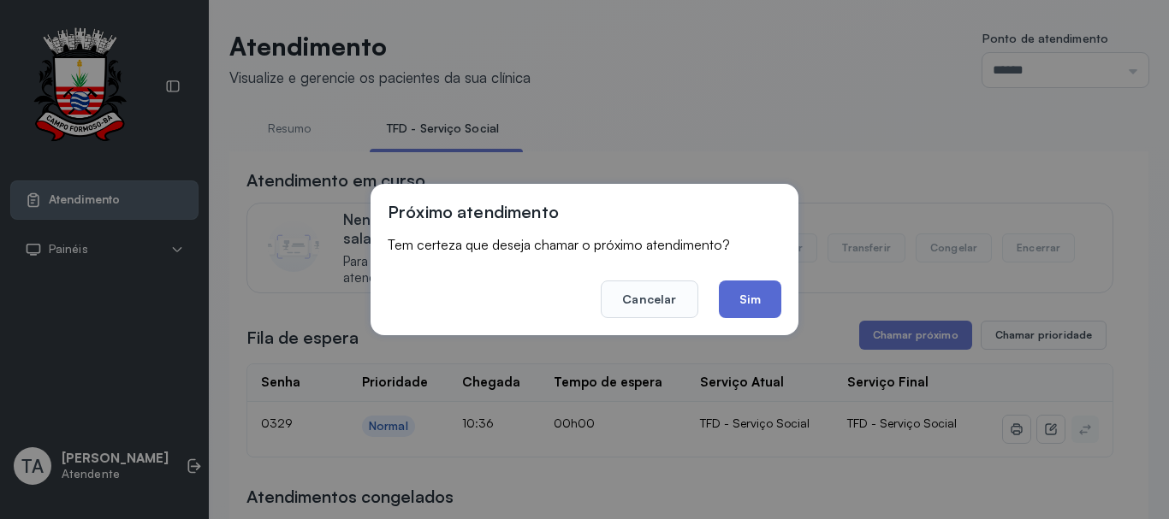
click at [738, 299] on button "Sim" at bounding box center [750, 300] width 62 height 38
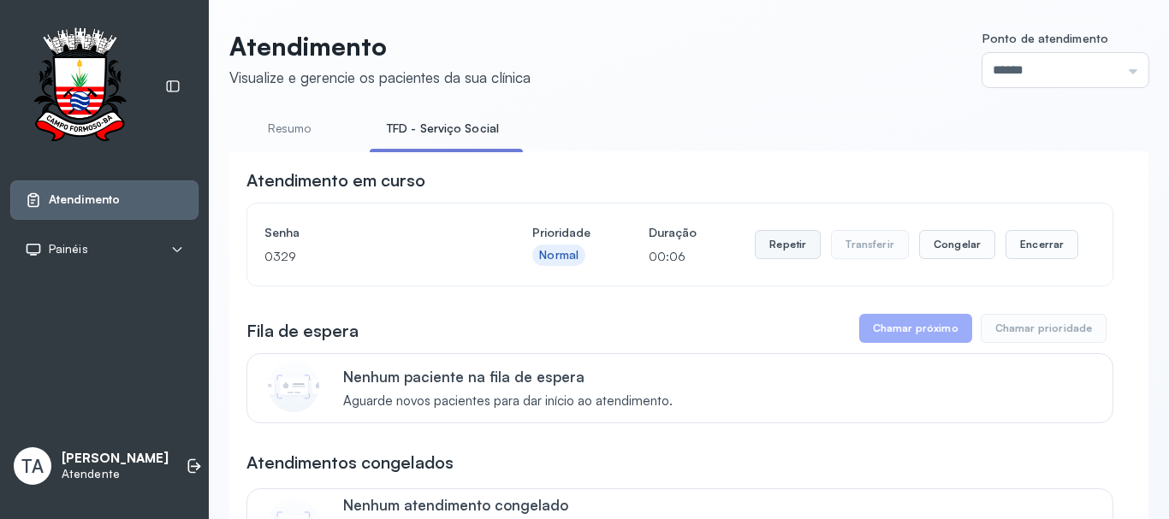
click at [764, 258] on button "Repetir" at bounding box center [788, 244] width 66 height 29
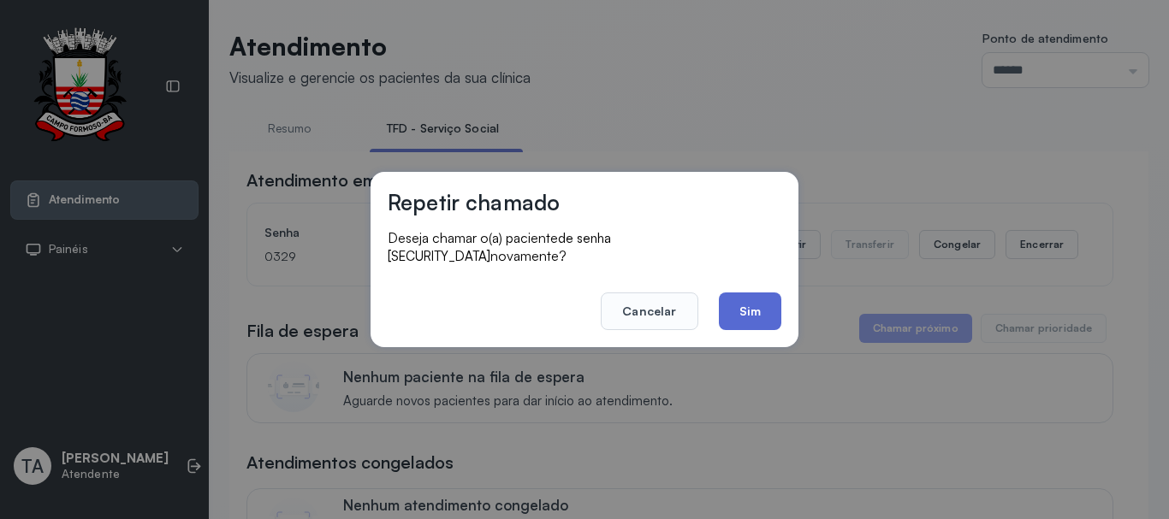
drag, startPoint x: 746, startPoint y: 327, endPoint x: 746, endPoint y: 306, distance: 20.5
click at [744, 315] on div "Repetir chamado Deseja chamar o(a) paciente de senha [SECURITY_DATA] novamente?…" at bounding box center [584, 259] width 428 height 175
click at [747, 306] on button "Sim" at bounding box center [750, 312] width 62 height 38
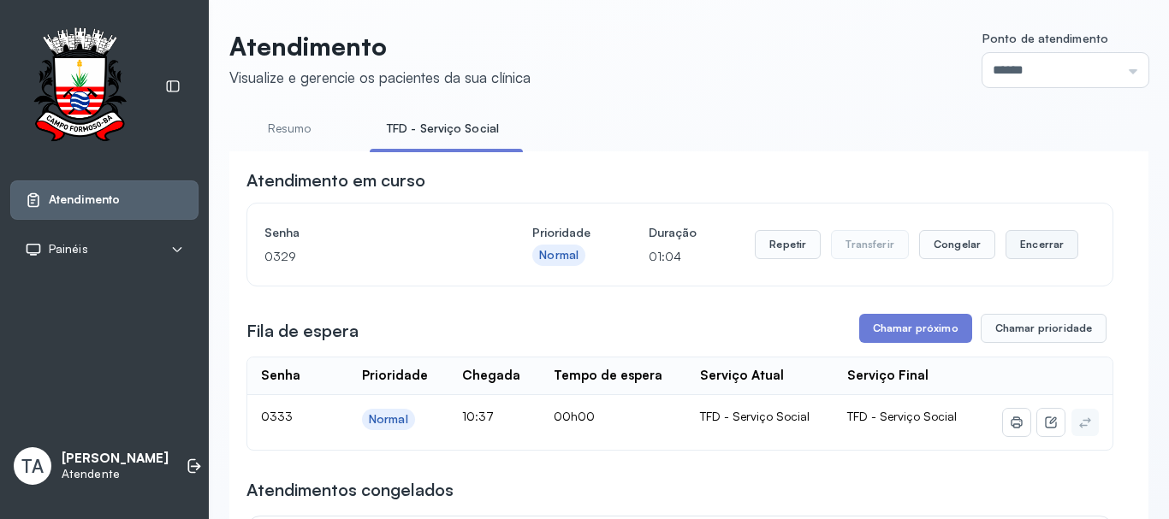
click at [1018, 252] on button "Encerrar" at bounding box center [1041, 244] width 73 height 29
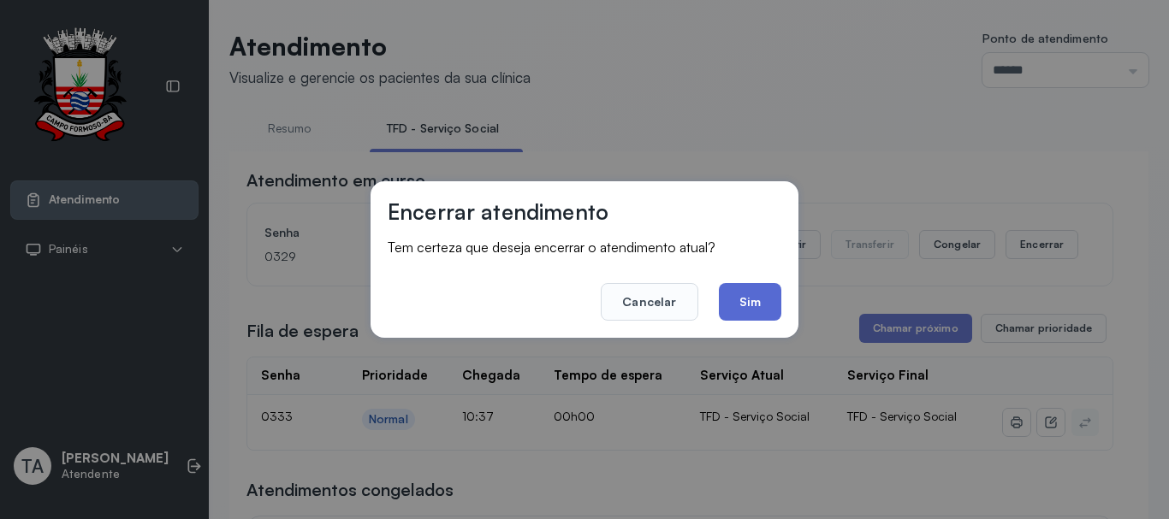
click at [756, 299] on button "Sim" at bounding box center [750, 302] width 62 height 38
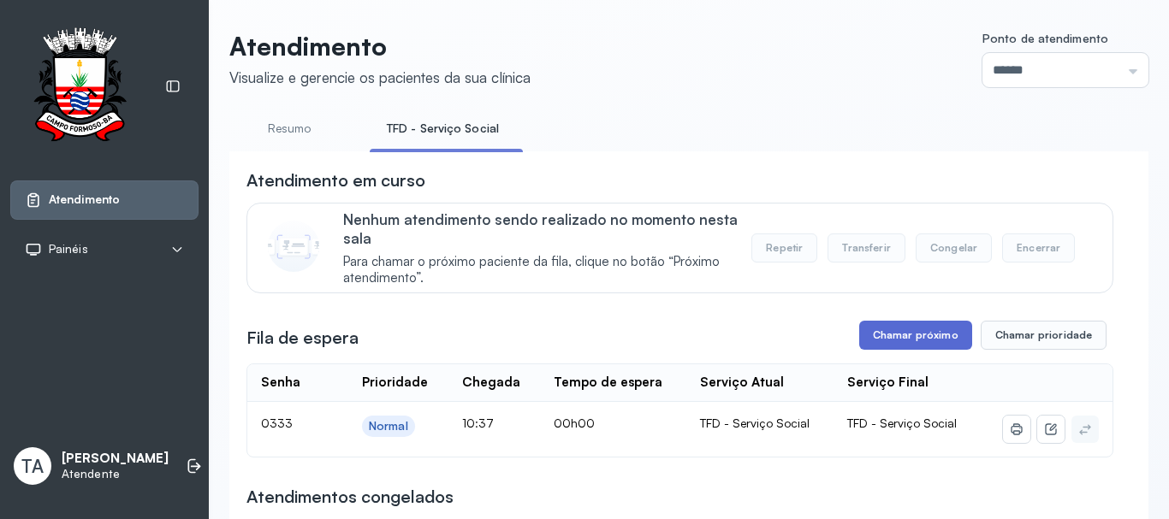
drag, startPoint x: 756, startPoint y: 299, endPoint x: 865, endPoint y: 328, distance: 112.5
click at [865, 328] on button "Chamar próximo" at bounding box center [915, 335] width 113 height 29
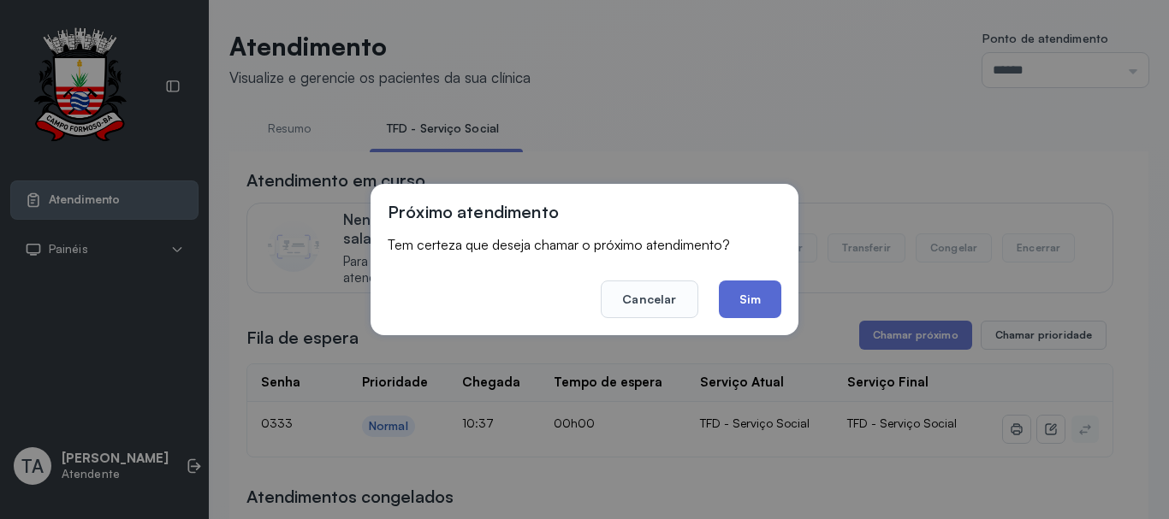
click at [765, 301] on button "Sim" at bounding box center [750, 300] width 62 height 38
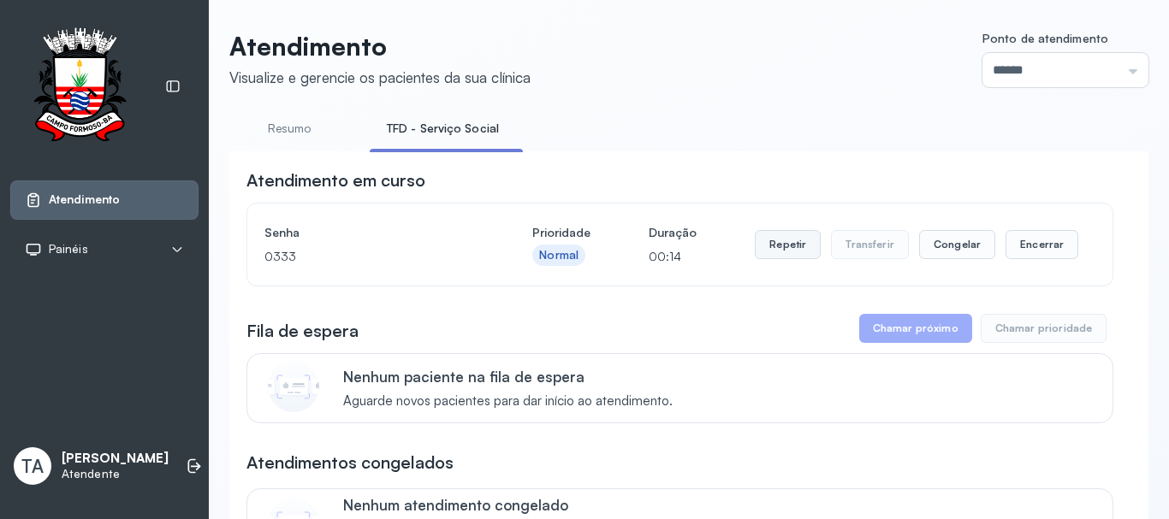
click at [779, 238] on button "Repetir" at bounding box center [788, 244] width 66 height 29
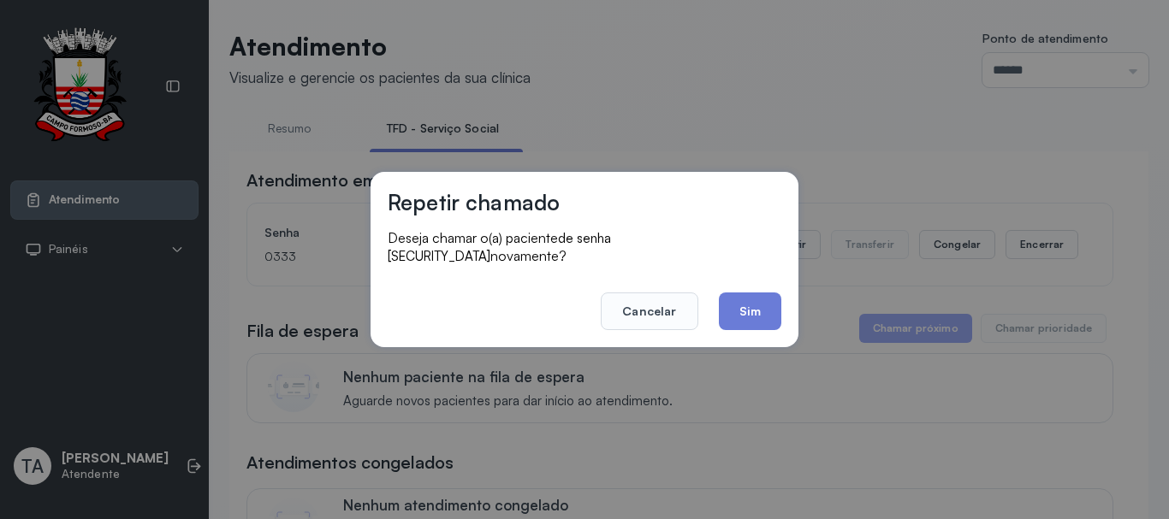
click at [735, 310] on button "Sim" at bounding box center [750, 312] width 62 height 38
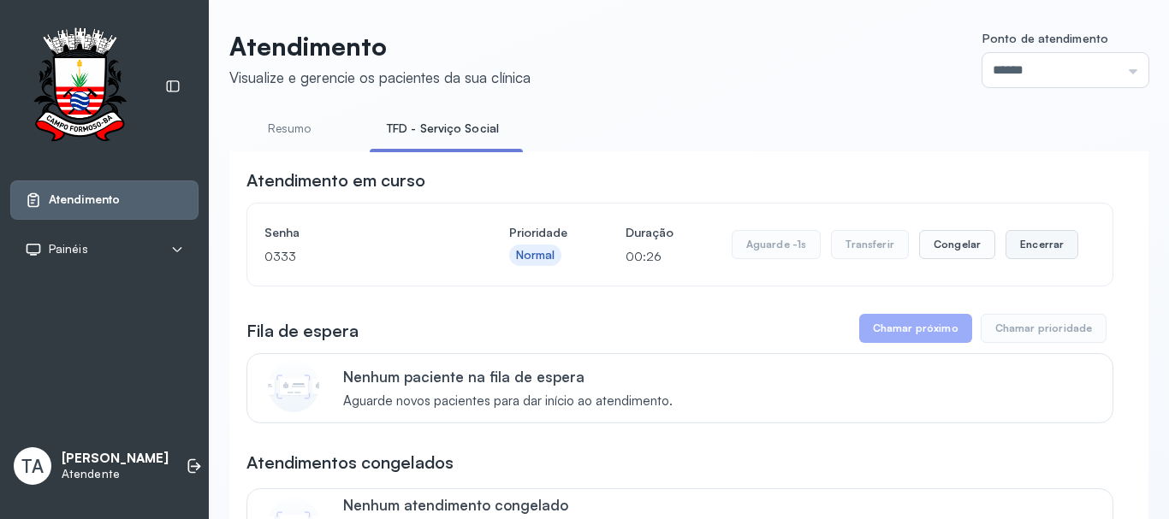
click at [1008, 247] on button "Encerrar" at bounding box center [1041, 244] width 73 height 29
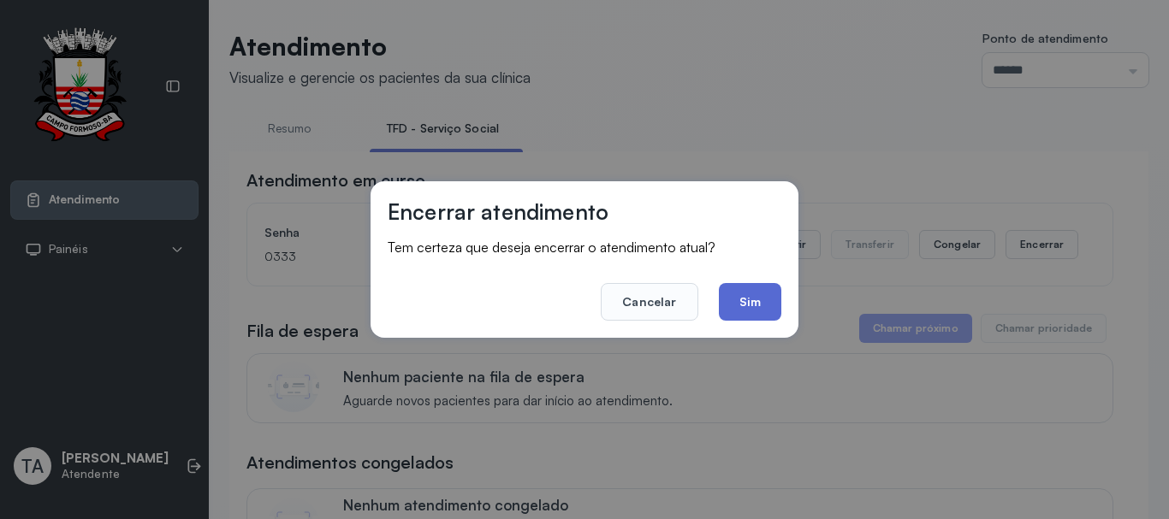
click at [768, 298] on button "Sim" at bounding box center [750, 302] width 62 height 38
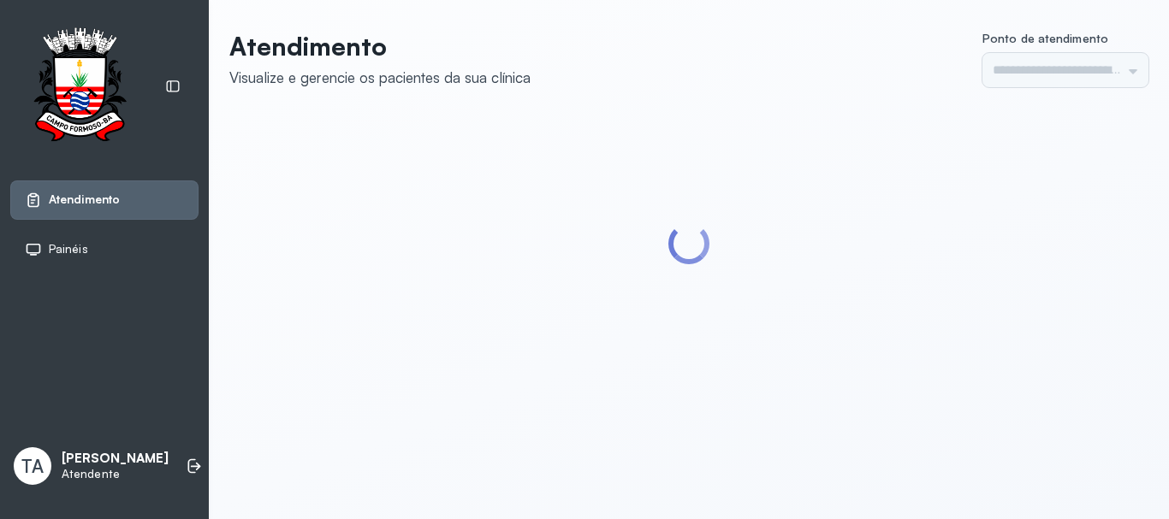
type input "******"
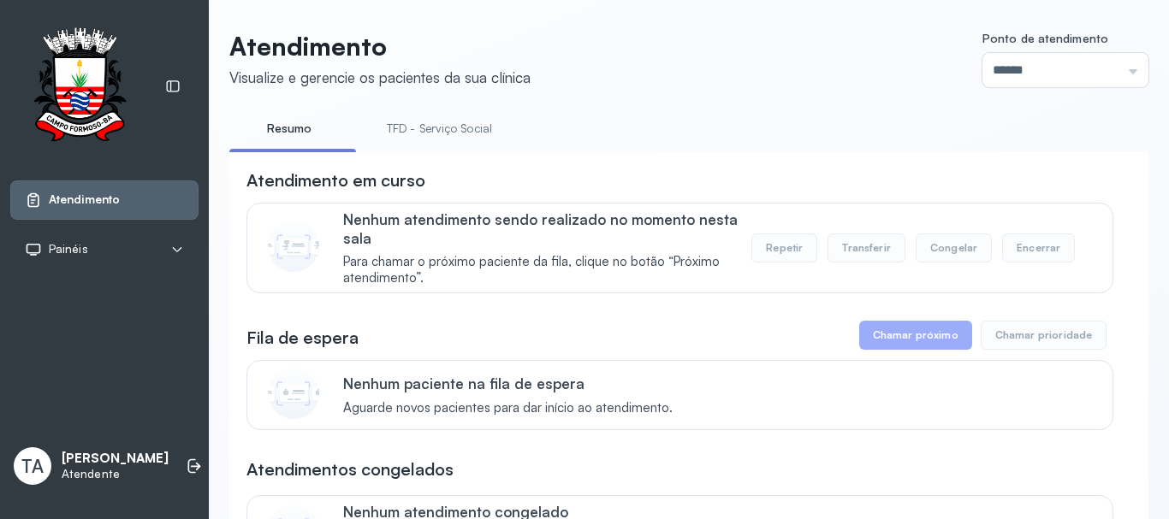
click at [490, 126] on link "TFD - Serviço Social" at bounding box center [439, 129] width 139 height 28
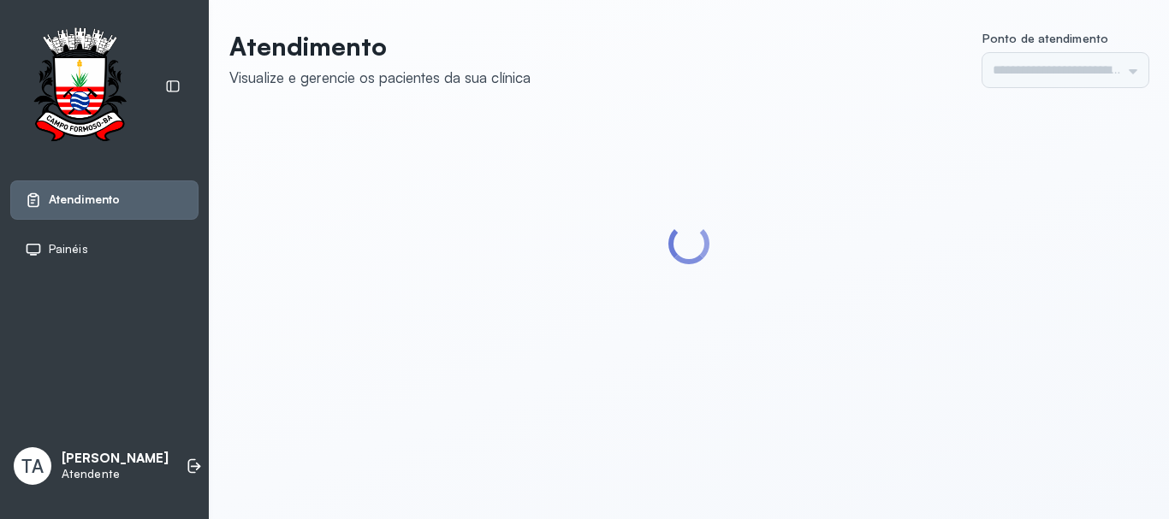
type input "******"
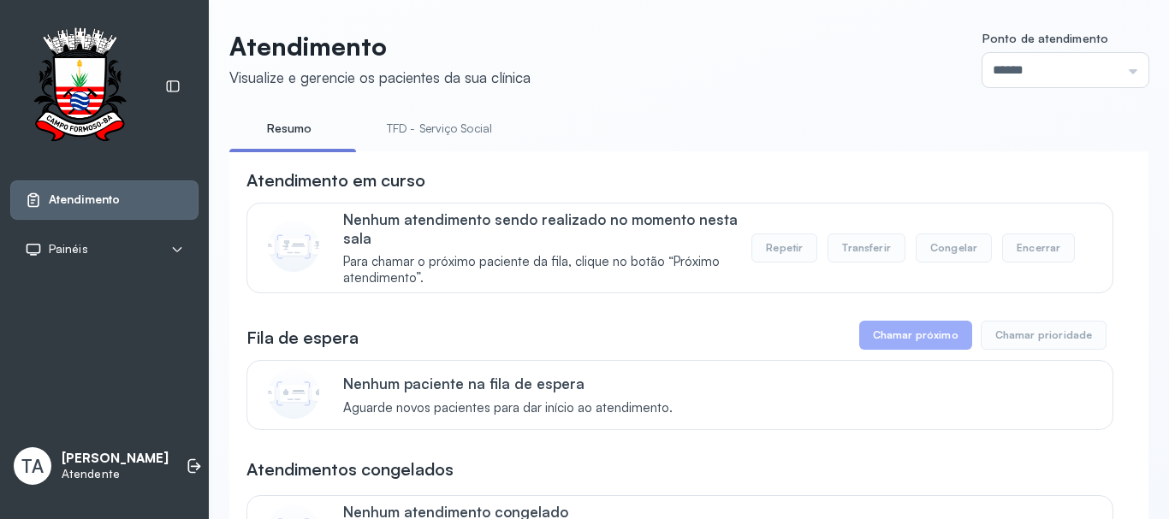
click at [405, 121] on link "TFD - Serviço Social" at bounding box center [439, 129] width 139 height 28
click at [286, 136] on link "Resumo" at bounding box center [289, 129] width 120 height 28
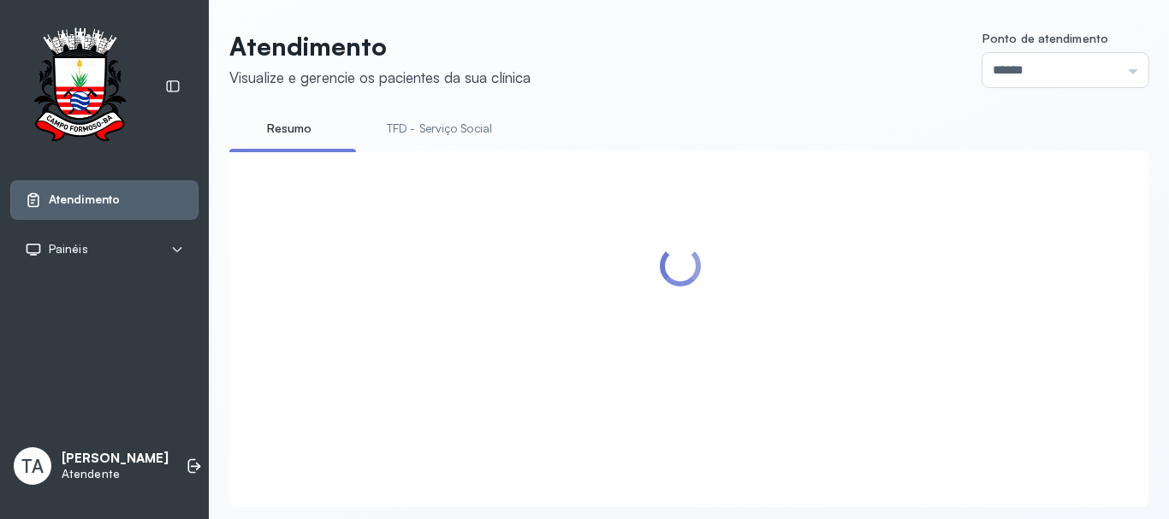
click at [477, 130] on link "TFD - Serviço Social" at bounding box center [439, 129] width 139 height 28
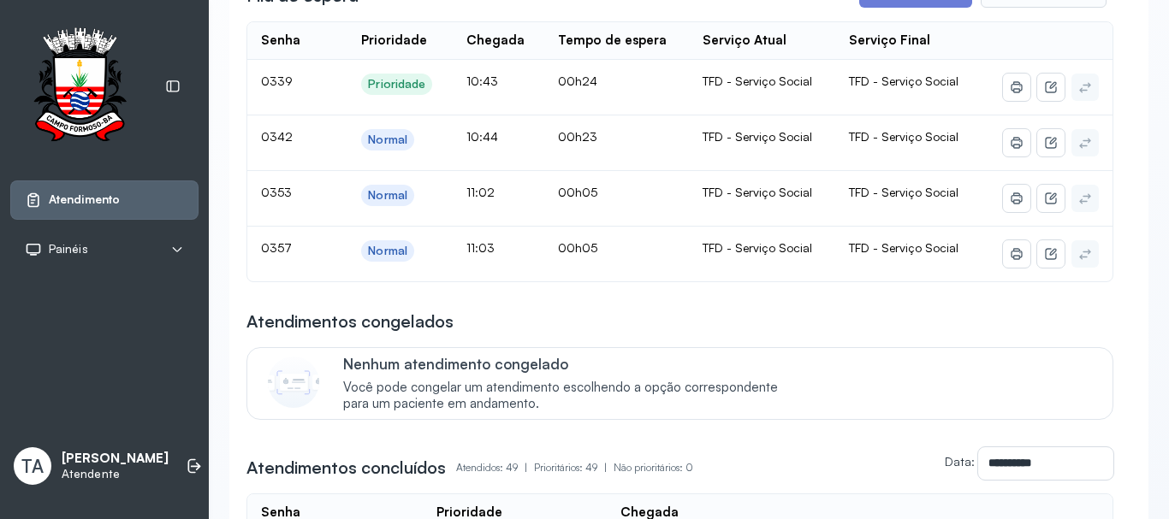
scroll to position [257, 0]
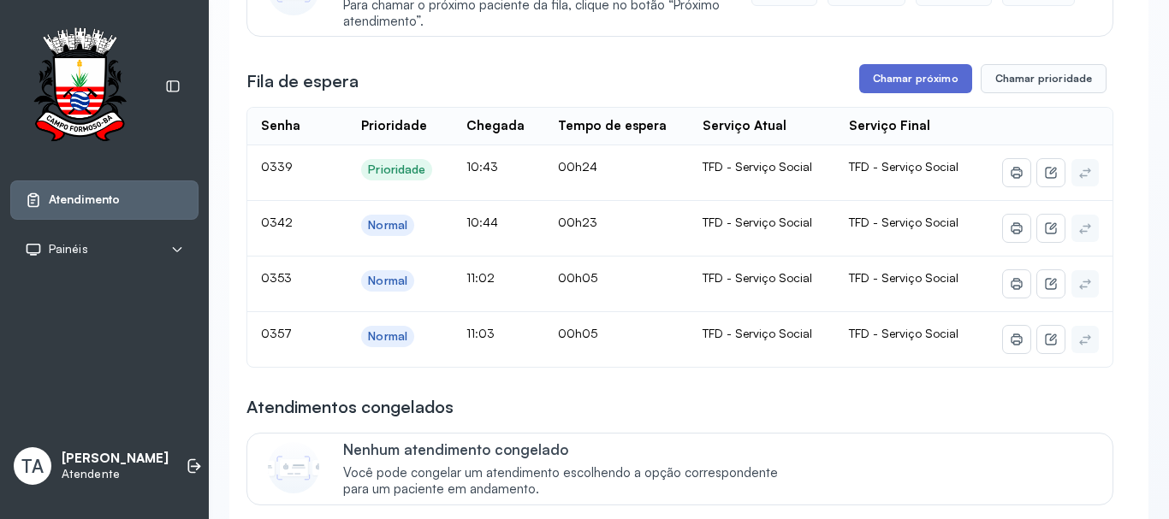
click at [879, 83] on button "Chamar próximo" at bounding box center [915, 78] width 113 height 29
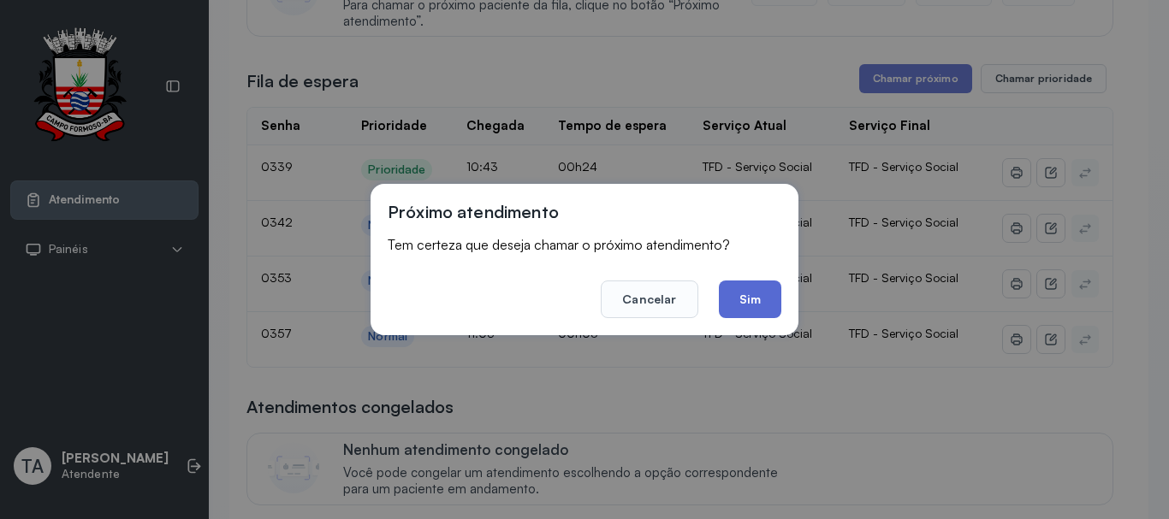
click at [740, 291] on button "Sim" at bounding box center [750, 300] width 62 height 38
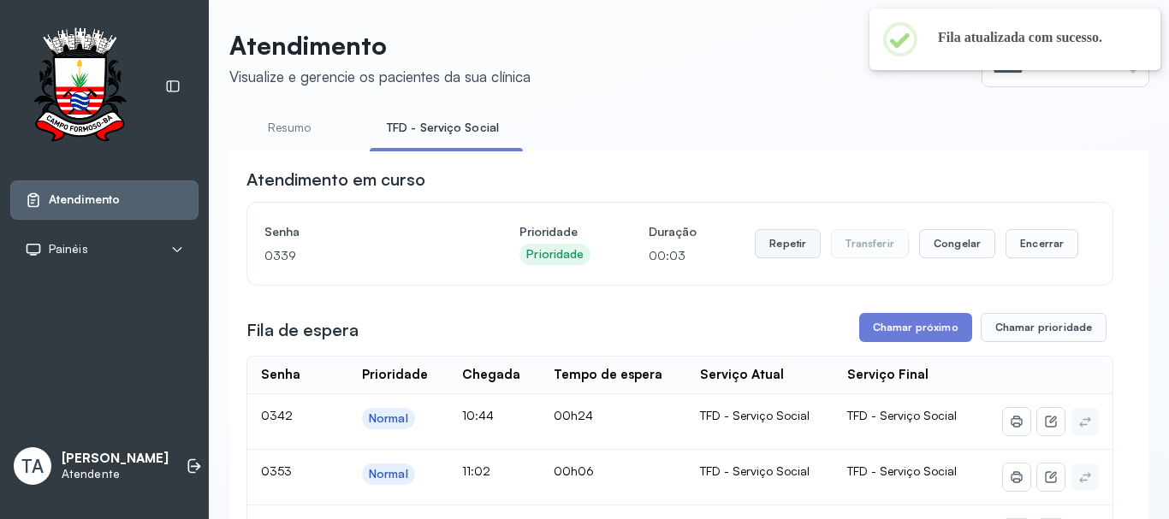
scroll to position [0, 0]
click at [769, 246] on button "Repetir" at bounding box center [788, 244] width 66 height 29
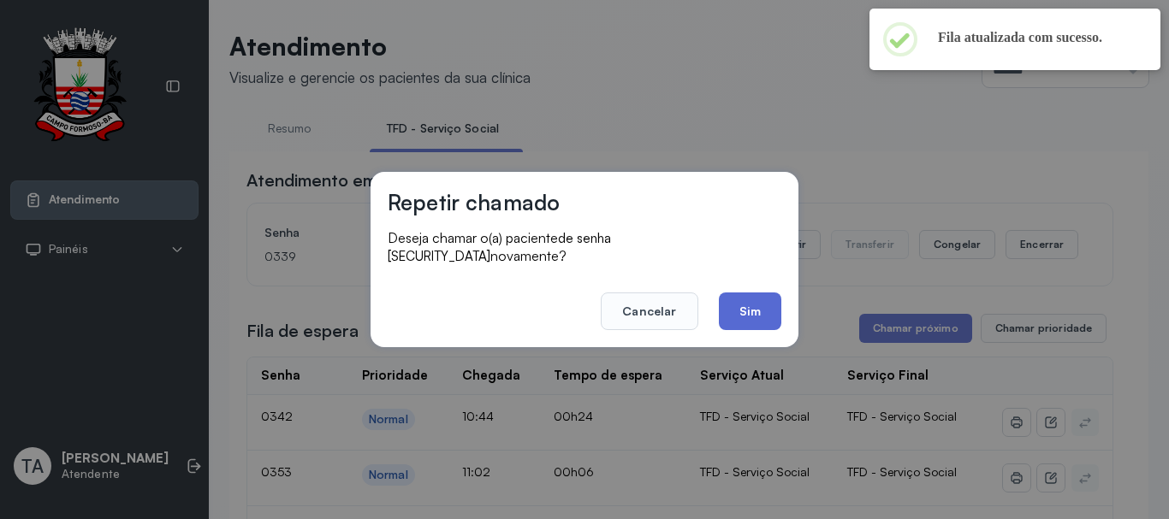
click at [753, 293] on button "Sim" at bounding box center [750, 312] width 62 height 38
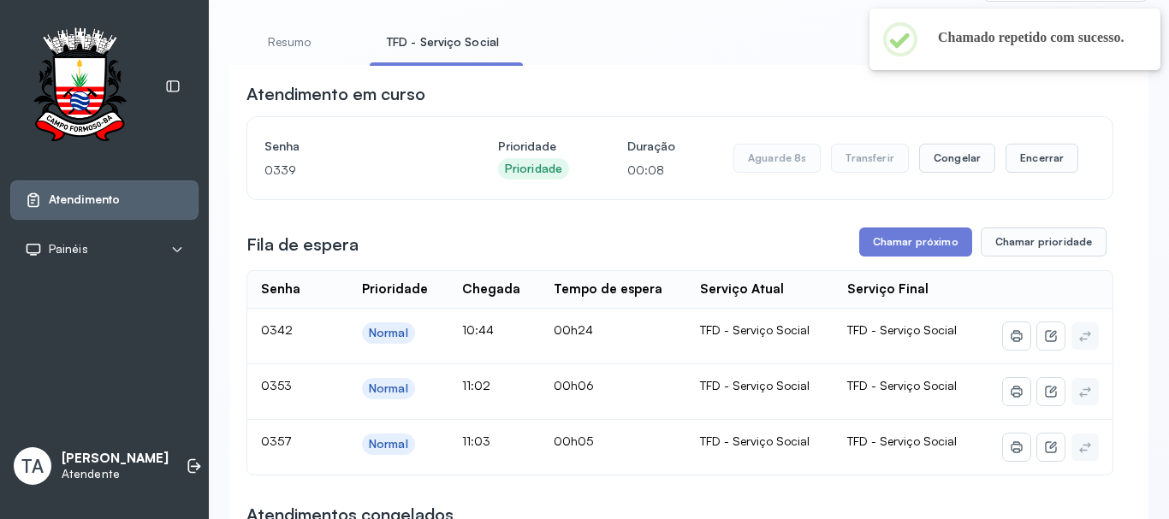
scroll to position [171, 0]
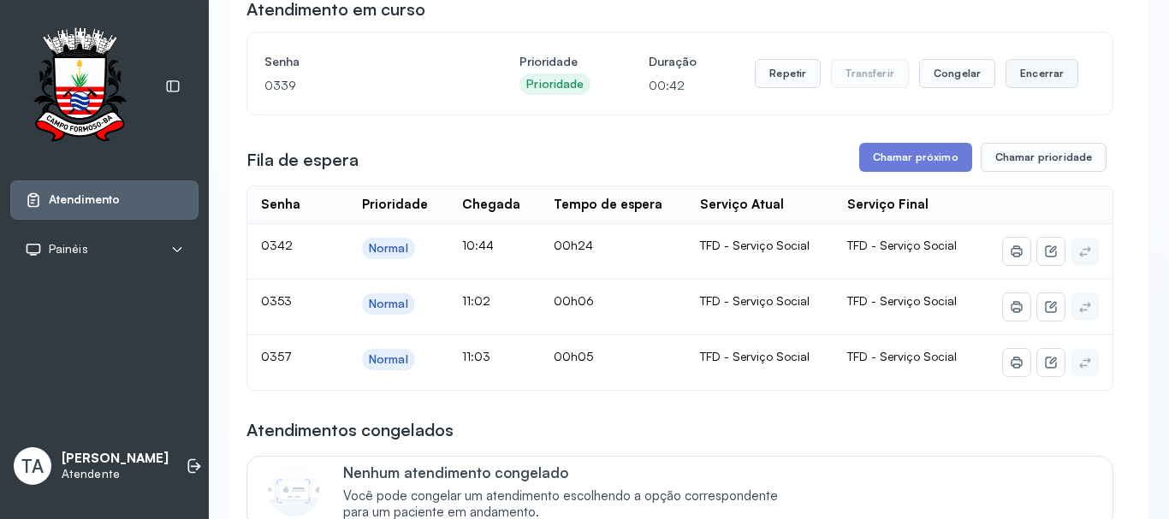
click at [1007, 88] on button "Encerrar" at bounding box center [1041, 73] width 73 height 29
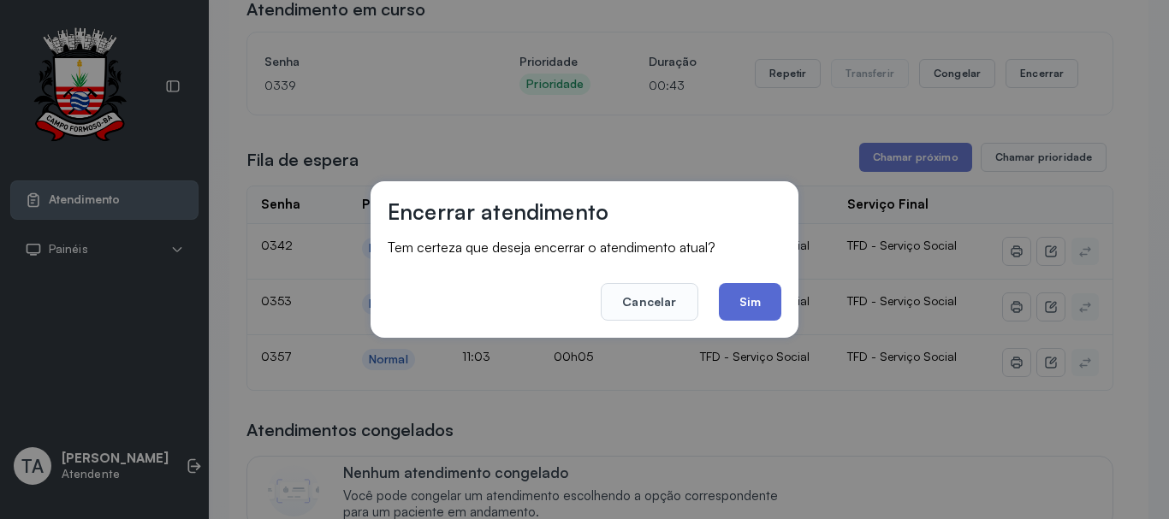
click at [768, 297] on button "Sim" at bounding box center [750, 302] width 62 height 38
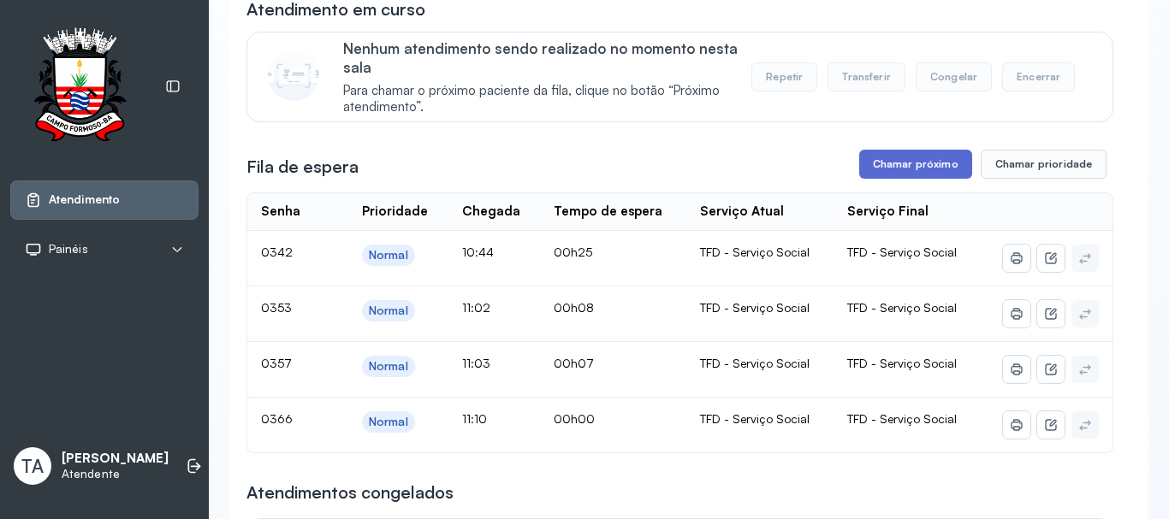
click at [883, 171] on button "Chamar próximo" at bounding box center [915, 164] width 113 height 29
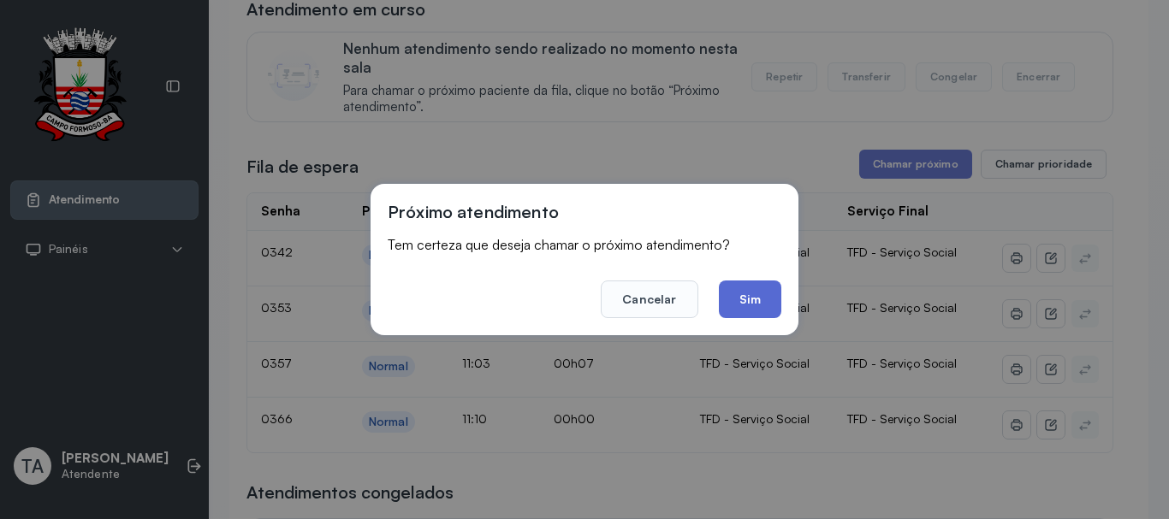
click at [758, 299] on button "Sim" at bounding box center [750, 300] width 62 height 38
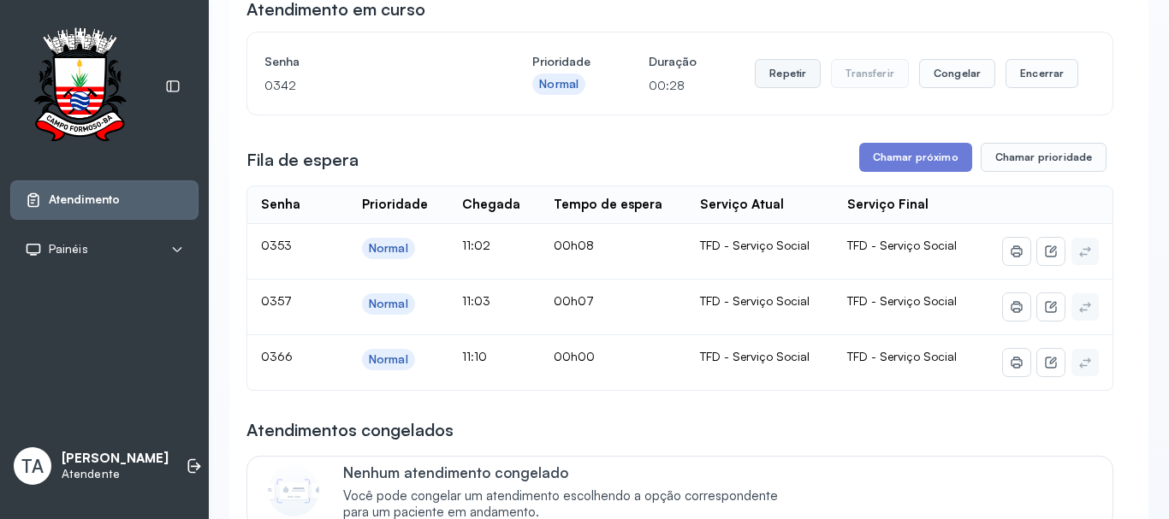
click at [776, 80] on button "Repetir" at bounding box center [788, 73] width 66 height 29
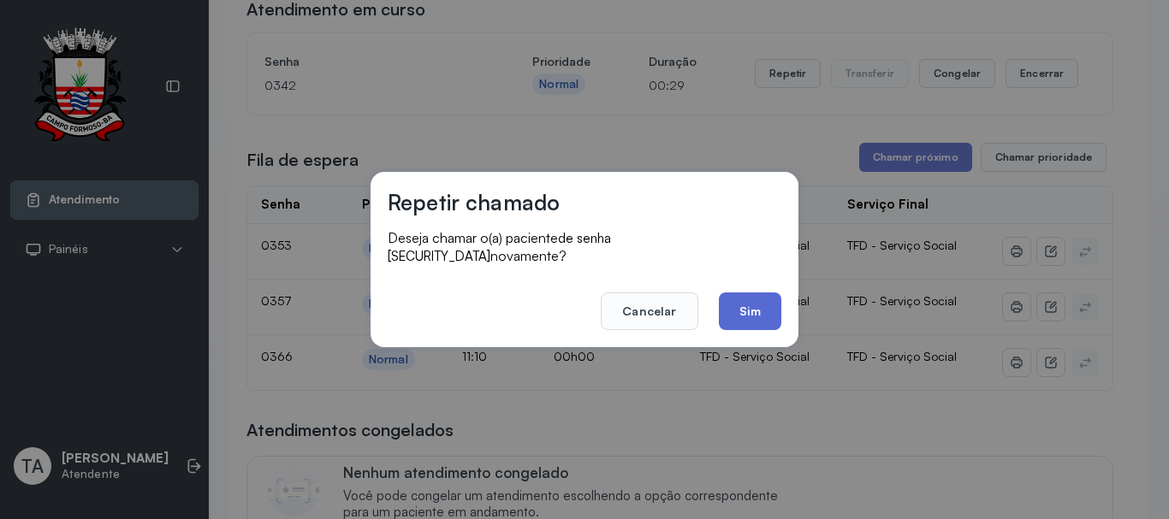
click at [743, 293] on button "Sim" at bounding box center [750, 312] width 62 height 38
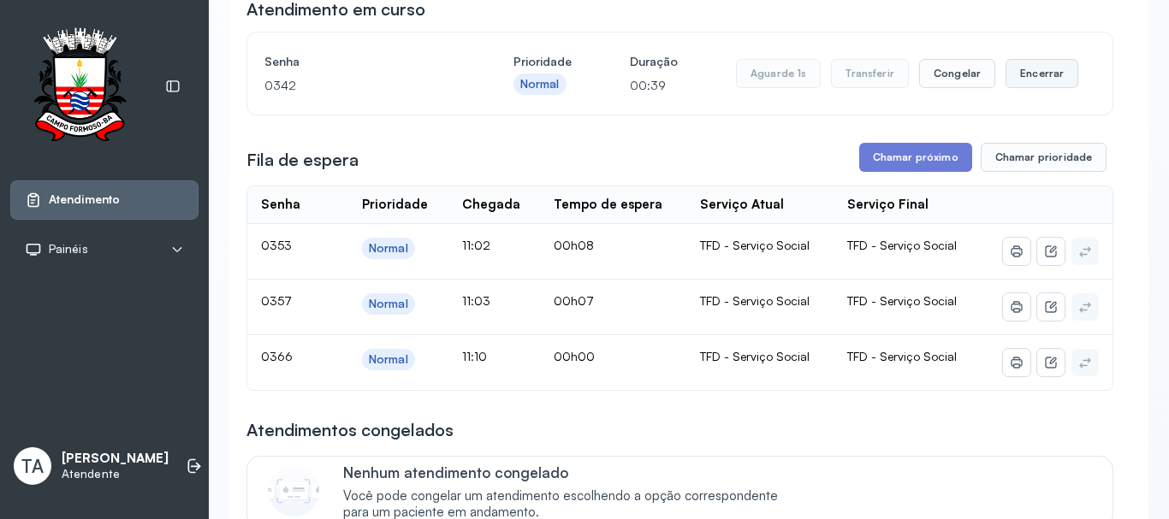
click at [1034, 88] on button "Encerrar" at bounding box center [1041, 73] width 73 height 29
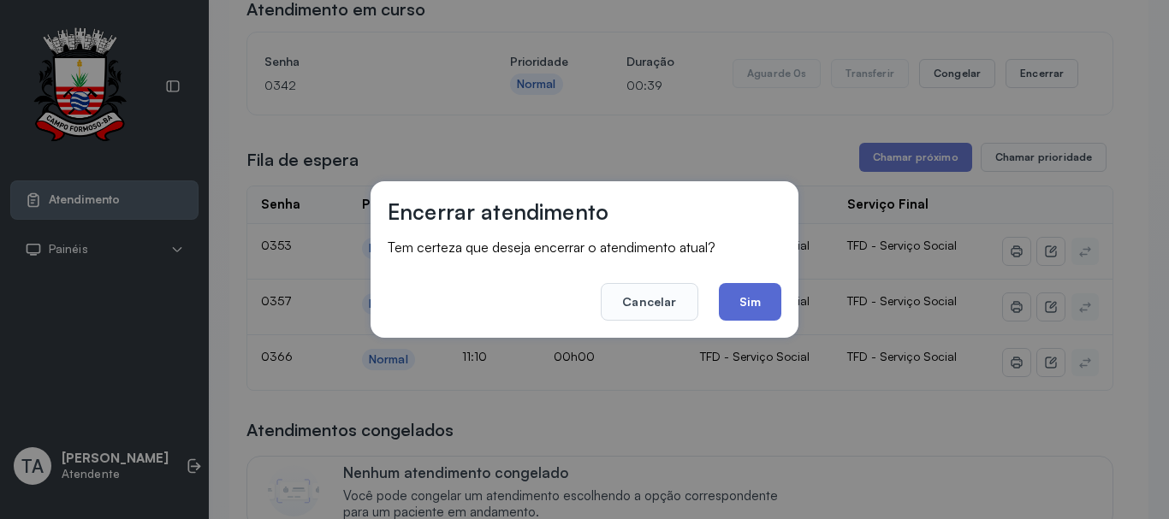
click at [774, 311] on button "Sim" at bounding box center [750, 302] width 62 height 38
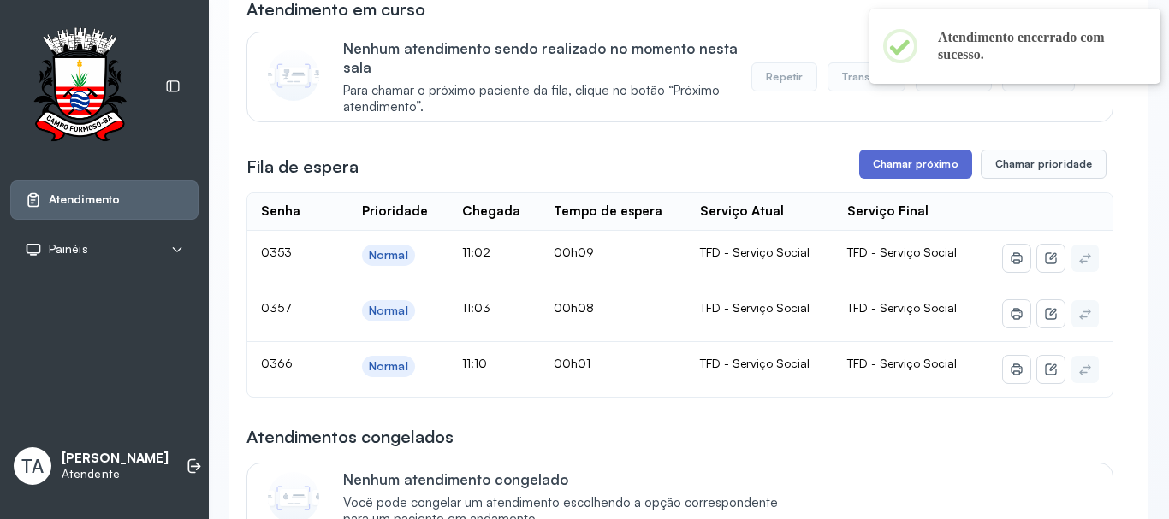
click at [862, 169] on button "Chamar próximo" at bounding box center [915, 164] width 113 height 29
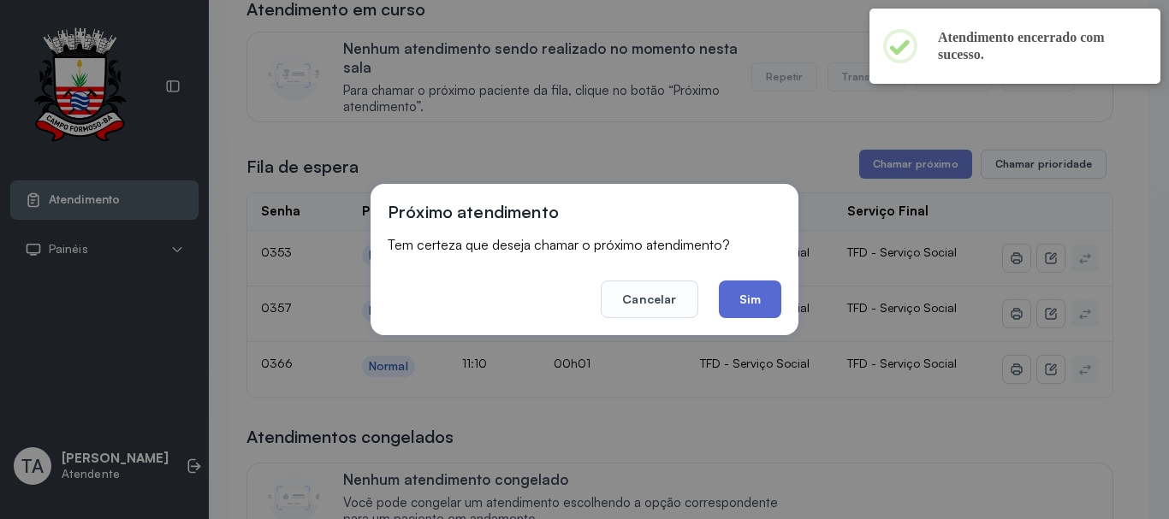
click at [759, 299] on button "Sim" at bounding box center [750, 300] width 62 height 38
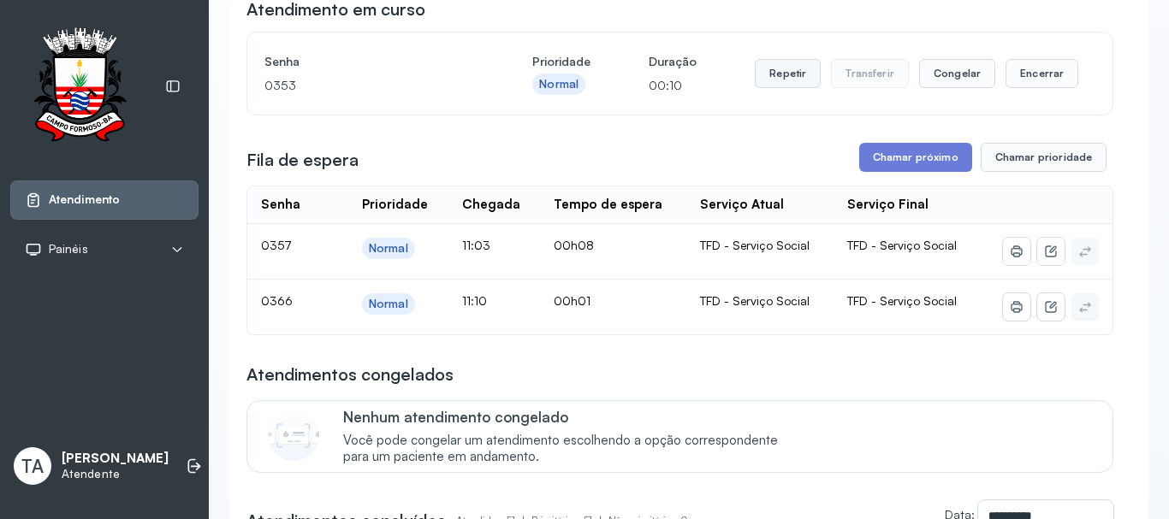
click at [773, 65] on button "Repetir" at bounding box center [788, 73] width 66 height 29
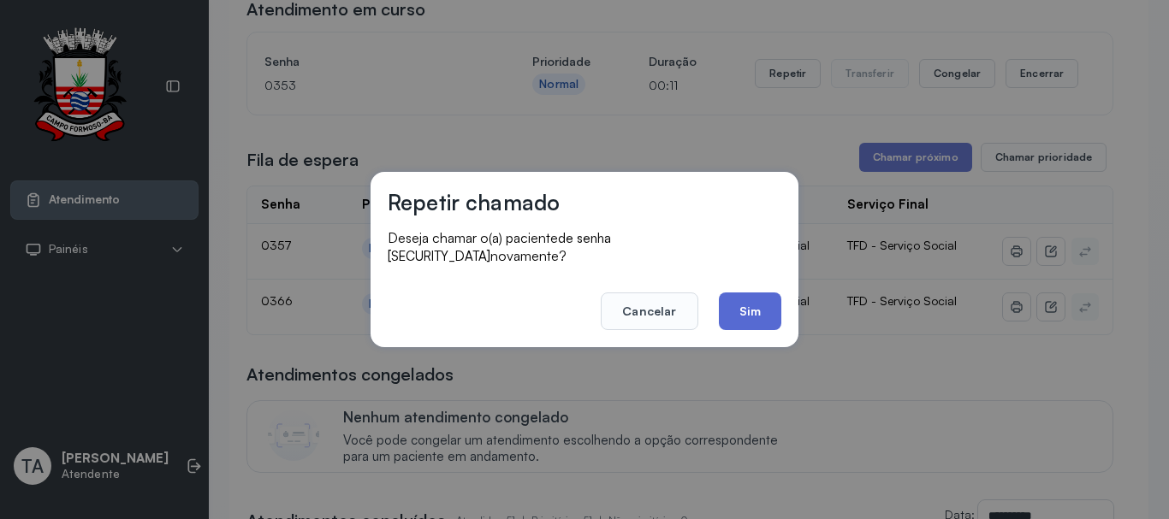
click at [733, 307] on button "Sim" at bounding box center [750, 312] width 62 height 38
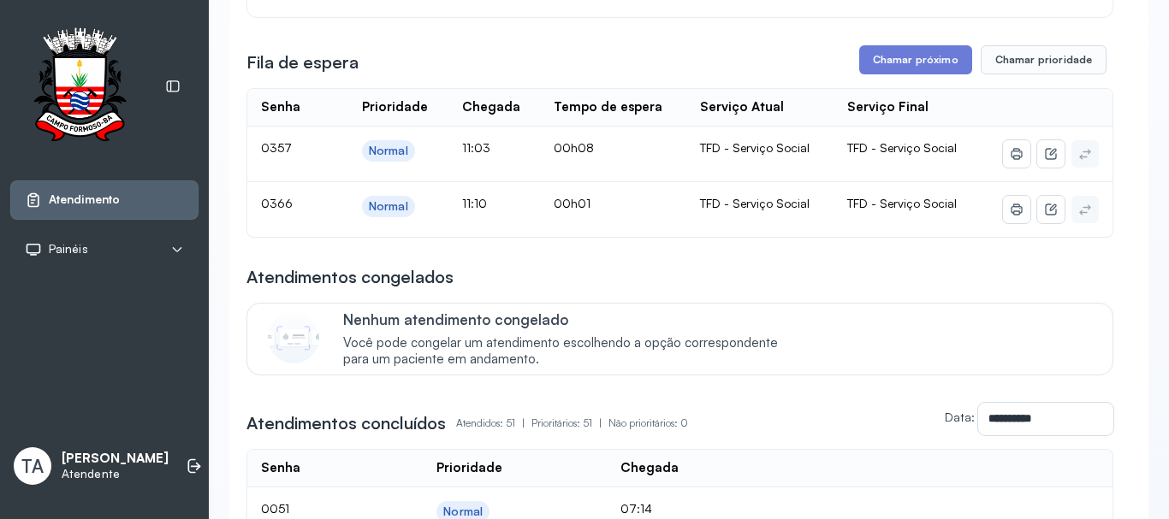
scroll to position [86, 0]
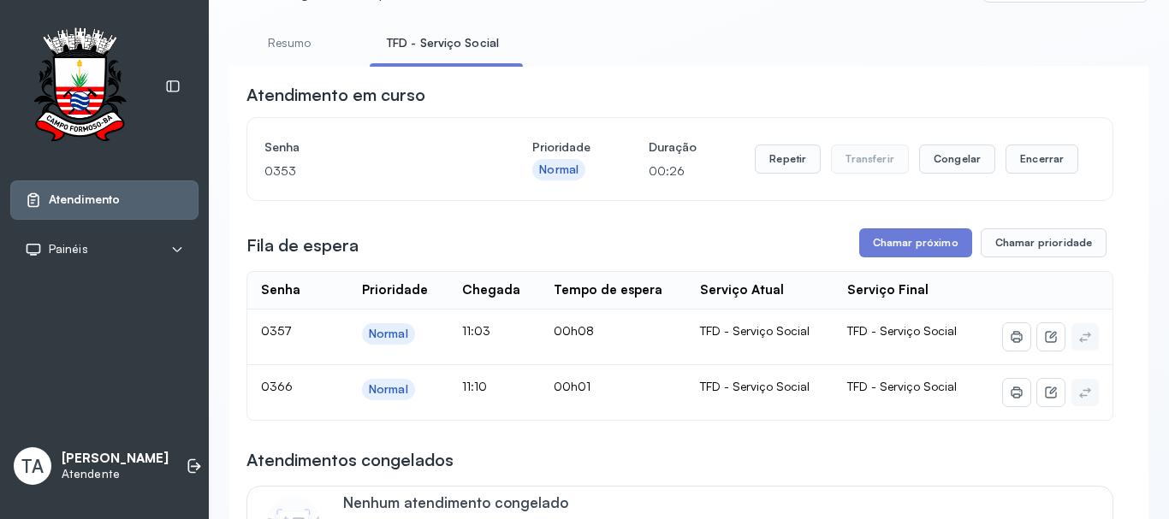
click at [764, 145] on div "Repetir Transferir Congelar Encerrar" at bounding box center [916, 159] width 323 height 48
click at [766, 154] on button "Repetir" at bounding box center [788, 159] width 66 height 29
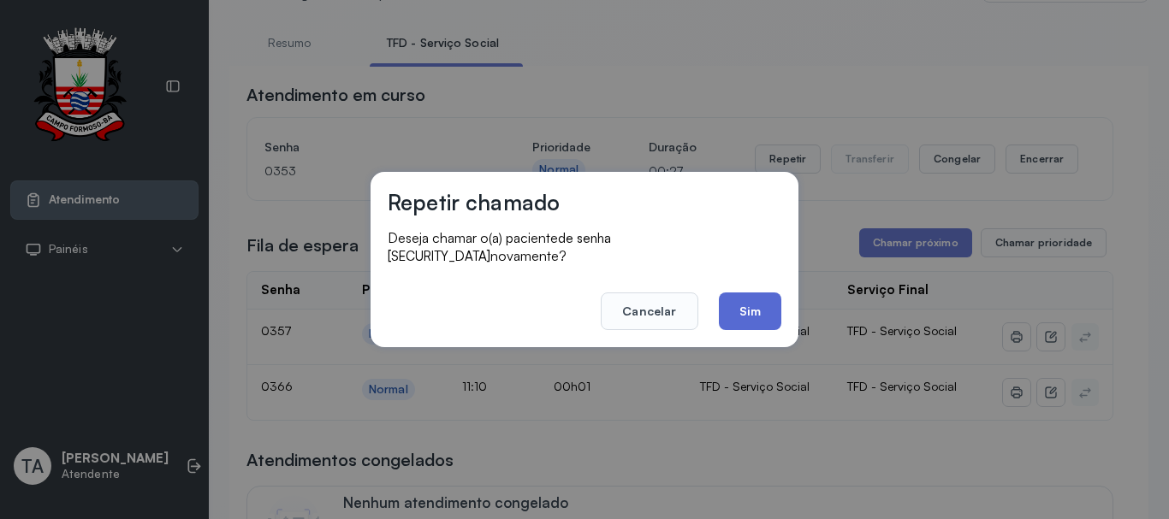
click at [767, 319] on button "Sim" at bounding box center [750, 312] width 62 height 38
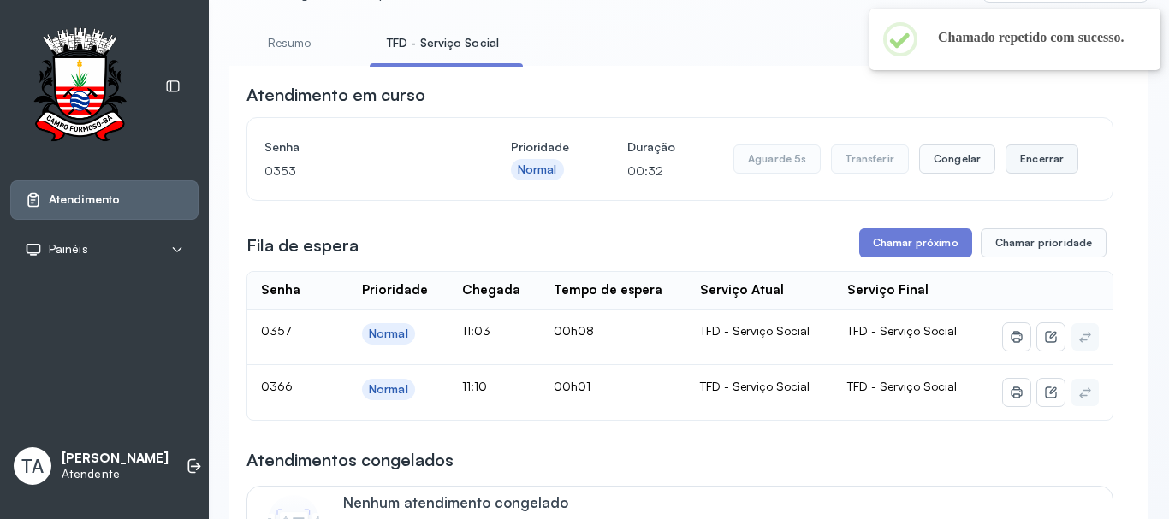
click at [1005, 171] on button "Encerrar" at bounding box center [1041, 159] width 73 height 29
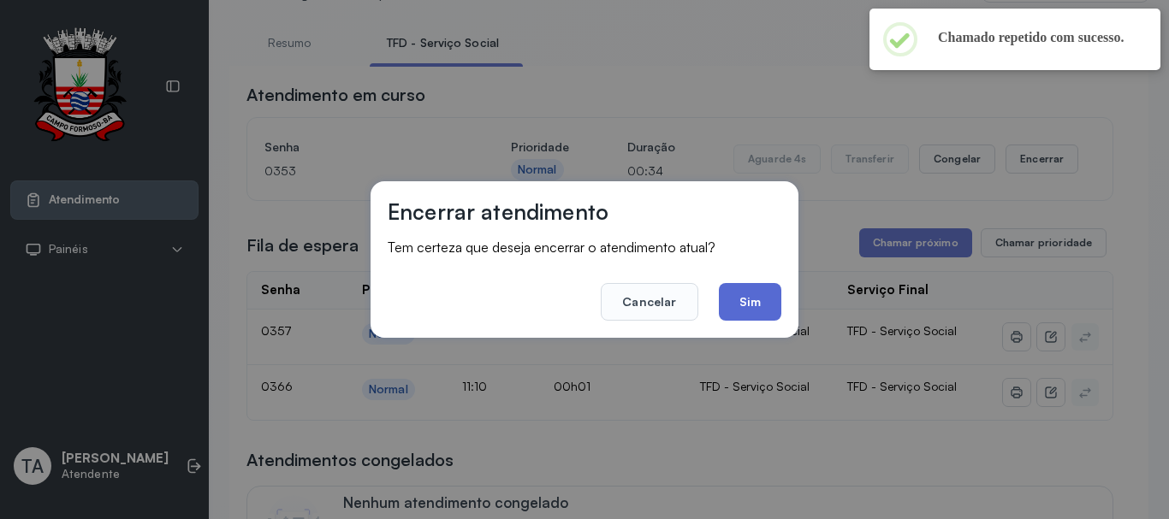
click at [760, 304] on button "Sim" at bounding box center [750, 302] width 62 height 38
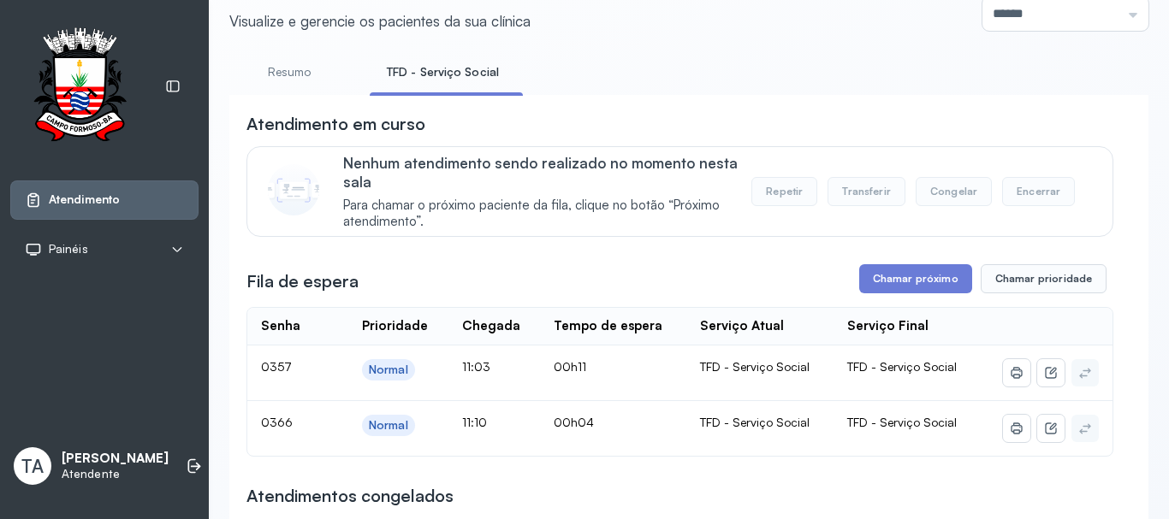
scroll to position [0, 0]
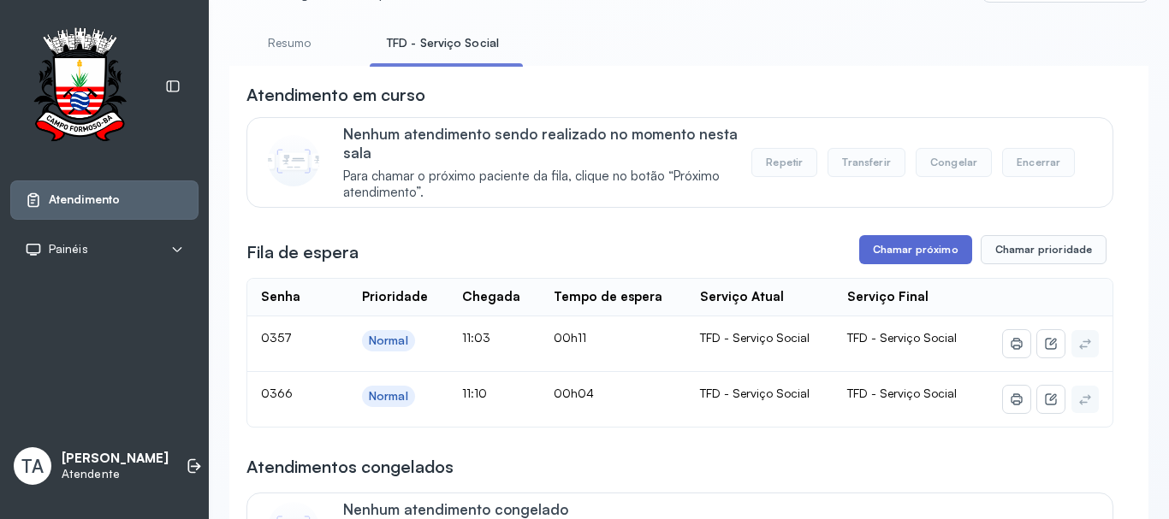
click at [918, 254] on button "Chamar próximo" at bounding box center [915, 249] width 113 height 29
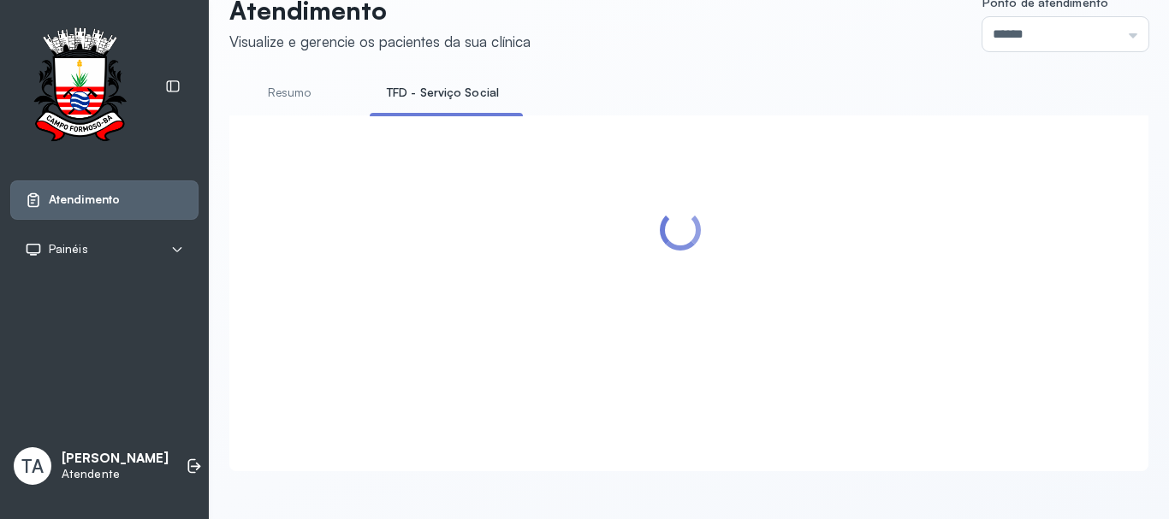
scroll to position [86, 0]
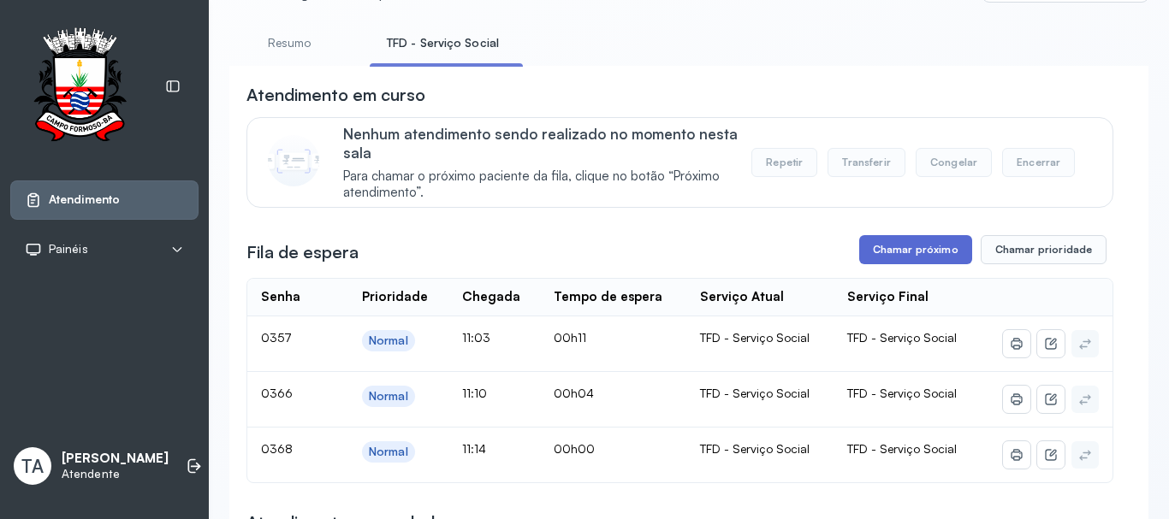
click at [890, 246] on button "Chamar próximo" at bounding box center [915, 249] width 113 height 29
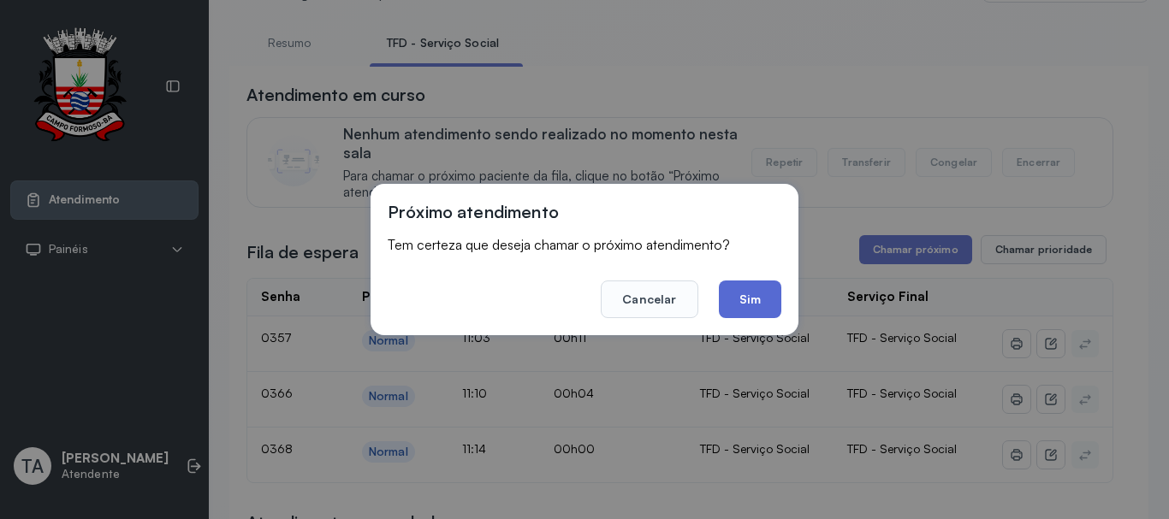
click at [762, 311] on button "Sim" at bounding box center [750, 300] width 62 height 38
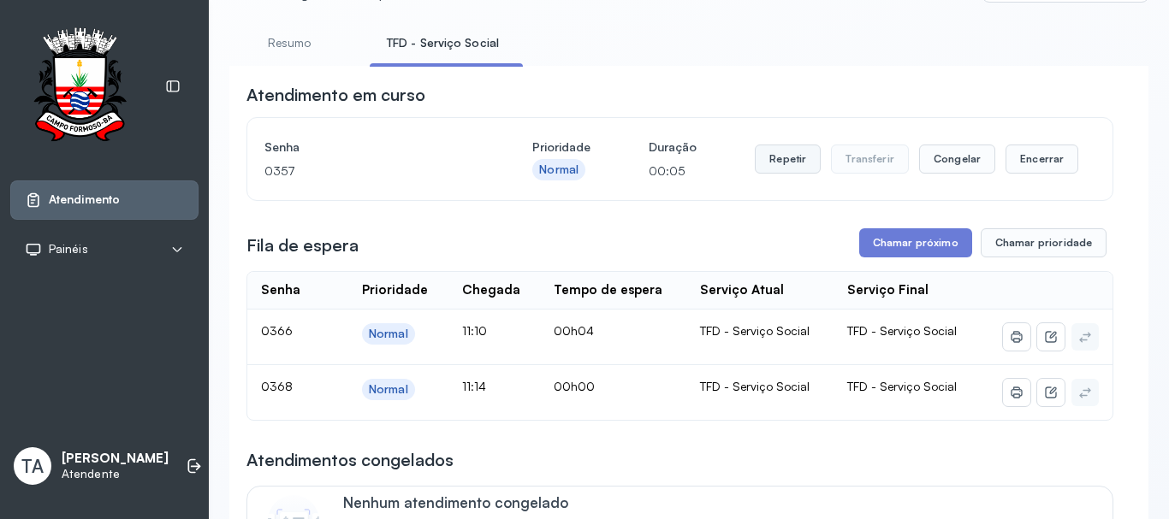
click at [778, 171] on button "Repetir" at bounding box center [788, 159] width 66 height 29
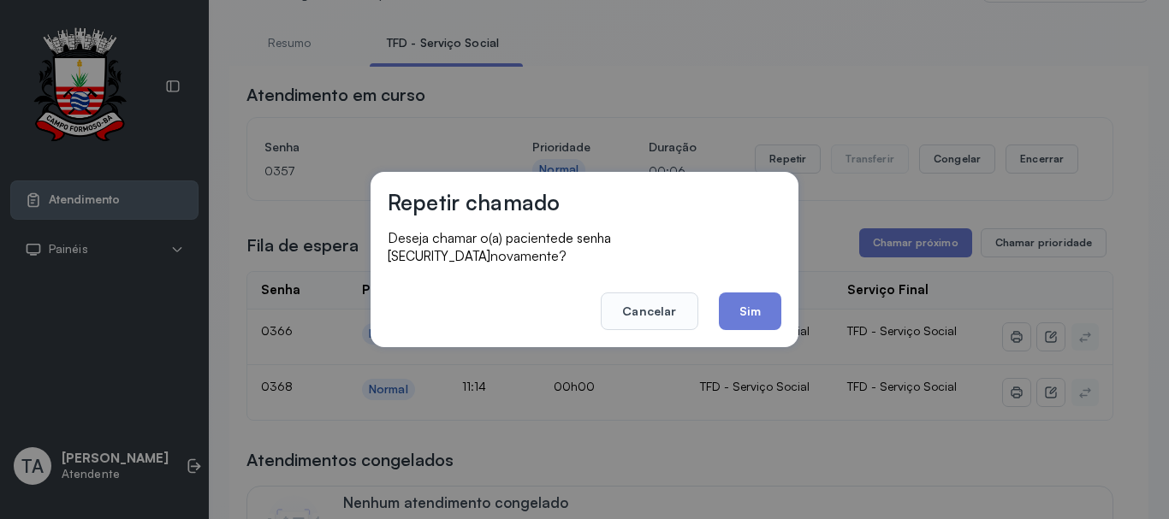
click at [763, 304] on button "Sim" at bounding box center [750, 312] width 62 height 38
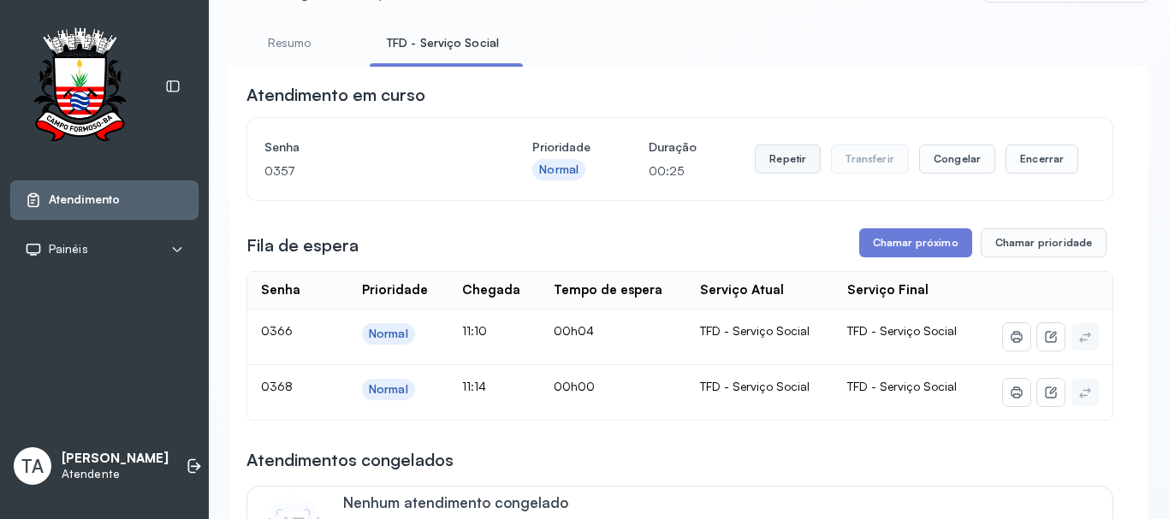
click at [767, 174] on button "Repetir" at bounding box center [788, 159] width 66 height 29
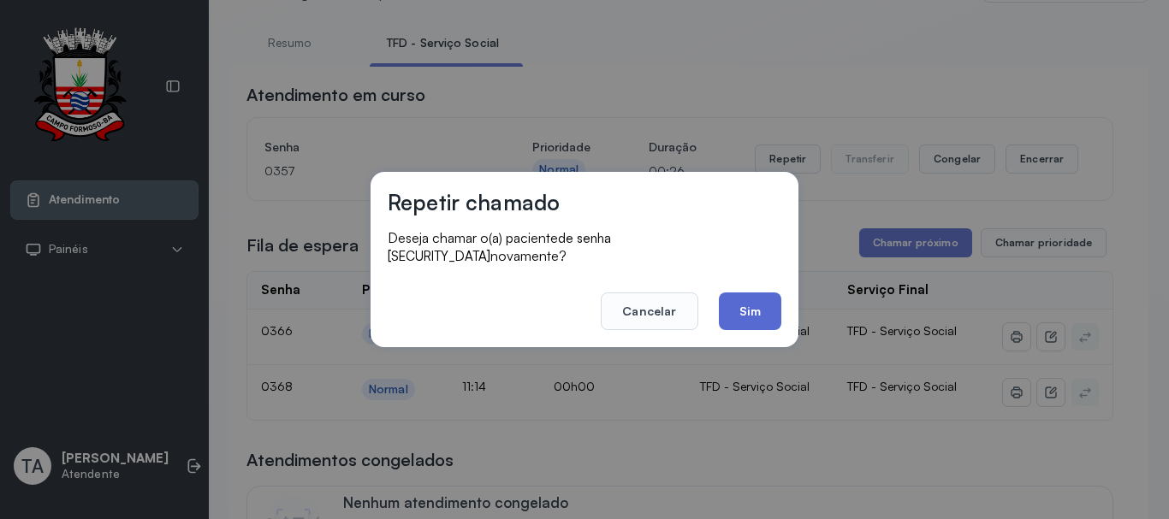
click at [749, 311] on button "Sim" at bounding box center [750, 312] width 62 height 38
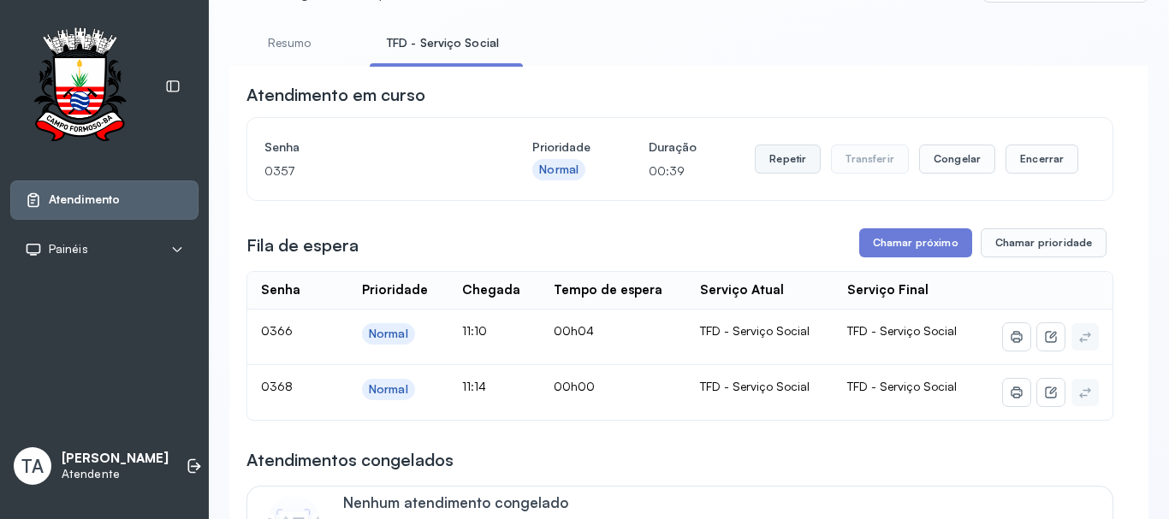
click at [767, 167] on button "Repetir" at bounding box center [788, 159] width 66 height 29
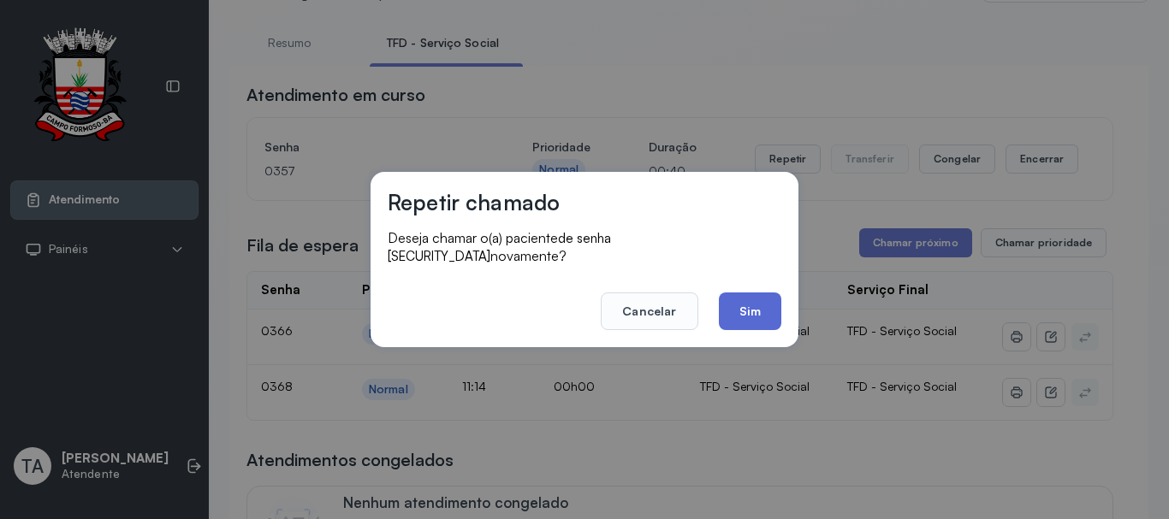
click at [751, 305] on button "Sim" at bounding box center [750, 312] width 62 height 38
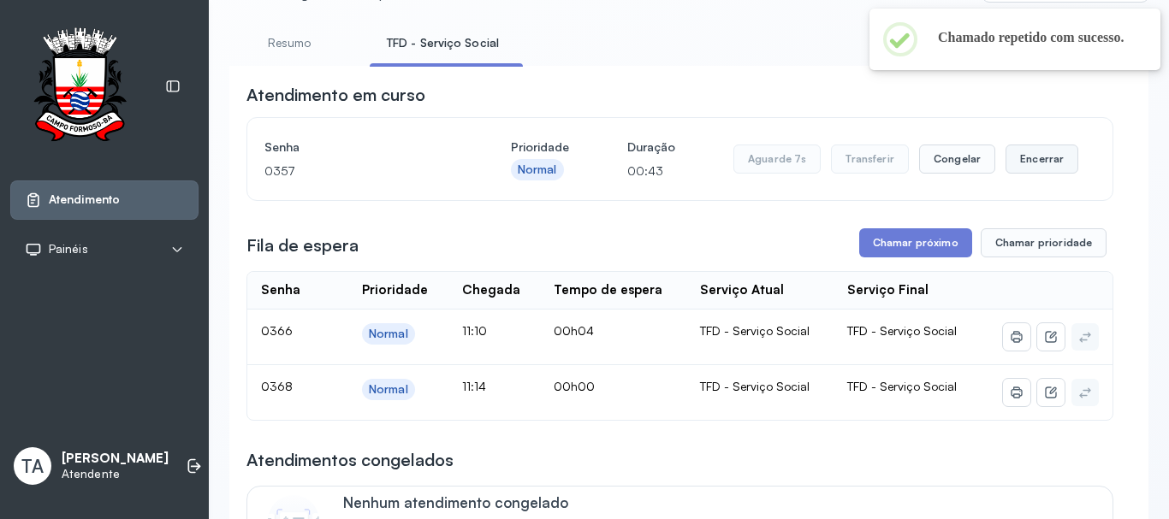
click at [1028, 159] on button "Encerrar" at bounding box center [1041, 159] width 73 height 29
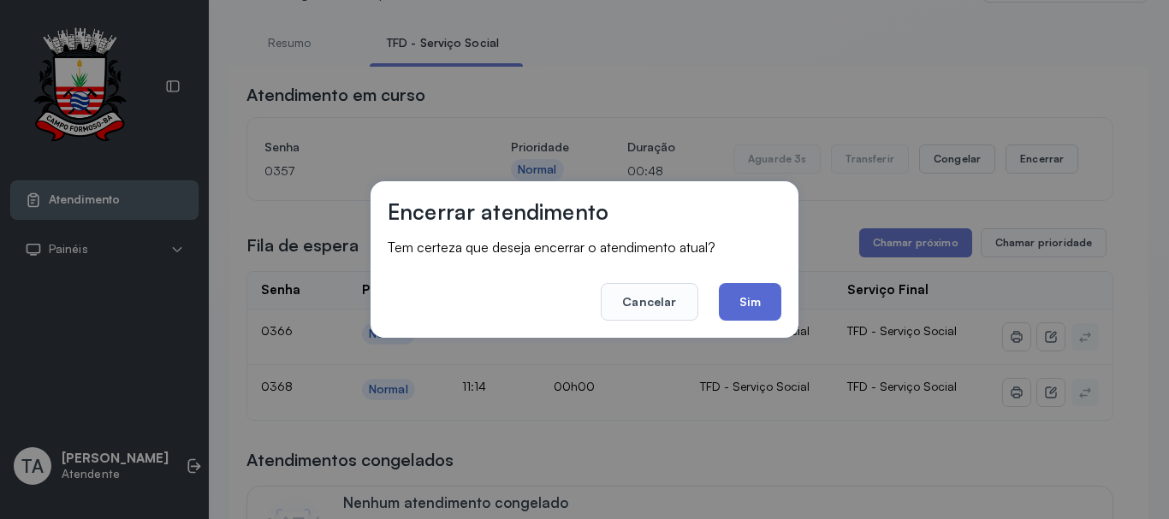
click at [743, 299] on button "Sim" at bounding box center [750, 302] width 62 height 38
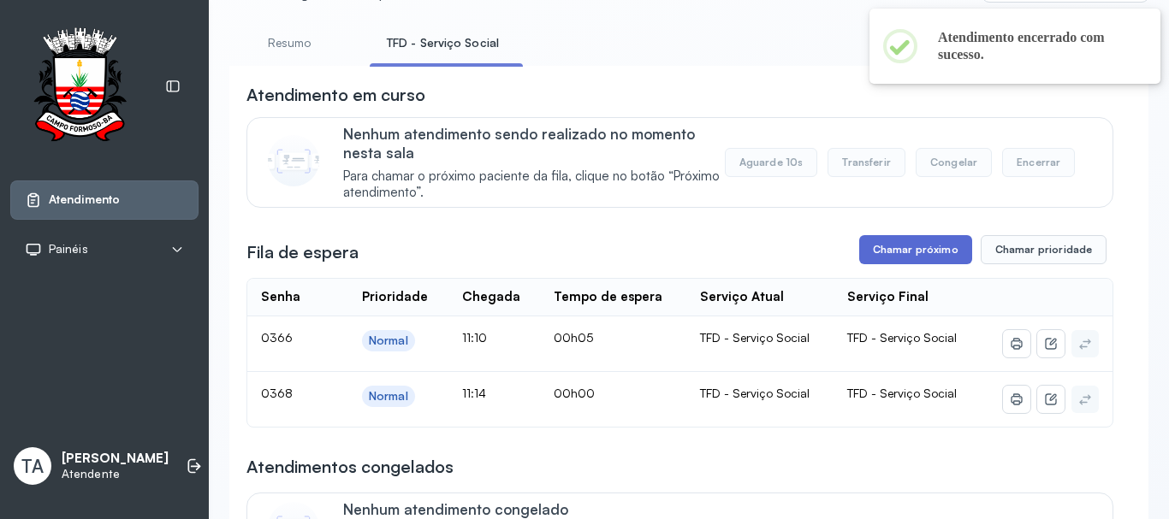
click at [877, 252] on button "Chamar próximo" at bounding box center [915, 249] width 113 height 29
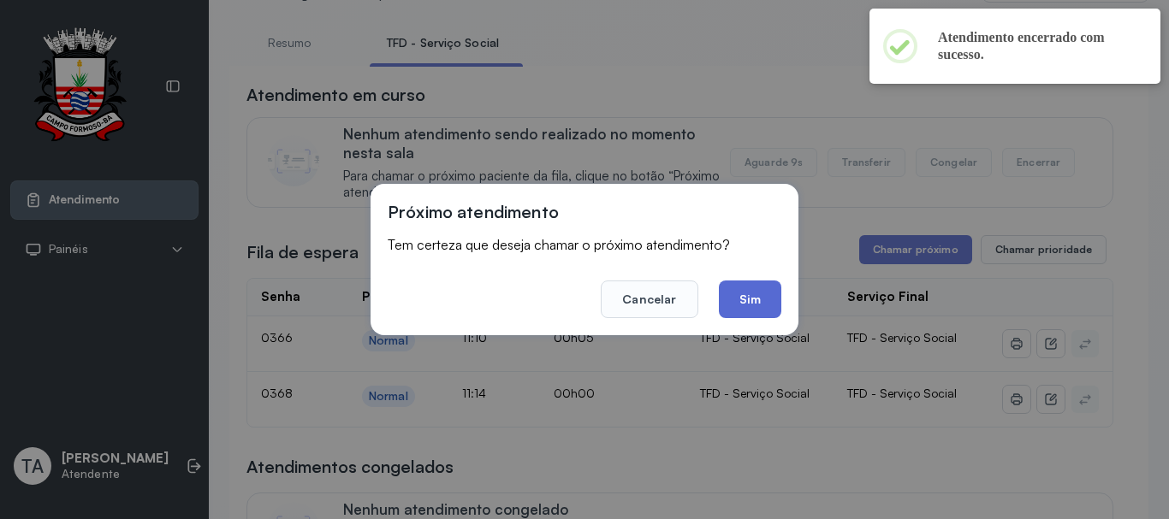
click at [738, 306] on button "Sim" at bounding box center [750, 300] width 62 height 38
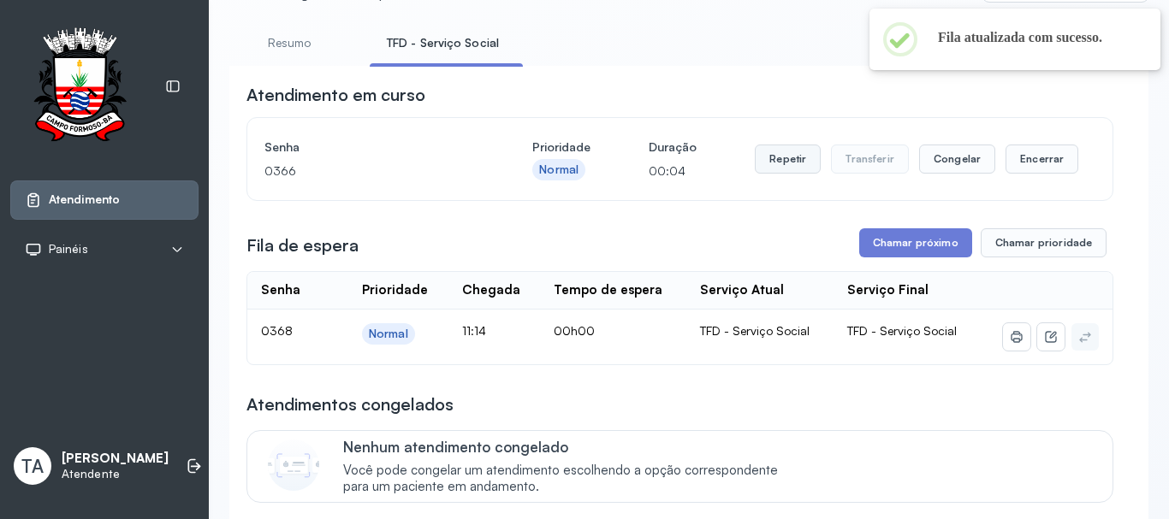
click at [782, 169] on button "Repetir" at bounding box center [788, 159] width 66 height 29
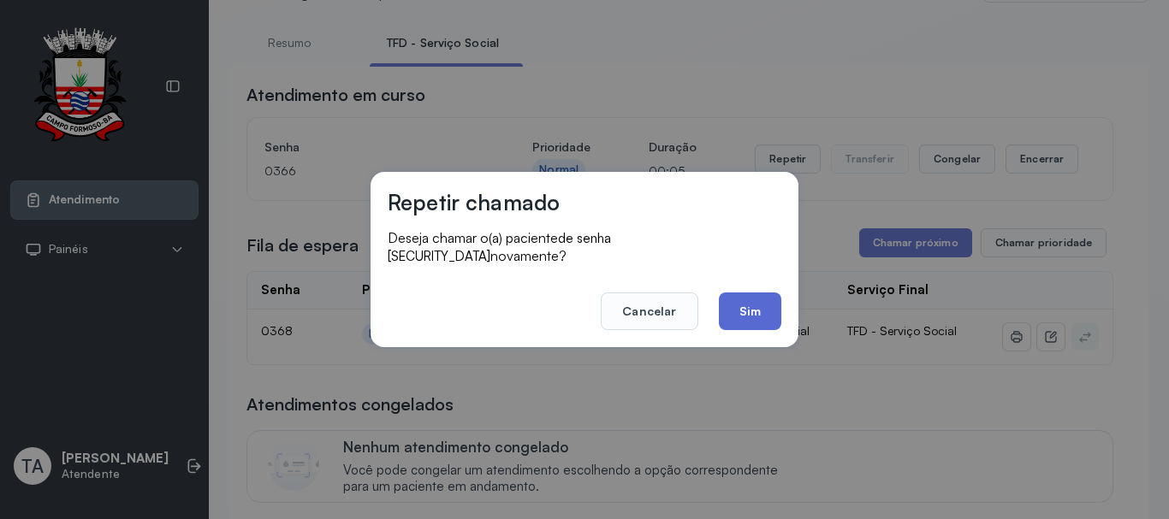
click at [751, 304] on button "Sim" at bounding box center [750, 312] width 62 height 38
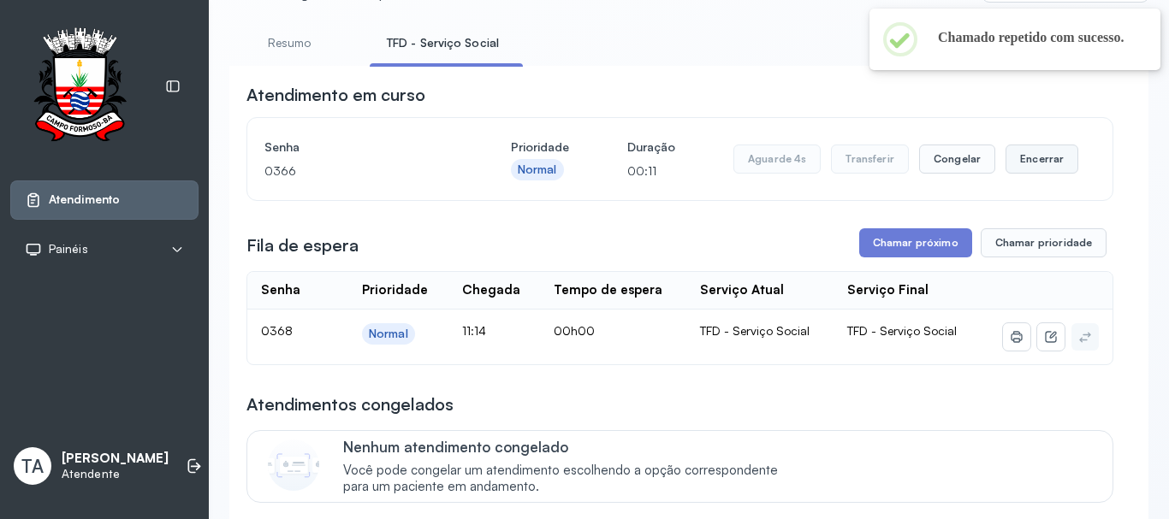
click at [1016, 173] on button "Encerrar" at bounding box center [1041, 159] width 73 height 29
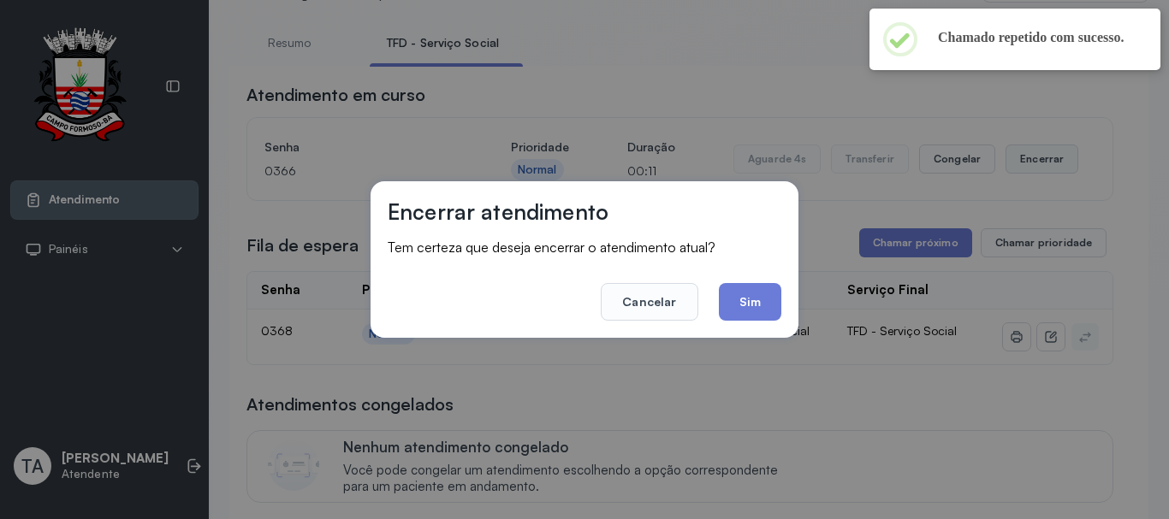
click at [1015, 165] on div "Encerrar atendimento Tem certeza que deseja encerrar o atendimento atual? Cance…" at bounding box center [584, 259] width 1169 height 519
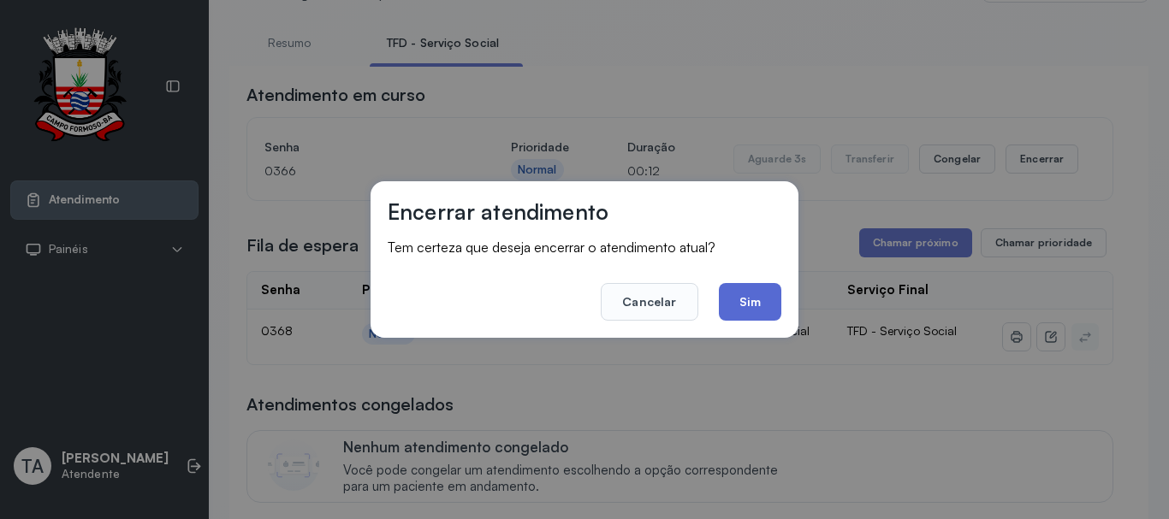
click at [743, 318] on button "Sim" at bounding box center [750, 302] width 62 height 38
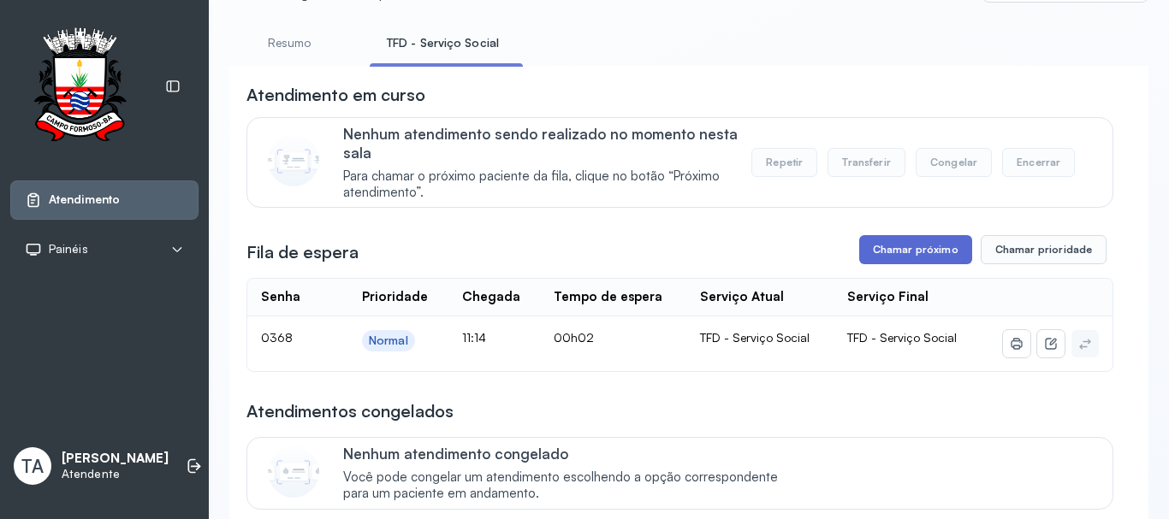
click at [912, 252] on button "Chamar próximo" at bounding box center [915, 249] width 113 height 29
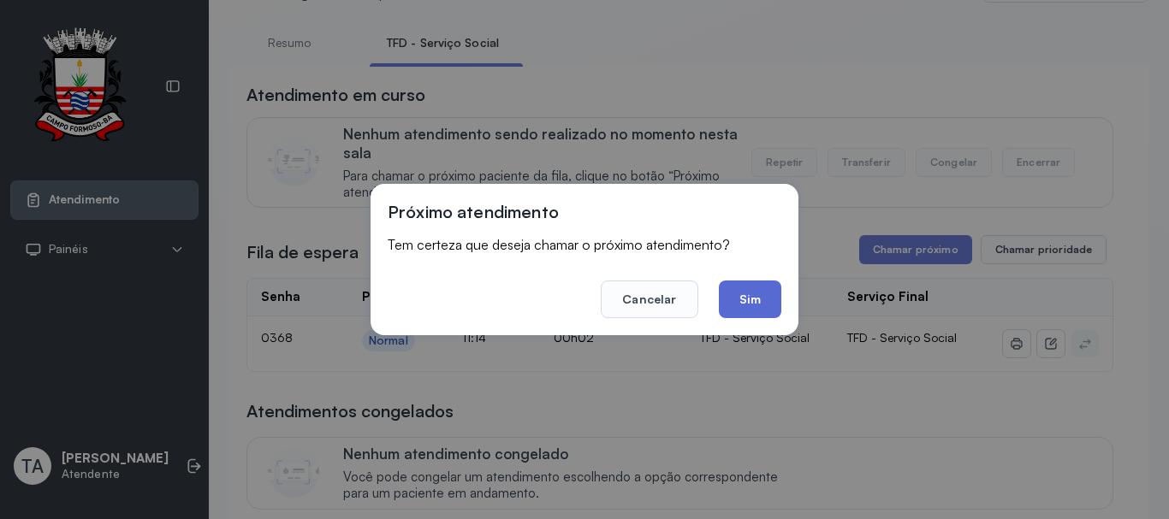
click at [773, 309] on button "Sim" at bounding box center [750, 300] width 62 height 38
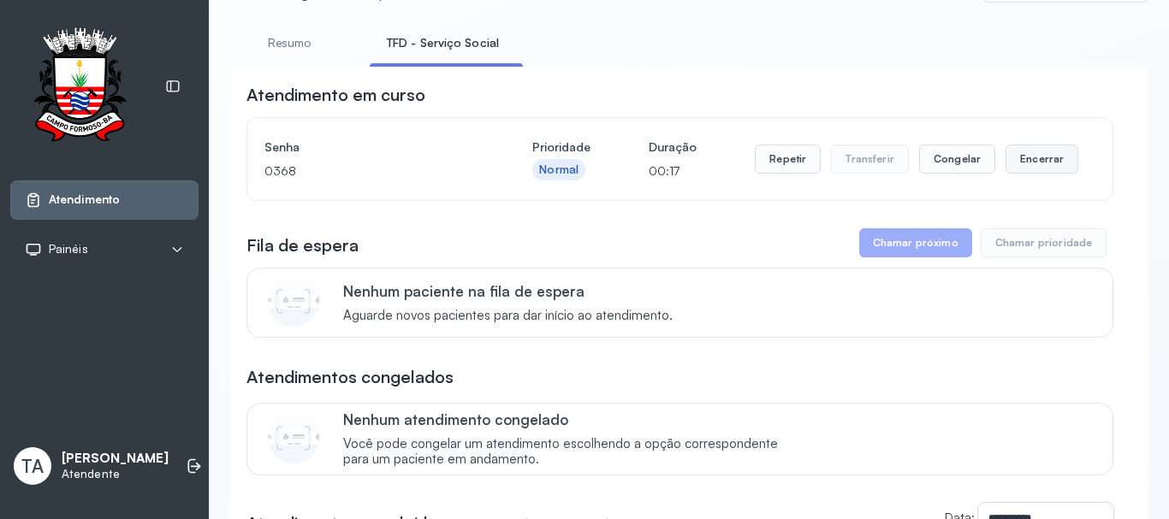
click at [1026, 163] on button "Encerrar" at bounding box center [1041, 159] width 73 height 29
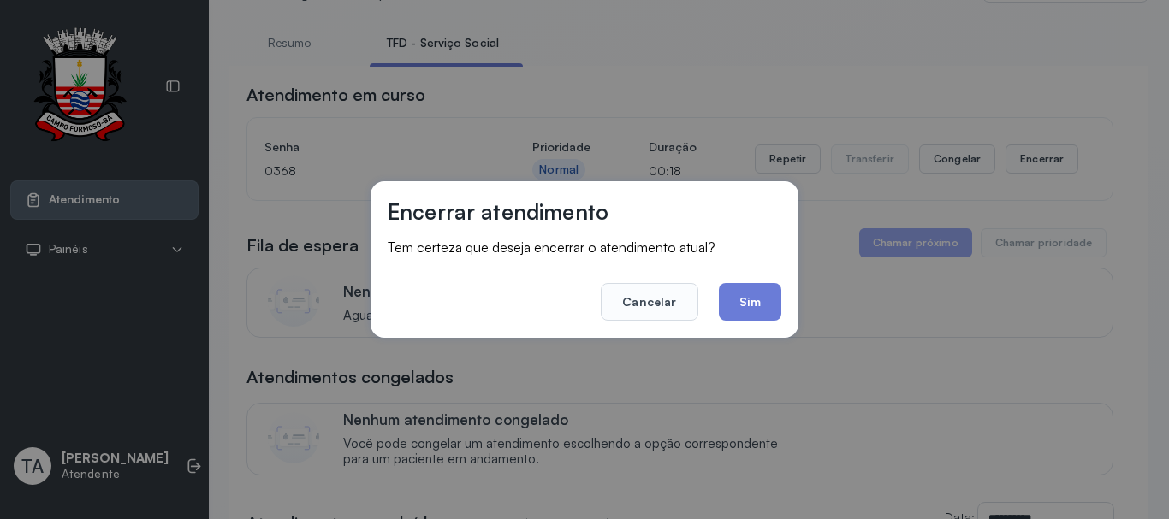
click at [758, 311] on button "Sim" at bounding box center [750, 302] width 62 height 38
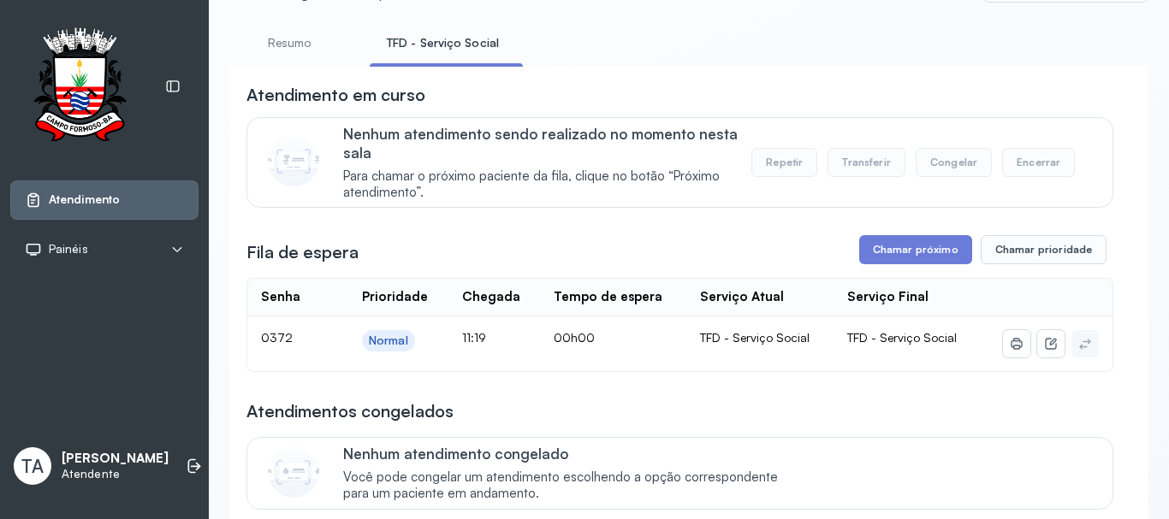
click at [872, 255] on button "Chamar próximo" at bounding box center [915, 249] width 113 height 29
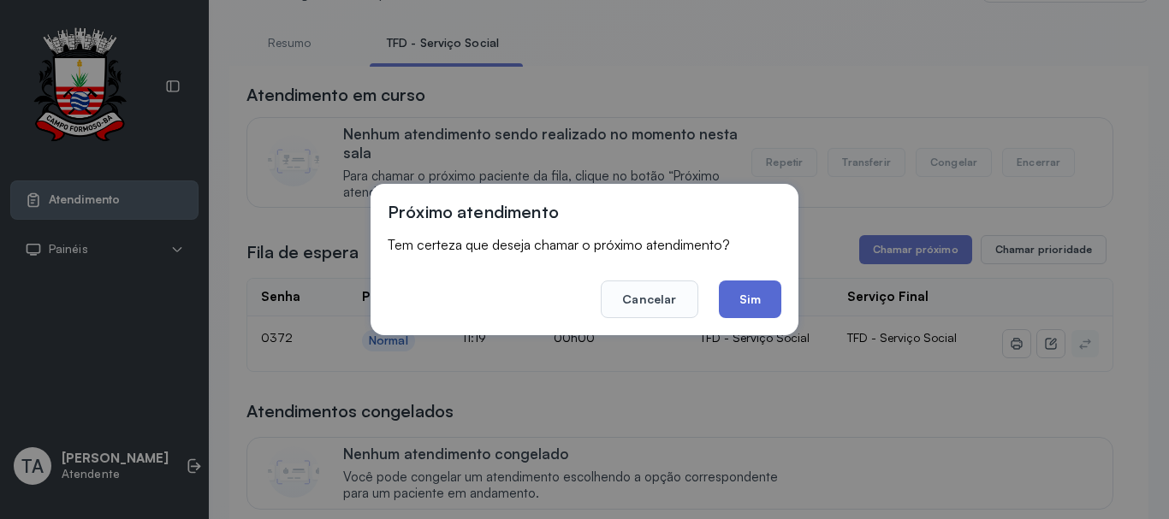
click at [744, 295] on button "Sim" at bounding box center [750, 300] width 62 height 38
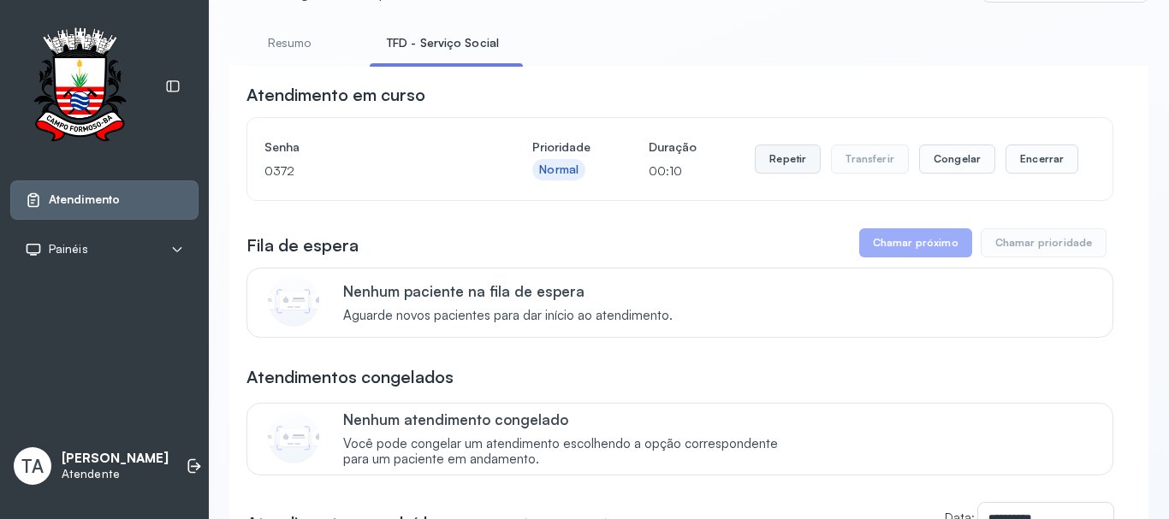
click at [769, 163] on button "Repetir" at bounding box center [788, 159] width 66 height 29
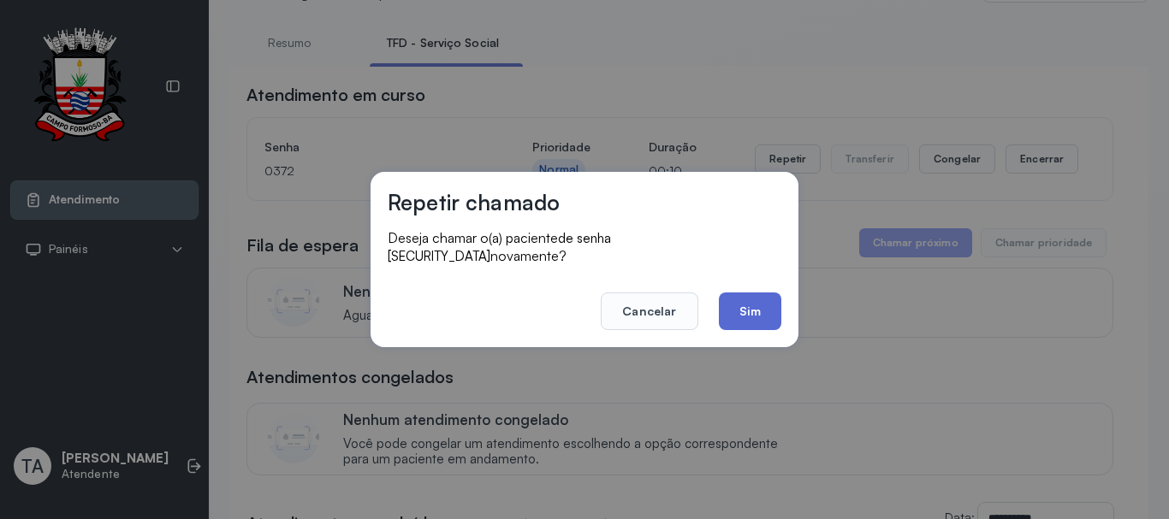
click at [737, 304] on button "Sim" at bounding box center [750, 312] width 62 height 38
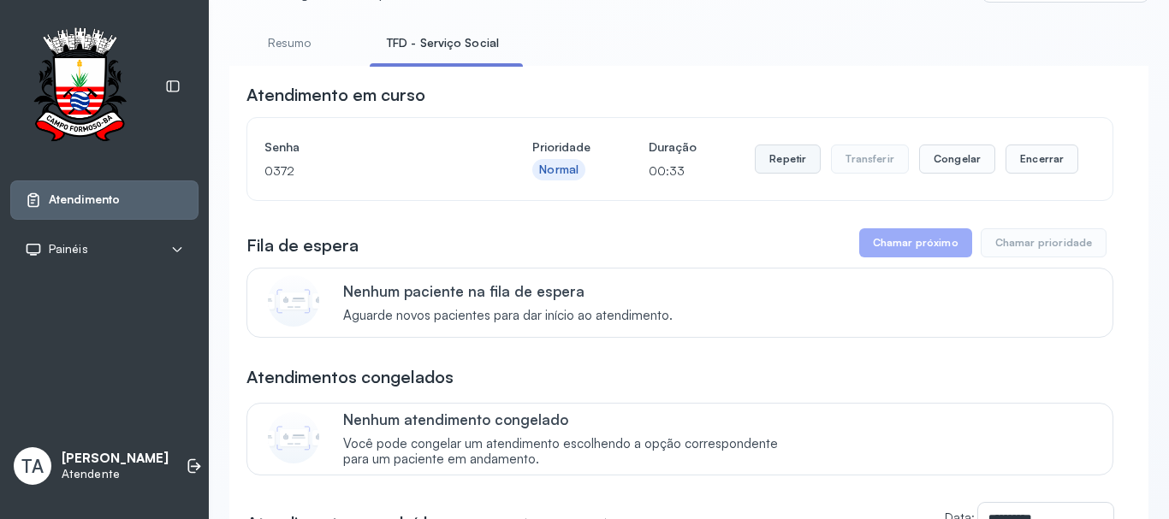
click at [770, 159] on button "Repetir" at bounding box center [788, 159] width 66 height 29
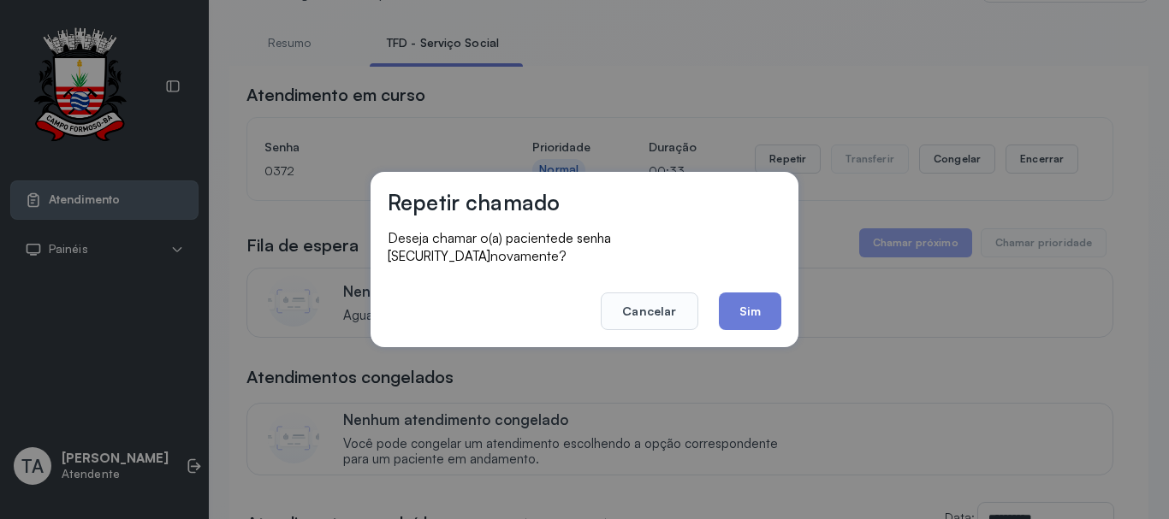
click at [749, 329] on div "Repetir chamado Deseja chamar o(a) paciente de senha 0372 novamente? Cancelar S…" at bounding box center [584, 259] width 428 height 175
click at [749, 317] on button "Sim" at bounding box center [750, 312] width 62 height 38
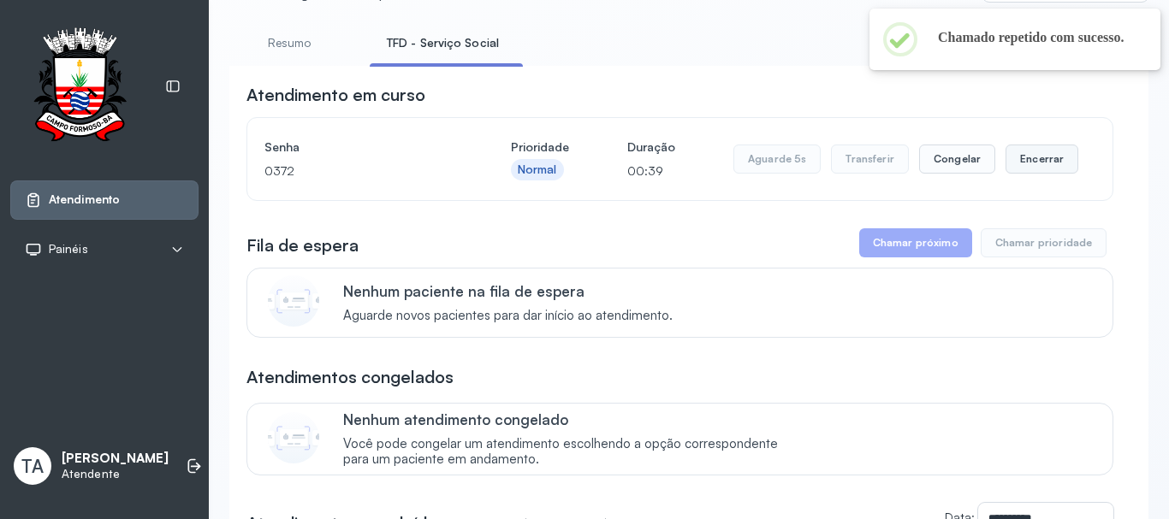
click at [1016, 167] on button "Encerrar" at bounding box center [1041, 159] width 73 height 29
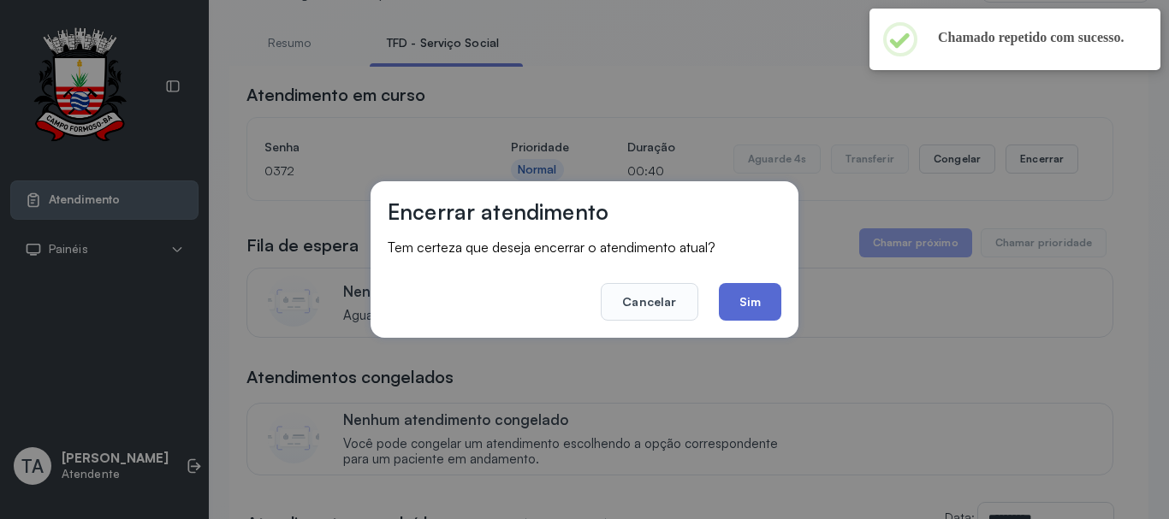
click at [750, 313] on button "Sim" at bounding box center [750, 302] width 62 height 38
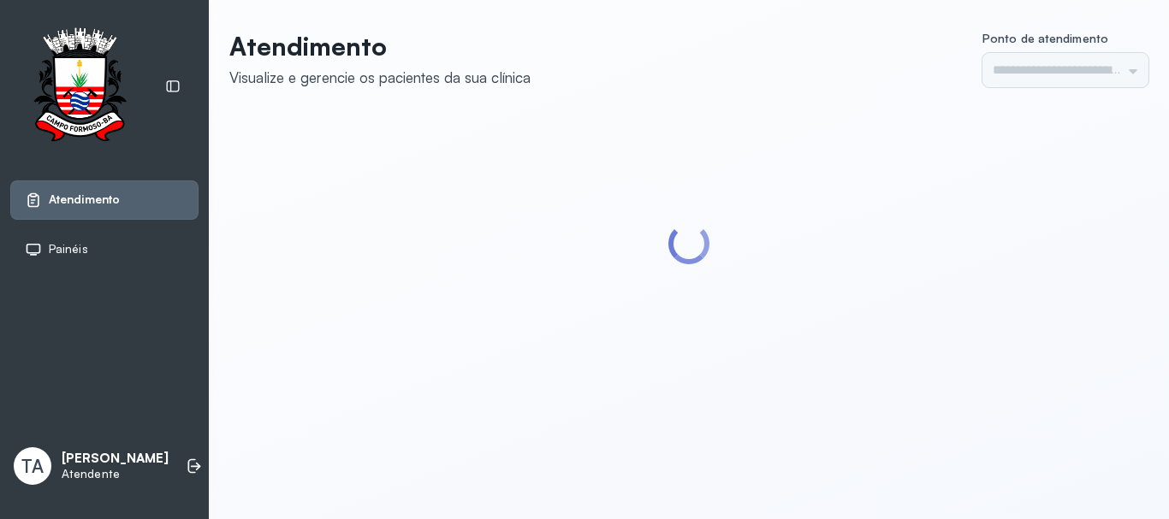
type input "******"
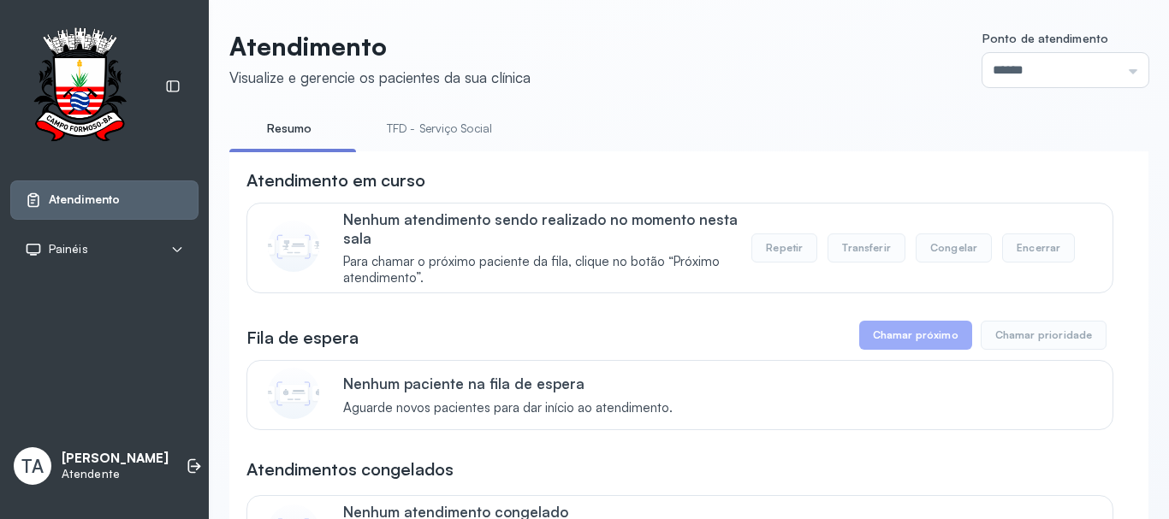
drag, startPoint x: 465, startPoint y: 110, endPoint x: 460, endPoint y: 141, distance: 32.1
click at [460, 141] on link "TFD - Serviço Social" at bounding box center [439, 129] width 139 height 28
click at [313, 120] on link "Resumo" at bounding box center [289, 129] width 120 height 28
click at [418, 138] on link "TFD - Serviço Social" at bounding box center [439, 129] width 139 height 28
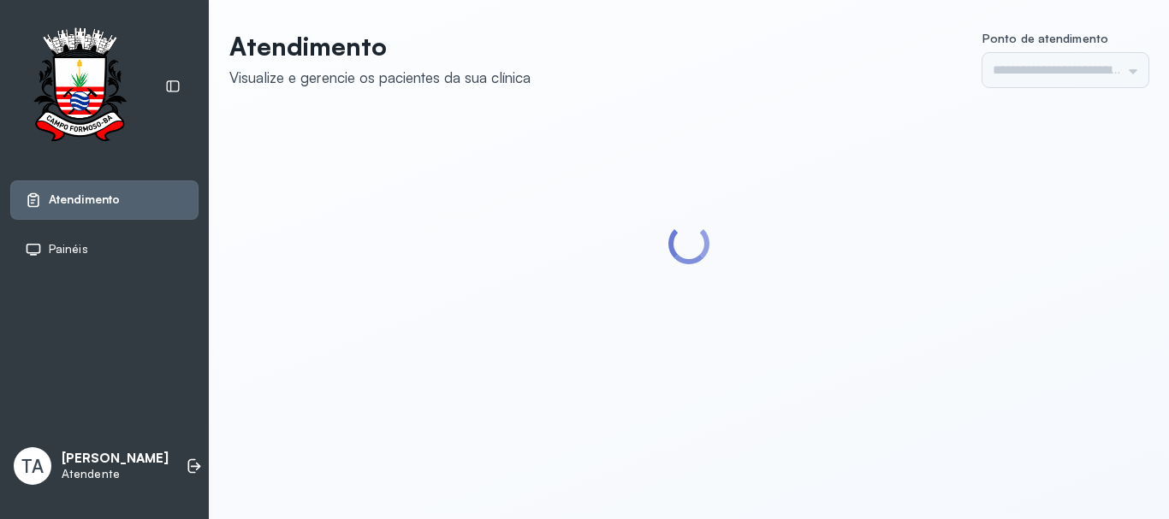
type input "******"
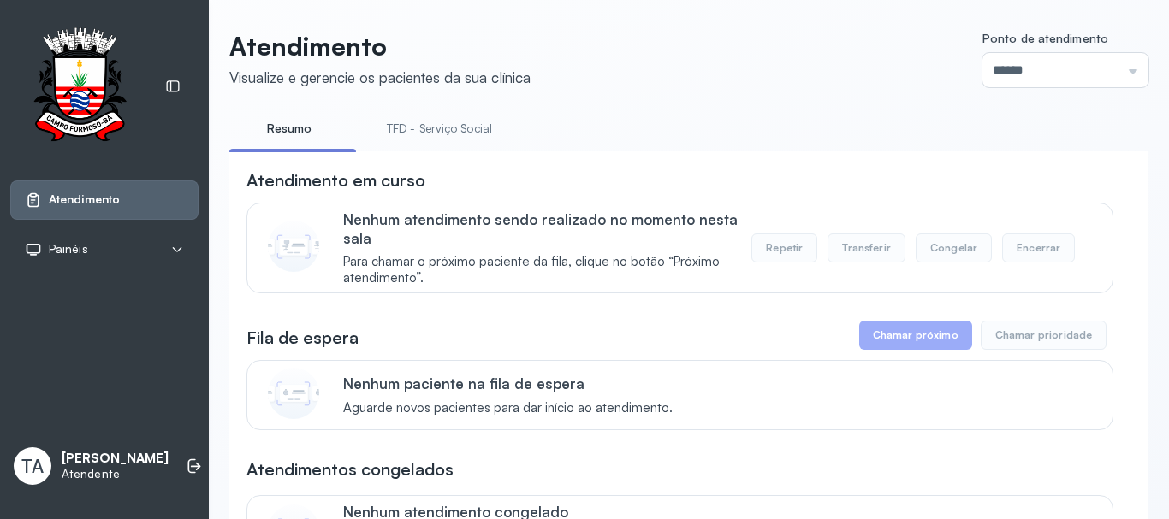
click at [418, 131] on link "TFD - Serviço Social" at bounding box center [439, 129] width 139 height 28
drag, startPoint x: 276, startPoint y: 124, endPoint x: 287, endPoint y: 124, distance: 11.1
click at [277, 124] on link "Resumo" at bounding box center [289, 129] width 120 height 28
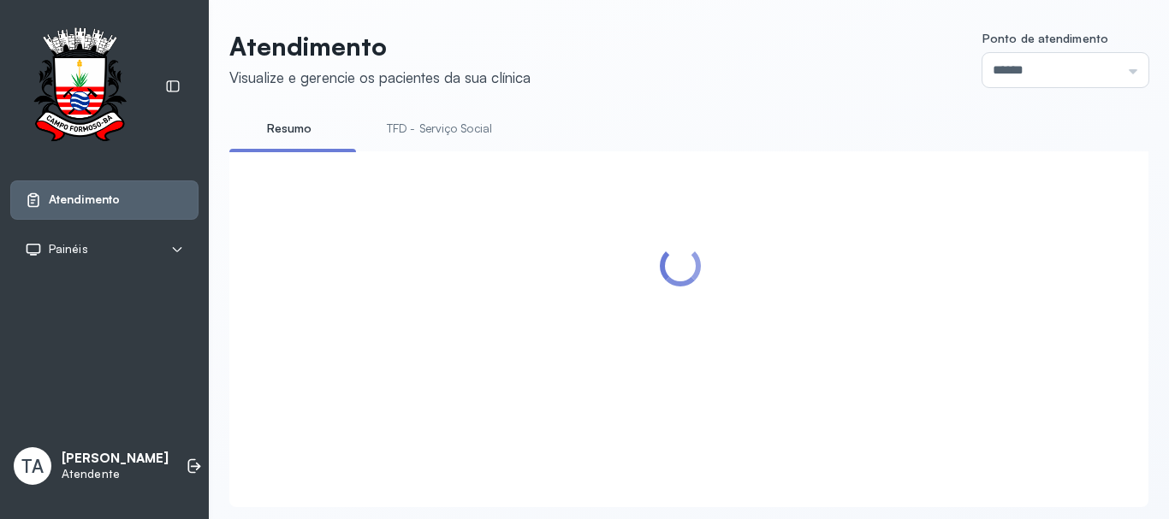
click at [412, 136] on link "TFD - Serviço Social" at bounding box center [439, 129] width 139 height 28
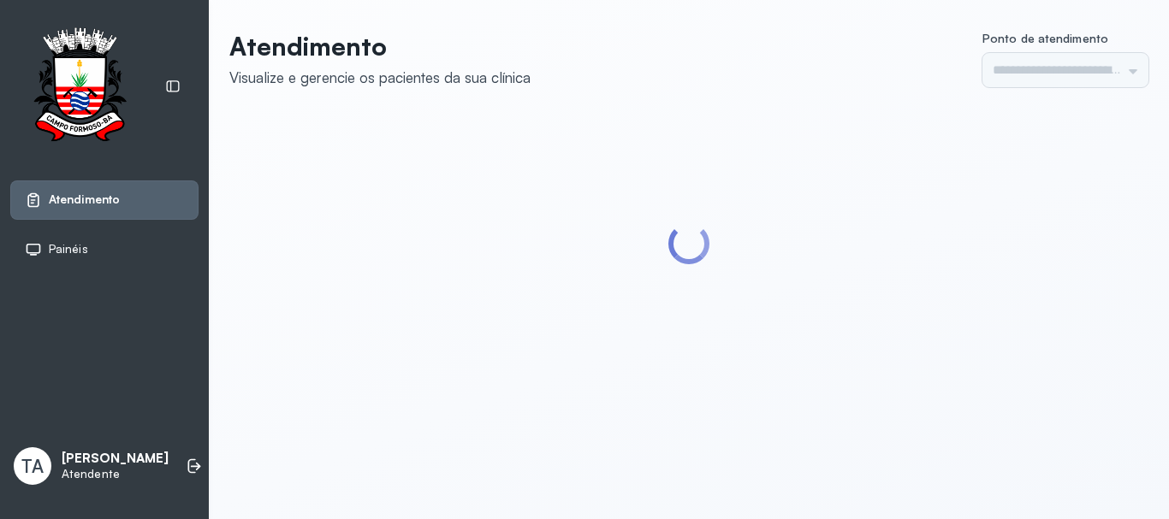
type input "******"
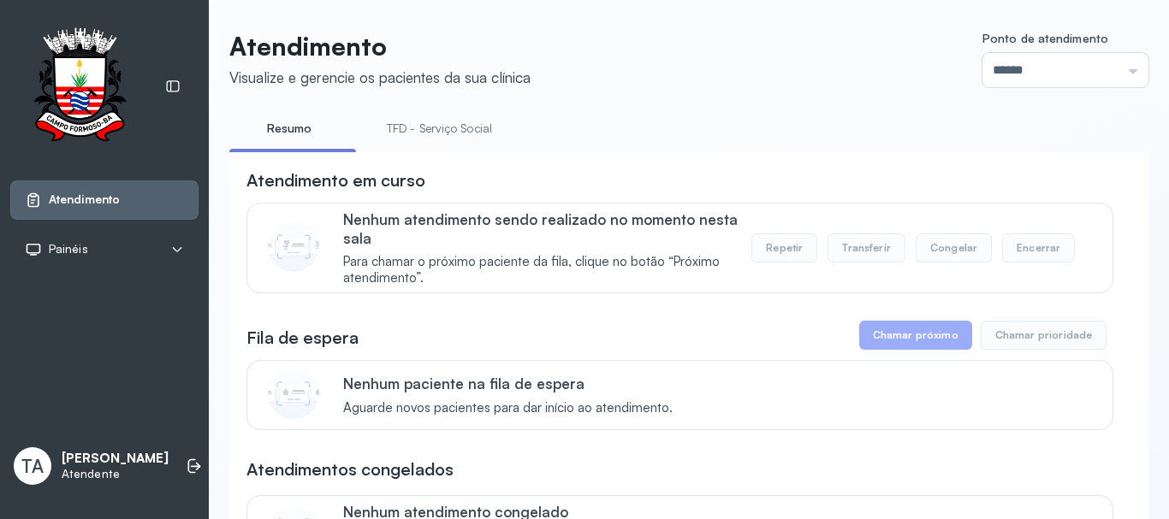
click at [408, 123] on link "TFD - Serviço Social" at bounding box center [439, 129] width 139 height 28
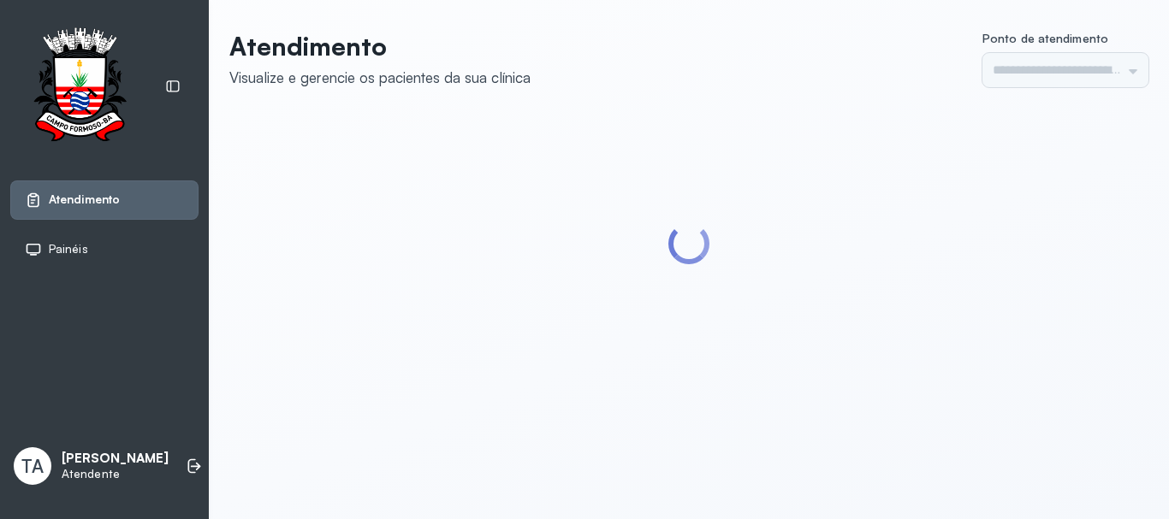
type input "******"
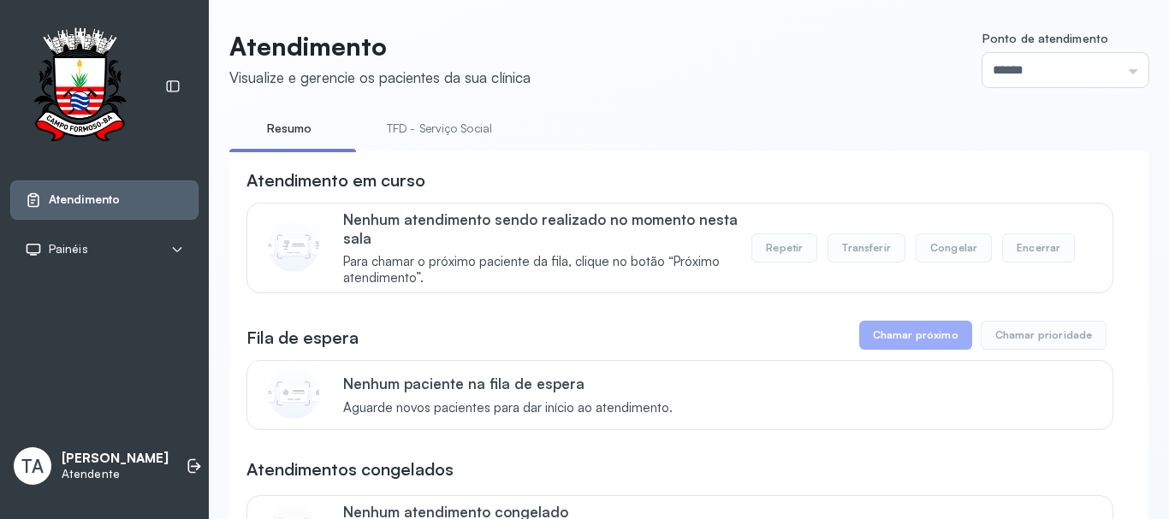
click at [457, 136] on link "TFD - Serviço Social" at bounding box center [439, 129] width 139 height 28
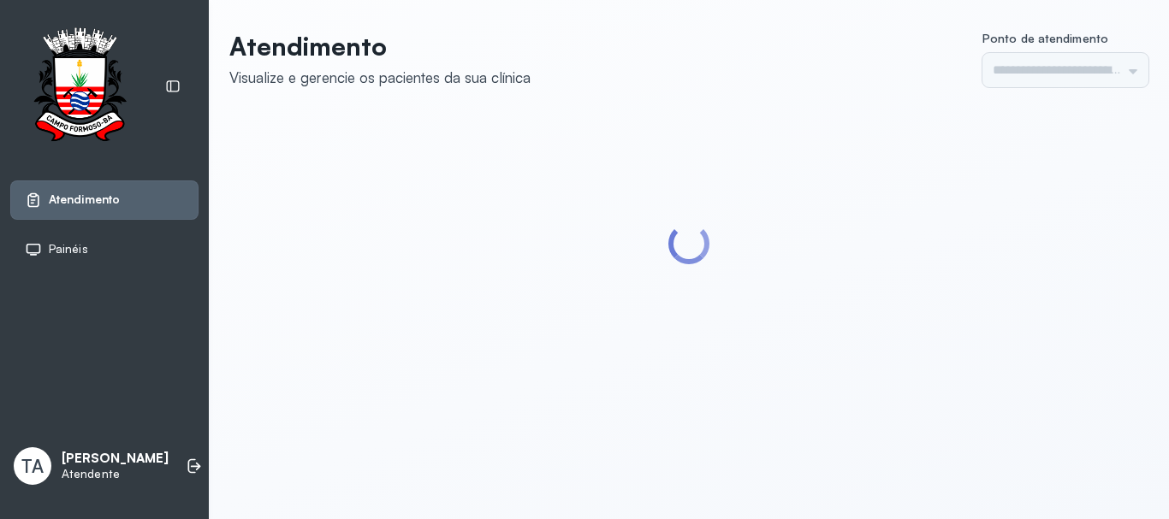
type input "******"
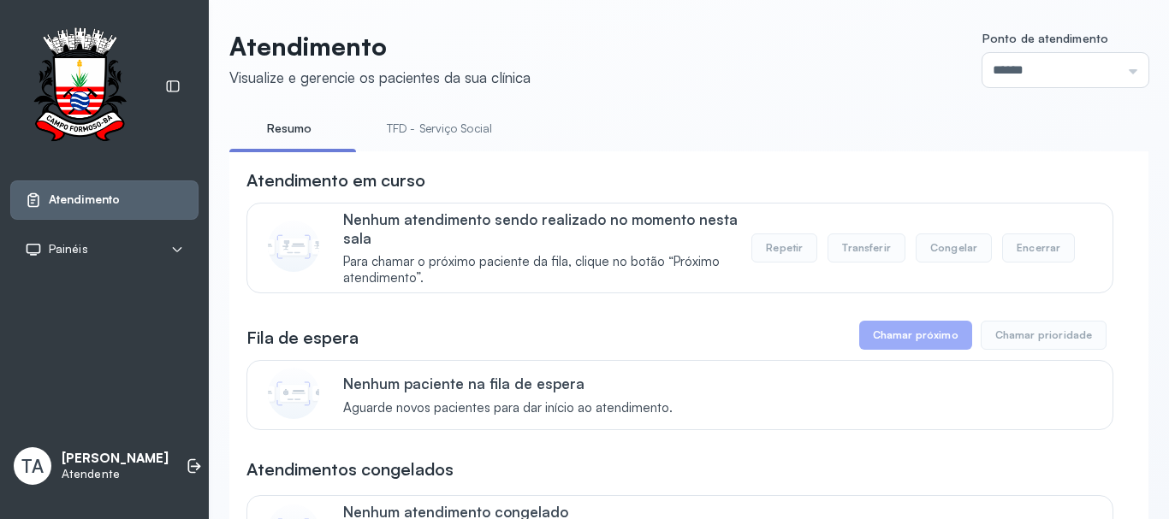
click at [380, 124] on link "TFD - Serviço Social" at bounding box center [439, 129] width 139 height 28
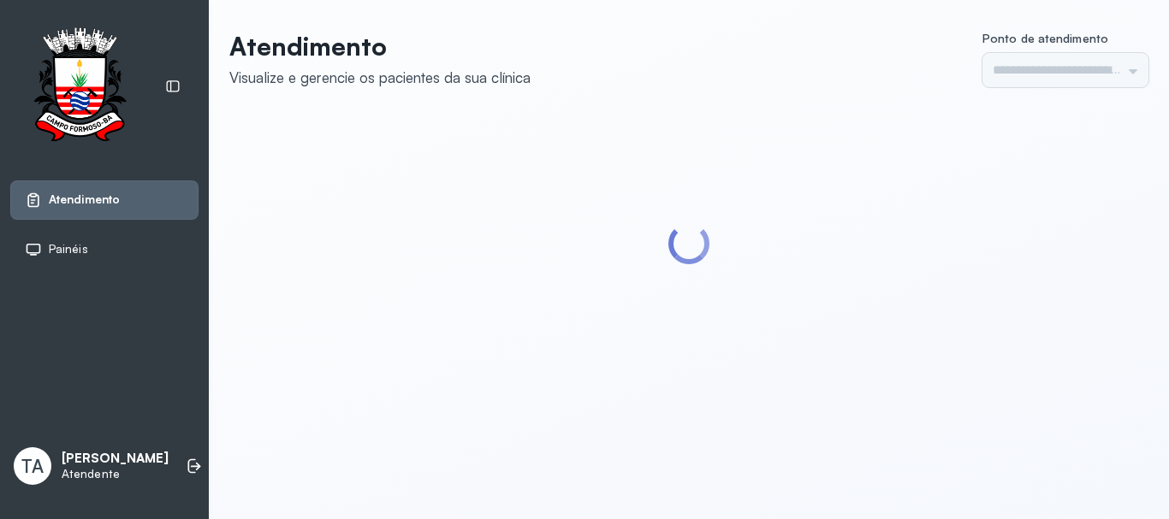
type input "******"
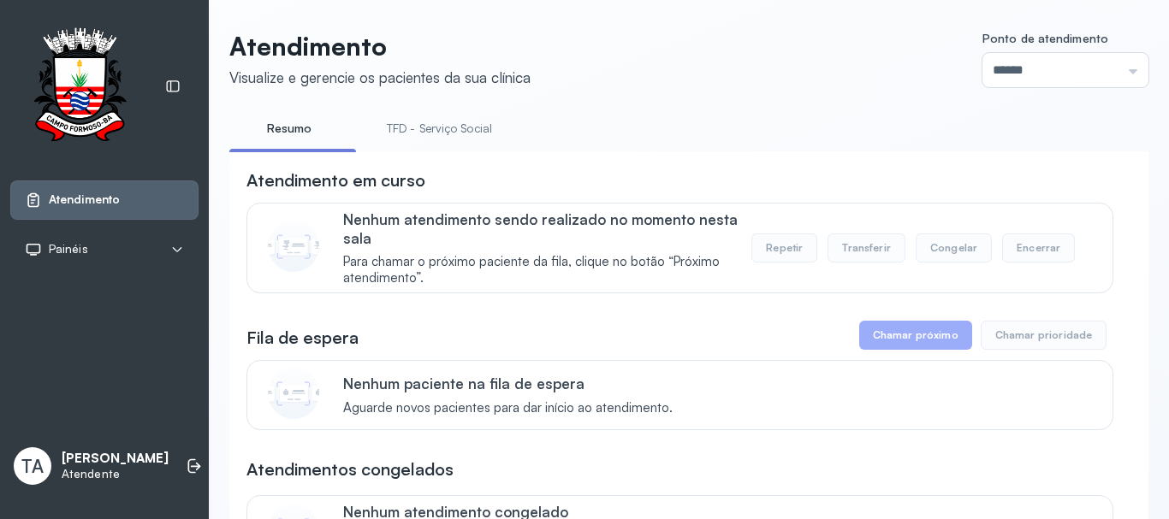
click at [421, 127] on link "TFD - Serviço Social" at bounding box center [439, 129] width 139 height 28
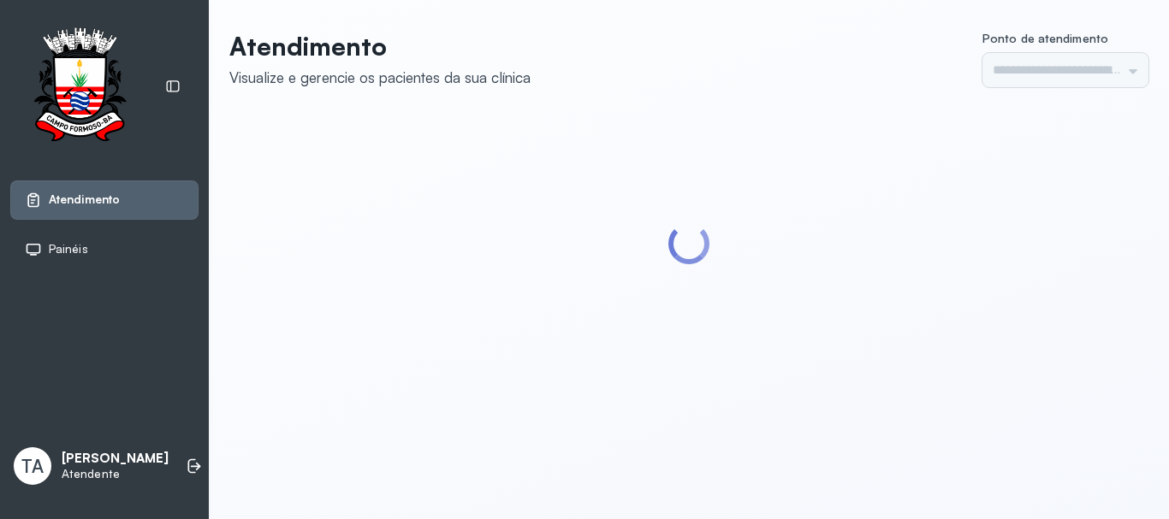
type input "******"
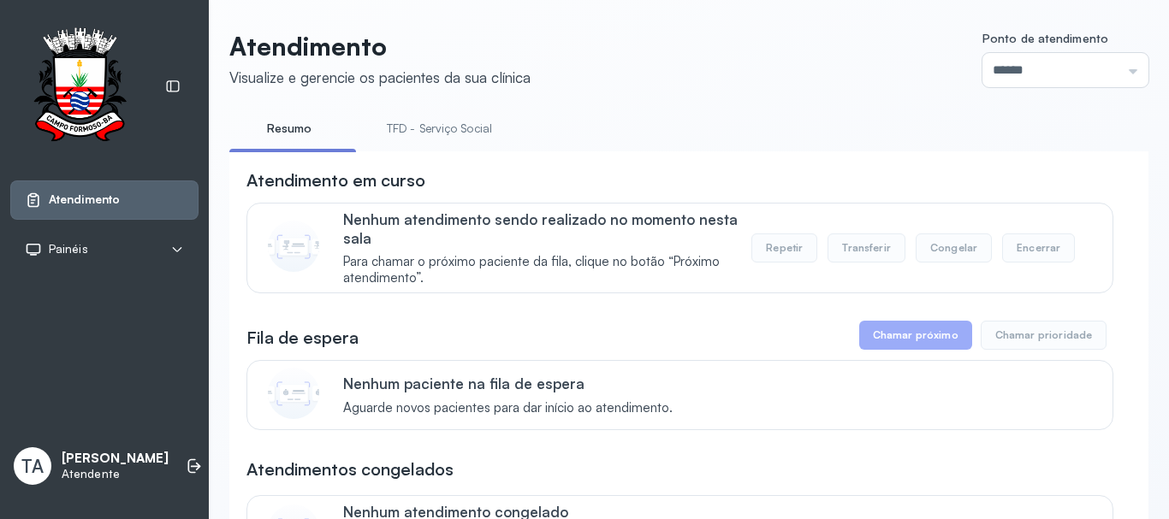
click at [438, 133] on link "TFD - Serviço Social" at bounding box center [439, 129] width 139 height 28
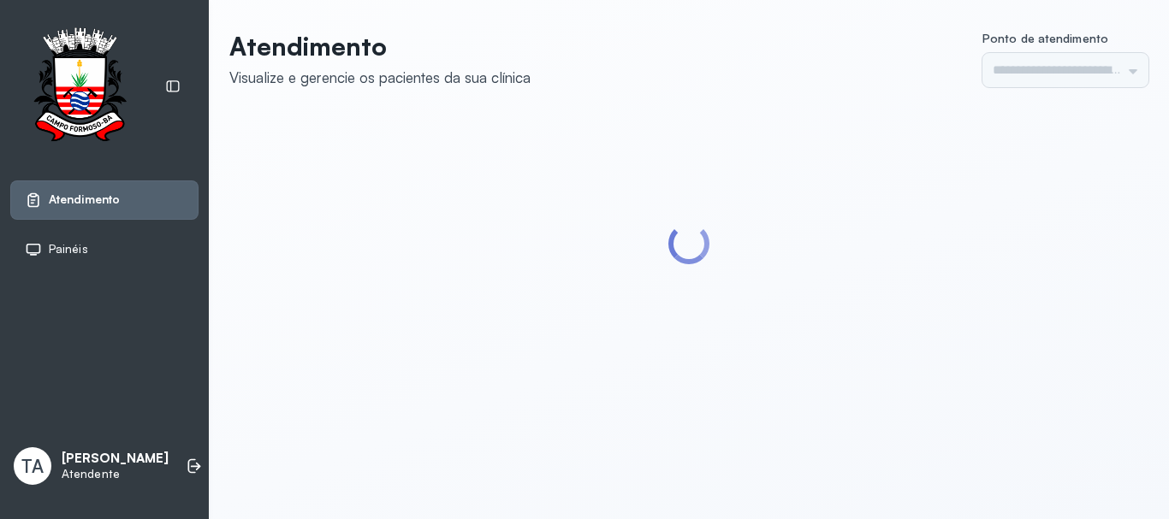
type input "******"
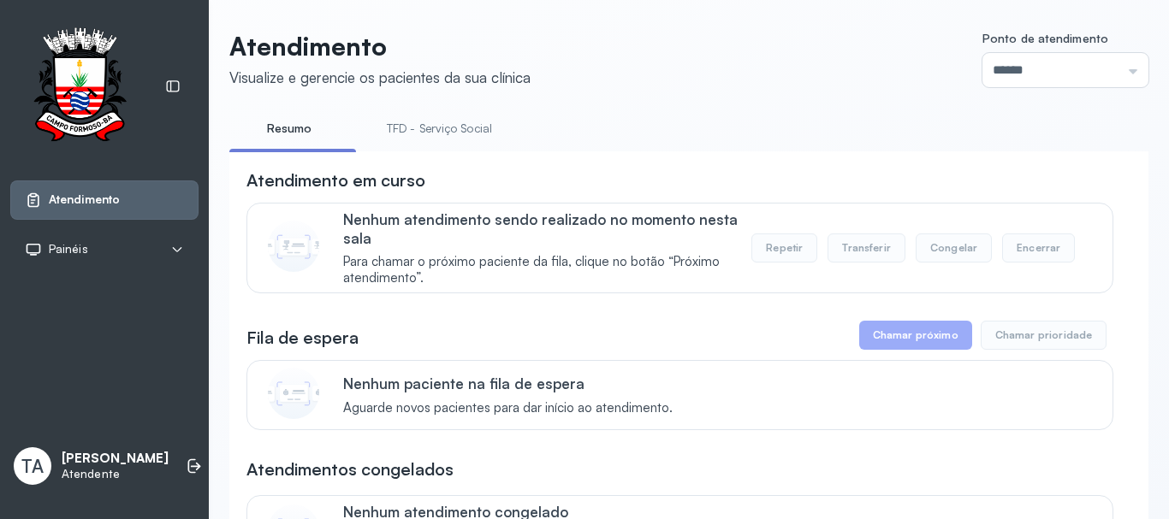
click at [436, 133] on link "TFD - Serviço Social" at bounding box center [439, 129] width 139 height 28
click at [299, 128] on link "Resumo" at bounding box center [289, 129] width 120 height 28
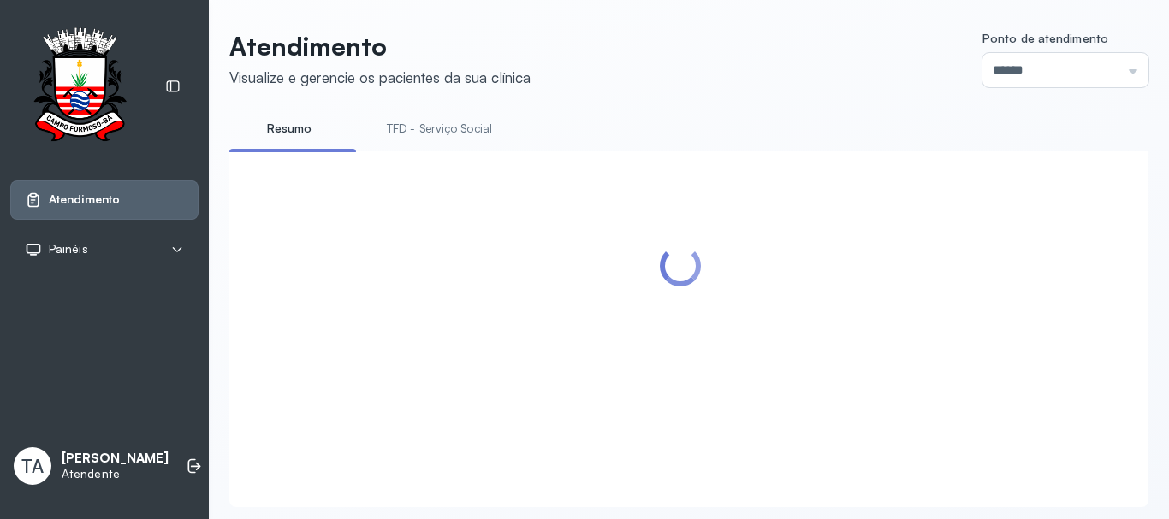
click at [404, 123] on link "TFD - Serviço Social" at bounding box center [439, 129] width 139 height 28
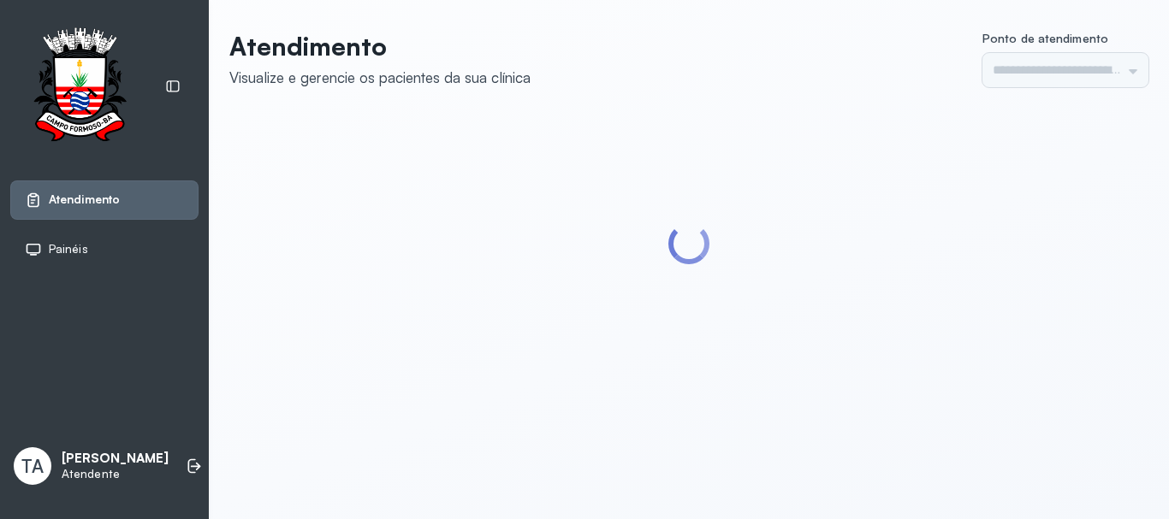
type input "******"
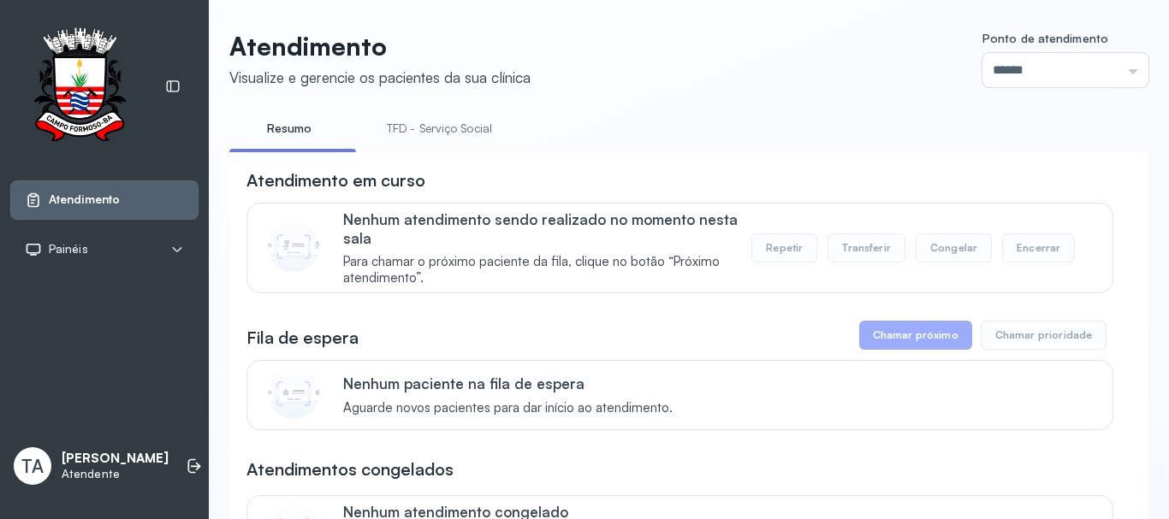
click at [432, 126] on link "TFD - Serviço Social" at bounding box center [439, 129] width 139 height 28
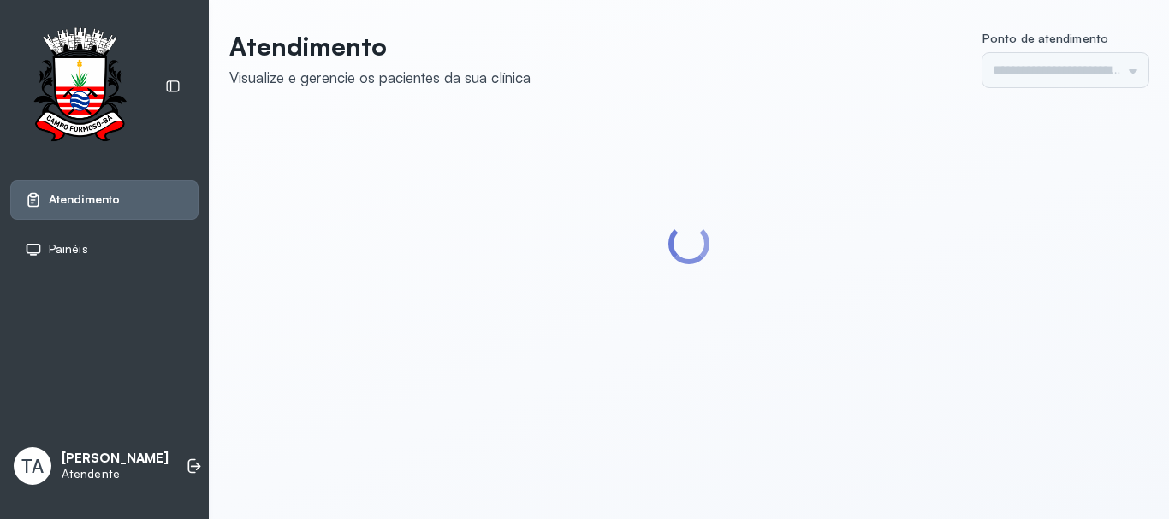
type input "******"
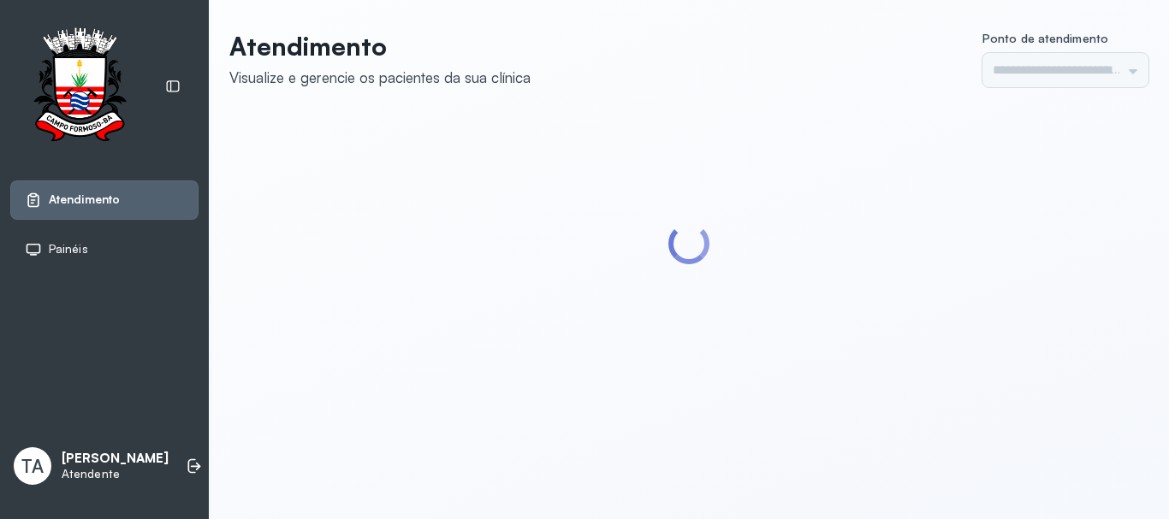
type input "******"
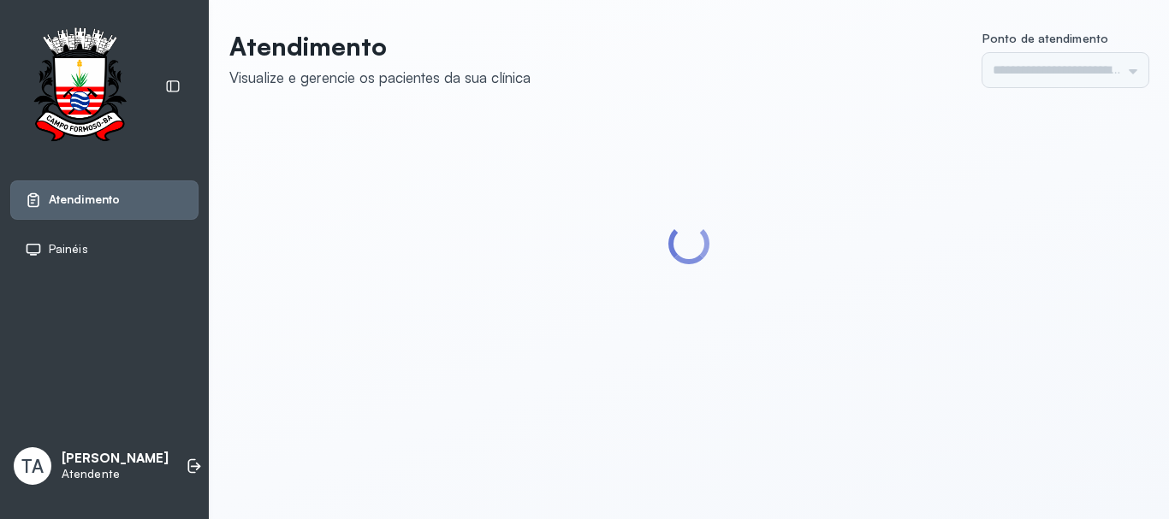
type input "******"
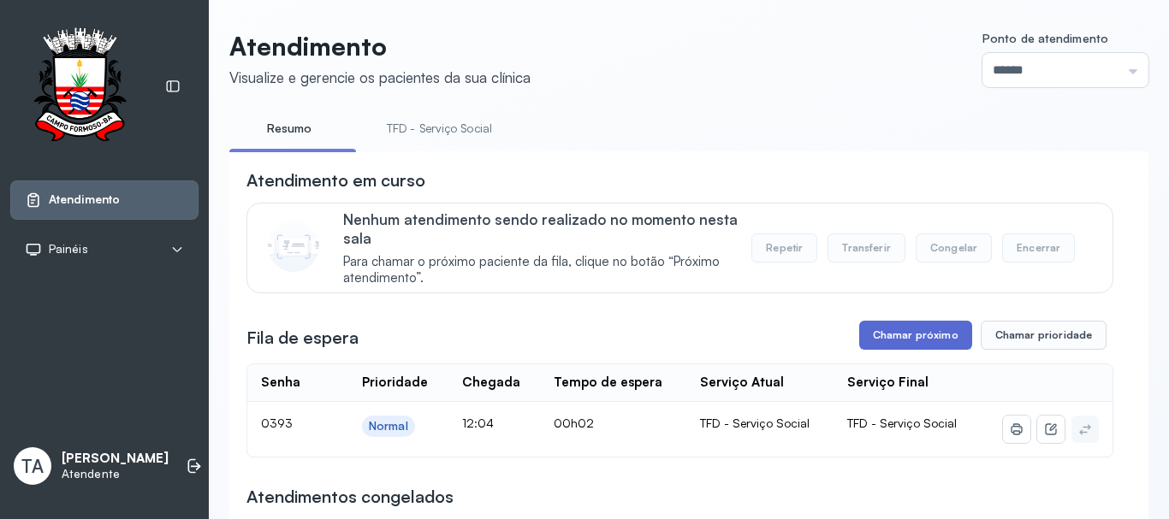
click at [882, 330] on button "Chamar próximo" at bounding box center [915, 335] width 113 height 29
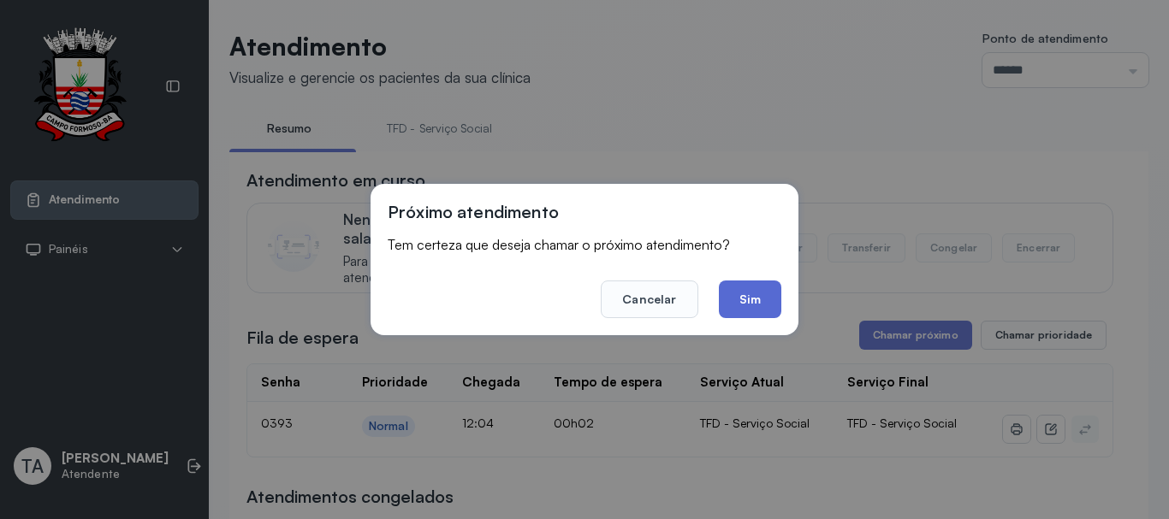
click at [745, 295] on button "Sim" at bounding box center [750, 300] width 62 height 38
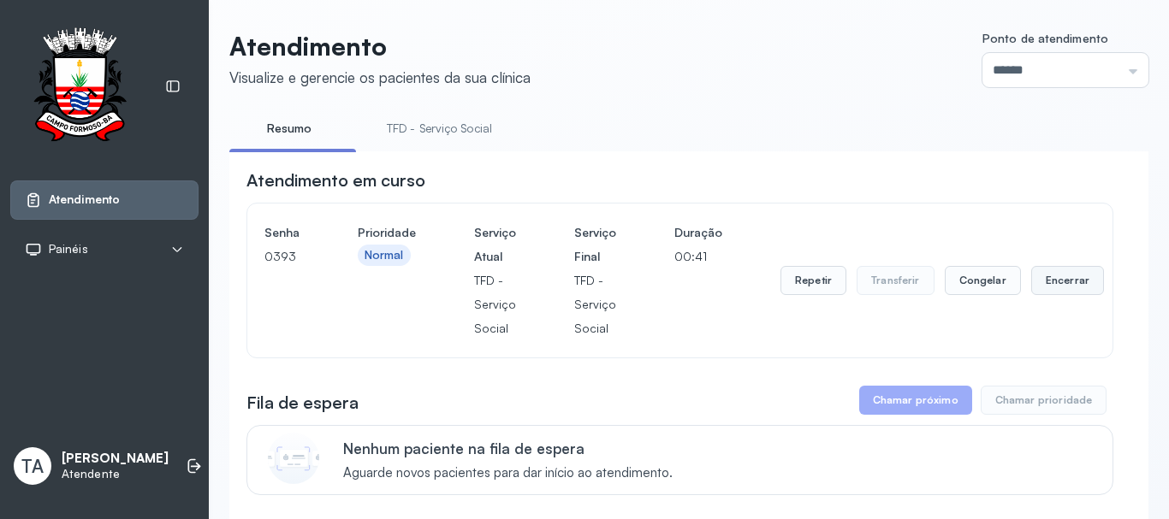
click at [1044, 290] on button "Encerrar" at bounding box center [1067, 280] width 73 height 29
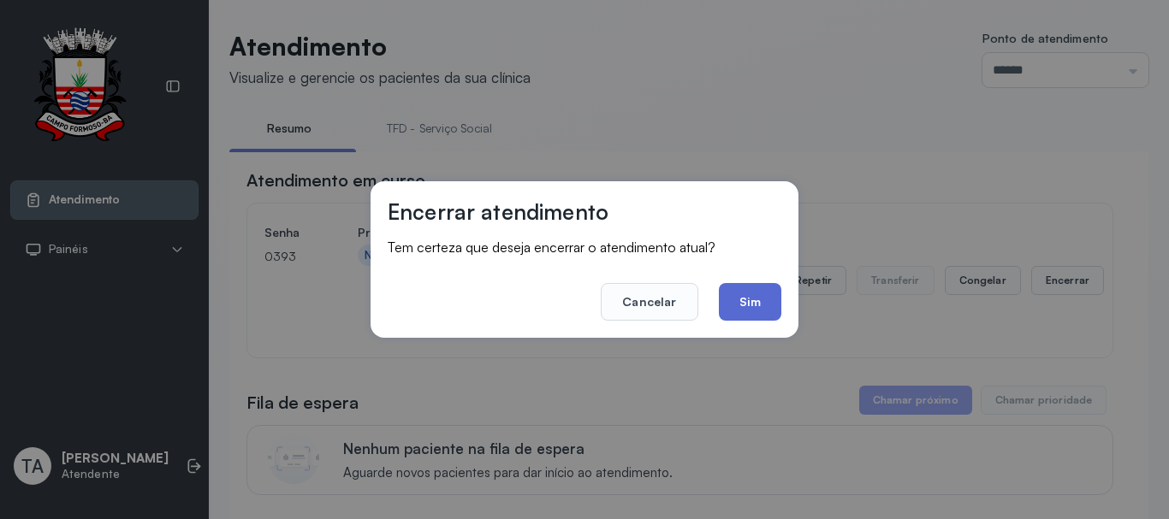
click at [769, 305] on button "Sim" at bounding box center [750, 302] width 62 height 38
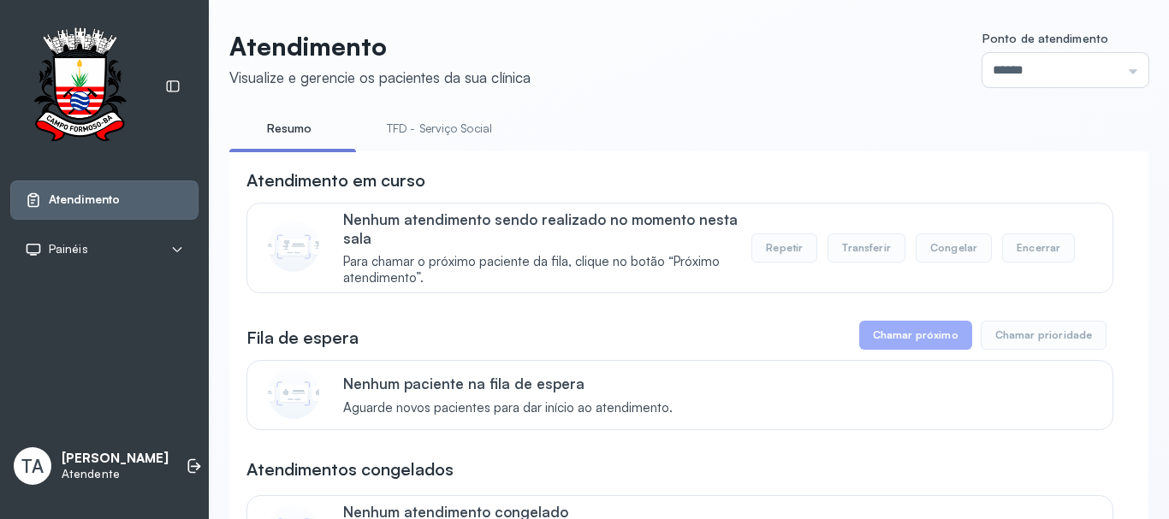
click at [433, 133] on link "TFD - Serviço Social" at bounding box center [439, 129] width 139 height 28
click at [691, 127] on ul "Resumo TFD - Serviço Social" at bounding box center [688, 134] width 919 height 39
click at [282, 127] on link "Resumo" at bounding box center [289, 129] width 120 height 28
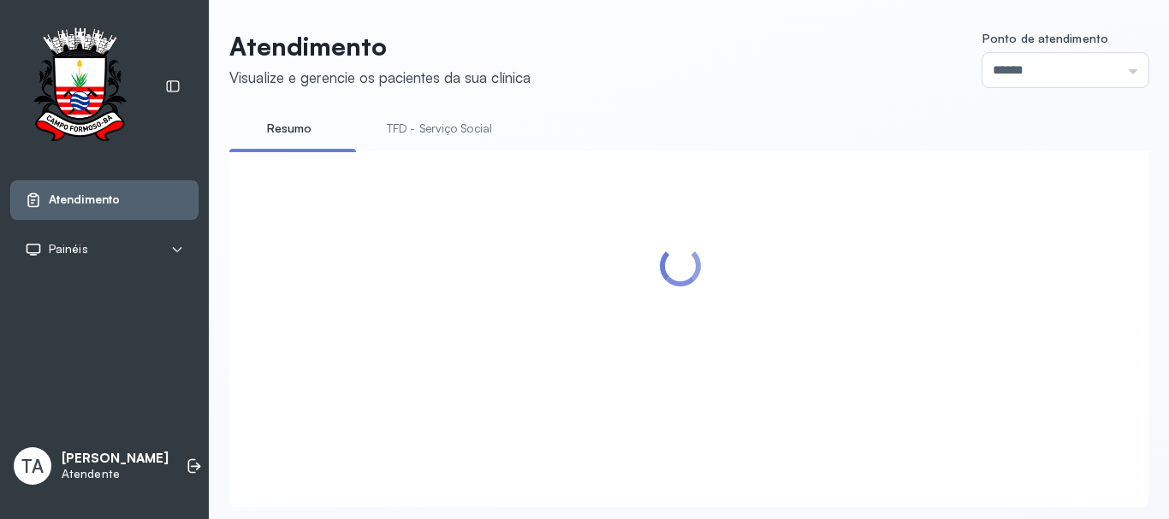
click at [420, 130] on link "TFD - Serviço Social" at bounding box center [439, 129] width 139 height 28
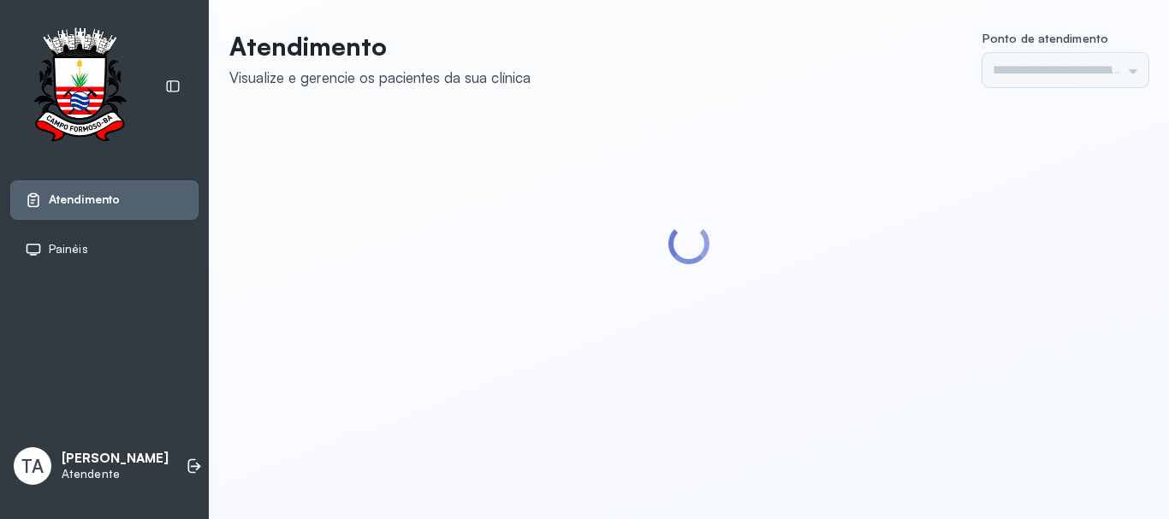
type input "******"
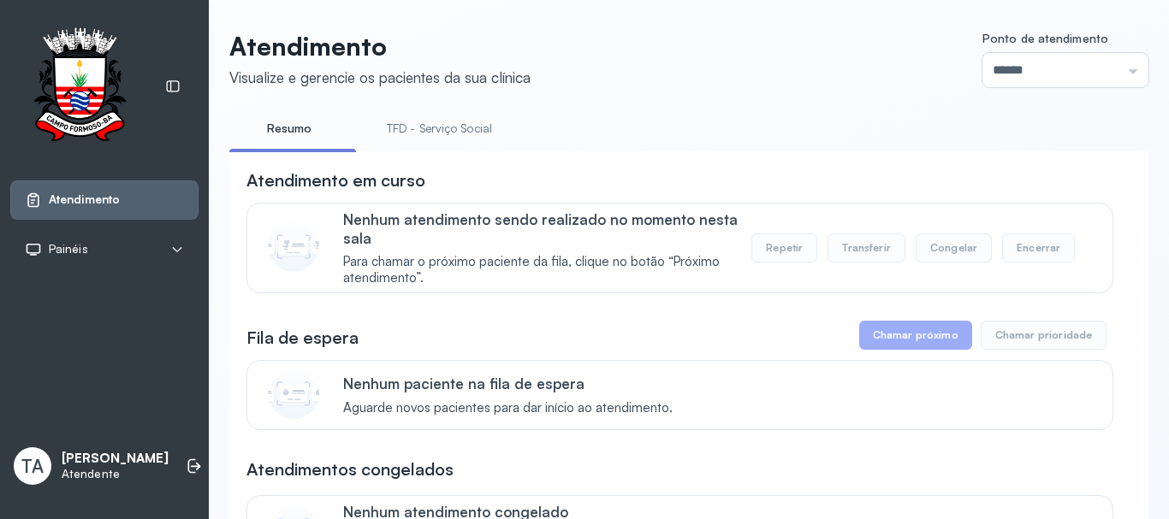
click at [420, 130] on link "TFD - Serviço Social" at bounding box center [439, 129] width 139 height 28
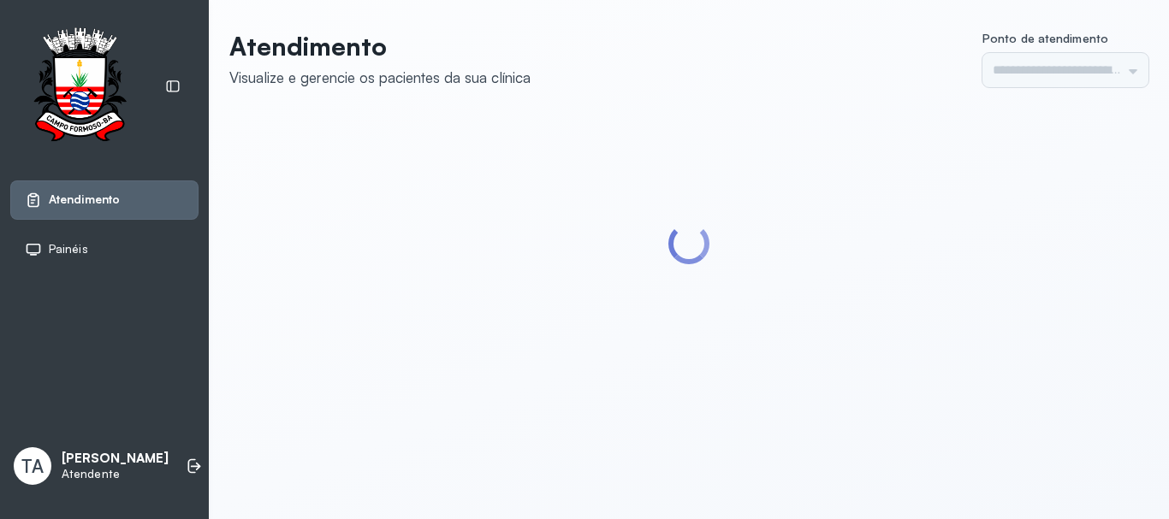
type input "******"
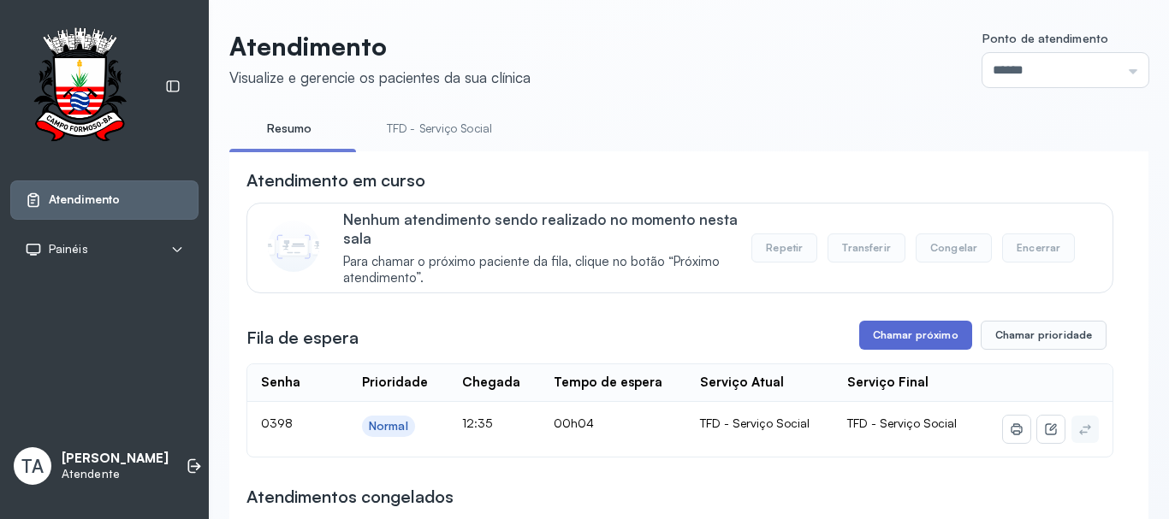
click at [922, 329] on button "Chamar próximo" at bounding box center [915, 335] width 113 height 29
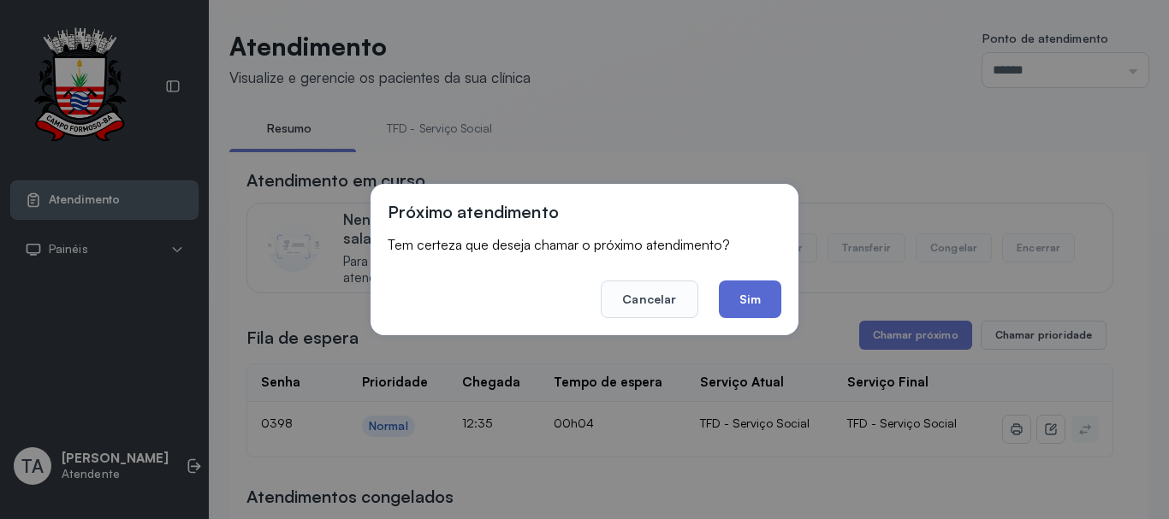
click at [772, 305] on button "Sim" at bounding box center [750, 300] width 62 height 38
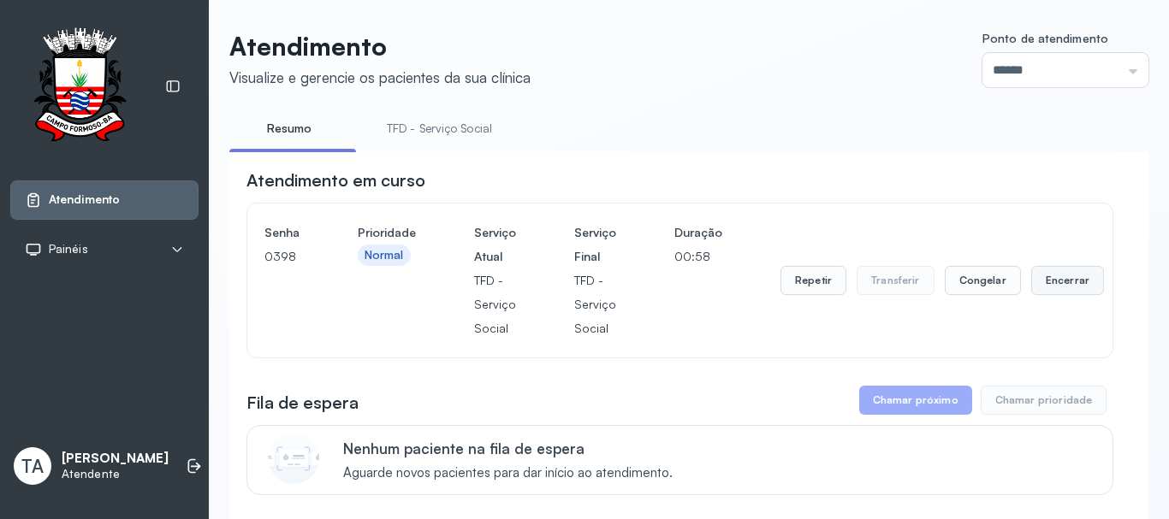
click at [1056, 284] on button "Encerrar" at bounding box center [1067, 280] width 73 height 29
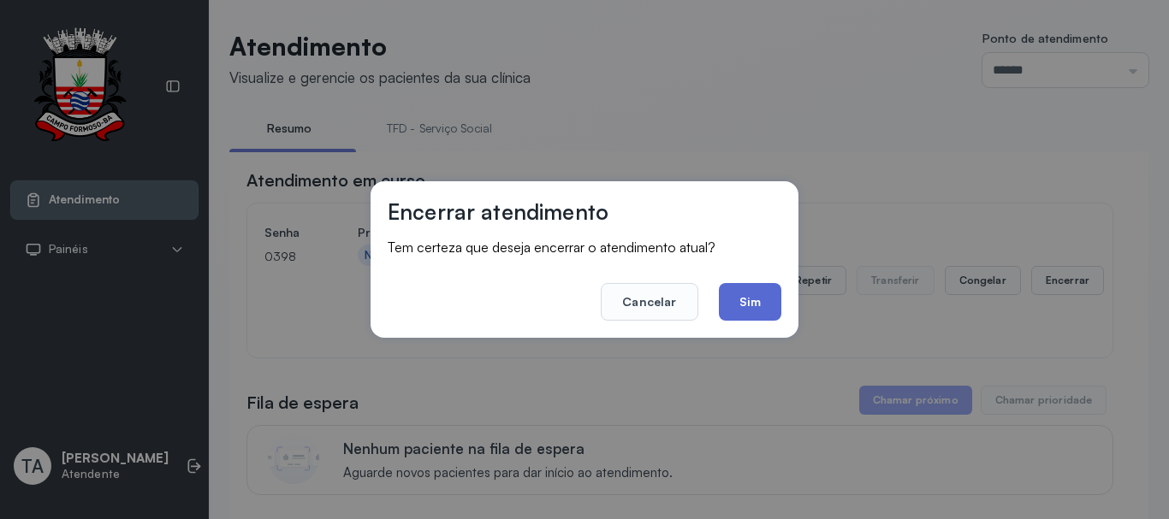
click at [772, 303] on button "Sim" at bounding box center [750, 302] width 62 height 38
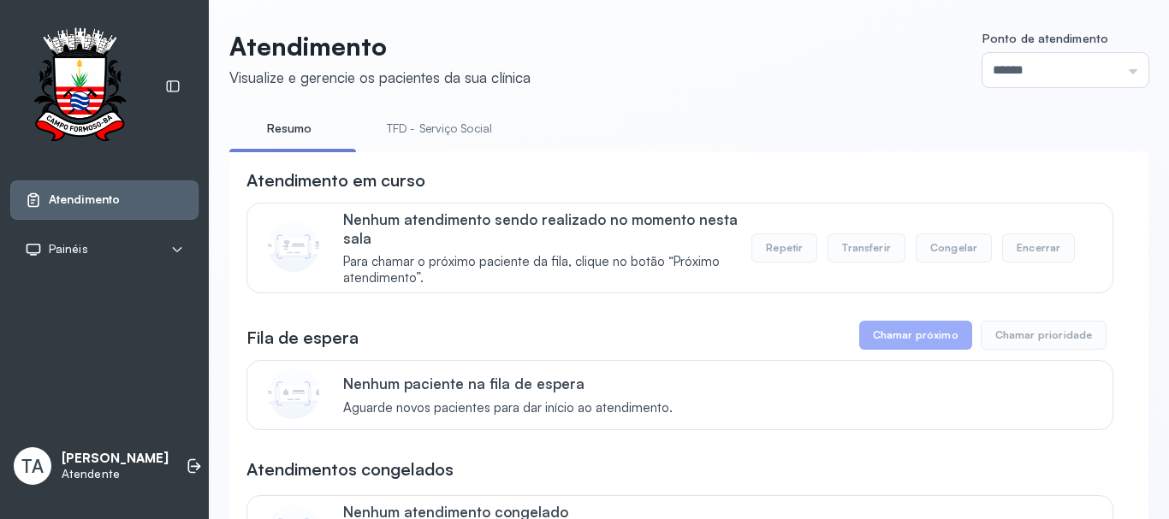
click at [414, 140] on link "TFD - Serviço Social" at bounding box center [439, 129] width 139 height 28
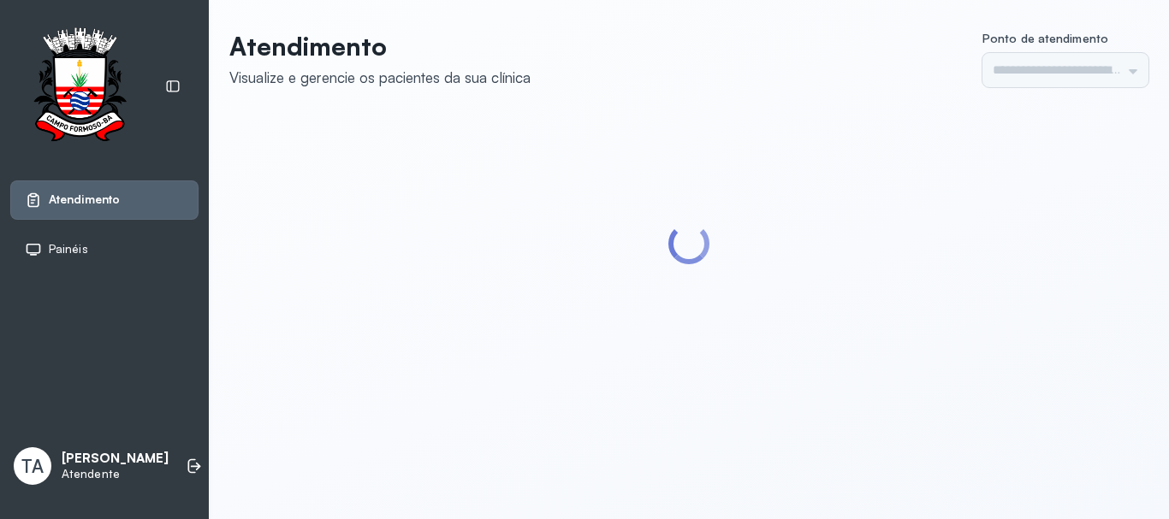
type input "******"
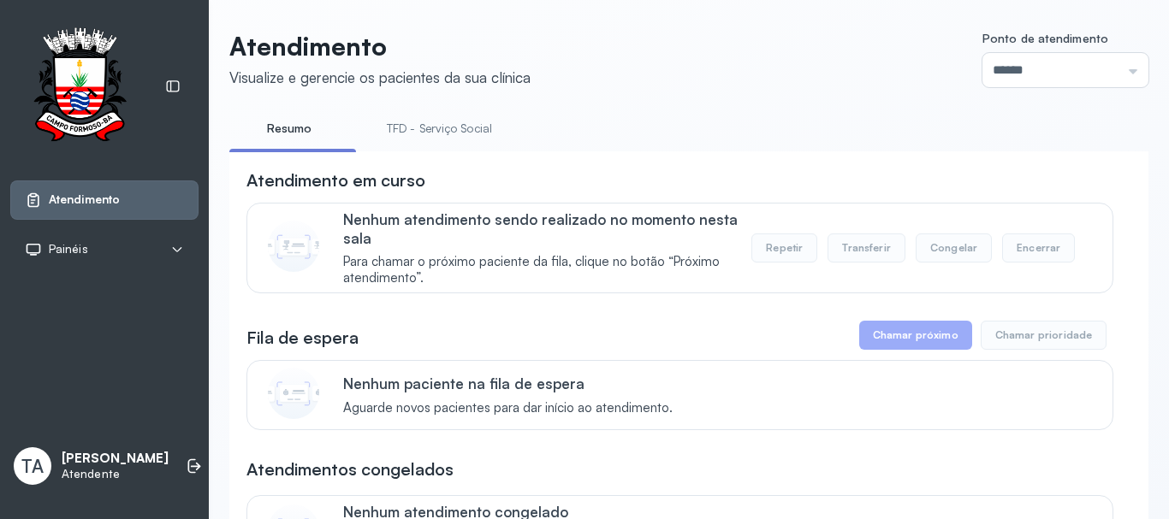
click at [414, 140] on link "TFD - Serviço Social" at bounding box center [439, 129] width 139 height 28
drag, startPoint x: 417, startPoint y: 107, endPoint x: 415, endPoint y: 132, distance: 24.9
click at [415, 133] on link "TFD - Serviço Social" at bounding box center [439, 129] width 139 height 28
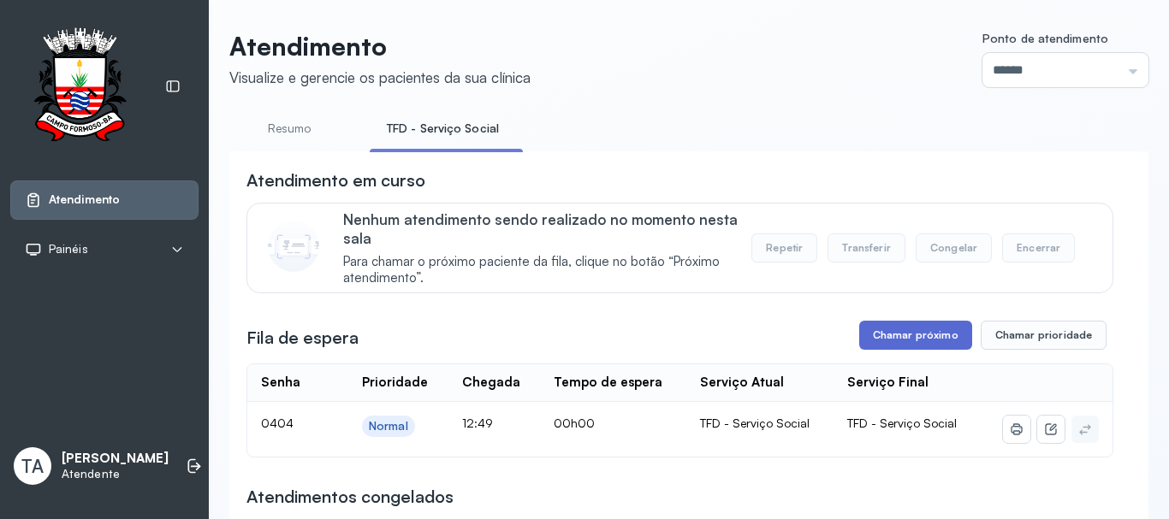
click at [883, 342] on button "Chamar próximo" at bounding box center [915, 335] width 113 height 29
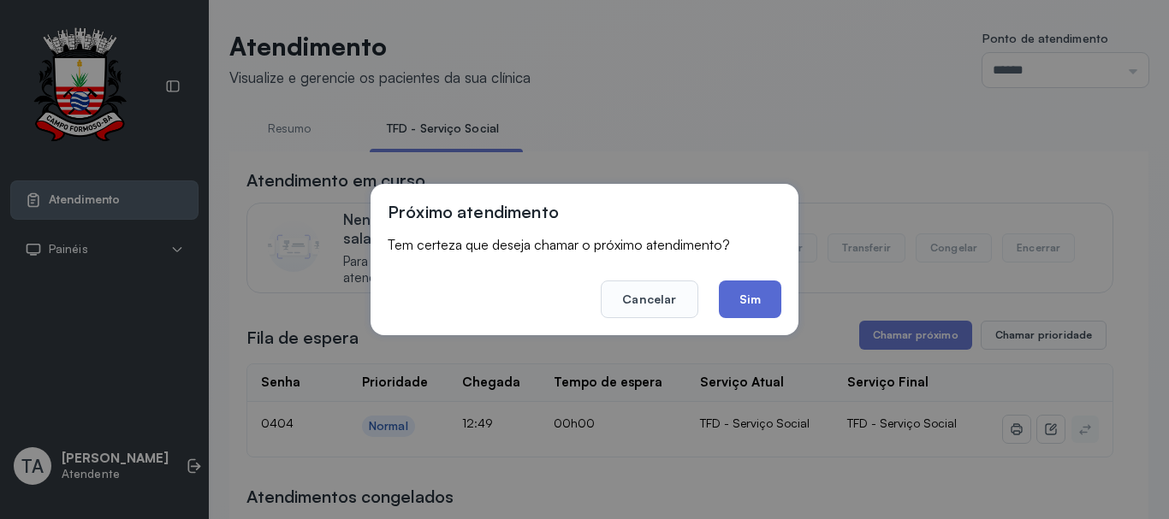
click at [726, 304] on button "Sim" at bounding box center [750, 300] width 62 height 38
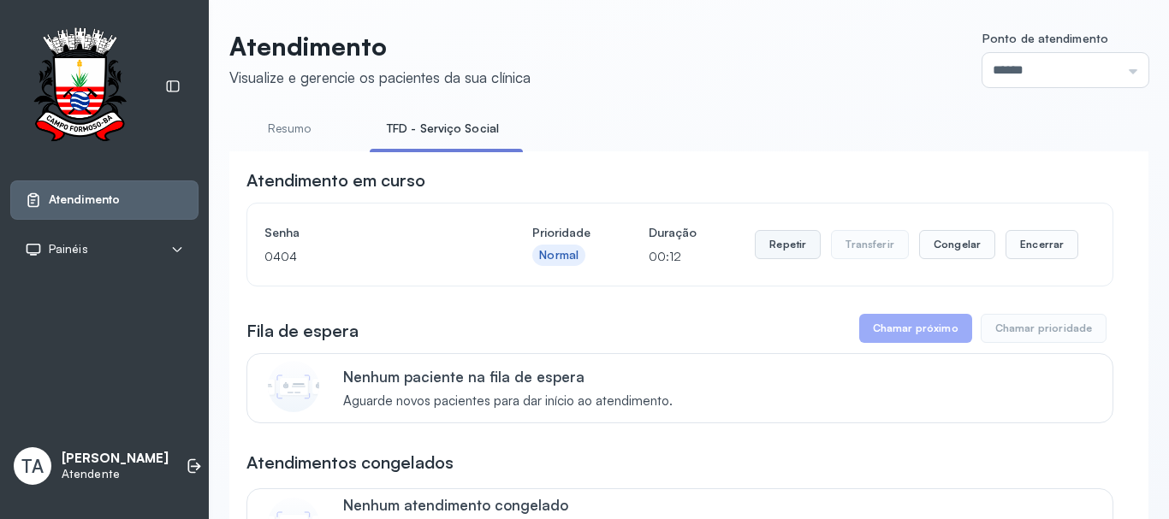
click at [791, 256] on button "Repetir" at bounding box center [788, 244] width 66 height 29
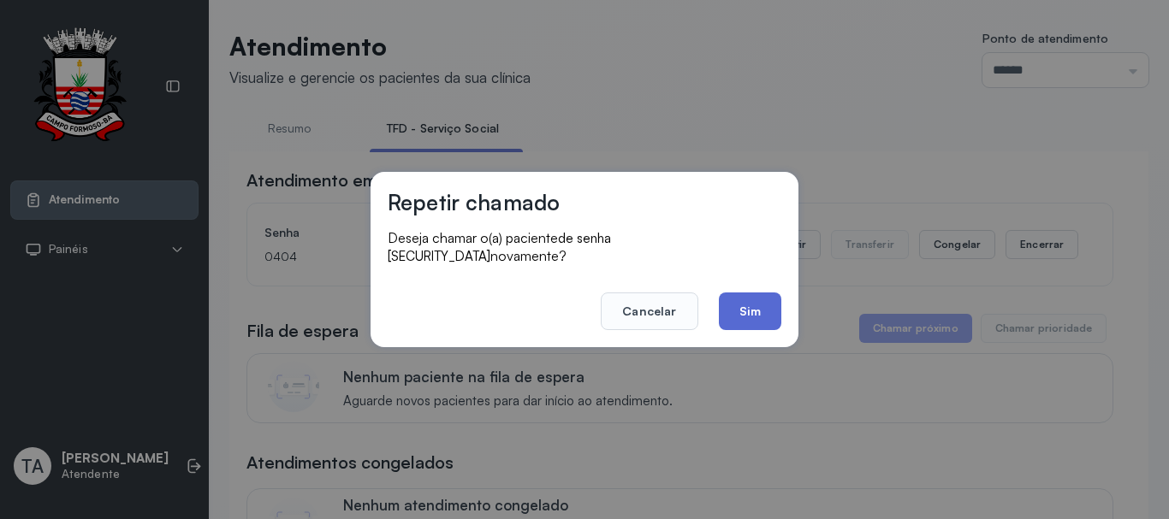
click at [773, 293] on button "Sim" at bounding box center [750, 312] width 62 height 38
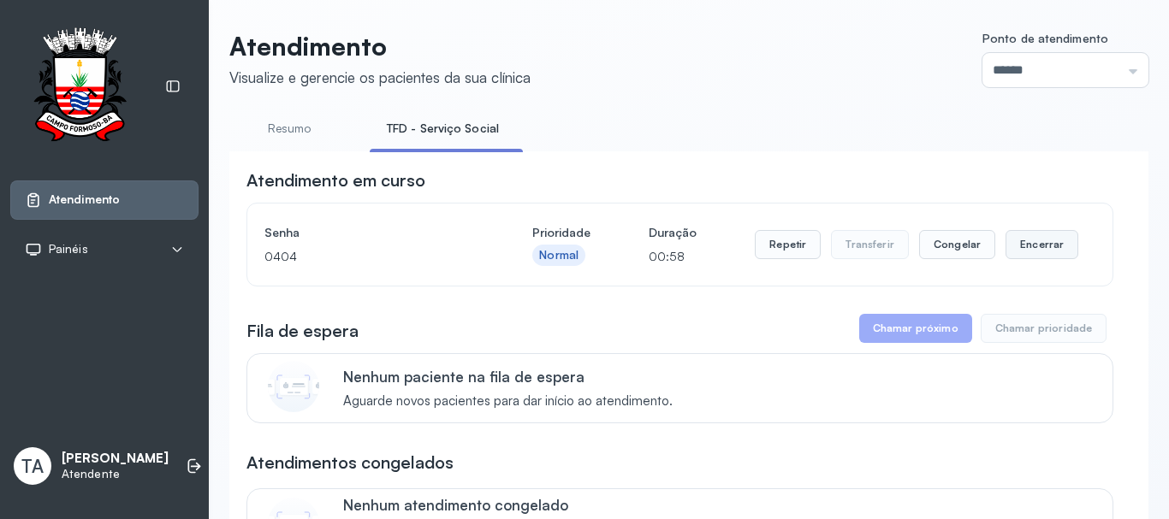
click at [1034, 255] on button "Encerrar" at bounding box center [1041, 244] width 73 height 29
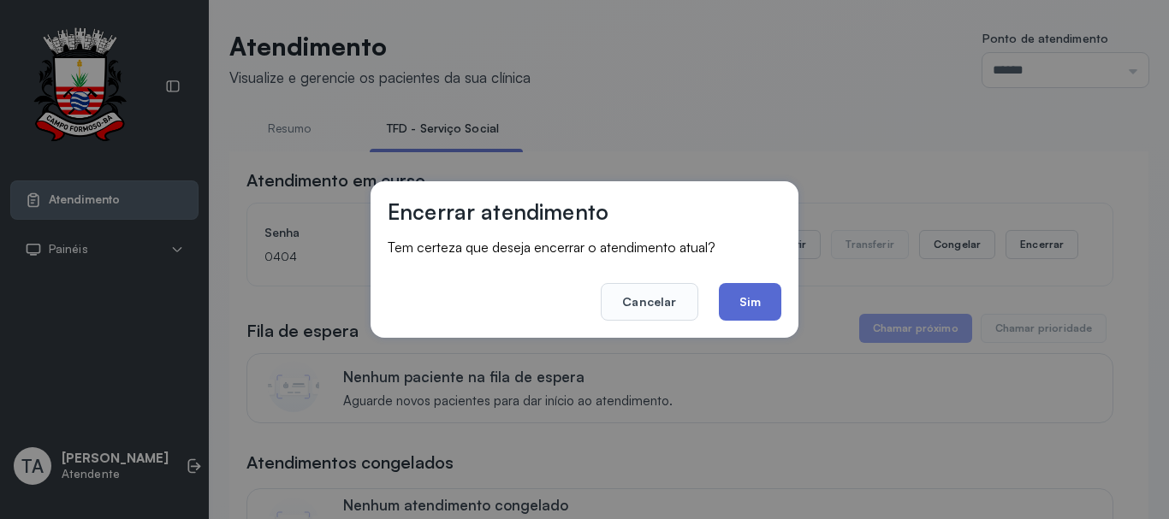
click at [767, 305] on button "Sim" at bounding box center [750, 302] width 62 height 38
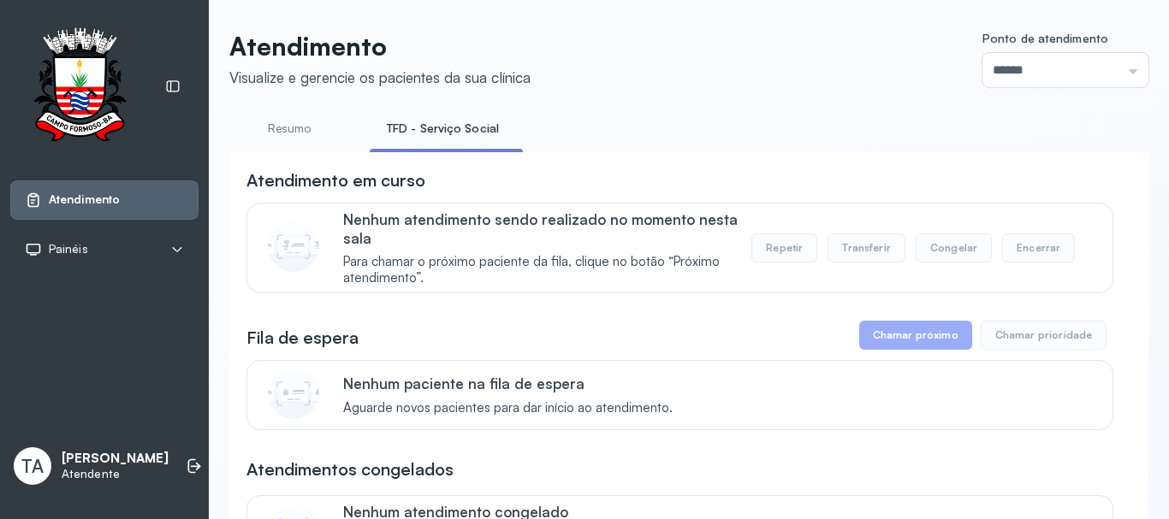
click at [266, 133] on link "Resumo" at bounding box center [289, 129] width 120 height 28
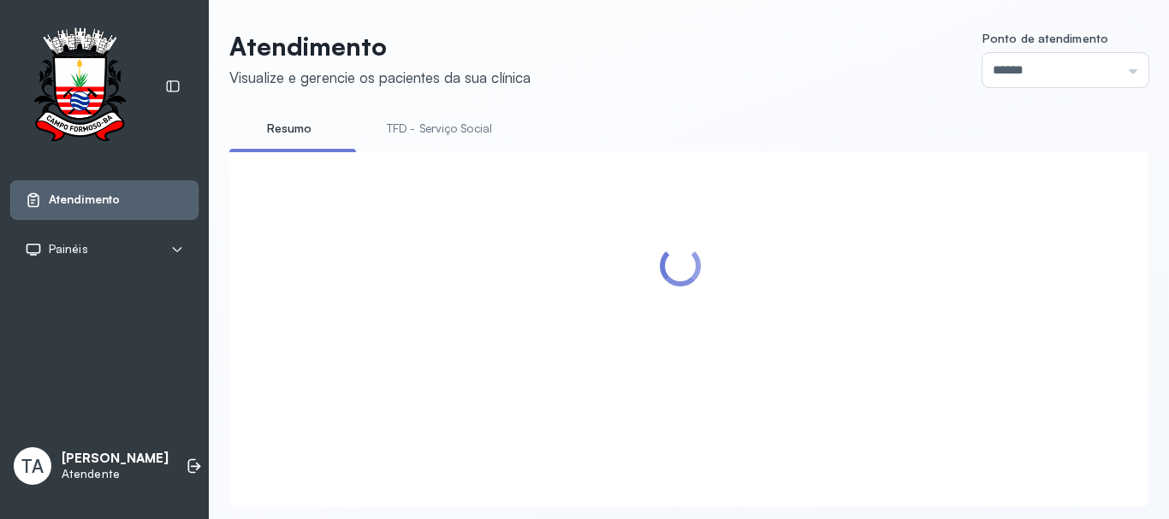
click at [399, 134] on link "TFD - Serviço Social" at bounding box center [439, 129] width 139 height 28
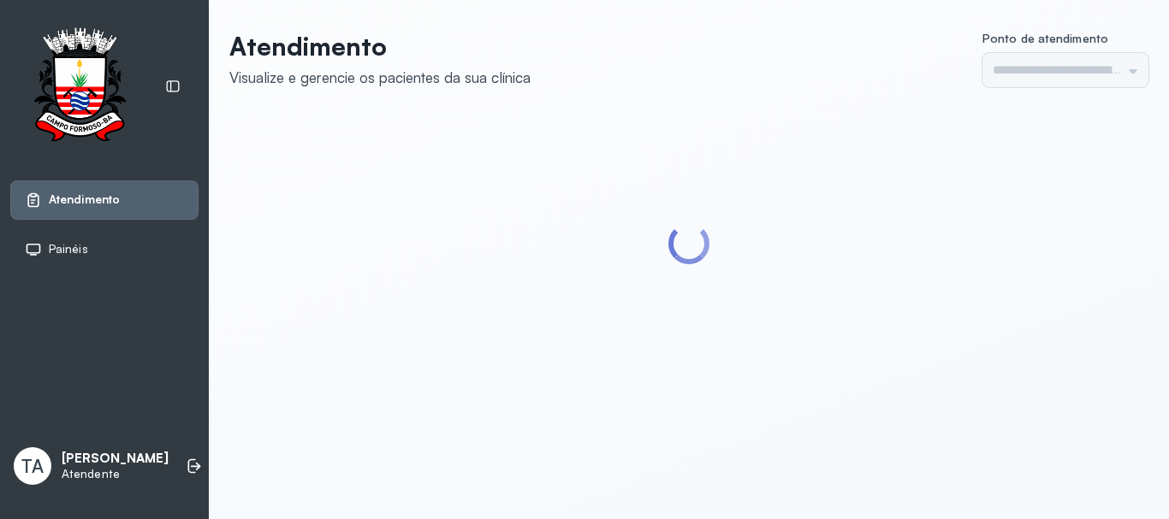
type input "******"
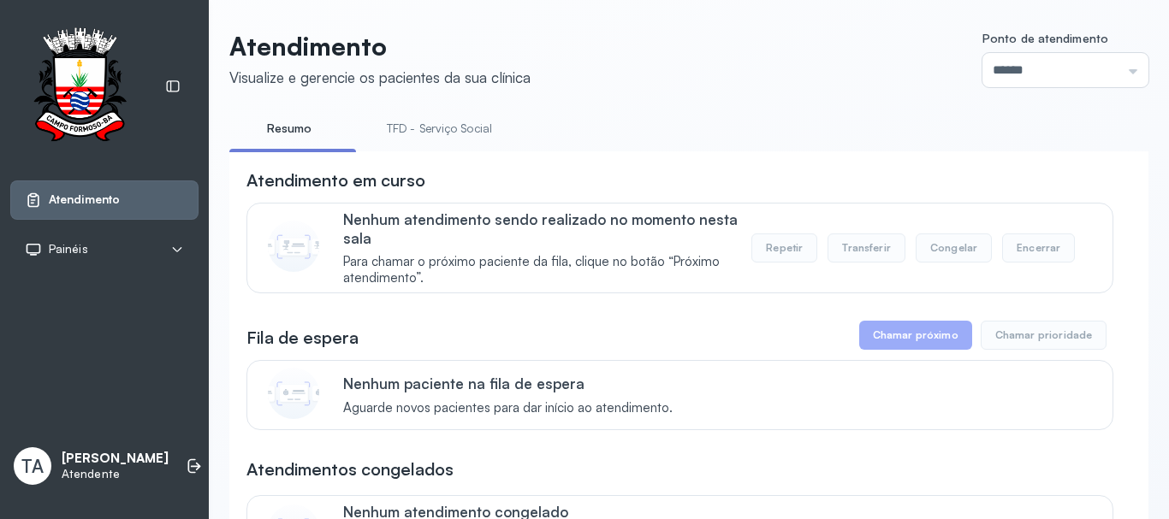
click at [418, 131] on link "TFD - Serviço Social" at bounding box center [439, 129] width 139 height 28
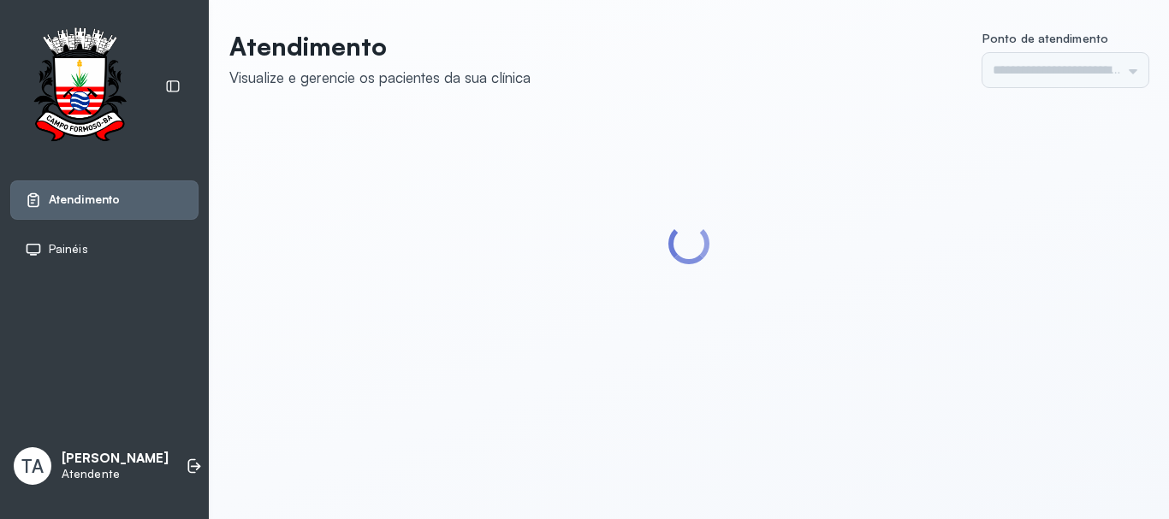
type input "******"
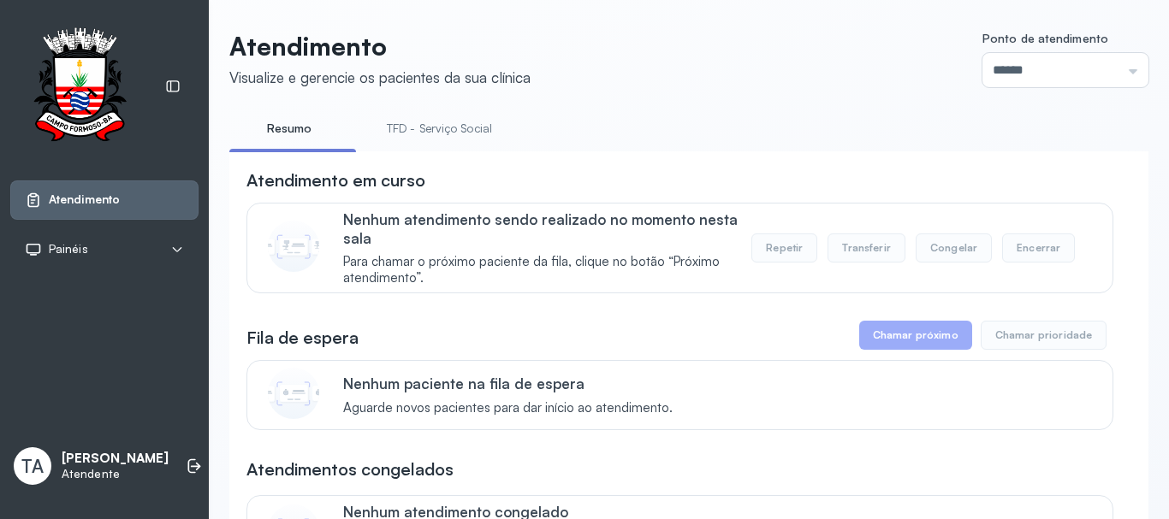
click at [388, 124] on link "TFD - Serviço Social" at bounding box center [439, 129] width 139 height 28
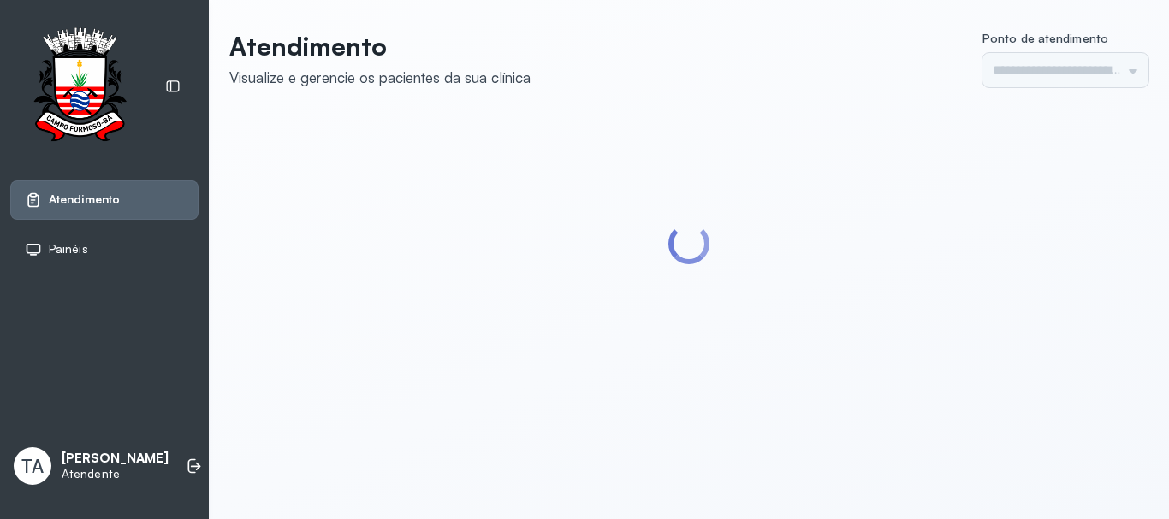
type input "******"
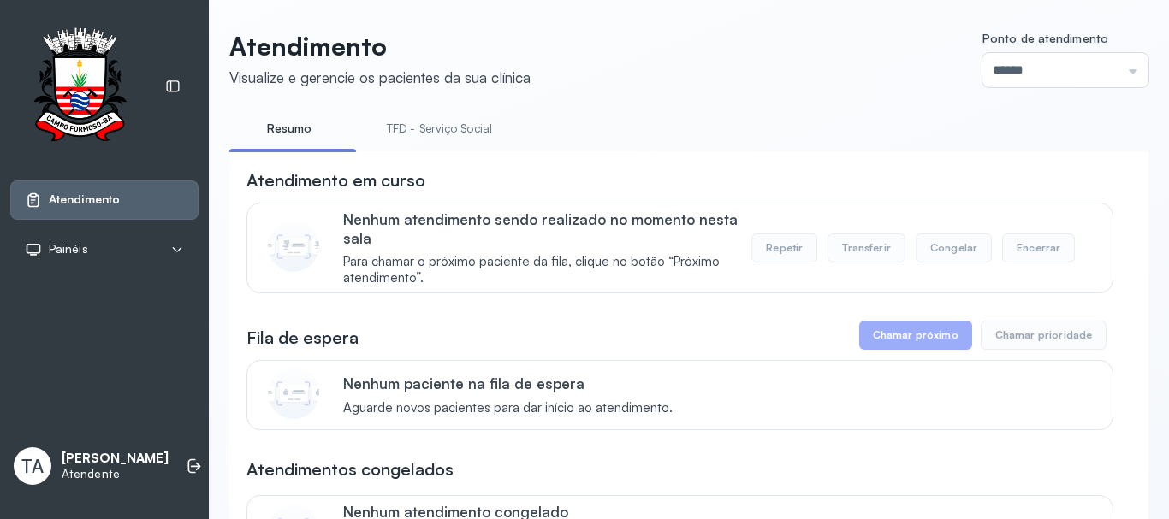
click at [453, 123] on link "TFD - Serviço Social" at bounding box center [439, 129] width 139 height 28
click at [485, 122] on link "TFD - Serviço Social" at bounding box center [439, 129] width 139 height 28
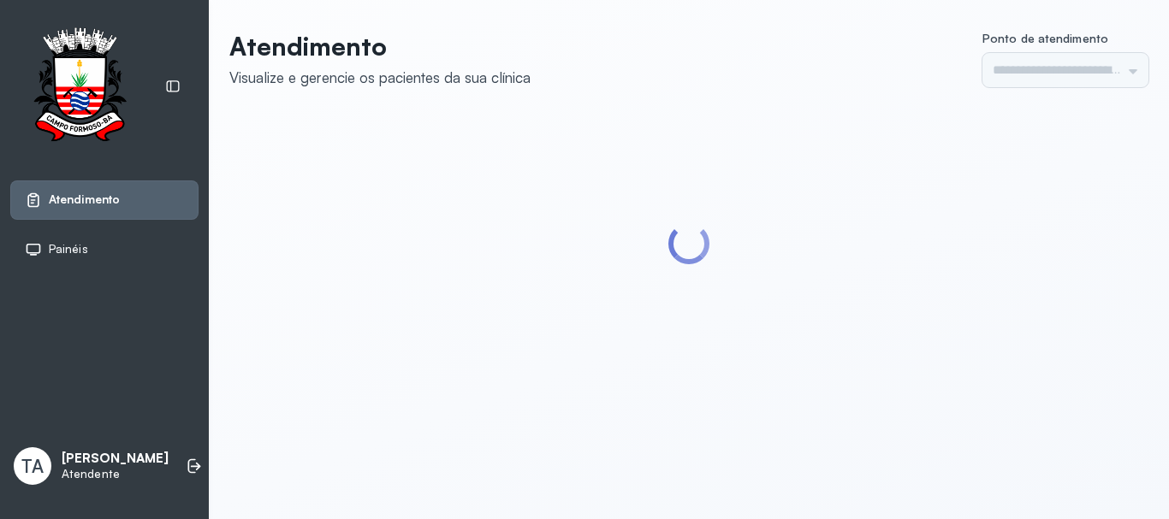
type input "******"
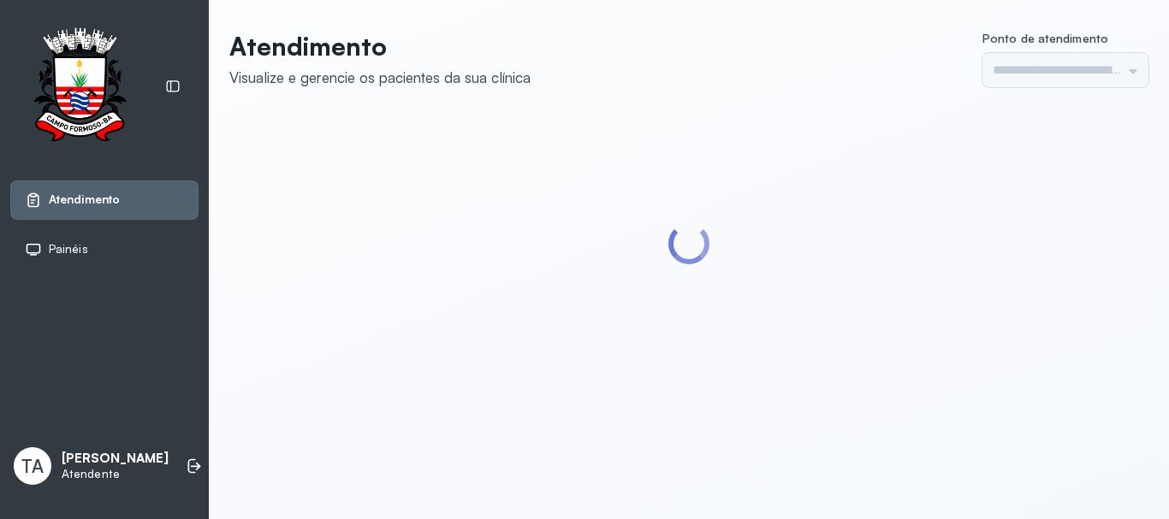
type input "******"
